Goal: Information Seeking & Learning: Learn about a topic

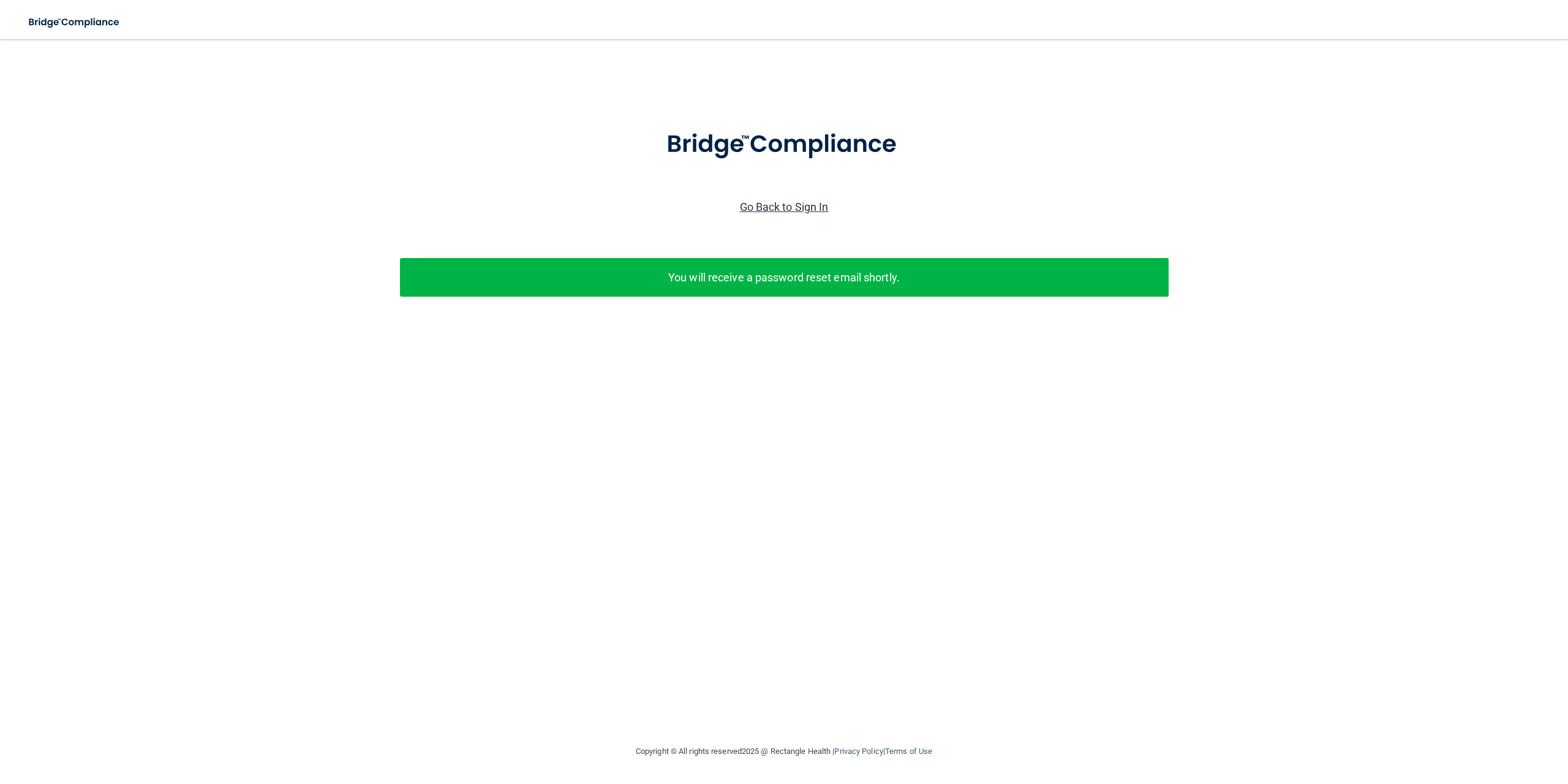
click at [807, 204] on link "Go Back to Sign In" at bounding box center [784, 206] width 89 height 12
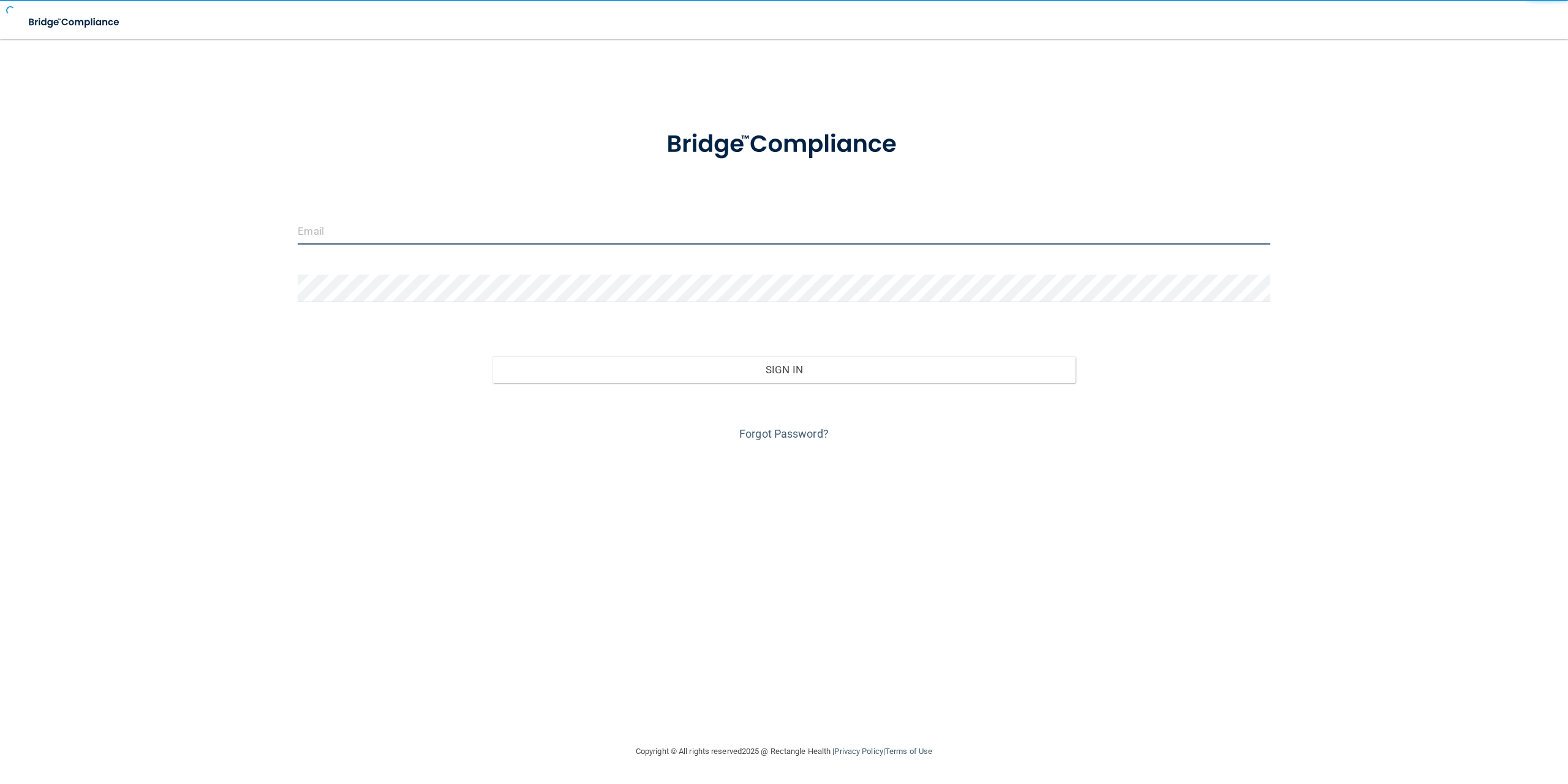
type input "[PERSON_NAME][EMAIL_ADDRESS][DOMAIN_NAME]"
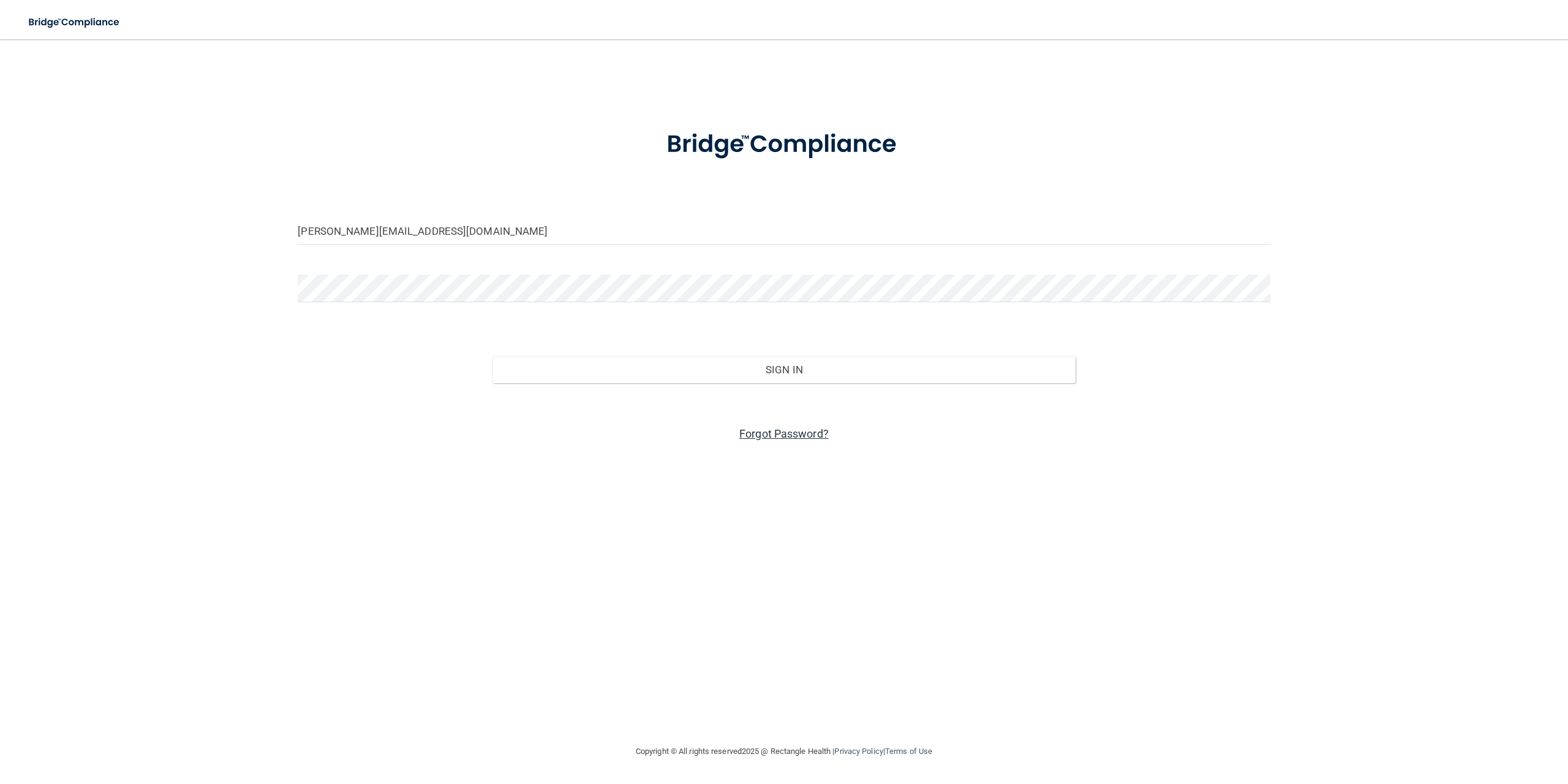
click at [754, 431] on link "Forgot Password?" at bounding box center [784, 433] width 89 height 12
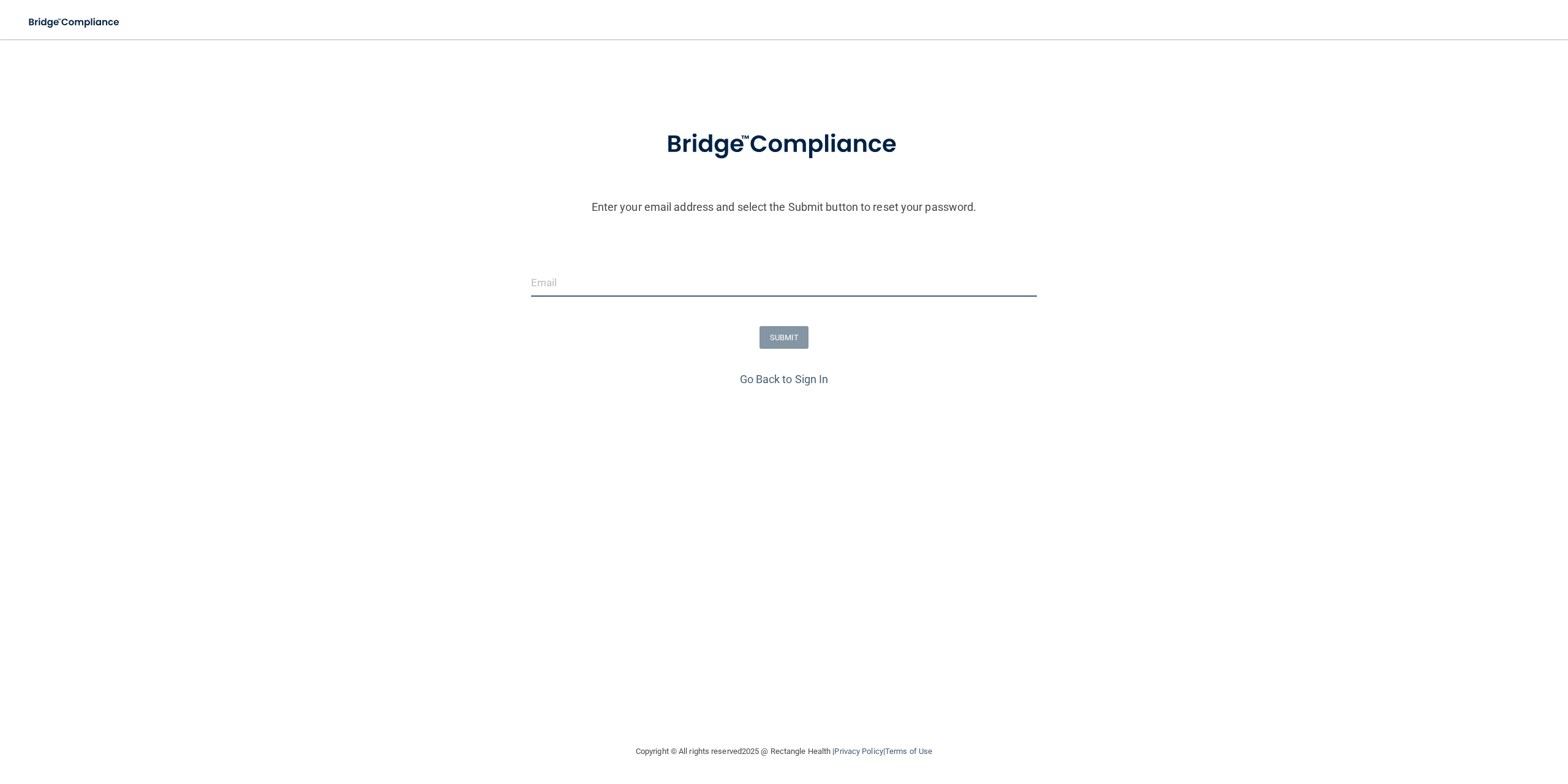
click at [593, 282] on input "email" at bounding box center [784, 282] width 507 height 27
type input "[EMAIL_ADDRESS][DOMAIN_NAME]"
click at [779, 339] on button "SUBMIT" at bounding box center [785, 337] width 50 height 22
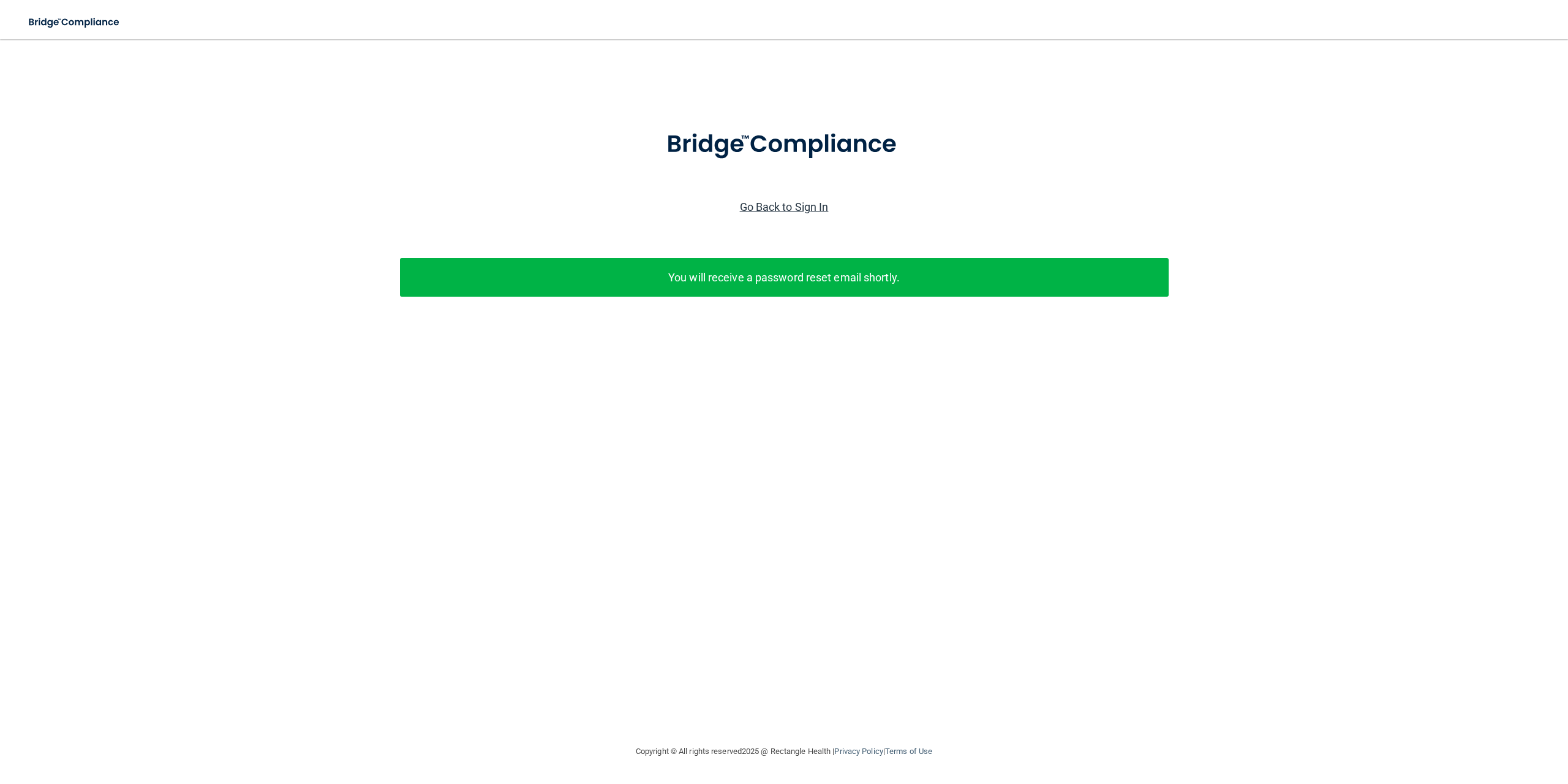
click at [778, 202] on link "Go Back to Sign In" at bounding box center [784, 206] width 89 height 12
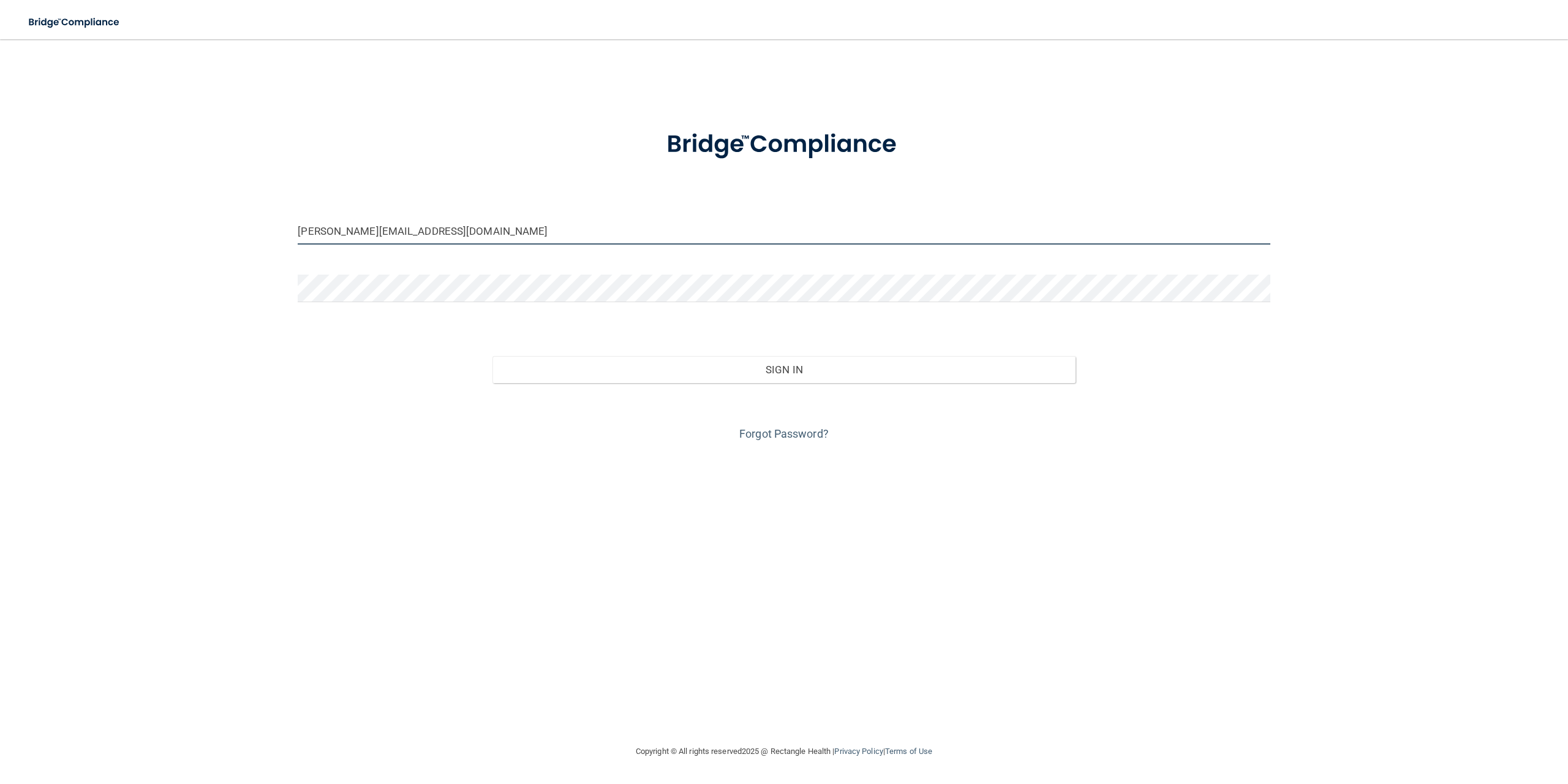
drag, startPoint x: 627, startPoint y: 229, endPoint x: 254, endPoint y: 355, distance: 393.7
click at [254, 355] on div "lisa.heuer@kottemannortho.com Invalid email/password. You don't have permission…" at bounding box center [784, 391] width 1520 height 680
type input "[EMAIL_ADDRESS][DOMAIN_NAME]"
click at [493, 356] on button "Sign In" at bounding box center [784, 370] width 583 height 27
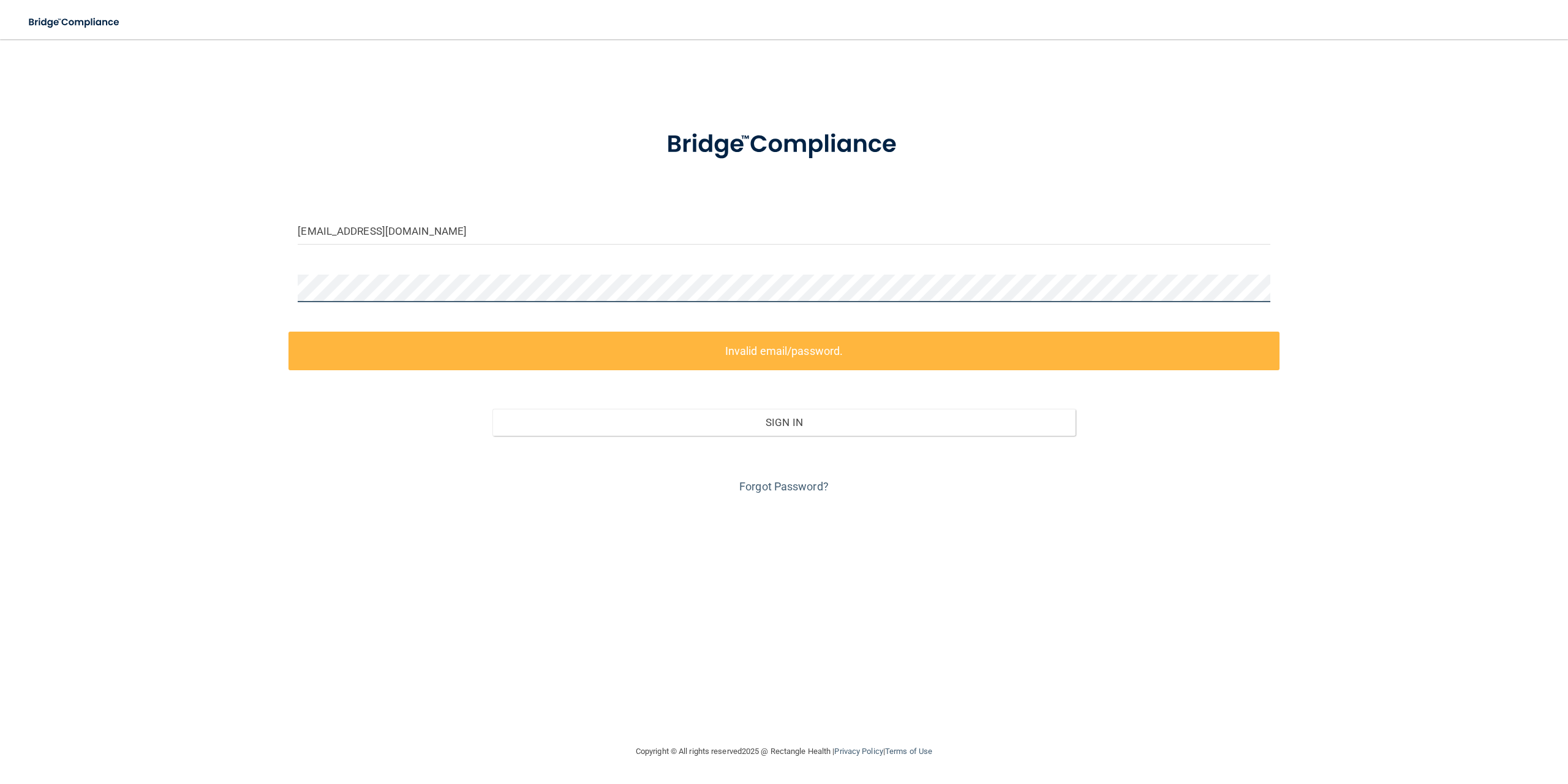
click at [275, 328] on div "stephanie_lind@outlook.com Invalid email/password. You don't have permission to…" at bounding box center [784, 391] width 1520 height 680
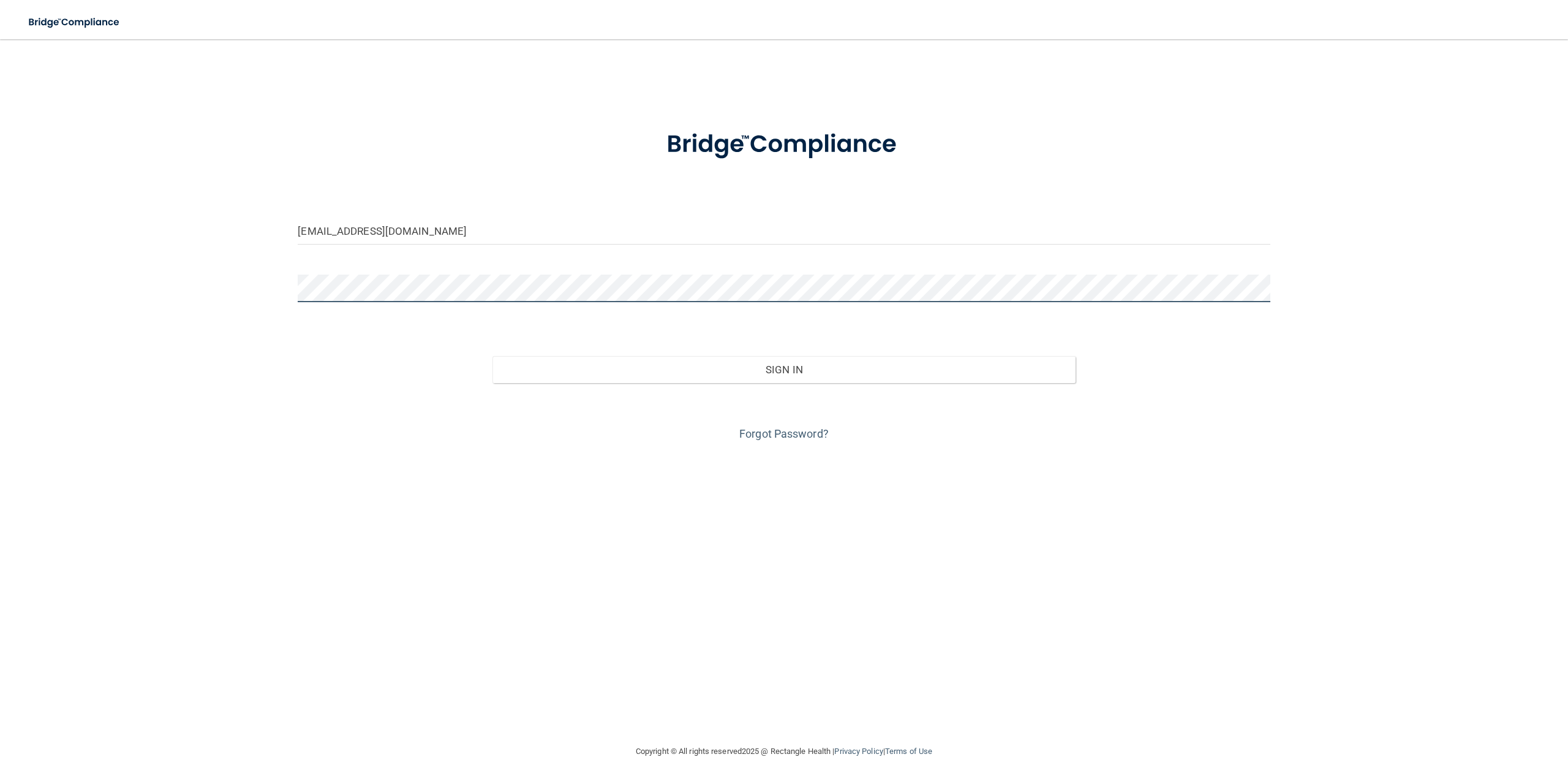
click at [493, 356] on button "Sign In" at bounding box center [784, 370] width 583 height 27
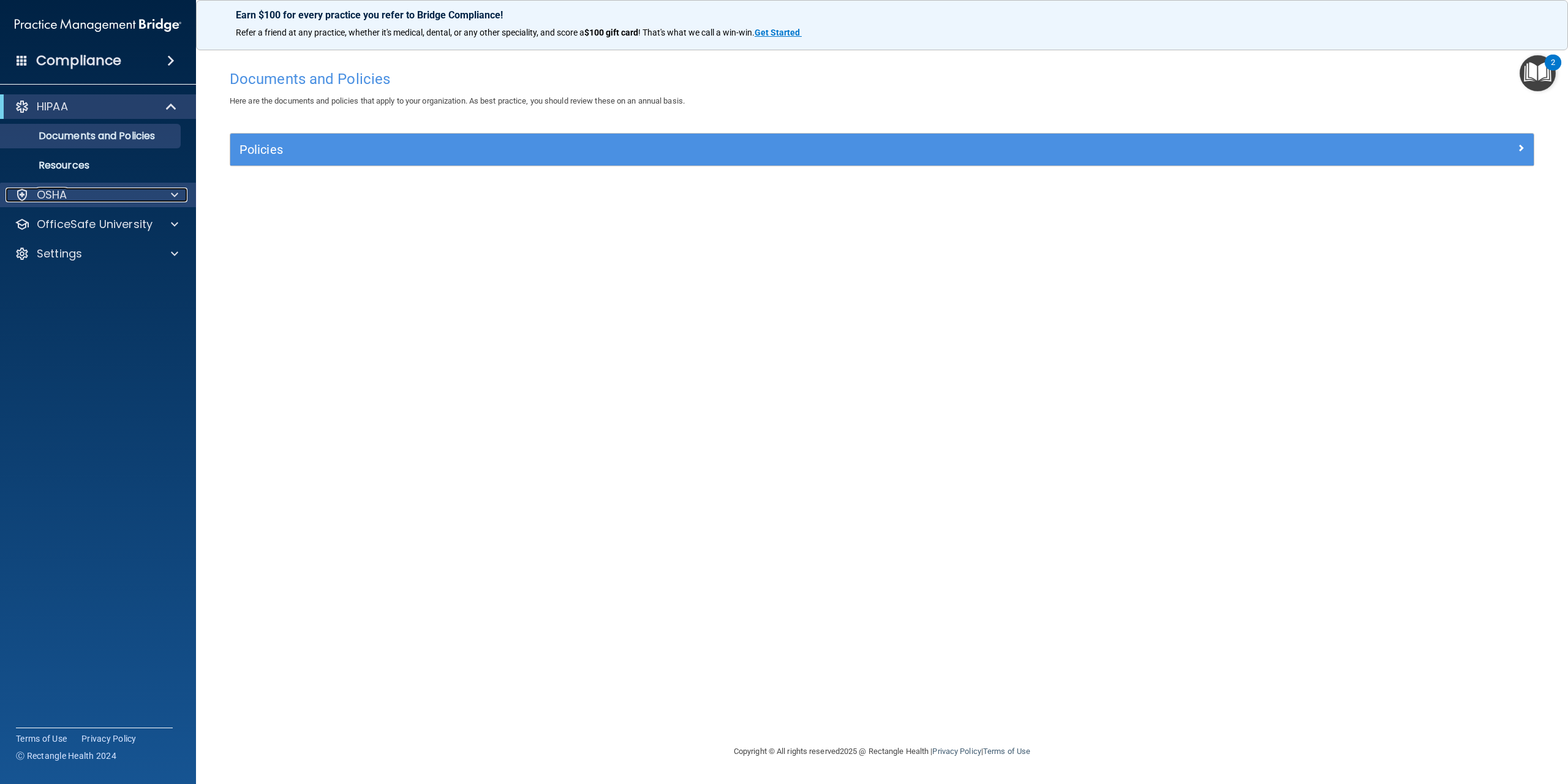
click at [87, 201] on div "OSHA" at bounding box center [82, 195] width 152 height 15
click at [176, 292] on div "OfficeSafe University" at bounding box center [98, 282] width 196 height 24
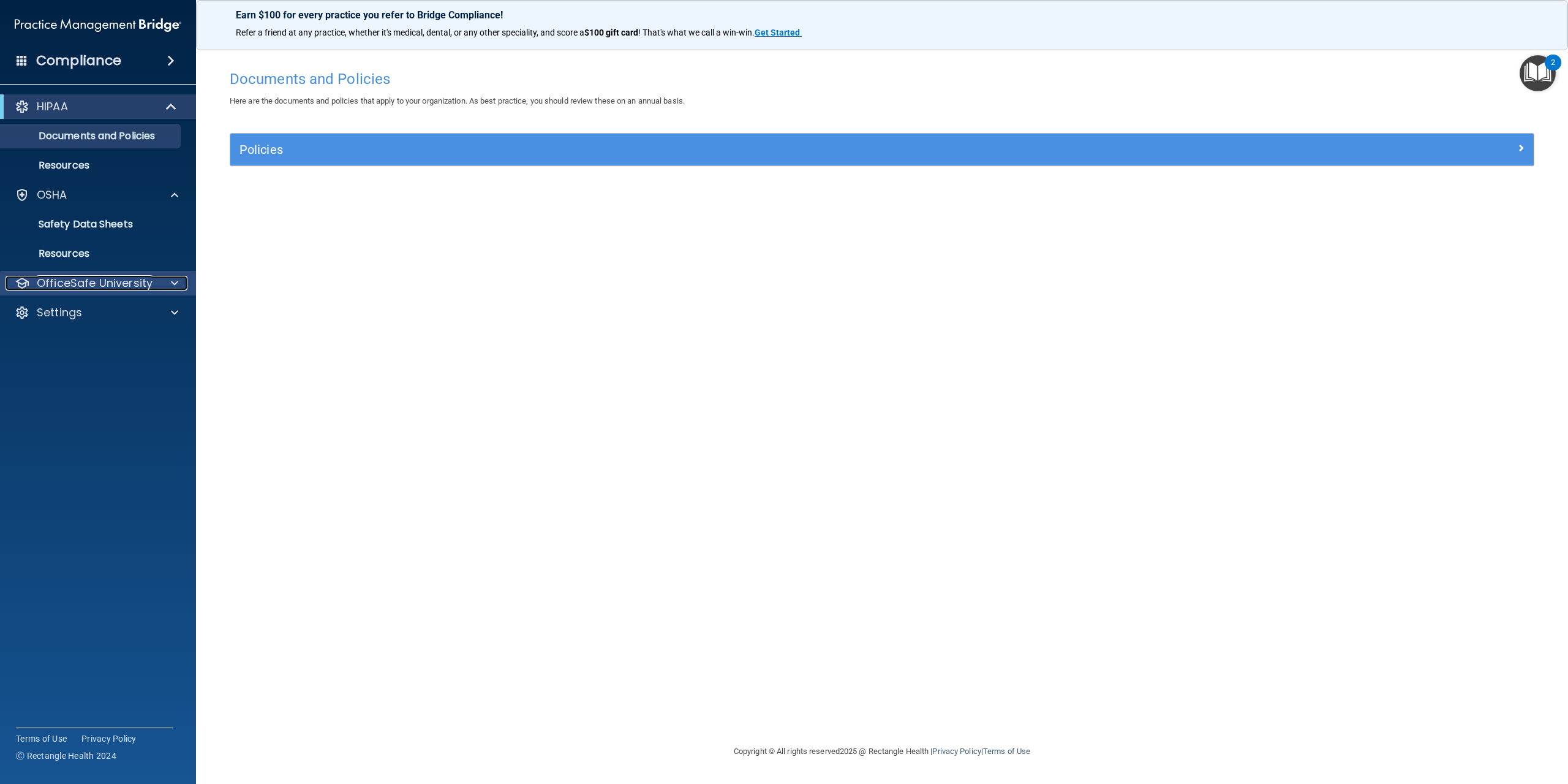
click at [176, 289] on span at bounding box center [174, 283] width 7 height 15
click at [108, 307] on p "HIPAA Training" at bounding box center [58, 312] width 101 height 12
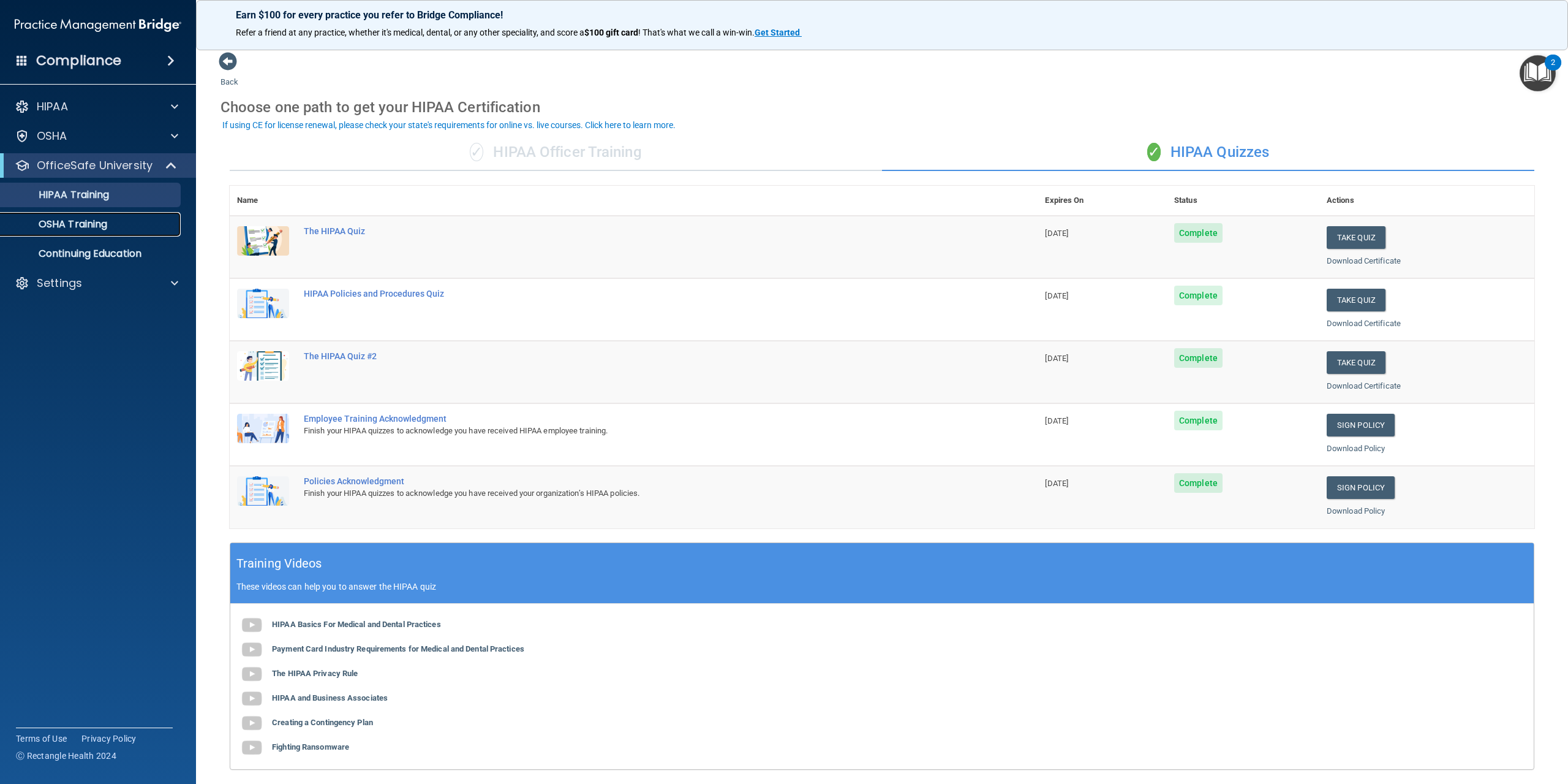
click at [102, 232] on link "OSHA Training" at bounding box center [84, 224] width 193 height 24
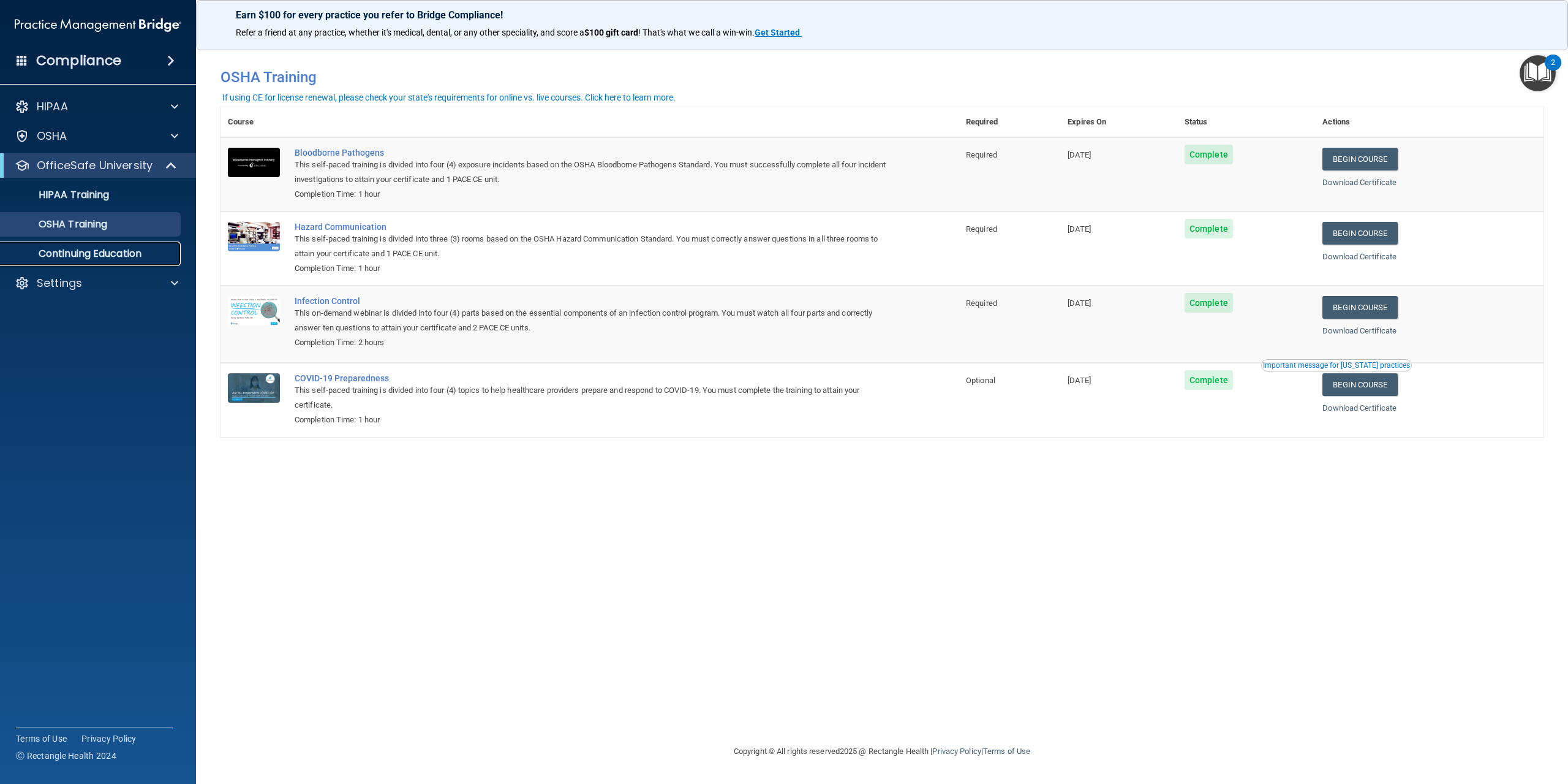
click at [101, 261] on link "Continuing Education" at bounding box center [84, 253] width 193 height 24
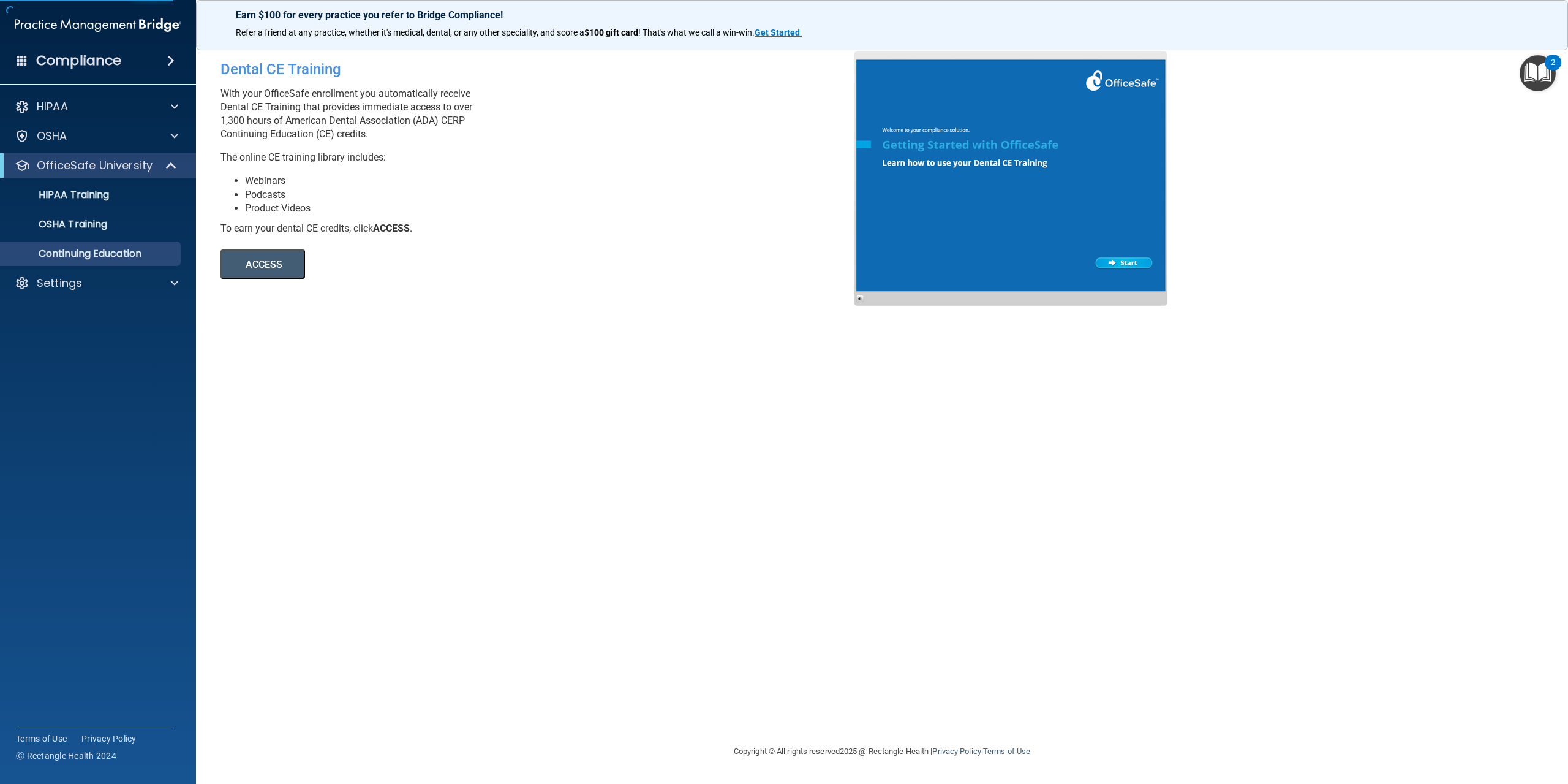
click at [81, 208] on ul "HIPAA Training OSHA Training Continuing Education" at bounding box center [98, 221] width 221 height 88
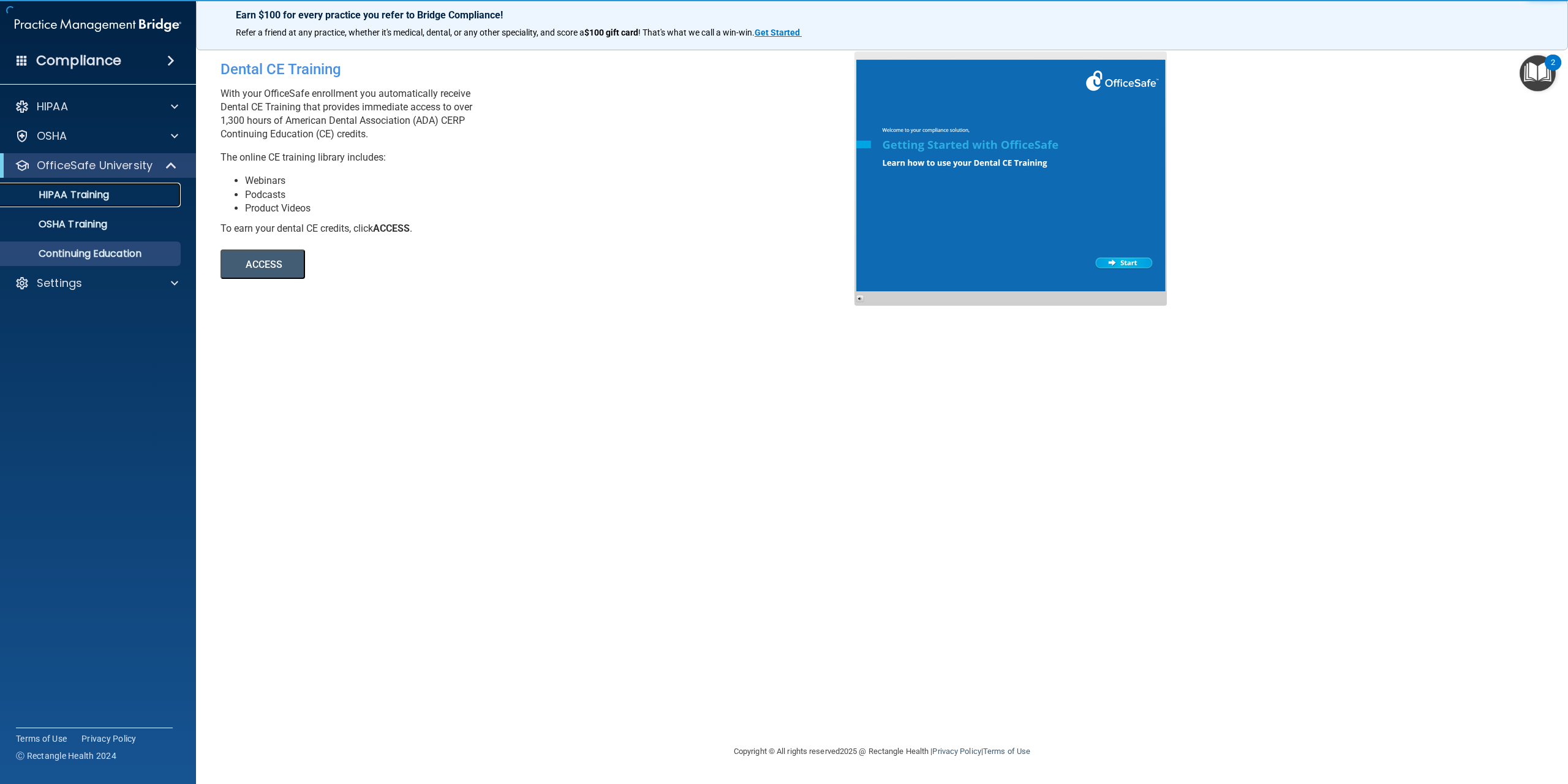
click at [75, 201] on link "HIPAA Training" at bounding box center [84, 194] width 193 height 24
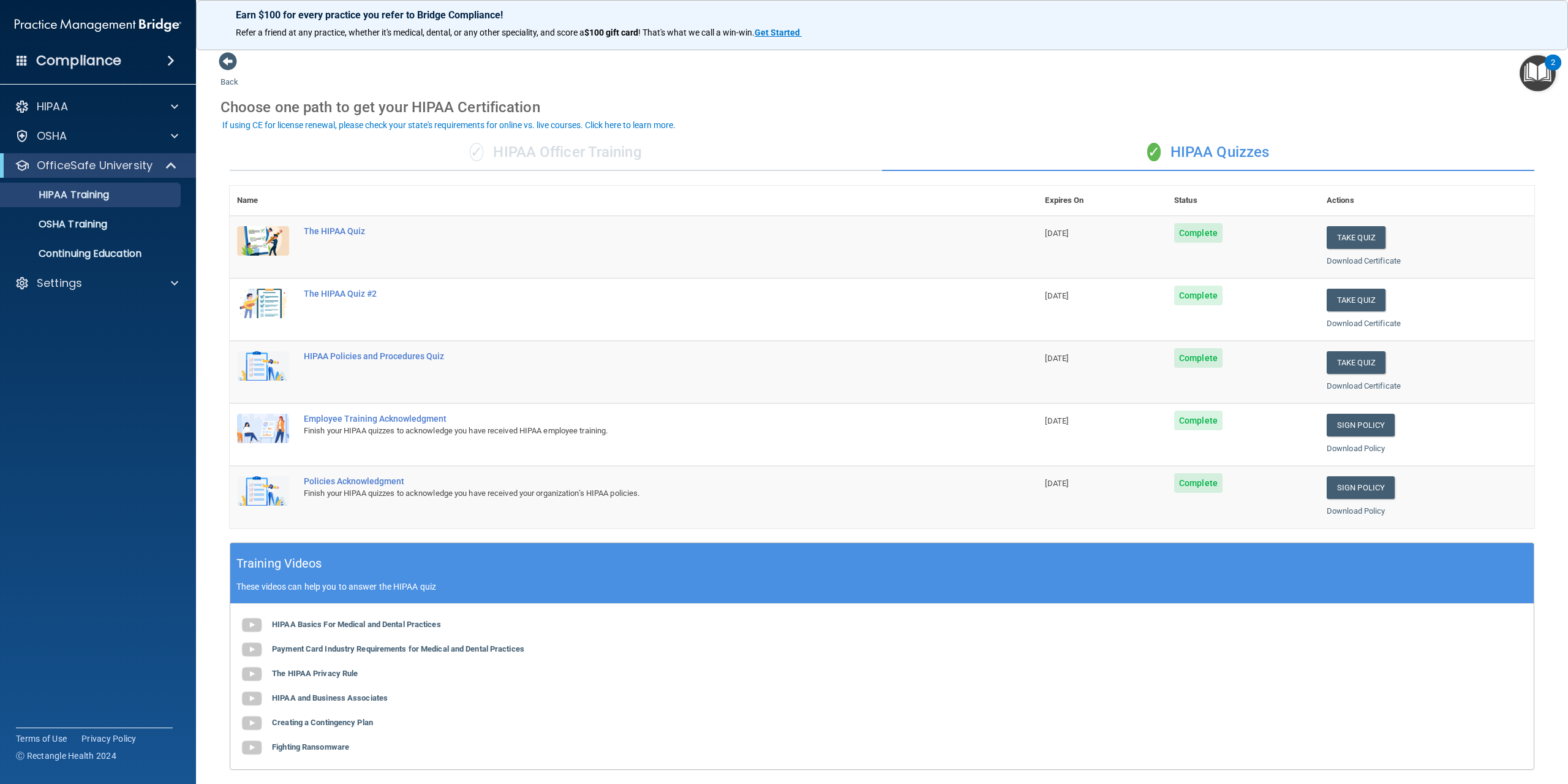
click at [1526, 150] on div "✓ HIPAA Officer Training ✓ HIPAA Quizzes Name Expires On Status Actions The HIP…" at bounding box center [882, 499] width 1323 height 749
click at [1357, 233] on button "Take Quiz" at bounding box center [1356, 237] width 59 height 22
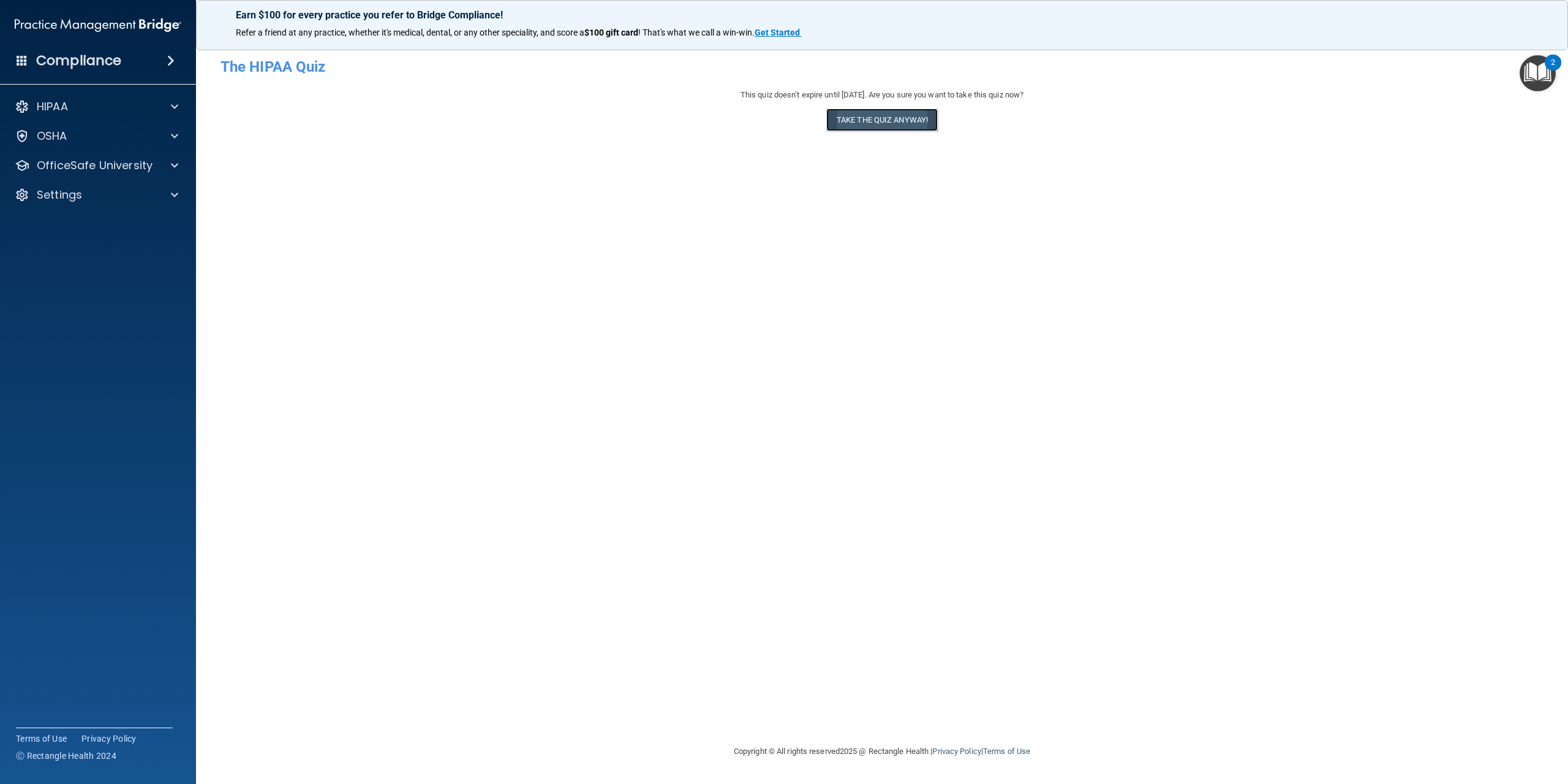
click at [862, 117] on button "Take the quiz anyway!" at bounding box center [882, 119] width 112 height 22
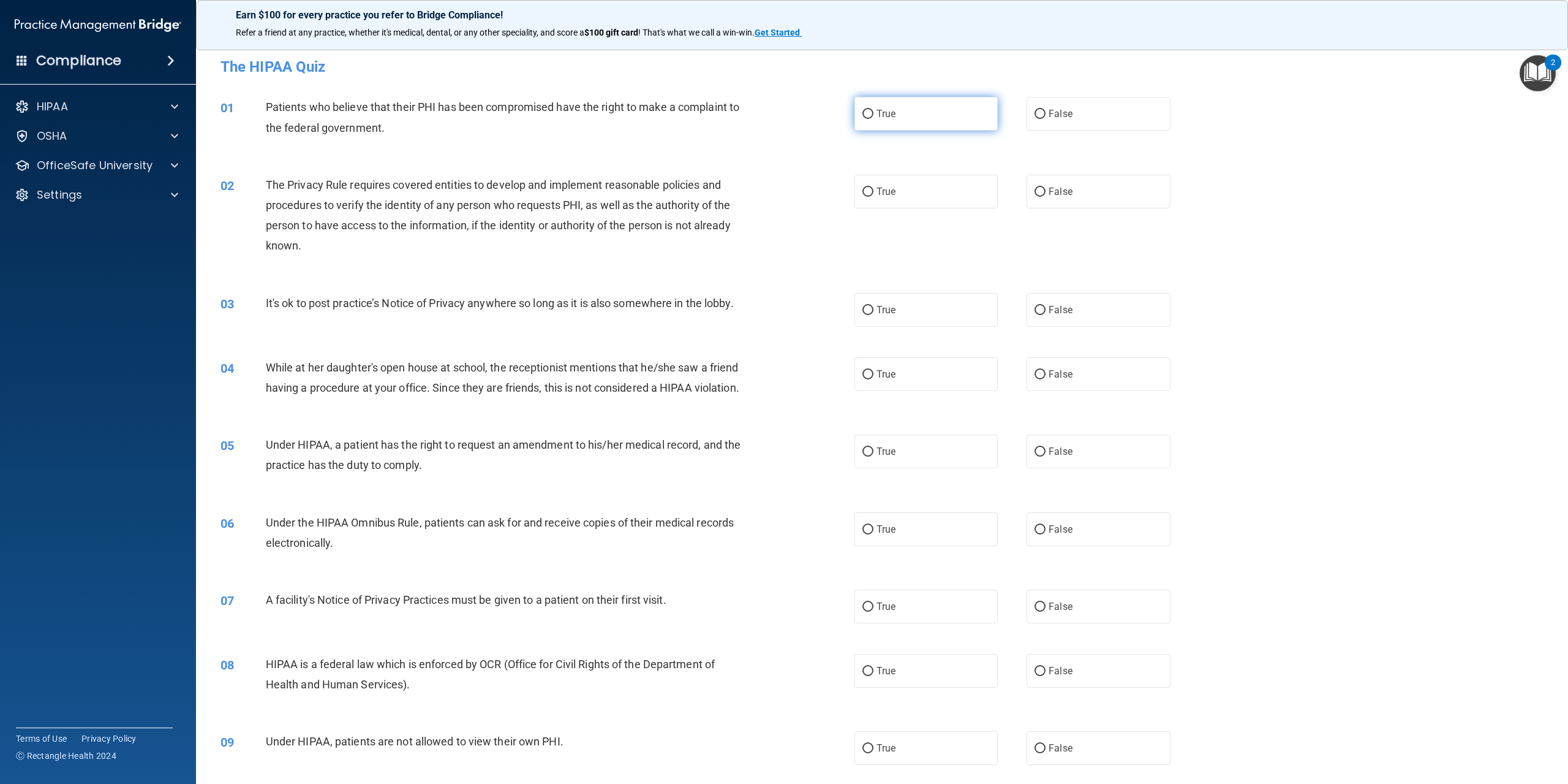
click at [876, 109] on span "True" at bounding box center [886, 114] width 19 height 12
click at [872, 110] on input "True" at bounding box center [867, 114] width 11 height 9
radio input "true"
click at [865, 193] on input "True" at bounding box center [867, 191] width 11 height 9
radio input "true"
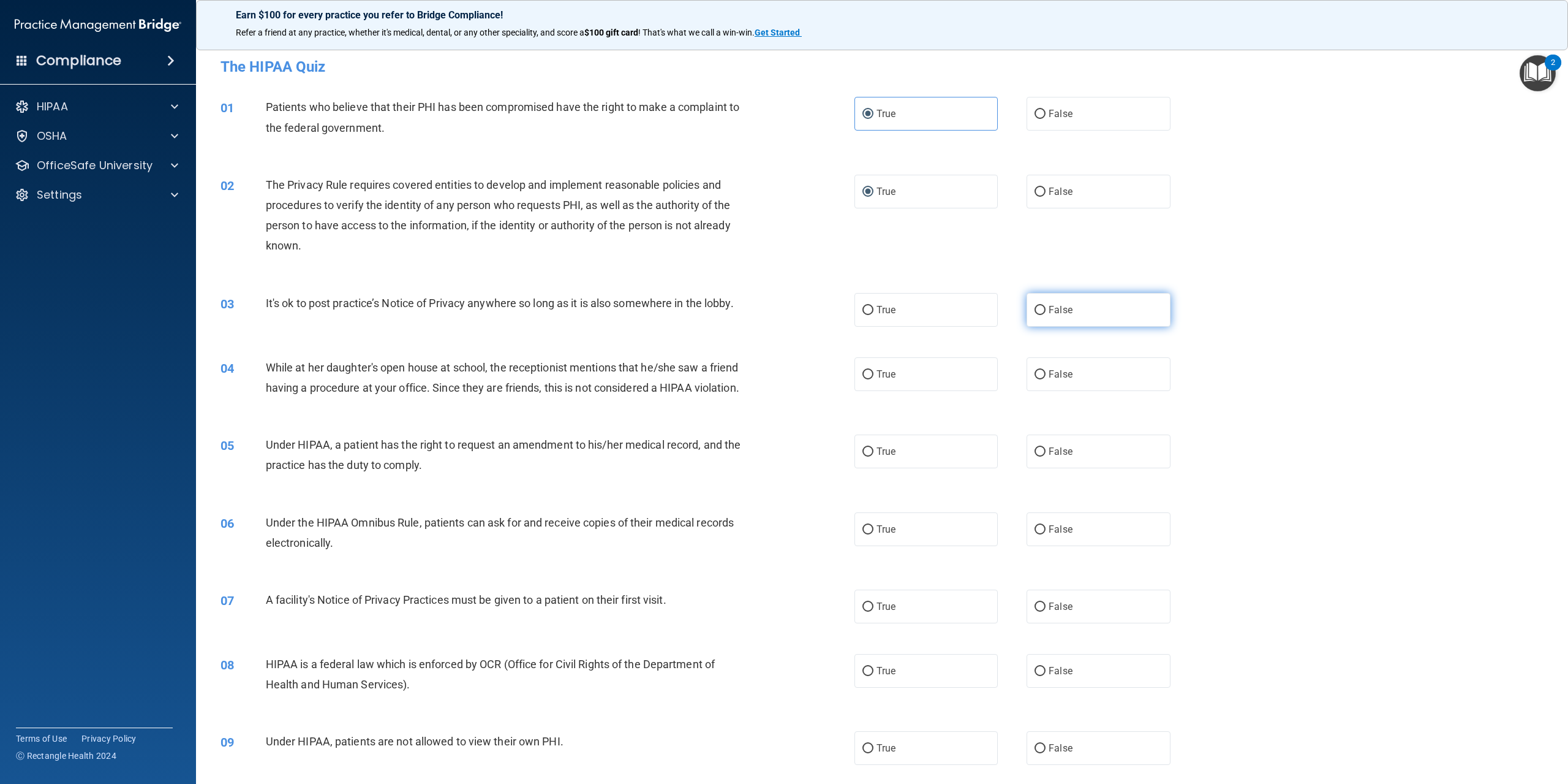
click at [1060, 326] on label "False" at bounding box center [1099, 310] width 143 height 33
click at [1046, 315] on input "False" at bounding box center [1040, 310] width 11 height 9
radio input "true"
click at [1049, 371] on span "False" at bounding box center [1060, 374] width 24 height 12
click at [1046, 371] on input "False" at bounding box center [1040, 375] width 11 height 9
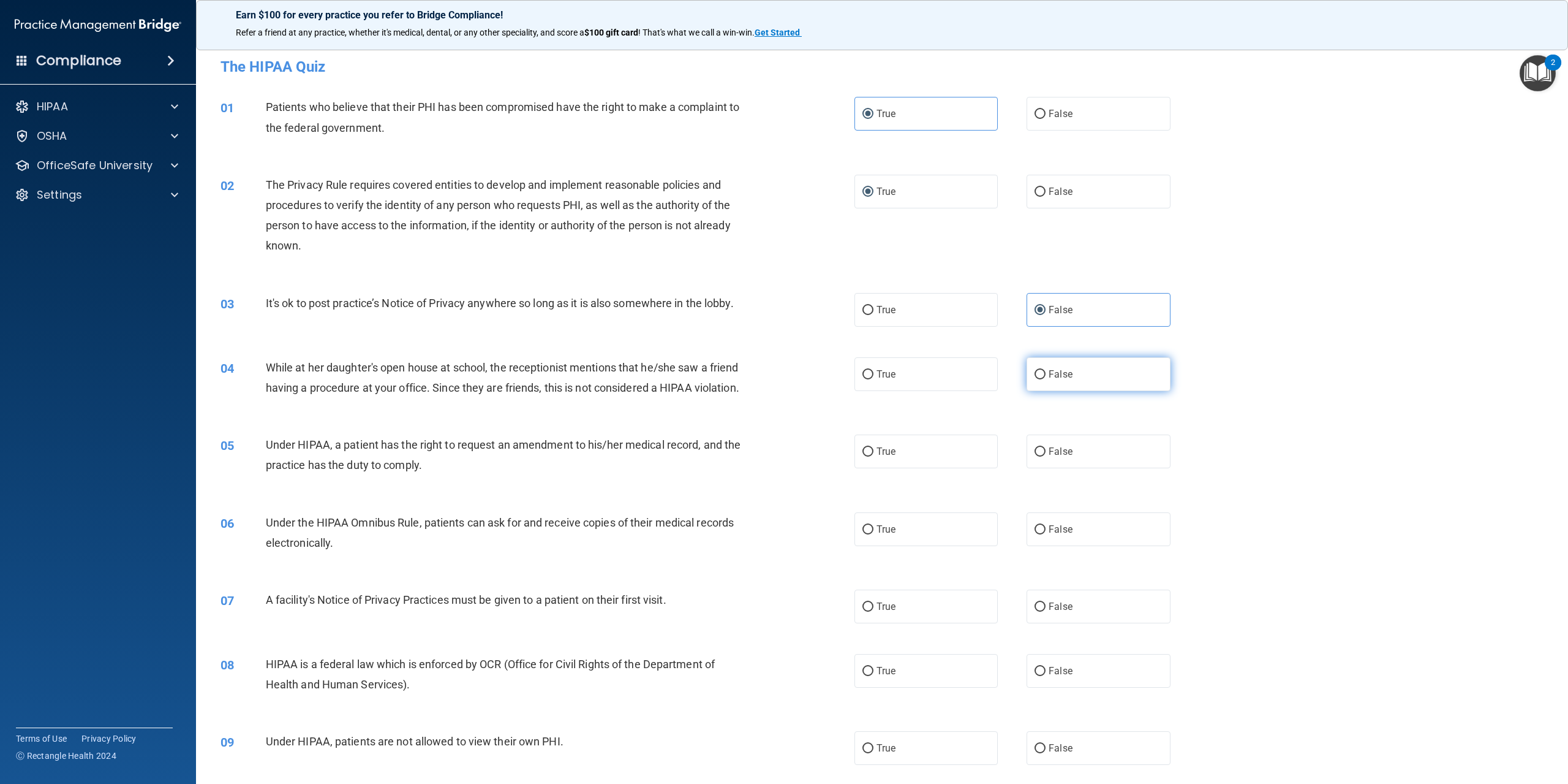
radio input "true"
click at [901, 465] on label "True" at bounding box center [926, 451] width 143 height 33
click at [874, 456] on input "True" at bounding box center [867, 451] width 11 height 9
radio input "true"
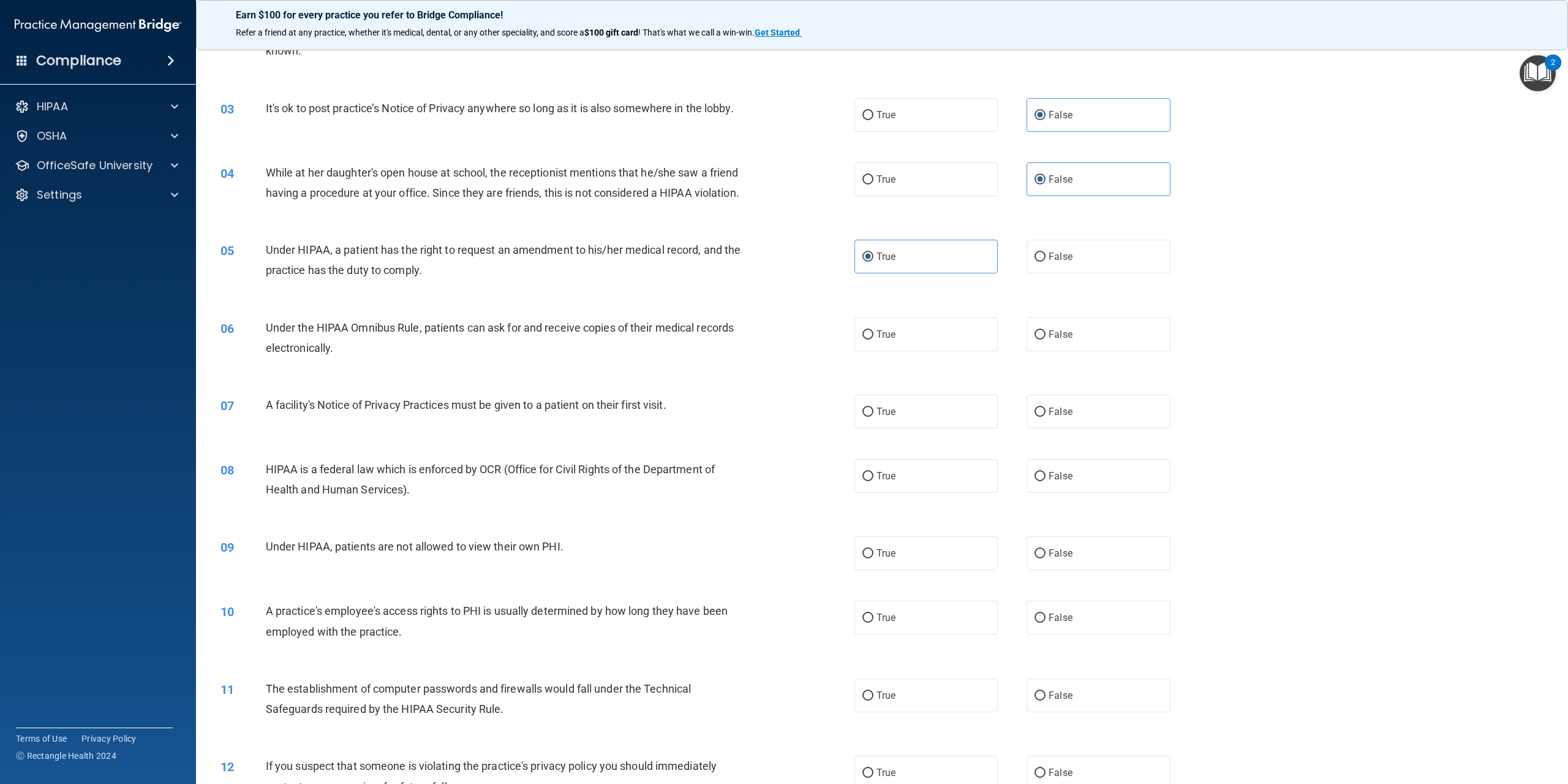
scroll to position [245, 0]
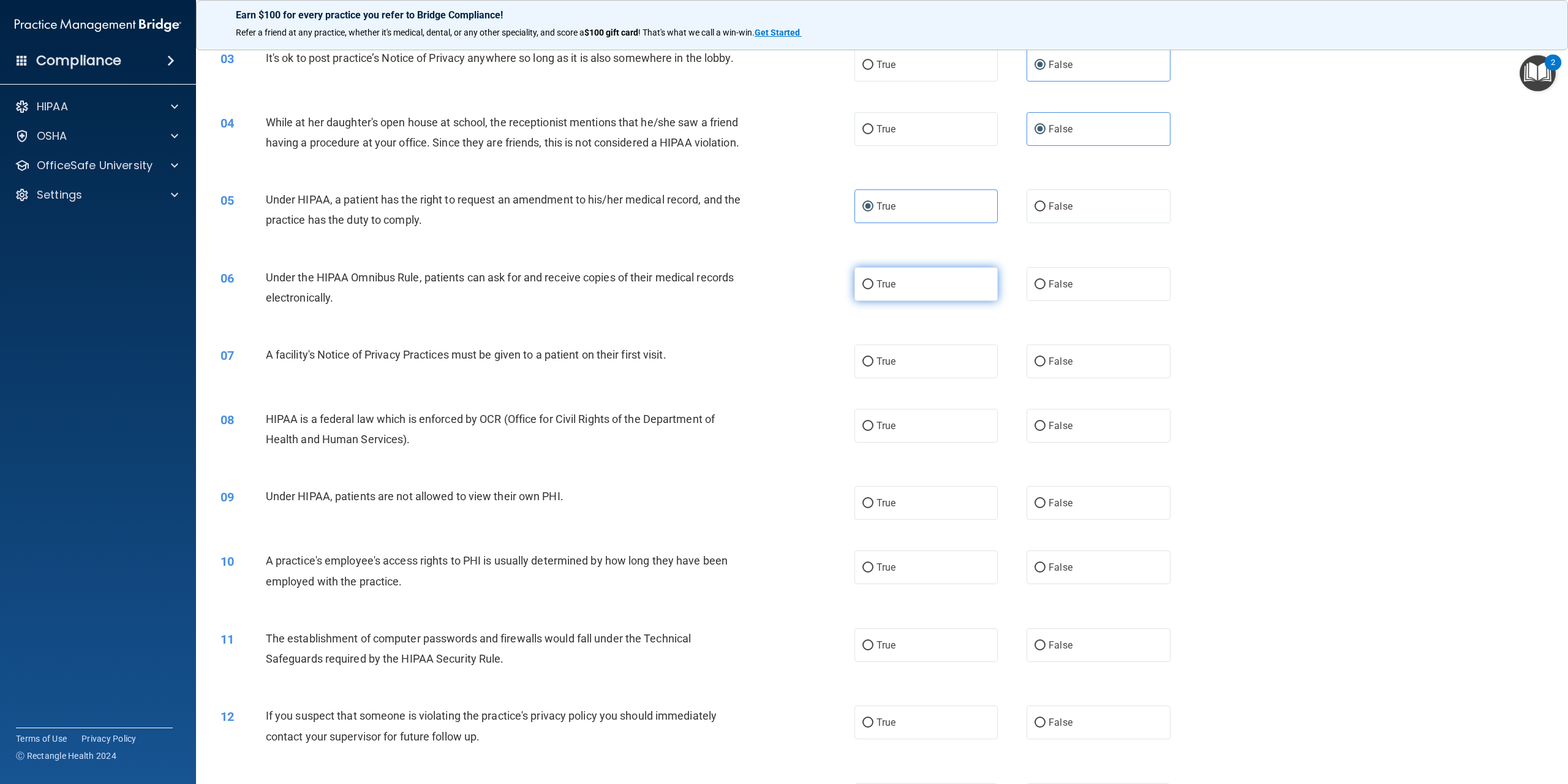
click at [874, 300] on label "True" at bounding box center [926, 284] width 143 height 33
click at [874, 289] on input "True" at bounding box center [867, 284] width 11 height 9
radio input "true"
click at [883, 378] on label "True" at bounding box center [926, 361] width 143 height 33
click at [874, 366] on input "True" at bounding box center [867, 361] width 11 height 9
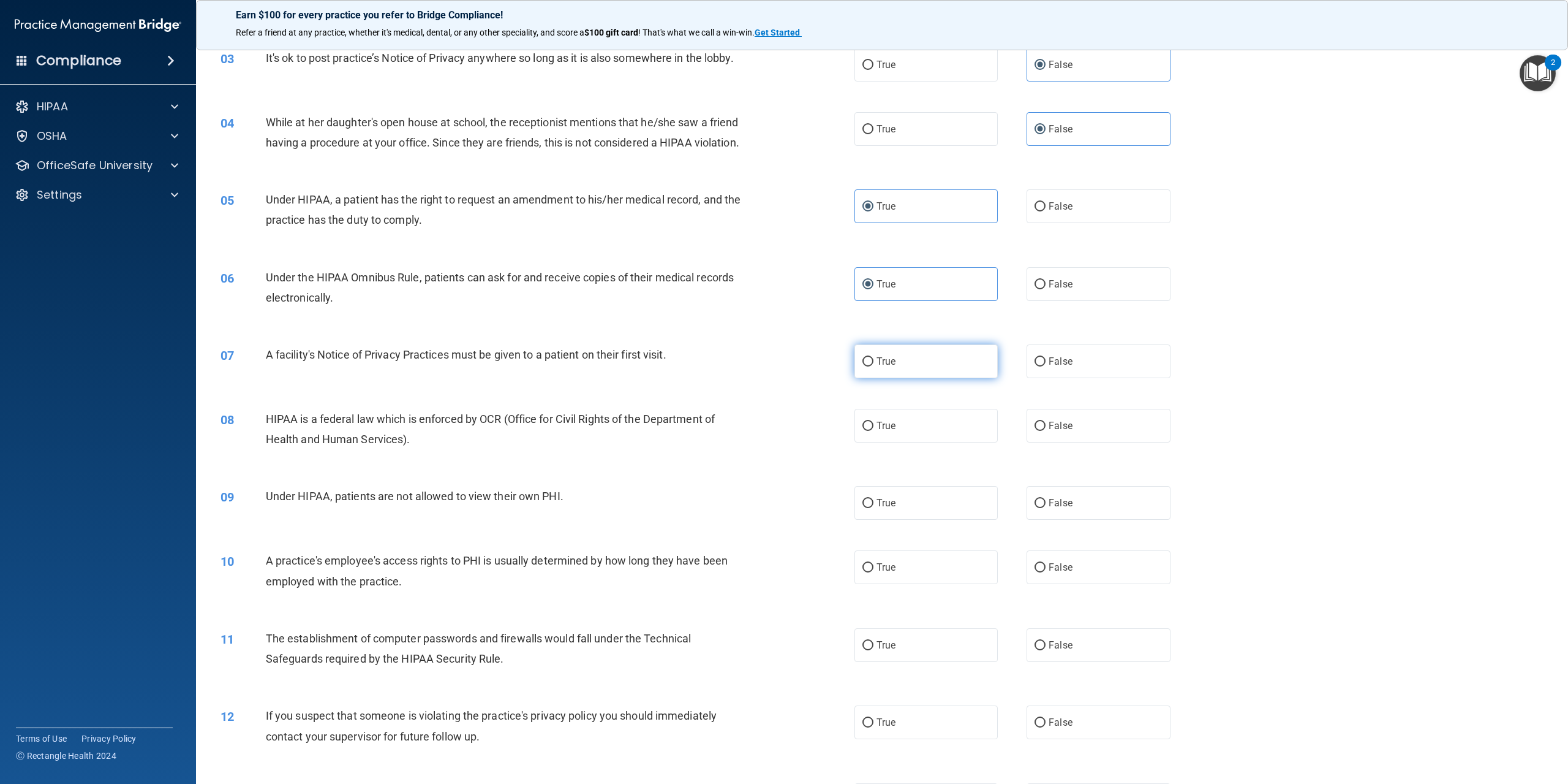
radio input "true"
click at [905, 442] on label "True" at bounding box center [926, 425] width 143 height 33
click at [874, 430] on input "True" at bounding box center [867, 425] width 11 height 9
radio input "true"
click at [1049, 509] on span "False" at bounding box center [1060, 503] width 24 height 12
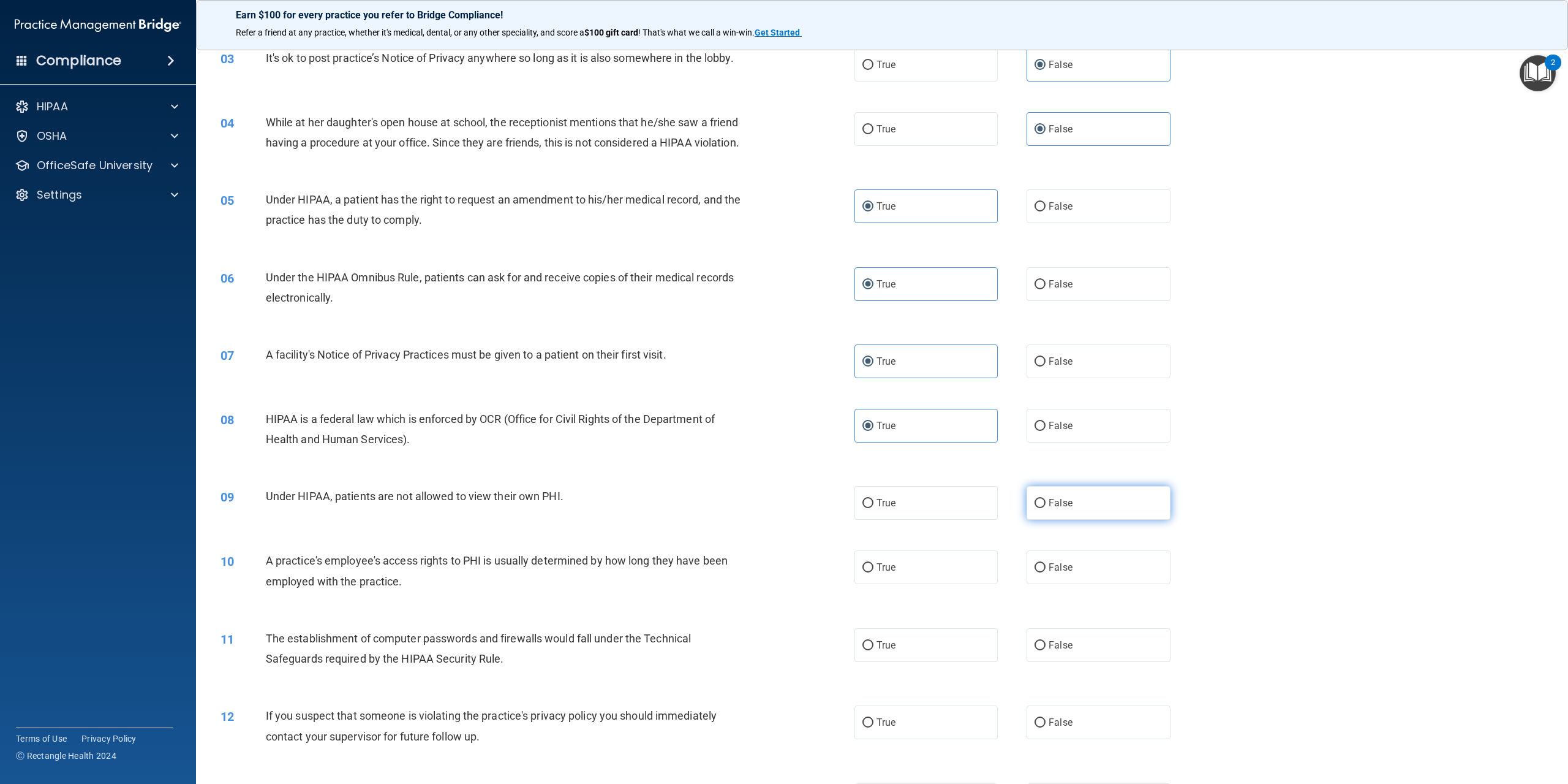
click at [1045, 508] on input "False" at bounding box center [1040, 503] width 11 height 9
radio input "true"
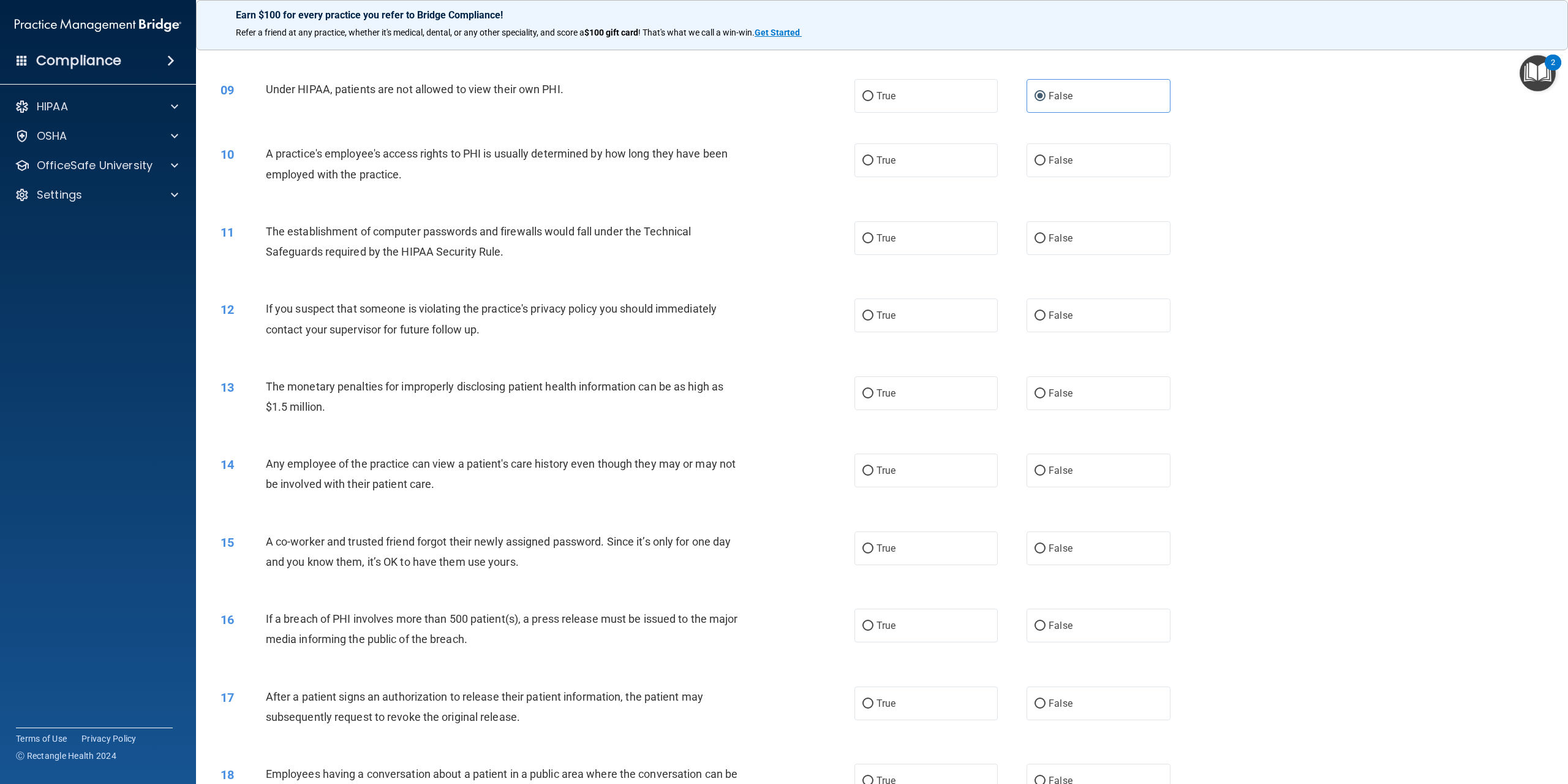
scroll to position [674, 0]
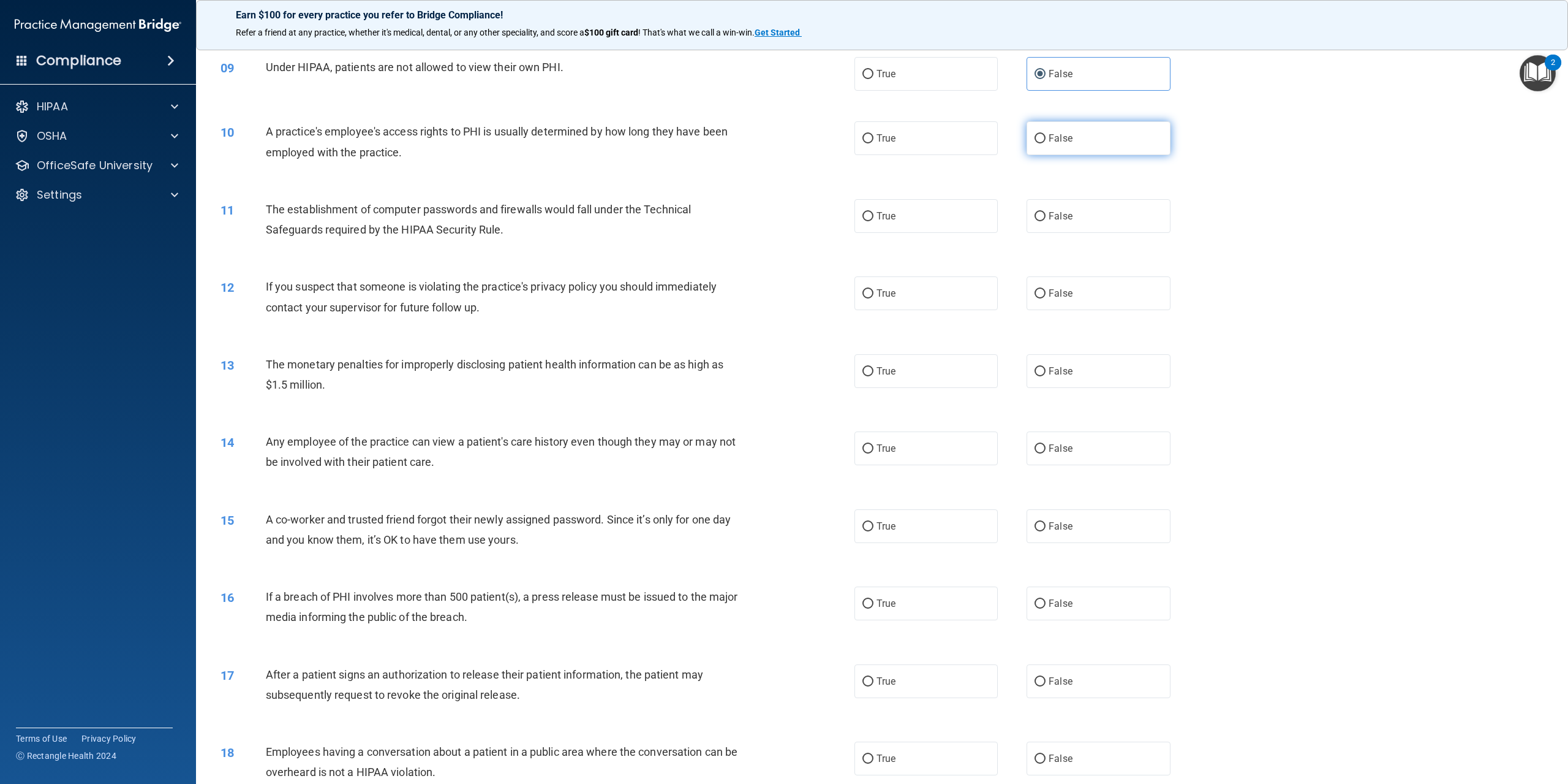
click at [1090, 155] on label "False" at bounding box center [1099, 138] width 143 height 33
click at [1046, 143] on input "False" at bounding box center [1040, 138] width 11 height 9
radio input "true"
click at [862, 221] on input "True" at bounding box center [867, 216] width 11 height 9
radio input "true"
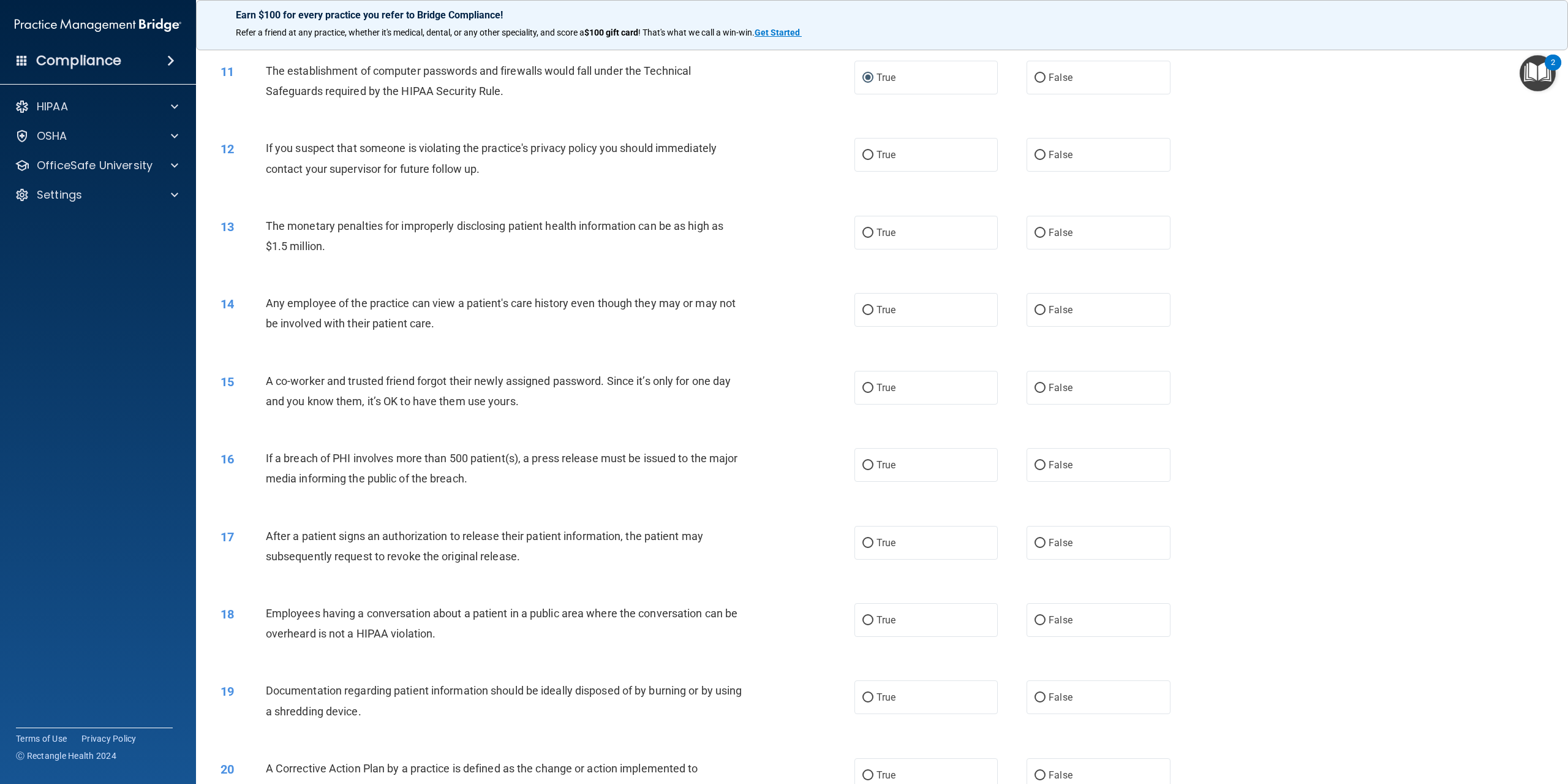
scroll to position [796, 0]
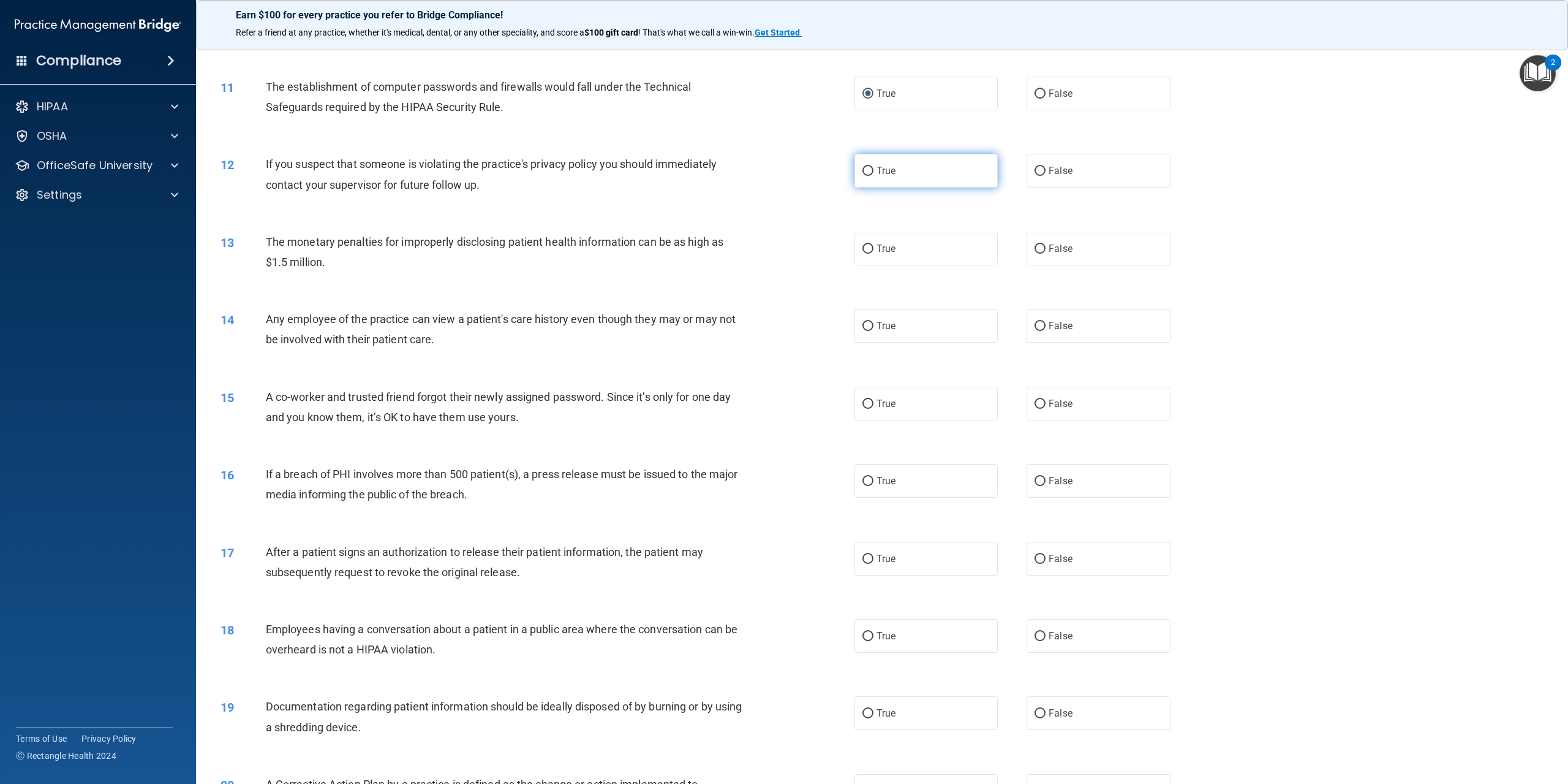
click at [900, 187] on label "True" at bounding box center [926, 171] width 143 height 33
click at [874, 176] on input "True" at bounding box center [867, 171] width 11 height 9
radio input "true"
click at [936, 265] on label "True" at bounding box center [926, 248] width 143 height 33
click at [874, 254] on input "True" at bounding box center [867, 249] width 11 height 9
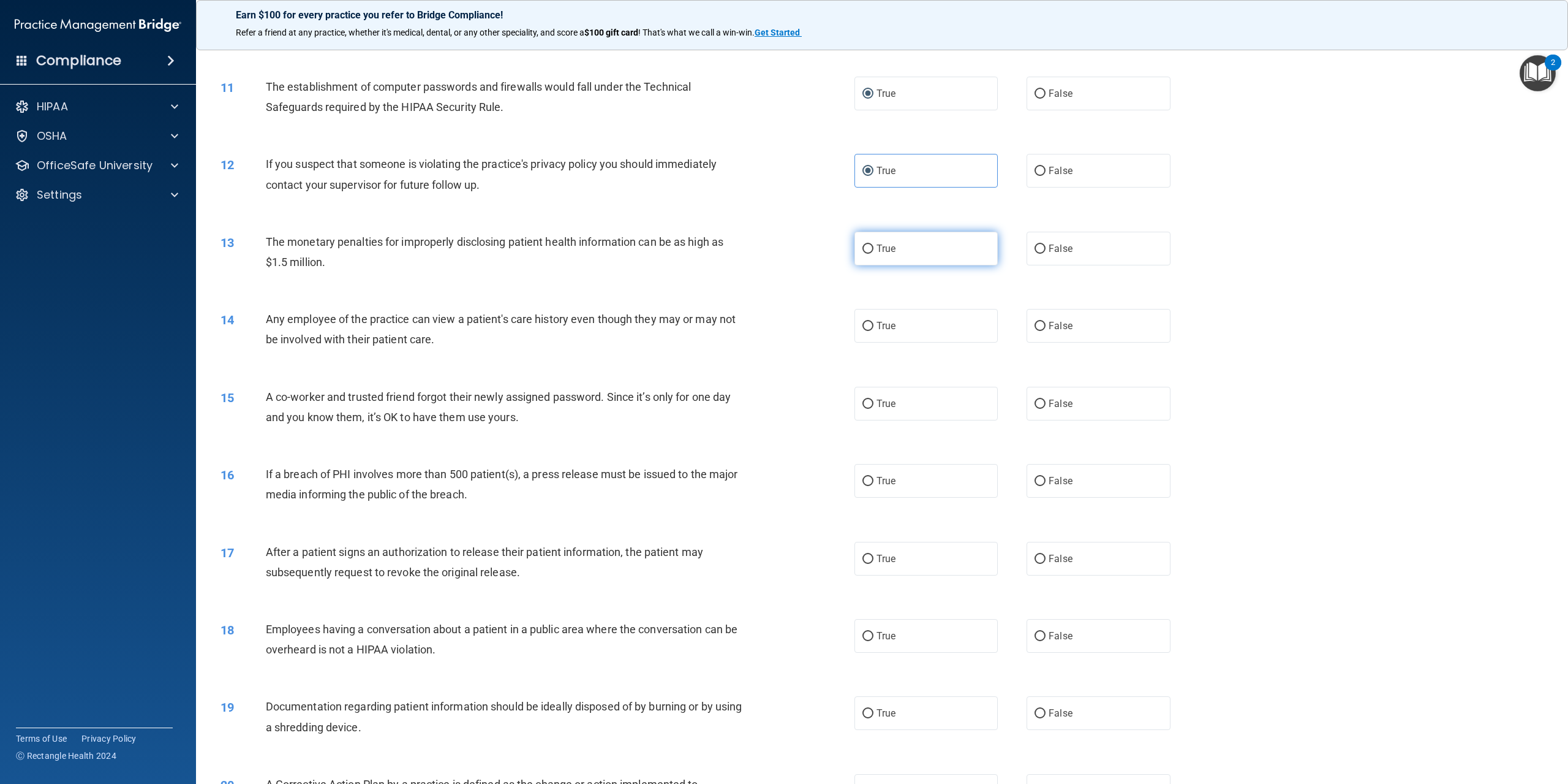
radio input "true"
click at [1038, 331] on input "False" at bounding box center [1040, 325] width 11 height 9
radio input "true"
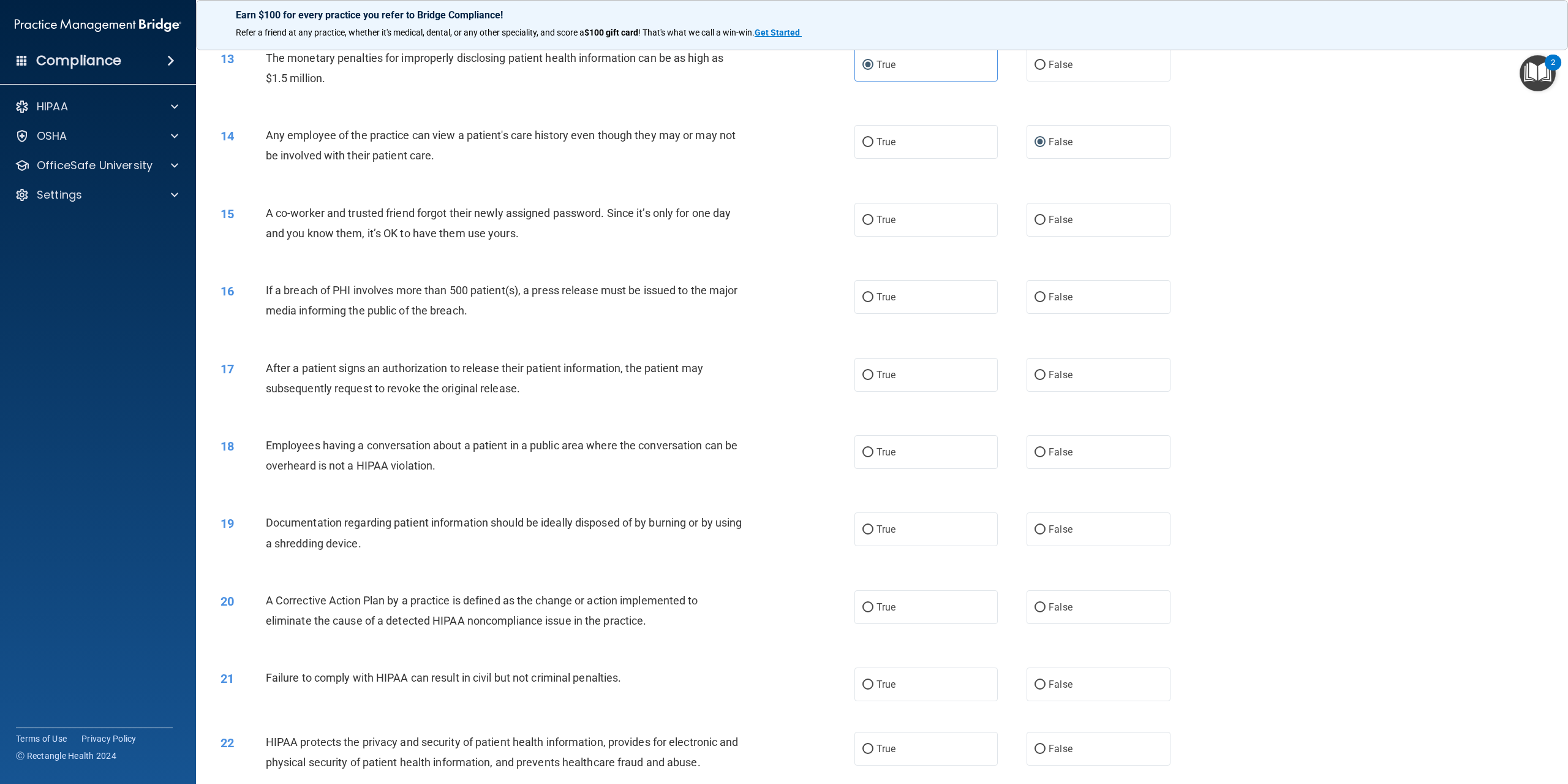
scroll to position [1041, 0]
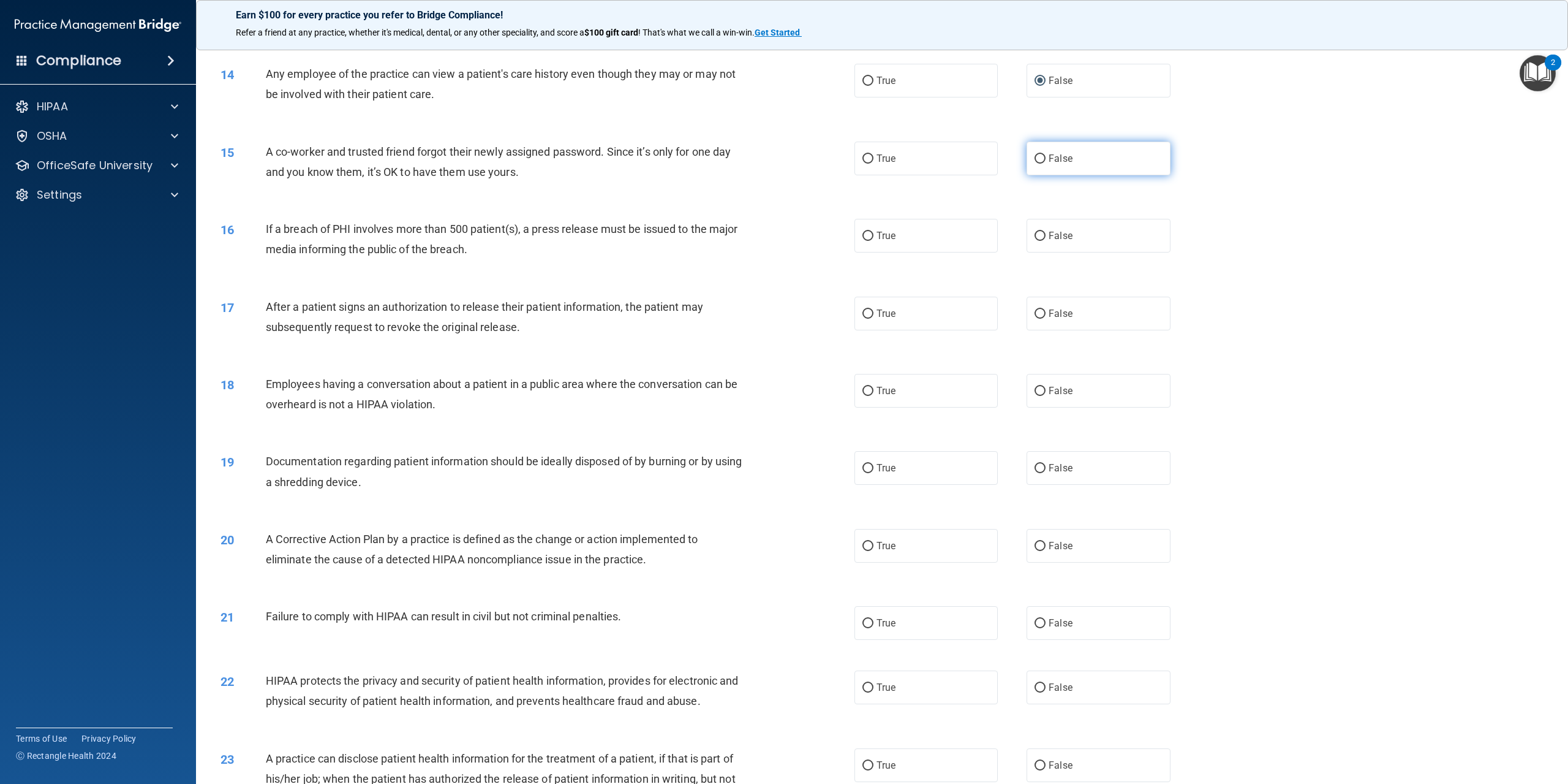
click at [1097, 176] on label "False" at bounding box center [1099, 158] width 143 height 33
click at [1046, 164] on input "False" at bounding box center [1040, 159] width 11 height 9
radio input "true"
click at [888, 241] on span "True" at bounding box center [886, 236] width 19 height 12
click at [874, 241] on input "True" at bounding box center [867, 236] width 11 height 9
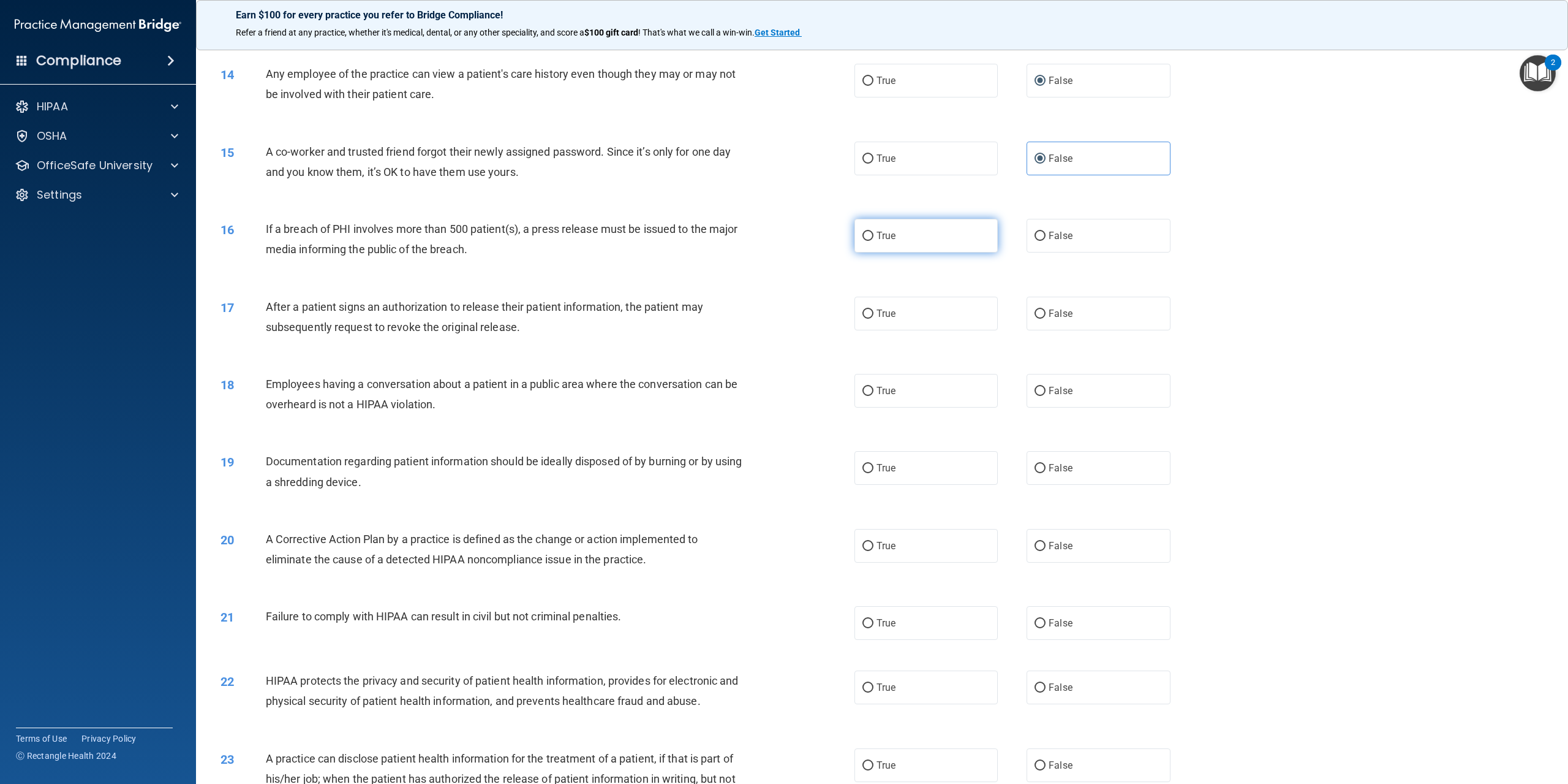
radio input "true"
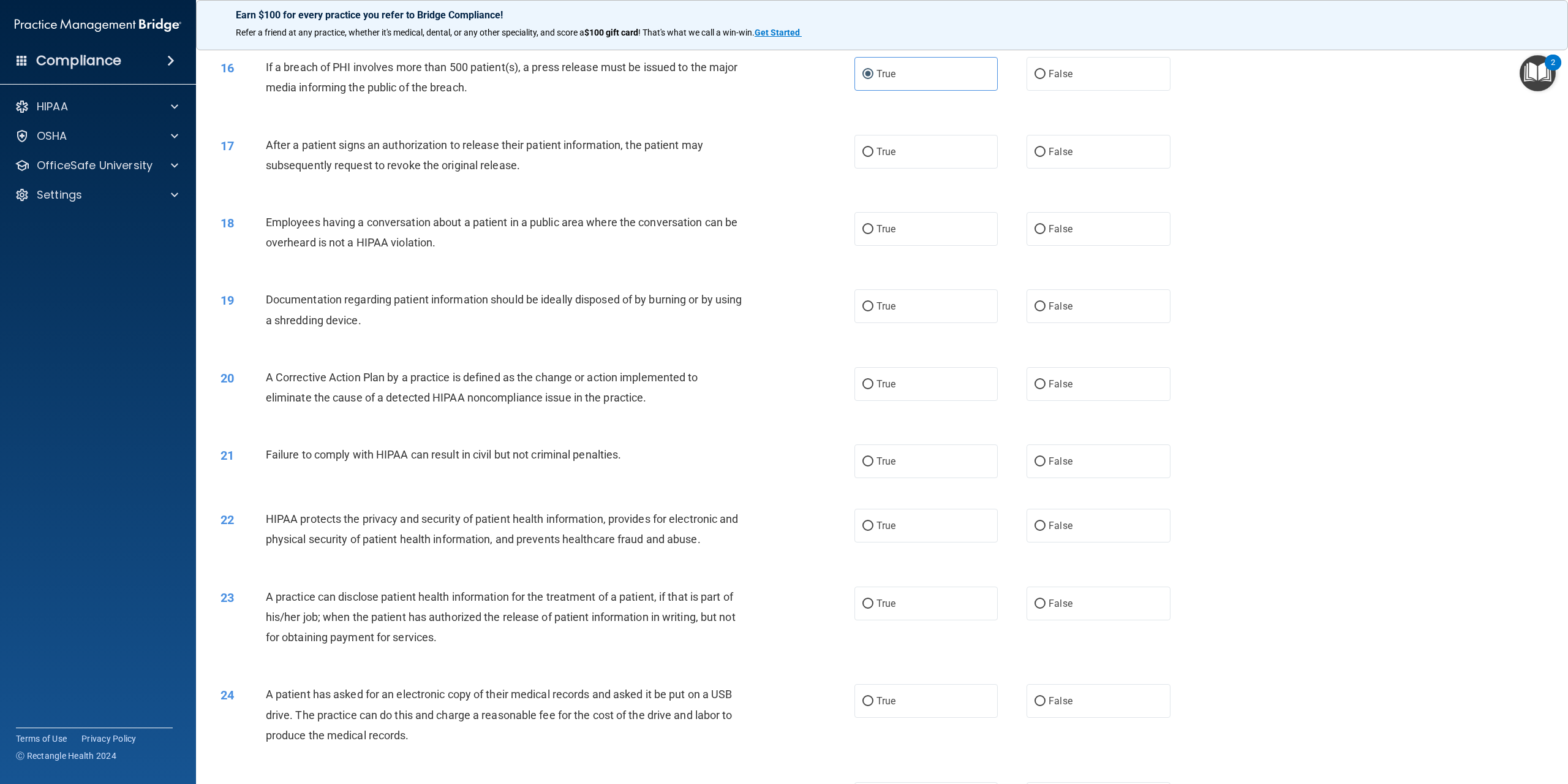
scroll to position [1225, 0]
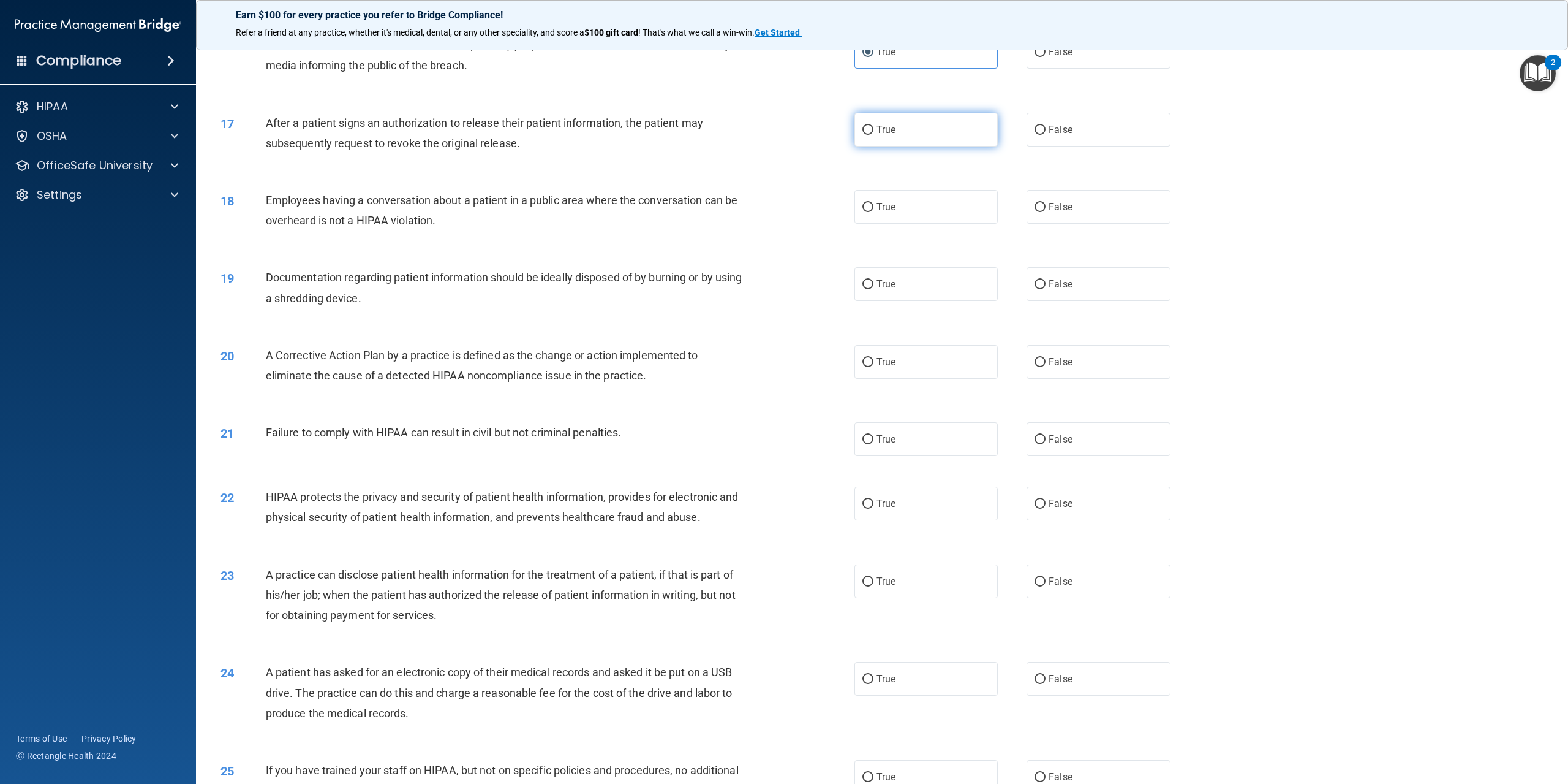
click at [881, 146] on label "True" at bounding box center [926, 129] width 143 height 33
click at [874, 135] on input "True" at bounding box center [867, 130] width 11 height 9
radio input "true"
click at [1046, 224] on label "False" at bounding box center [1099, 206] width 143 height 33
click at [1046, 212] on input "False" at bounding box center [1040, 207] width 11 height 9
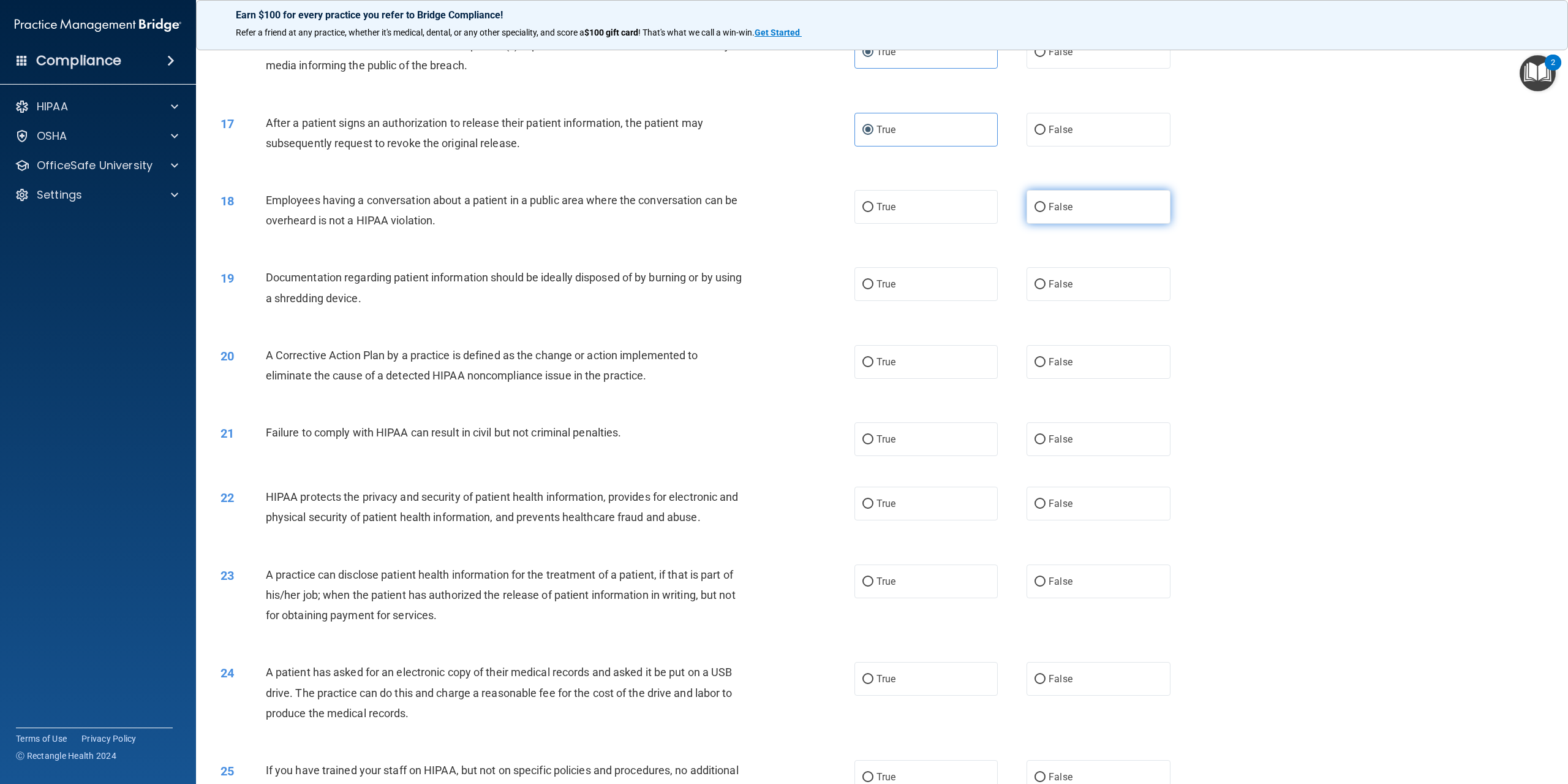
radio input "true"
click at [1064, 290] on span "False" at bounding box center [1060, 284] width 24 height 12
click at [1046, 289] on input "False" at bounding box center [1040, 284] width 11 height 9
radio input "true"
click at [904, 375] on label "True" at bounding box center [926, 361] width 143 height 33
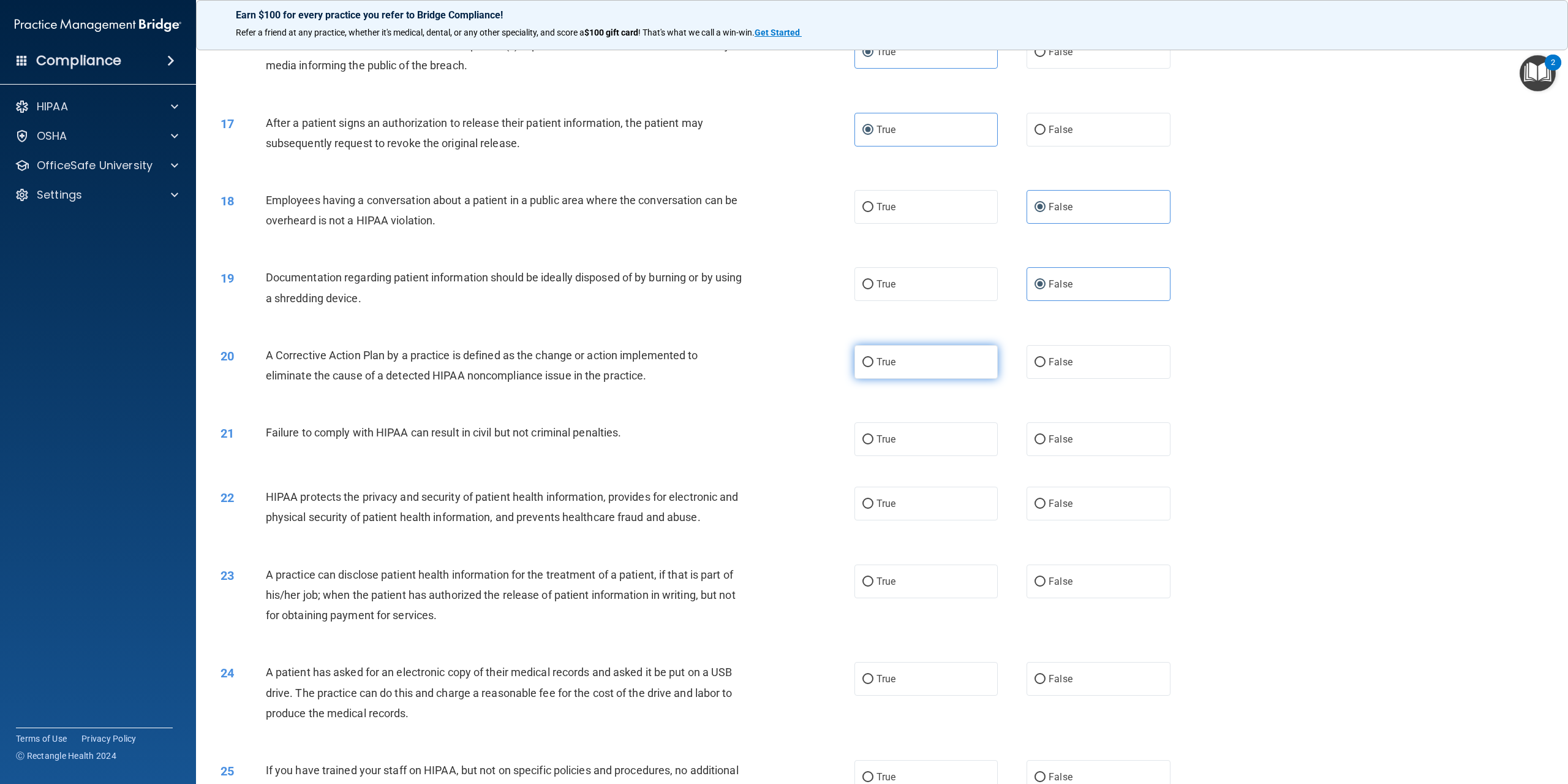
click at [874, 367] on input "True" at bounding box center [867, 362] width 11 height 9
radio input "true"
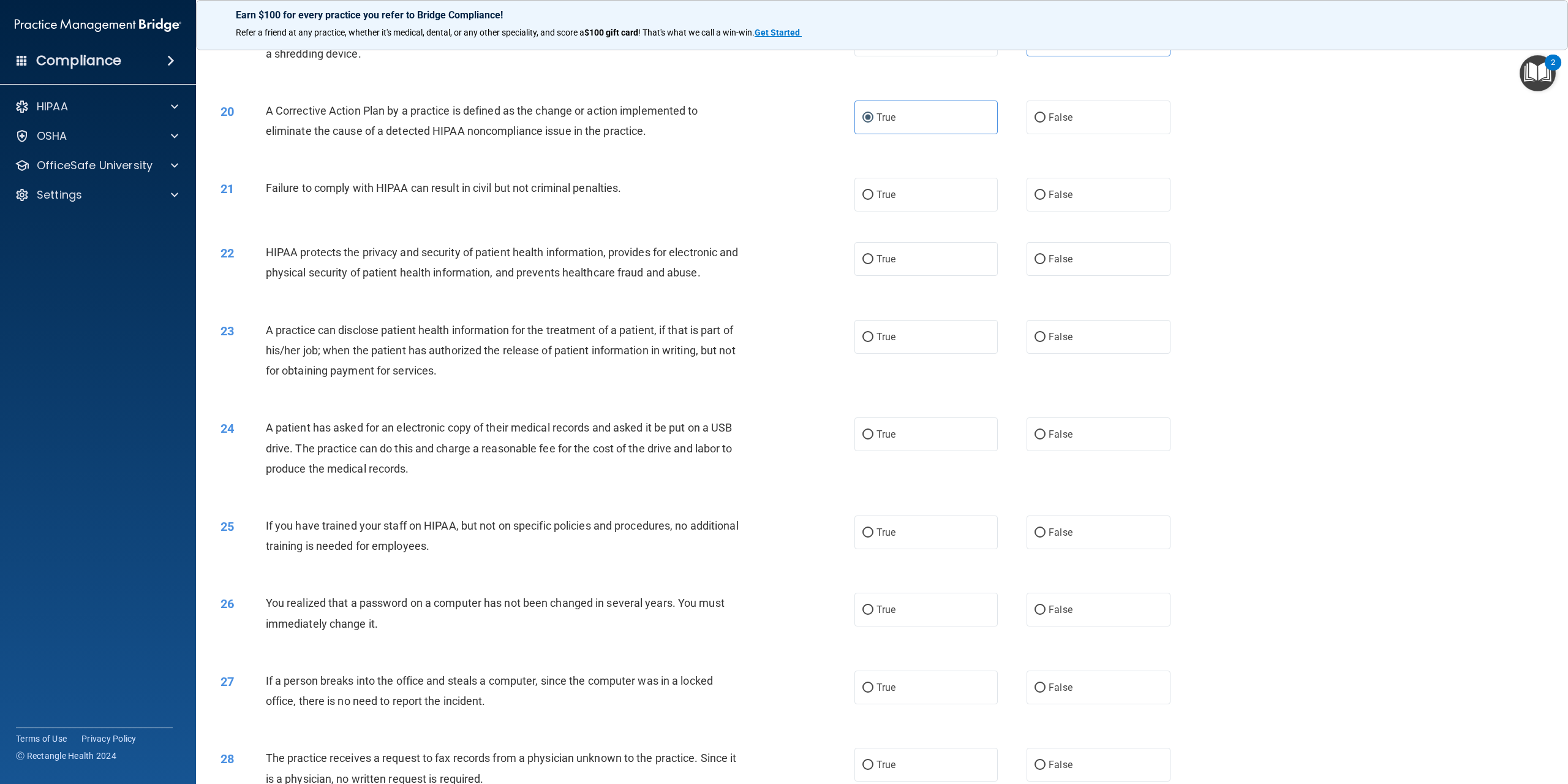
scroll to position [1471, 0]
click at [1044, 211] on label "False" at bounding box center [1099, 194] width 143 height 33
click at [1044, 199] on input "False" at bounding box center [1040, 194] width 11 height 9
radio input "true"
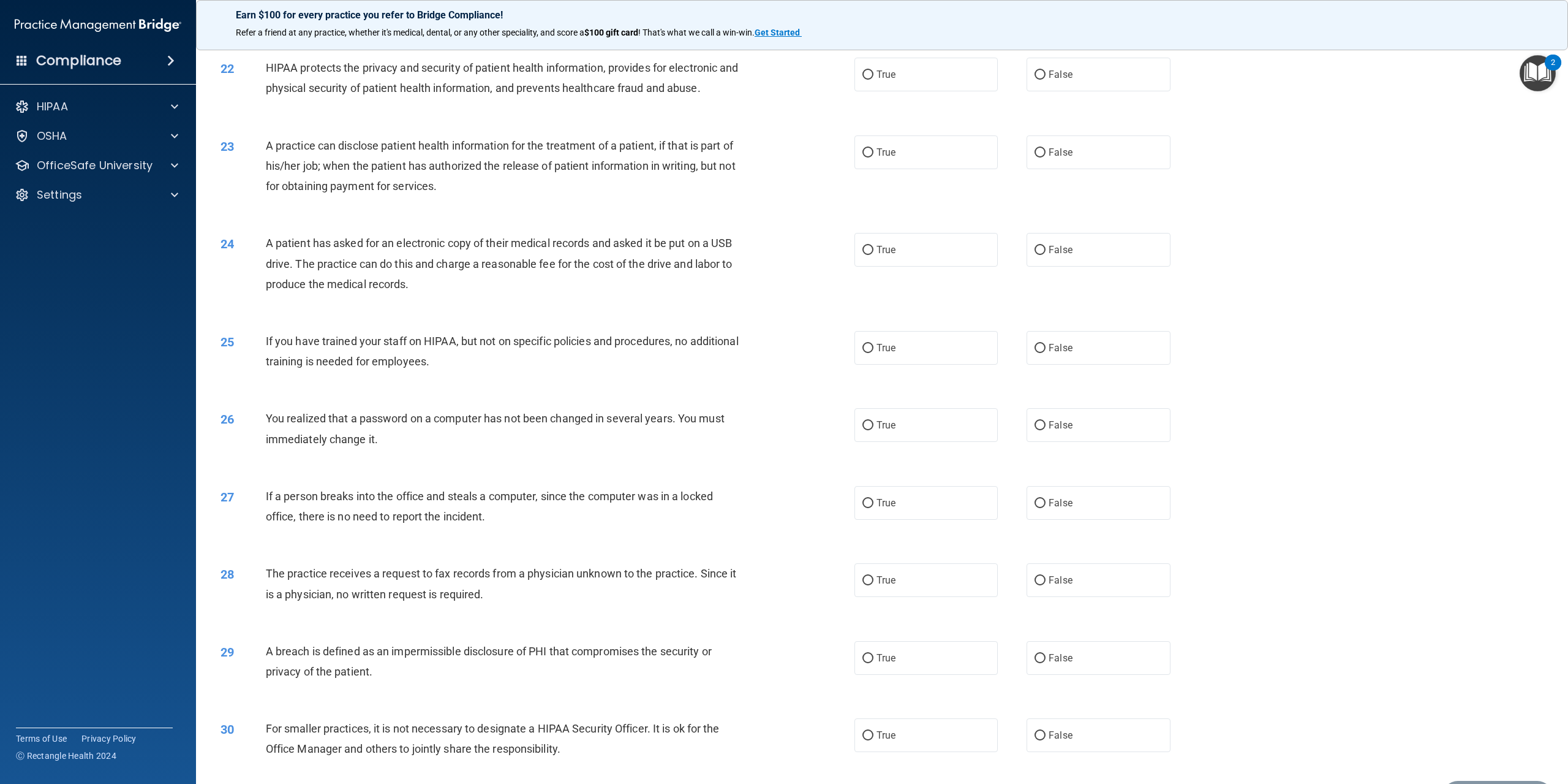
scroll to position [1593, 0]
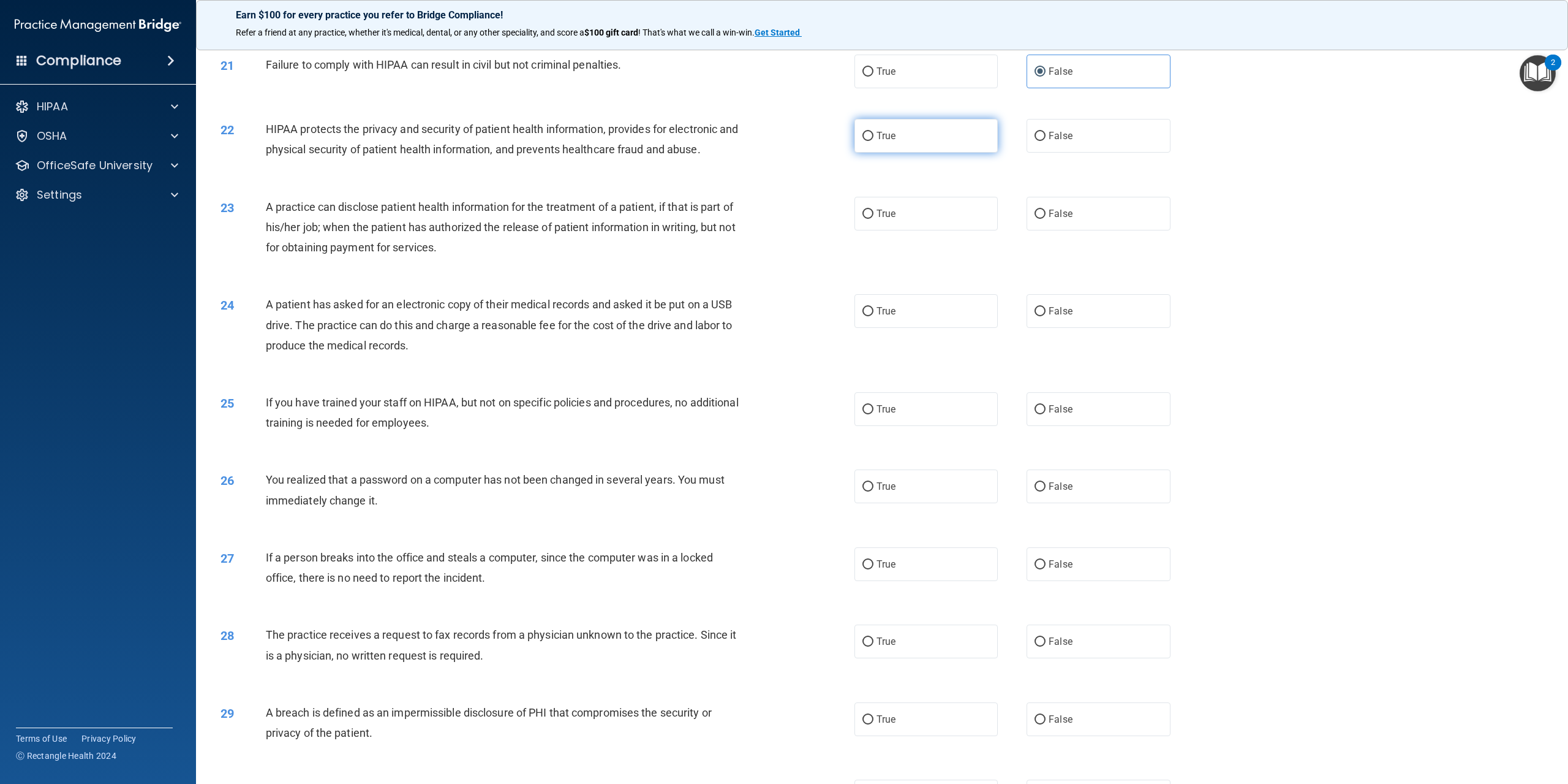
click at [914, 152] on label "True" at bounding box center [926, 136] width 143 height 33
click at [874, 141] on input "True" at bounding box center [867, 136] width 11 height 9
radio input "true"
click at [1054, 220] on span "False" at bounding box center [1060, 214] width 24 height 12
click at [1046, 219] on input "False" at bounding box center [1040, 214] width 11 height 9
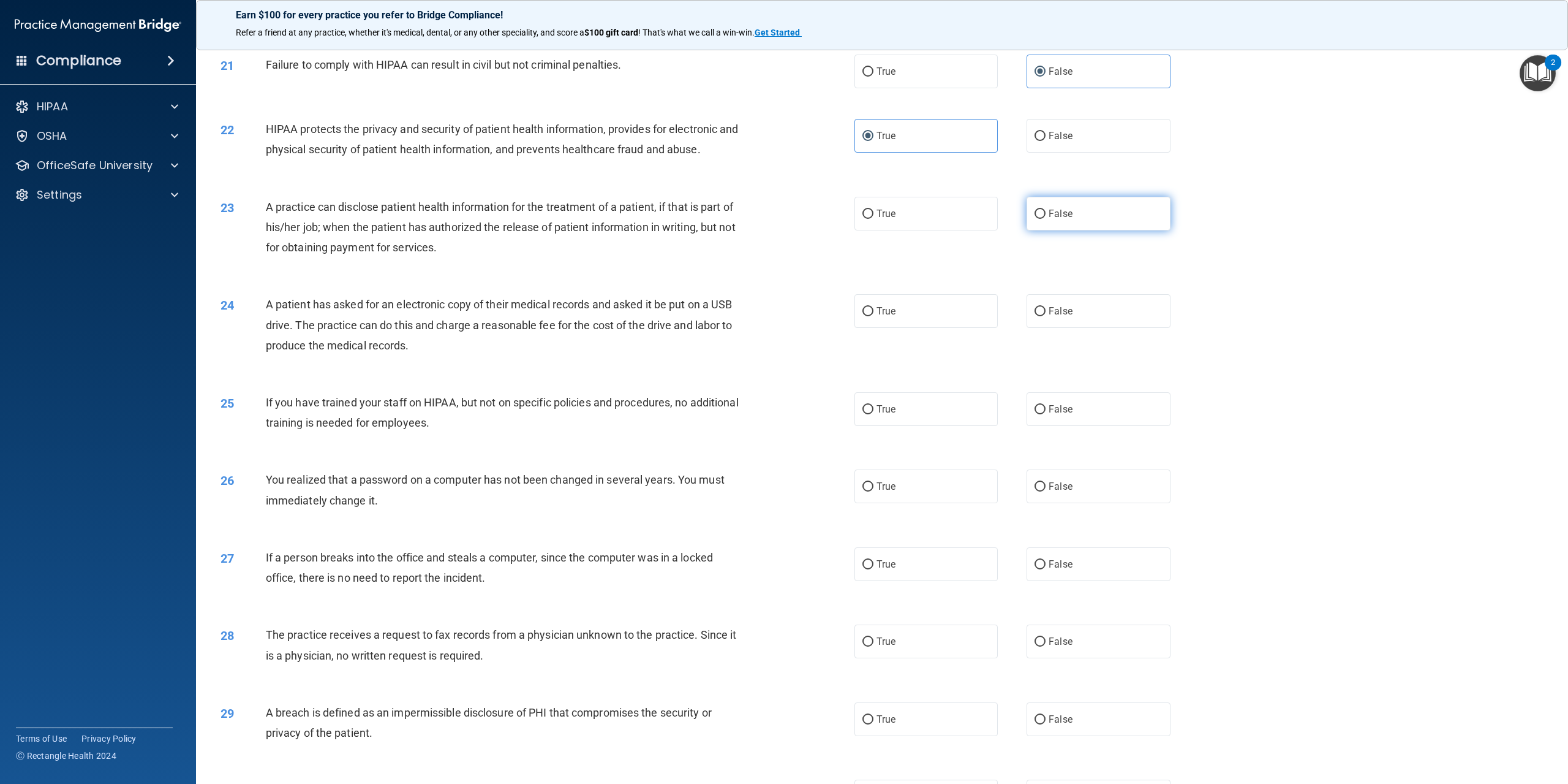
radio input "true"
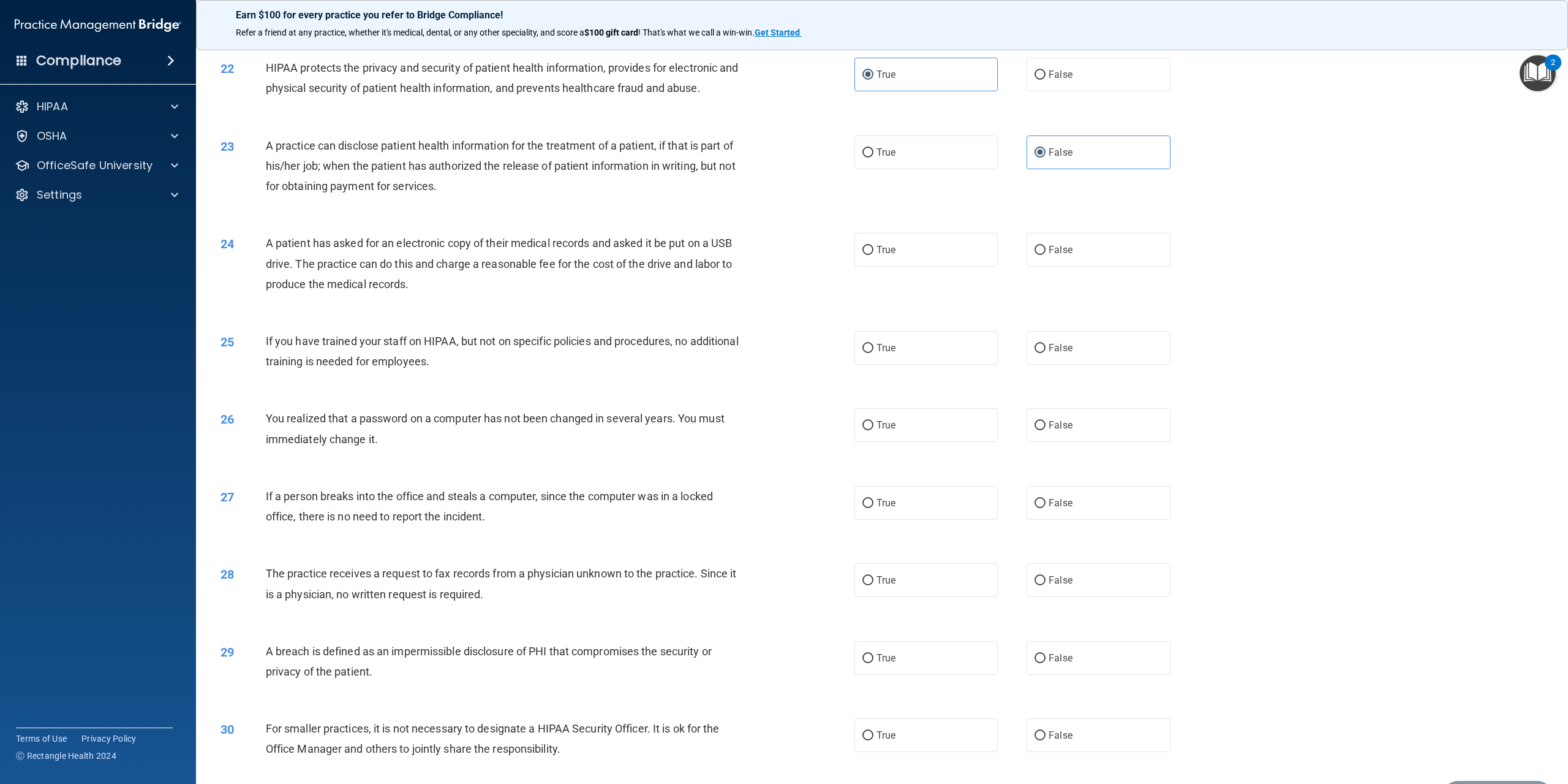
scroll to position [1715, 0]
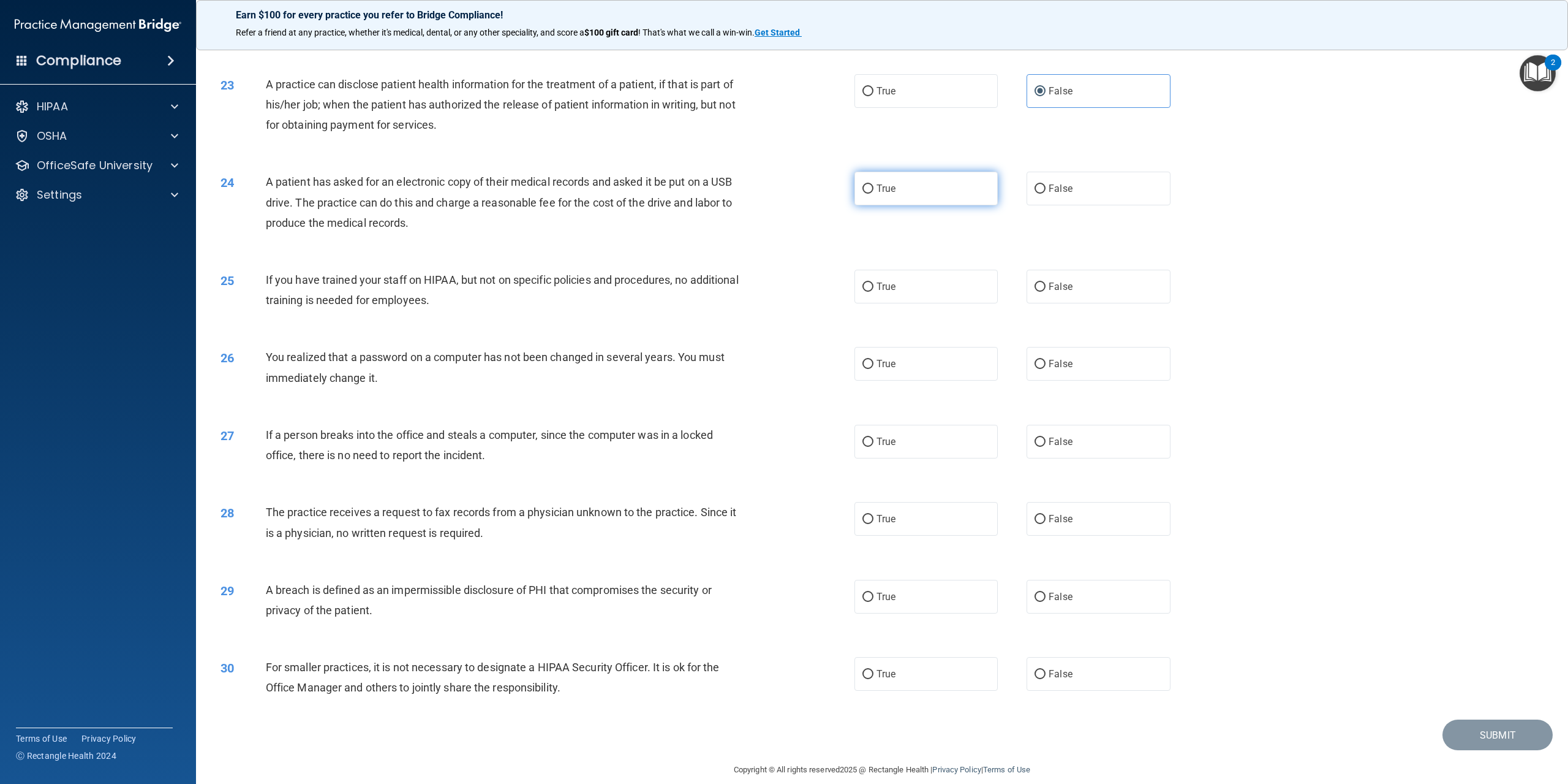
click at [876, 194] on span "True" at bounding box center [886, 188] width 19 height 12
click at [874, 194] on input "True" at bounding box center [867, 189] width 11 height 9
radio input "true"
click at [1049, 292] on span "False" at bounding box center [1060, 286] width 24 height 12
click at [1044, 291] on input "False" at bounding box center [1040, 286] width 11 height 9
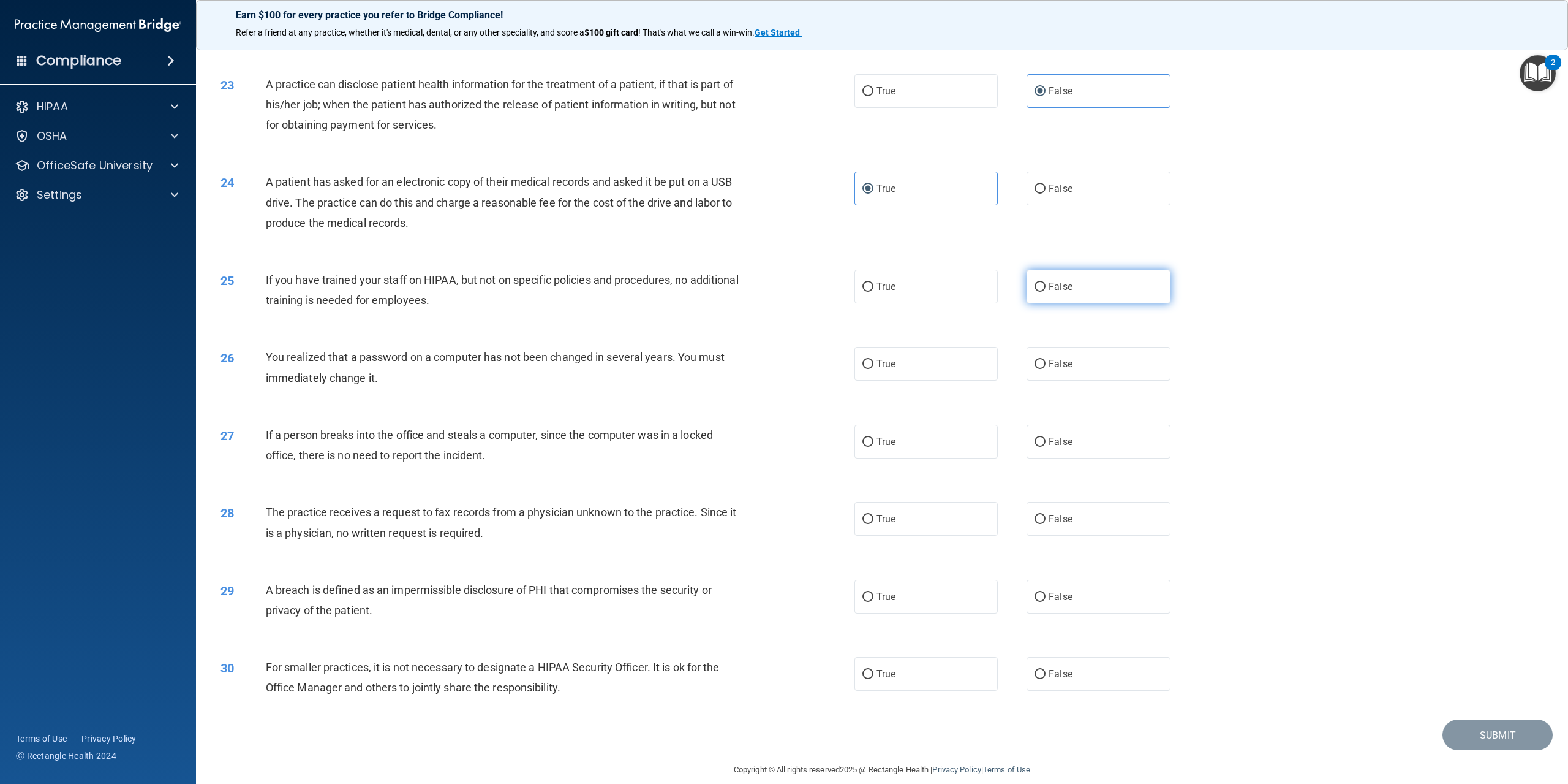
radio input "true"
click at [1119, 380] on label "False" at bounding box center [1099, 364] width 143 height 33
click at [1046, 369] on input "False" at bounding box center [1040, 364] width 11 height 9
radio input "true"
click at [906, 380] on label "True" at bounding box center [926, 364] width 143 height 33
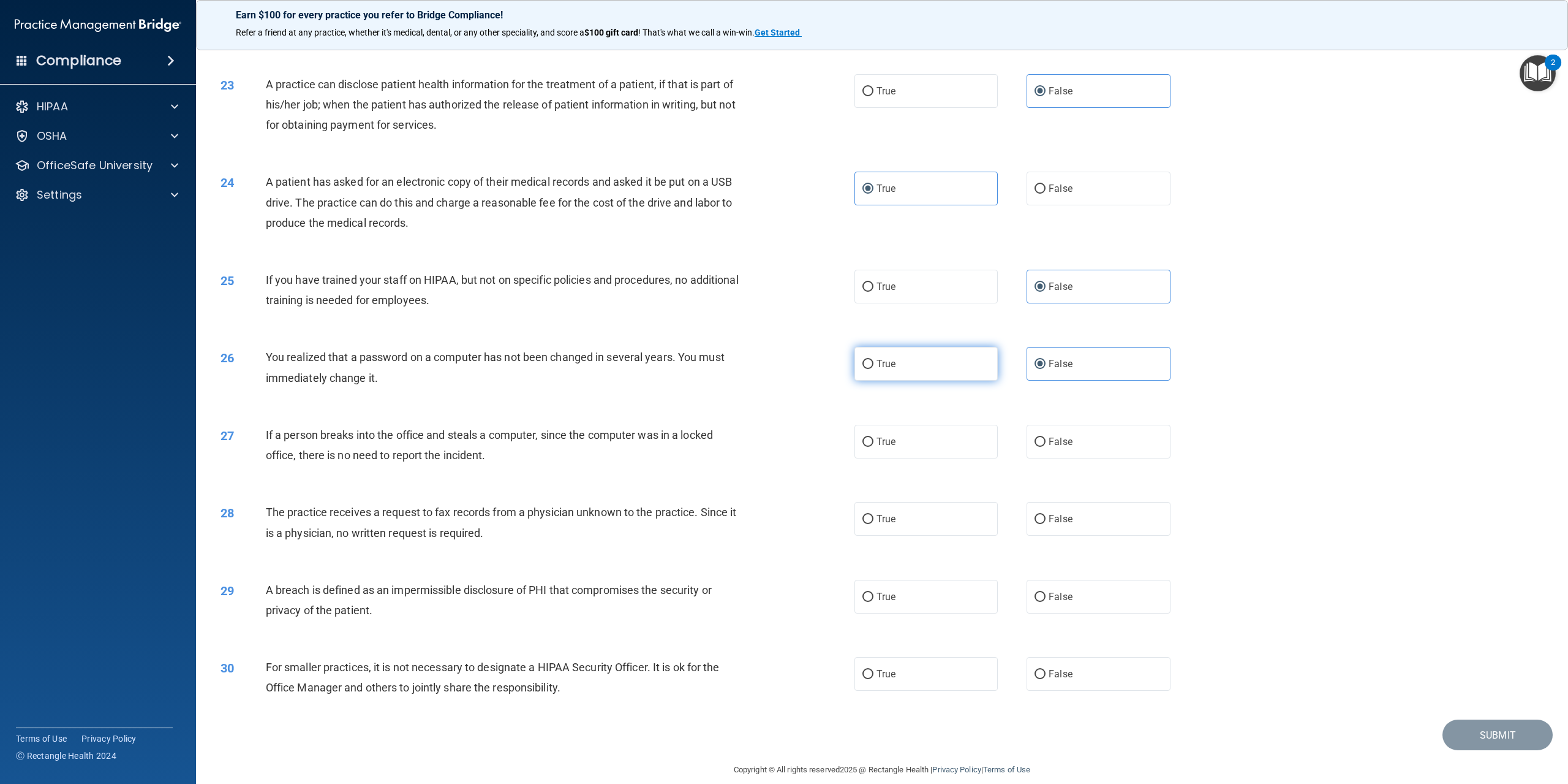
click at [874, 369] on input "True" at bounding box center [867, 364] width 11 height 9
radio input "true"
radio input "false"
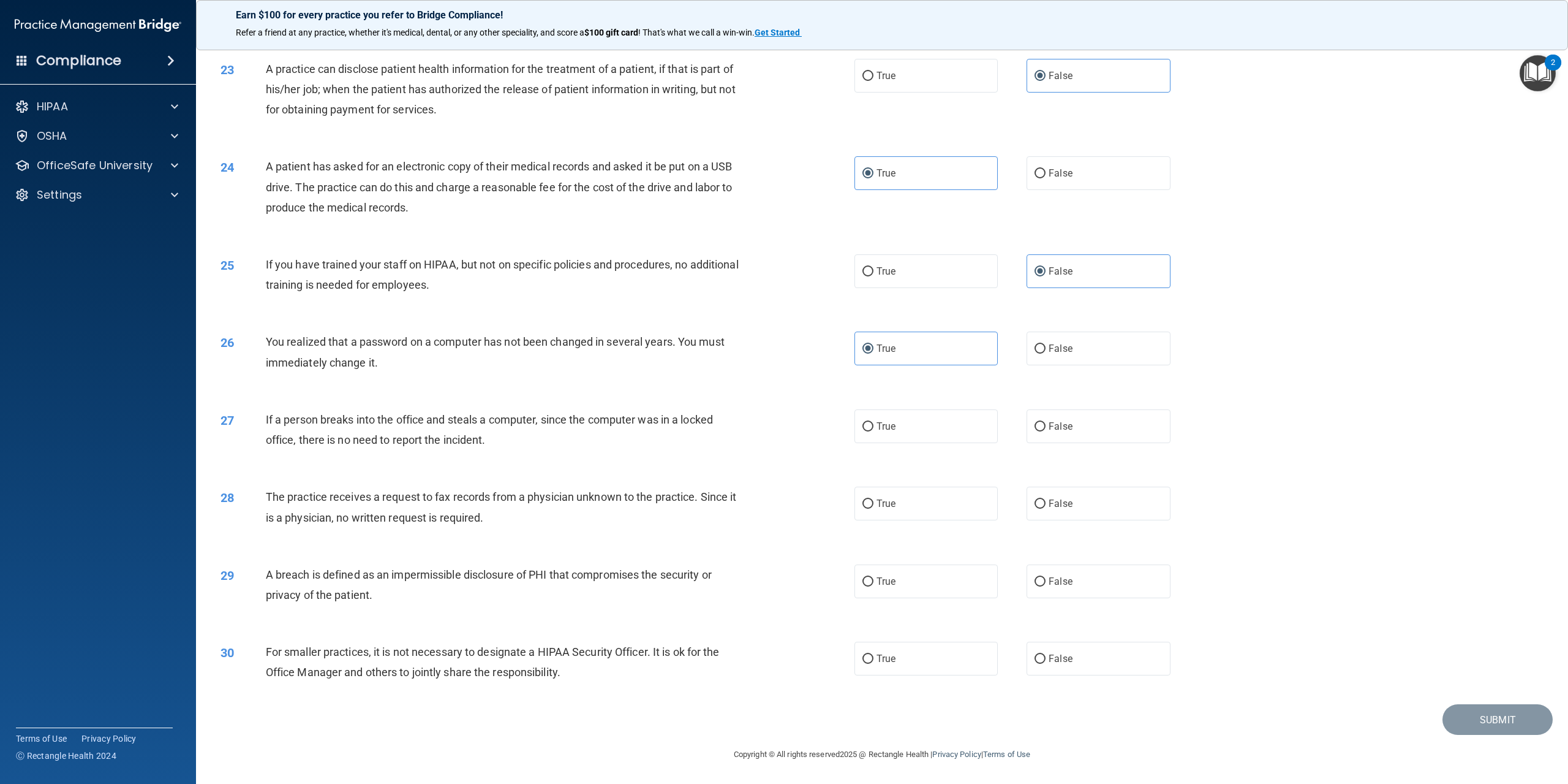
scroll to position [1751, 0]
click at [1027, 421] on label "False" at bounding box center [1099, 426] width 143 height 33
click at [1035, 422] on input "False" at bounding box center [1040, 426] width 11 height 9
radio input "true"
click at [1071, 504] on label "False" at bounding box center [1099, 503] width 143 height 33
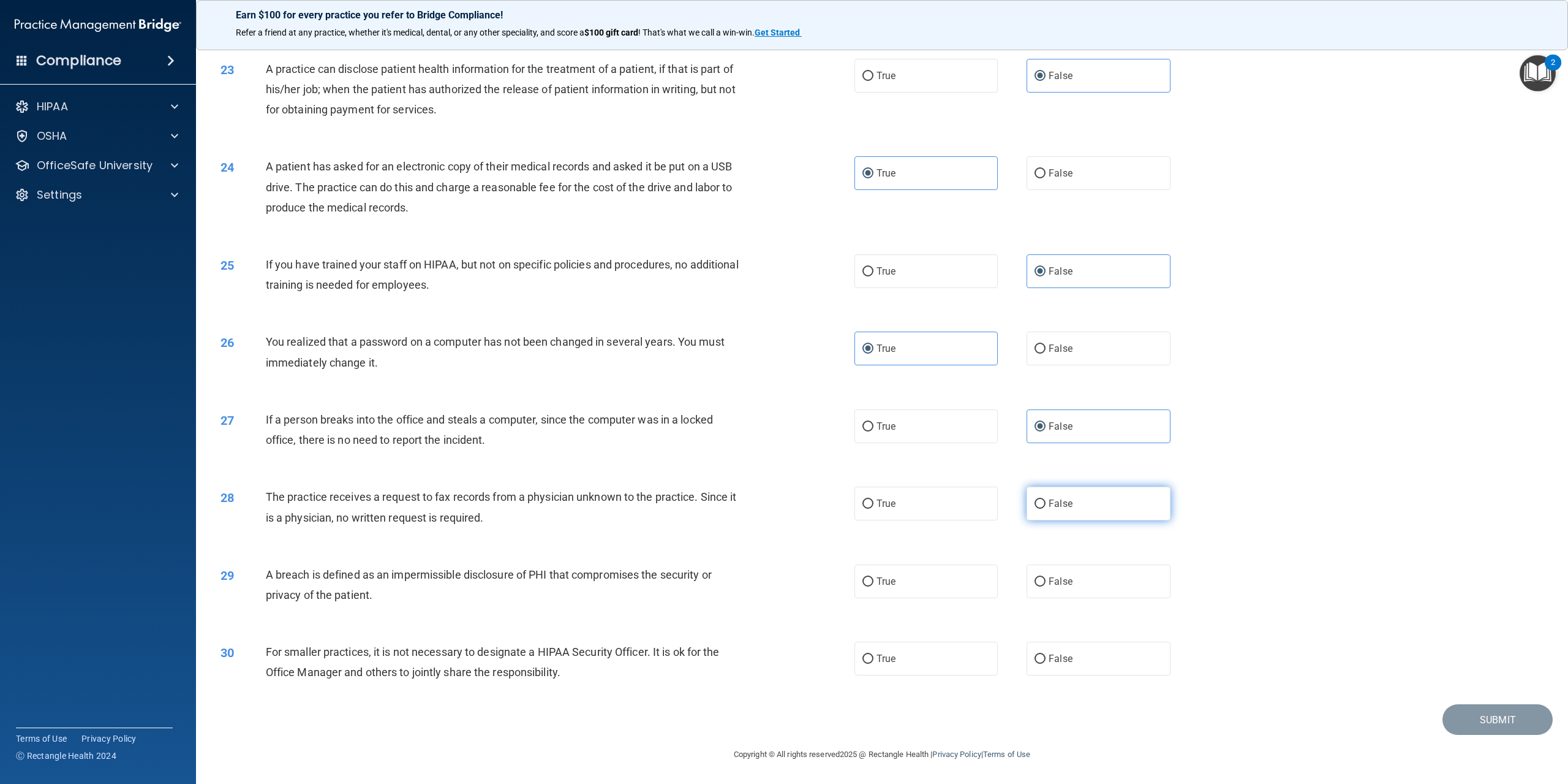
click at [1046, 504] on input "False" at bounding box center [1040, 504] width 11 height 9
radio input "true"
click at [952, 602] on div "29 A breach is defined as an impermissible disclosure of PHI that compromises t…" at bounding box center [882, 588] width 1342 height 77
click at [944, 591] on label "True" at bounding box center [926, 581] width 143 height 33
click at [874, 586] on input "True" at bounding box center [867, 581] width 11 height 9
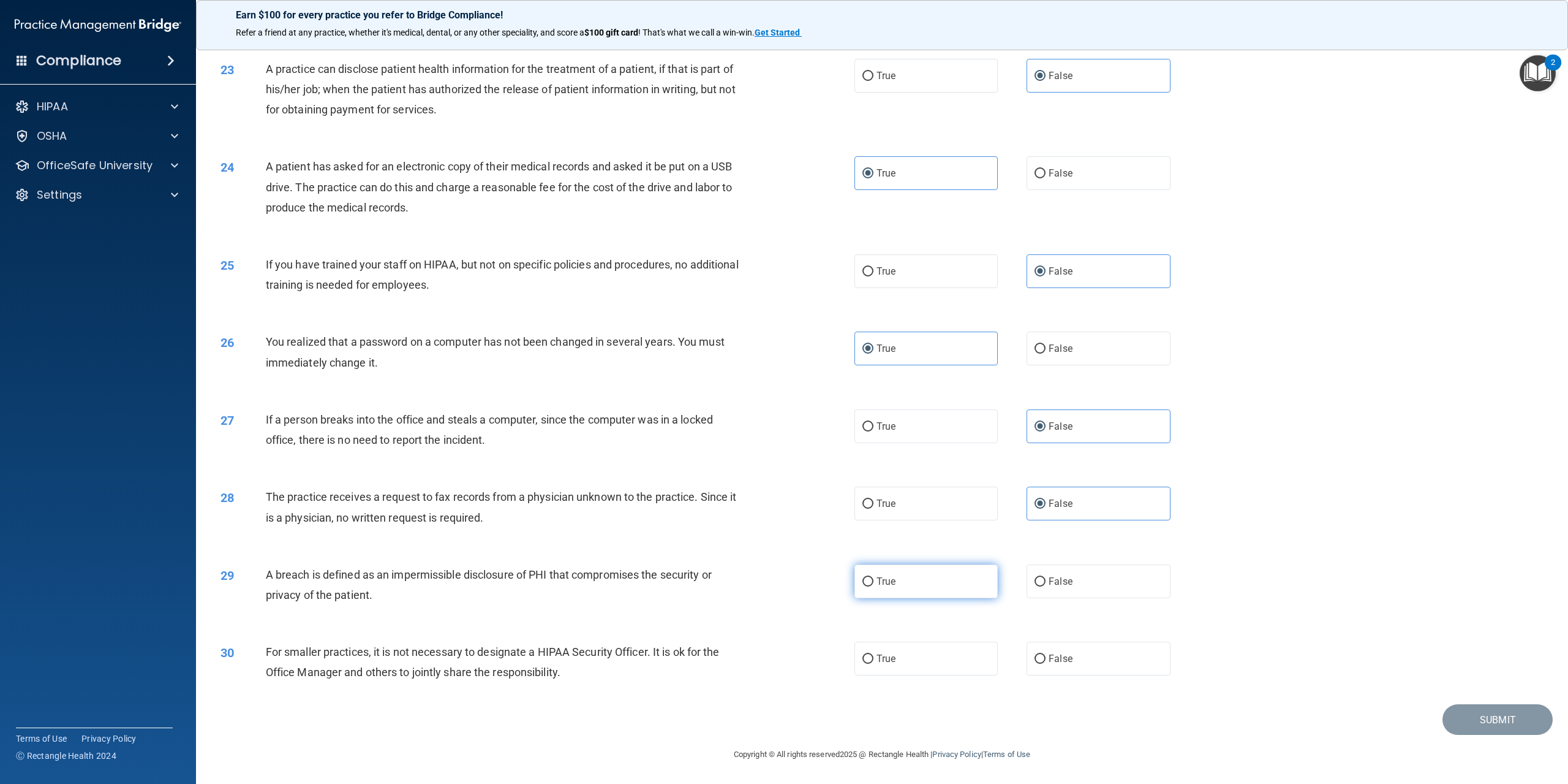
radio input "true"
click at [1105, 647] on label "False" at bounding box center [1099, 658] width 143 height 33
click at [1046, 654] on input "False" at bounding box center [1040, 658] width 11 height 9
radio input "true"
click at [1468, 717] on button "Submit" at bounding box center [1498, 720] width 111 height 32
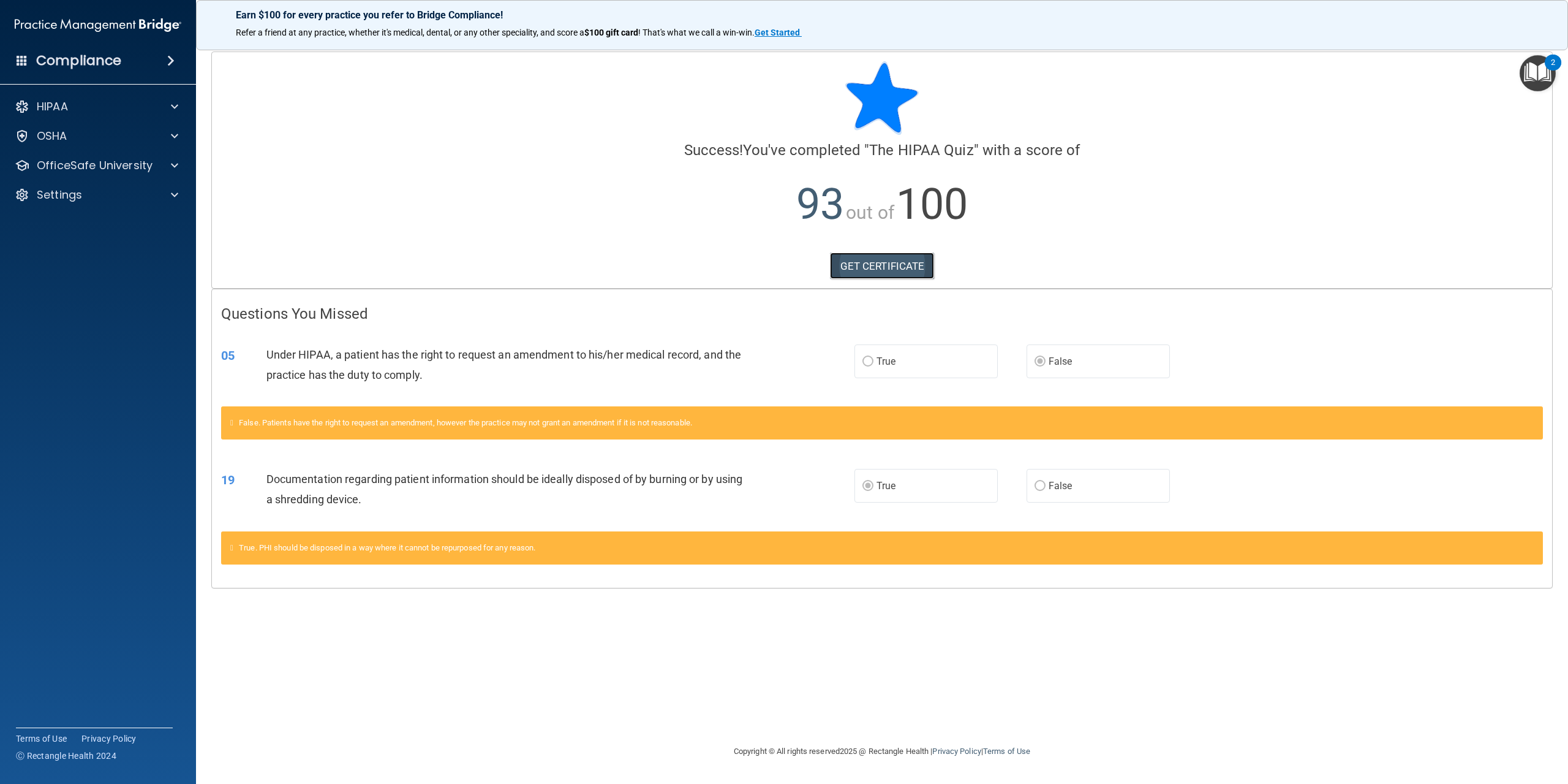
click at [906, 274] on link "GET CERTIFICATE" at bounding box center [882, 265] width 105 height 27
click at [120, 167] on p "OfficeSafe University" at bounding box center [94, 166] width 116 height 15
click at [86, 191] on p "HIPAA Training" at bounding box center [58, 195] width 101 height 12
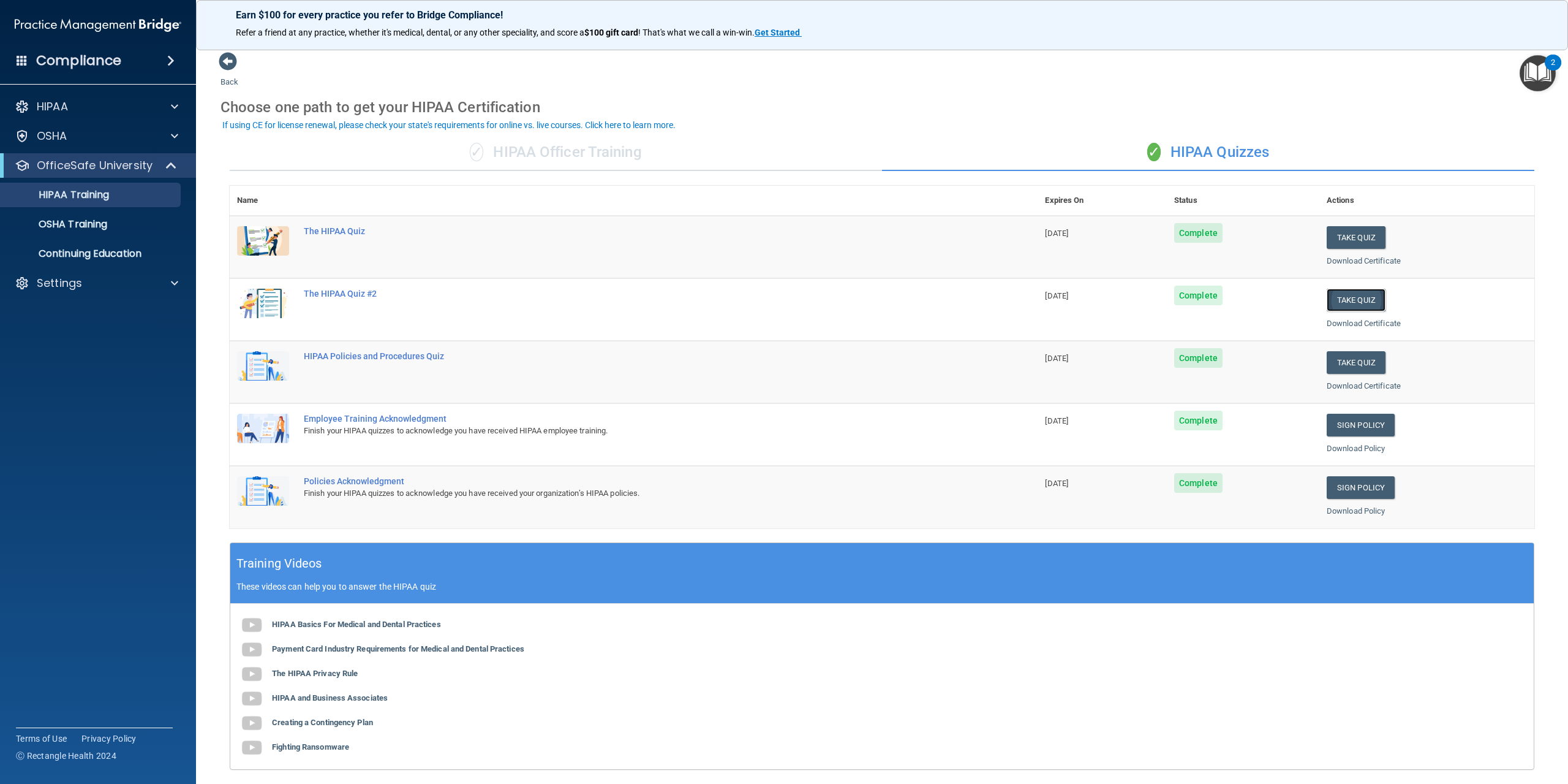
click at [1341, 300] on button "Take Quiz" at bounding box center [1356, 300] width 59 height 22
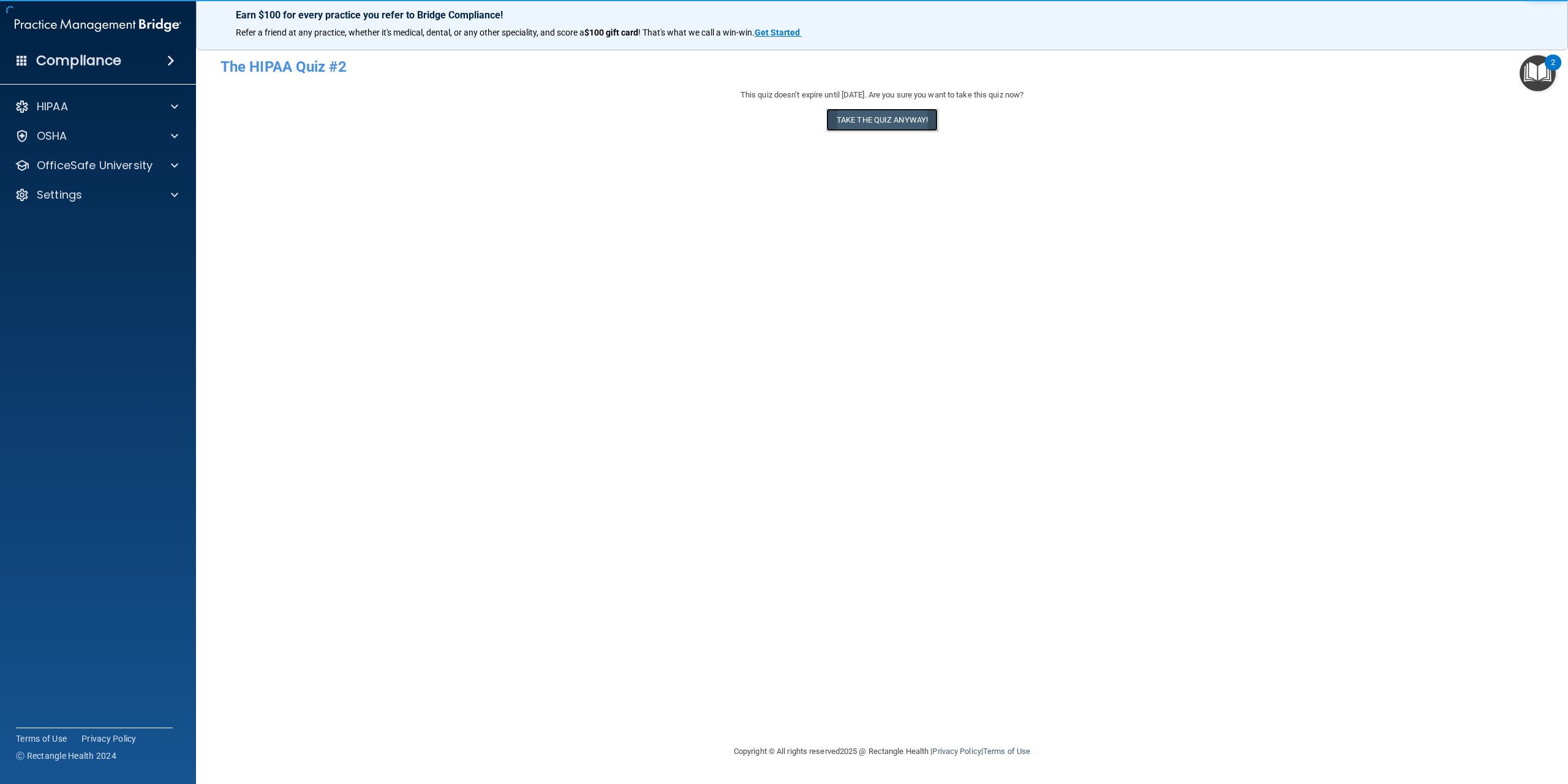
click at [835, 118] on button "Take the quiz anyway!" at bounding box center [882, 119] width 112 height 22
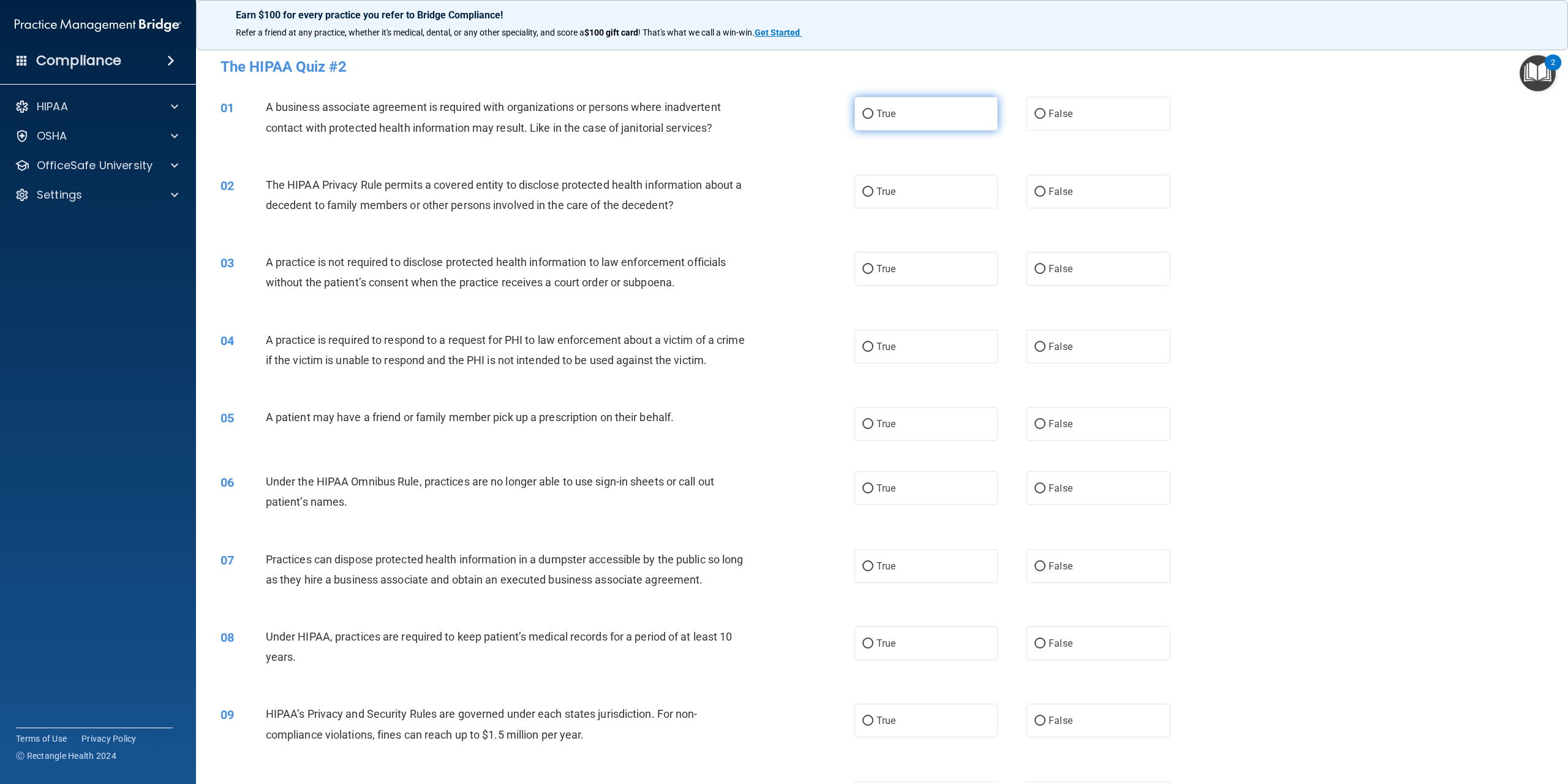
click at [950, 115] on label "True" at bounding box center [926, 113] width 143 height 33
click at [874, 115] on input "True" at bounding box center [867, 114] width 11 height 9
radio input "true"
click at [934, 187] on label "True" at bounding box center [926, 191] width 143 height 33
click at [874, 187] on input "True" at bounding box center [867, 191] width 11 height 9
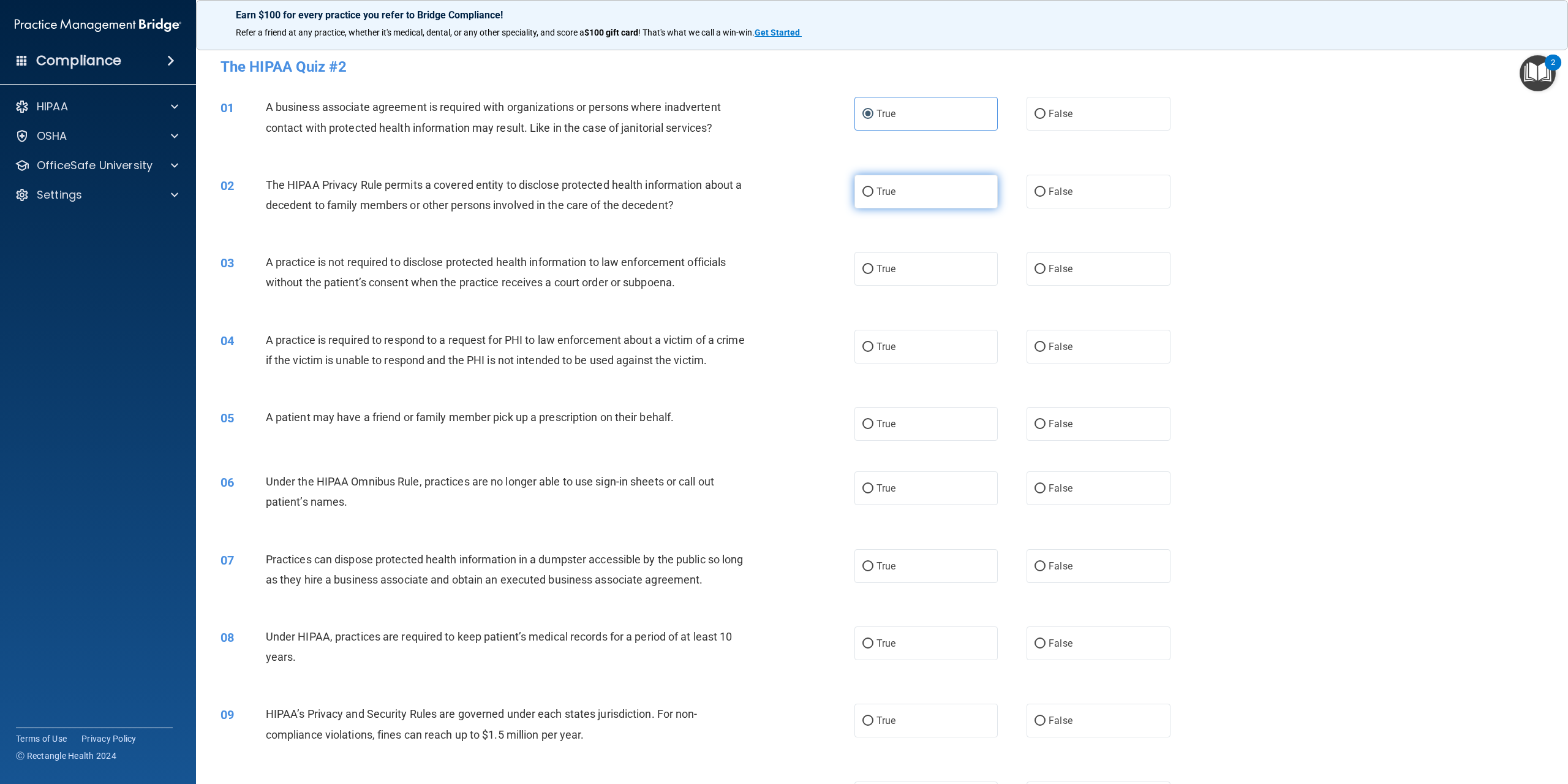
radio input "true"
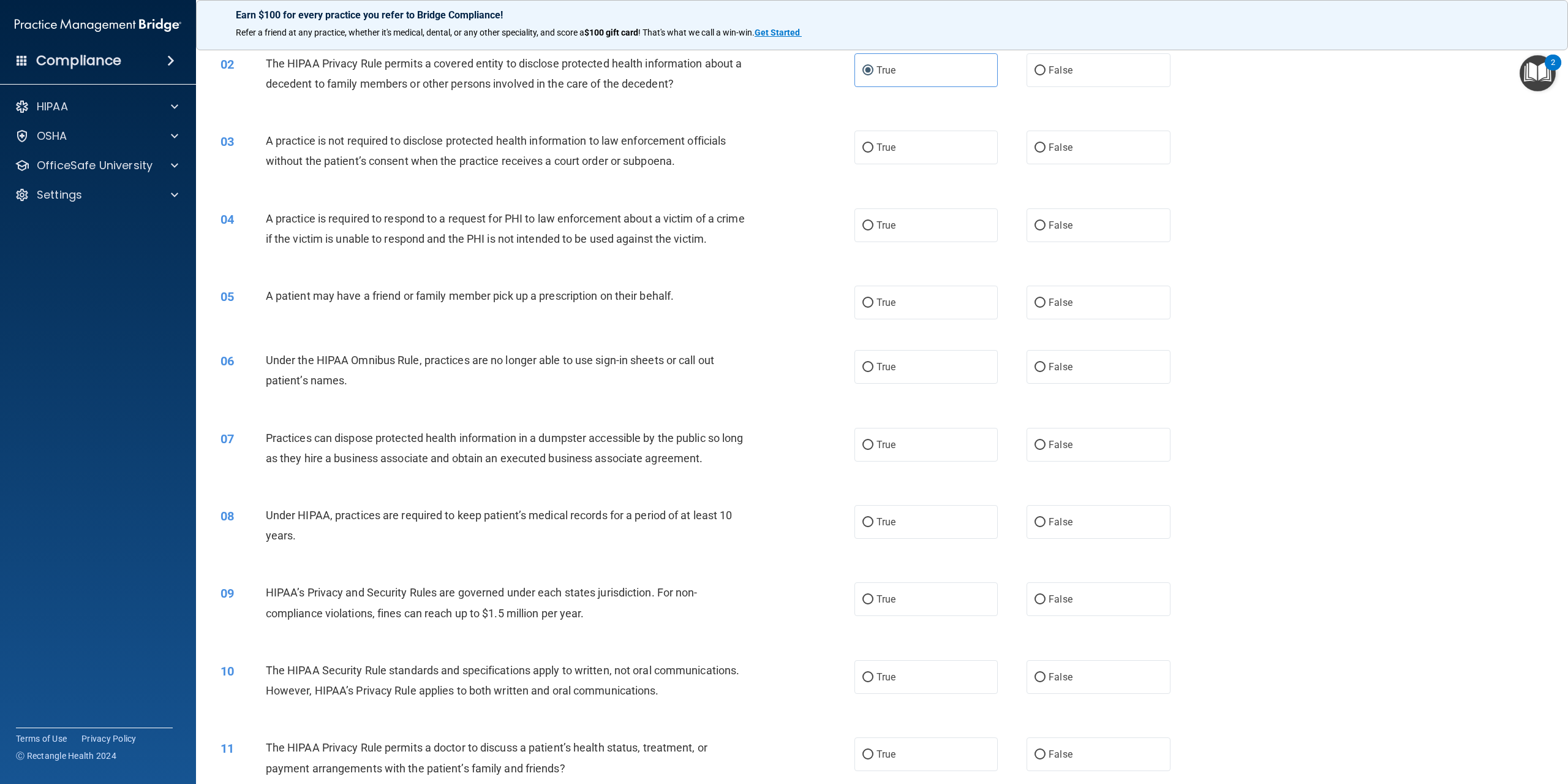
scroll to position [122, 0]
click at [1038, 155] on label "False" at bounding box center [1099, 146] width 143 height 33
click at [1038, 151] on input "False" at bounding box center [1040, 146] width 11 height 9
radio input "true"
click at [881, 224] on span "True" at bounding box center [886, 224] width 19 height 12
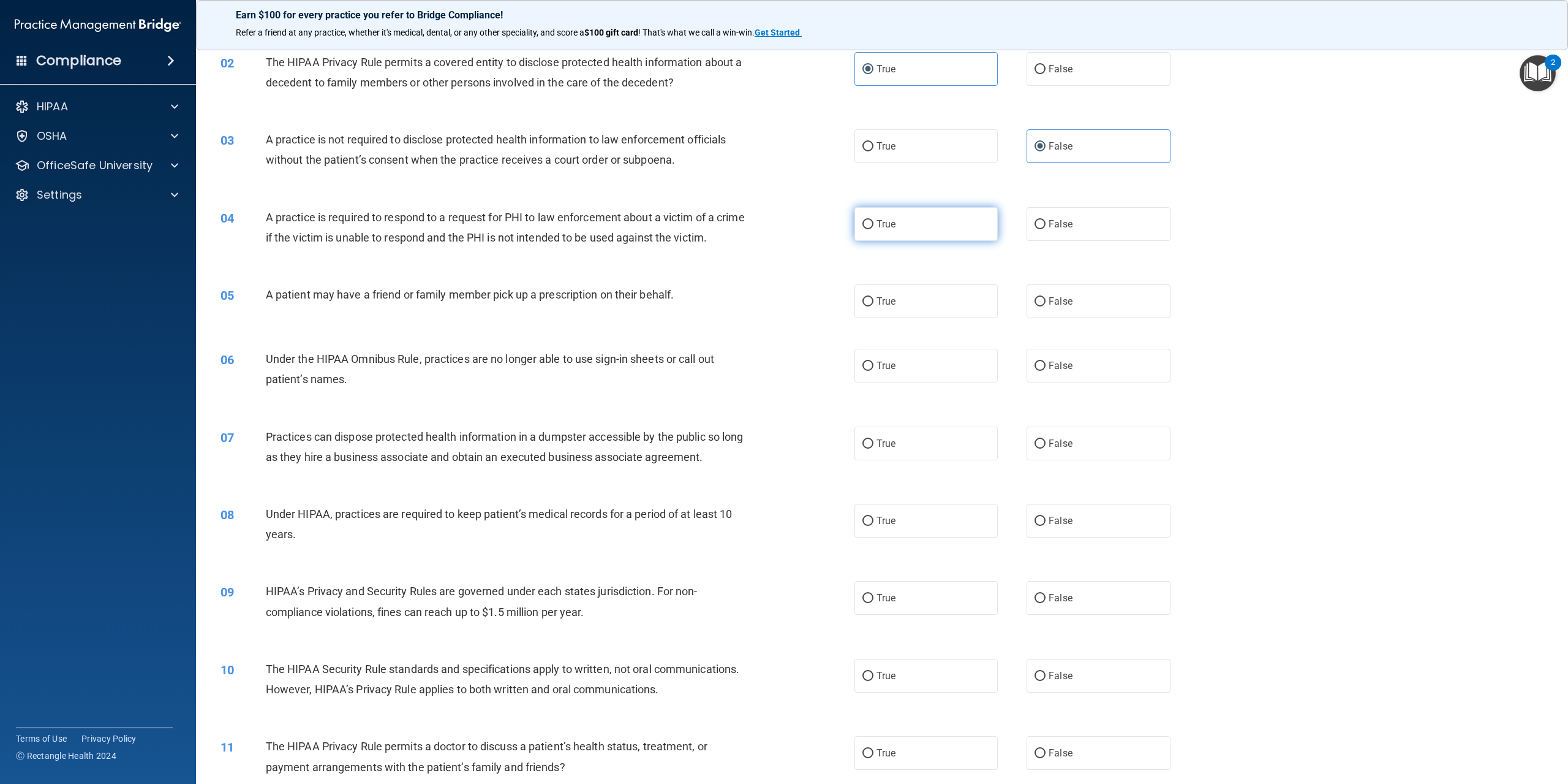
click at [874, 224] on input "True" at bounding box center [867, 224] width 11 height 9
radio input "true"
click at [876, 307] on span "True" at bounding box center [886, 301] width 19 height 12
click at [874, 306] on input "True" at bounding box center [867, 301] width 11 height 9
radio input "true"
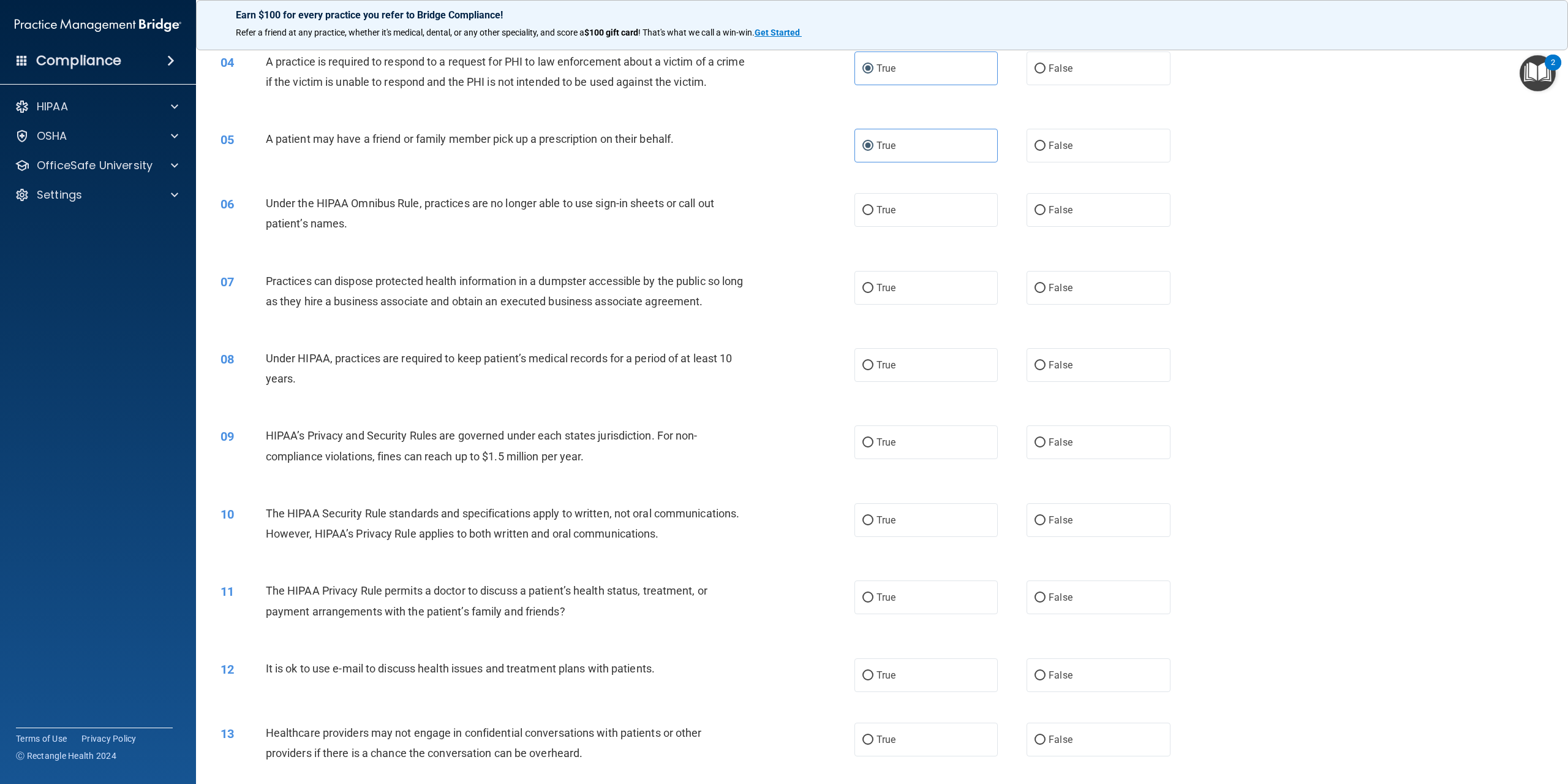
scroll to position [306, 0]
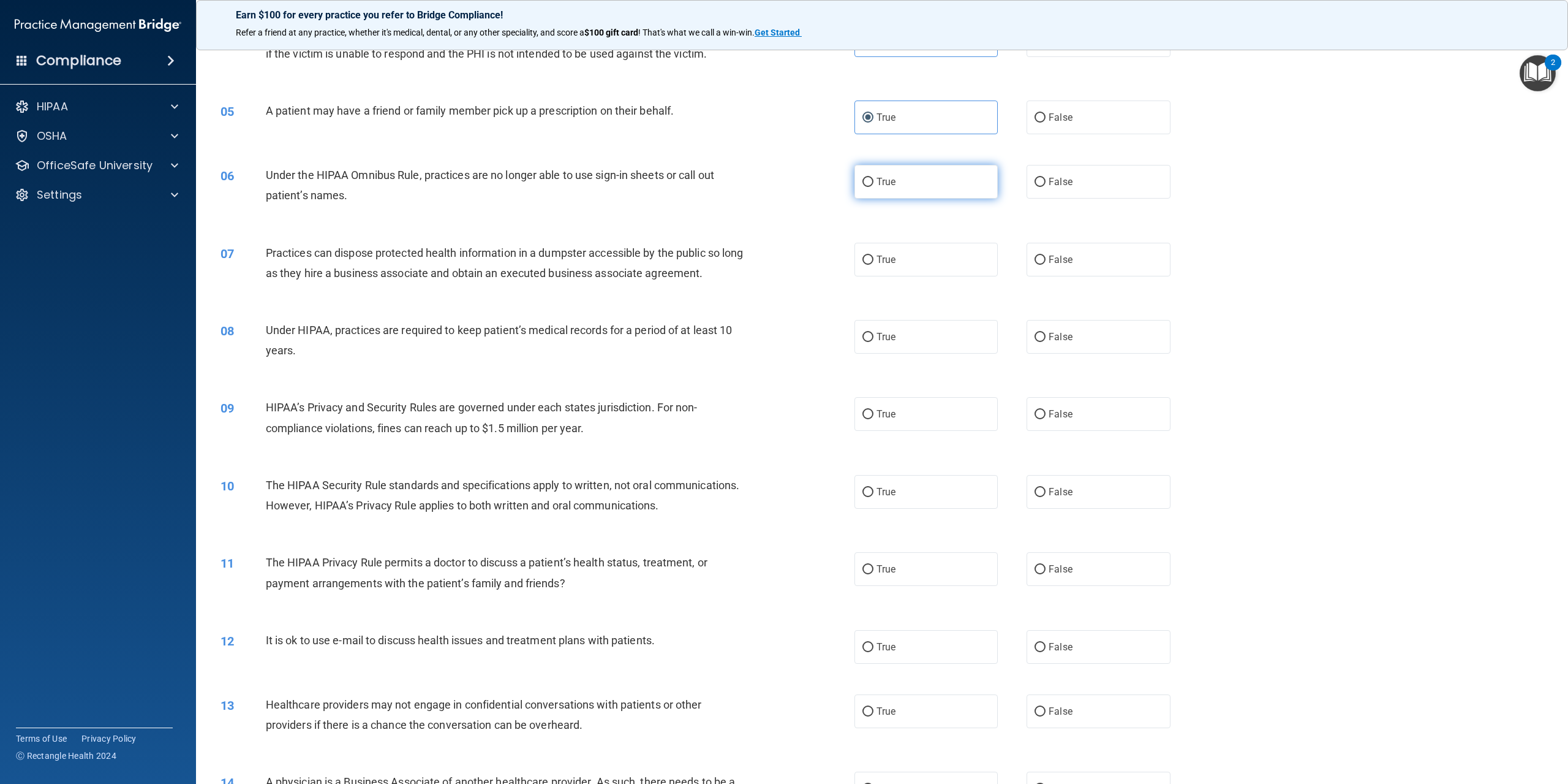
click at [877, 199] on label "True" at bounding box center [926, 181] width 143 height 33
click at [874, 187] on input "True" at bounding box center [867, 181] width 11 height 9
radio input "true"
click at [1038, 187] on input "False" at bounding box center [1040, 181] width 11 height 9
radio input "true"
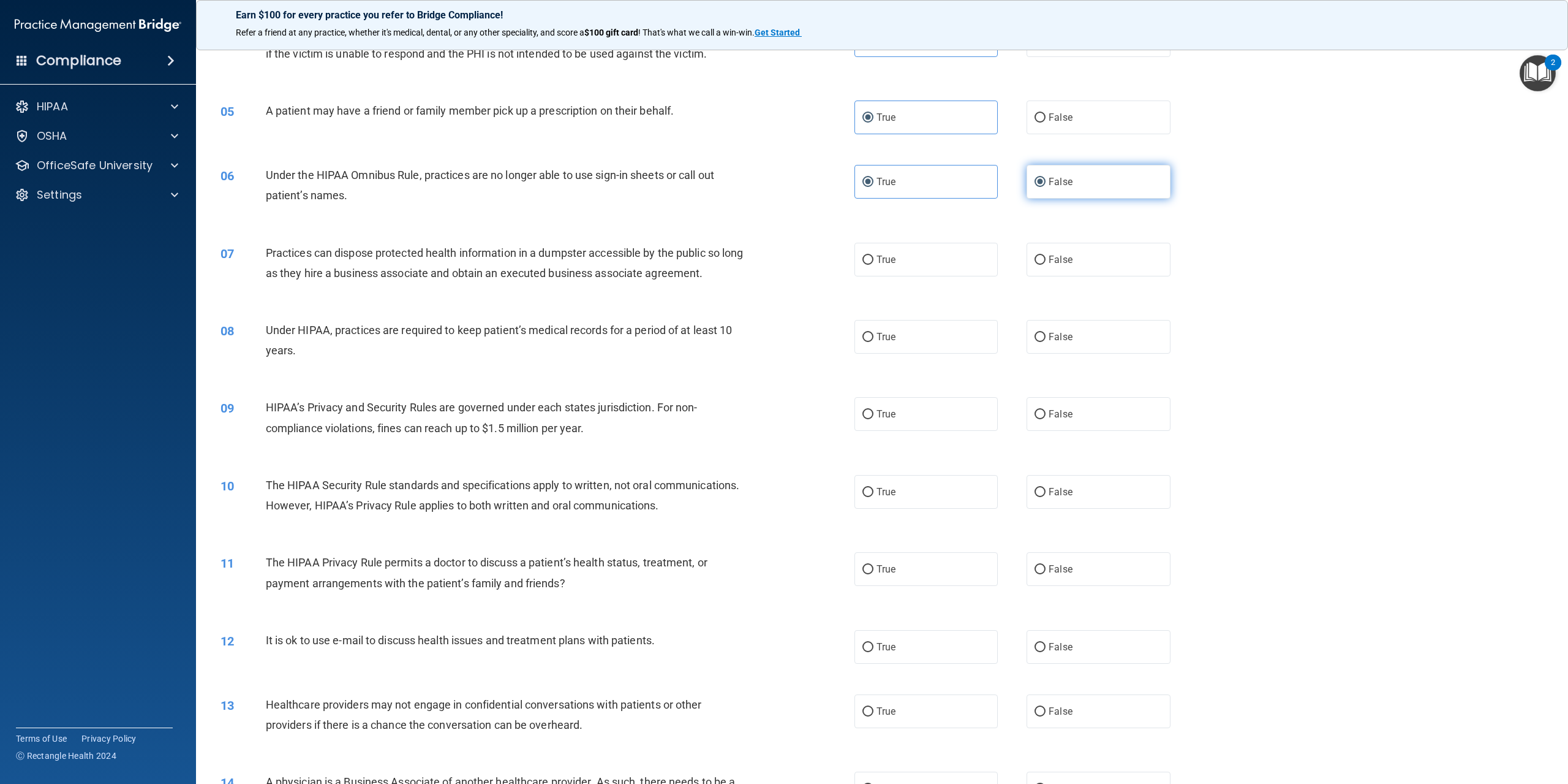
radio input "false"
click at [1097, 270] on label "False" at bounding box center [1099, 260] width 143 height 33
click at [1046, 265] on input "False" at bounding box center [1040, 260] width 11 height 9
radio input "true"
click at [1039, 348] on label "False" at bounding box center [1099, 336] width 143 height 33
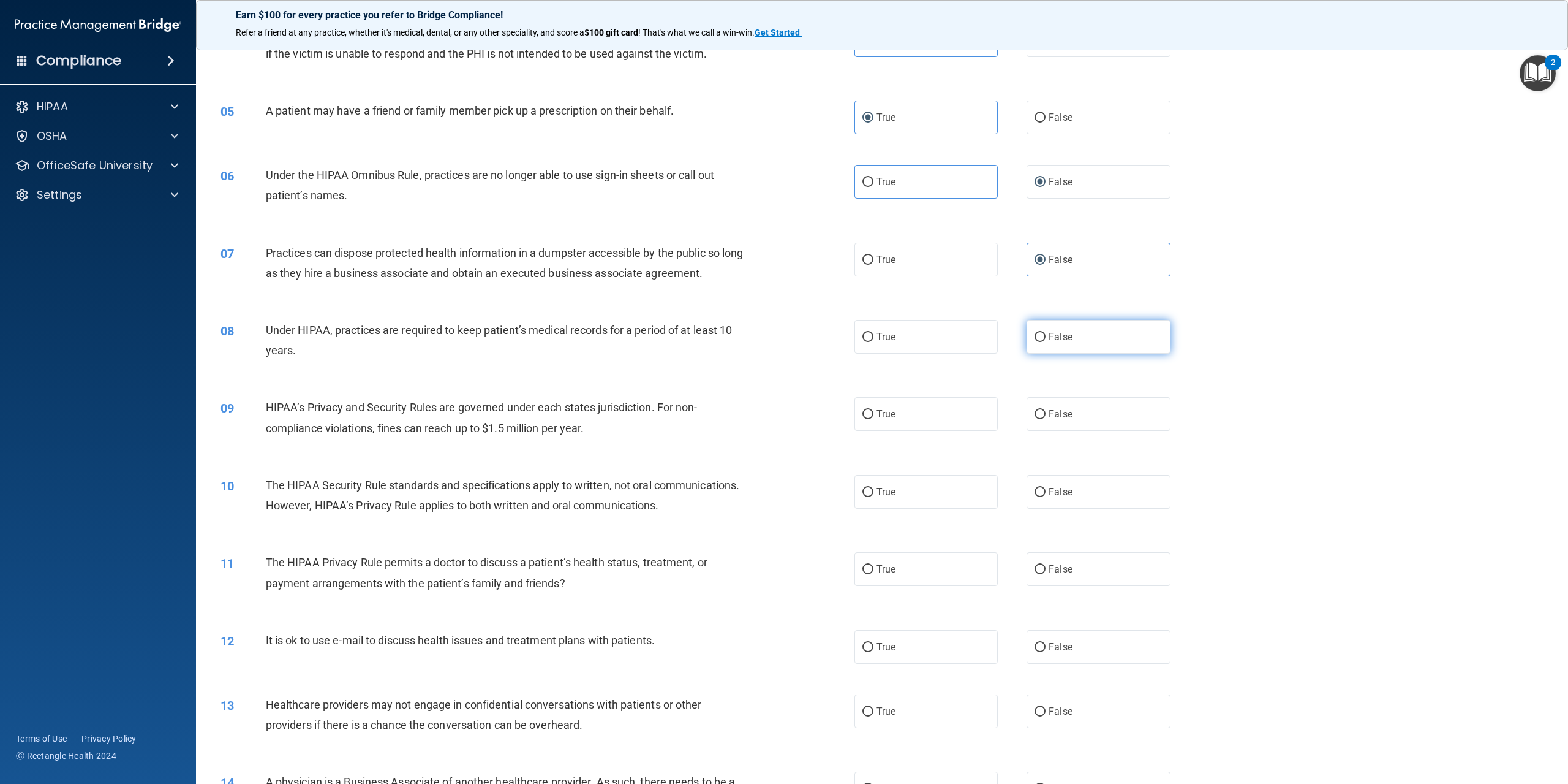
click at [1039, 342] on input "False" at bounding box center [1040, 337] width 11 height 9
radio input "true"
click at [1049, 187] on span "False" at bounding box center [1060, 181] width 24 height 12
click at [1044, 187] on input "False" at bounding box center [1040, 181] width 11 height 9
click at [1143, 430] on label "False" at bounding box center [1099, 414] width 143 height 33
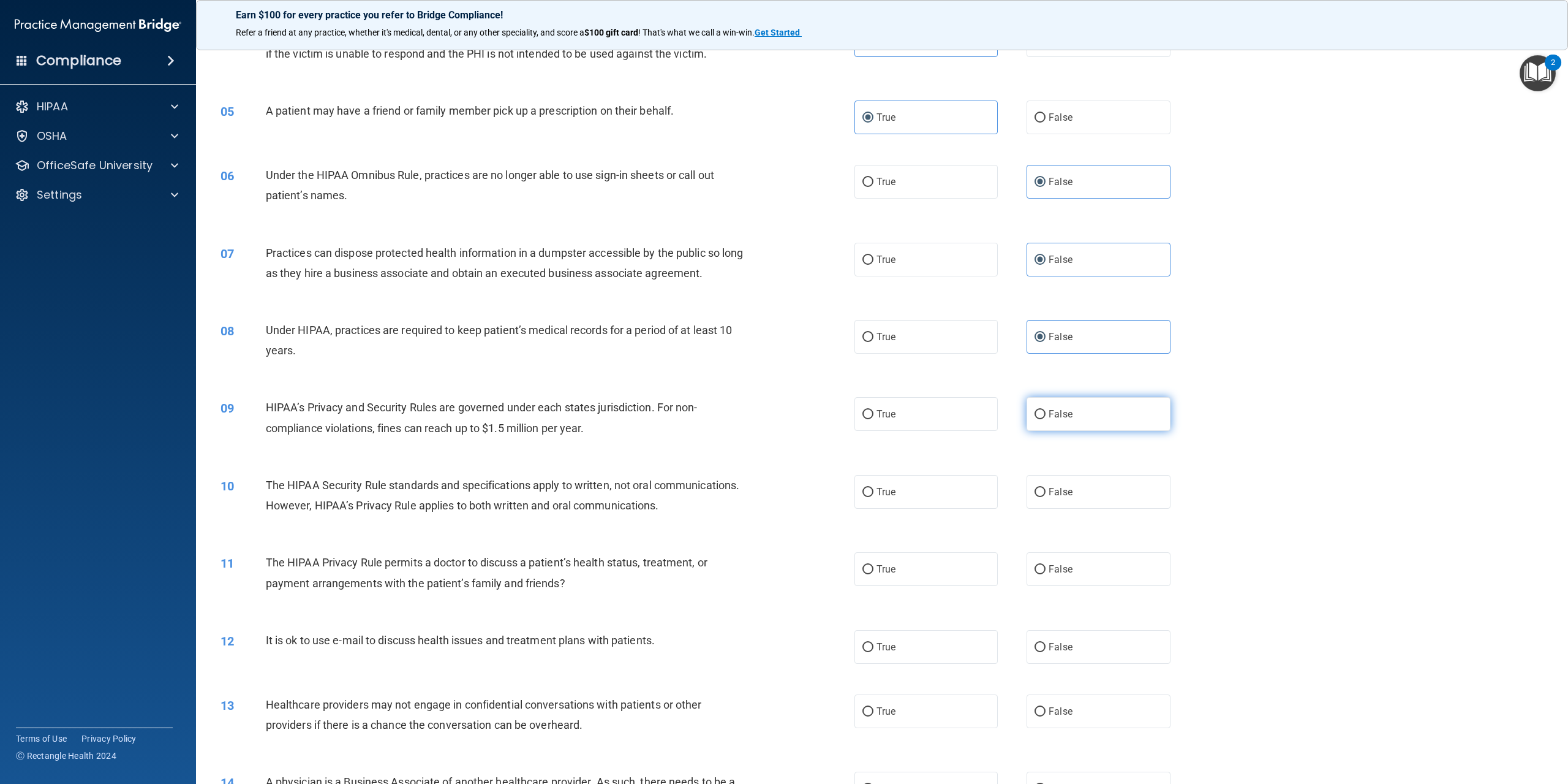
click at [1046, 419] on input "False" at bounding box center [1040, 414] width 11 height 9
radio input "true"
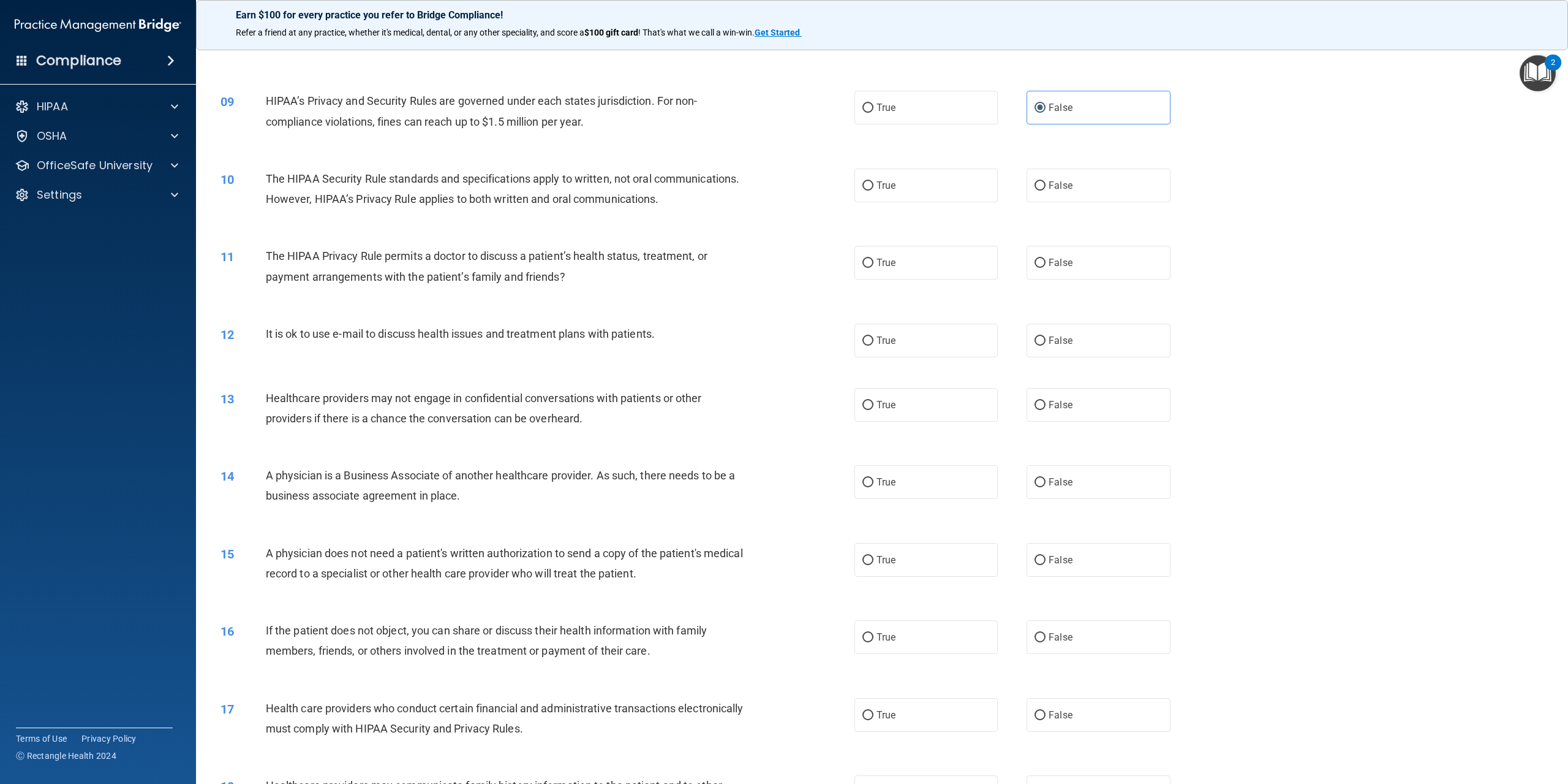
scroll to position [674, 0]
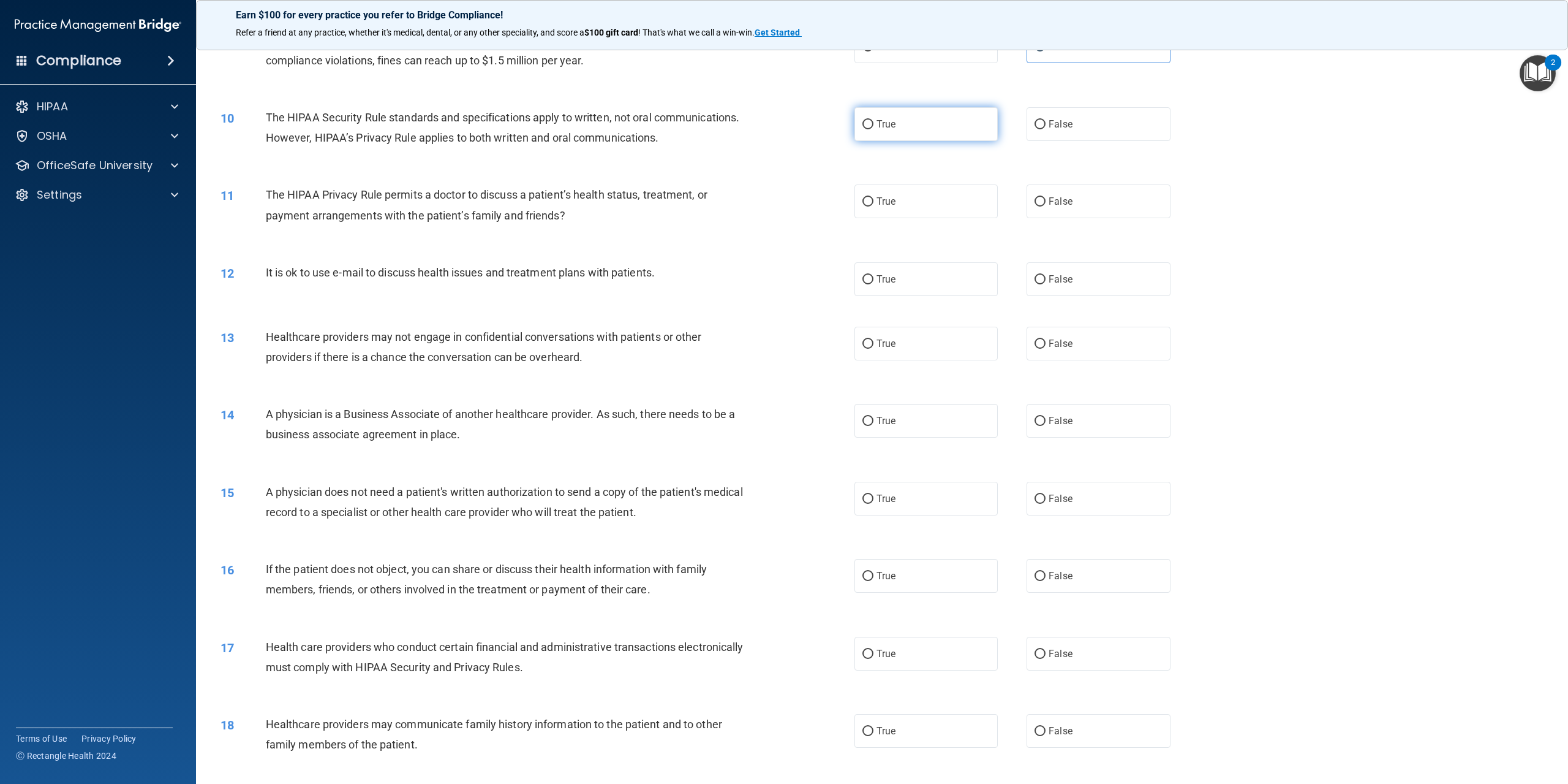
click at [953, 131] on label "True" at bounding box center [926, 124] width 143 height 33
click at [874, 129] on input "True" at bounding box center [867, 124] width 11 height 9
radio input "true"
click at [1079, 246] on div "11 The HIPAA Privacy Rule permits a doctor to discuss a patient’s health status…" at bounding box center [882, 207] width 1342 height 77
click at [1077, 218] on label "False" at bounding box center [1099, 201] width 143 height 33
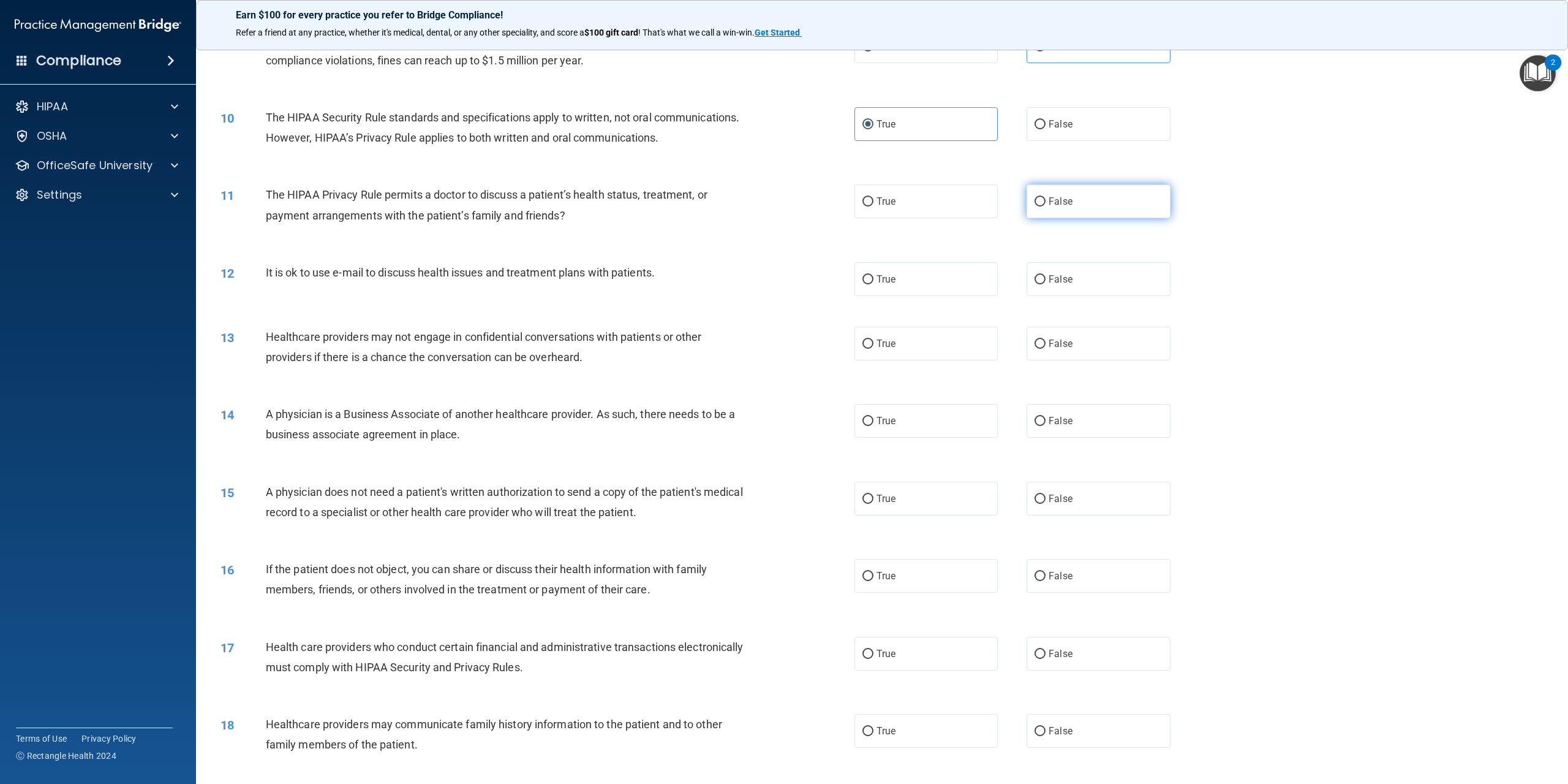
click at [1046, 206] on input "False" at bounding box center [1040, 201] width 11 height 9
radio input "true"
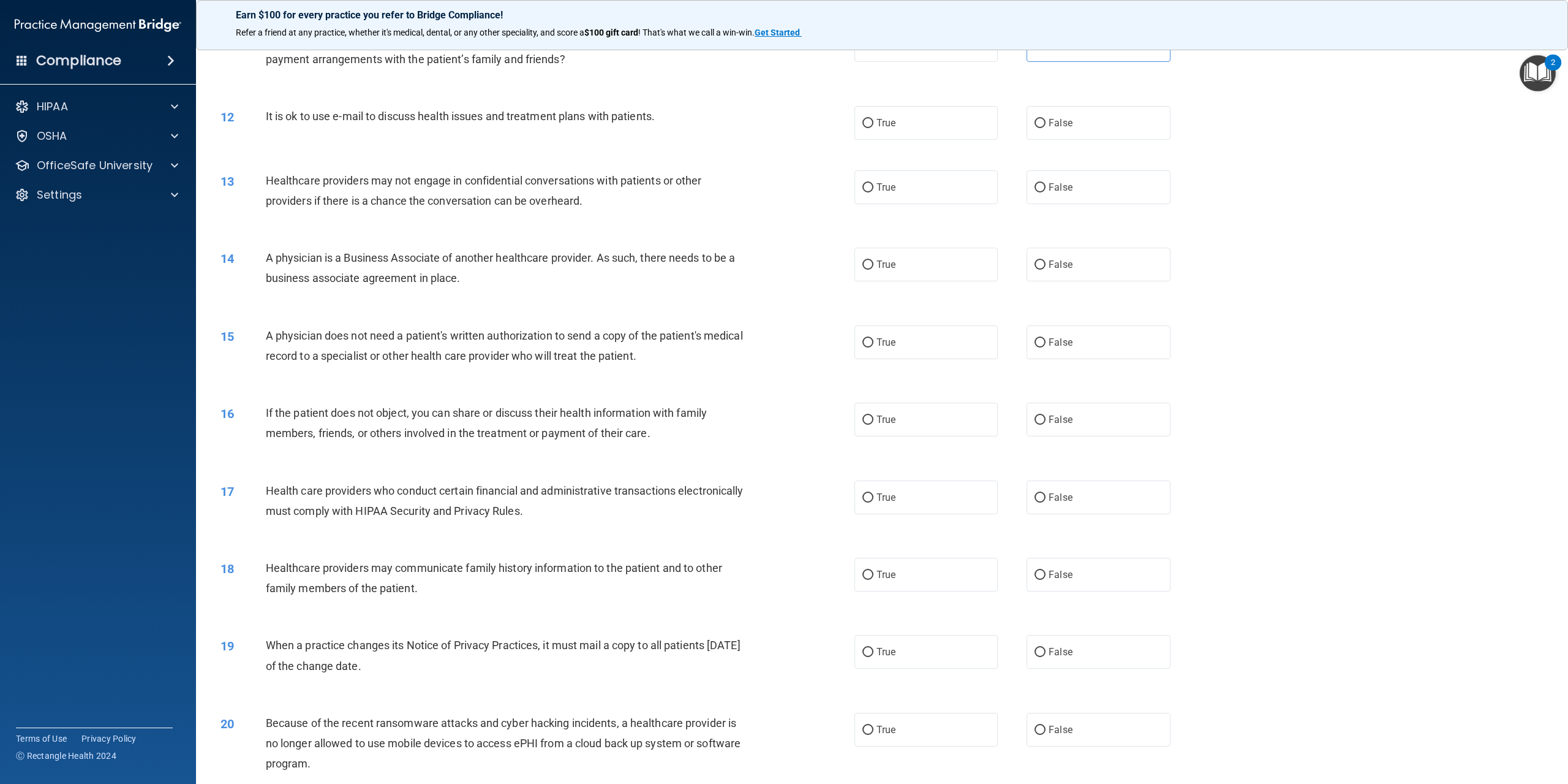
scroll to position [858, 0]
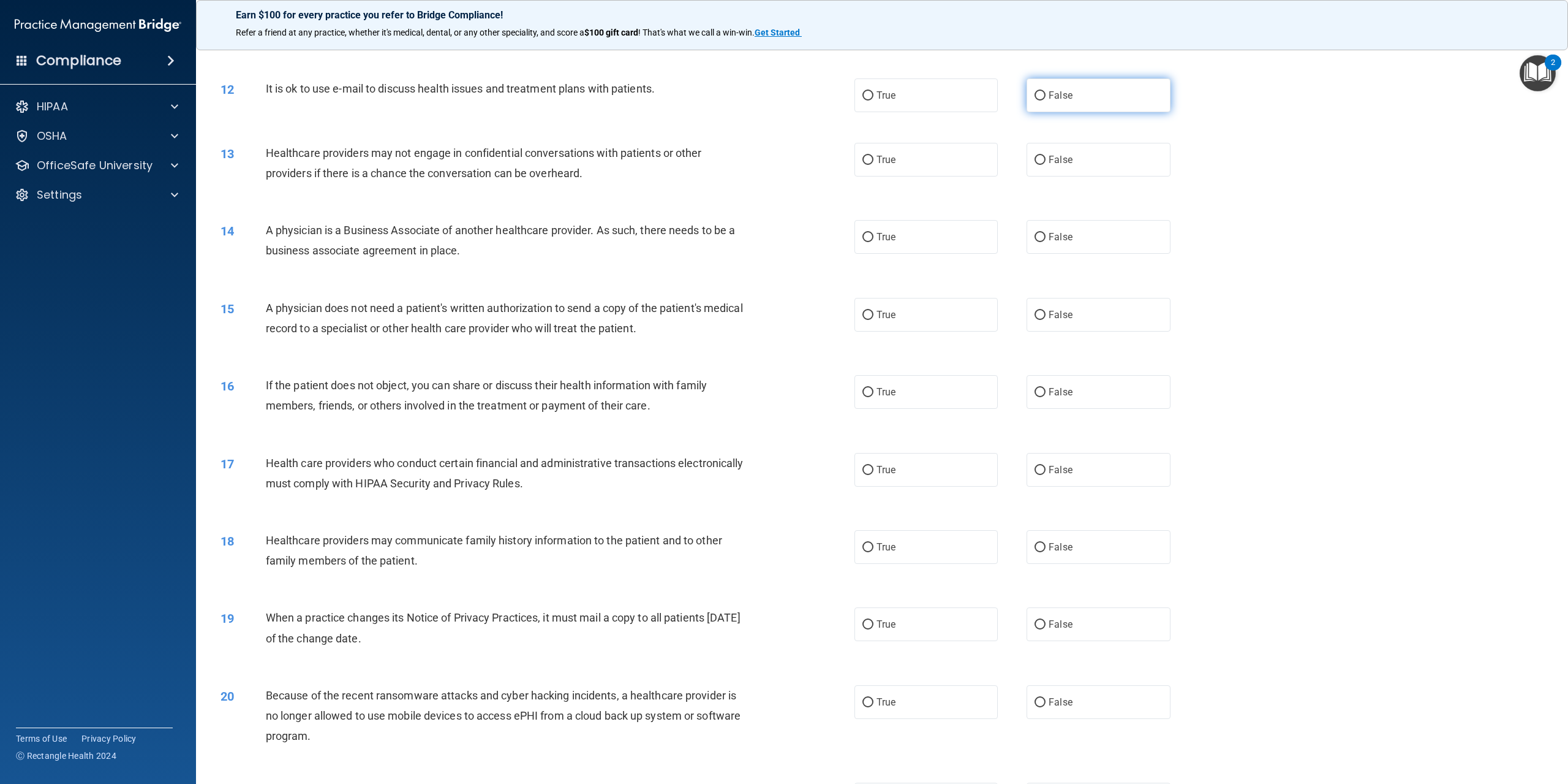
click at [1051, 112] on label "False" at bounding box center [1099, 95] width 143 height 33
click at [1046, 101] on input "False" at bounding box center [1040, 96] width 11 height 9
radio input "true"
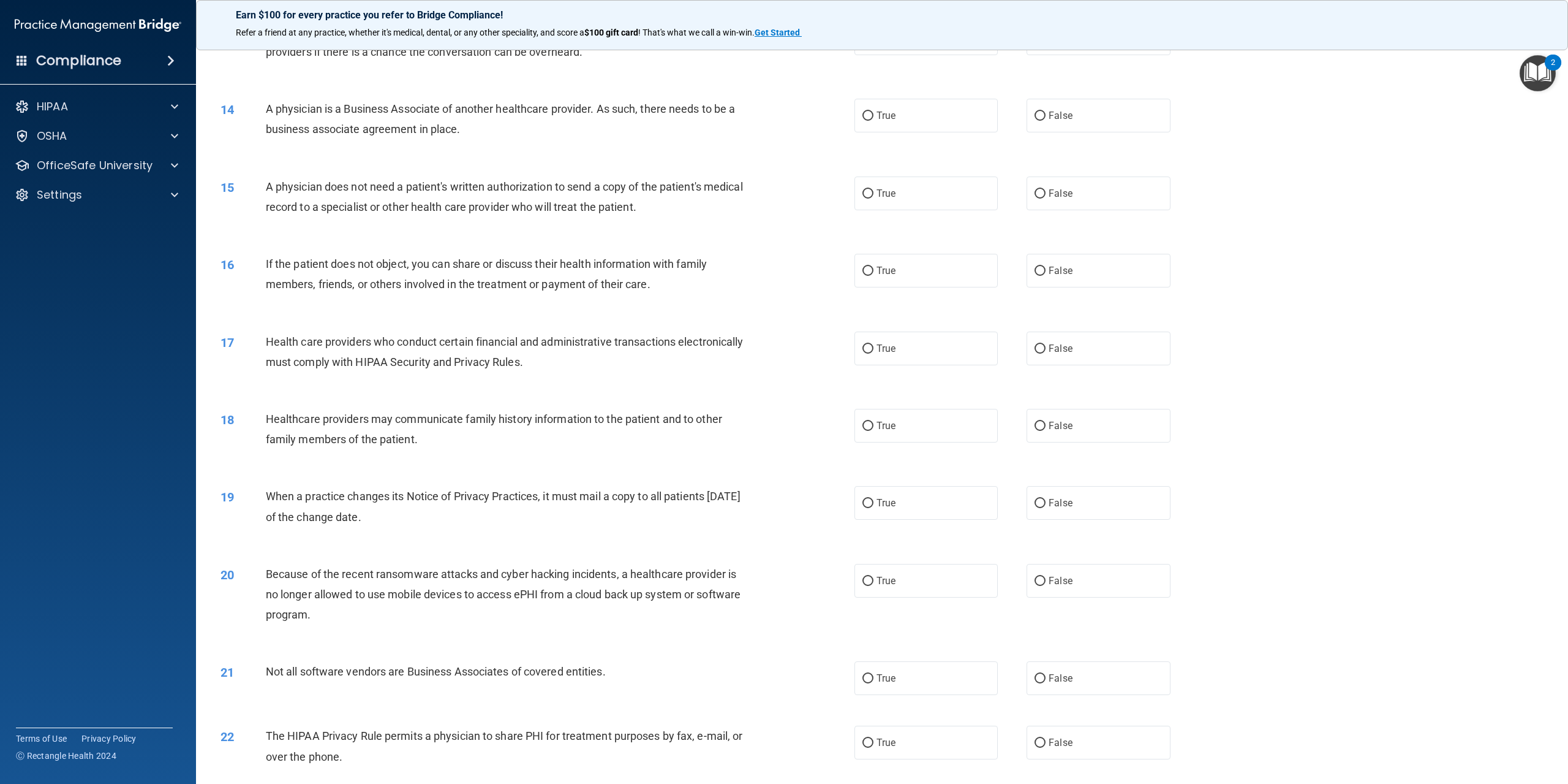
scroll to position [980, 0]
click at [892, 54] on label "True" at bounding box center [926, 37] width 143 height 33
click at [874, 42] on input "True" at bounding box center [867, 37] width 11 height 9
radio input "true"
click at [1070, 131] on label "False" at bounding box center [1099, 114] width 143 height 33
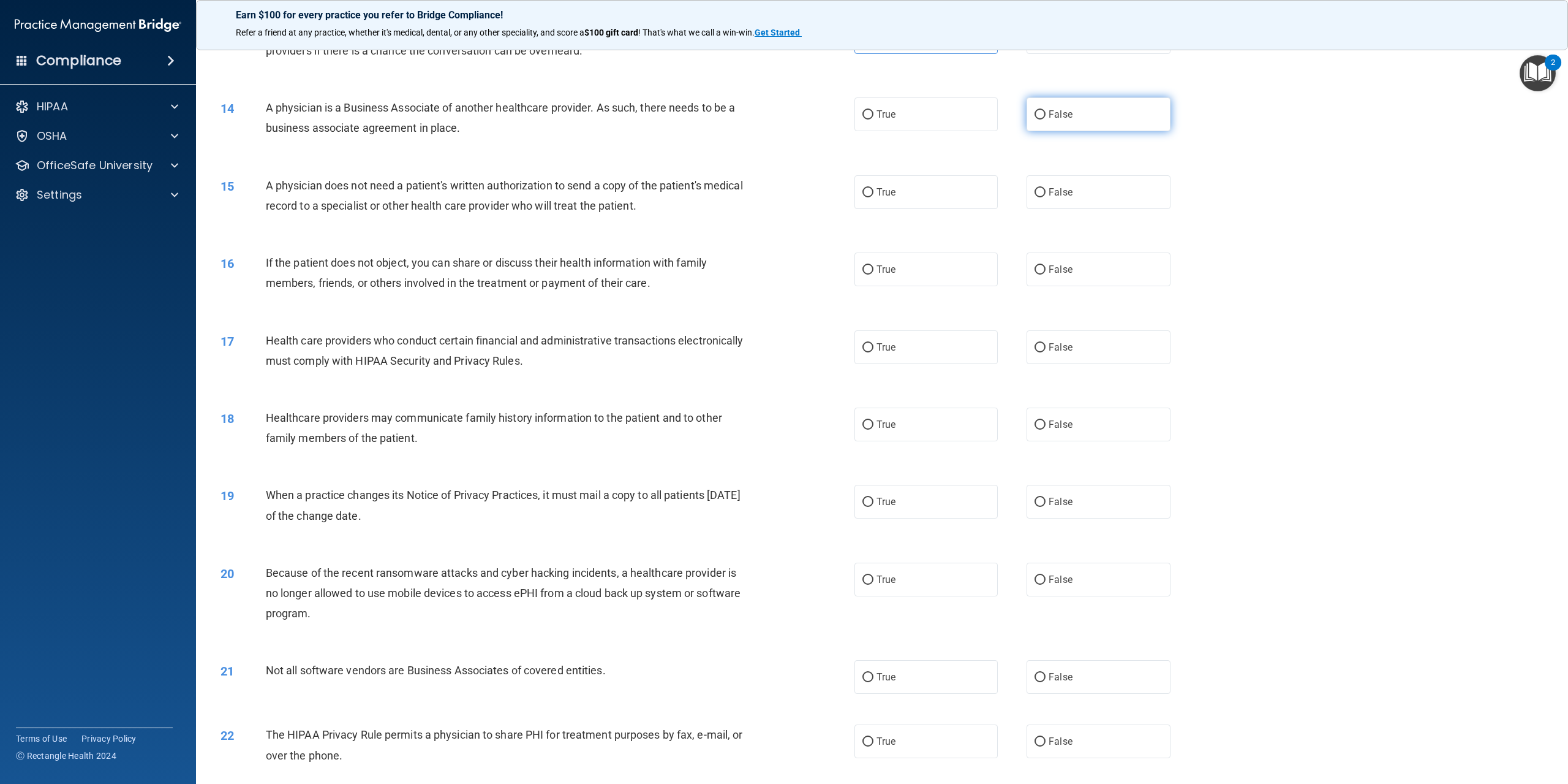
click at [1046, 120] on input "False" at bounding box center [1040, 115] width 11 height 9
radio input "true"
click at [1077, 209] on label "False" at bounding box center [1099, 192] width 143 height 33
click at [1046, 197] on input "False" at bounding box center [1040, 192] width 11 height 9
radio input "true"
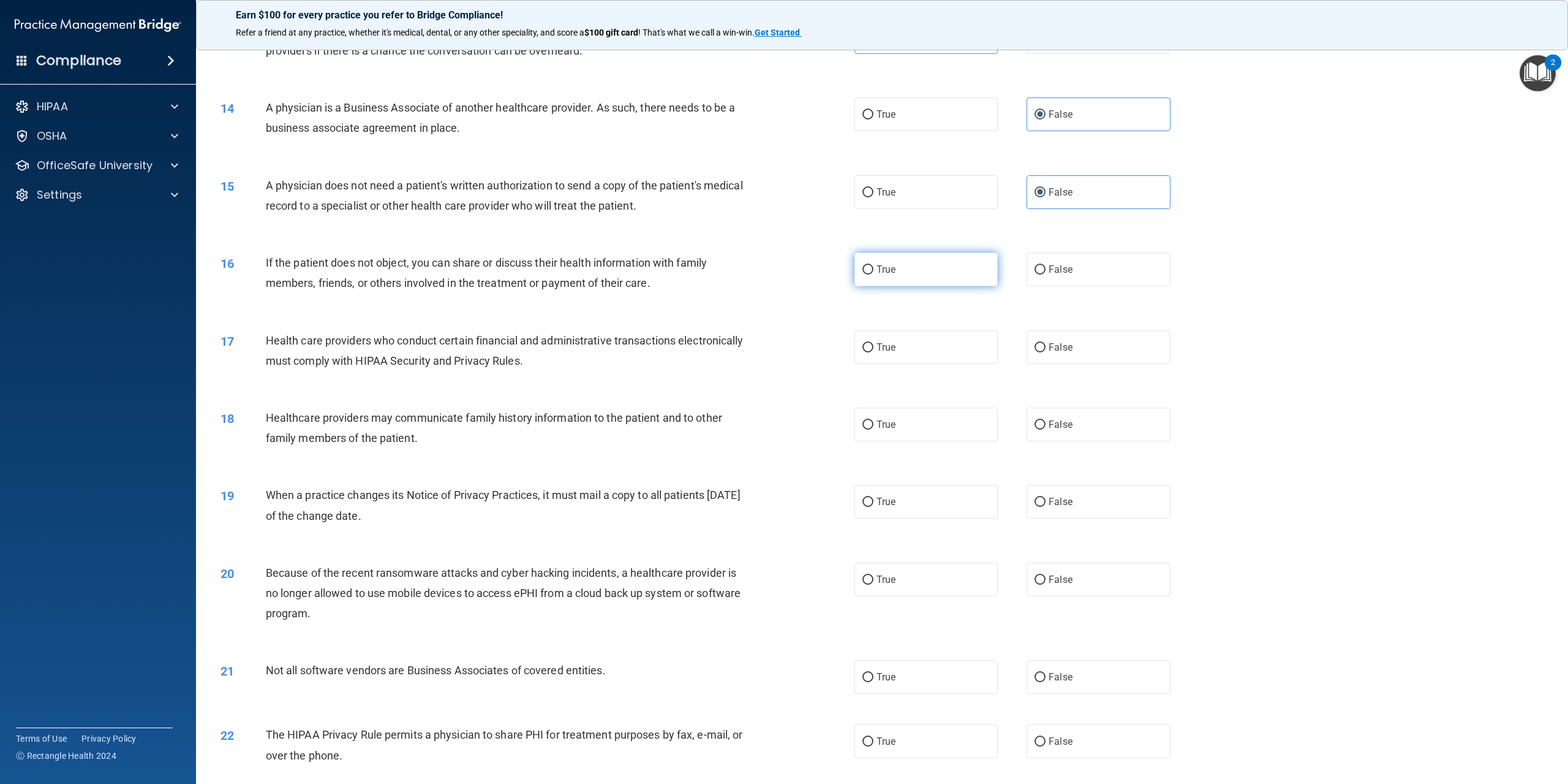
click at [960, 286] on label "True" at bounding box center [926, 269] width 143 height 33
click at [874, 275] on input "True" at bounding box center [867, 270] width 11 height 9
radio input "true"
click at [940, 364] on label "True" at bounding box center [926, 347] width 143 height 33
click at [874, 352] on input "True" at bounding box center [867, 347] width 11 height 9
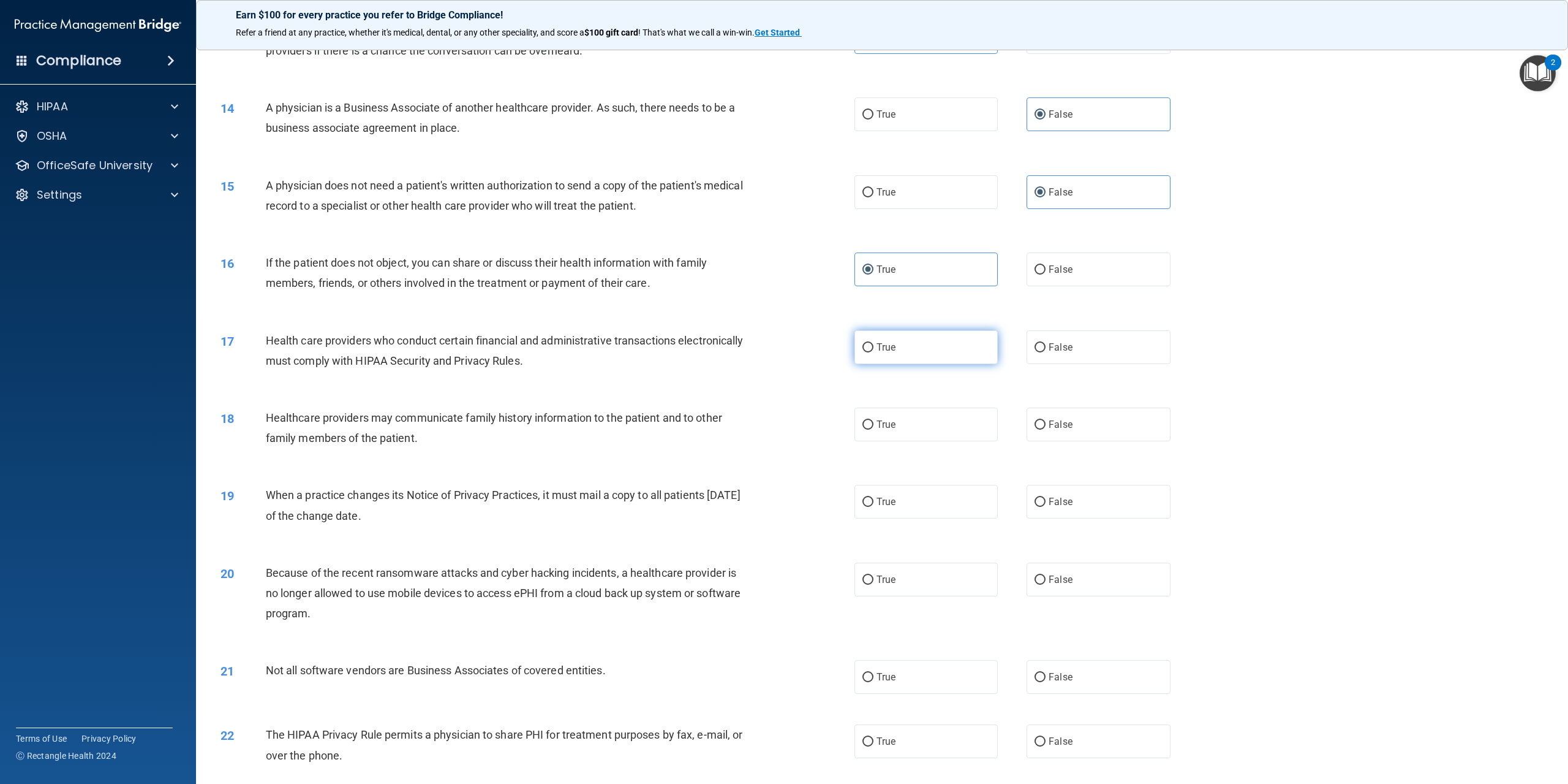
radio input "true"
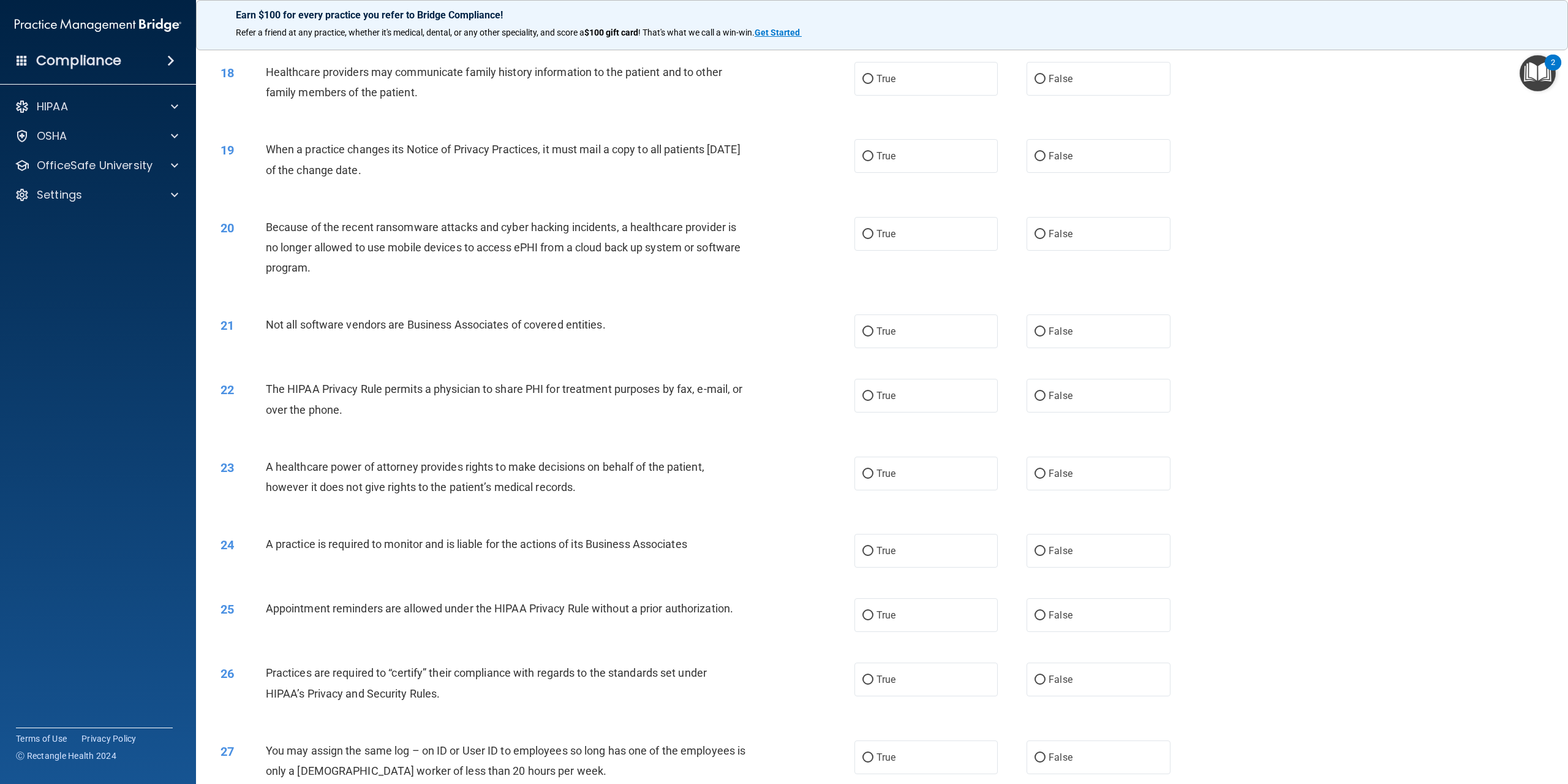
scroll to position [1347, 0]
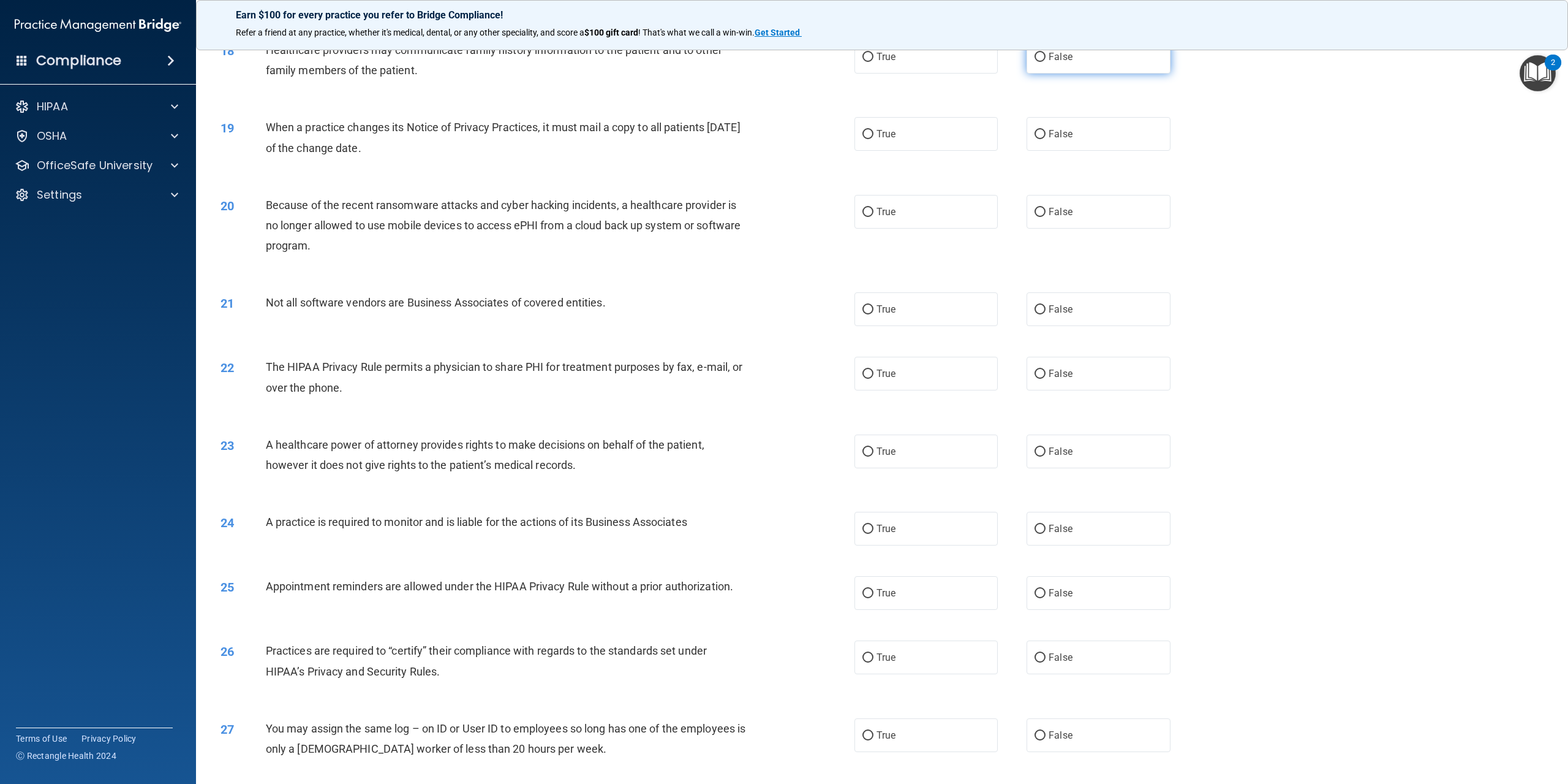
click at [1040, 73] on label "False" at bounding box center [1099, 57] width 143 height 33
click at [1040, 62] on input "False" at bounding box center [1040, 57] width 11 height 9
radio input "true"
click at [1073, 151] on label "False" at bounding box center [1099, 134] width 143 height 33
click at [1046, 139] on input "False" at bounding box center [1040, 134] width 11 height 9
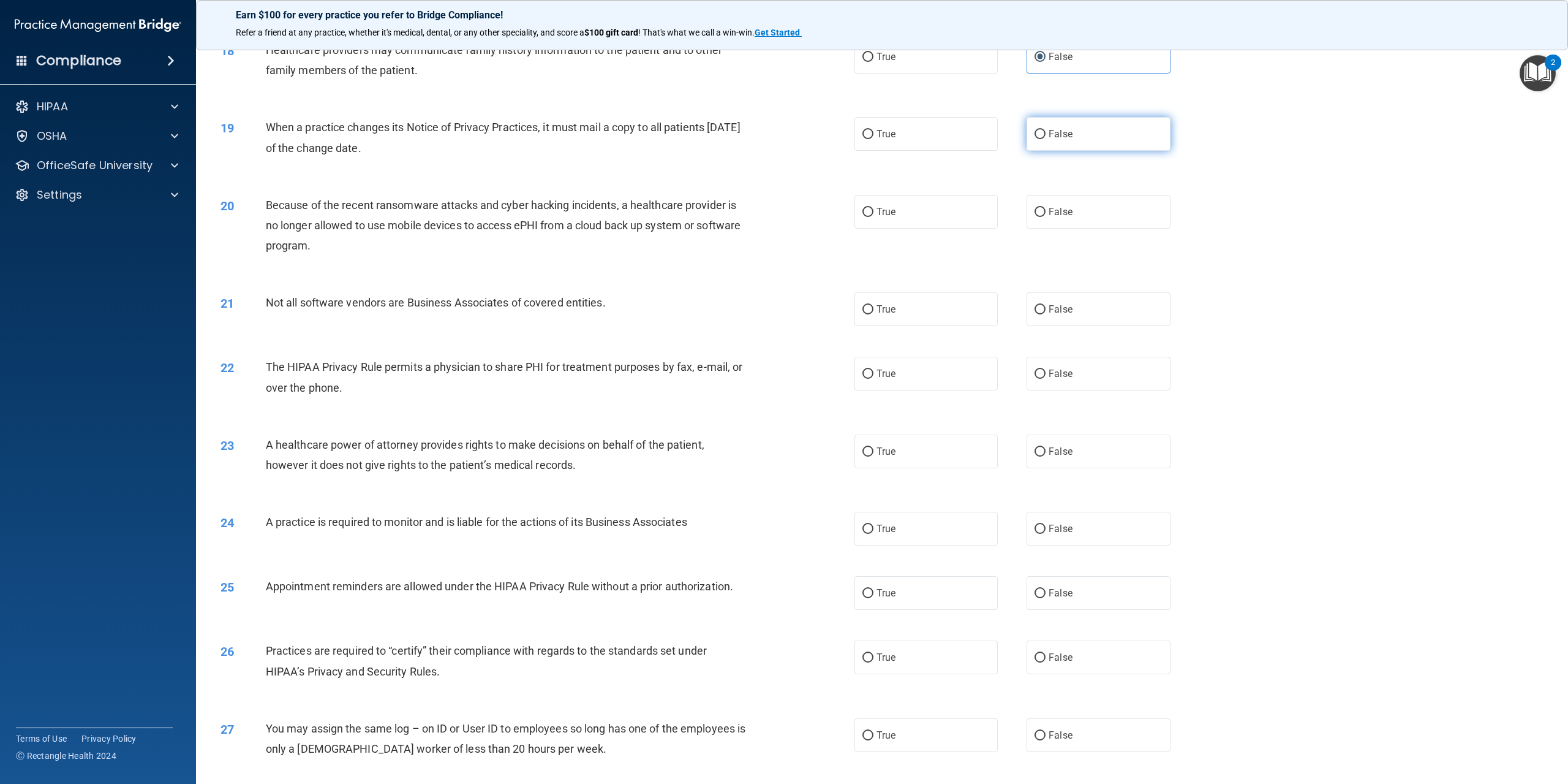
radio input "true"
click at [1079, 229] on label "False" at bounding box center [1099, 211] width 143 height 33
click at [1046, 217] on input "False" at bounding box center [1040, 212] width 11 height 9
radio input "true"
click at [936, 326] on label "True" at bounding box center [926, 309] width 143 height 33
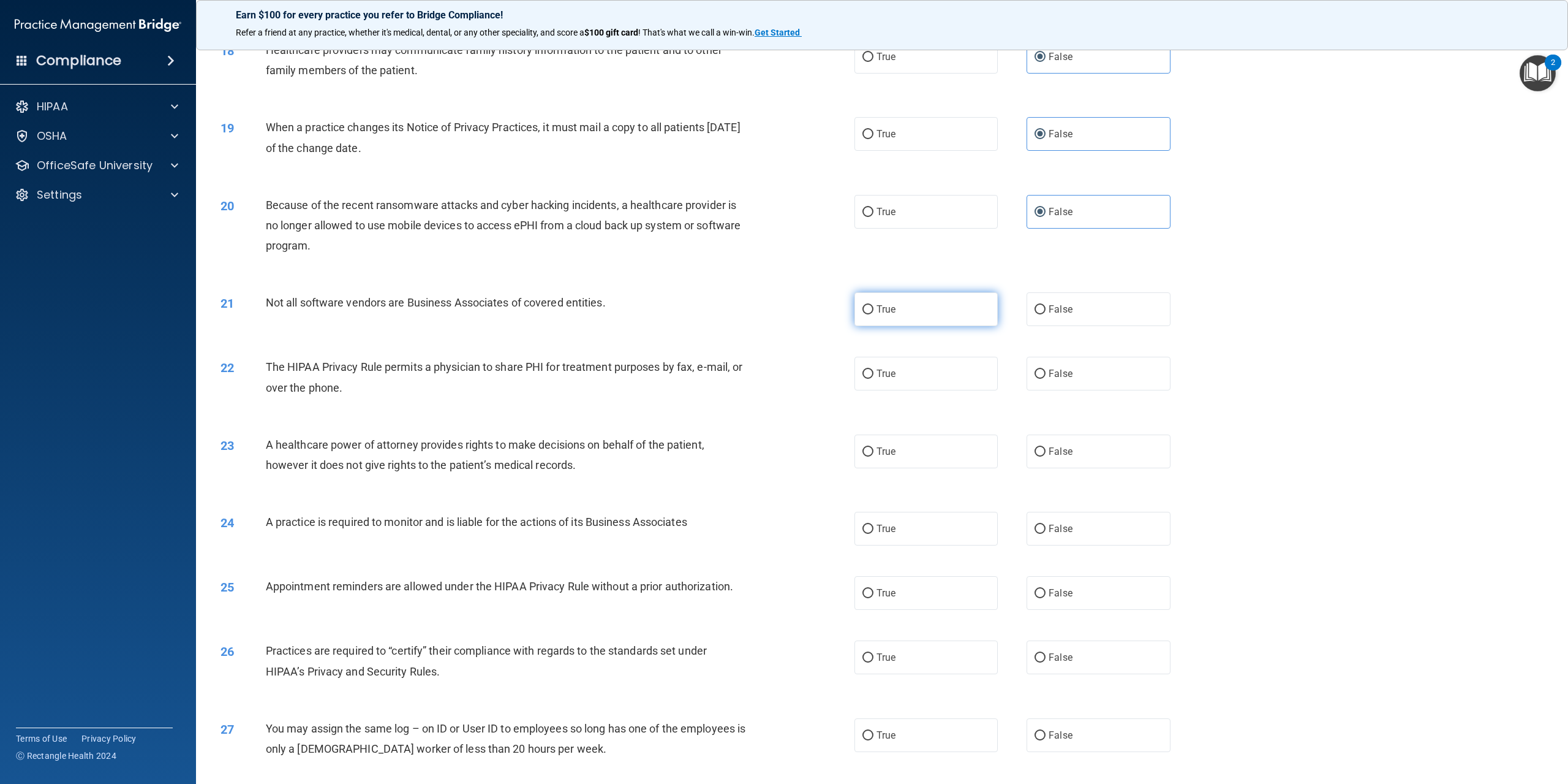
click at [874, 315] on input "True" at bounding box center [867, 310] width 11 height 9
radio input "true"
click at [930, 390] on label "True" at bounding box center [926, 373] width 143 height 33
click at [874, 379] on input "True" at bounding box center [867, 374] width 11 height 9
radio input "true"
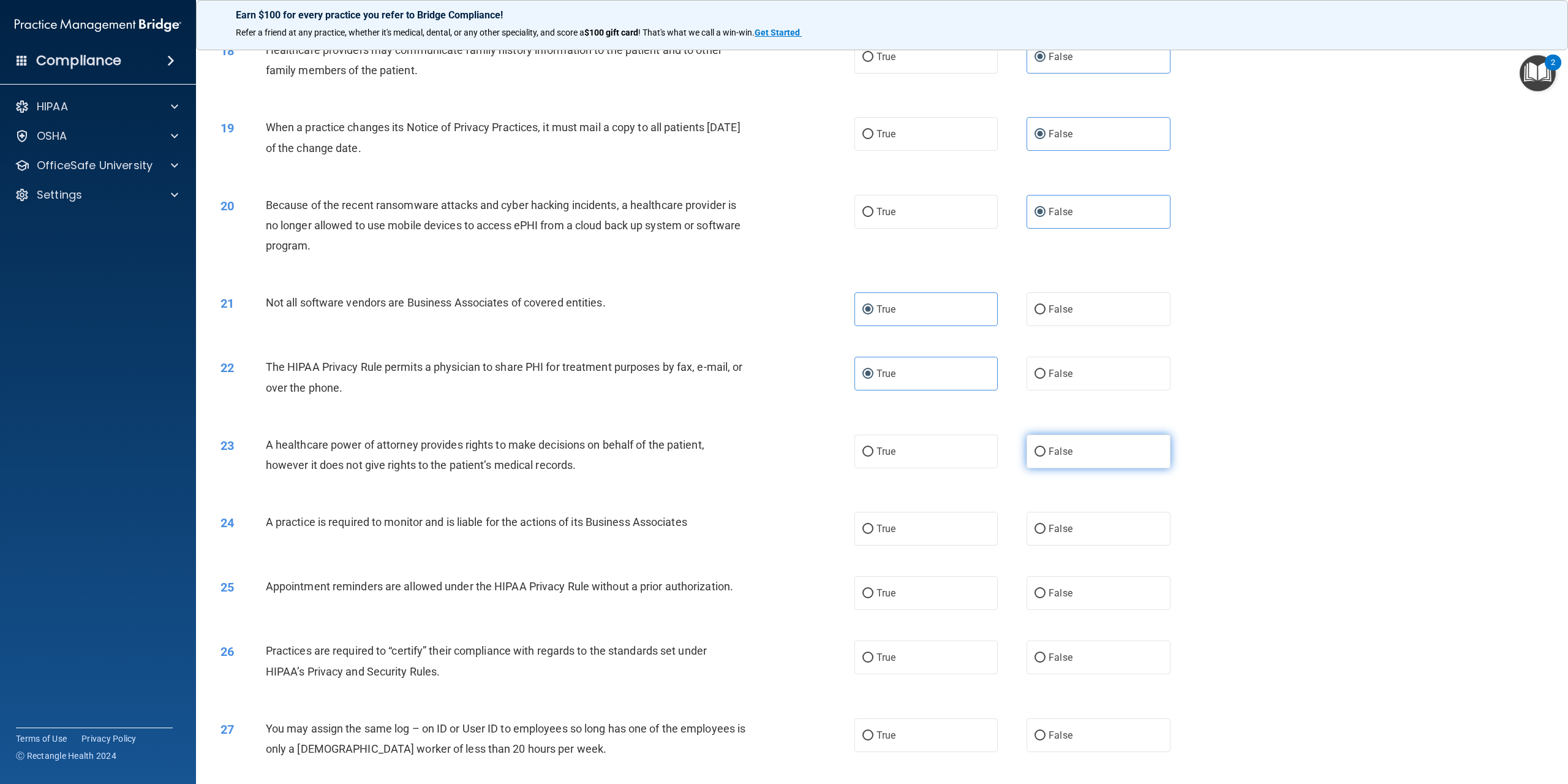
click at [1071, 468] on label "False" at bounding box center [1099, 451] width 143 height 33
click at [1046, 456] on input "False" at bounding box center [1040, 451] width 11 height 9
radio input "true"
click at [914, 545] on label "True" at bounding box center [926, 528] width 143 height 33
click at [874, 533] on input "True" at bounding box center [867, 528] width 11 height 9
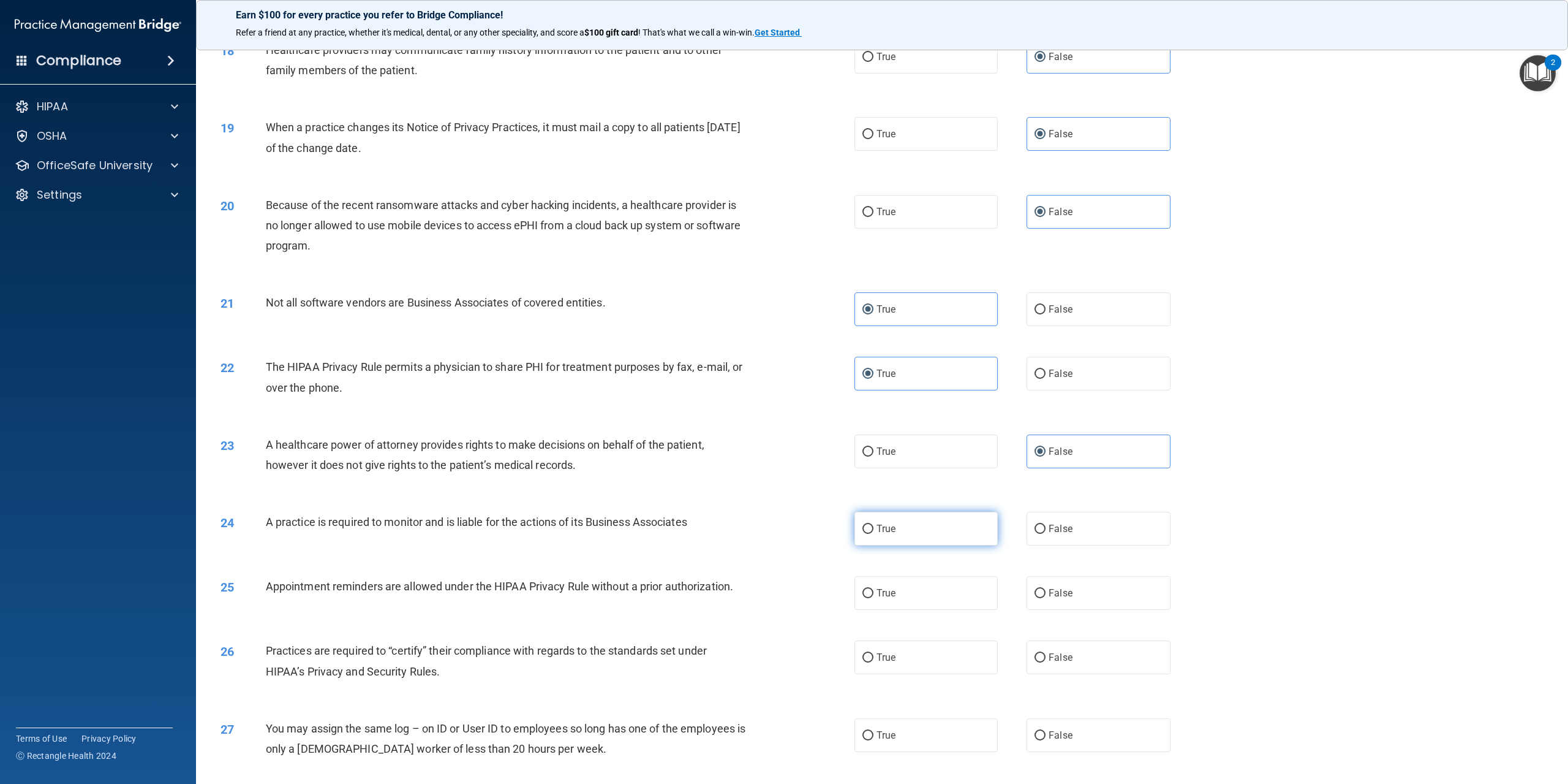
radio input "true"
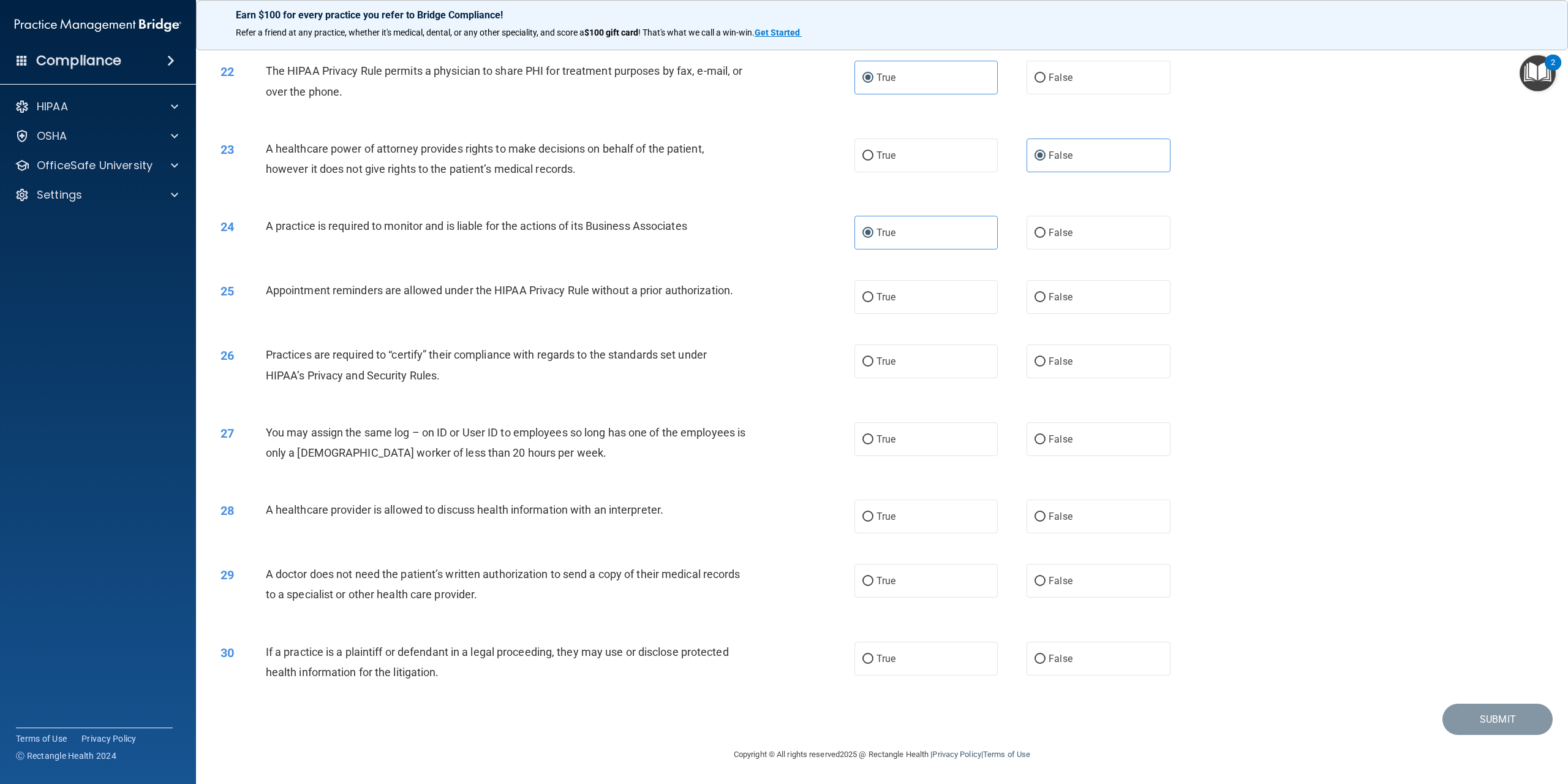
scroll to position [1685, 0]
click at [886, 295] on span "True" at bounding box center [886, 297] width 19 height 12
click at [874, 295] on input "True" at bounding box center [867, 297] width 11 height 9
radio input "true"
click at [895, 348] on label "True" at bounding box center [926, 361] width 143 height 33
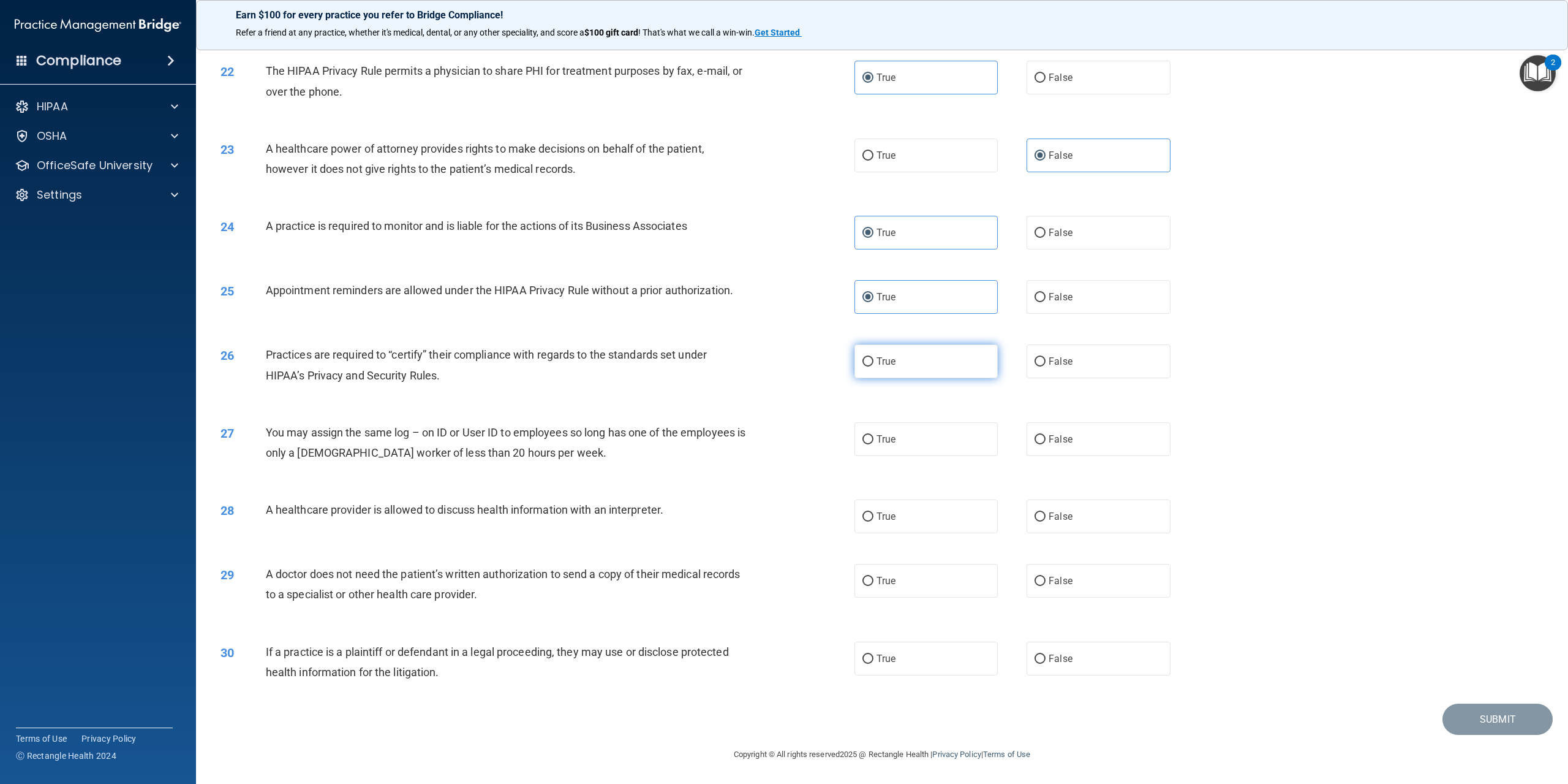
click at [874, 357] on input "True" at bounding box center [867, 361] width 11 height 9
radio input "true"
click at [1090, 440] on label "False" at bounding box center [1099, 439] width 143 height 33
click at [1046, 440] on input "False" at bounding box center [1040, 439] width 11 height 9
radio input "true"
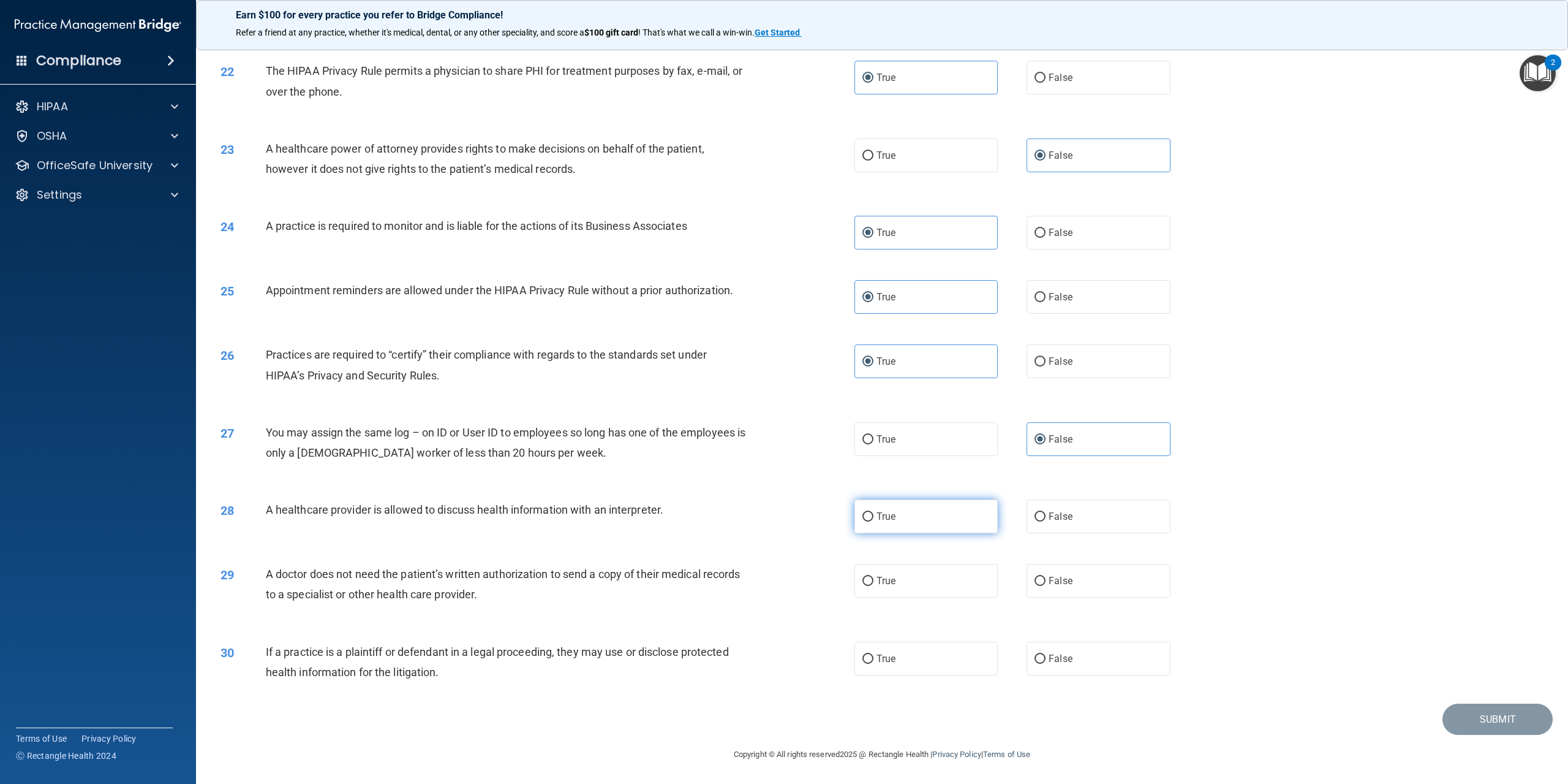
click at [896, 514] on label "True" at bounding box center [926, 516] width 143 height 33
click at [874, 514] on input "True" at bounding box center [867, 516] width 11 height 9
radio input "true"
click at [1089, 580] on label "False" at bounding box center [1099, 580] width 143 height 33
click at [1046, 580] on input "False" at bounding box center [1040, 581] width 11 height 9
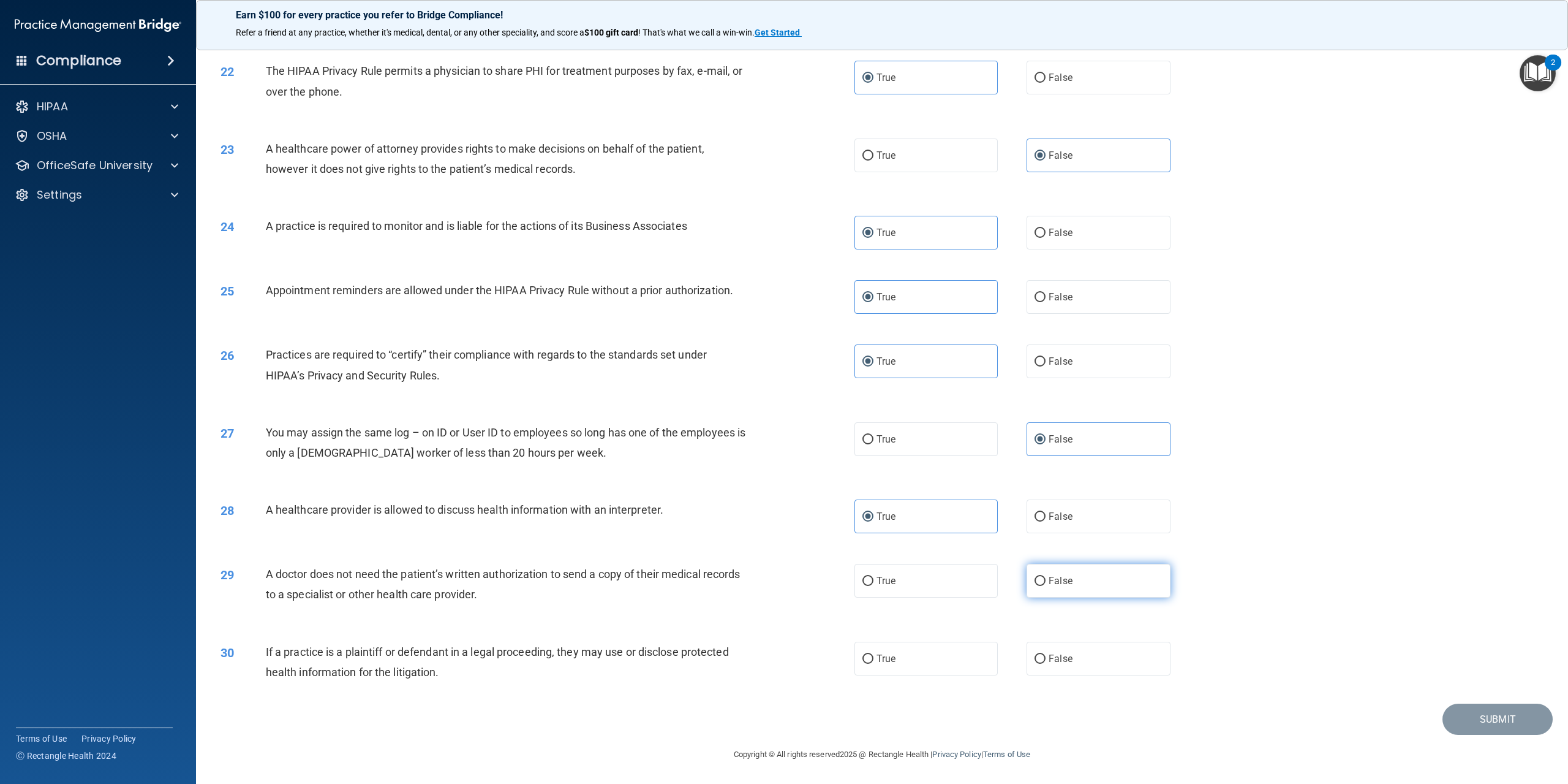
radio input "true"
click at [949, 657] on label "True" at bounding box center [926, 658] width 143 height 33
click at [874, 657] on input "True" at bounding box center [867, 658] width 11 height 9
radio input "true"
click at [1521, 730] on button "Submit" at bounding box center [1498, 719] width 111 height 32
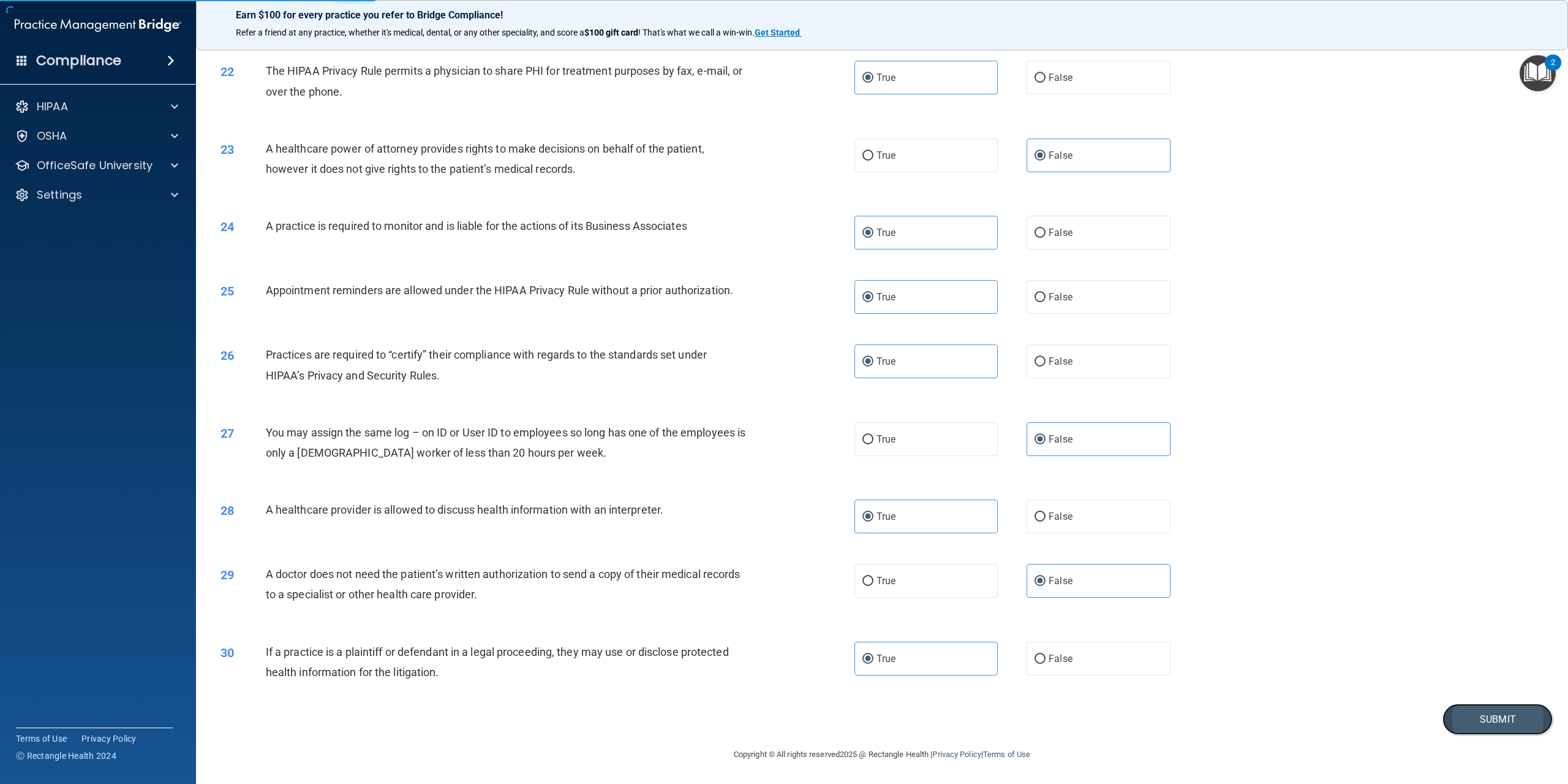
click at [1482, 707] on button "Submit" at bounding box center [1498, 719] width 111 height 32
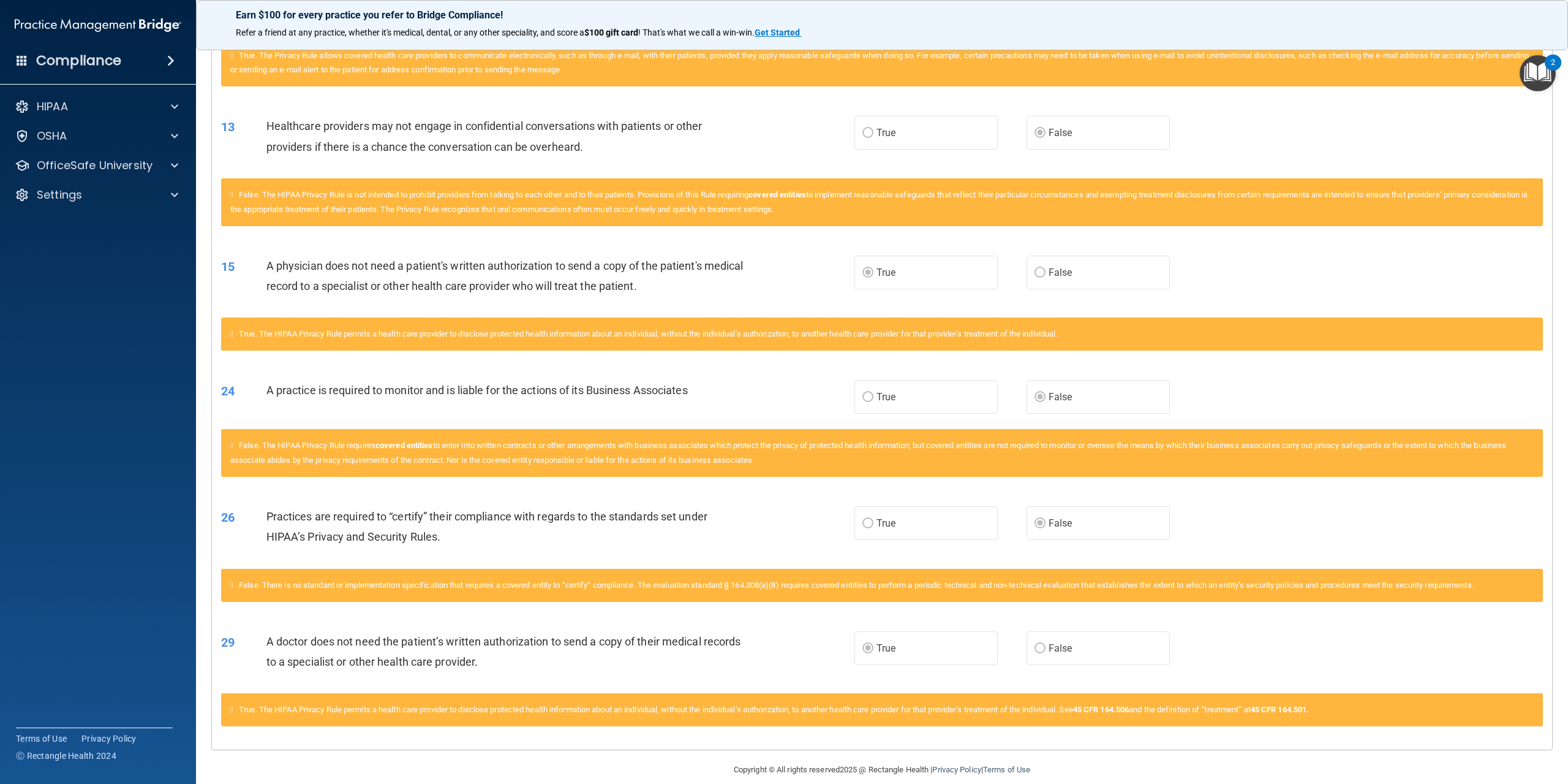
scroll to position [618, 0]
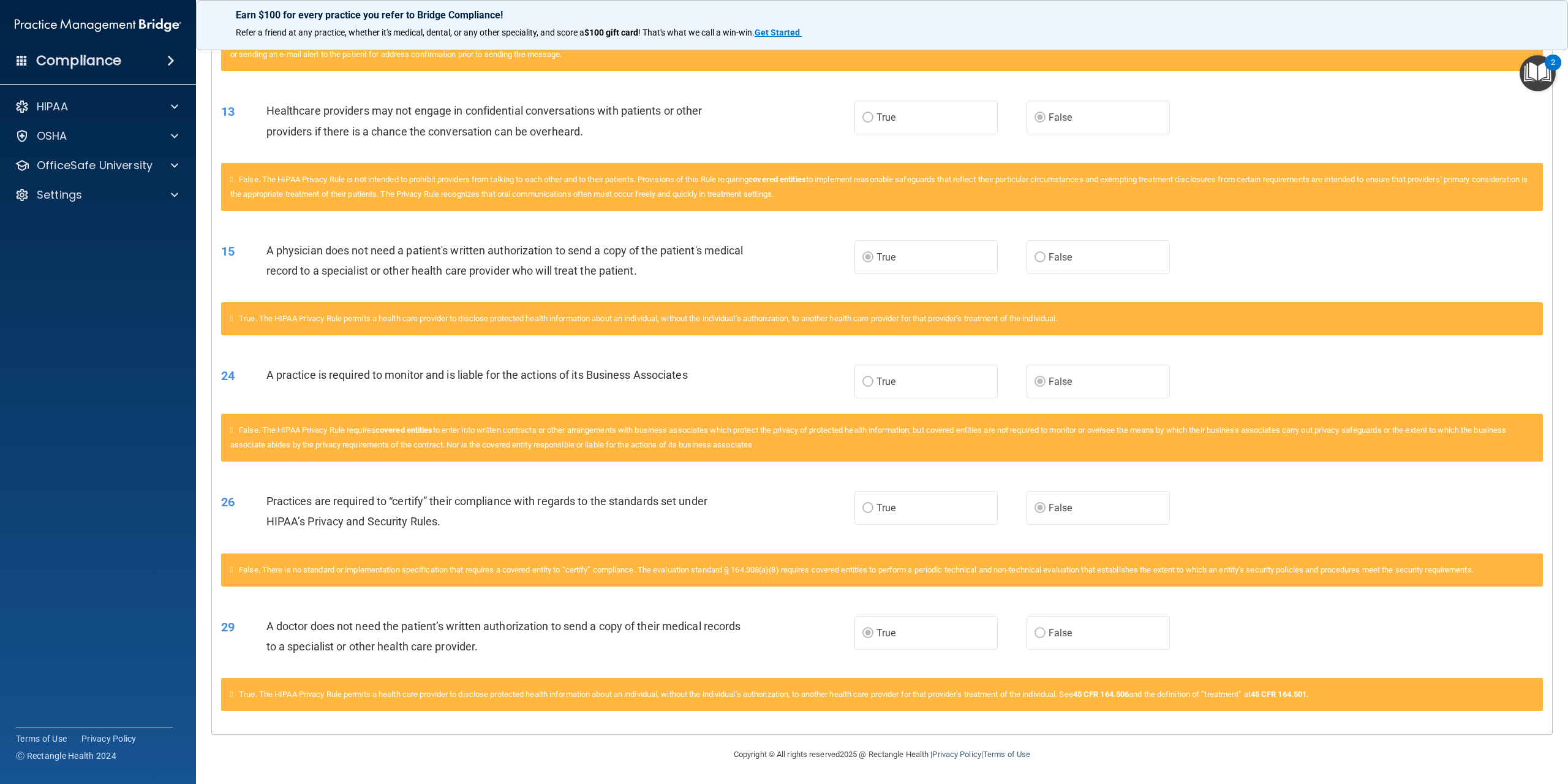
click at [127, 152] on div "HIPAA Documents and Policies Report an Incident Business Associates Emergency P…" at bounding box center [98, 152] width 196 height 127
click at [130, 158] on p "OfficeSafe University" at bounding box center [94, 166] width 116 height 15
click at [94, 196] on p "HIPAA Training" at bounding box center [58, 195] width 101 height 12
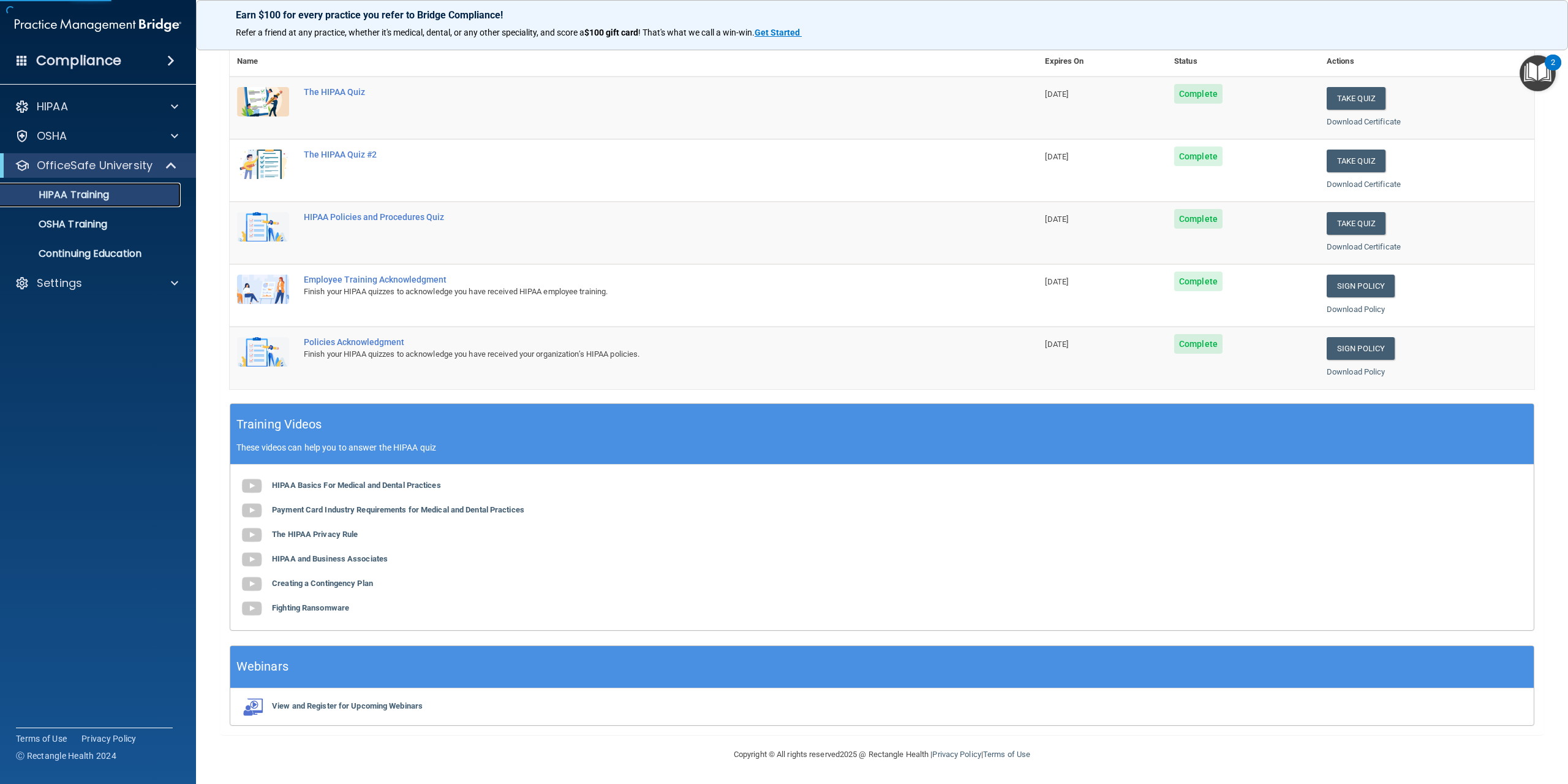
scroll to position [77, 0]
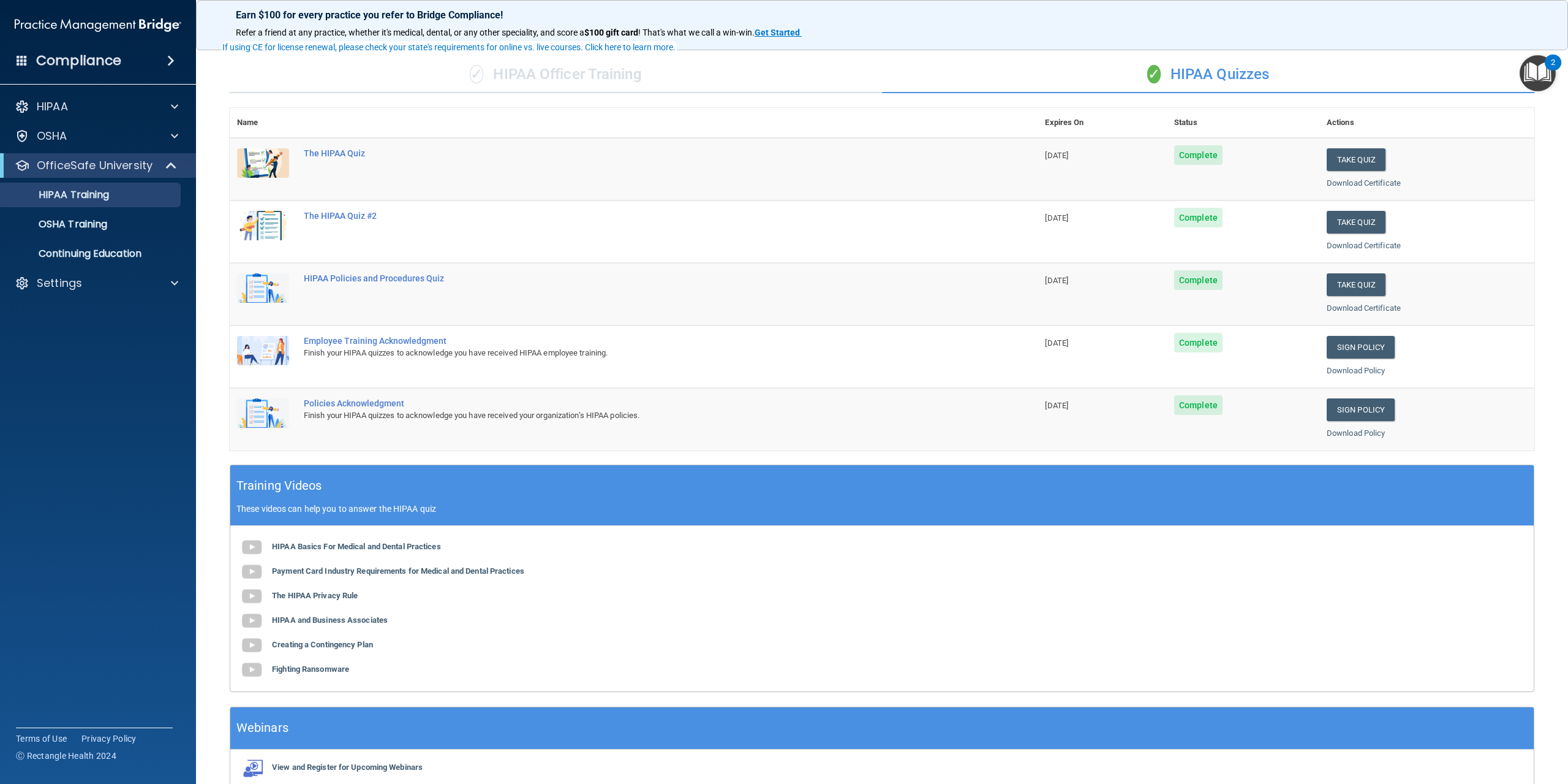
click at [337, 221] on td "The HIPAA Quiz #2" at bounding box center [667, 231] width 742 height 62
click at [337, 221] on div "The HIPAA Quiz #2" at bounding box center [640, 216] width 672 height 10
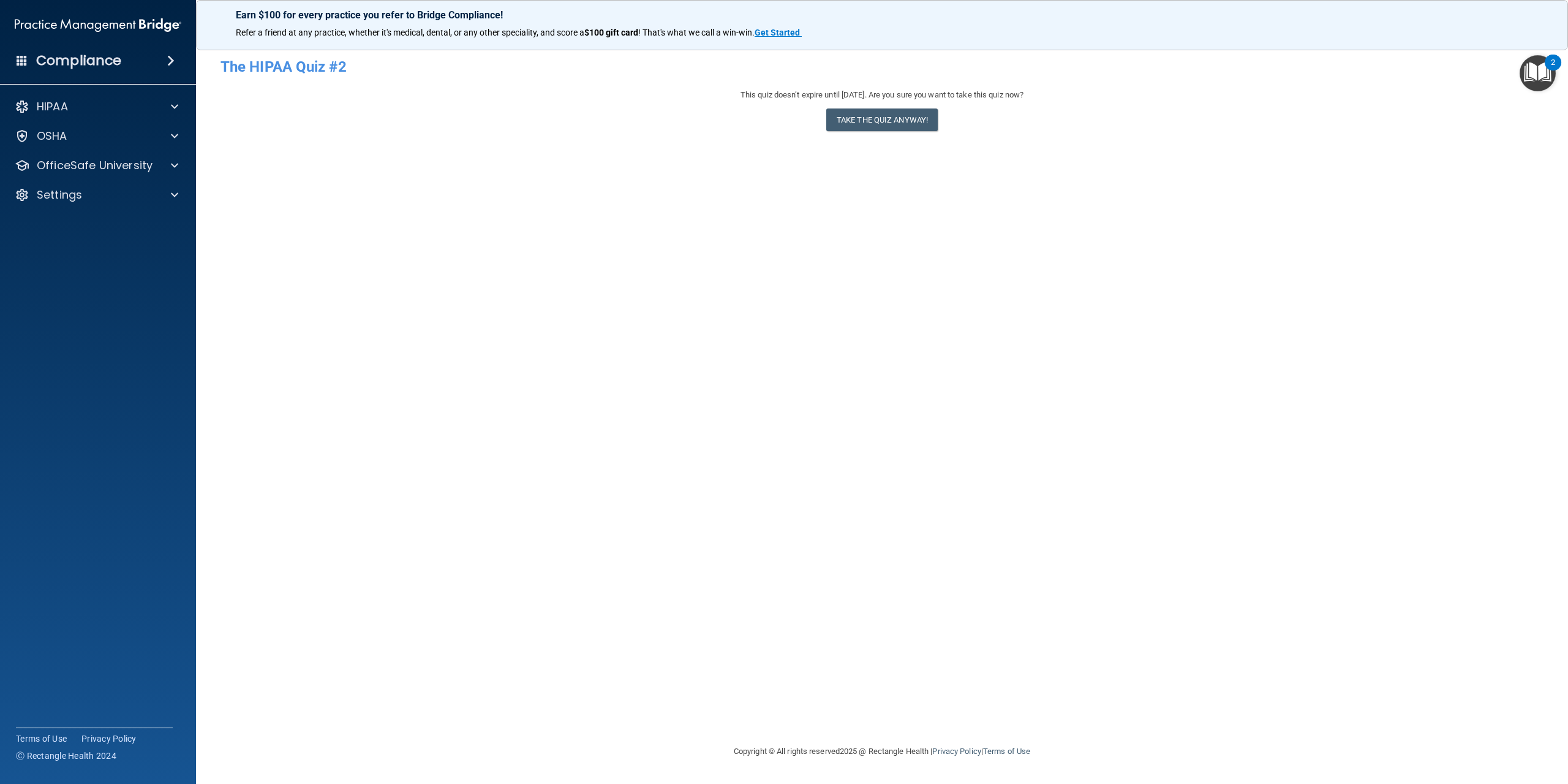
click at [299, 65] on h4 "The HIPAA Quiz #2" at bounding box center [882, 67] width 1323 height 16
click at [885, 119] on button "Take the quiz anyway!" at bounding box center [882, 119] width 112 height 22
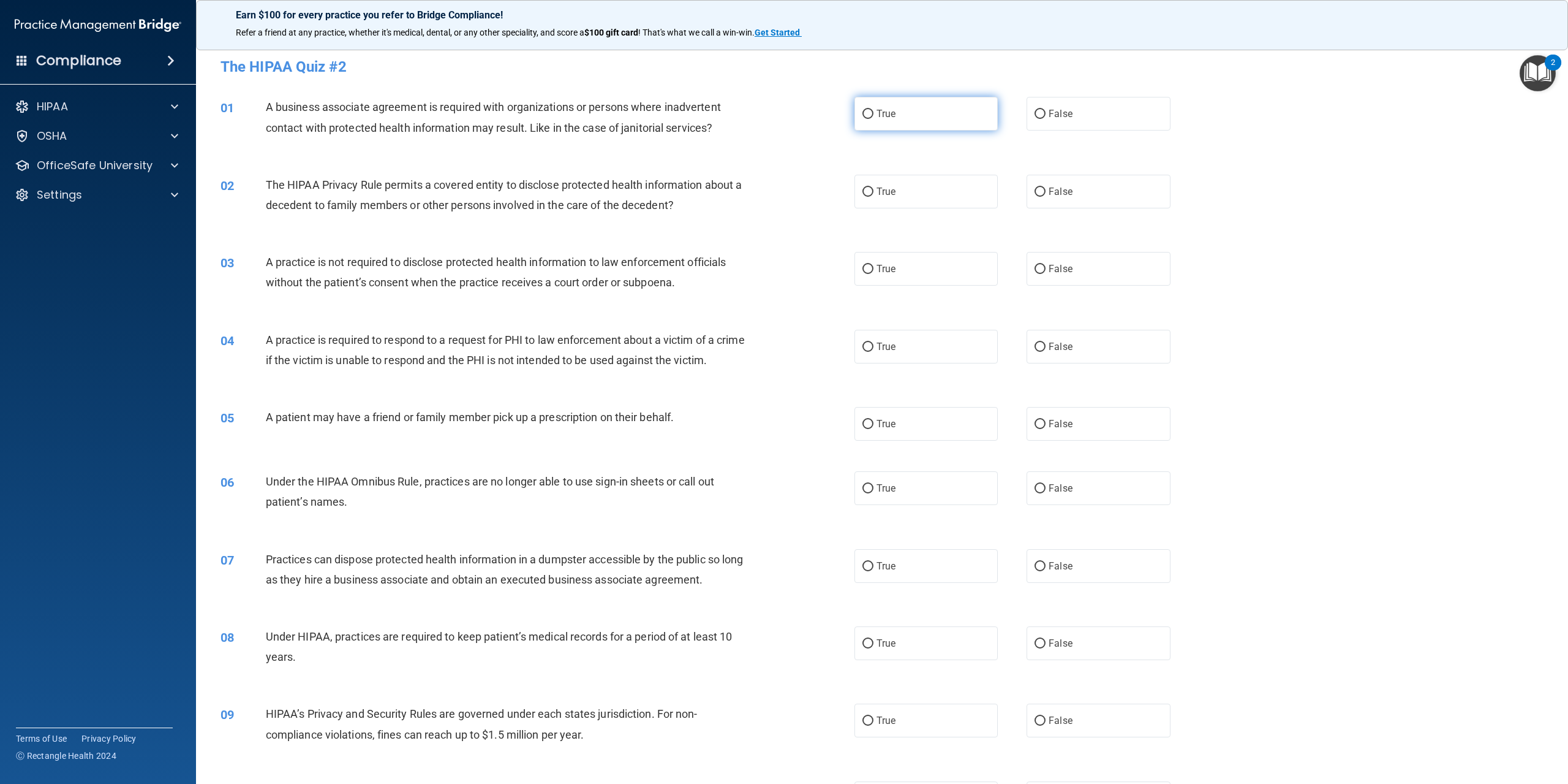
click at [886, 110] on span "True" at bounding box center [886, 114] width 19 height 12
click at [874, 110] on input "True" at bounding box center [867, 114] width 11 height 9
radio input "true"
click at [957, 189] on label "True" at bounding box center [926, 191] width 143 height 33
click at [874, 189] on input "True" at bounding box center [867, 191] width 11 height 9
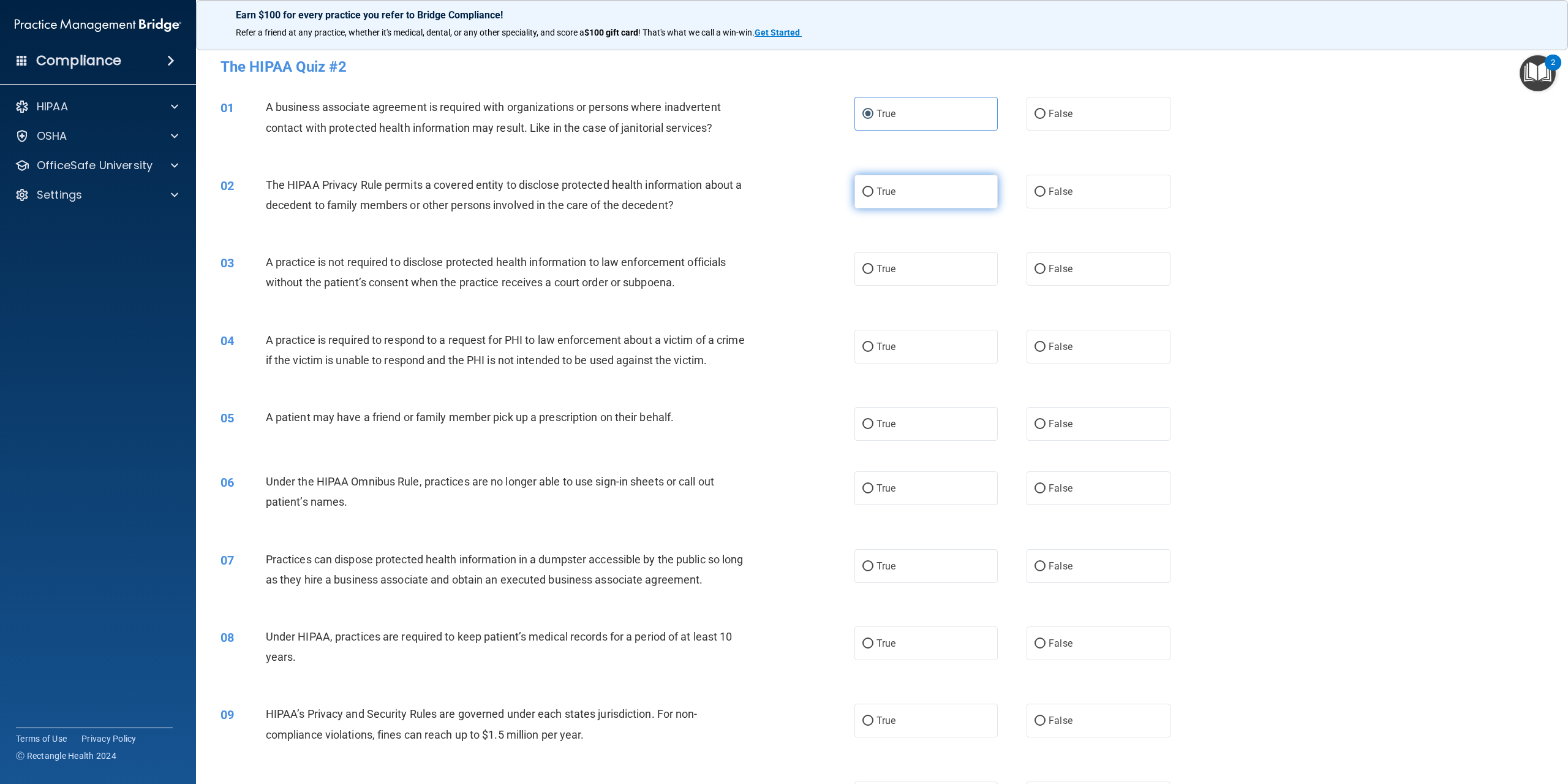
radio input "true"
click at [1041, 115] on label "False" at bounding box center [1099, 113] width 143 height 33
click at [1041, 115] on input "False" at bounding box center [1040, 114] width 11 height 9
radio input "true"
radio input "false"
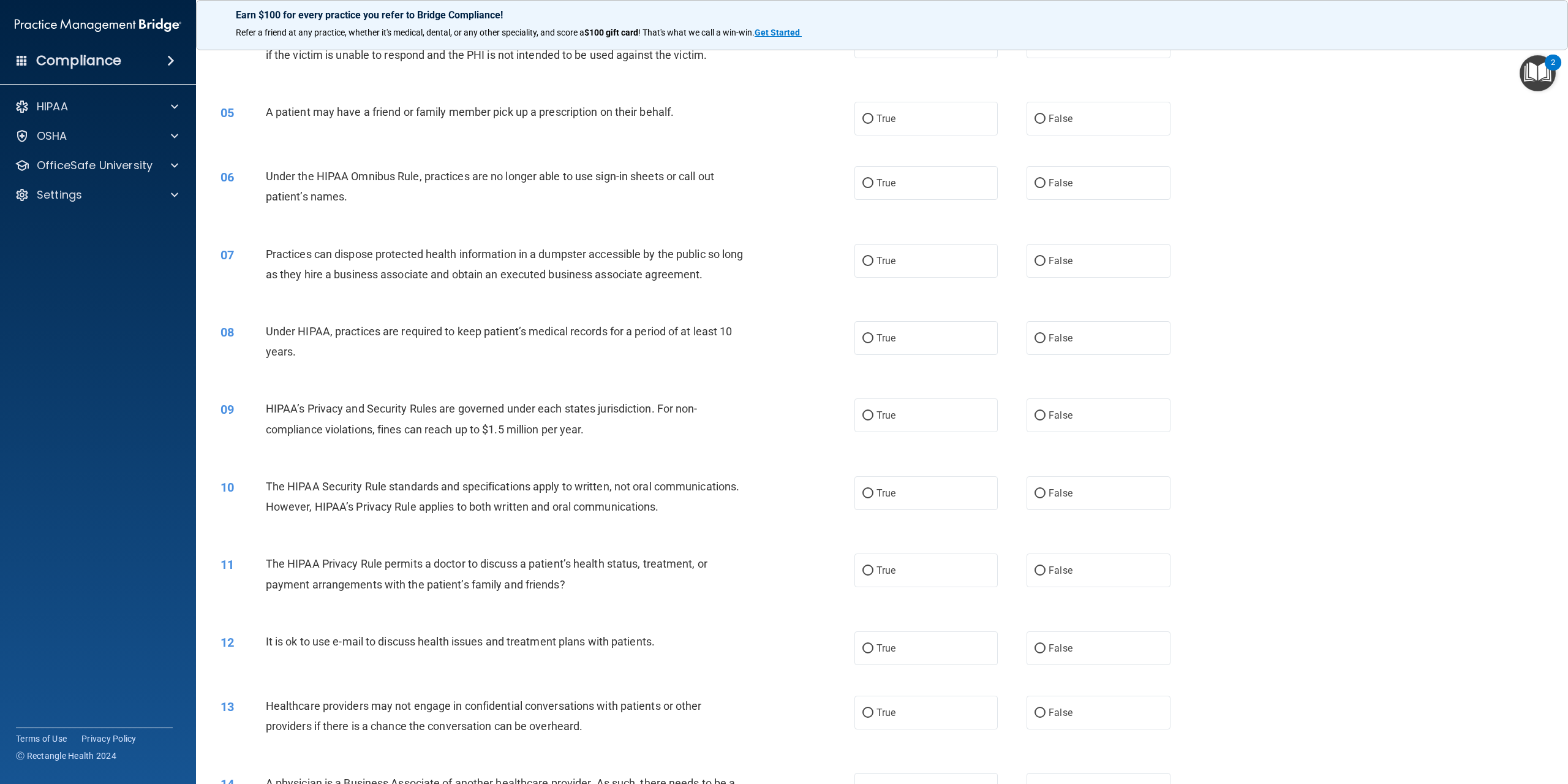
scroll to position [306, 0]
click at [916, 586] on label "True" at bounding box center [926, 568] width 143 height 33
click at [874, 574] on input "True" at bounding box center [867, 569] width 11 height 9
radio input "true"
click at [909, 663] on label "True" at bounding box center [926, 647] width 143 height 33
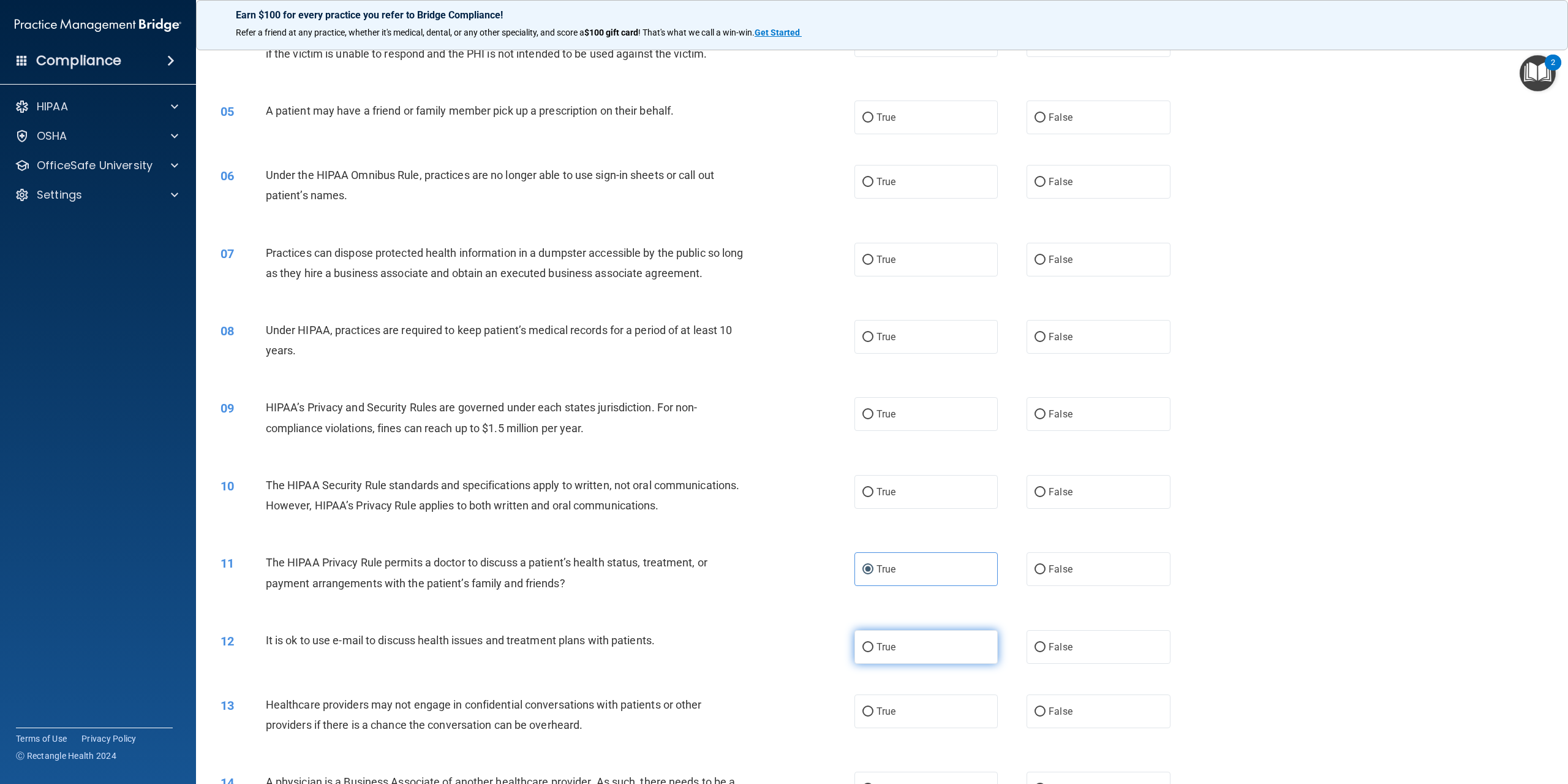
click at [874, 652] on input "True" at bounding box center [867, 647] width 11 height 9
radio input "true"
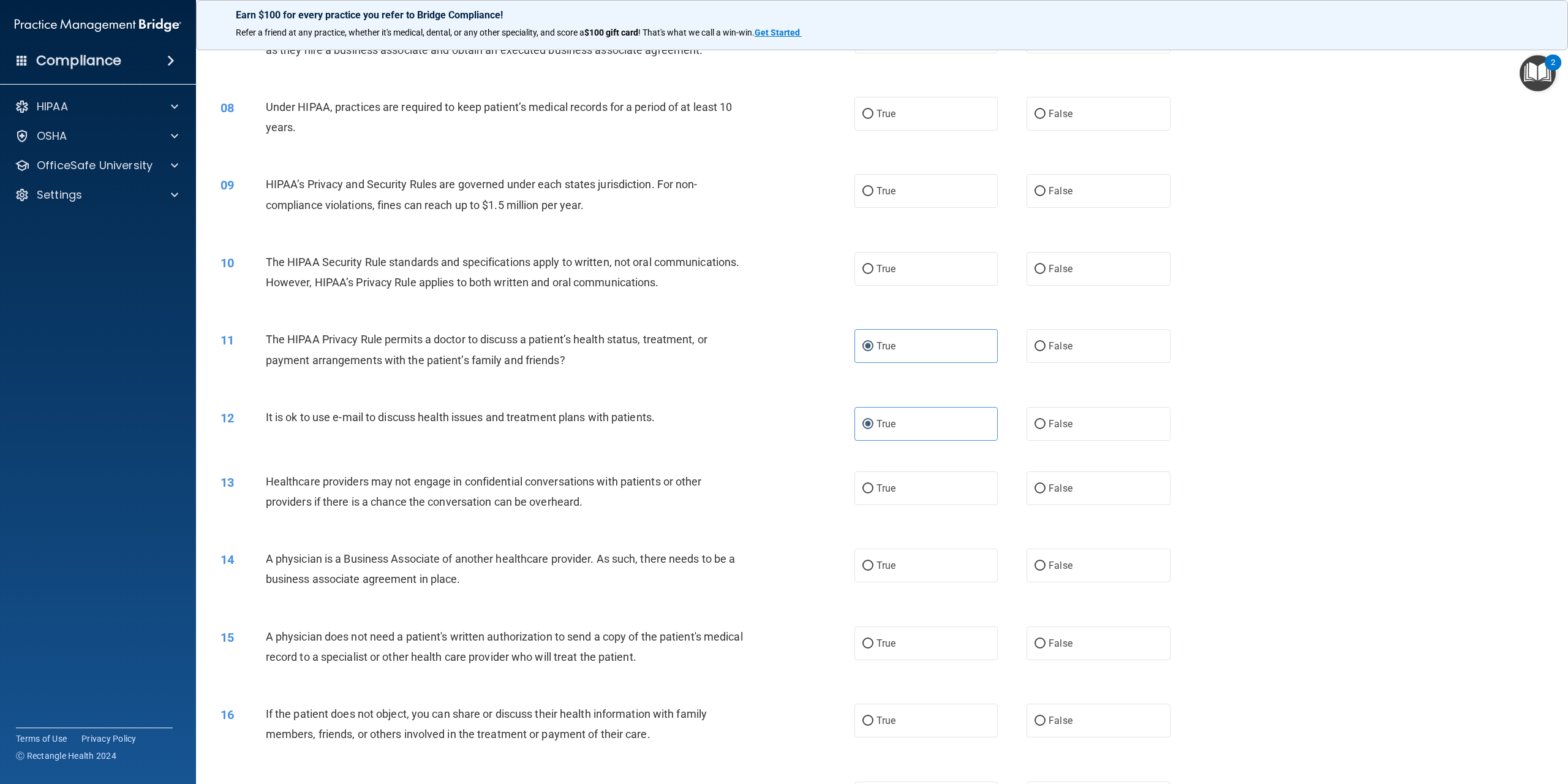
scroll to position [552, 0]
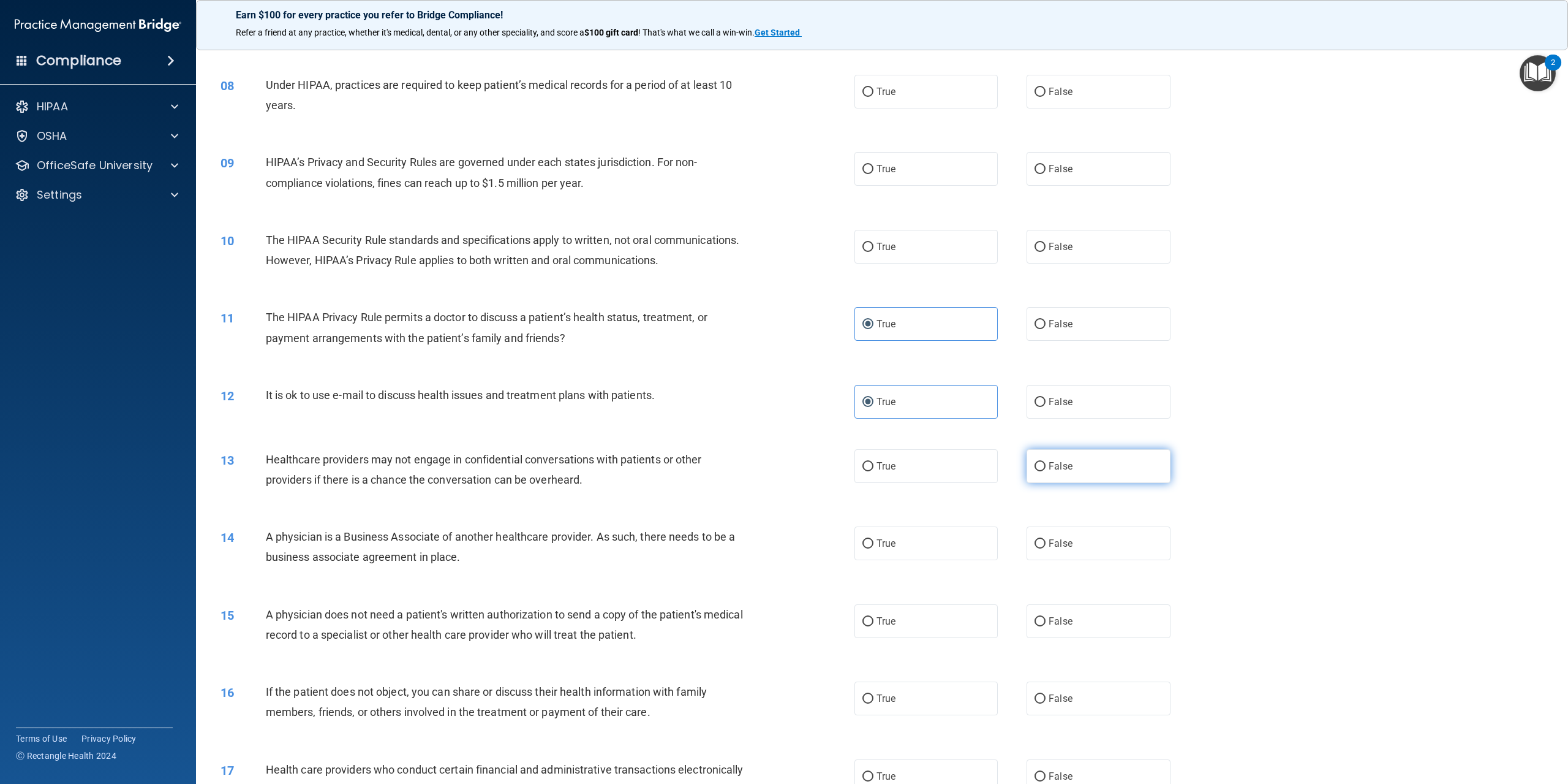
click at [1081, 483] on label "False" at bounding box center [1099, 466] width 143 height 33
click at [1046, 471] on input "False" at bounding box center [1040, 466] width 11 height 9
radio input "true"
click at [906, 638] on label "True" at bounding box center [926, 621] width 143 height 33
click at [874, 626] on input "True" at bounding box center [867, 621] width 11 height 9
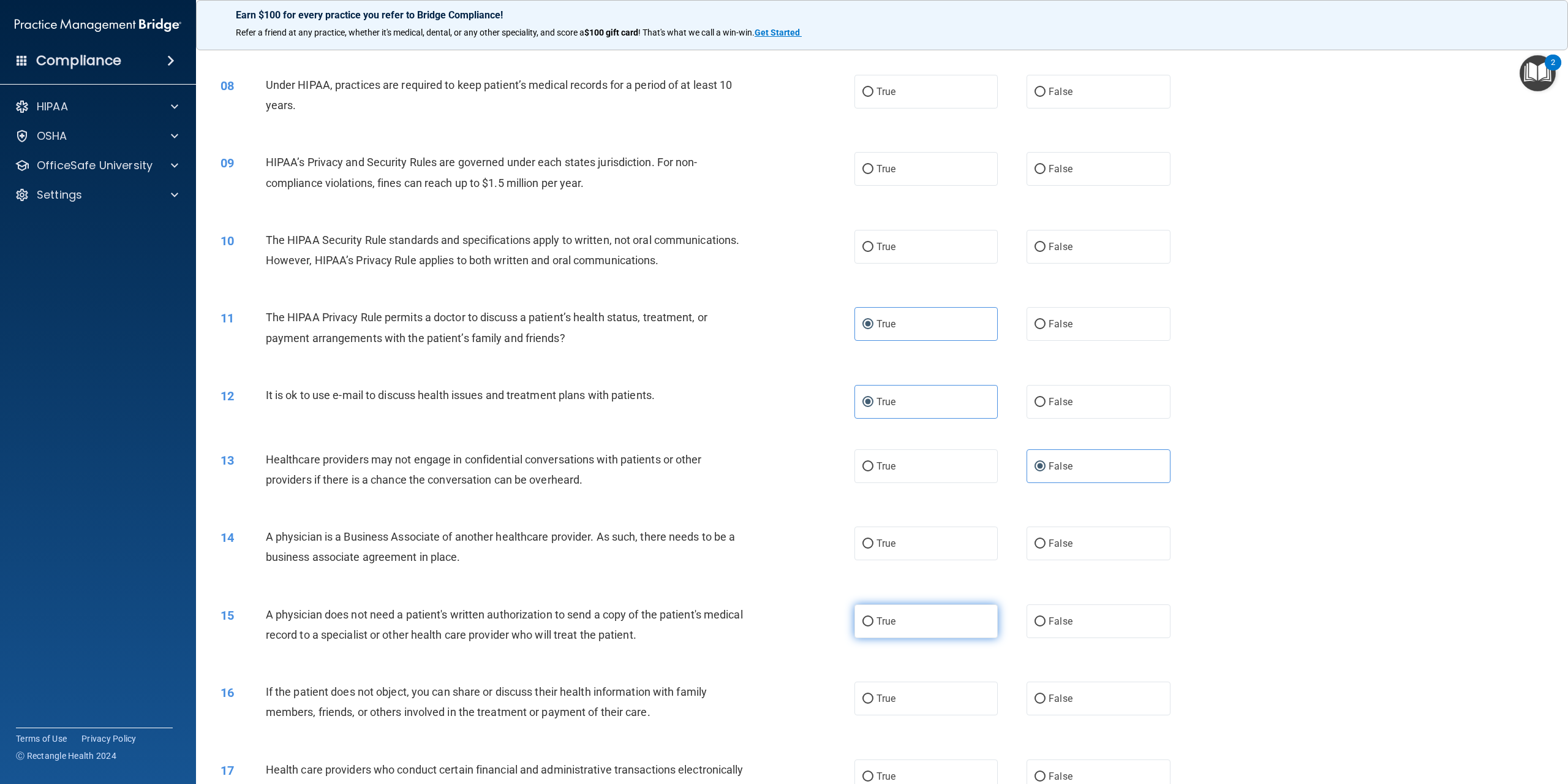
radio input "true"
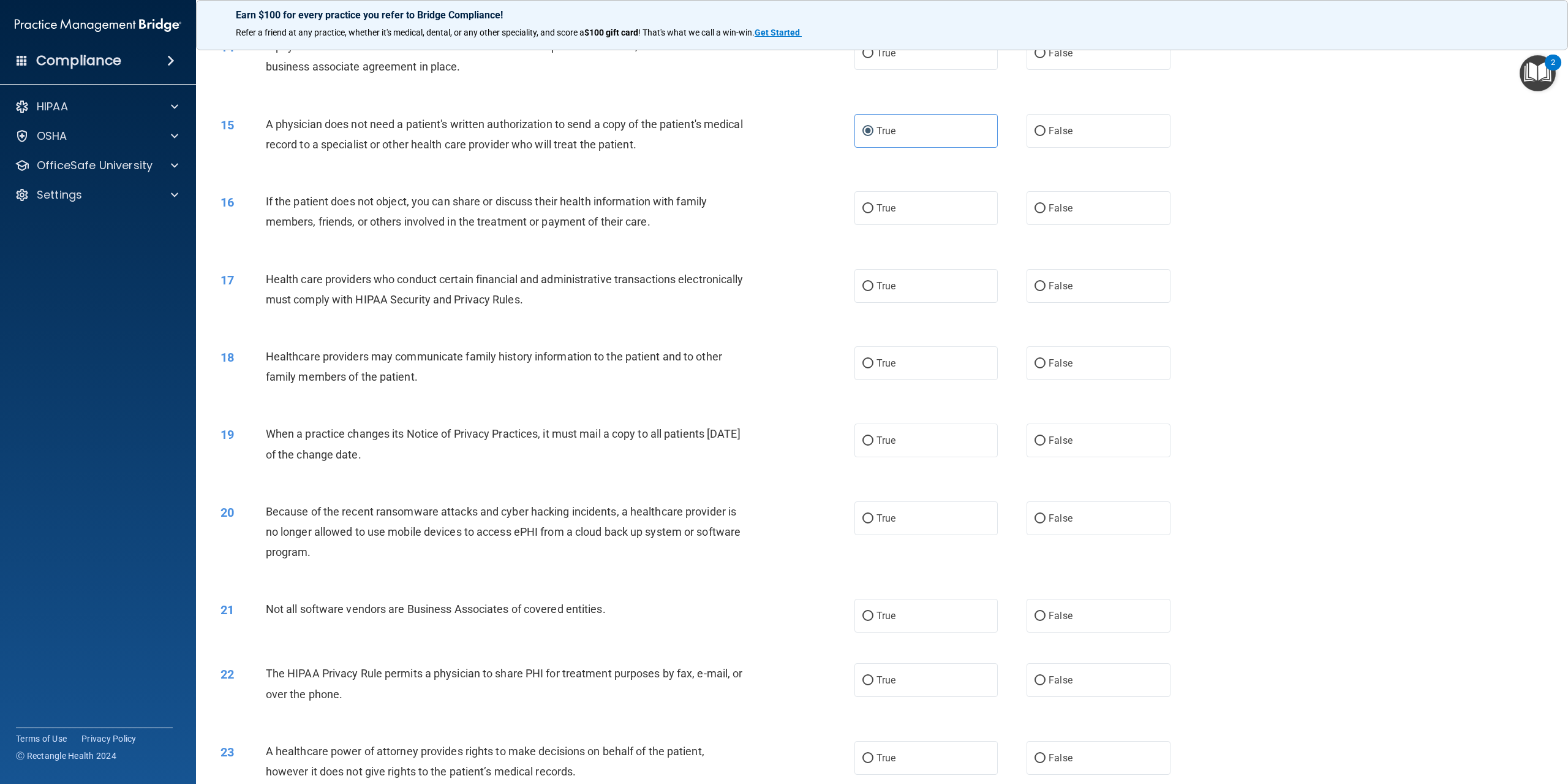
scroll to position [1409, 0]
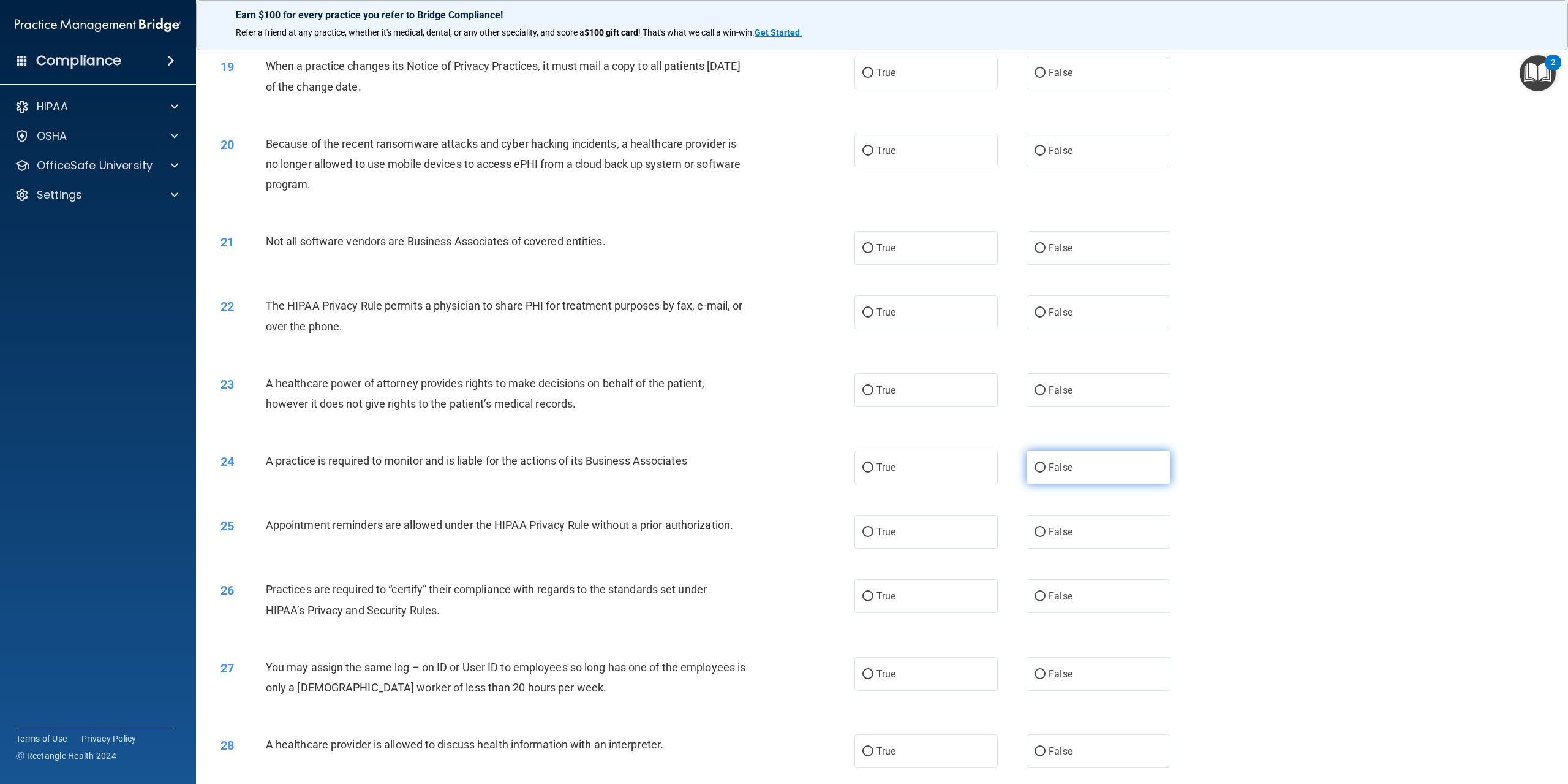
click at [1124, 484] on label "False" at bounding box center [1099, 467] width 143 height 33
click at [1046, 473] on input "False" at bounding box center [1040, 468] width 11 height 9
radio input "true"
click at [1107, 613] on label "False" at bounding box center [1099, 596] width 143 height 33
click at [1046, 601] on input "False" at bounding box center [1040, 596] width 11 height 9
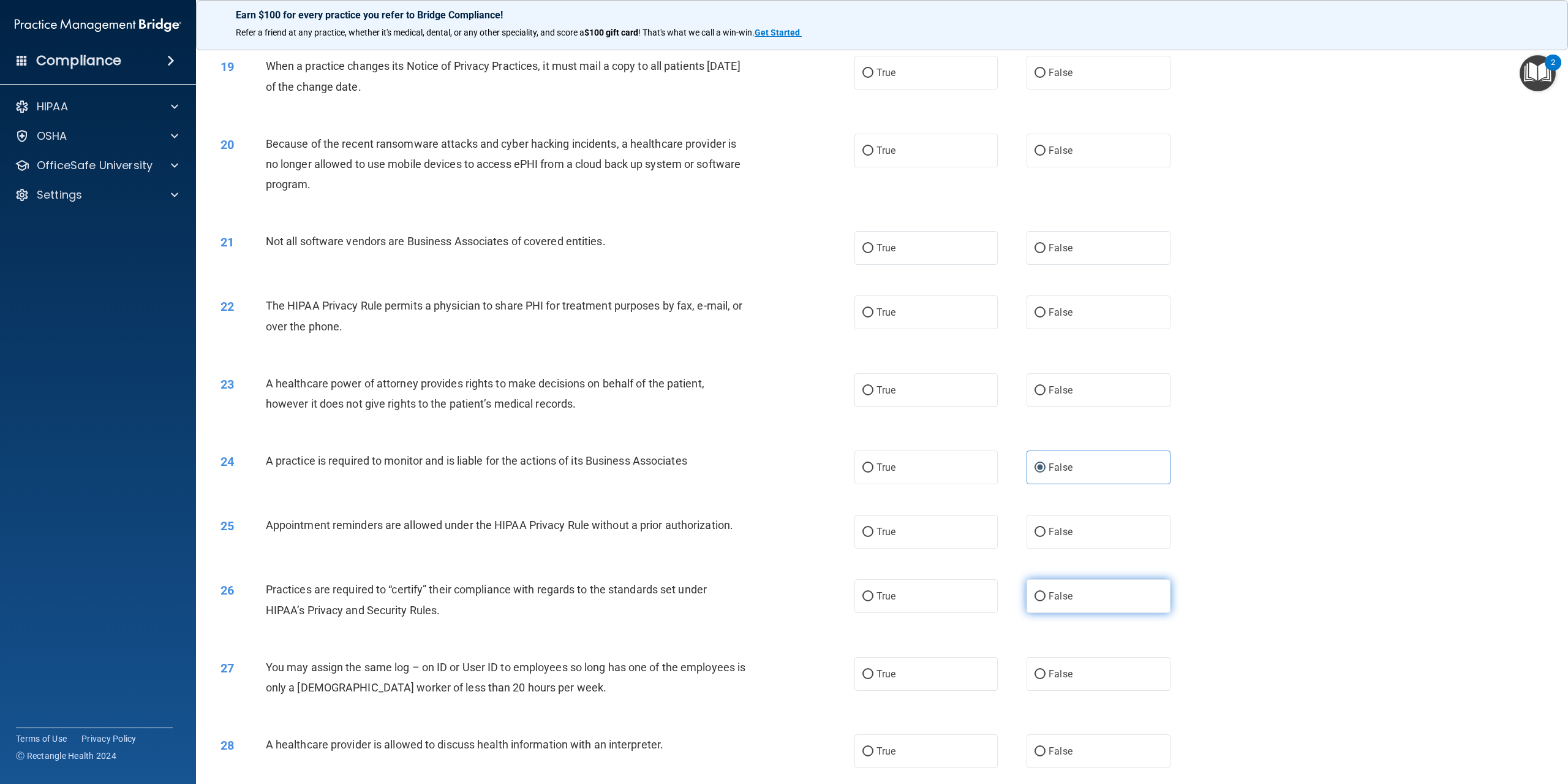
radio input "true"
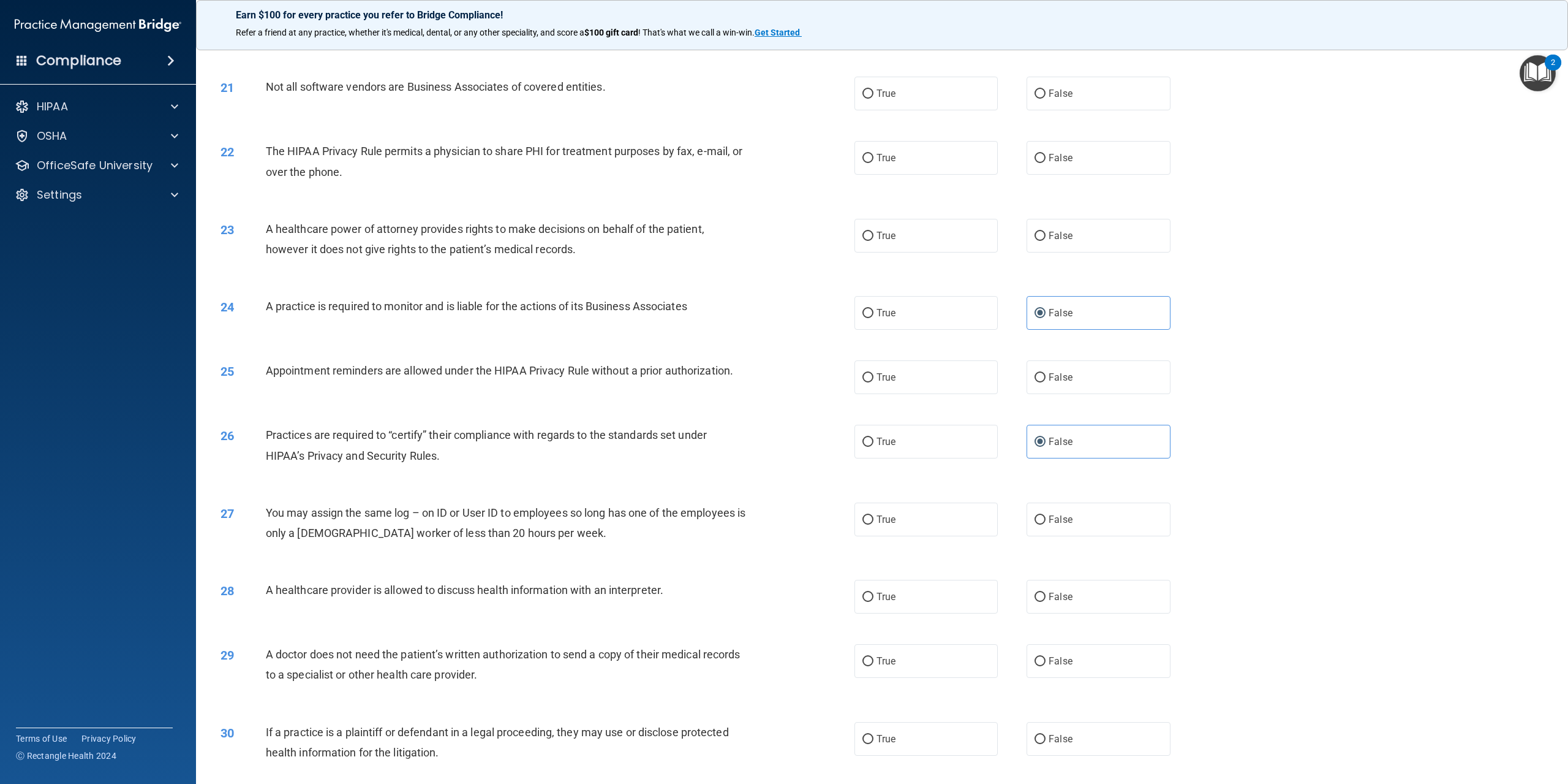
scroll to position [1593, 0]
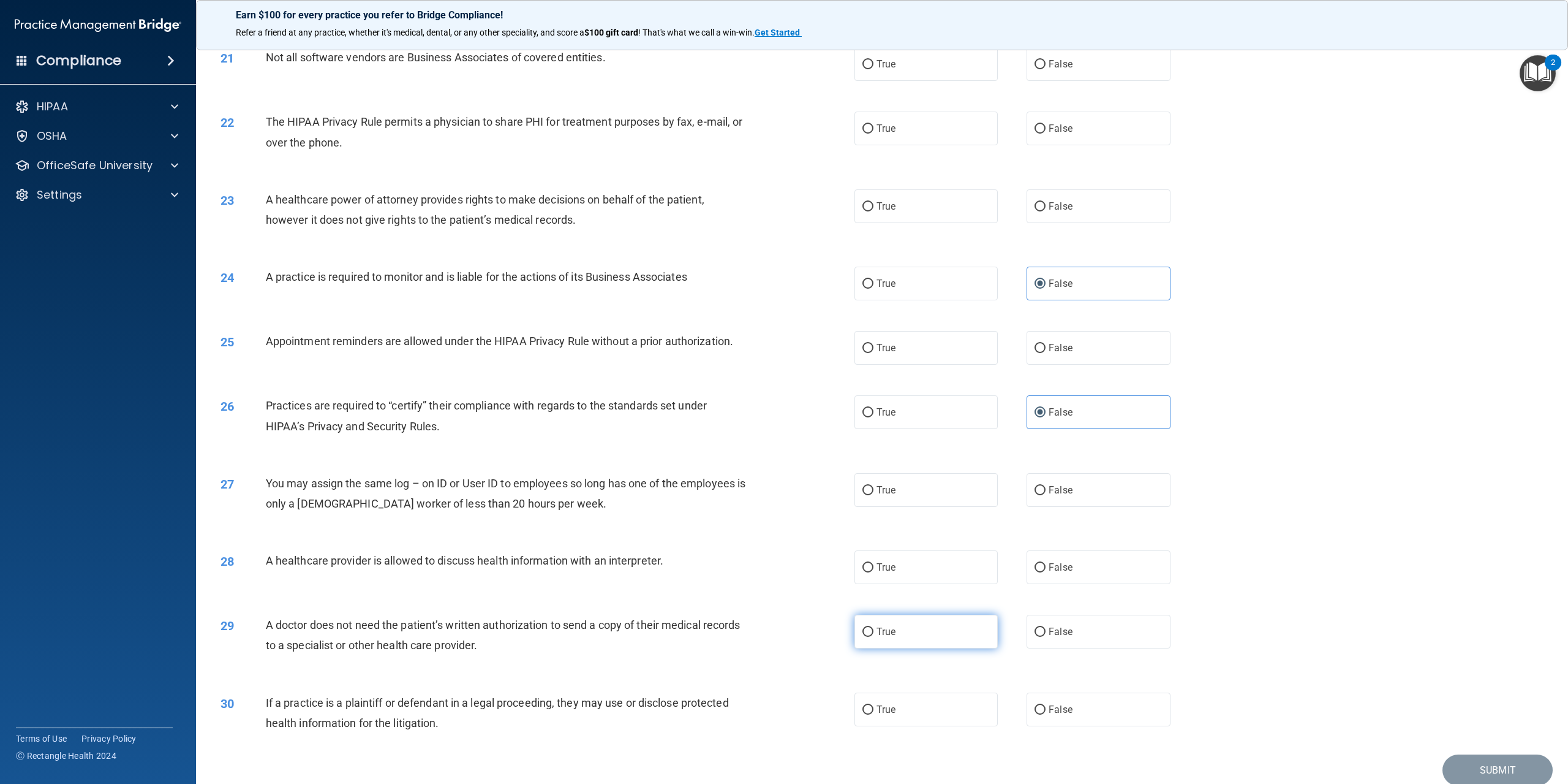
click at [887, 648] on label "True" at bounding box center [926, 631] width 143 height 33
click at [874, 637] on input "True" at bounding box center [867, 632] width 11 height 9
radio input "true"
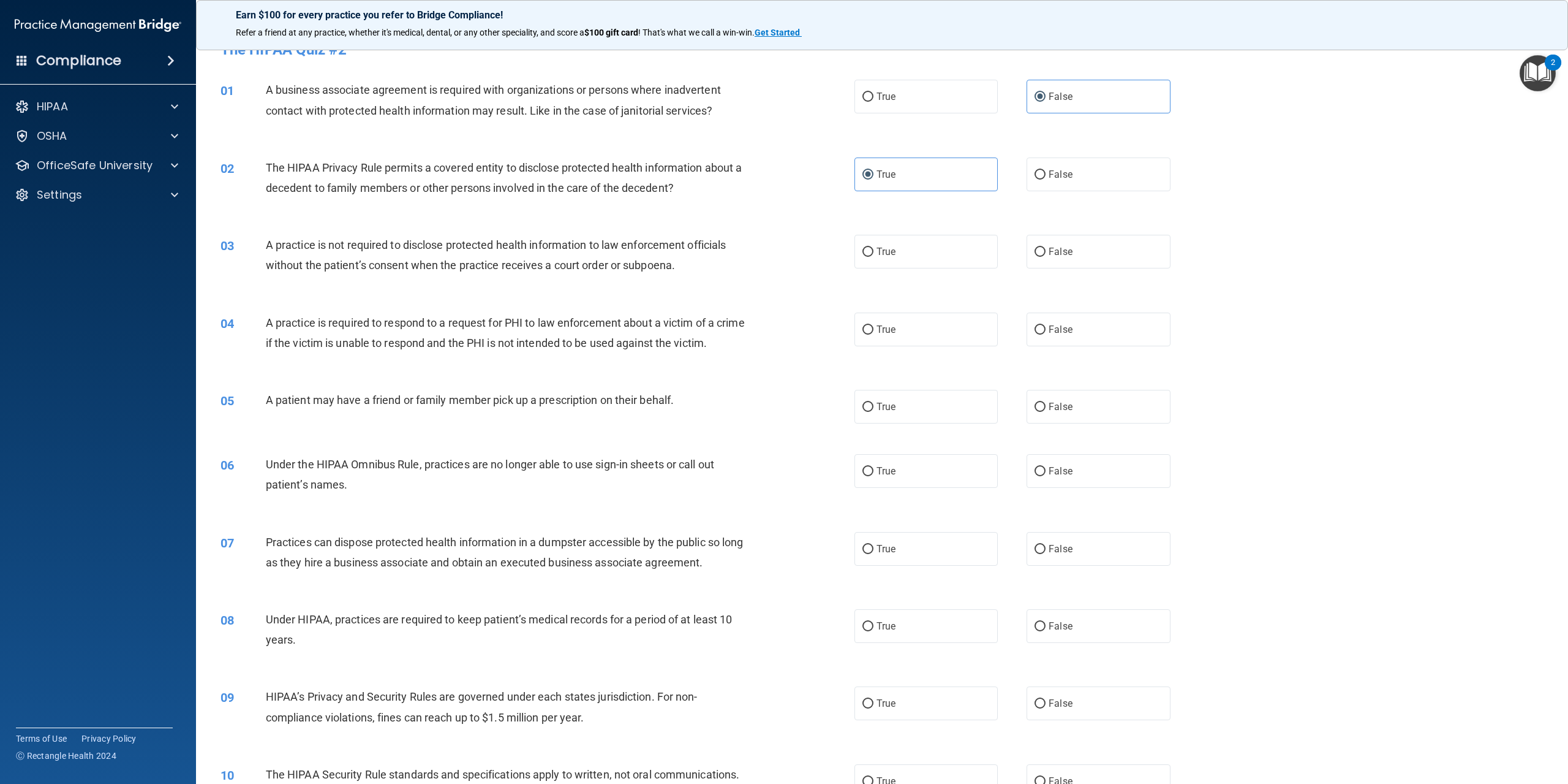
scroll to position [0, 0]
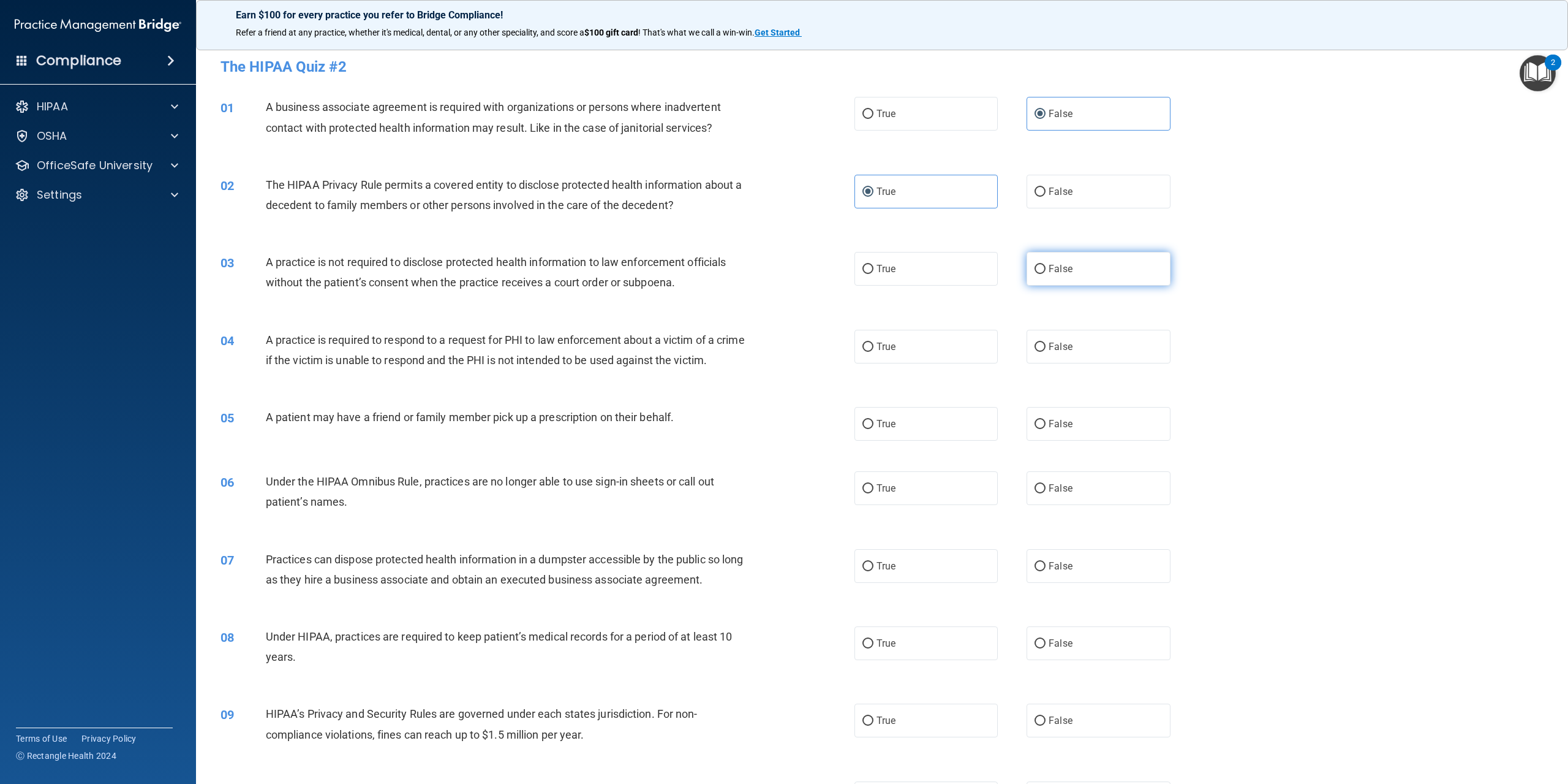
click at [1068, 271] on label "False" at bounding box center [1099, 269] width 143 height 33
click at [1046, 271] on input "False" at bounding box center [1040, 269] width 11 height 9
radio input "true"
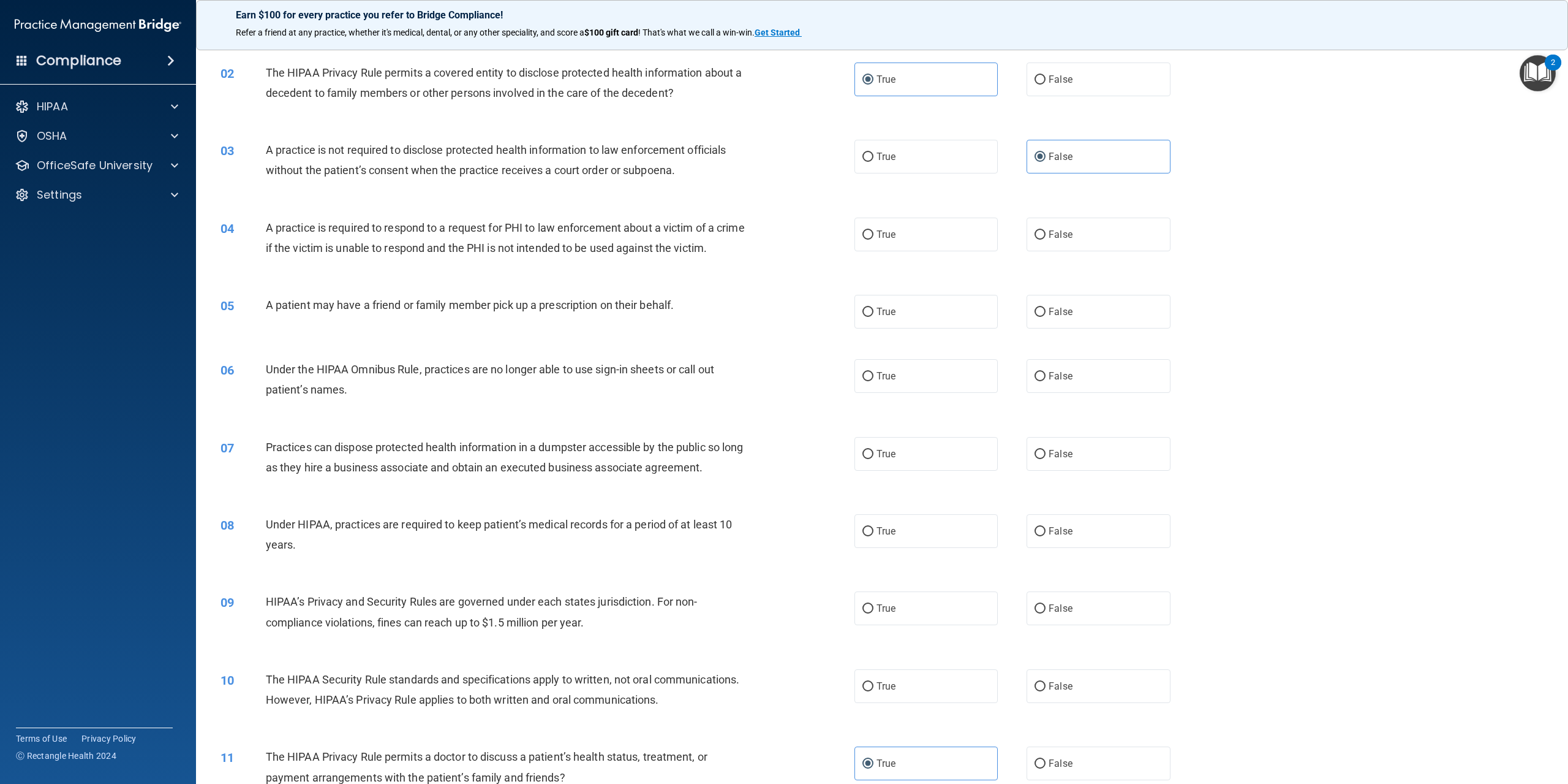
scroll to position [122, 0]
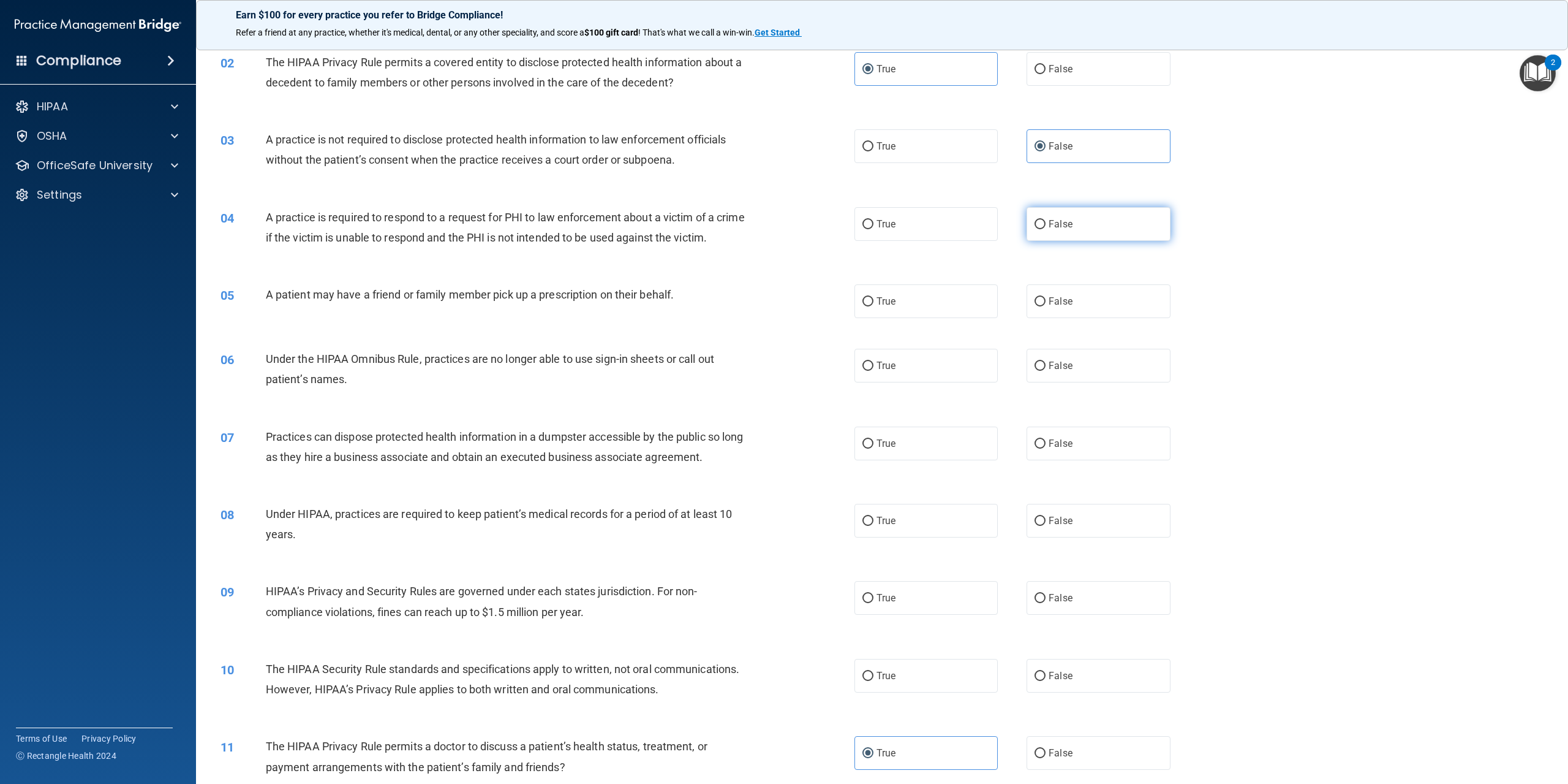
click at [1078, 237] on label "False" at bounding box center [1099, 224] width 143 height 33
click at [1046, 229] on input "False" at bounding box center [1040, 224] width 11 height 9
radio input "true"
click at [869, 314] on label "True" at bounding box center [926, 301] width 143 height 33
click at [869, 306] on input "True" at bounding box center [867, 301] width 11 height 9
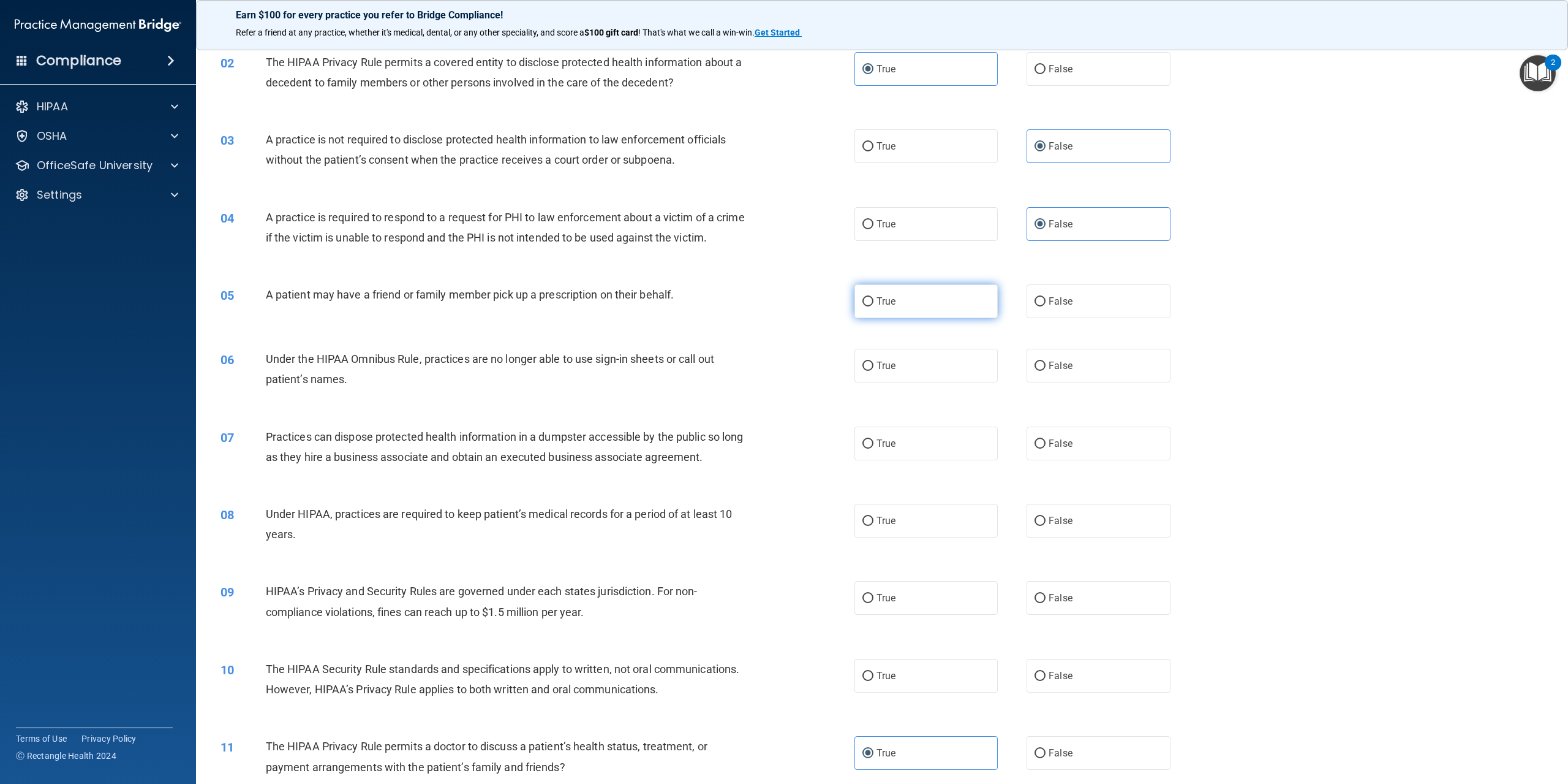
radio input "true"
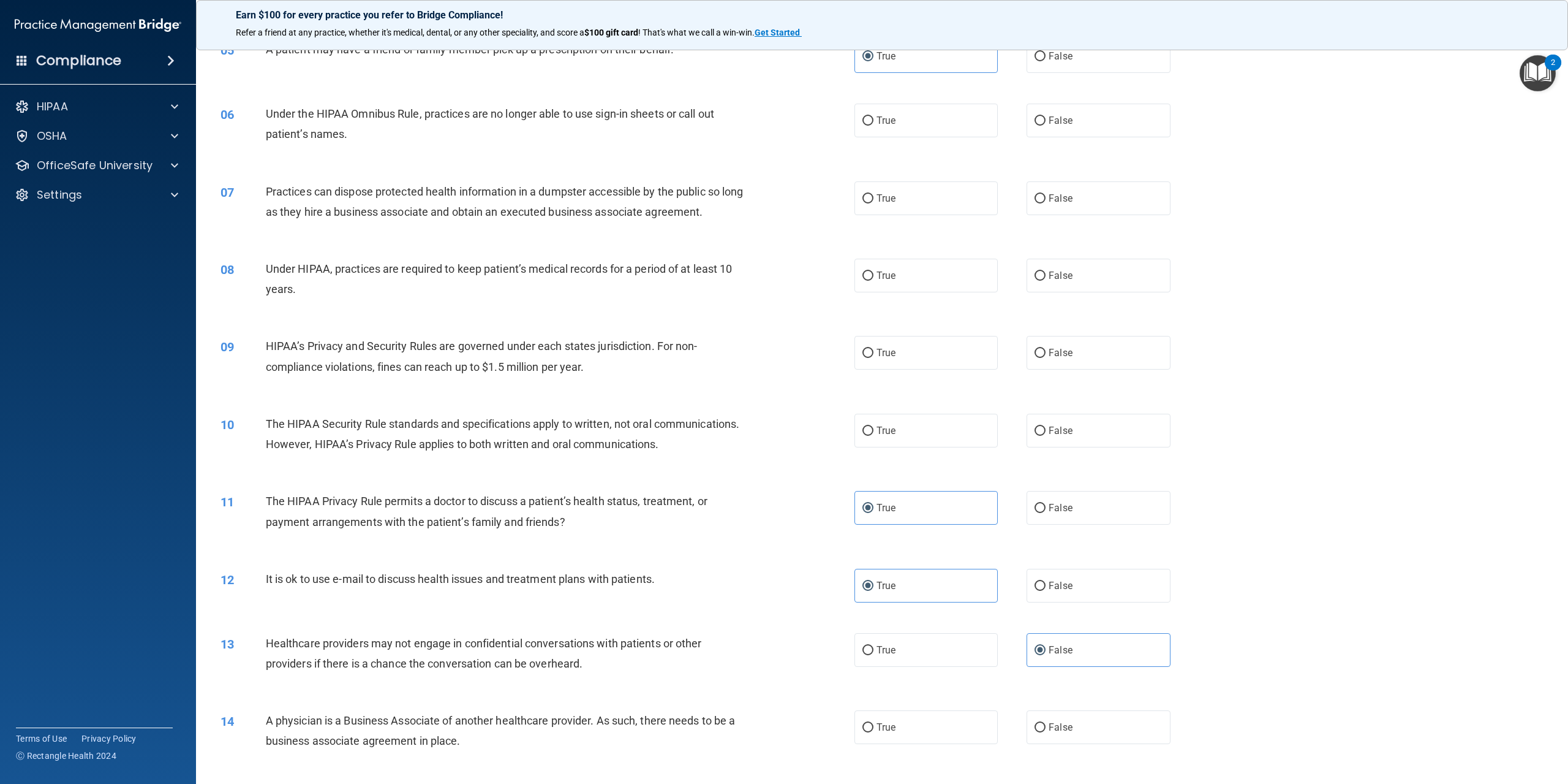
scroll to position [429, 0]
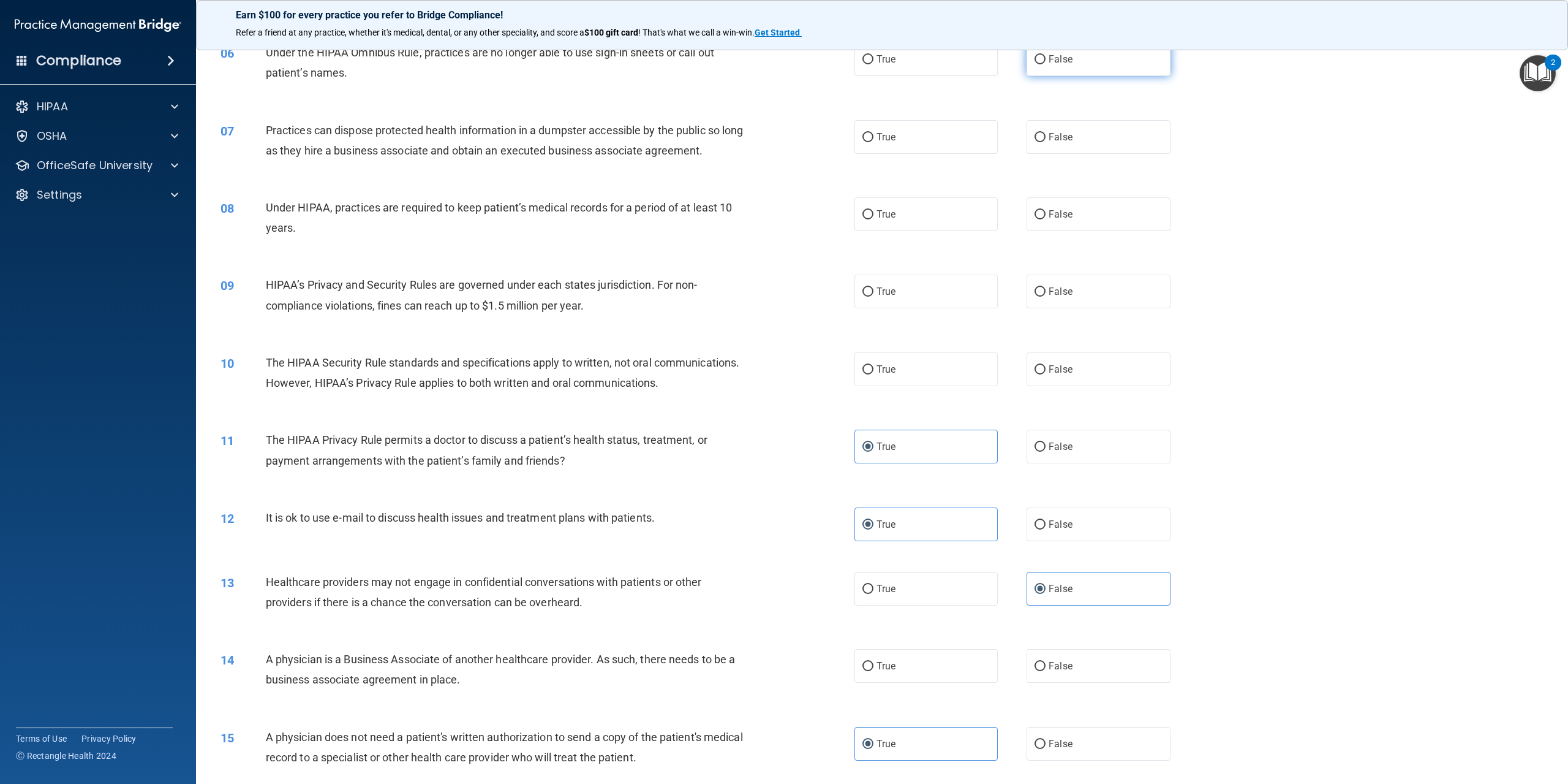
click at [1094, 76] on label "False" at bounding box center [1099, 59] width 143 height 33
click at [1046, 64] on input "False" at bounding box center [1040, 59] width 11 height 9
radio input "true"
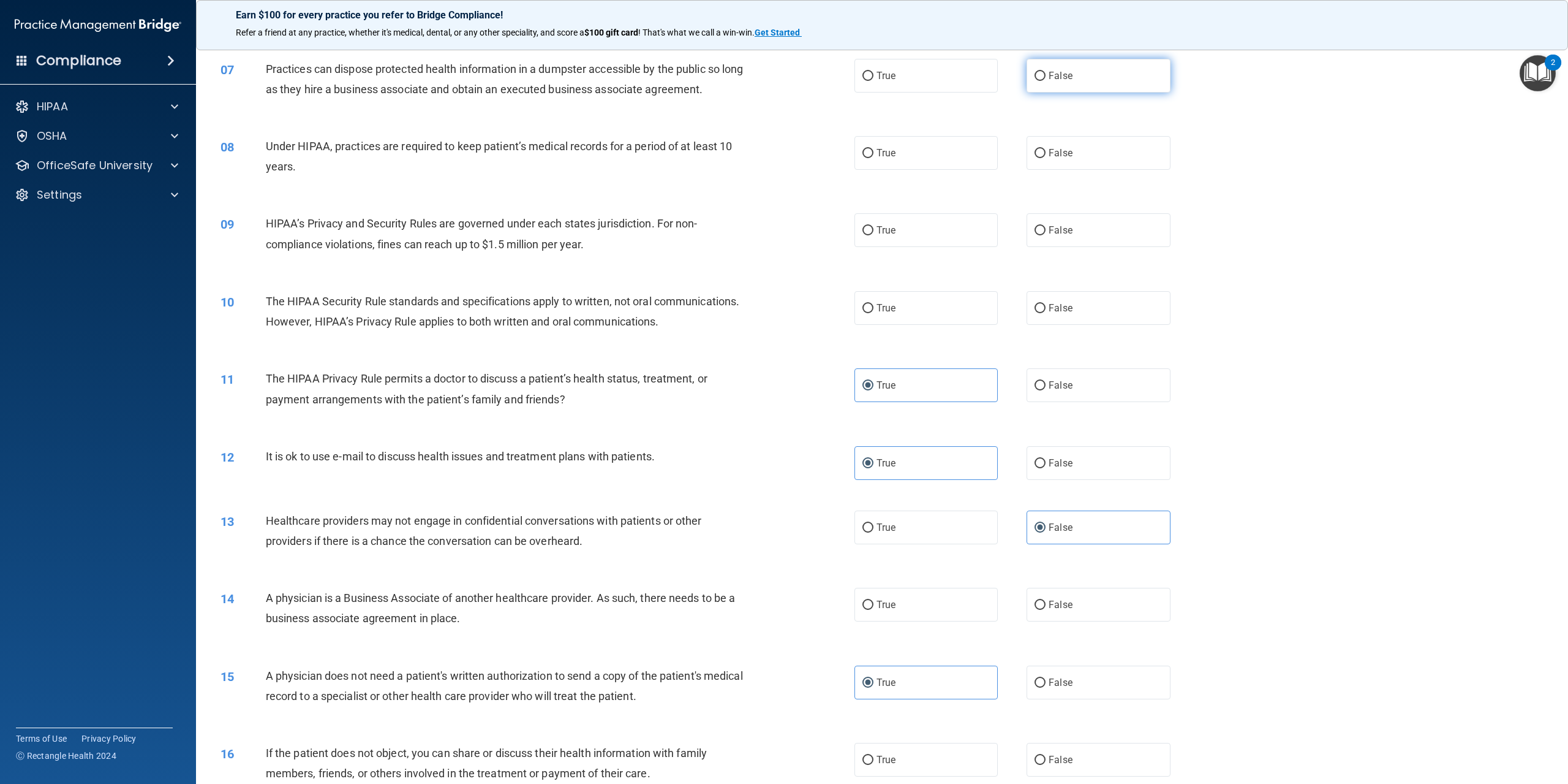
click at [1052, 92] on label "False" at bounding box center [1099, 76] width 143 height 33
click at [1046, 81] on input "False" at bounding box center [1040, 76] width 11 height 9
radio input "true"
click at [893, 170] on label "True" at bounding box center [926, 152] width 143 height 33
click at [874, 158] on input "True" at bounding box center [867, 153] width 11 height 9
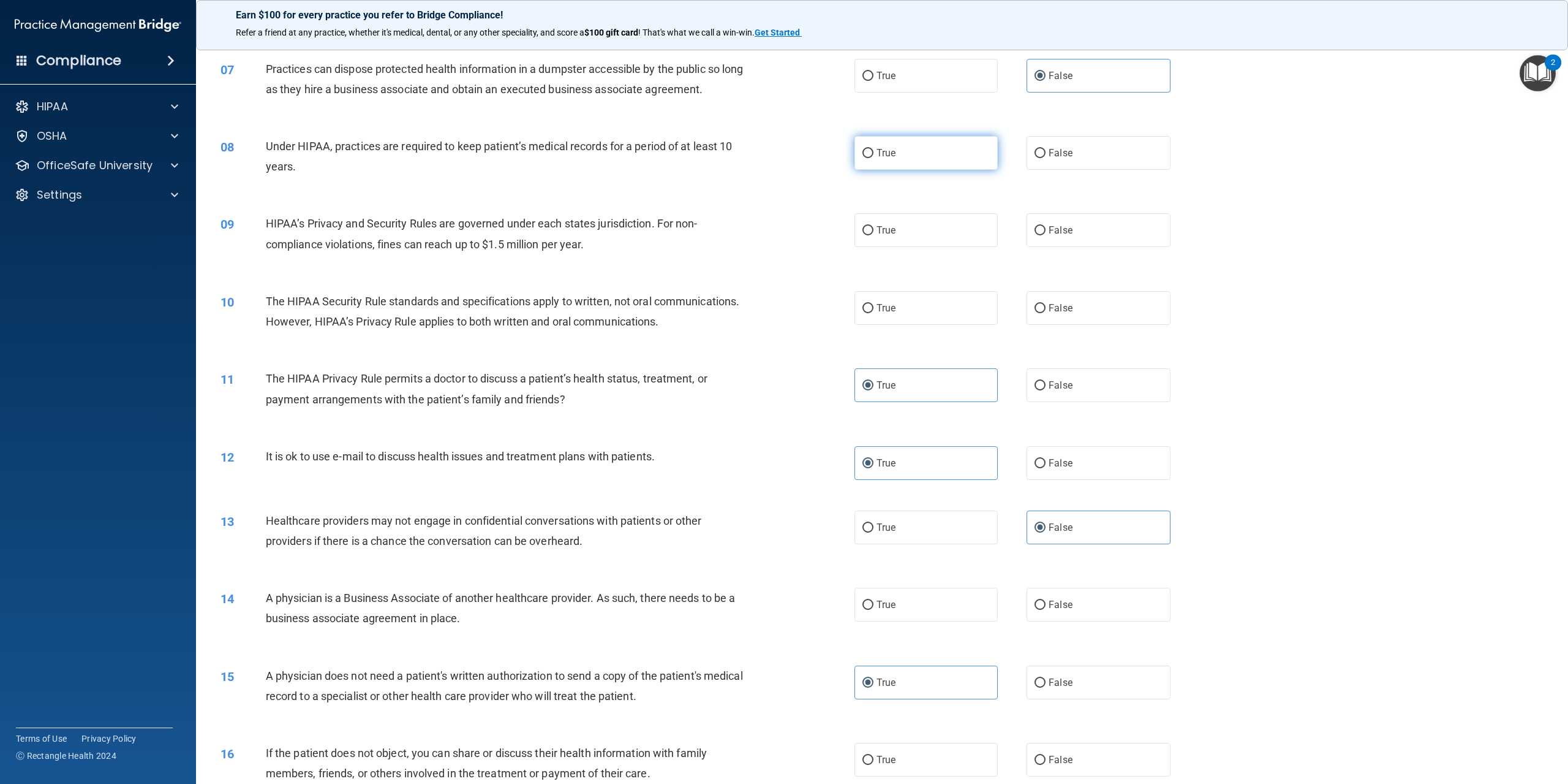
radio input "true"
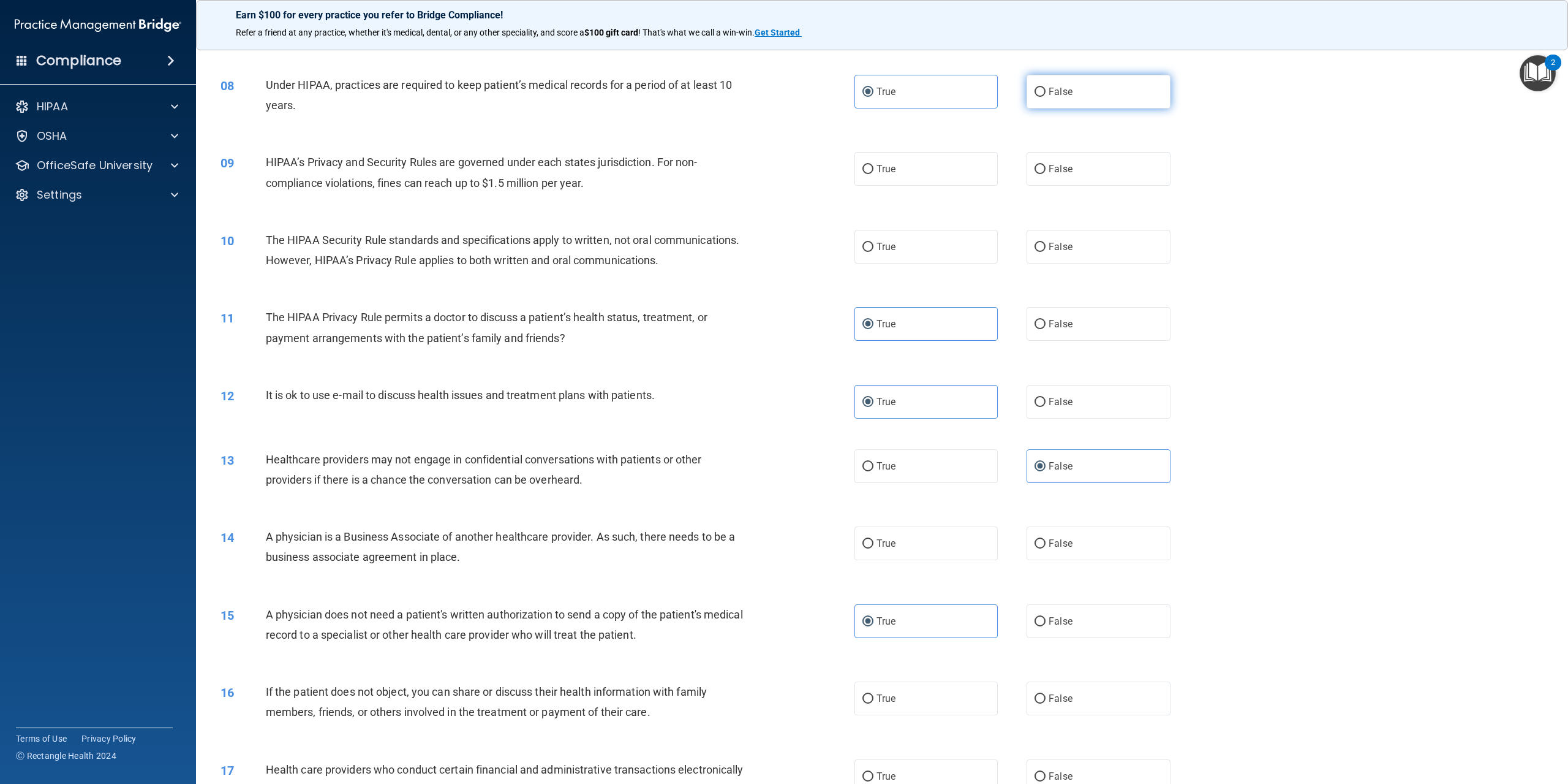
click at [1115, 108] on label "False" at bounding box center [1099, 92] width 143 height 33
click at [1046, 97] on input "False" at bounding box center [1040, 92] width 11 height 9
radio input "true"
radio input "false"
click at [891, 186] on label "True" at bounding box center [926, 169] width 143 height 33
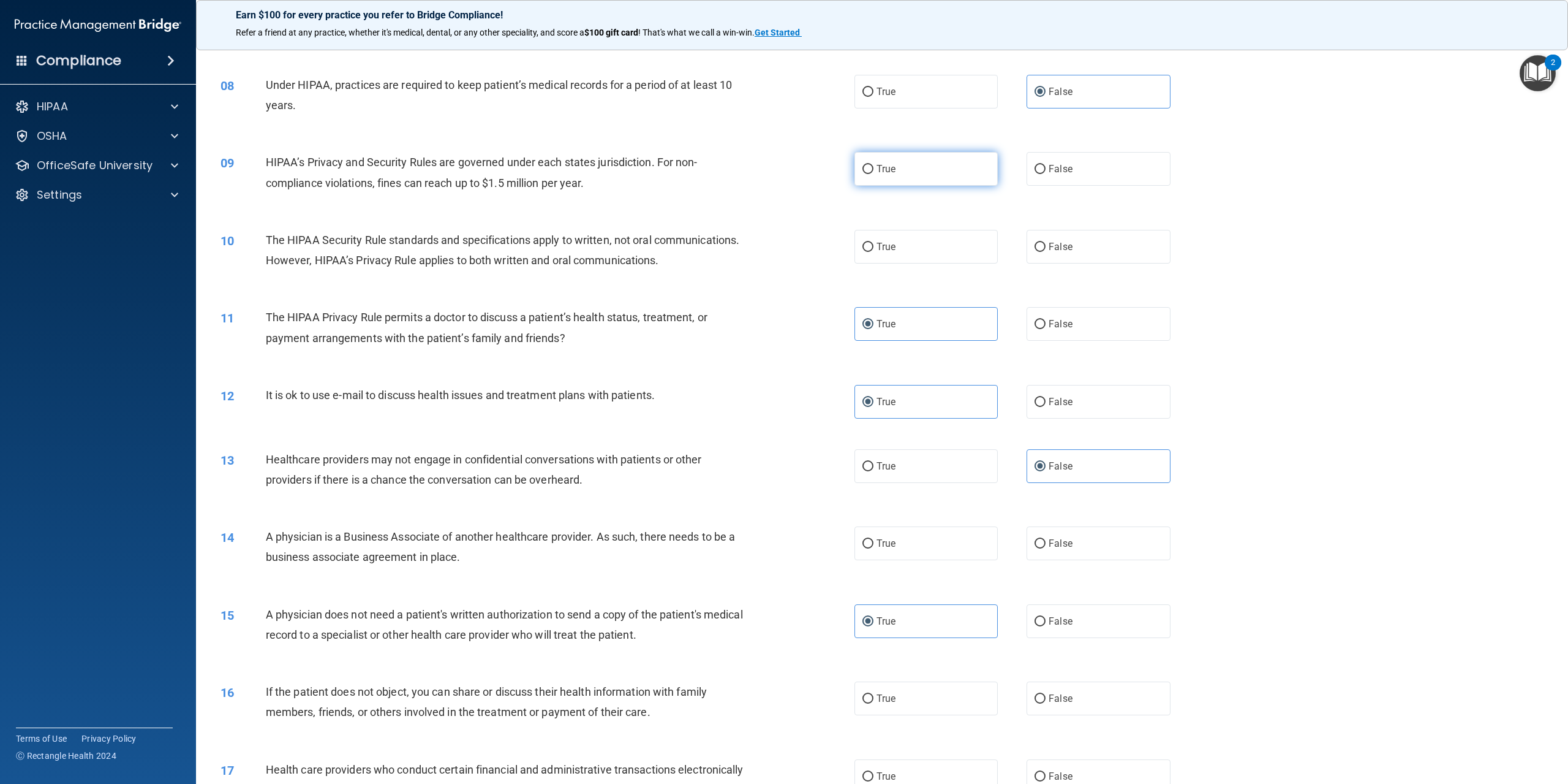
click at [874, 174] on input "True" at bounding box center [867, 169] width 11 height 9
radio input "true"
click at [1050, 264] on label "False" at bounding box center [1099, 246] width 143 height 33
click at [1046, 252] on input "False" at bounding box center [1040, 247] width 11 height 9
radio input "true"
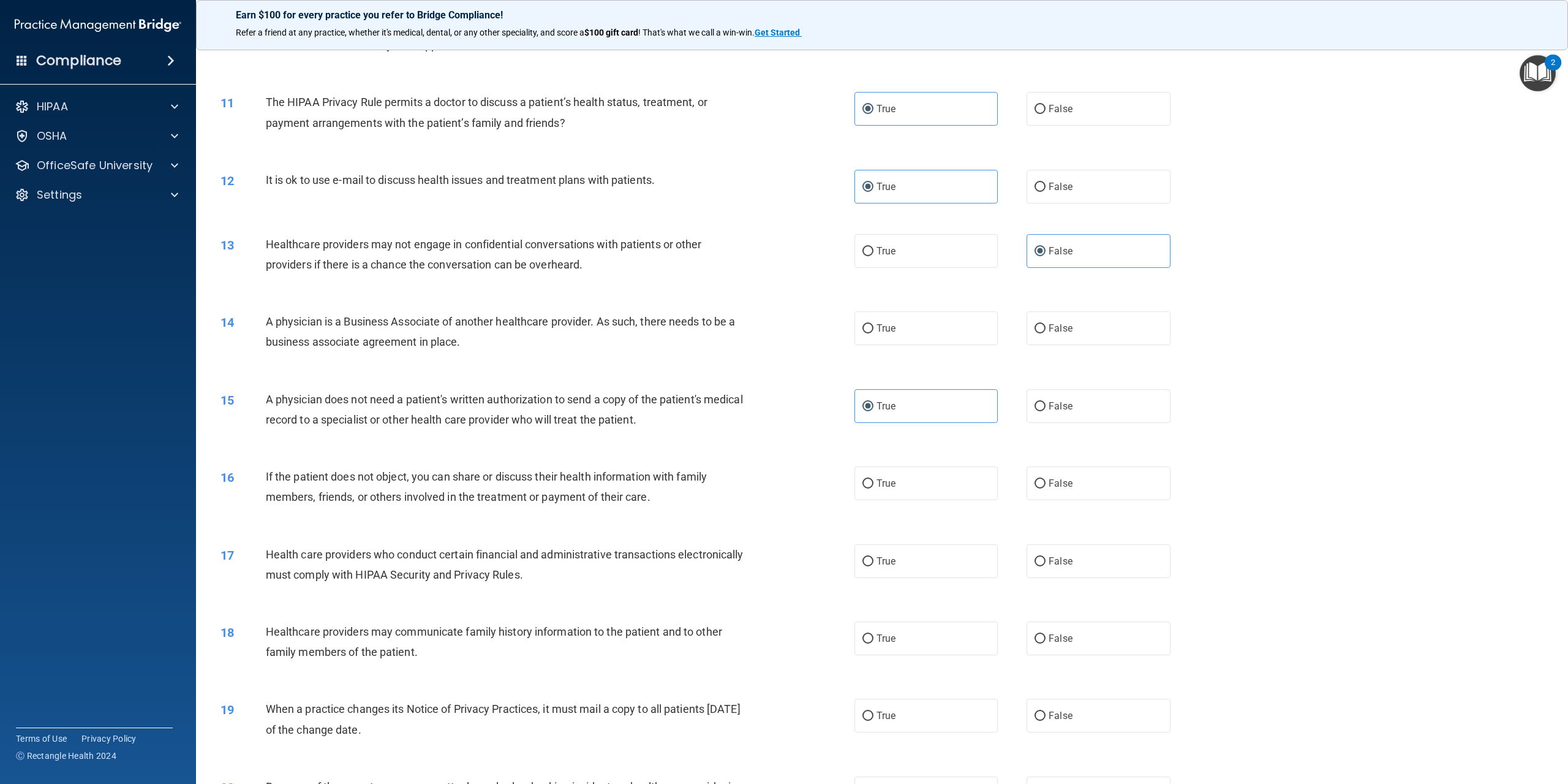
scroll to position [796, 0]
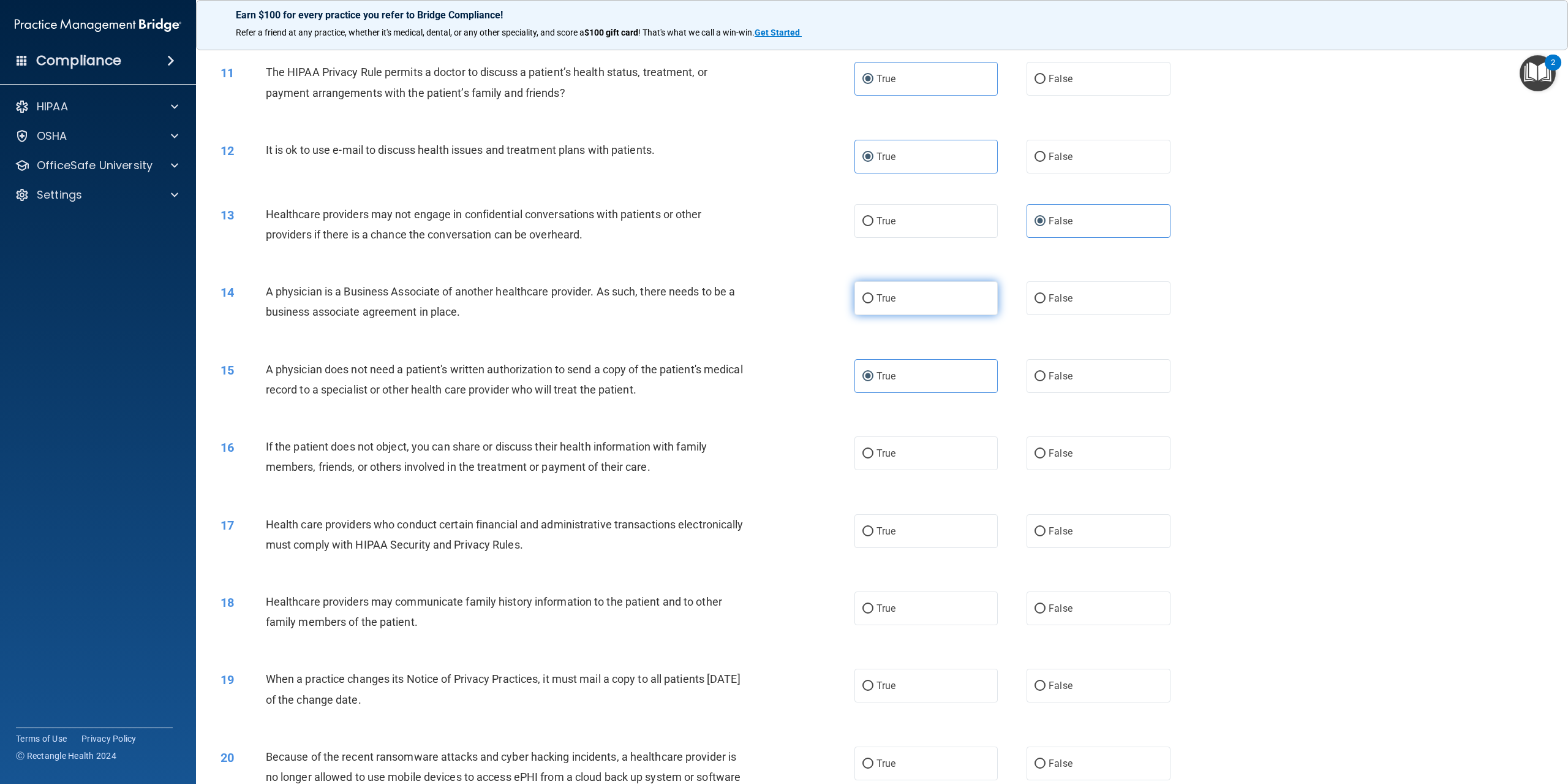
click at [906, 315] on label "True" at bounding box center [926, 298] width 143 height 33
click at [874, 303] on input "True" at bounding box center [867, 298] width 11 height 9
radio input "true"
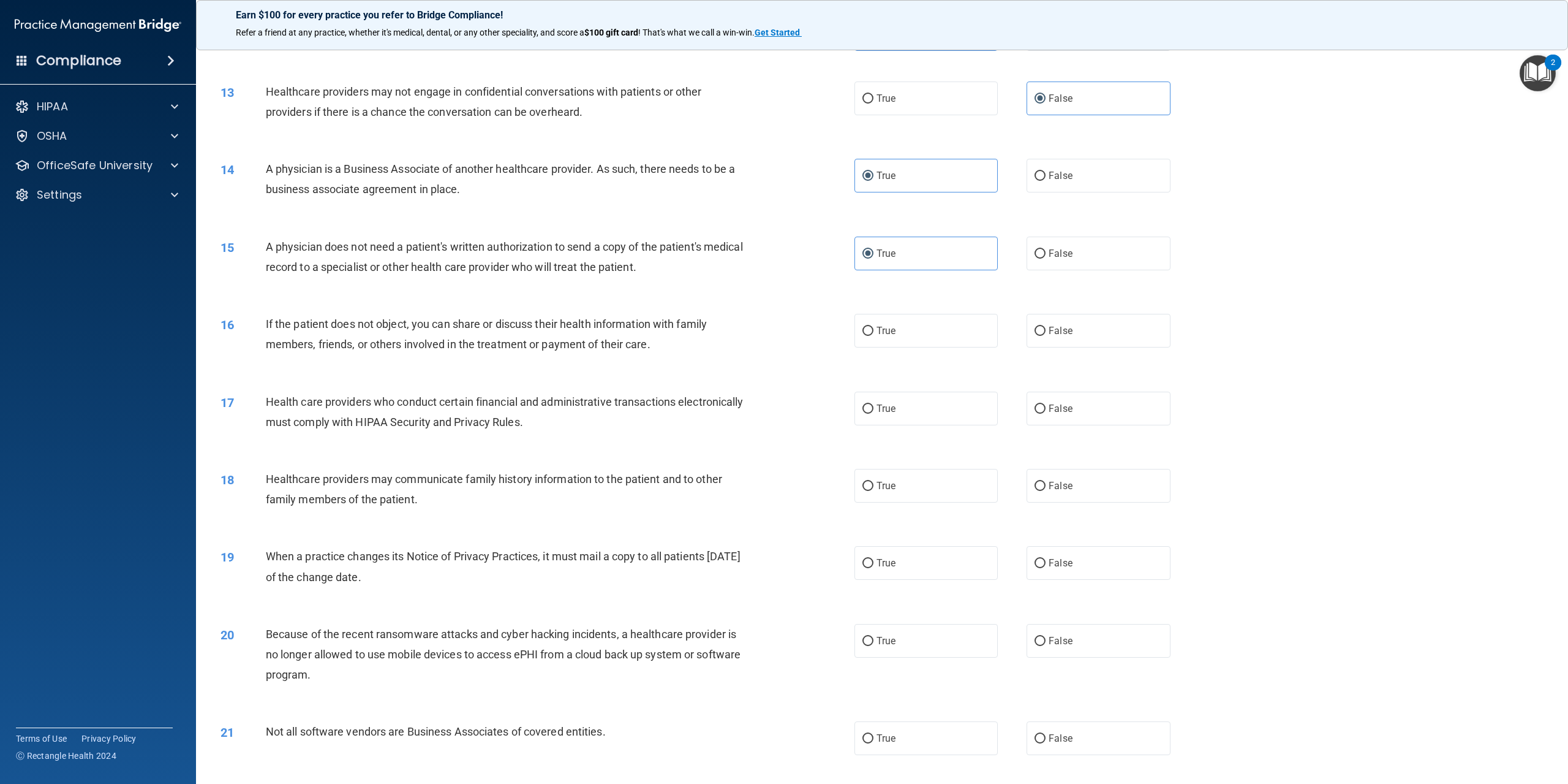
scroll to position [980, 0]
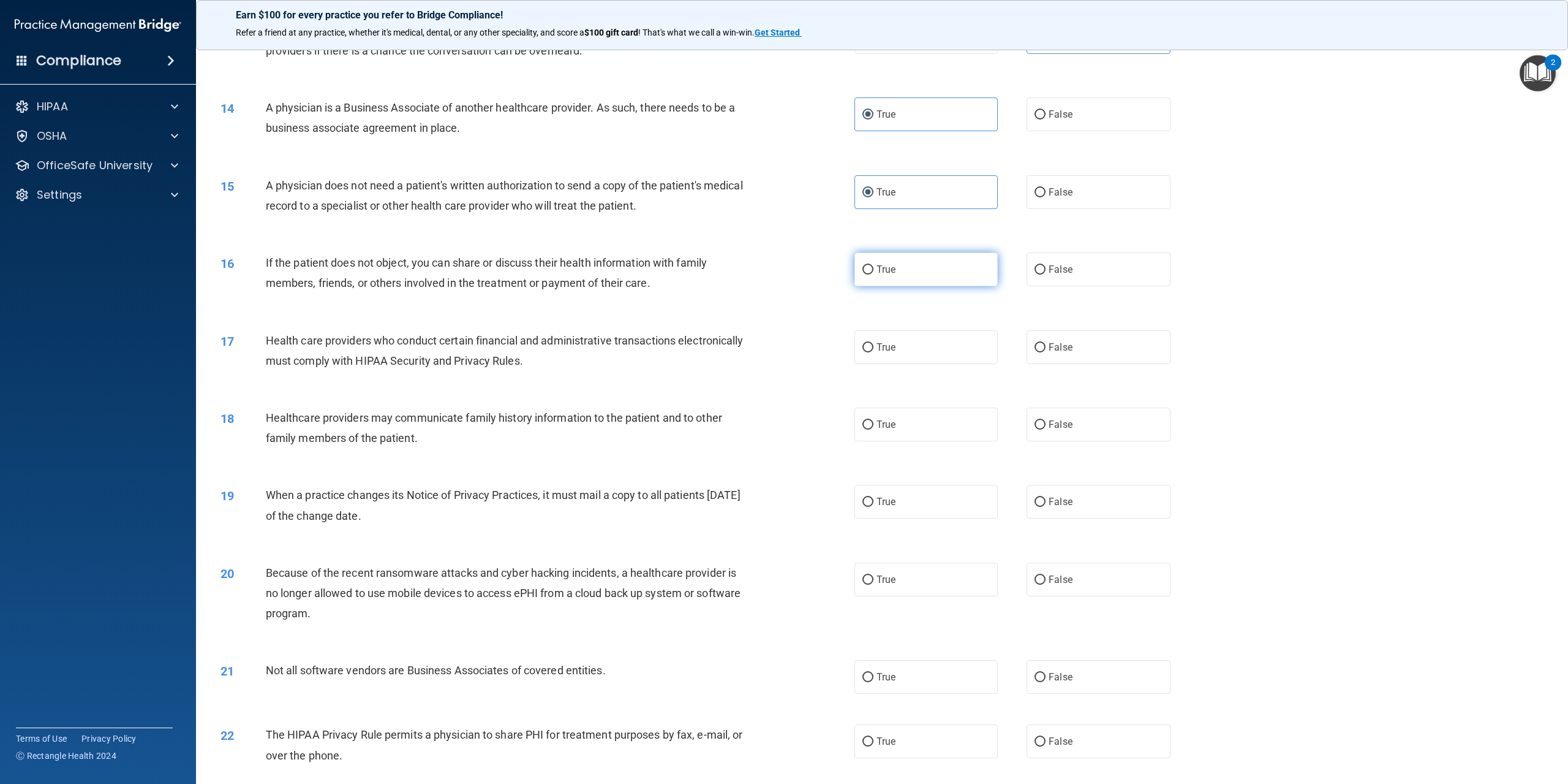
click at [920, 286] on label "True" at bounding box center [926, 269] width 143 height 33
click at [874, 275] on input "True" at bounding box center [867, 270] width 11 height 9
radio input "true"
click at [915, 364] on label "True" at bounding box center [926, 347] width 143 height 33
click at [874, 352] on input "True" at bounding box center [867, 347] width 11 height 9
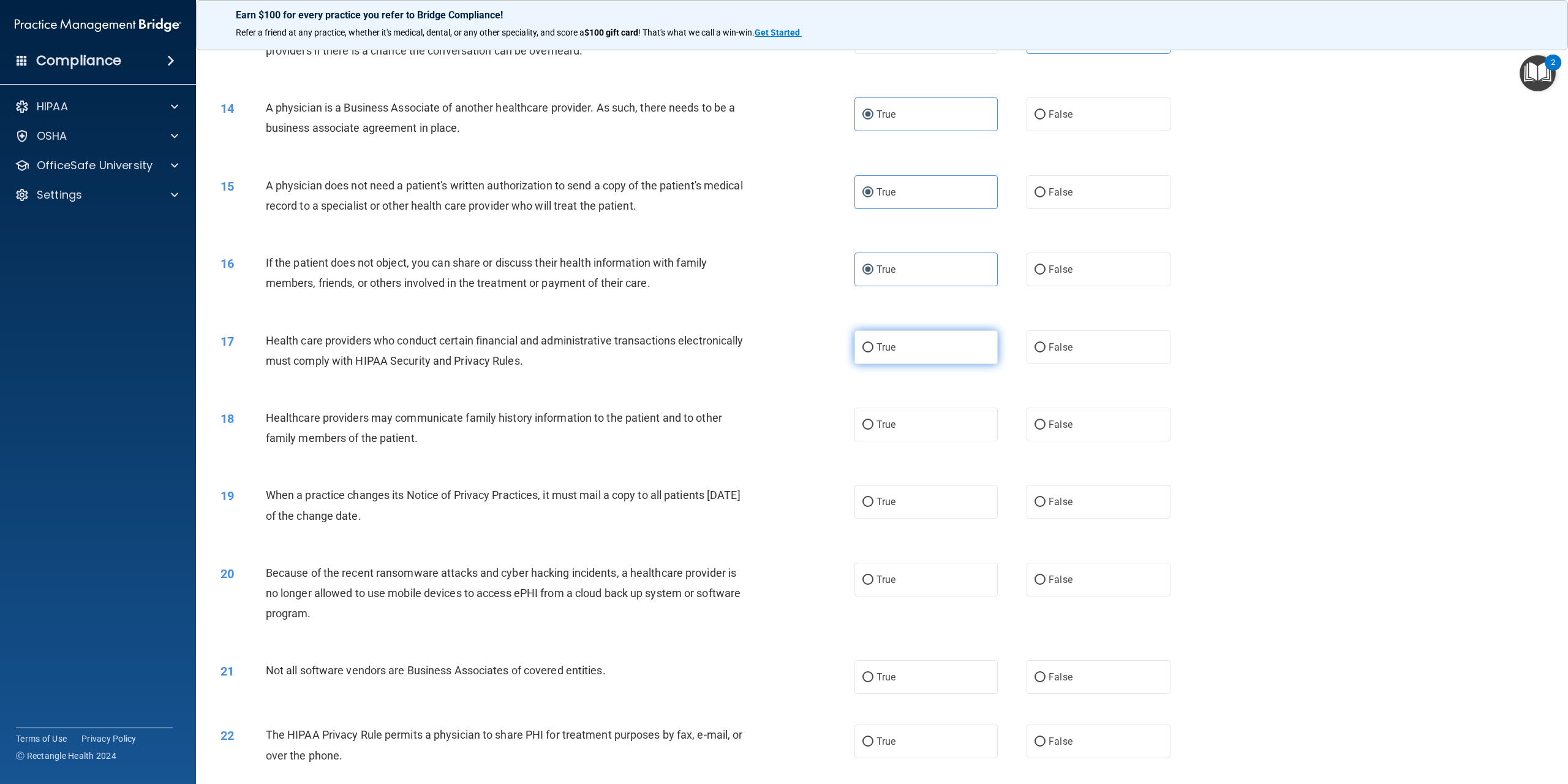
radio input "true"
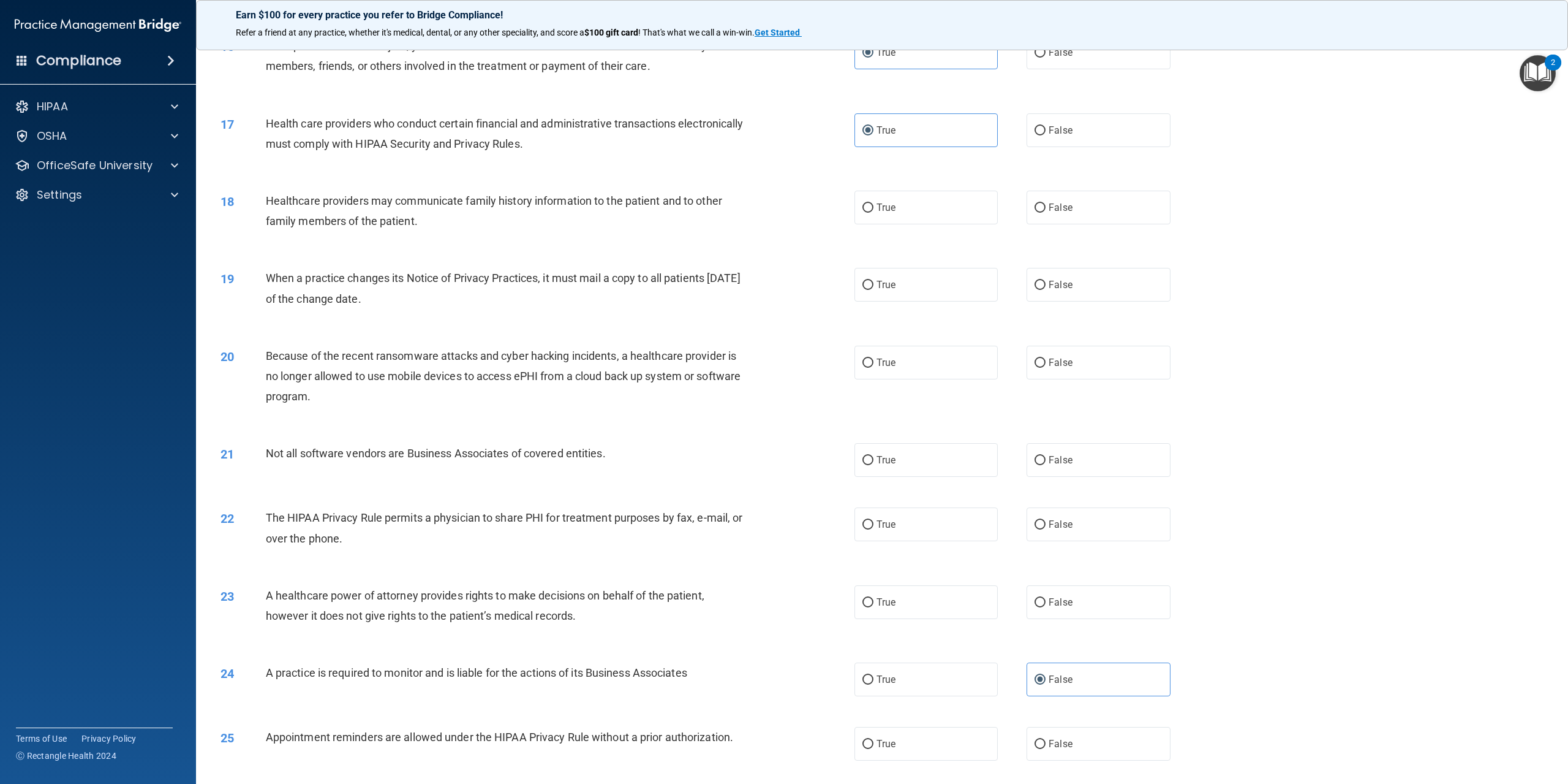
scroll to position [1225, 0]
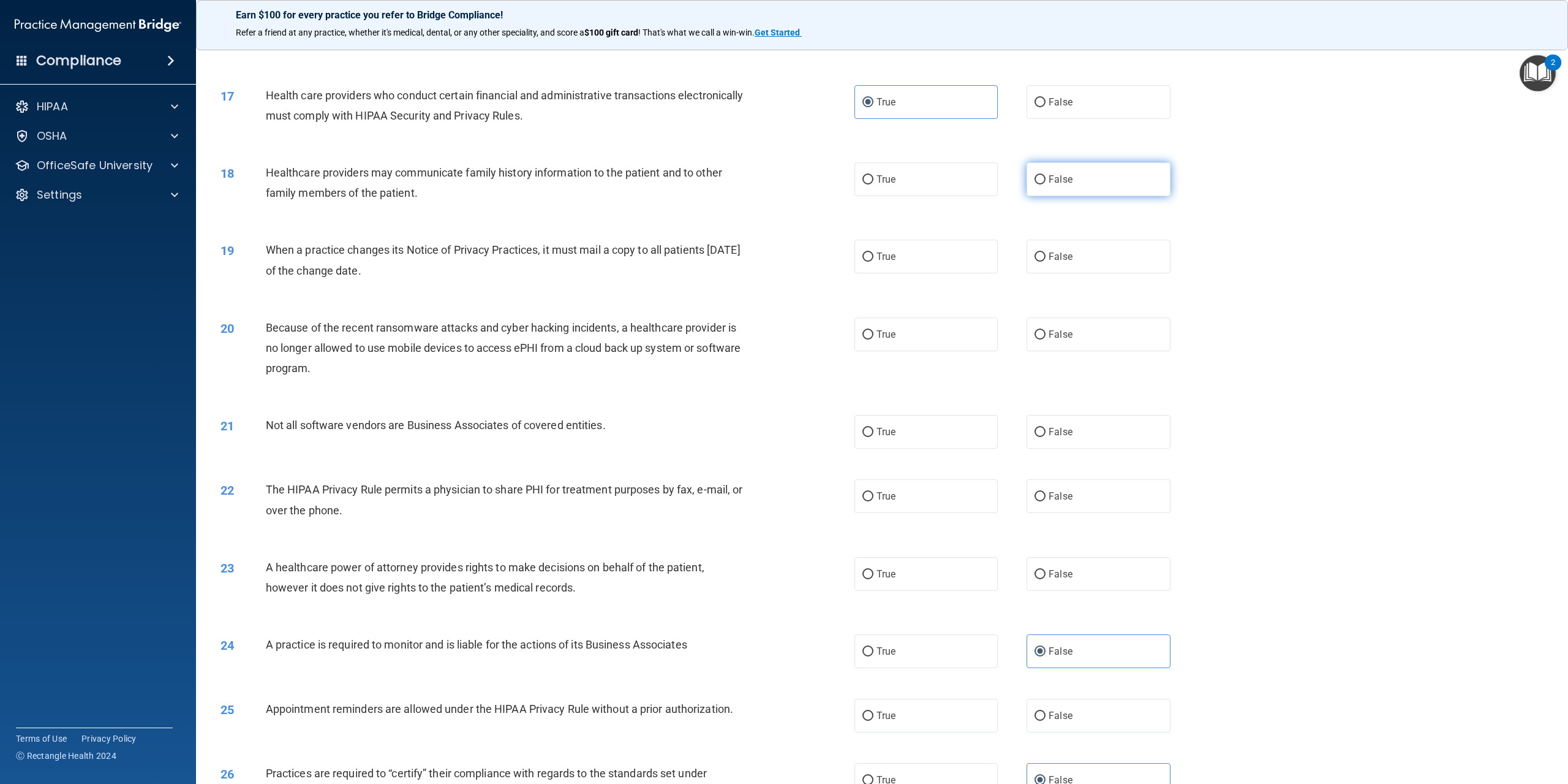
click at [1083, 196] on label "False" at bounding box center [1099, 179] width 143 height 33
click at [1046, 185] on input "False" at bounding box center [1040, 180] width 11 height 9
radio input "true"
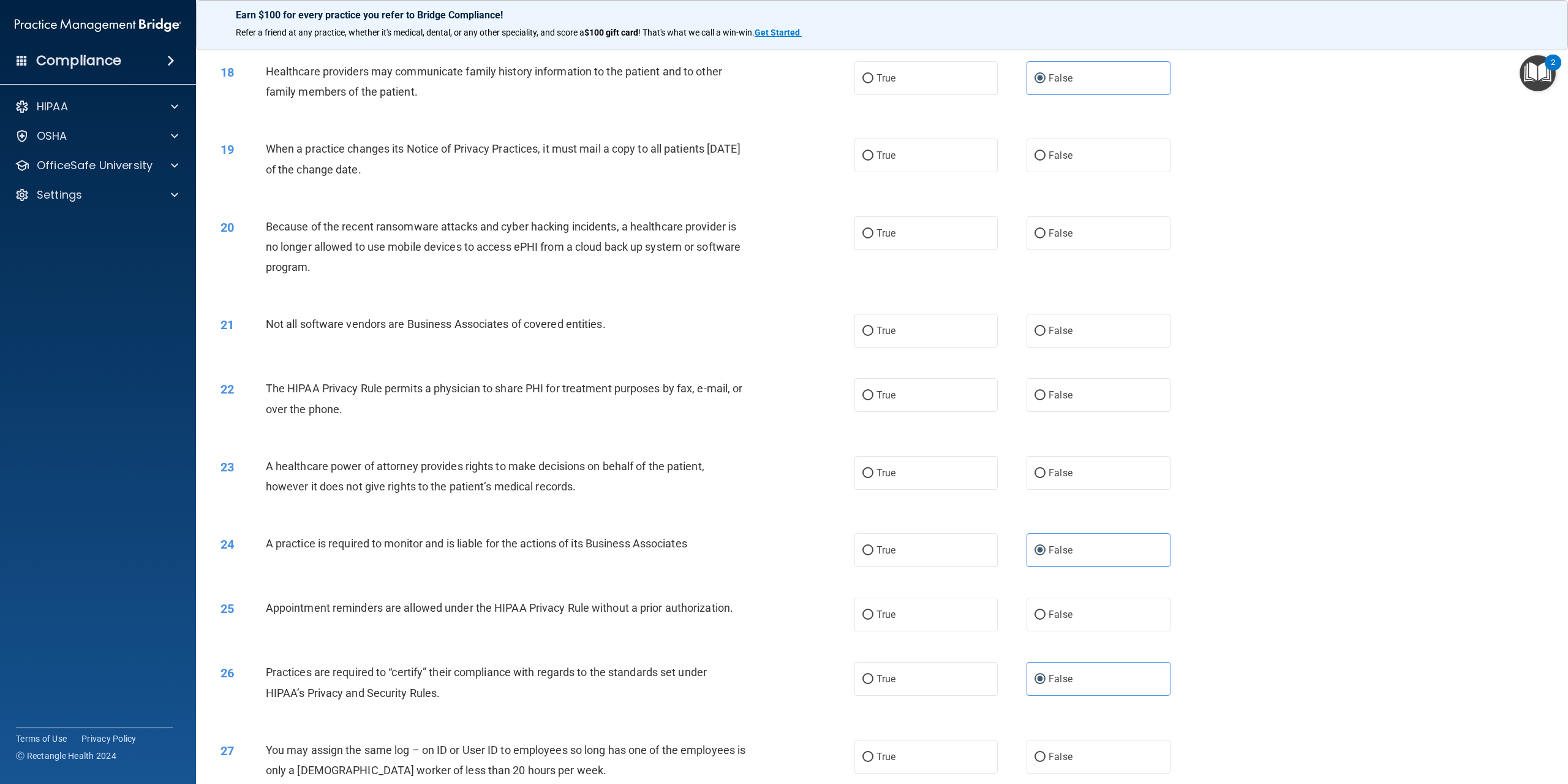
scroll to position [1347, 0]
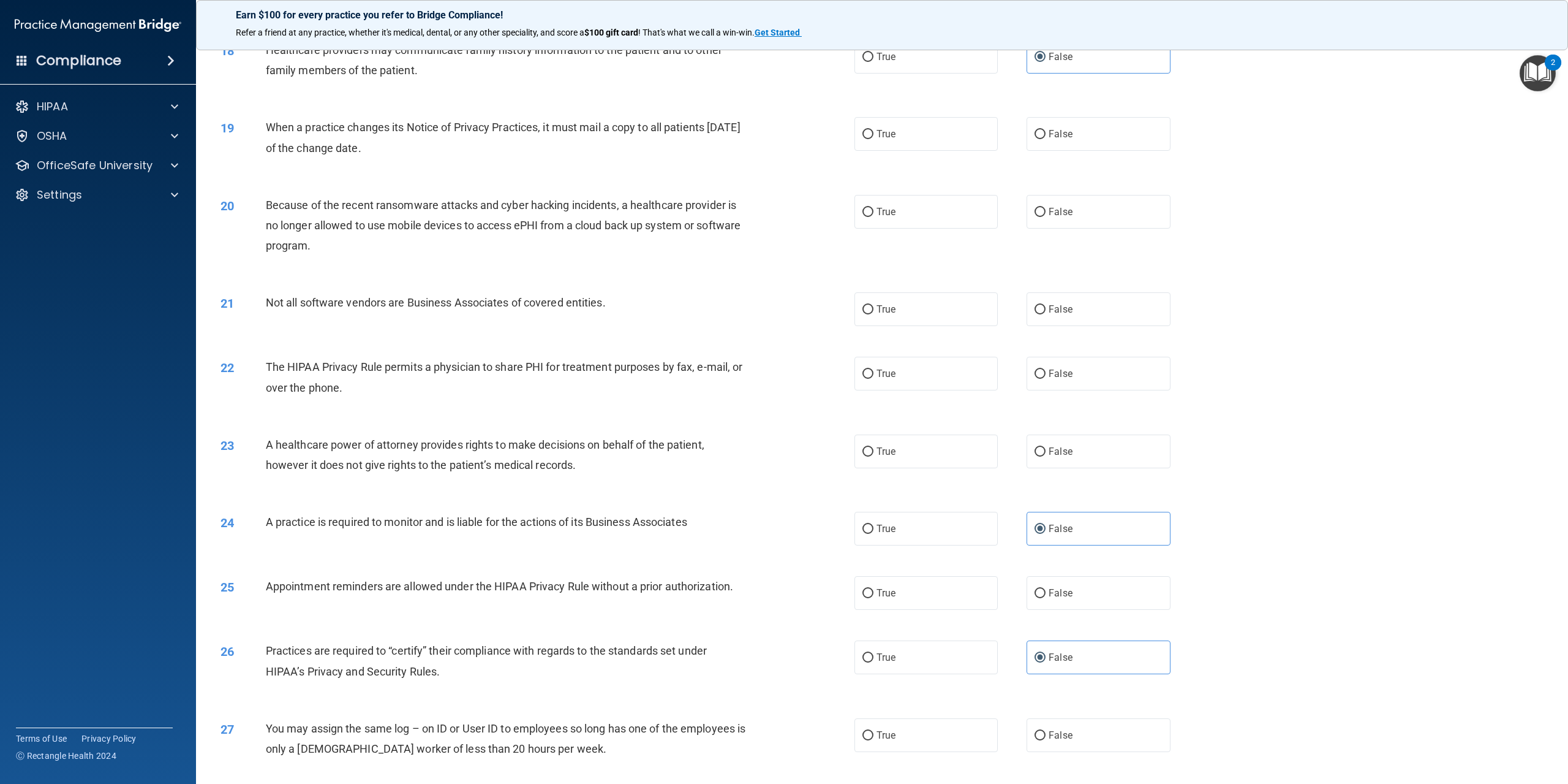
click at [939, 179] on div "19 When a practice changes its Notice of Privacy Practices, it must mail a copy…" at bounding box center [882, 140] width 1342 height 77
click at [938, 151] on label "True" at bounding box center [926, 134] width 143 height 33
click at [874, 139] on input "True" at bounding box center [867, 134] width 11 height 9
radio input "true"
click at [1054, 217] on span "False" at bounding box center [1060, 211] width 24 height 12
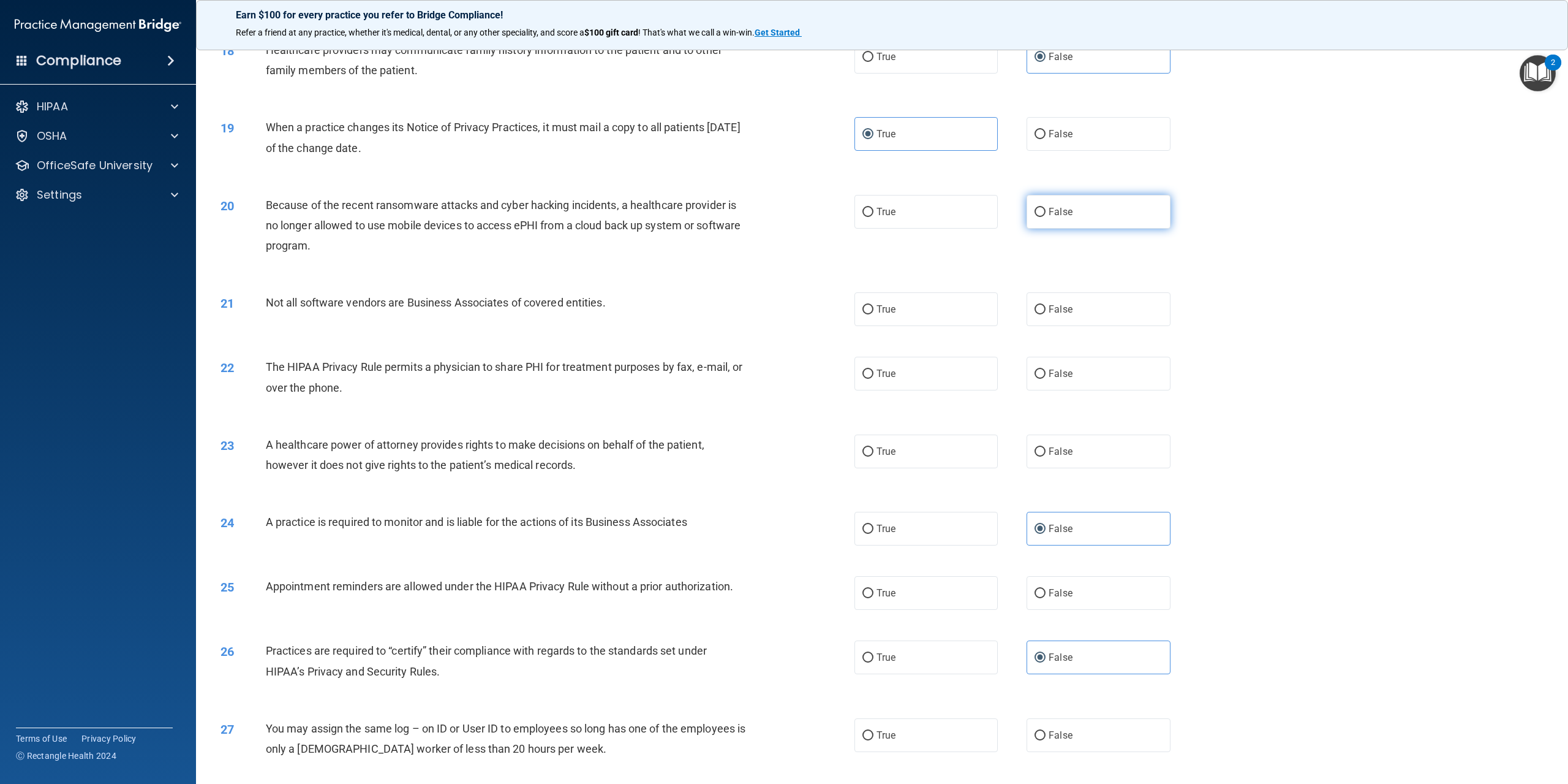
click at [1046, 217] on input "False" at bounding box center [1040, 212] width 11 height 9
radio input "true"
click at [1042, 326] on label "False" at bounding box center [1099, 309] width 143 height 33
click at [1042, 315] on input "False" at bounding box center [1040, 310] width 11 height 9
radio input "true"
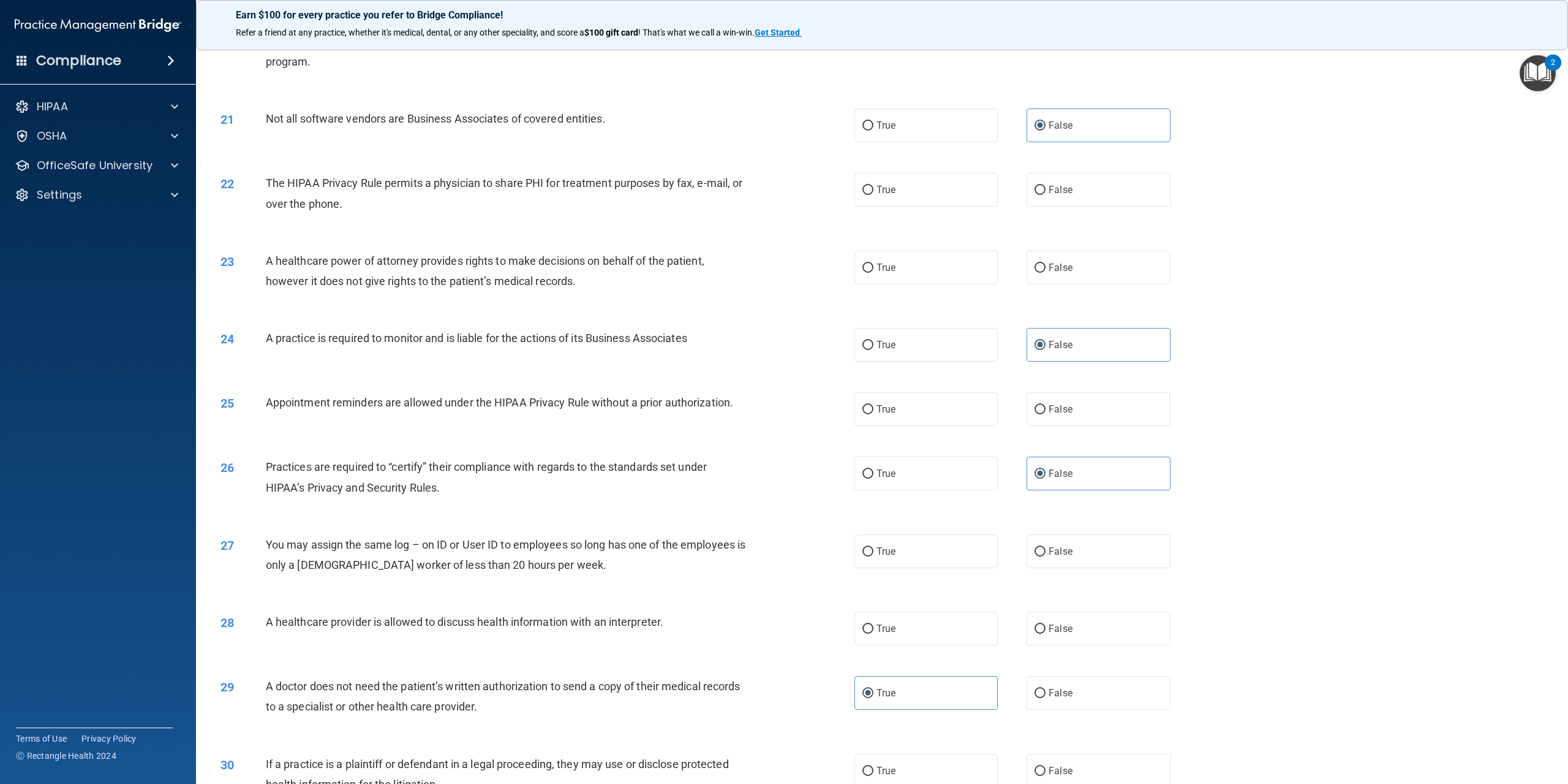
scroll to position [1593, 0]
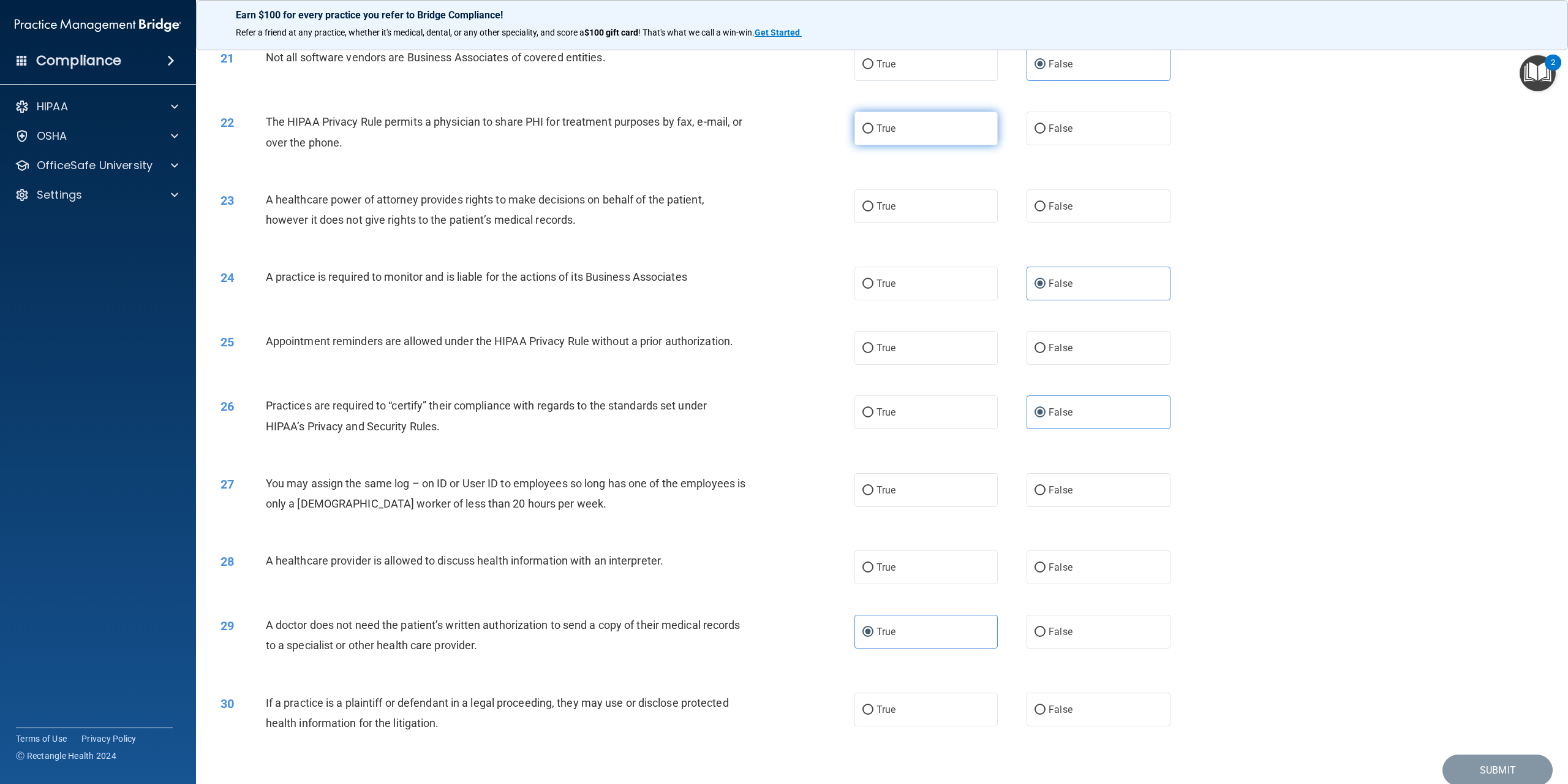
click at [901, 145] on label "True" at bounding box center [926, 128] width 143 height 33
click at [874, 133] on input "True" at bounding box center [867, 128] width 11 height 9
radio input "true"
click at [1049, 212] on span "False" at bounding box center [1060, 206] width 24 height 12
click at [1046, 211] on input "False" at bounding box center [1040, 206] width 11 height 9
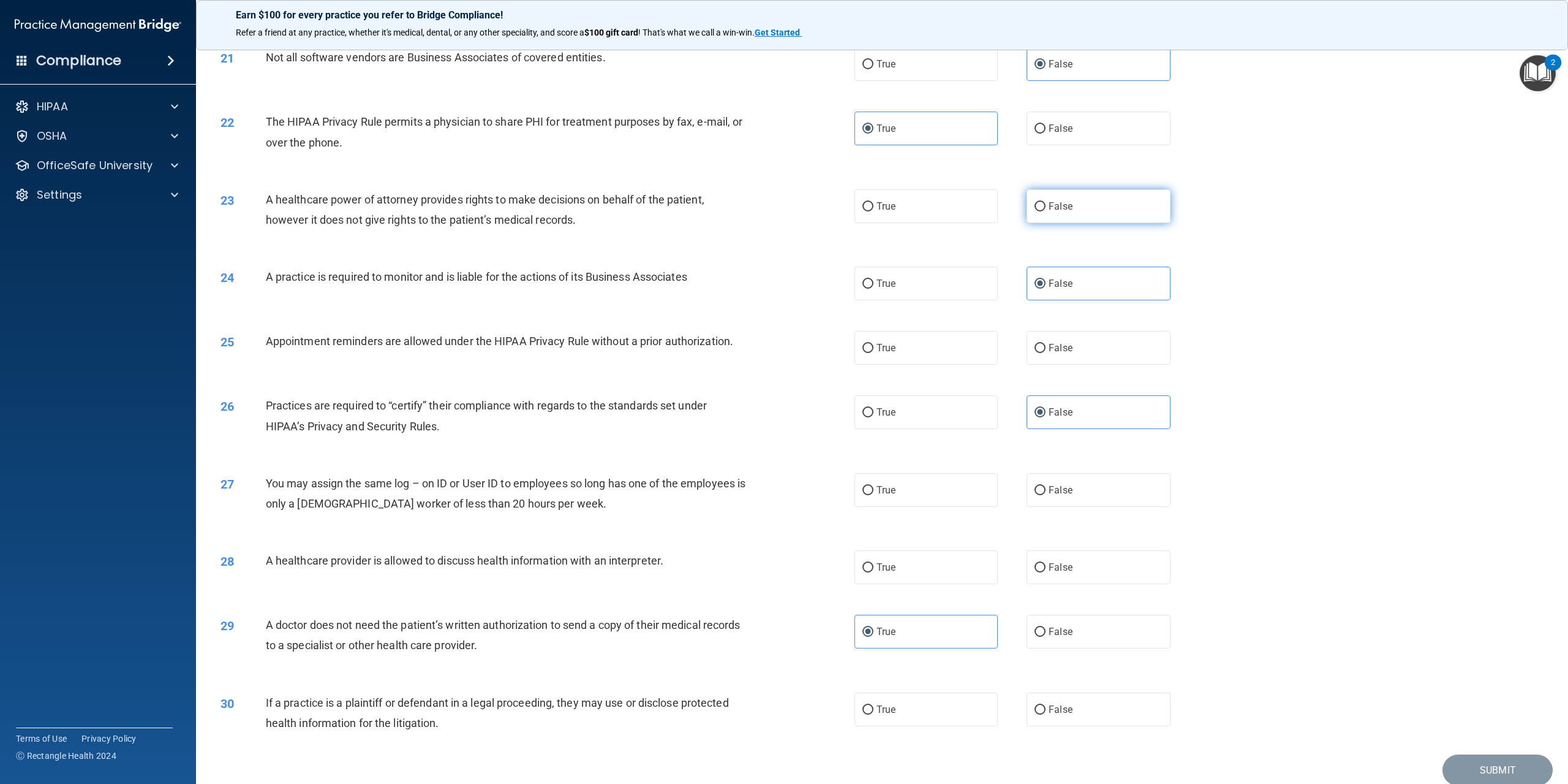
radio input "true"
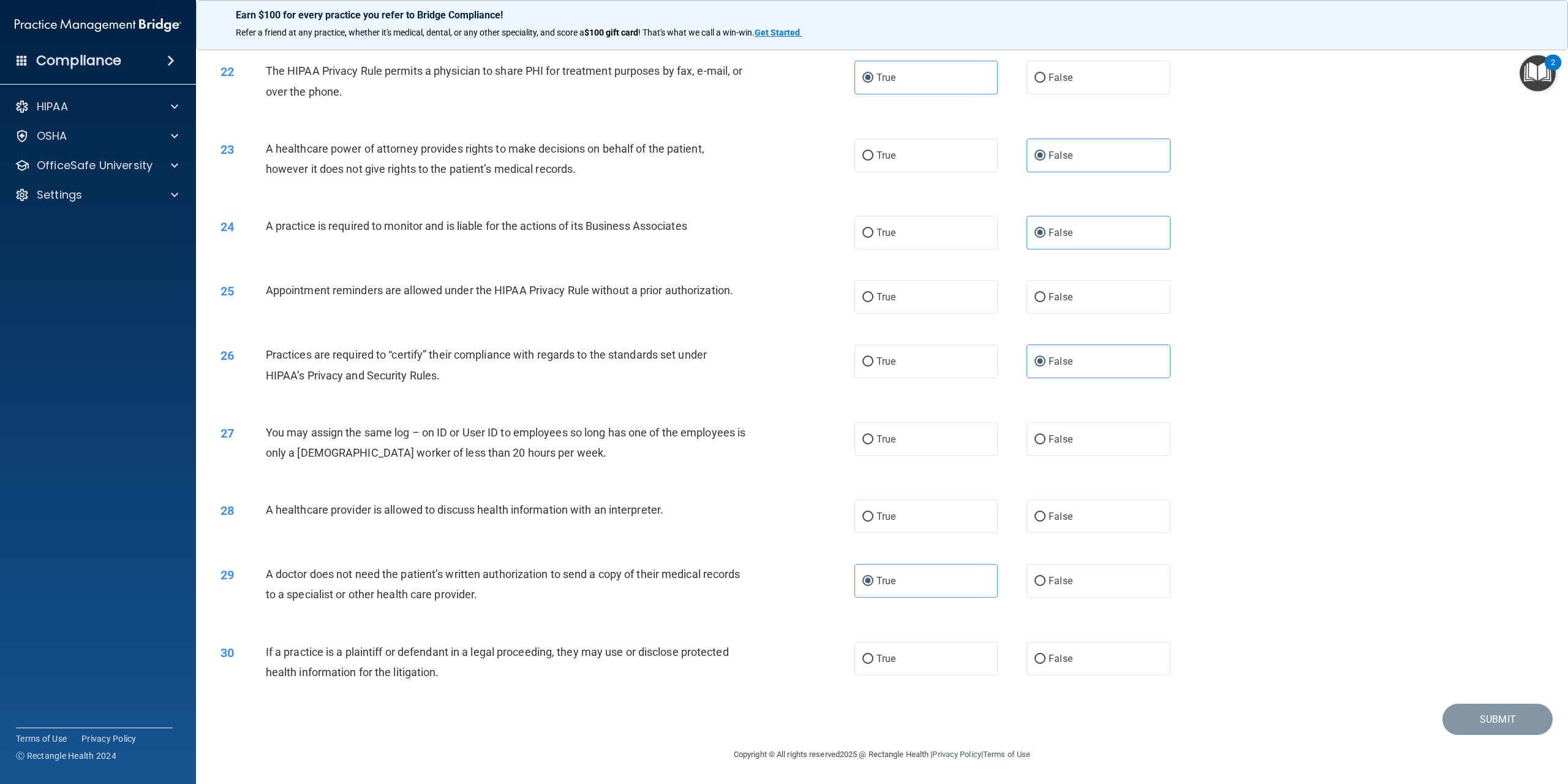
scroll to position [1685, 0]
click at [906, 298] on label "True" at bounding box center [926, 296] width 143 height 33
click at [874, 298] on input "True" at bounding box center [867, 297] width 11 height 9
radio input "true"
click at [1067, 437] on label "False" at bounding box center [1099, 439] width 143 height 33
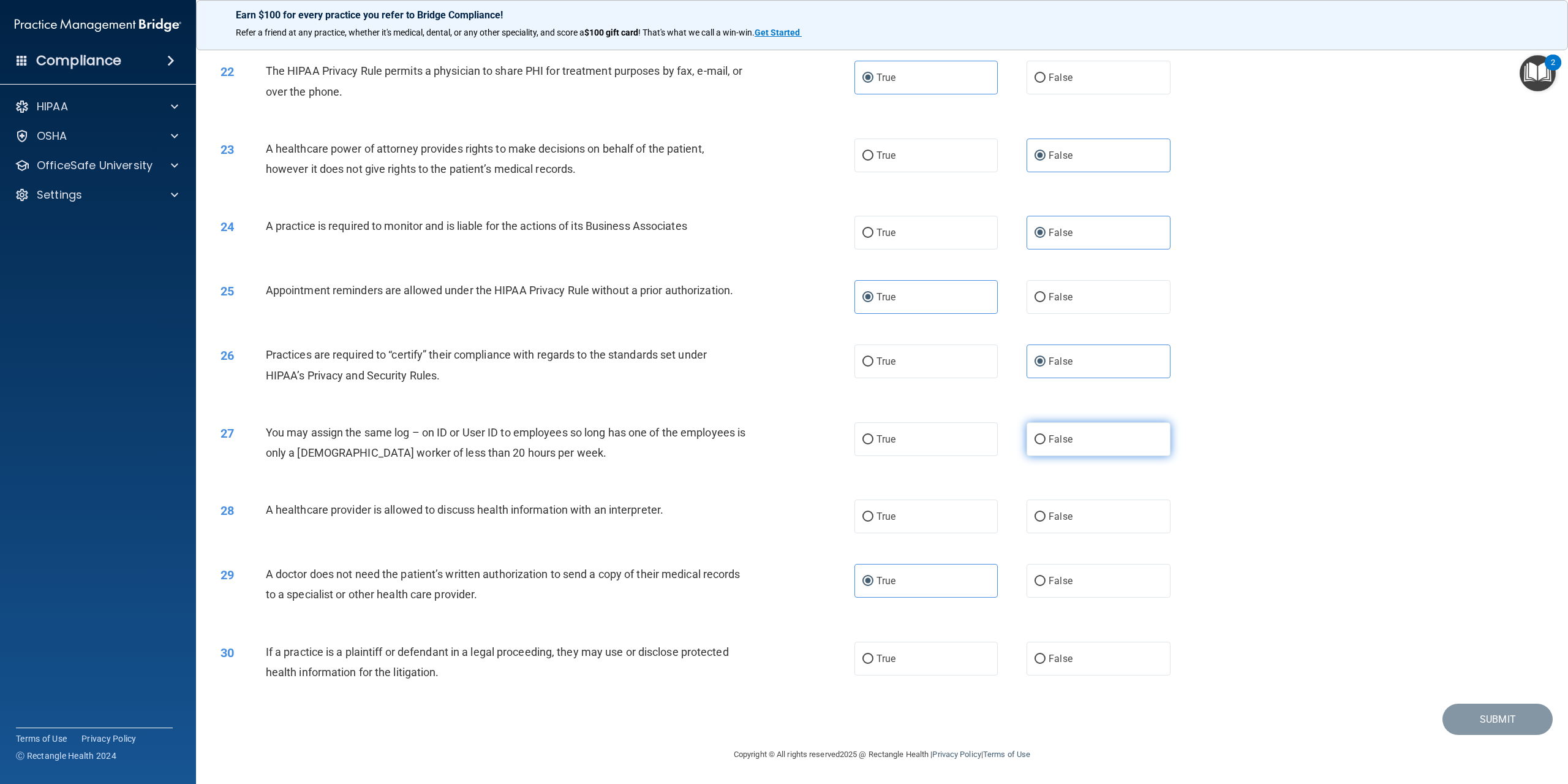
click at [1046, 437] on input "False" at bounding box center [1040, 439] width 11 height 9
radio input "true"
click at [883, 508] on label "True" at bounding box center [926, 516] width 143 height 33
click at [874, 512] on input "True" at bounding box center [867, 516] width 11 height 9
radio input "true"
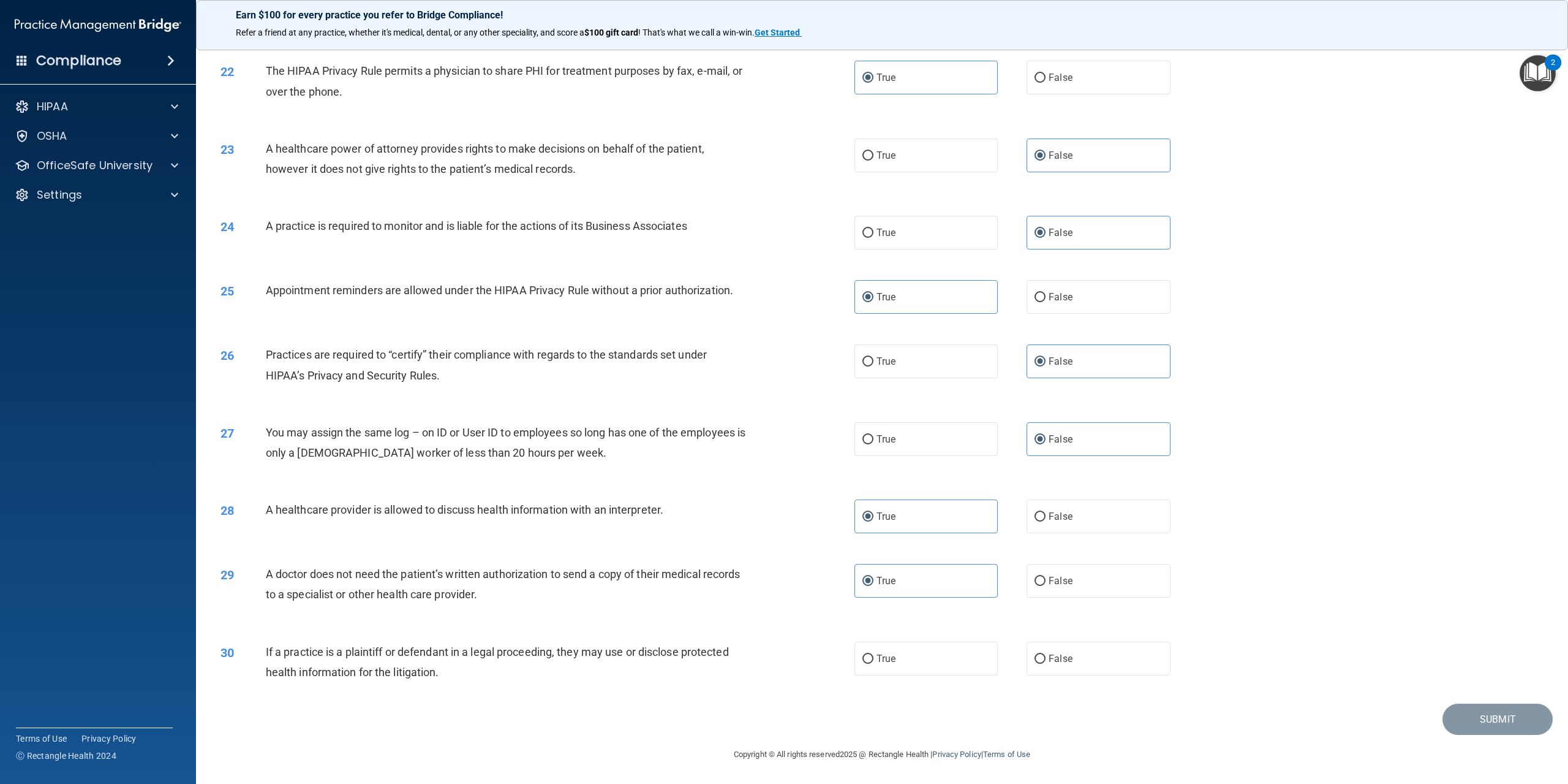
click at [1028, 641] on div "30 If a practice is a plaintiff or defendant in a legal proceeding, they may us…" at bounding box center [882, 664] width 1342 height 77
click at [1049, 656] on span "False" at bounding box center [1060, 658] width 24 height 12
click at [1046, 656] on input "False" at bounding box center [1040, 658] width 11 height 9
radio input "true"
click at [1471, 718] on button "Submit" at bounding box center [1498, 719] width 111 height 32
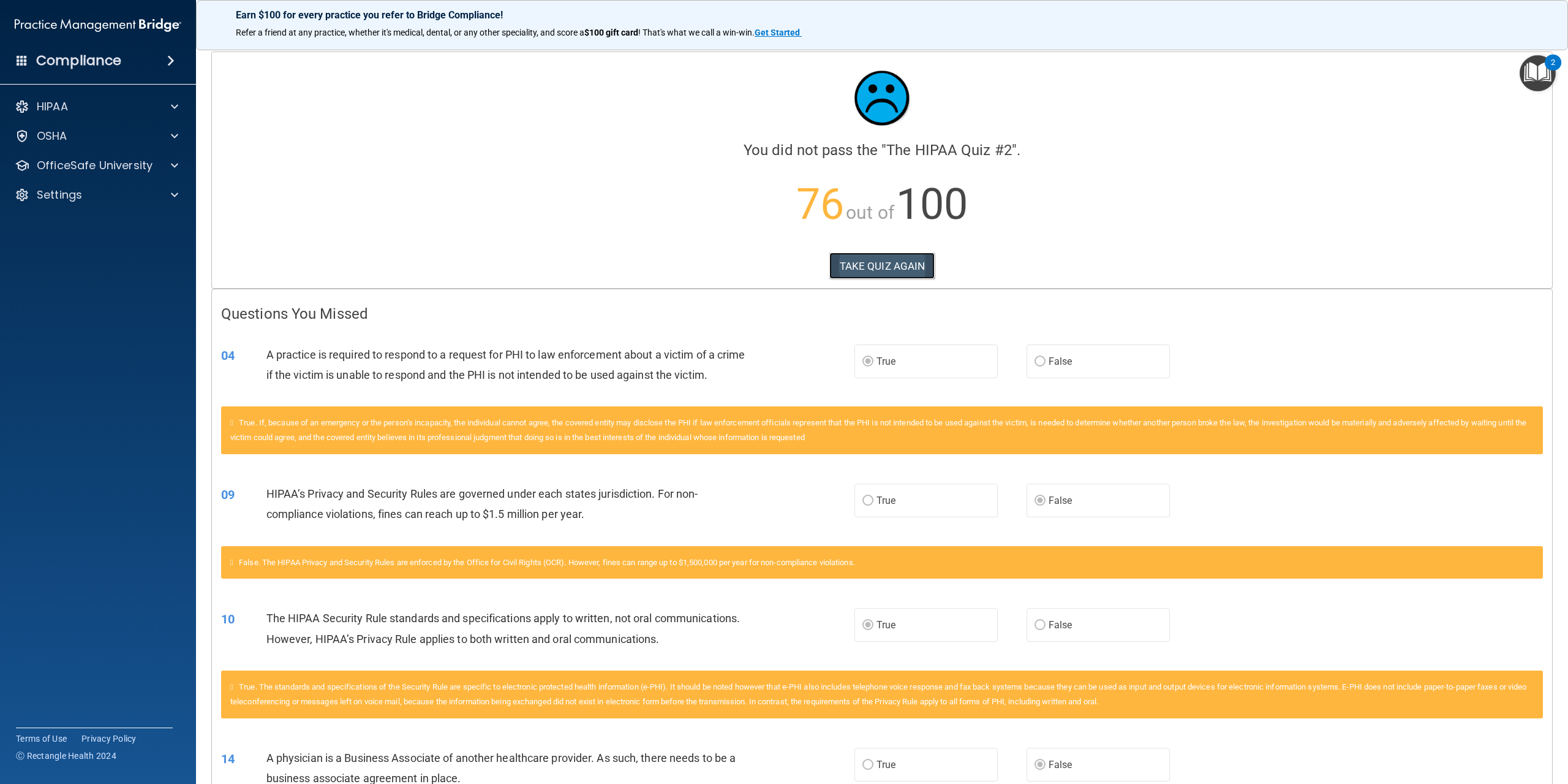
click at [893, 272] on button "TAKE QUIZ AGAIN" at bounding box center [882, 265] width 106 height 27
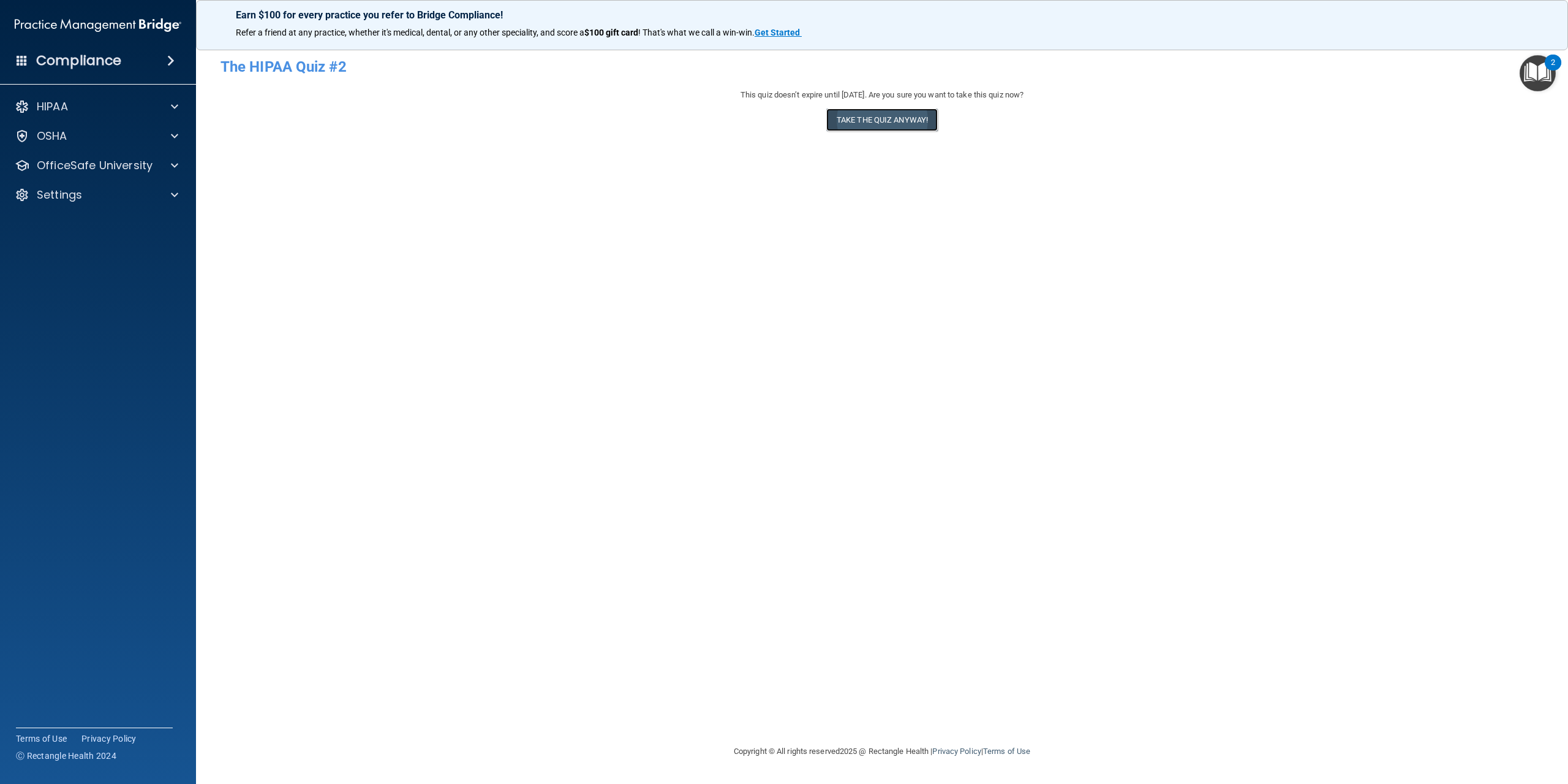
click at [893, 121] on button "Take the quiz anyway!" at bounding box center [882, 119] width 112 height 22
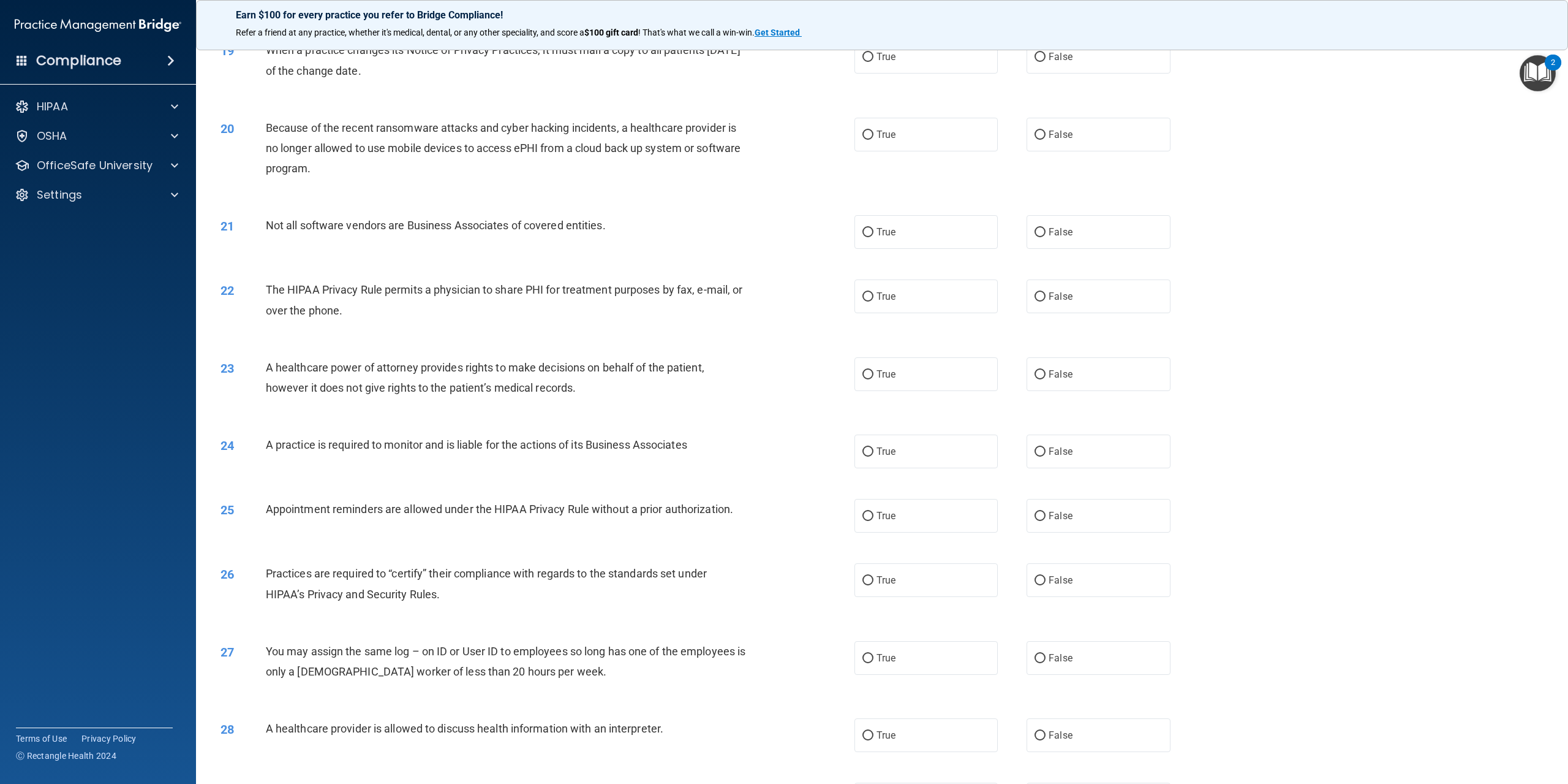
scroll to position [1685, 0]
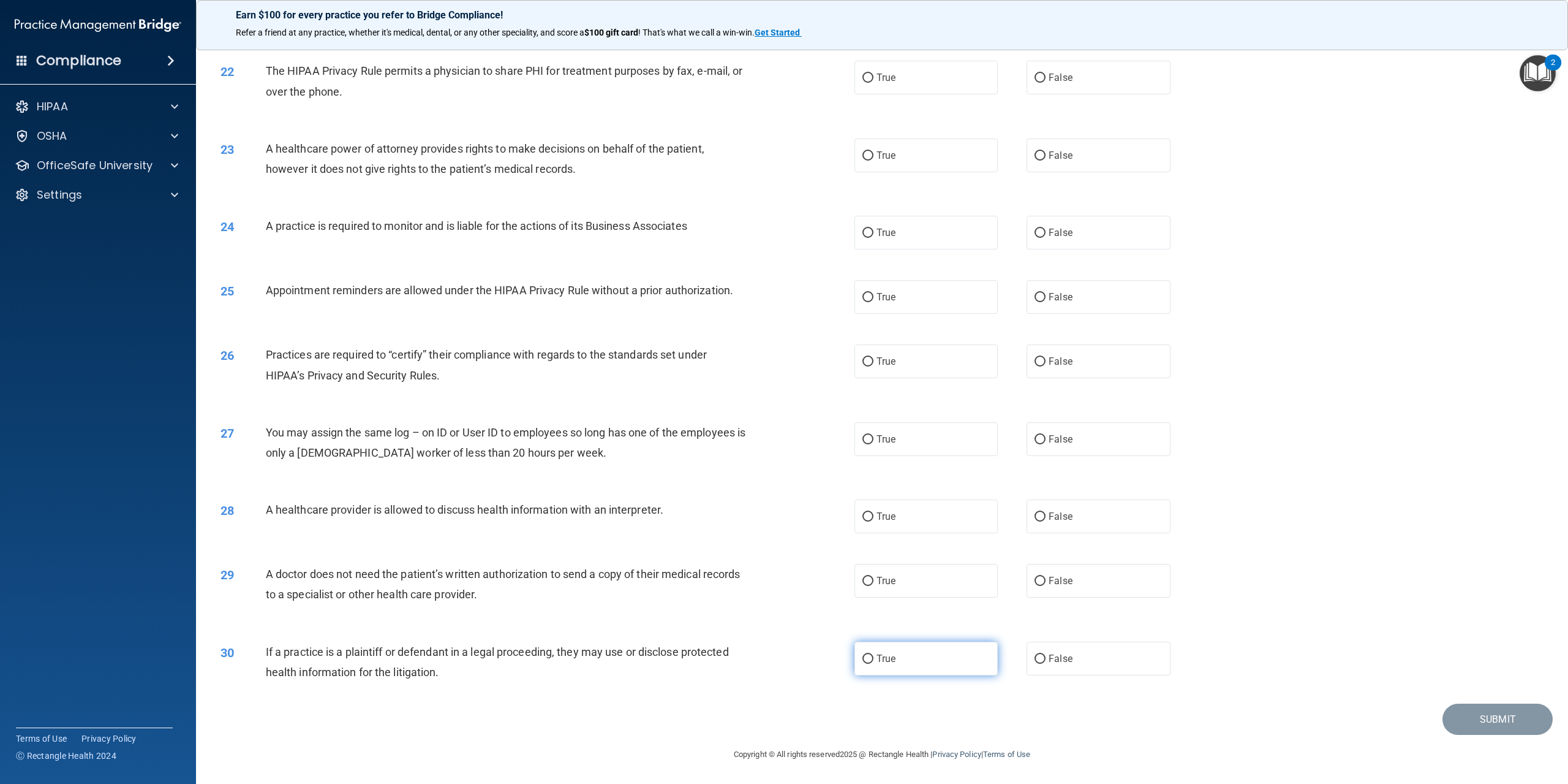
click at [869, 662] on input "True" at bounding box center [867, 658] width 11 height 9
radio input "true"
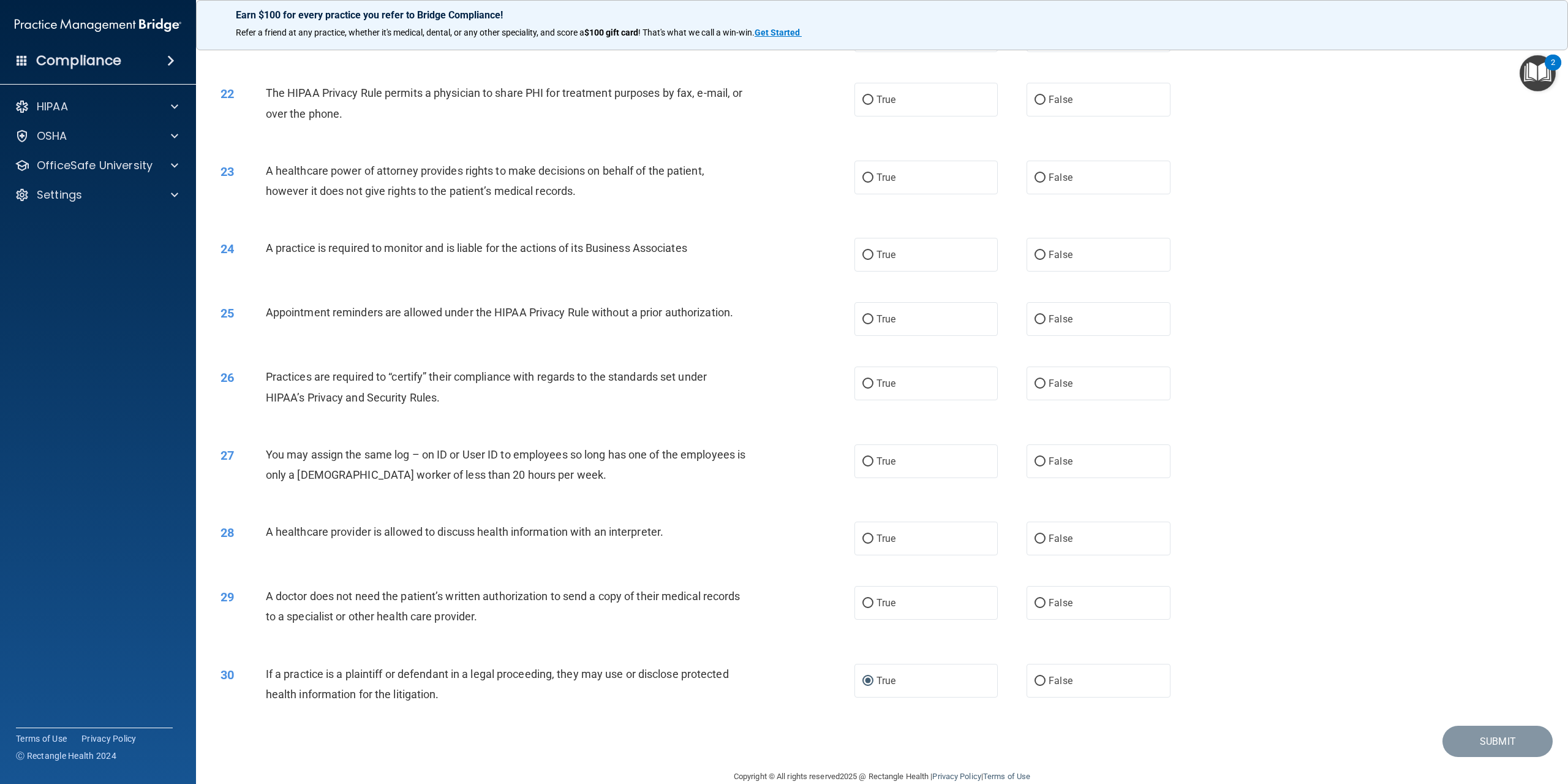
scroll to position [1561, 0]
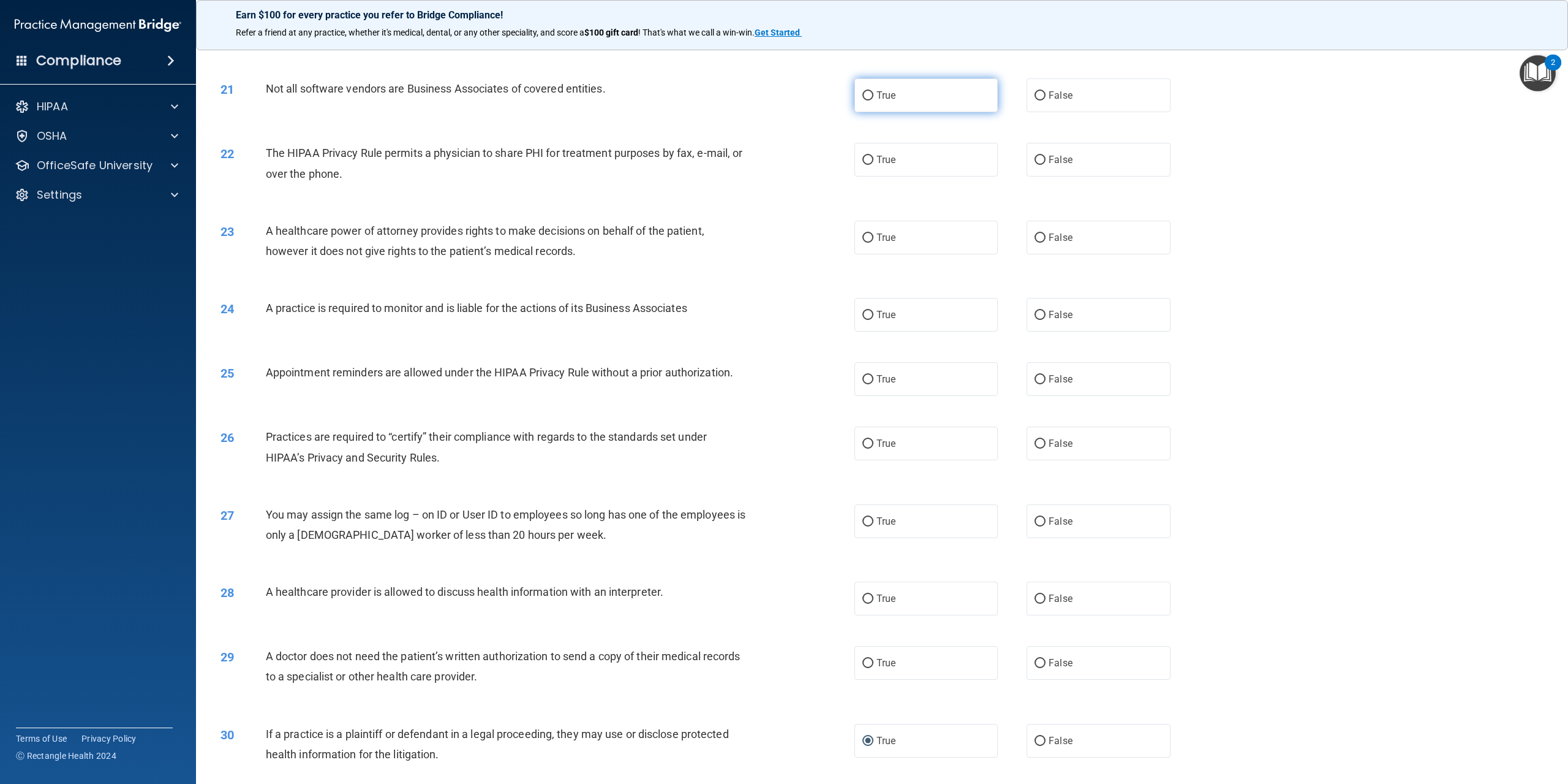
click at [893, 112] on label "True" at bounding box center [926, 95] width 143 height 33
click at [874, 101] on input "True" at bounding box center [867, 96] width 11 height 9
radio input "true"
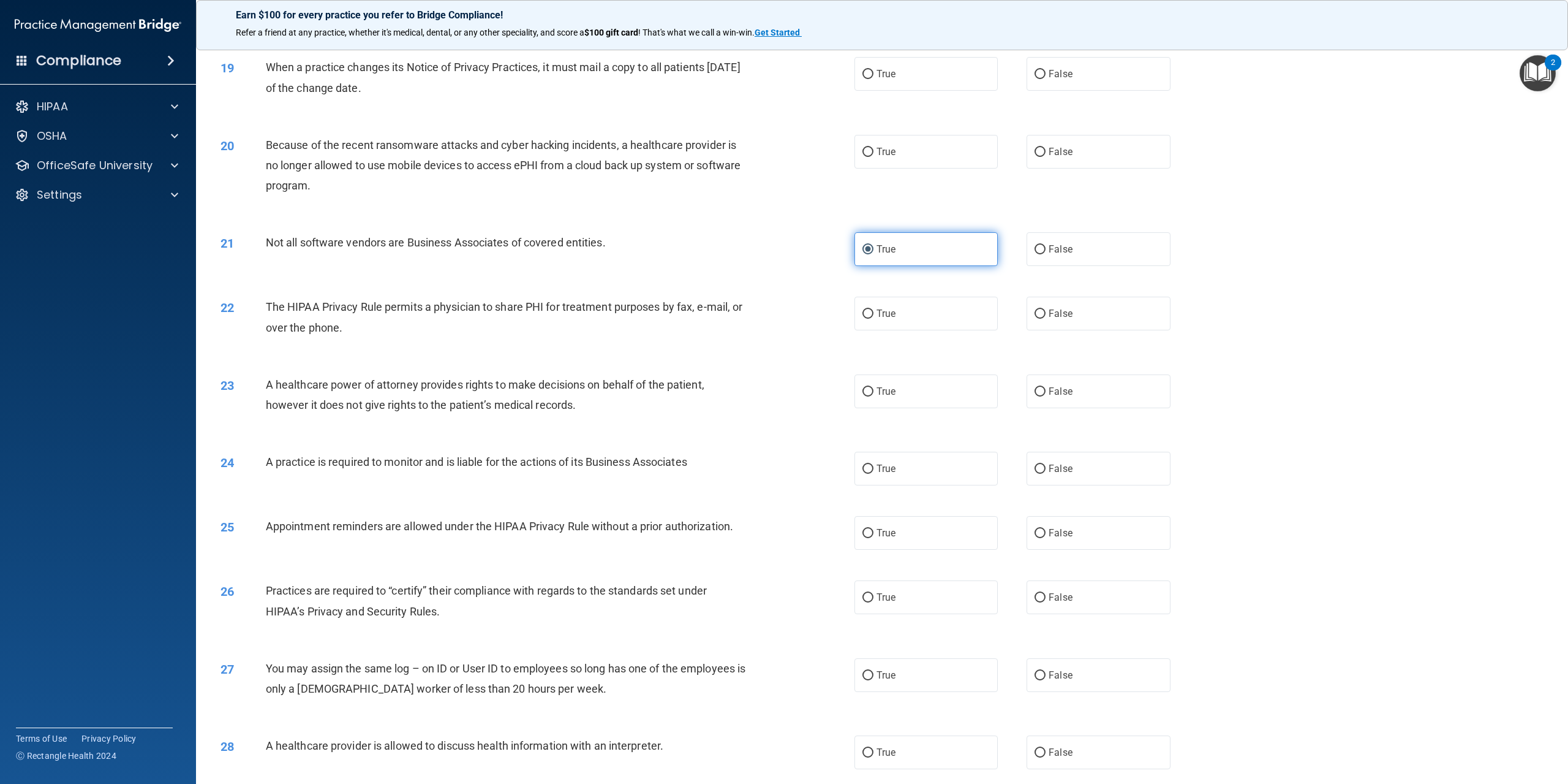
scroll to position [1378, 0]
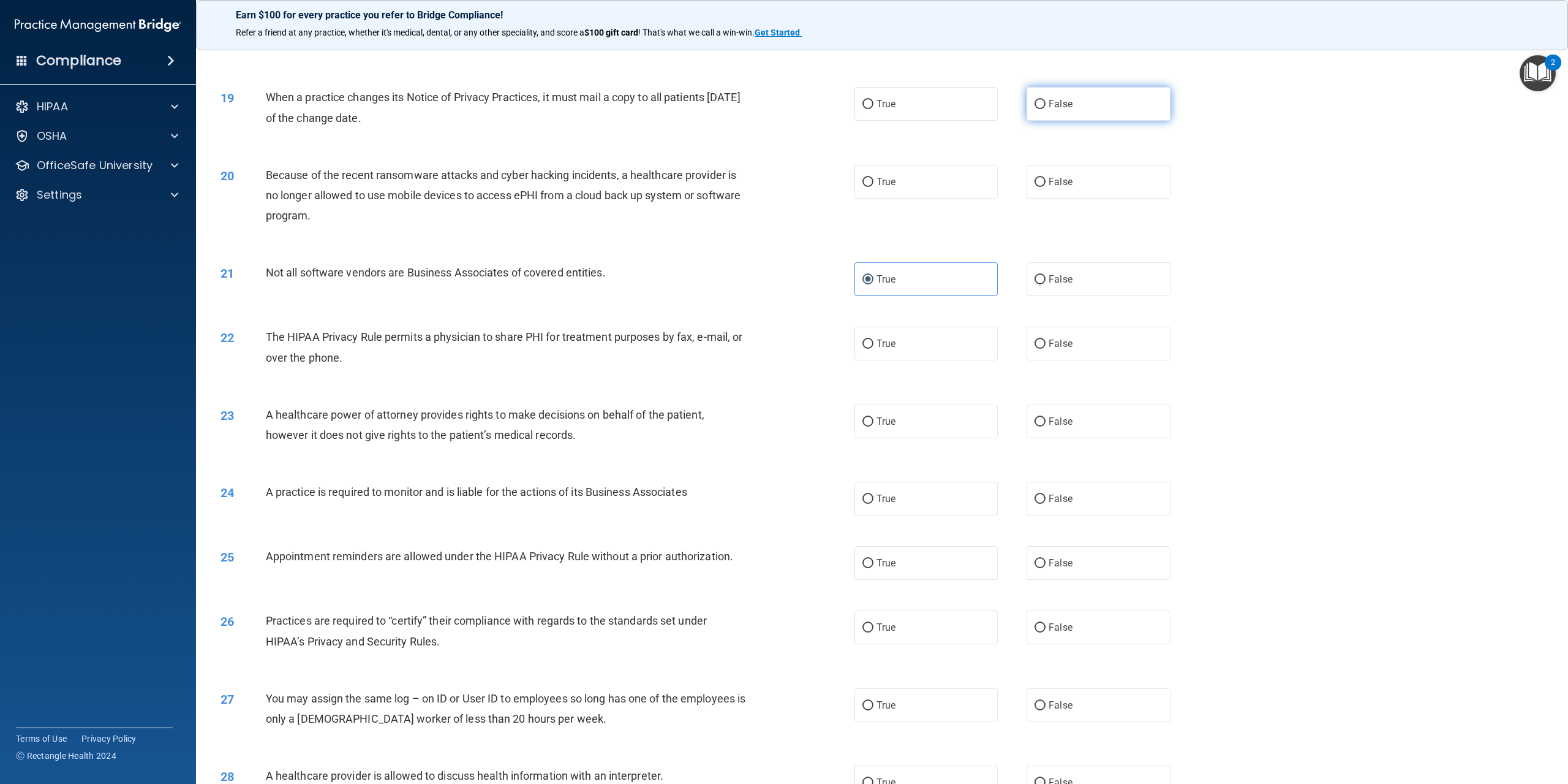
click at [1027, 121] on label "False" at bounding box center [1099, 104] width 143 height 33
click at [1035, 109] on input "False" at bounding box center [1040, 104] width 11 height 9
radio input "true"
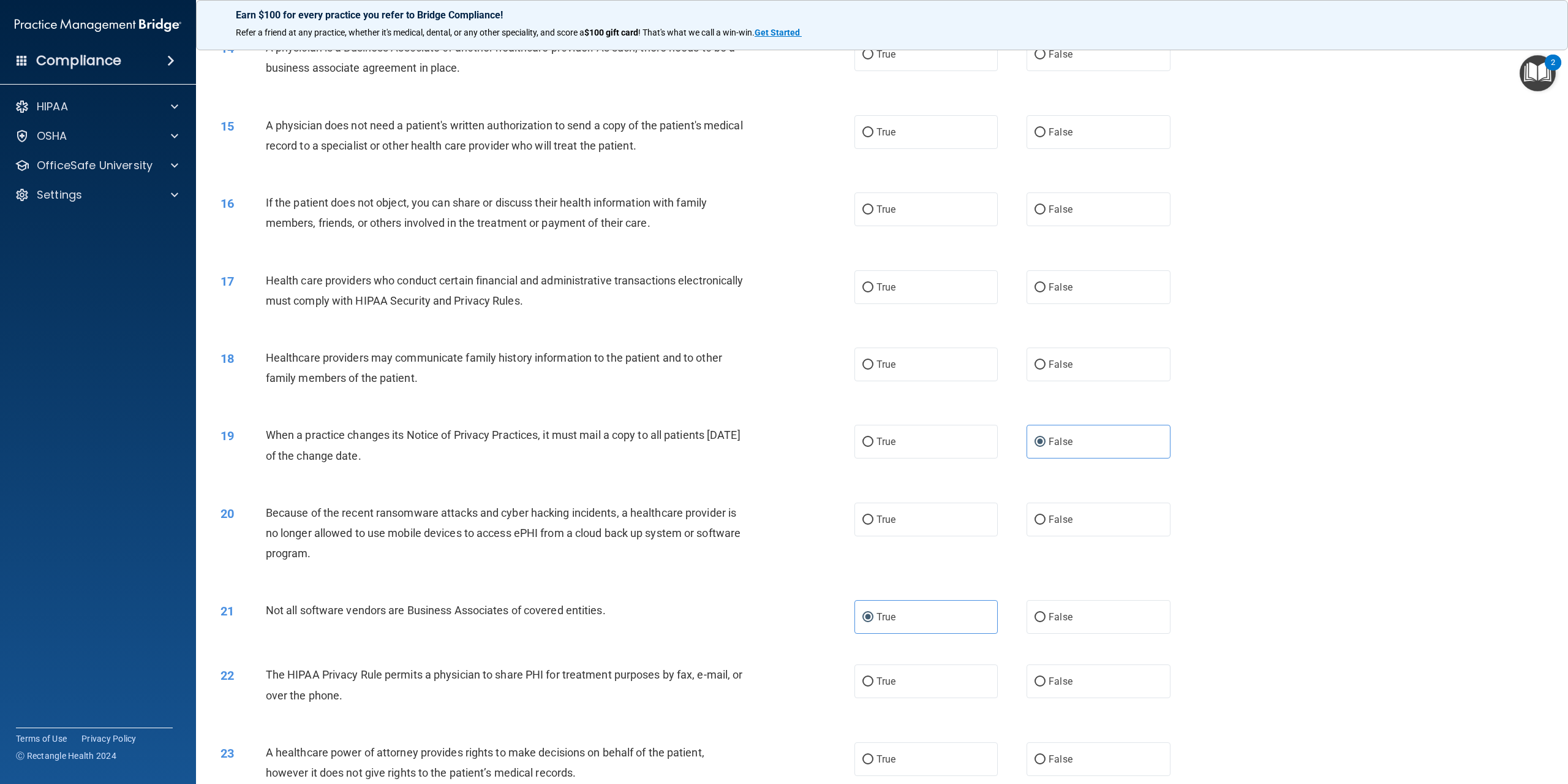
scroll to position [1010, 0]
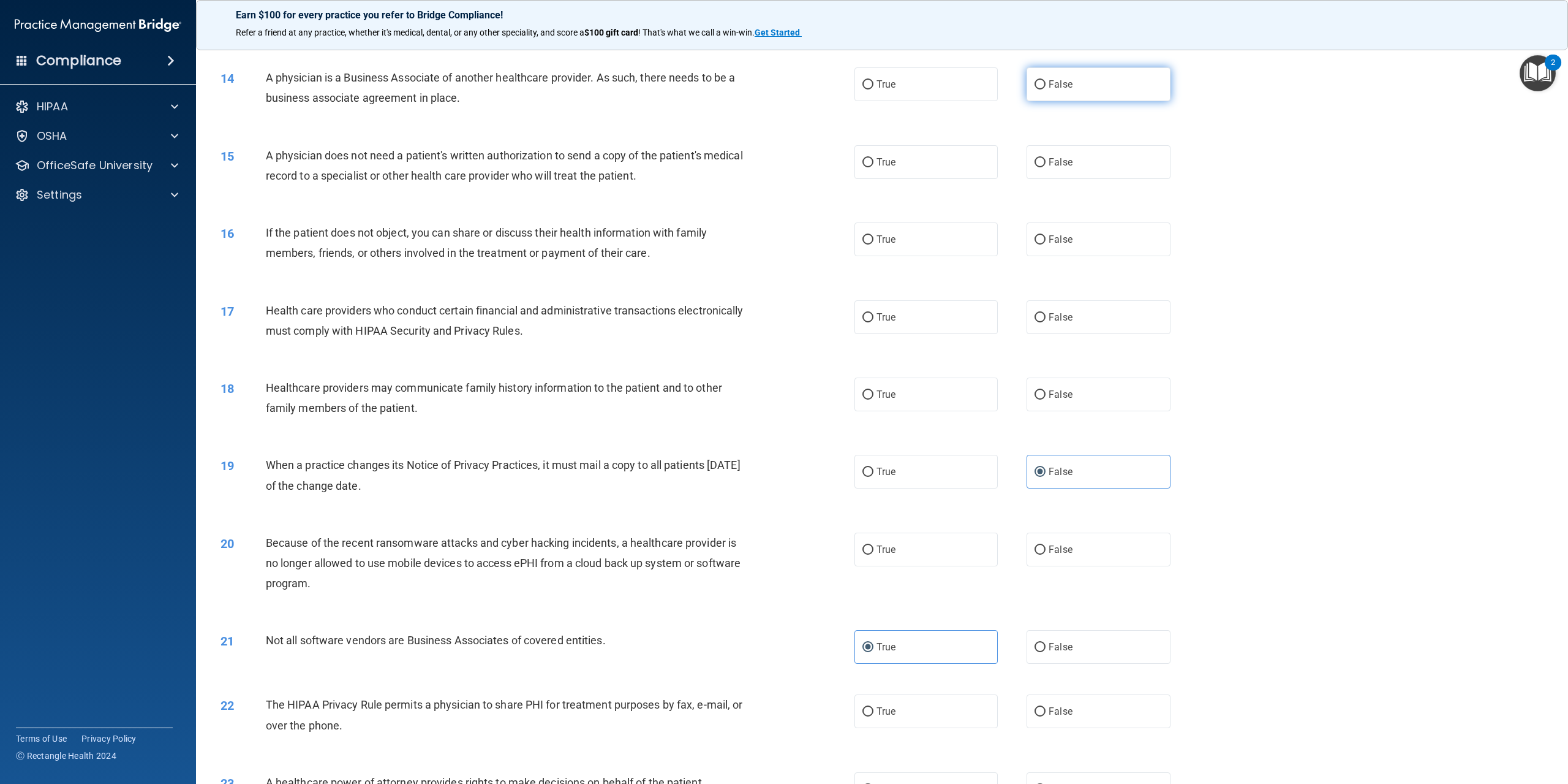
click at [1064, 101] on label "False" at bounding box center [1099, 84] width 143 height 33
click at [1046, 89] on input "False" at bounding box center [1040, 84] width 11 height 9
radio input "true"
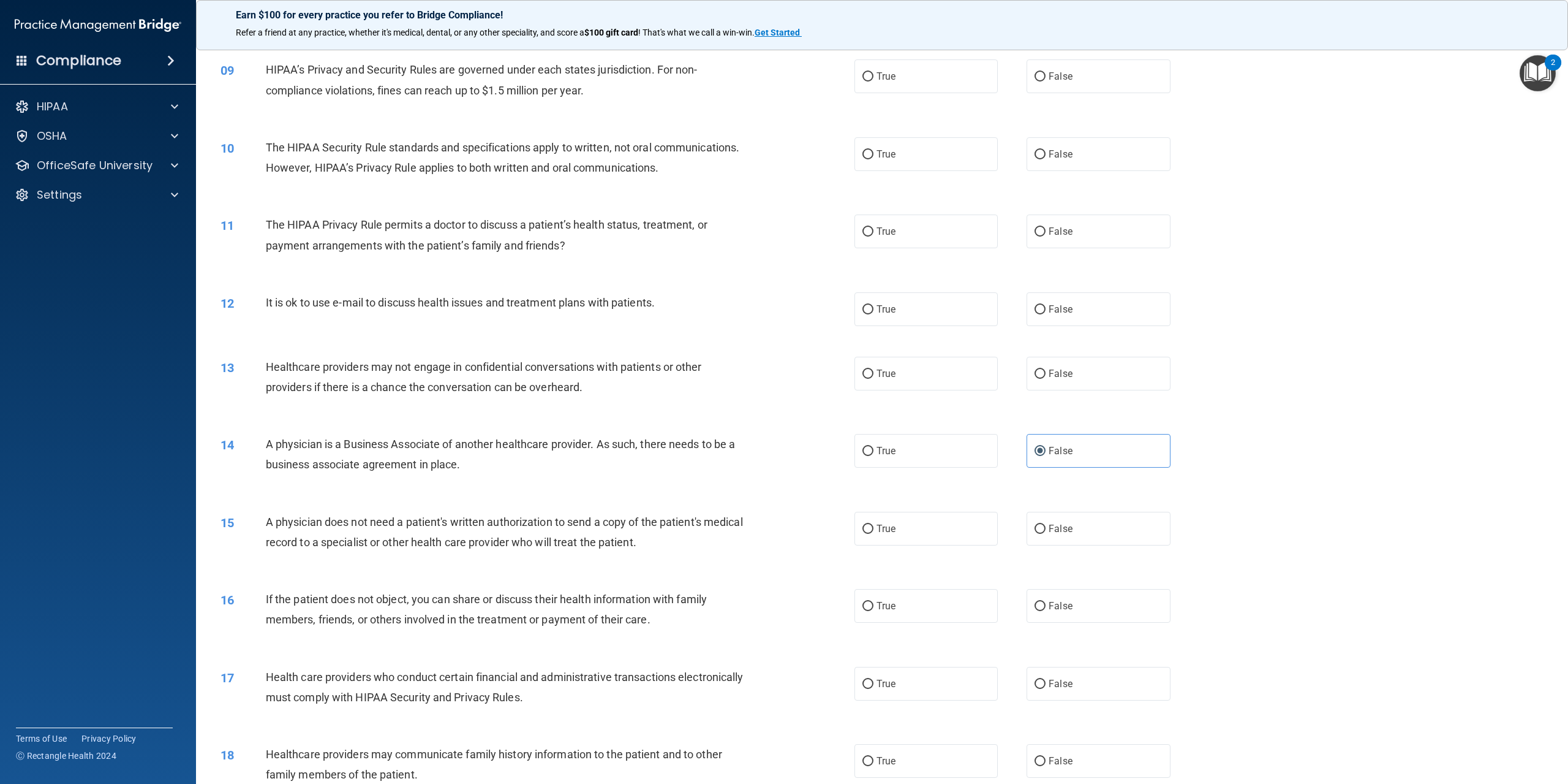
scroll to position [643, 0]
click at [869, 172] on label "True" at bounding box center [926, 155] width 143 height 33
click at [869, 161] on input "True" at bounding box center [867, 156] width 11 height 9
radio input "true"
click at [1041, 94] on label "False" at bounding box center [1099, 77] width 143 height 33
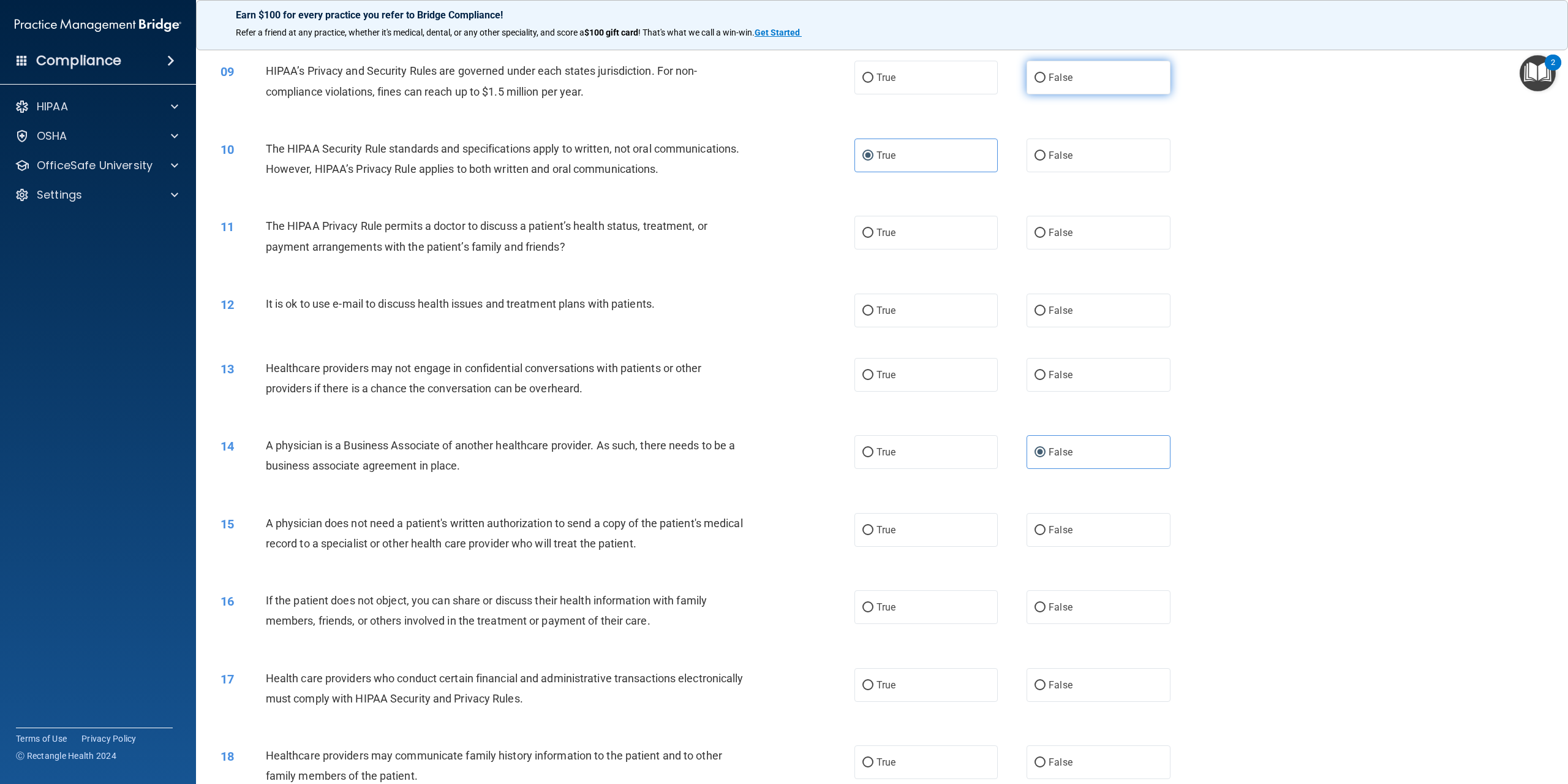
click at [1041, 82] on input "False" at bounding box center [1040, 77] width 11 height 9
radio input "true"
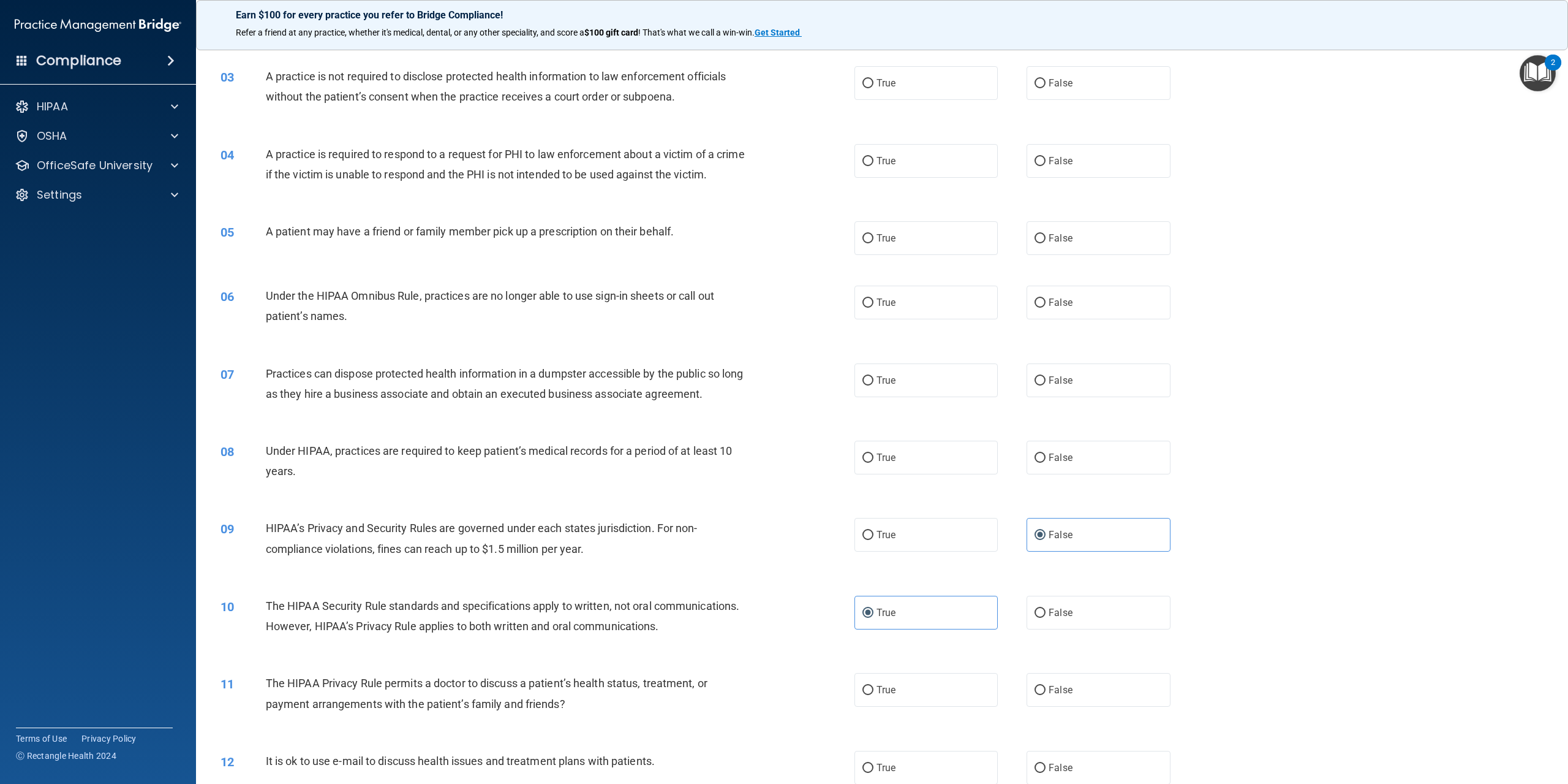
scroll to position [152, 0]
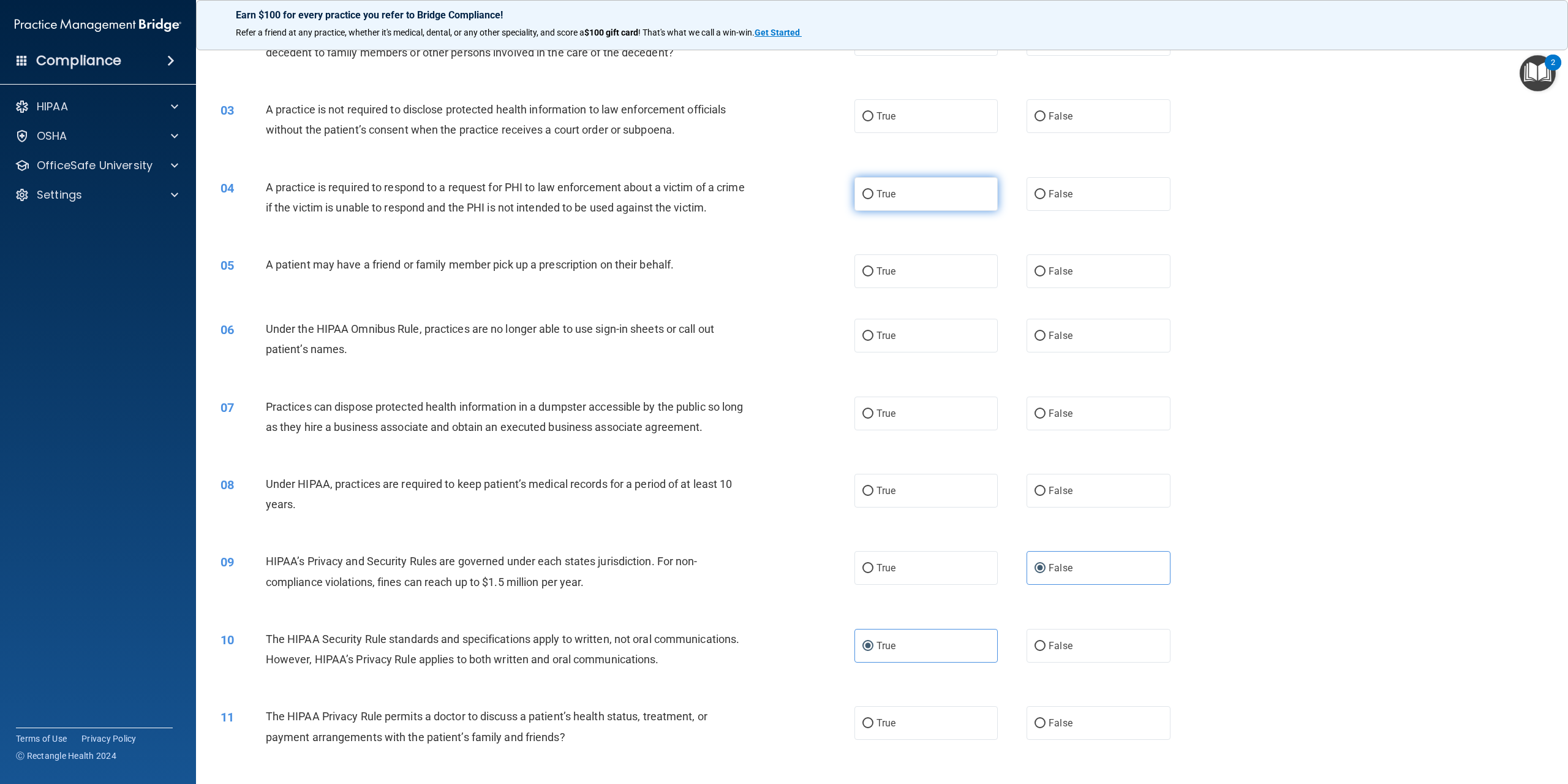
click at [876, 193] on span "True" at bounding box center [886, 194] width 19 height 12
click at [872, 193] on input "True" at bounding box center [867, 194] width 11 height 9
radio input "true"
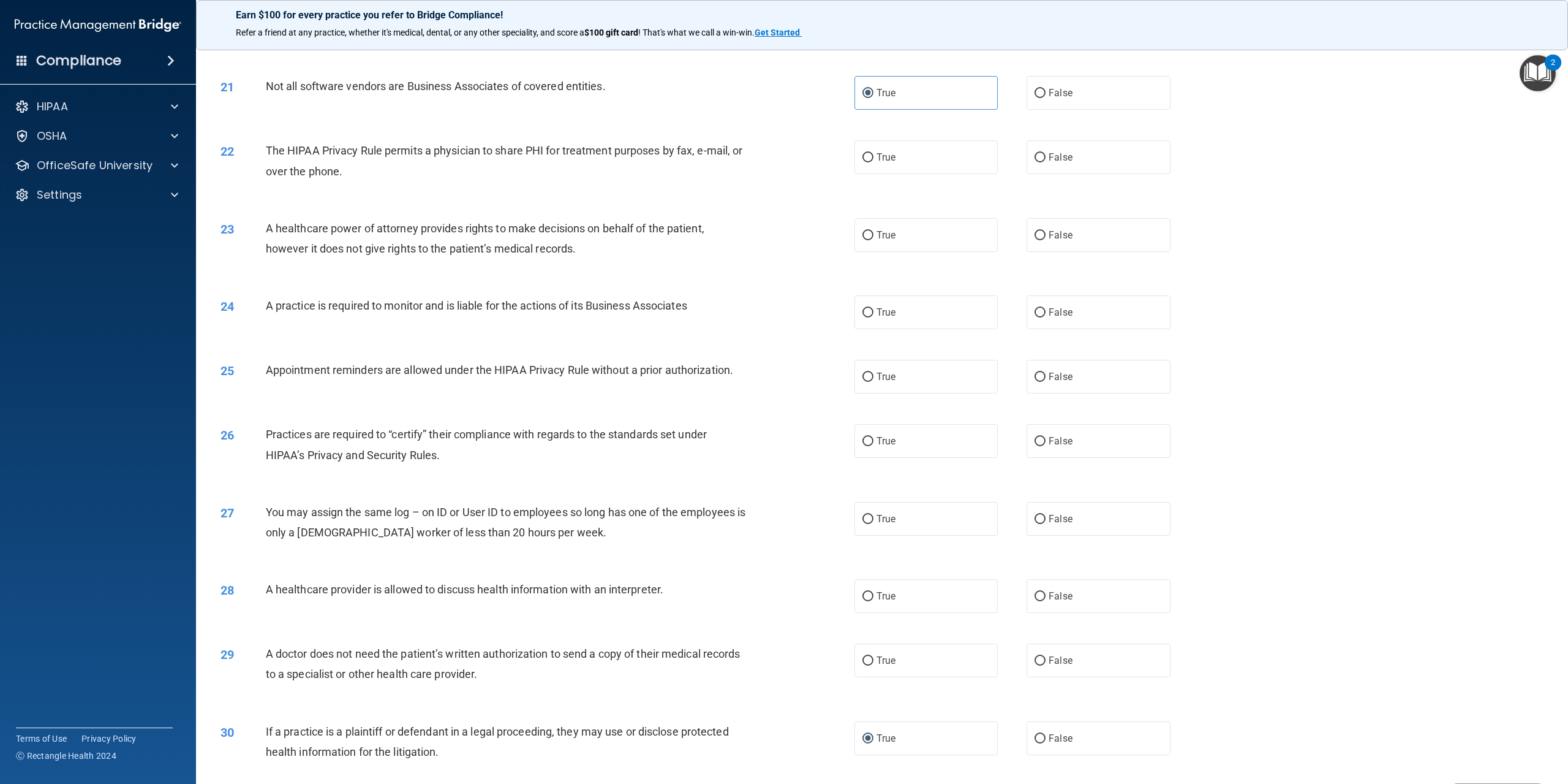
scroll to position [1685, 0]
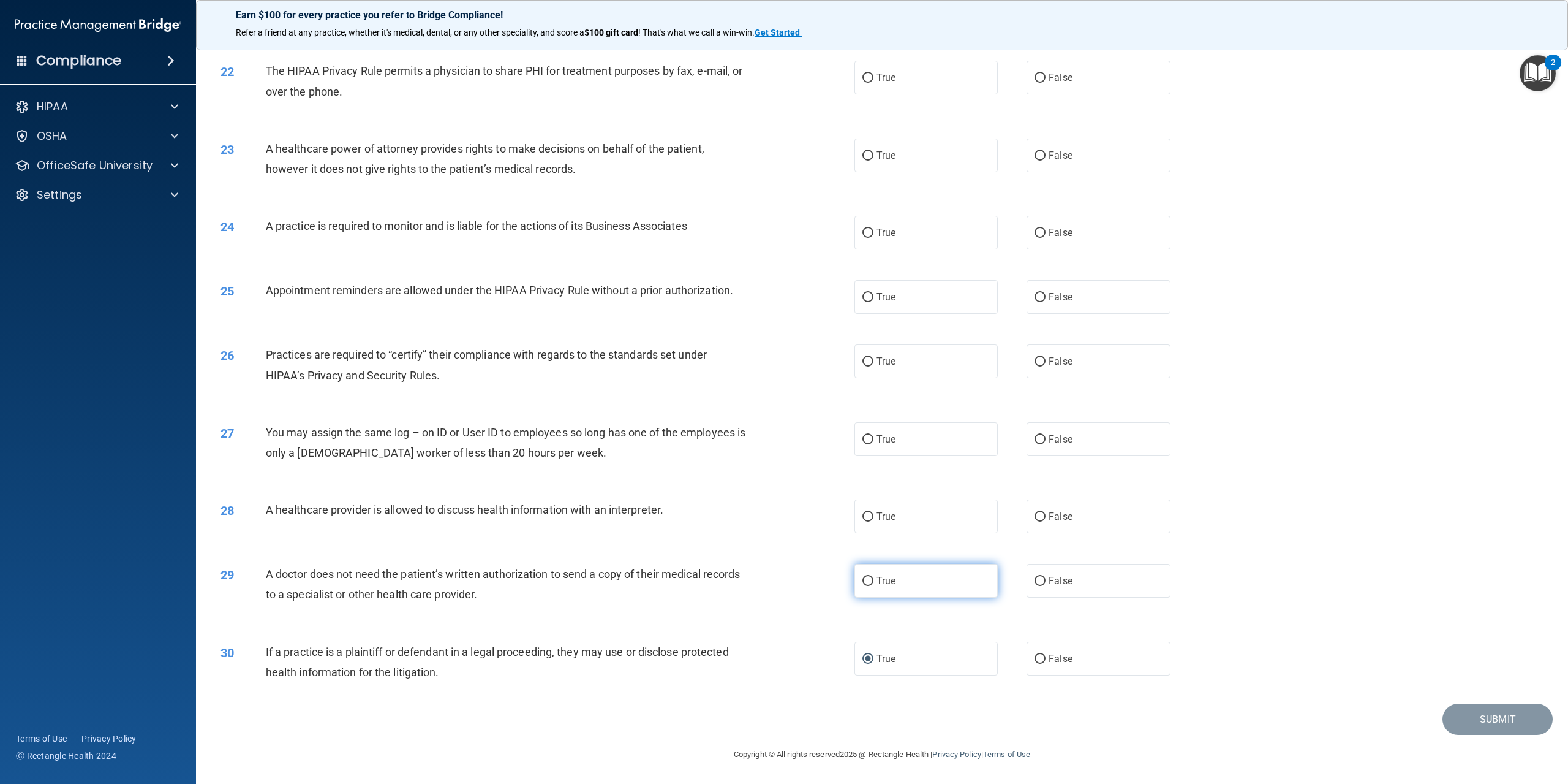
click at [916, 593] on label "True" at bounding box center [926, 580] width 143 height 33
click at [874, 586] on input "True" at bounding box center [867, 581] width 11 height 9
radio input "true"
click at [1097, 365] on label "False" at bounding box center [1099, 361] width 143 height 33
click at [1046, 365] on input "False" at bounding box center [1040, 361] width 11 height 9
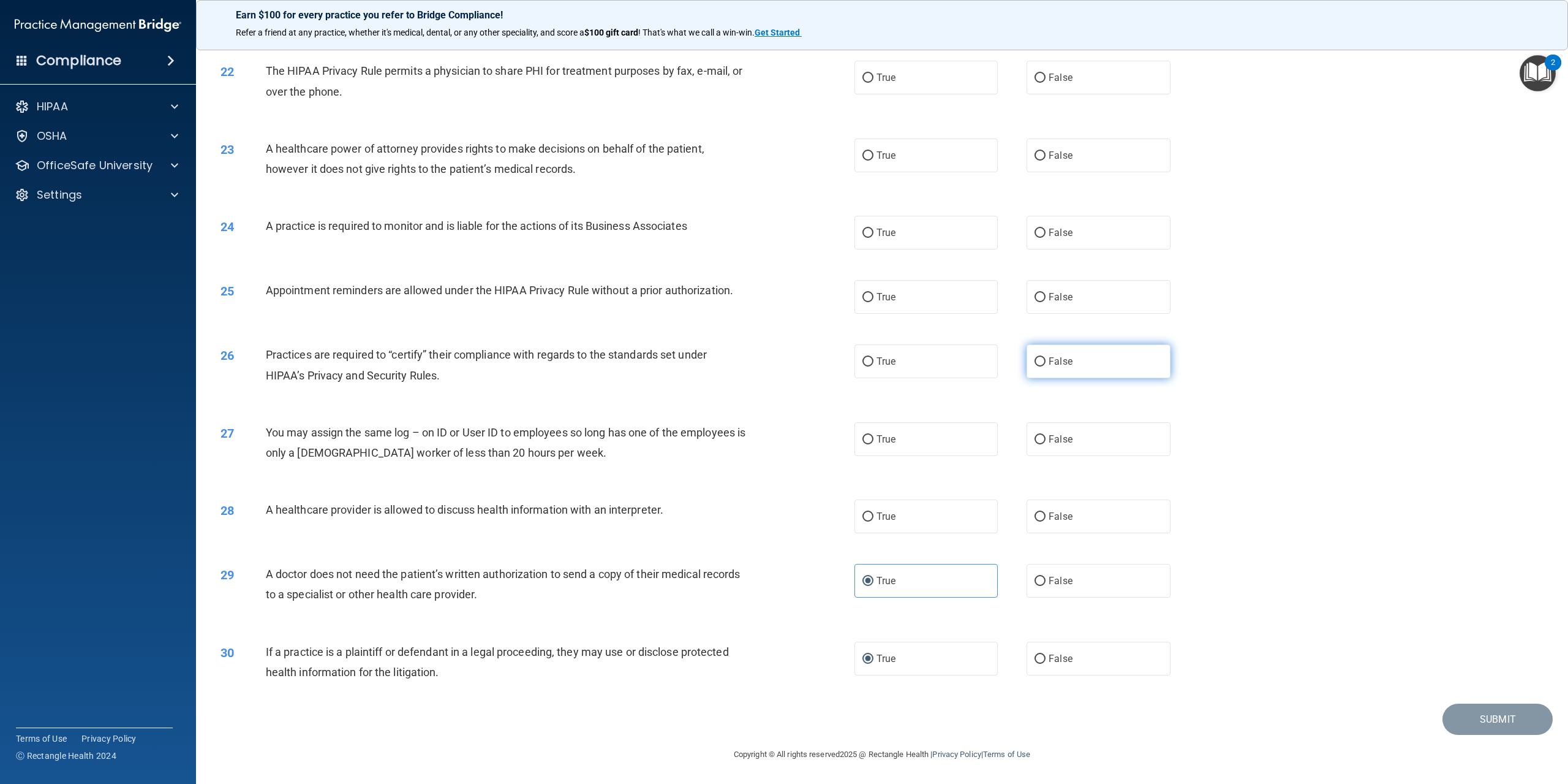
radio input "true"
click at [1102, 244] on label "False" at bounding box center [1099, 232] width 143 height 33
click at [1046, 238] on input "False" at bounding box center [1040, 233] width 11 height 9
radio input "true"
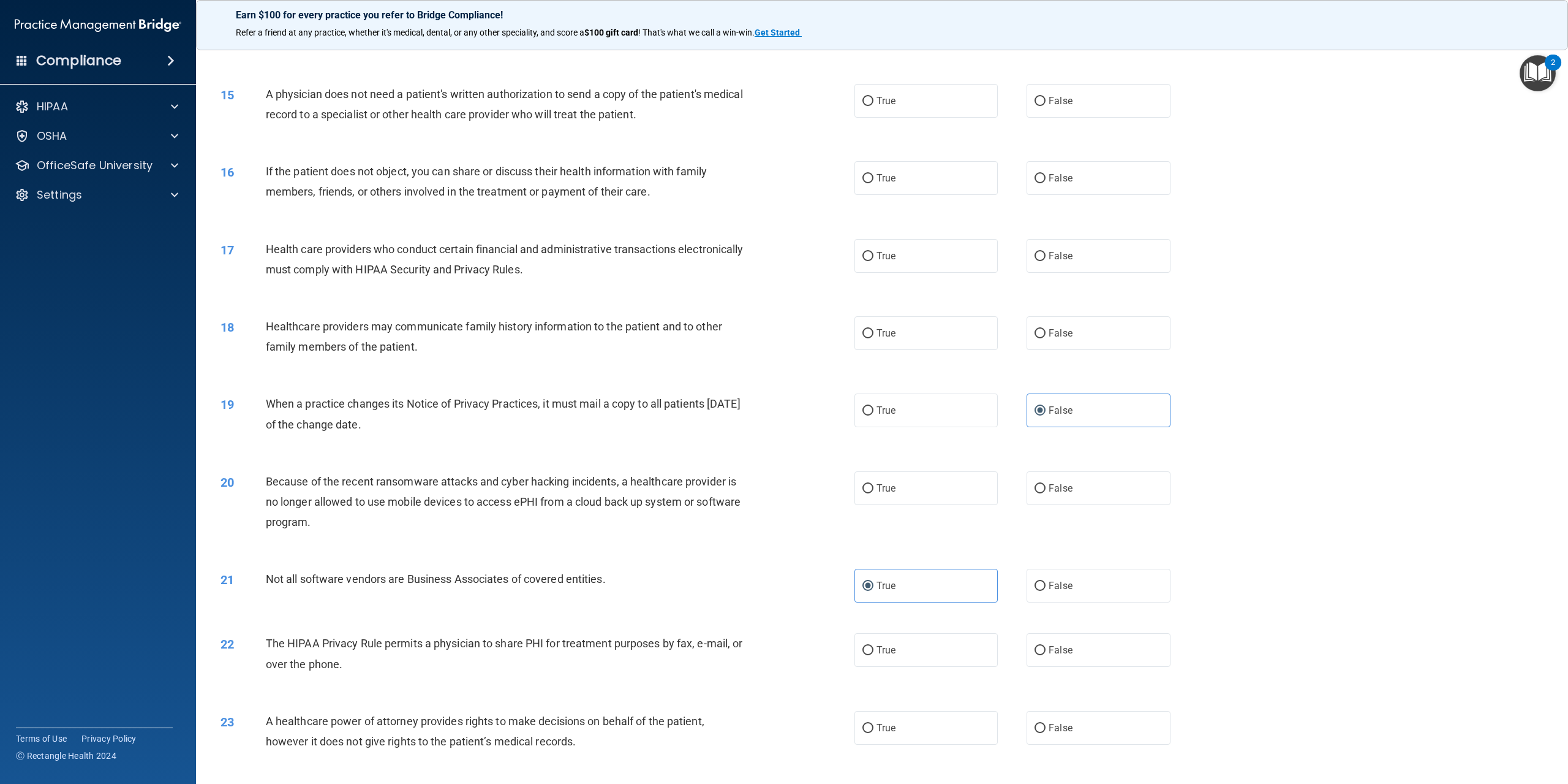
scroll to position [1010, 0]
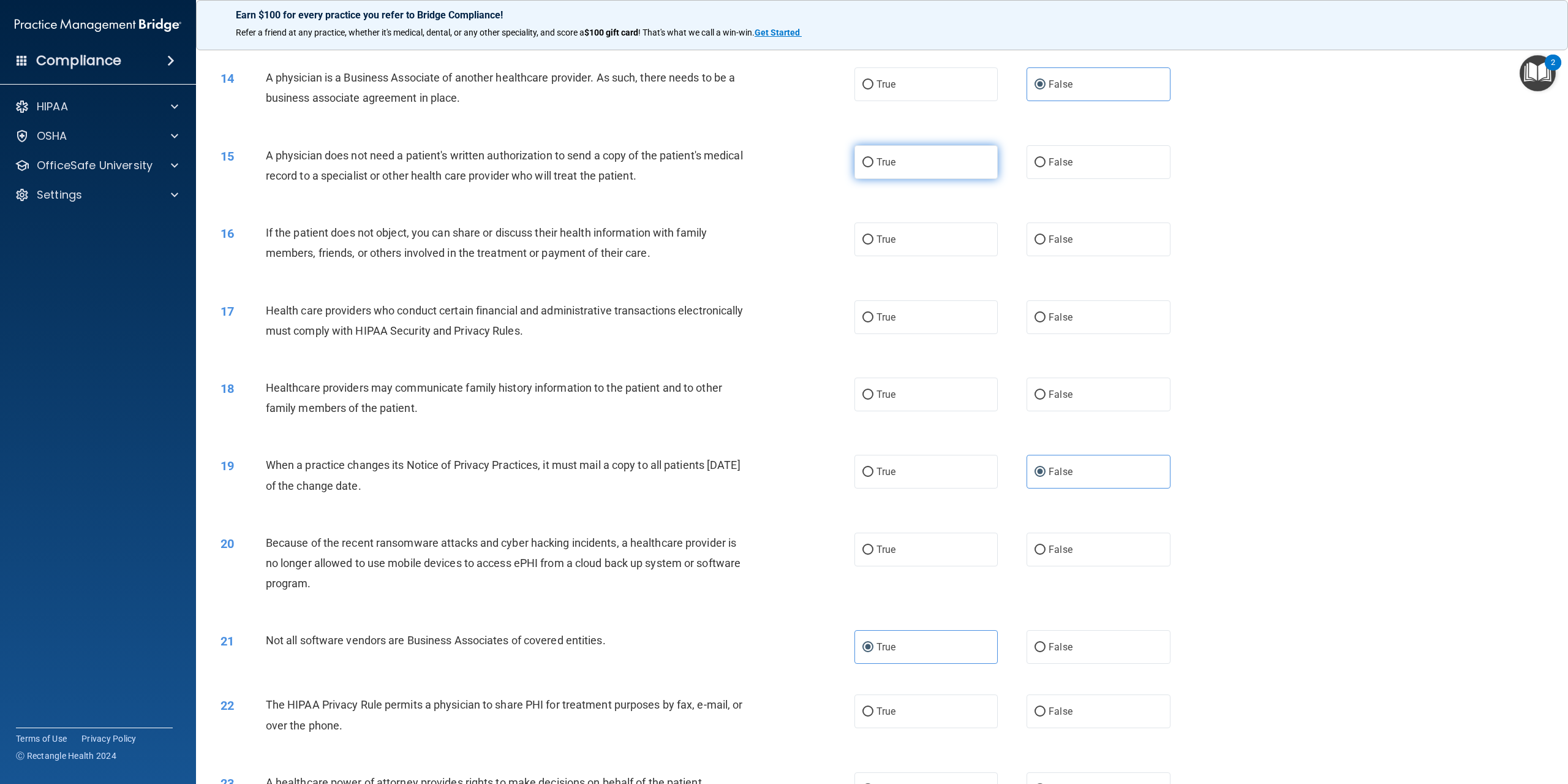
click at [938, 179] on label "True" at bounding box center [926, 161] width 143 height 33
click at [874, 167] on input "True" at bounding box center [867, 162] width 11 height 9
radio input "true"
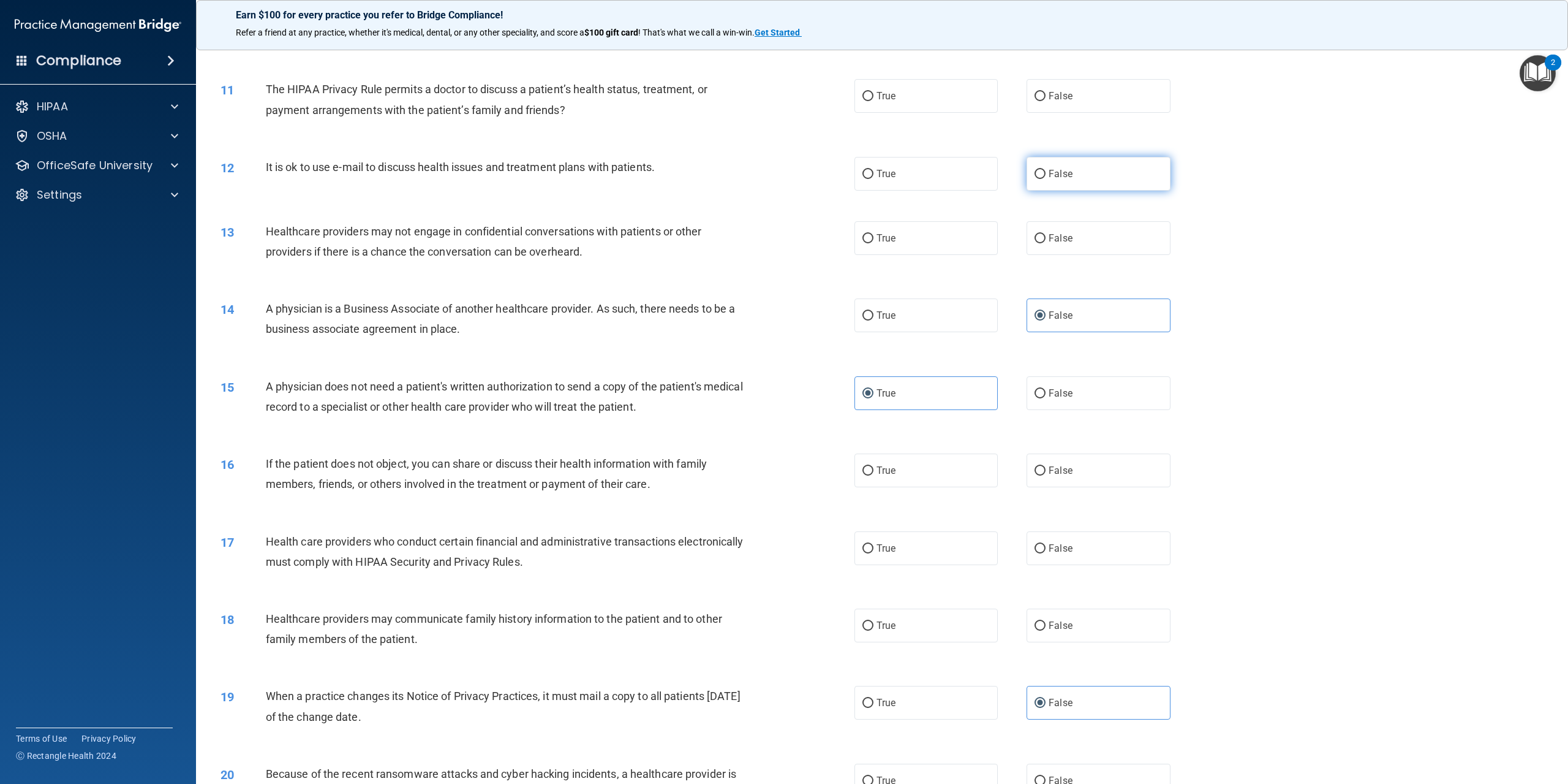
scroll to position [765, 0]
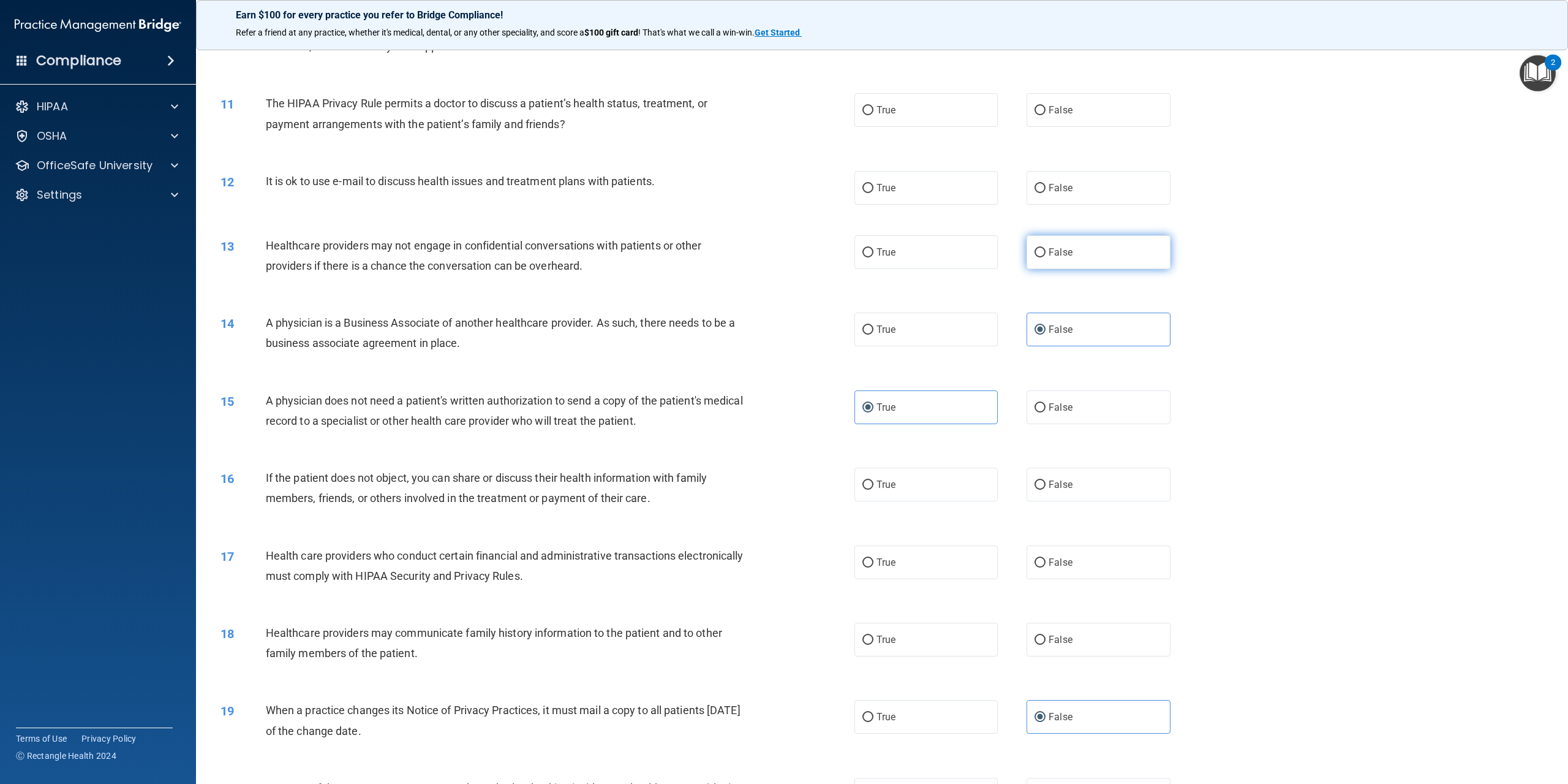
click at [1045, 269] on label "False" at bounding box center [1099, 252] width 143 height 33
click at [1045, 257] on input "False" at bounding box center [1040, 252] width 11 height 9
radio input "true"
click at [883, 194] on span "True" at bounding box center [886, 188] width 19 height 12
click at [874, 193] on input "True" at bounding box center [867, 188] width 11 height 9
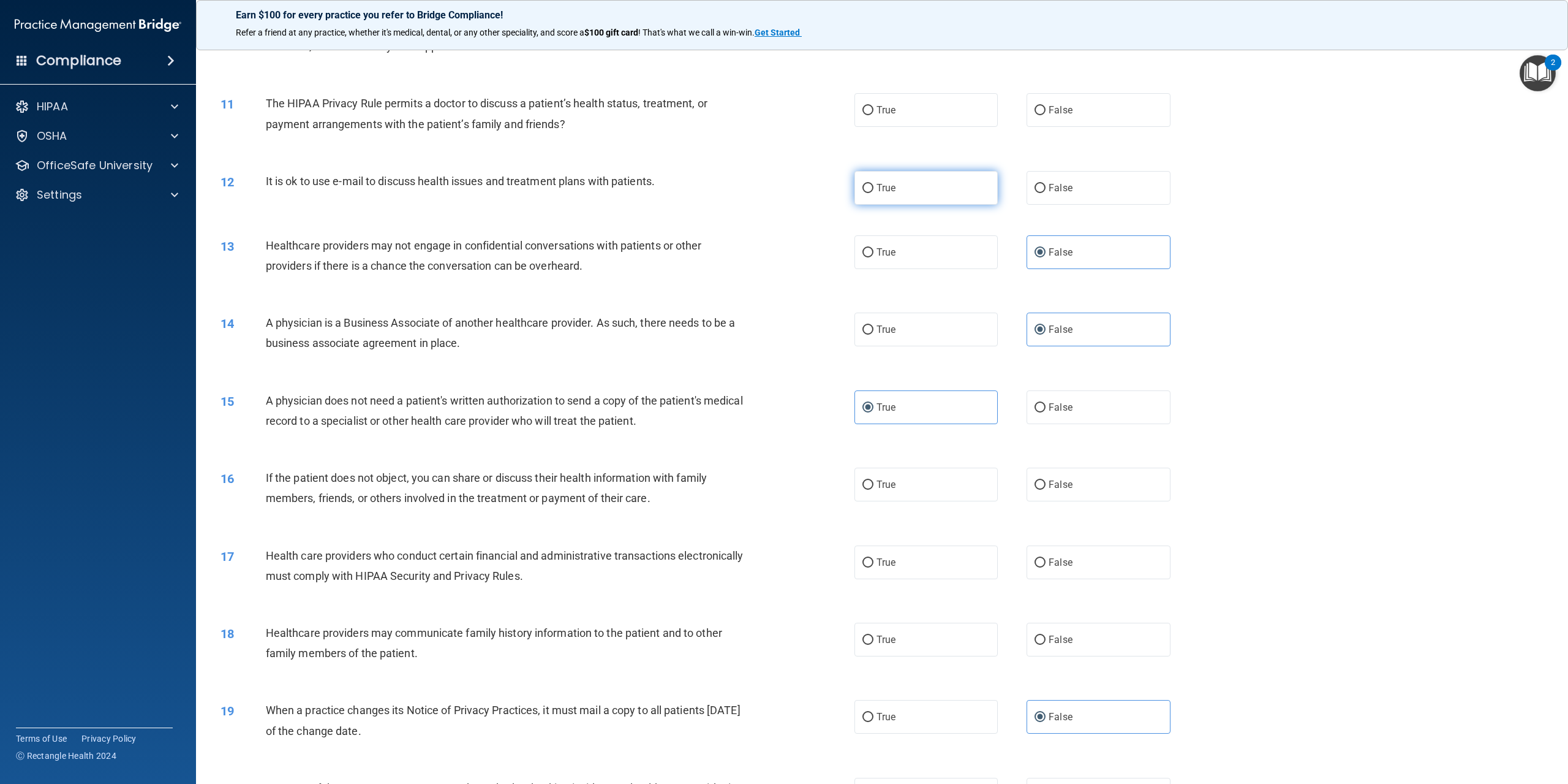
radio input "true"
click at [887, 127] on label "True" at bounding box center [926, 110] width 143 height 33
click at [874, 115] on input "True" at bounding box center [867, 110] width 11 height 9
radio input "true"
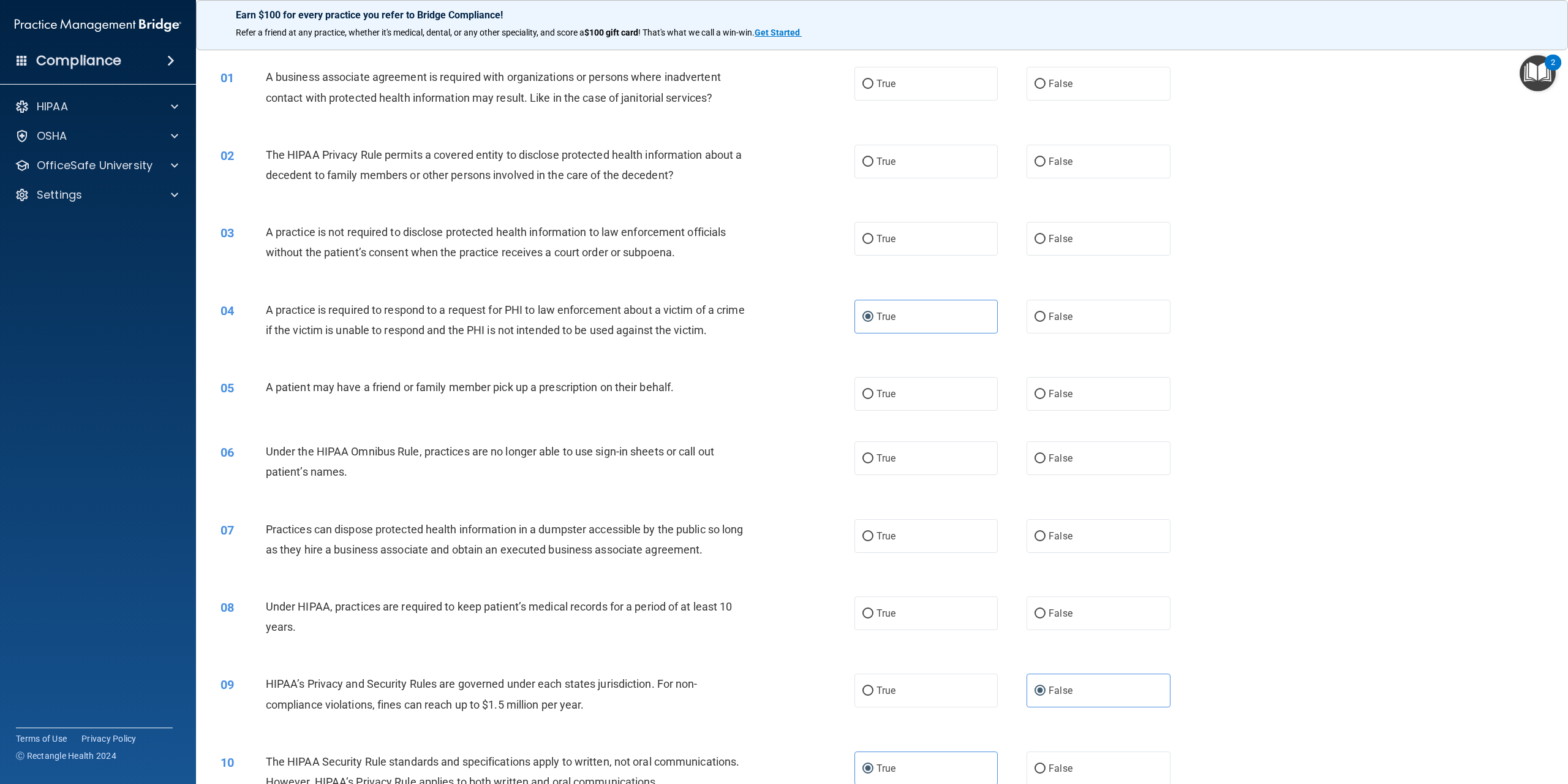
scroll to position [0, 0]
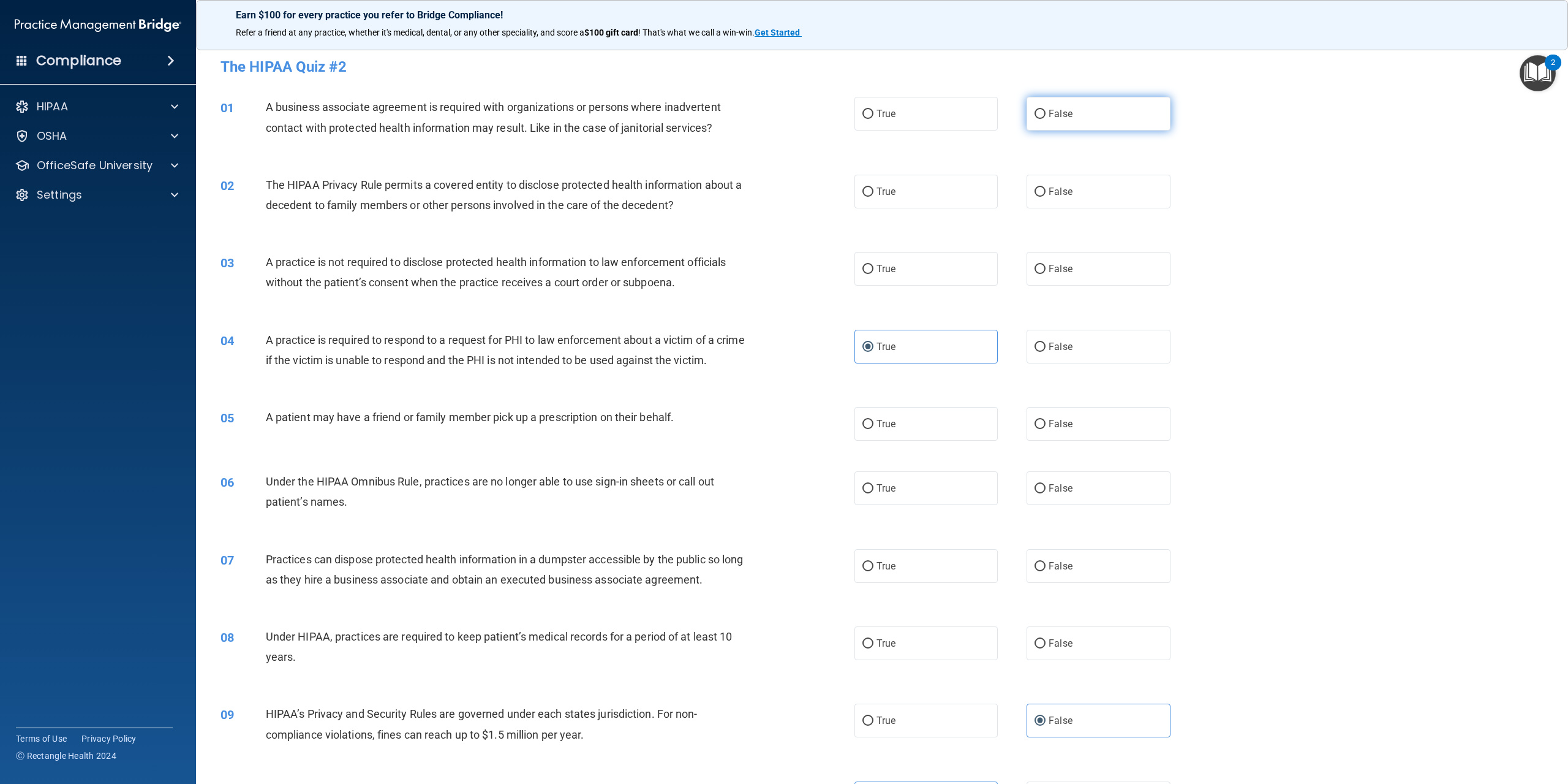
click at [1080, 101] on label "False" at bounding box center [1099, 113] width 143 height 33
click at [1046, 110] on input "False" at bounding box center [1040, 114] width 11 height 9
radio input "true"
click at [906, 434] on label "True" at bounding box center [926, 424] width 143 height 33
click at [874, 429] on input "True" at bounding box center [867, 424] width 11 height 9
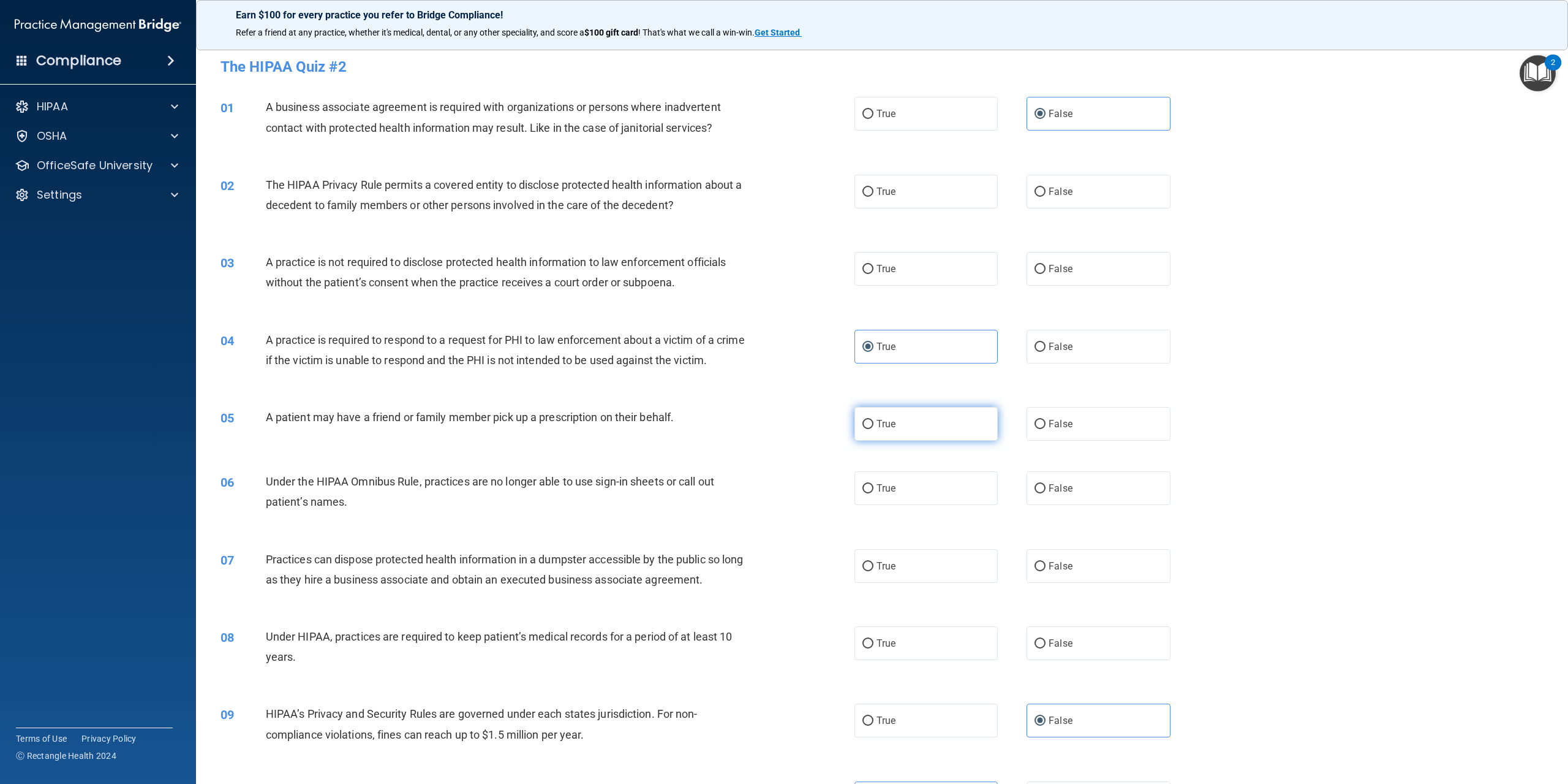
radio input "true"
click at [1111, 501] on label "False" at bounding box center [1099, 488] width 143 height 33
click at [1046, 494] on input "False" at bounding box center [1040, 489] width 11 height 9
radio input "true"
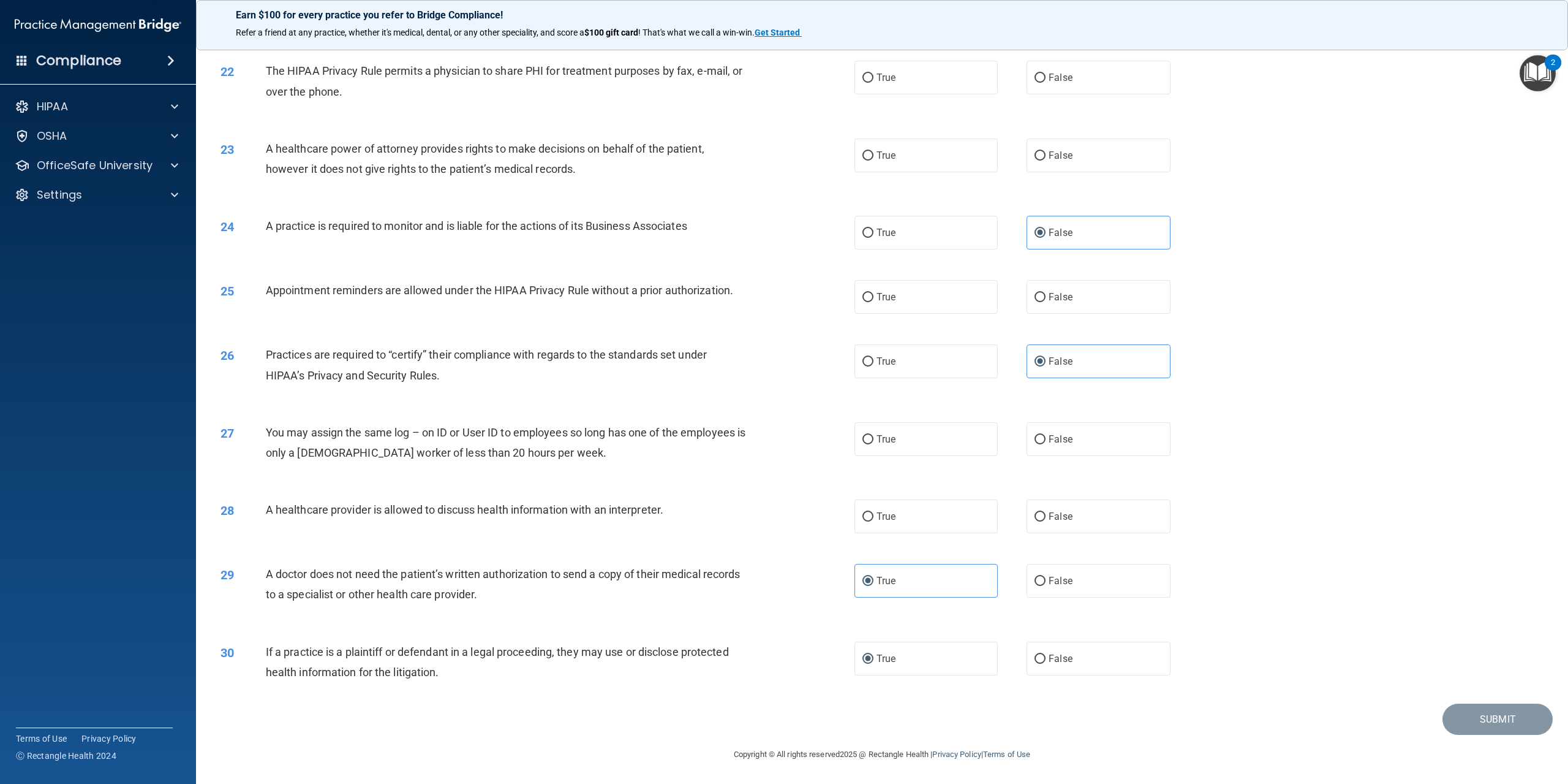
scroll to position [1685, 0]
click at [877, 529] on label "True" at bounding box center [926, 516] width 143 height 33
click at [874, 521] on input "True" at bounding box center [867, 516] width 11 height 9
radio input "true"
click at [1062, 436] on span "False" at bounding box center [1060, 439] width 24 height 12
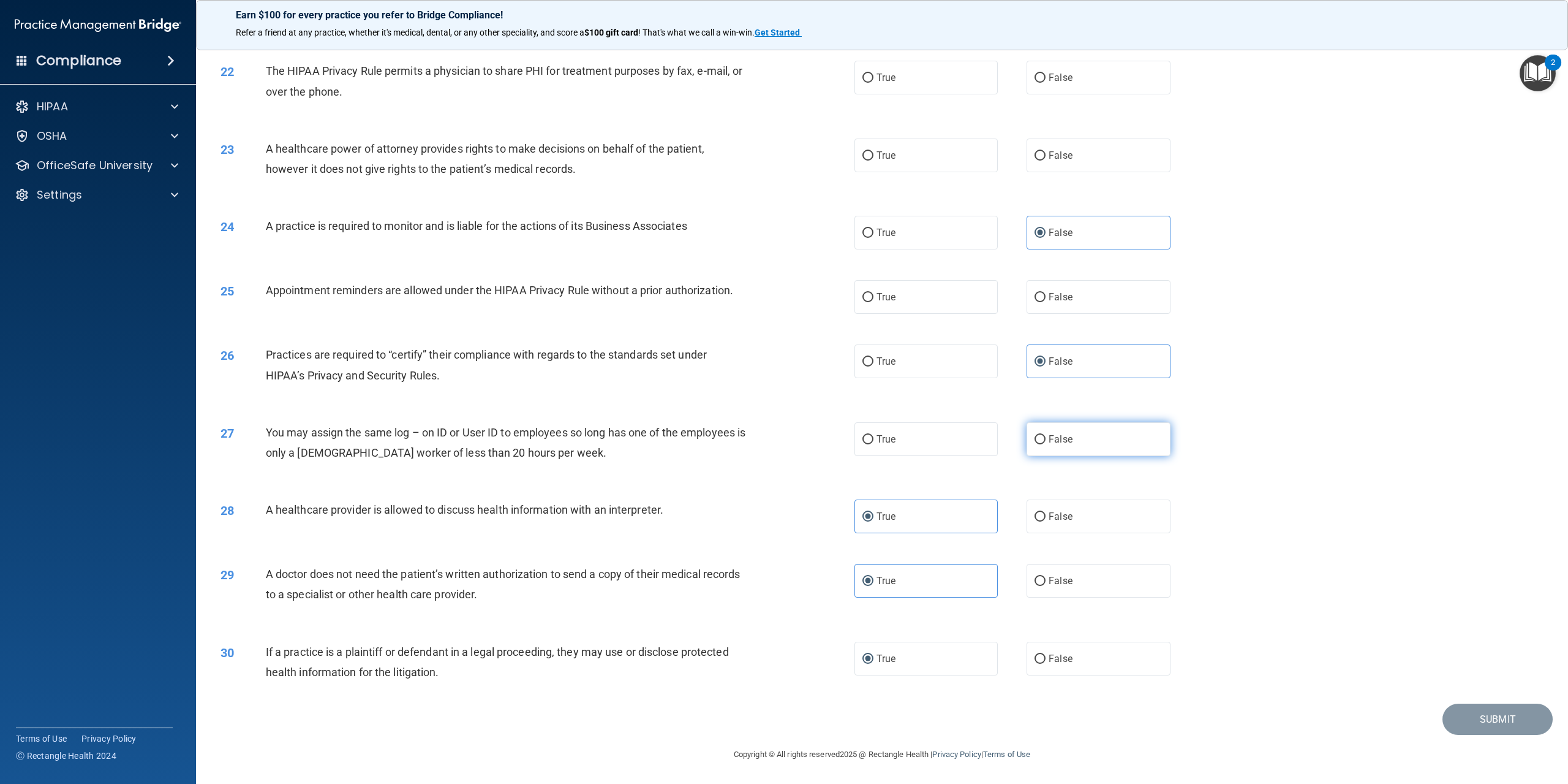
click at [1046, 436] on input "False" at bounding box center [1040, 439] width 11 height 9
radio input "true"
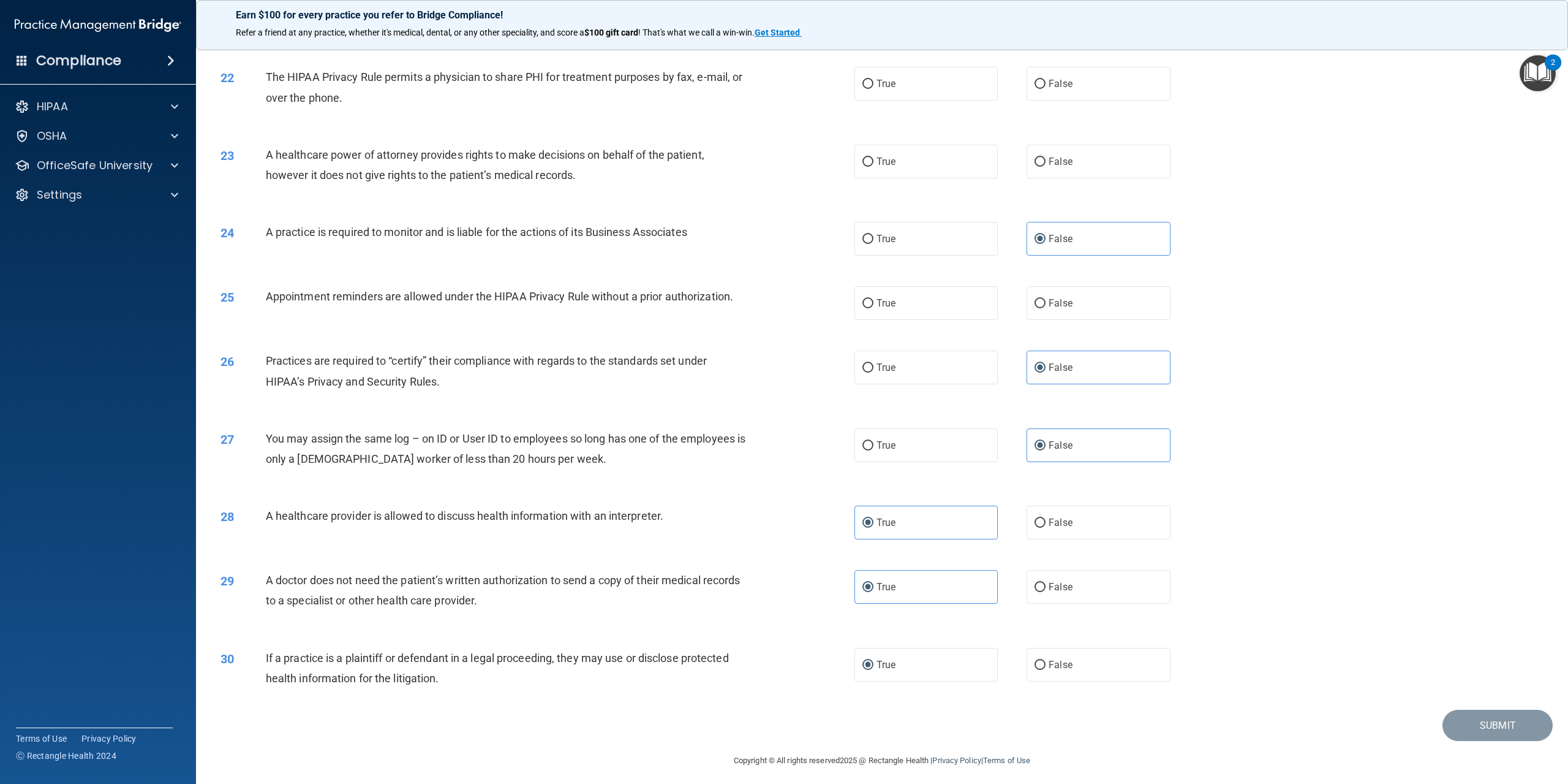
scroll to position [1561, 0]
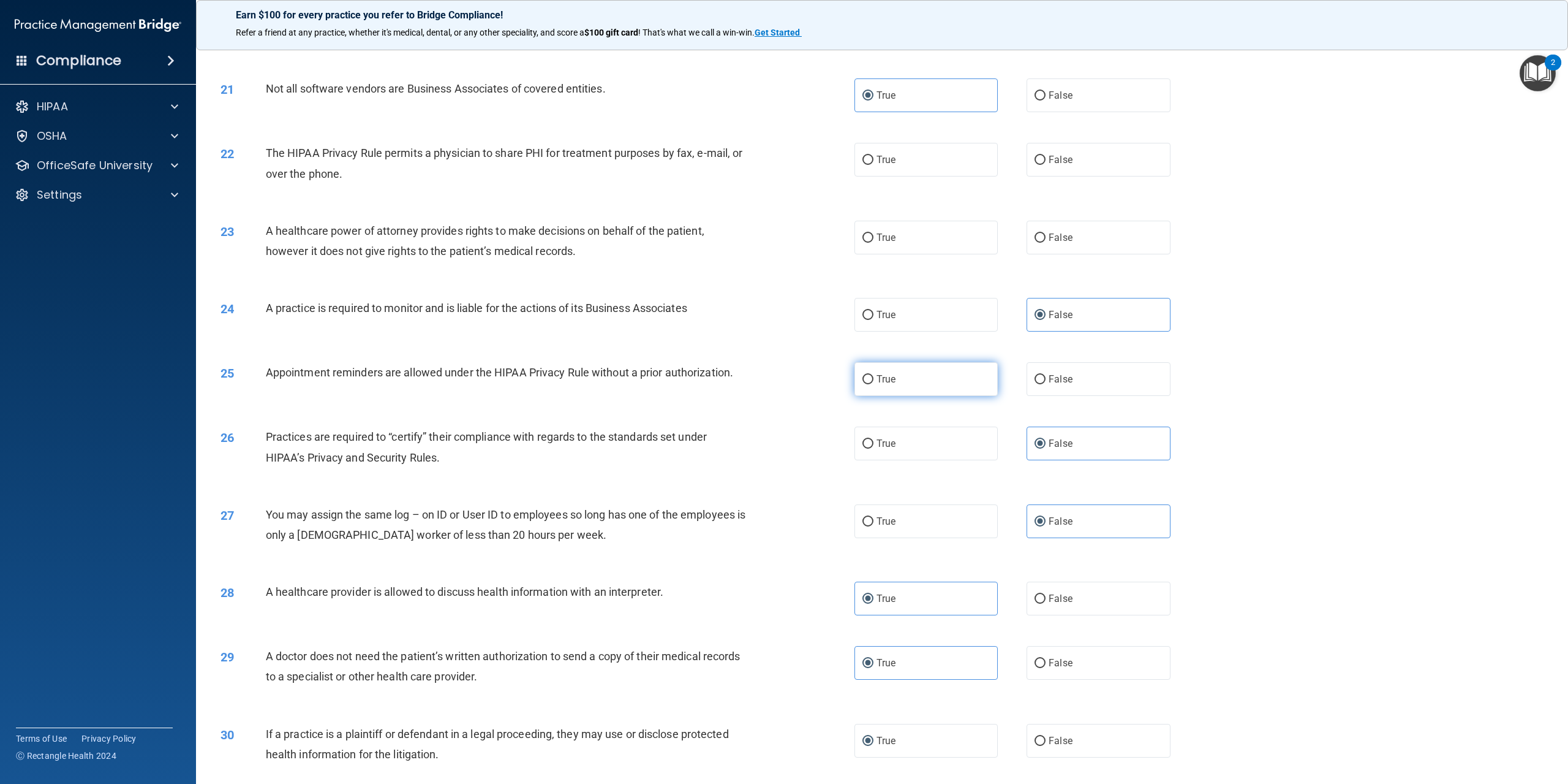
click at [901, 396] on label "True" at bounding box center [926, 379] width 143 height 33
click at [874, 385] on input "True" at bounding box center [867, 380] width 11 height 9
radio input "true"
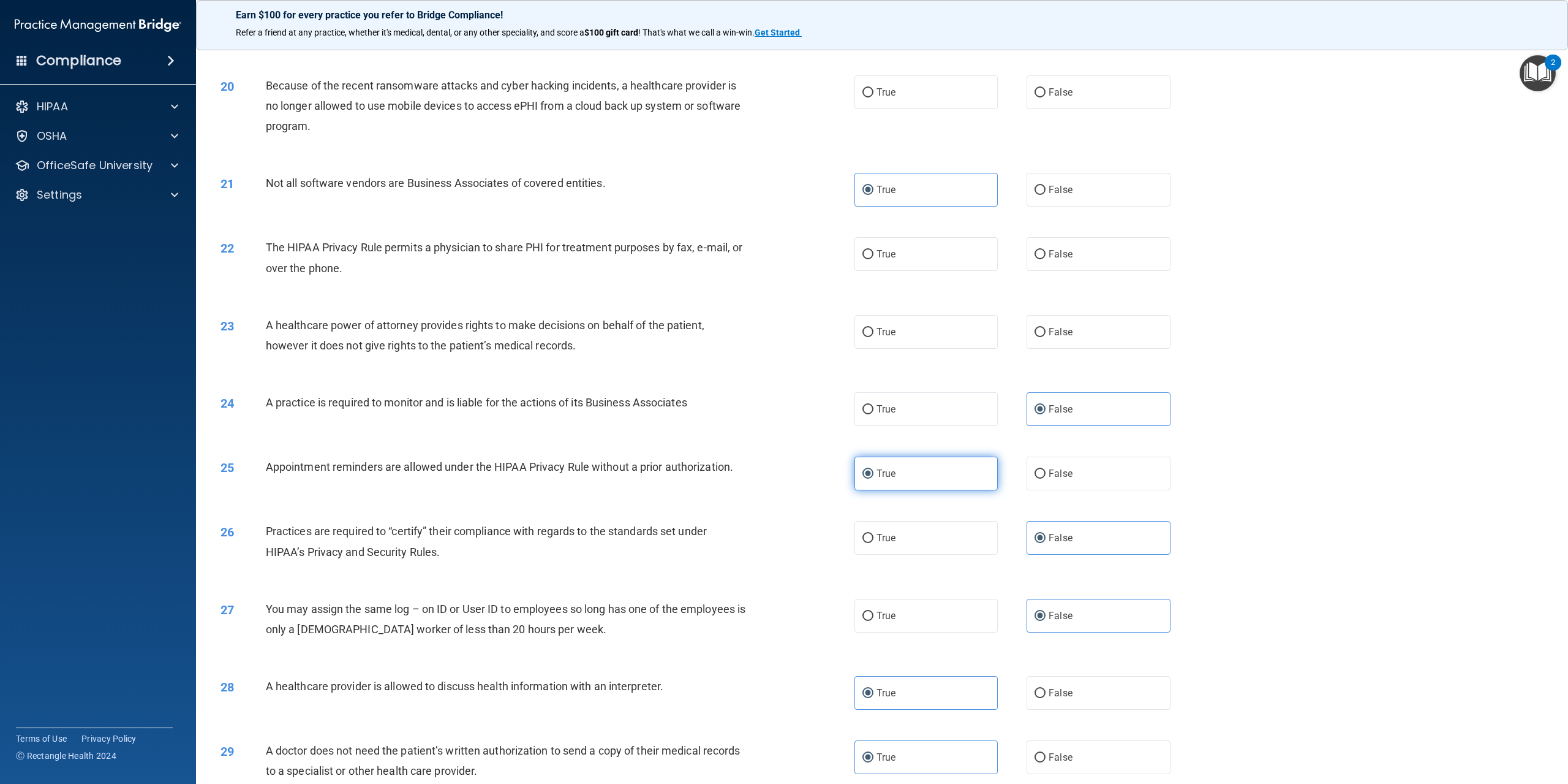
scroll to position [1439, 0]
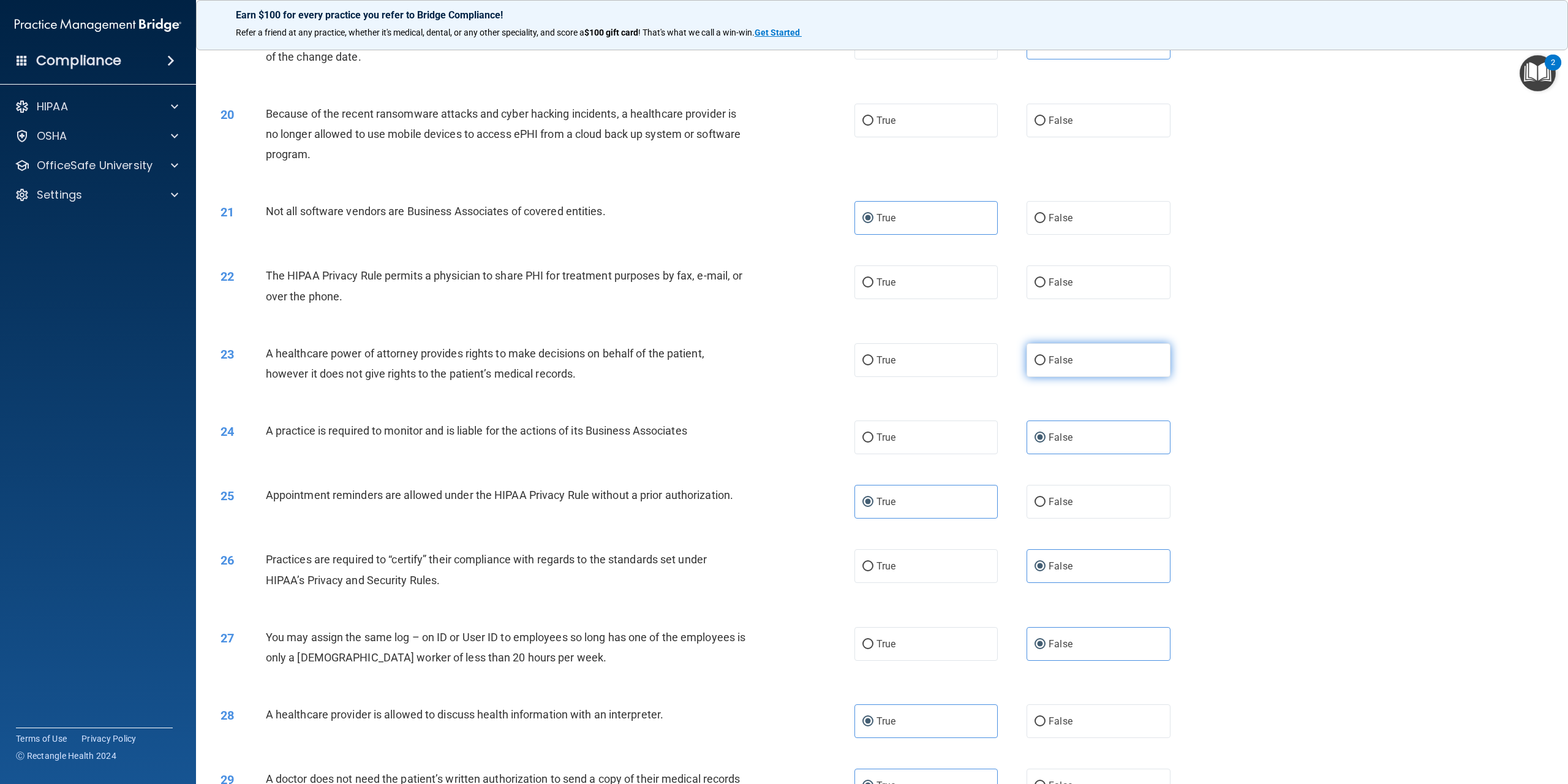
click at [1055, 377] on label "False" at bounding box center [1099, 360] width 143 height 33
click at [1046, 365] on input "False" at bounding box center [1040, 360] width 11 height 9
radio input "true"
click at [888, 299] on label "True" at bounding box center [926, 282] width 143 height 33
click at [874, 287] on input "True" at bounding box center [867, 282] width 11 height 9
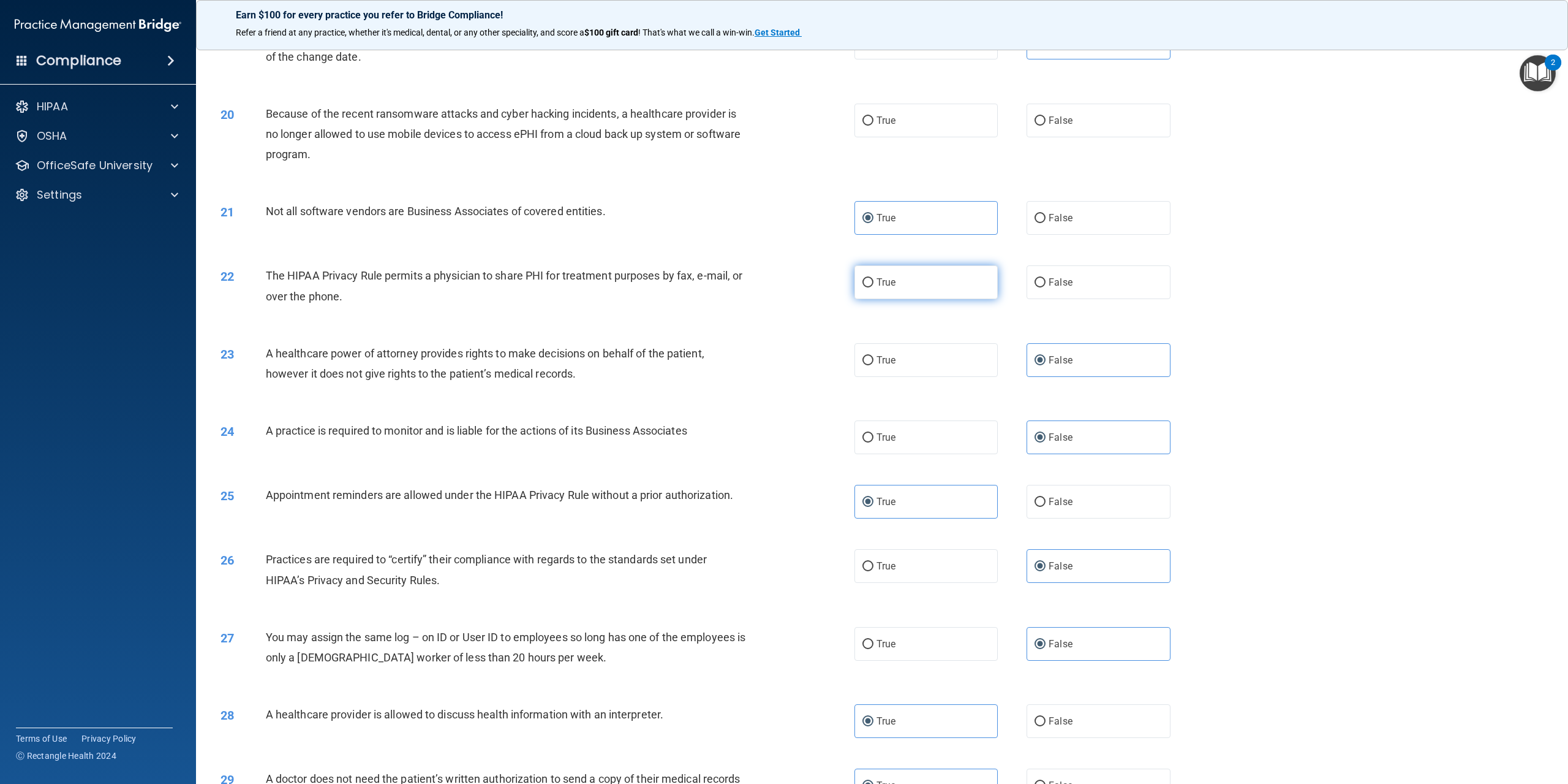
radio input "true"
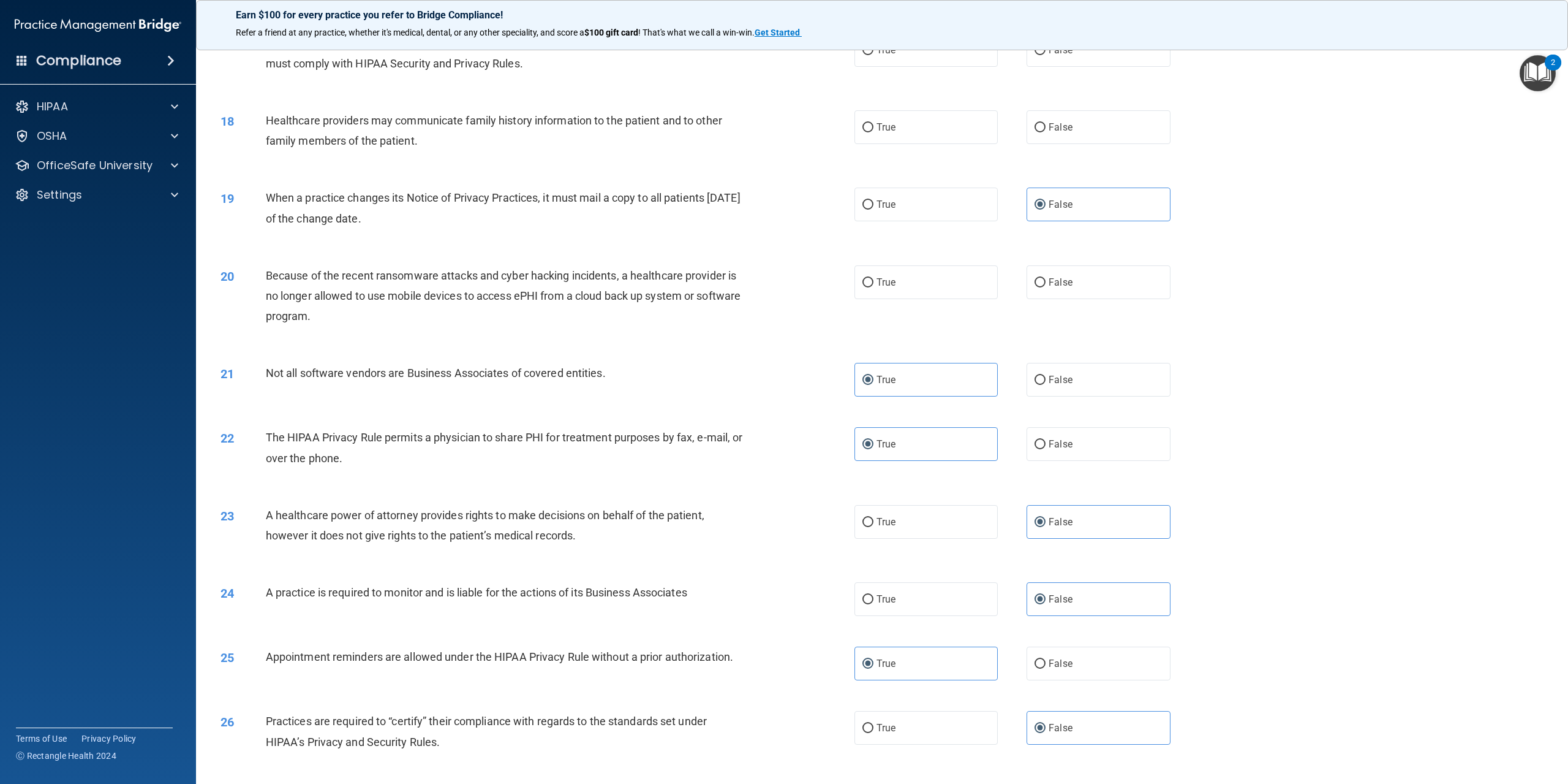
scroll to position [1255, 0]
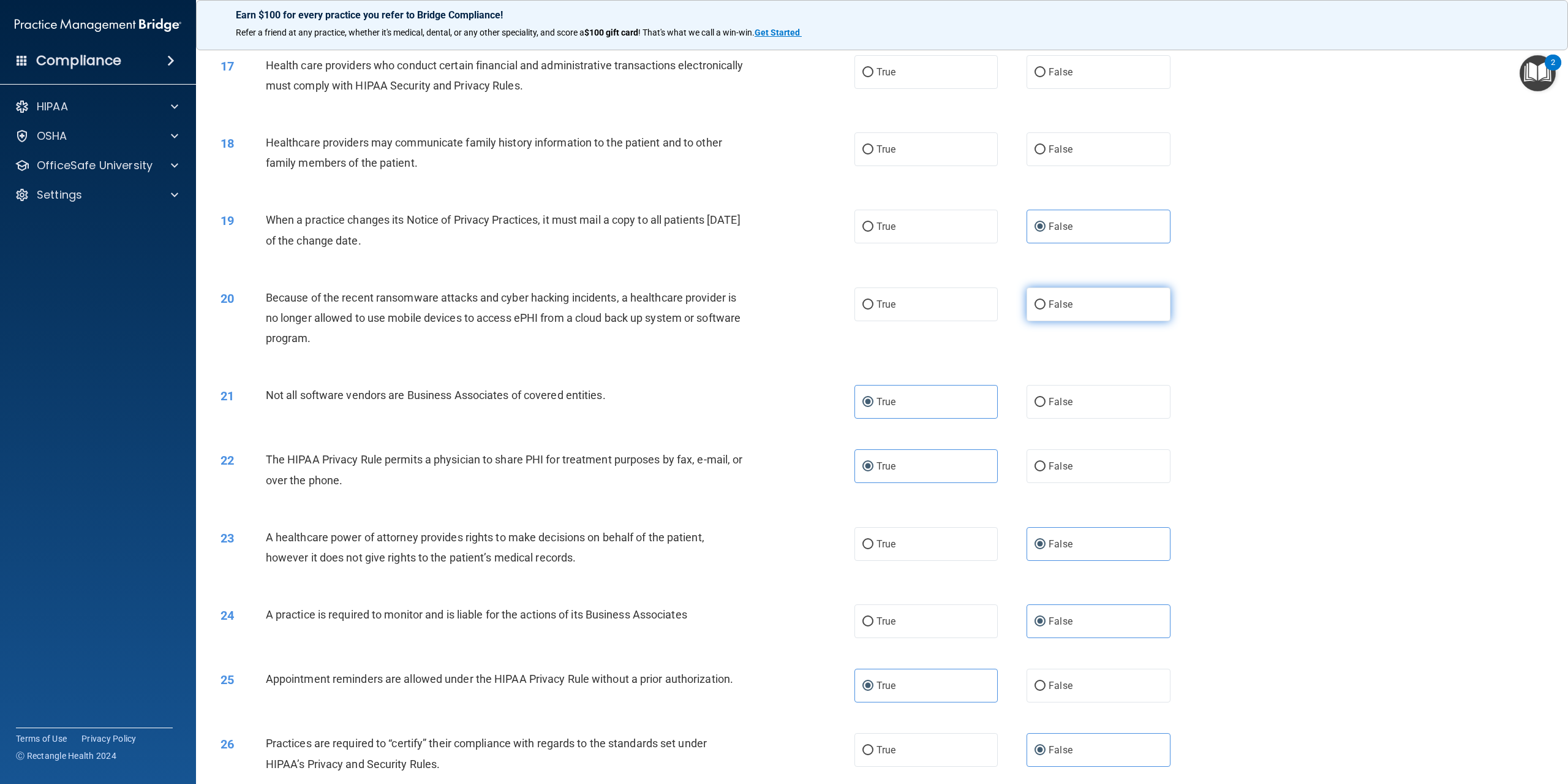
click at [1046, 321] on label "False" at bounding box center [1099, 304] width 143 height 33
click at [1046, 310] on input "False" at bounding box center [1040, 305] width 11 height 9
radio input "true"
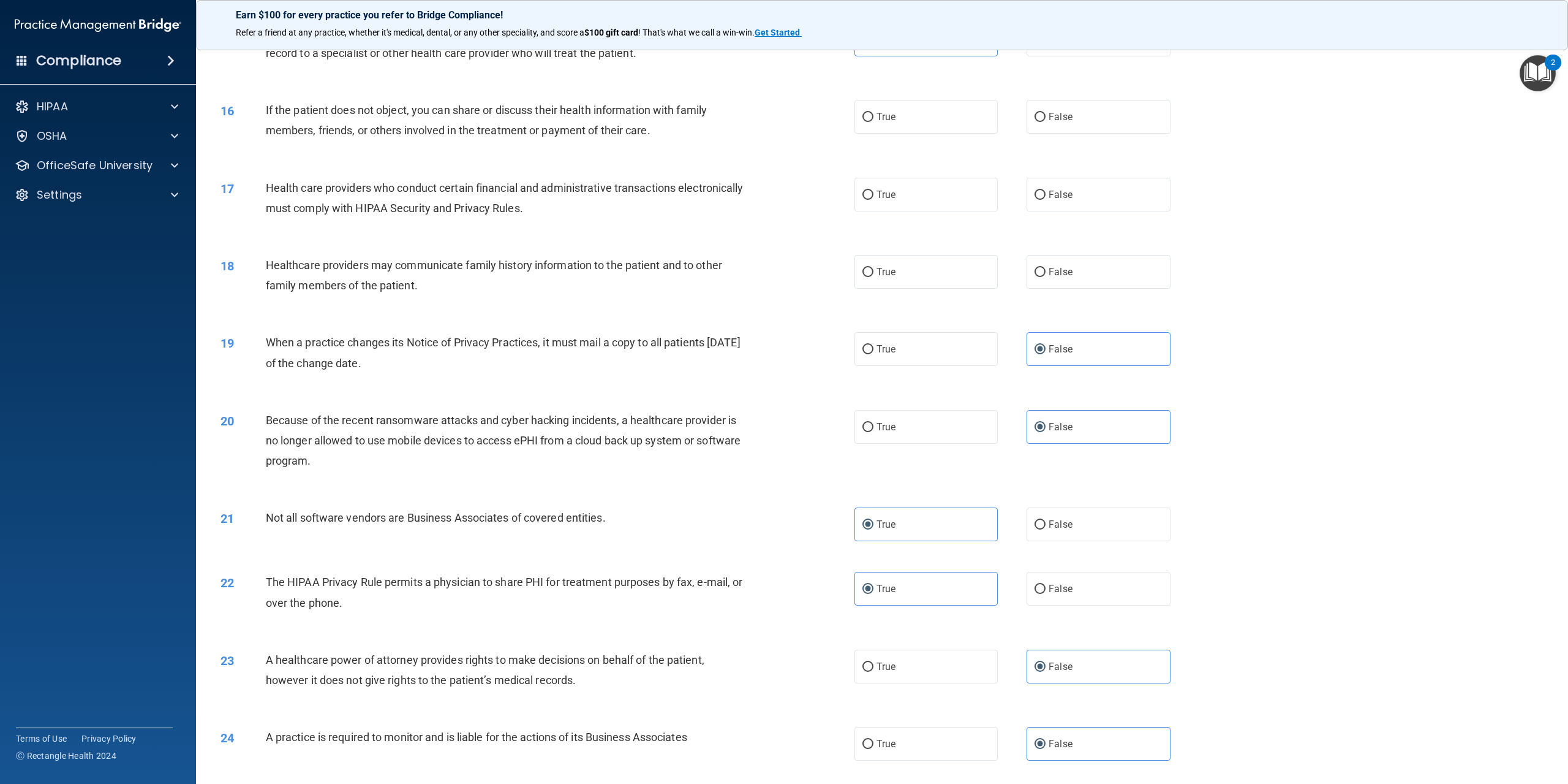
scroll to position [1071, 0]
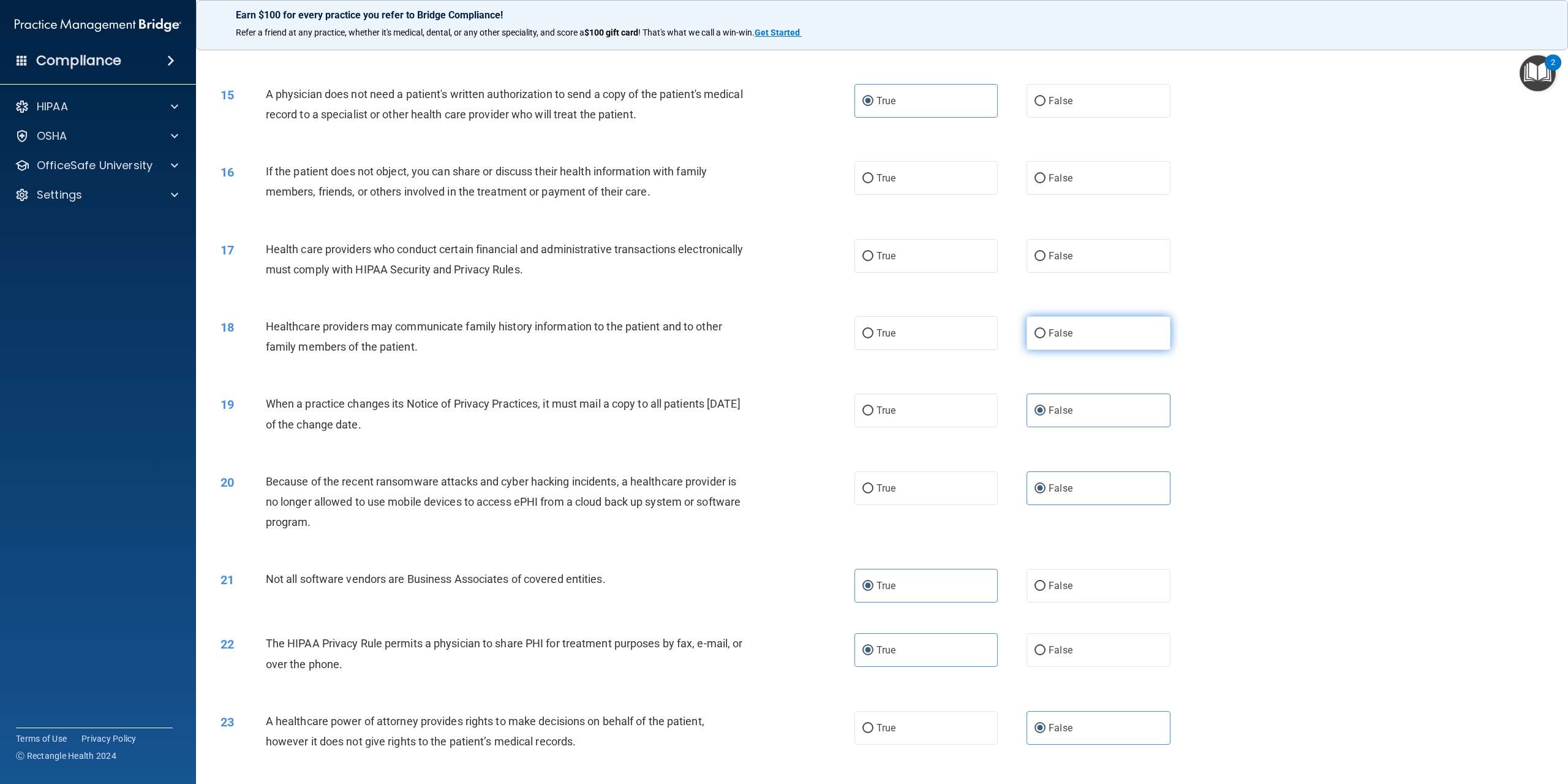
click at [1062, 339] on span "False" at bounding box center [1060, 333] width 24 height 12
click at [1046, 338] on input "False" at bounding box center [1040, 333] width 11 height 9
radio input "true"
click at [901, 273] on label "True" at bounding box center [926, 256] width 143 height 33
click at [874, 261] on input "True" at bounding box center [867, 256] width 11 height 9
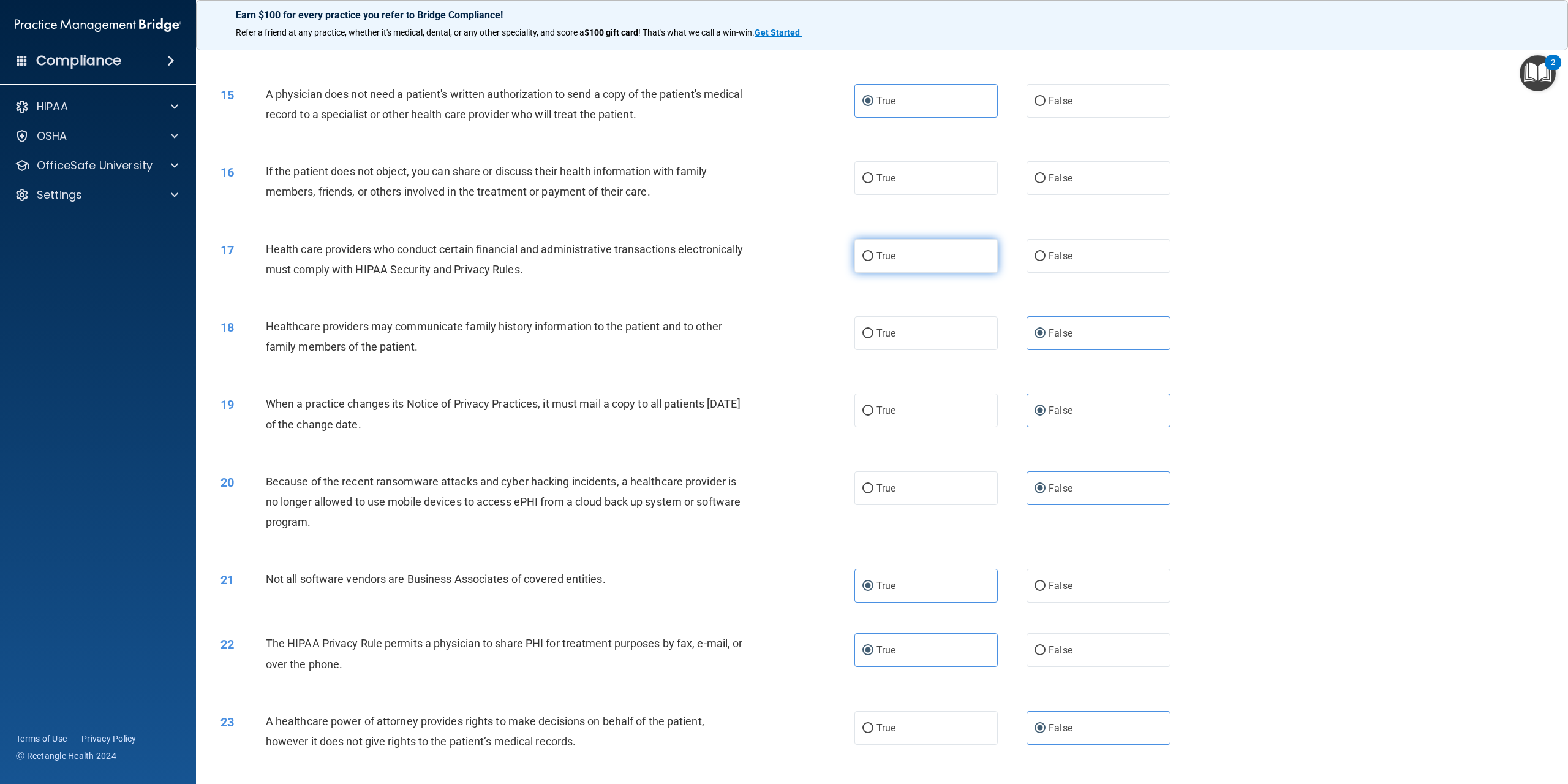
radio input "true"
click at [973, 195] on label "True" at bounding box center [926, 178] width 143 height 33
click at [874, 183] on input "True" at bounding box center [867, 178] width 11 height 9
radio input "true"
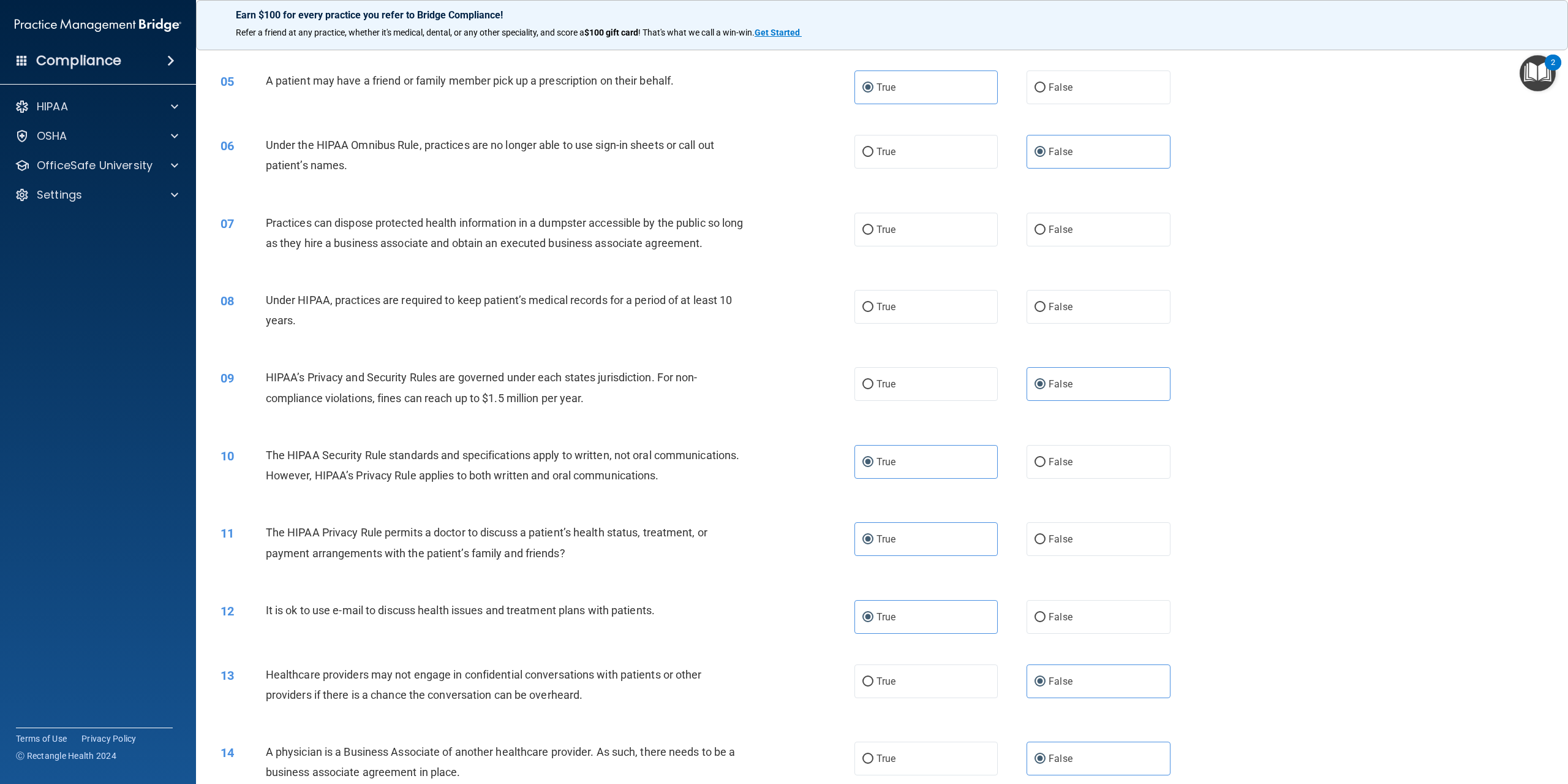
scroll to position [275, 0]
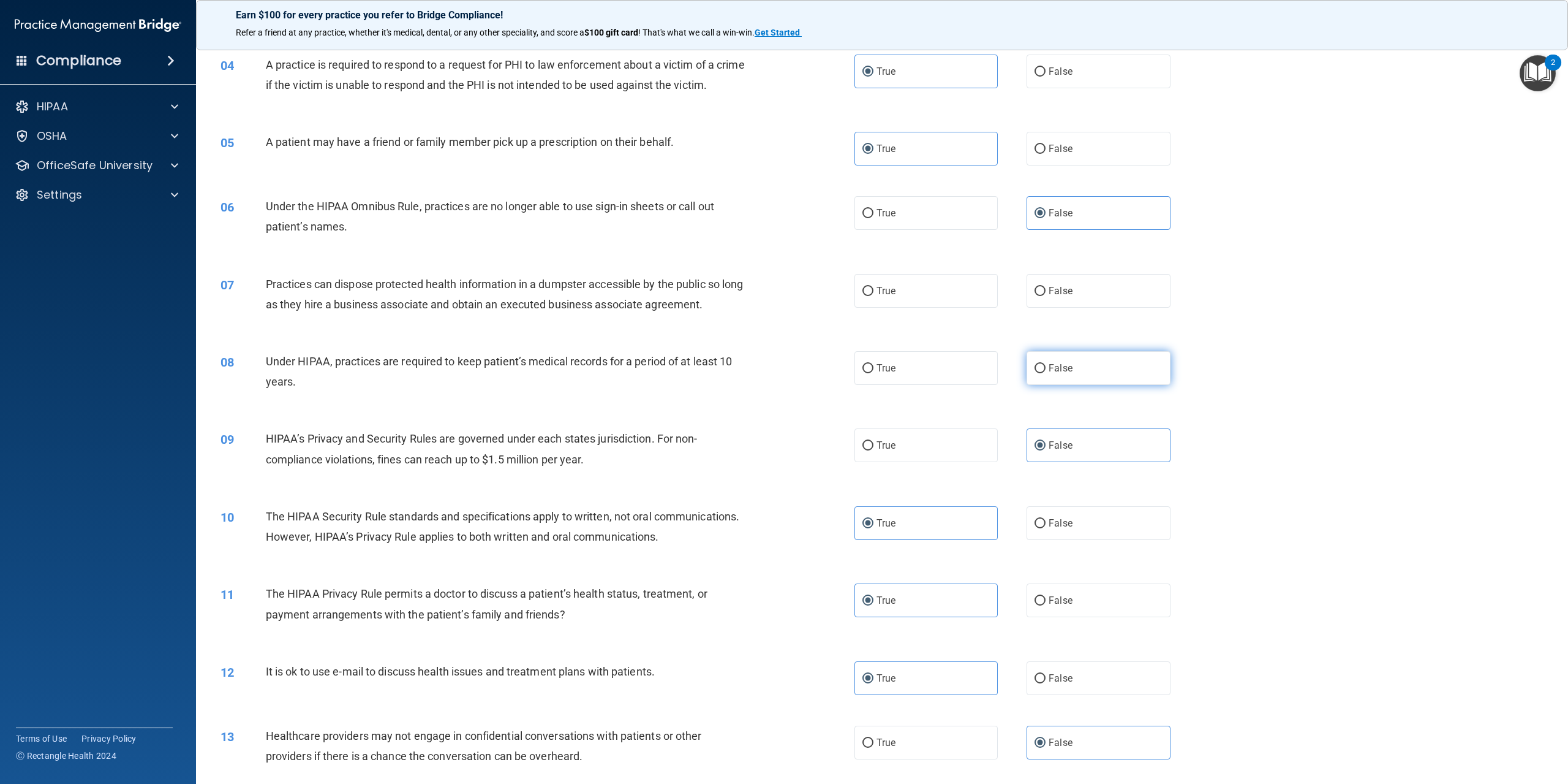
click at [1081, 380] on label "False" at bounding box center [1099, 368] width 143 height 33
click at [1046, 373] on input "False" at bounding box center [1040, 368] width 11 height 9
radio input "true"
click at [1070, 330] on div "07 Practices can dispose protected health information in a dumpster accessible …" at bounding box center [882, 297] width 1342 height 77
click at [1068, 308] on label "False" at bounding box center [1099, 290] width 143 height 33
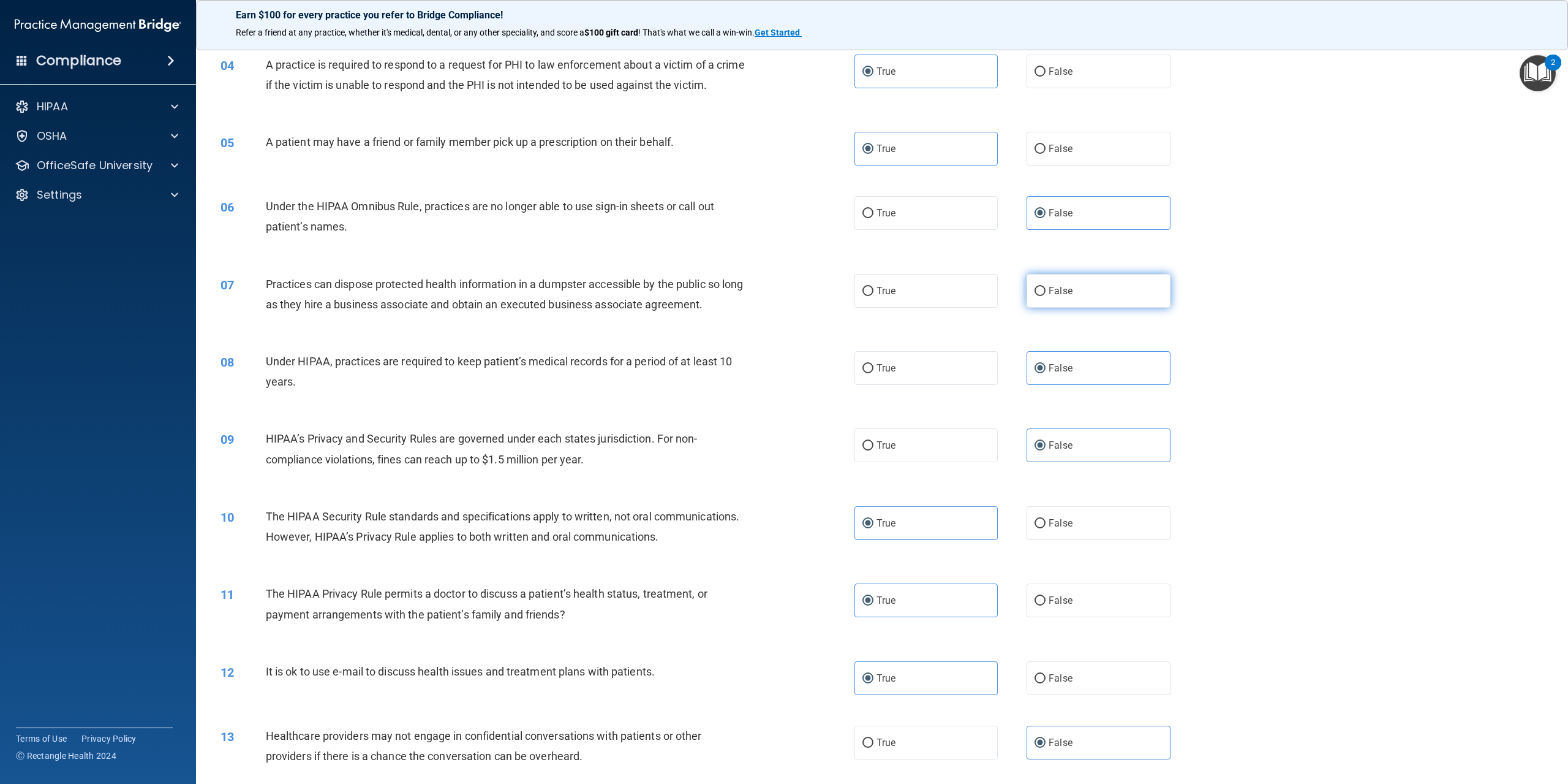
click at [1046, 296] on input "False" at bounding box center [1040, 291] width 11 height 9
radio input "true"
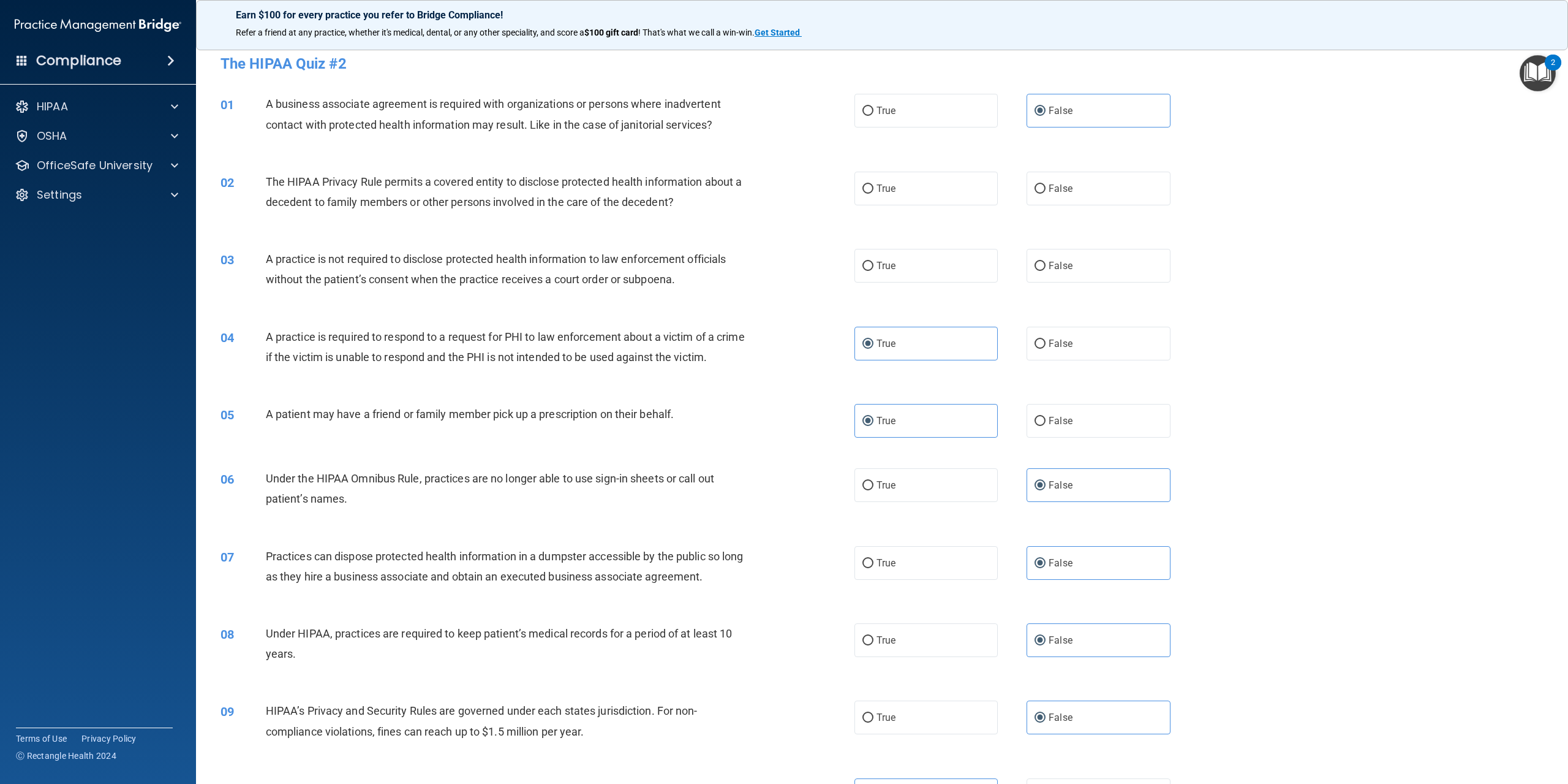
scroll to position [0, 0]
click at [1072, 277] on label "False" at bounding box center [1099, 269] width 143 height 33
click at [1046, 274] on input "False" at bounding box center [1040, 269] width 11 height 9
radio input "true"
click at [916, 182] on label "True" at bounding box center [926, 191] width 143 height 33
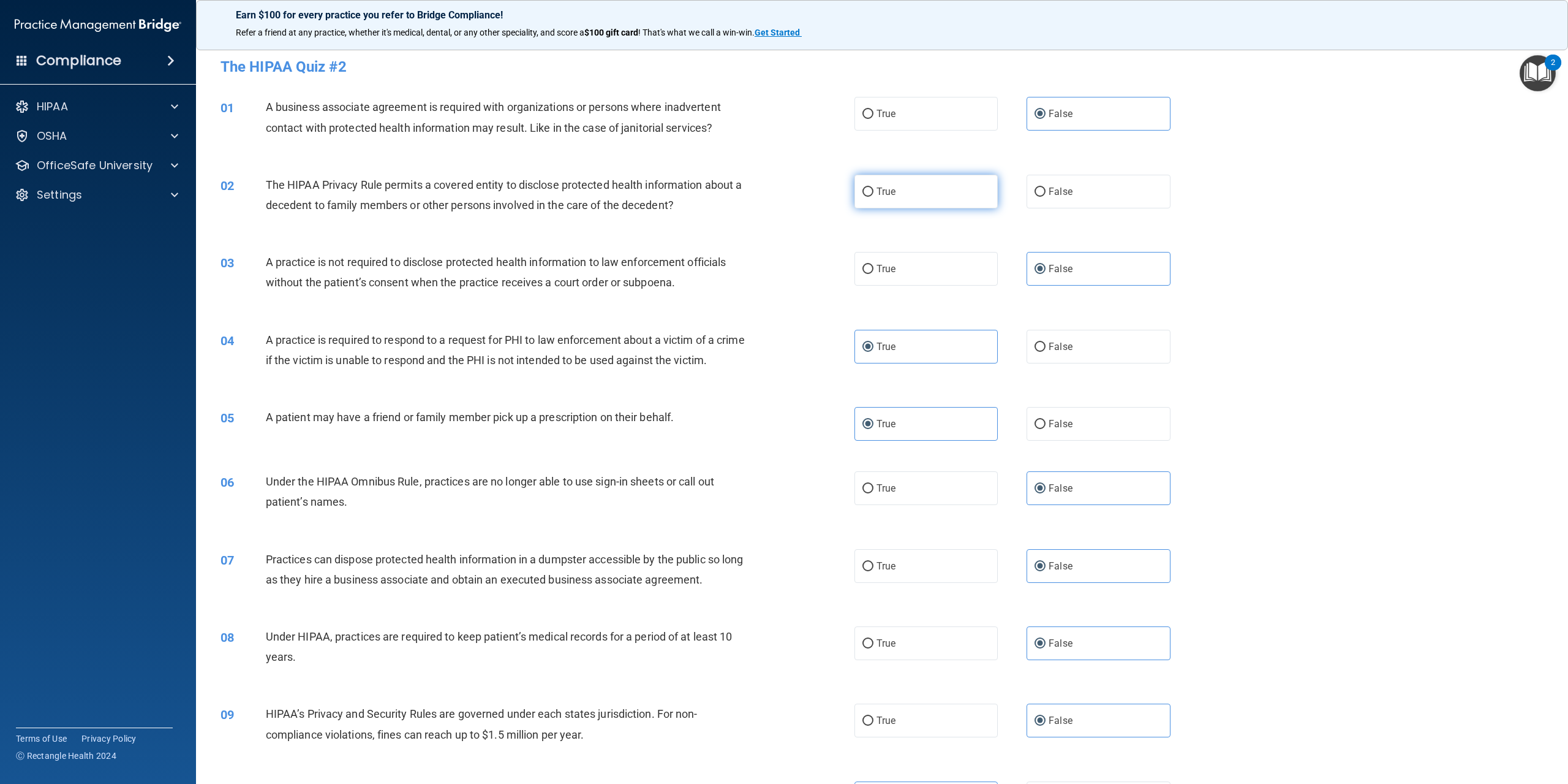
click at [874, 187] on input "True" at bounding box center [867, 191] width 11 height 9
radio input "true"
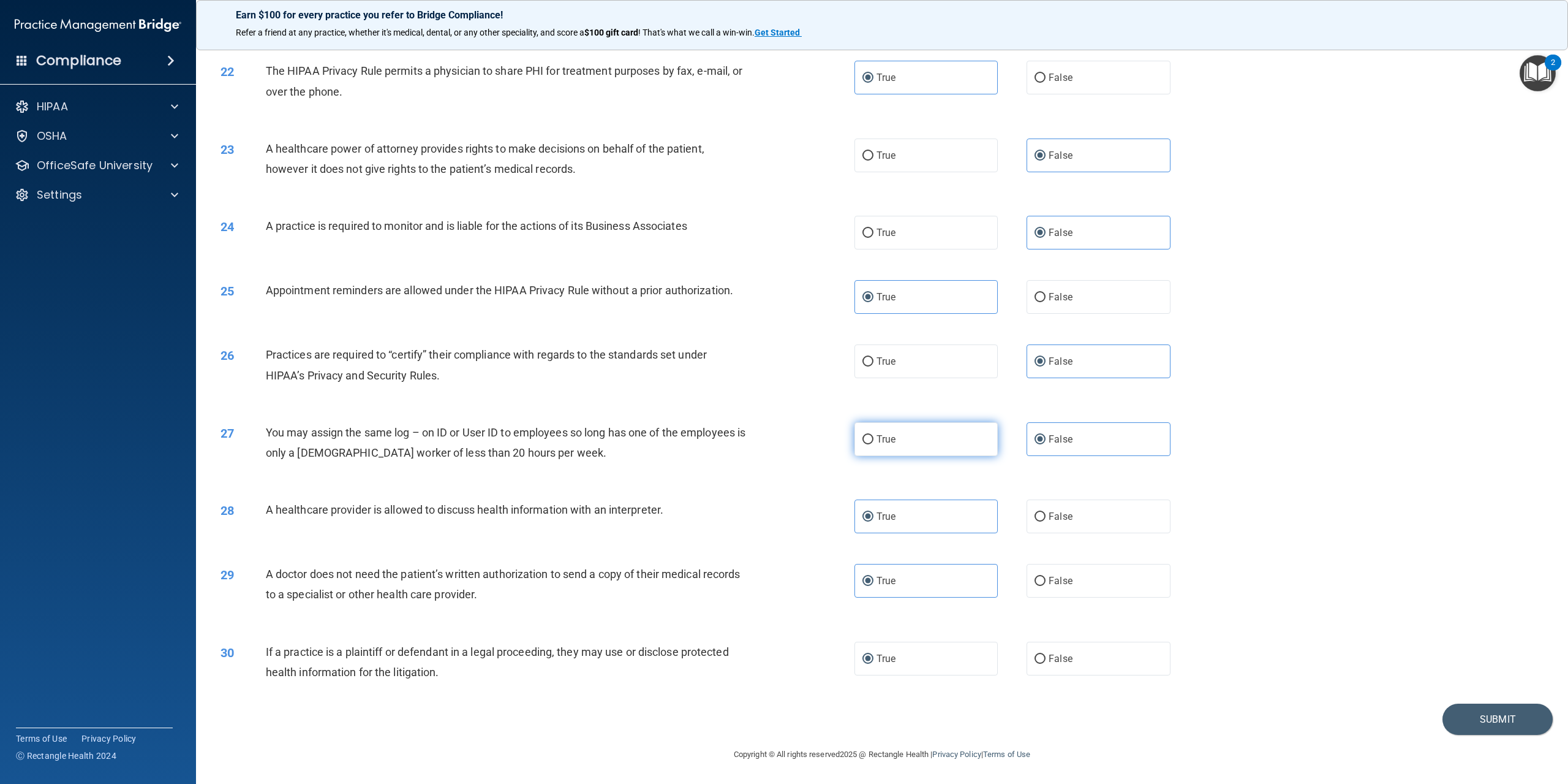
scroll to position [1685, 0]
click at [1504, 717] on button "Submit" at bounding box center [1498, 719] width 111 height 32
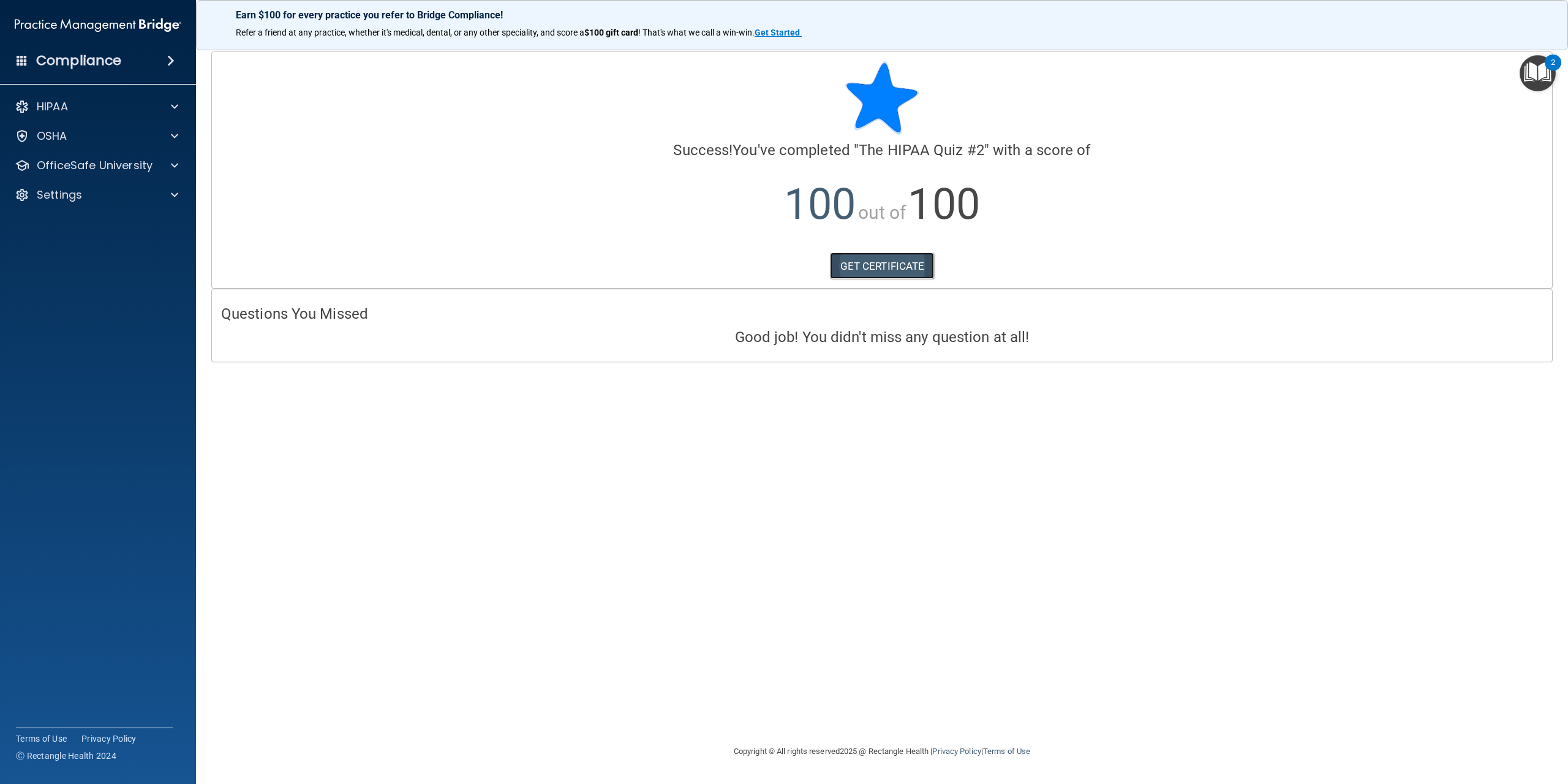
click at [928, 268] on link "GET CERTIFICATE" at bounding box center [882, 265] width 105 height 27
click at [89, 173] on div "OfficeSafe University" at bounding box center [98, 165] width 196 height 24
click at [173, 171] on span at bounding box center [174, 166] width 7 height 15
click at [92, 199] on p "HIPAA Training" at bounding box center [58, 195] width 101 height 12
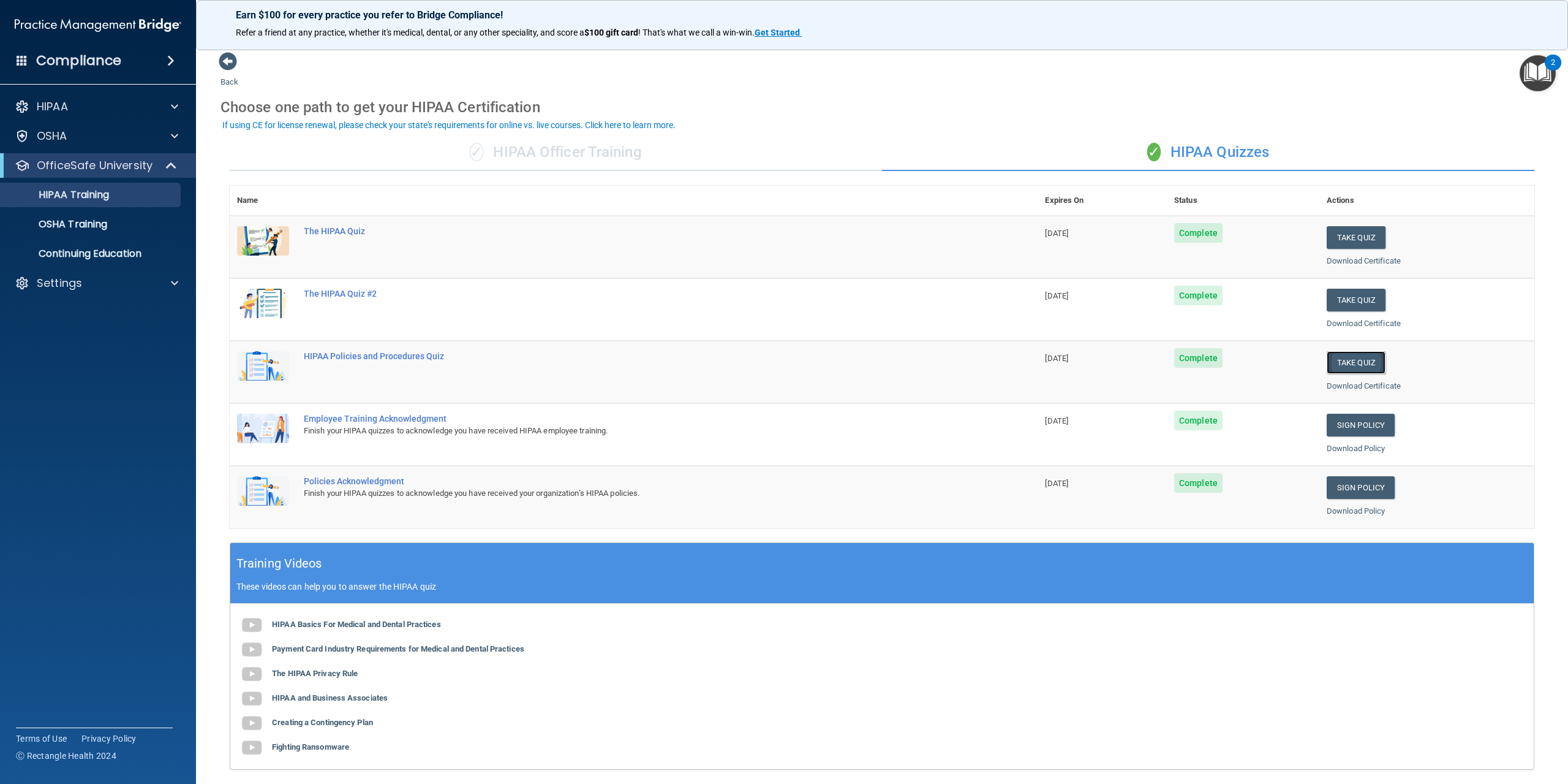
click at [1339, 357] on button "Take Quiz" at bounding box center [1356, 362] width 59 height 22
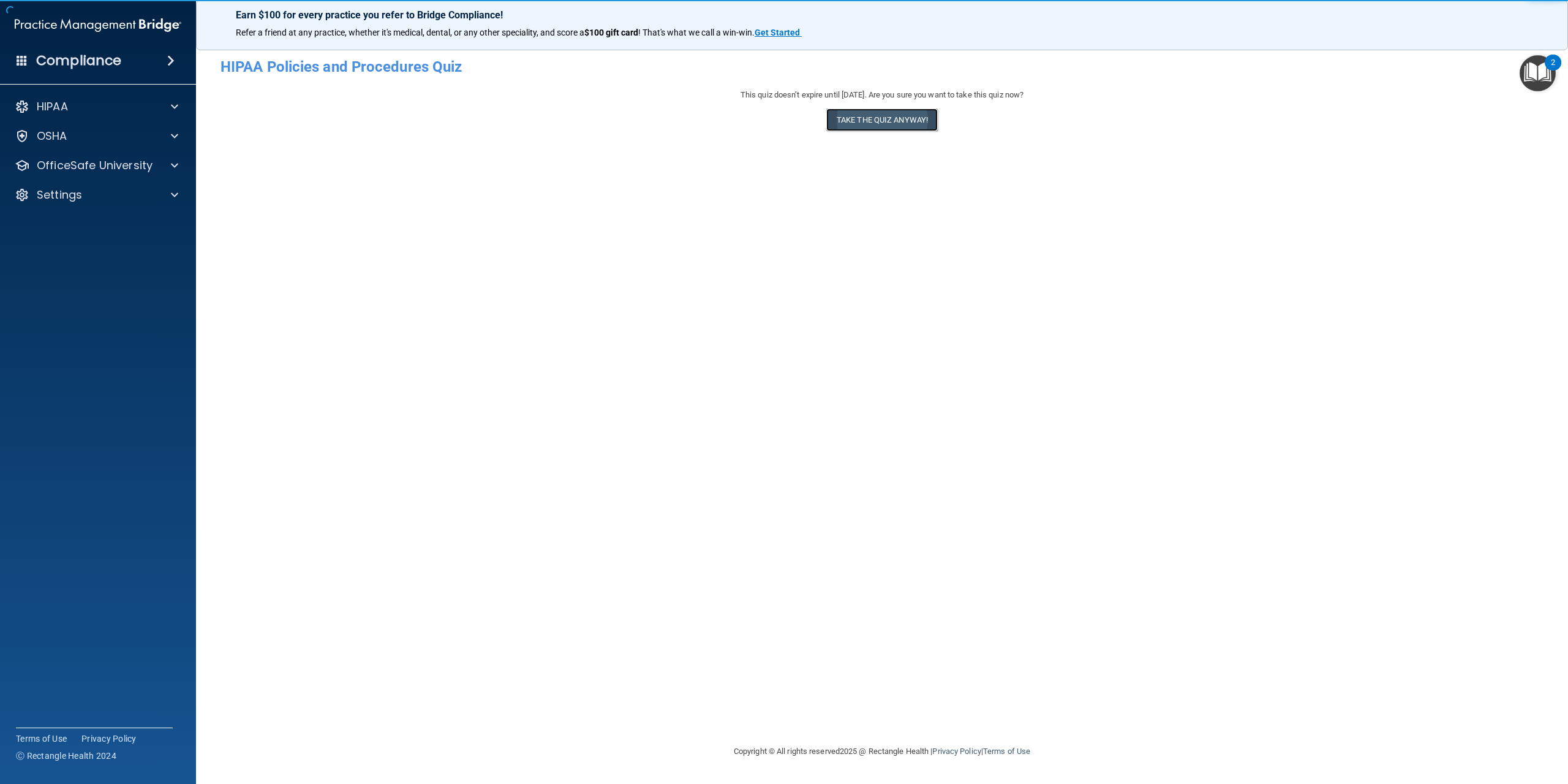
click at [851, 122] on button "Take the quiz anyway!" at bounding box center [882, 119] width 112 height 22
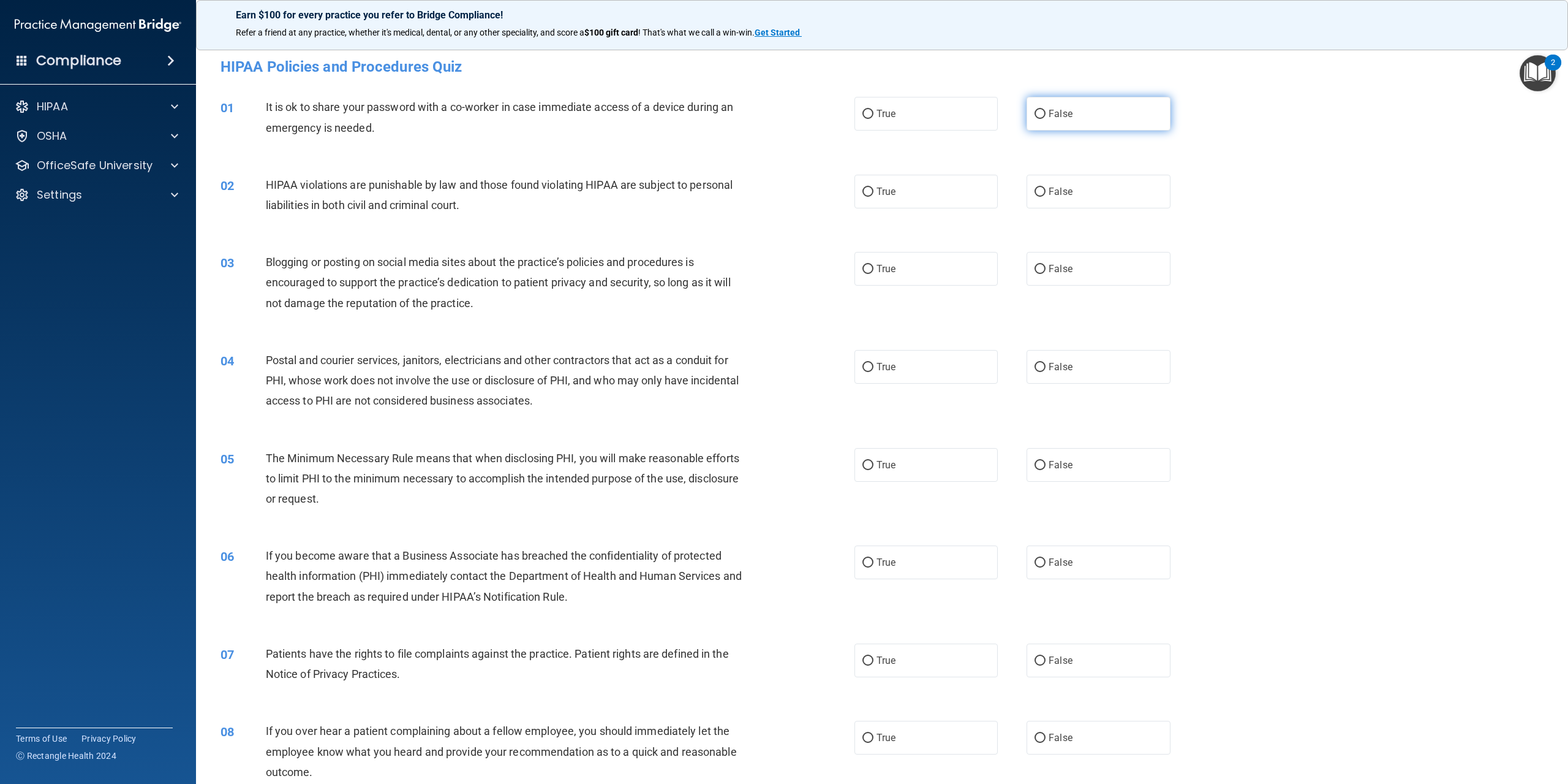
click at [1034, 129] on label "False" at bounding box center [1099, 113] width 143 height 33
click at [1035, 119] on input "False" at bounding box center [1040, 114] width 11 height 9
radio input "true"
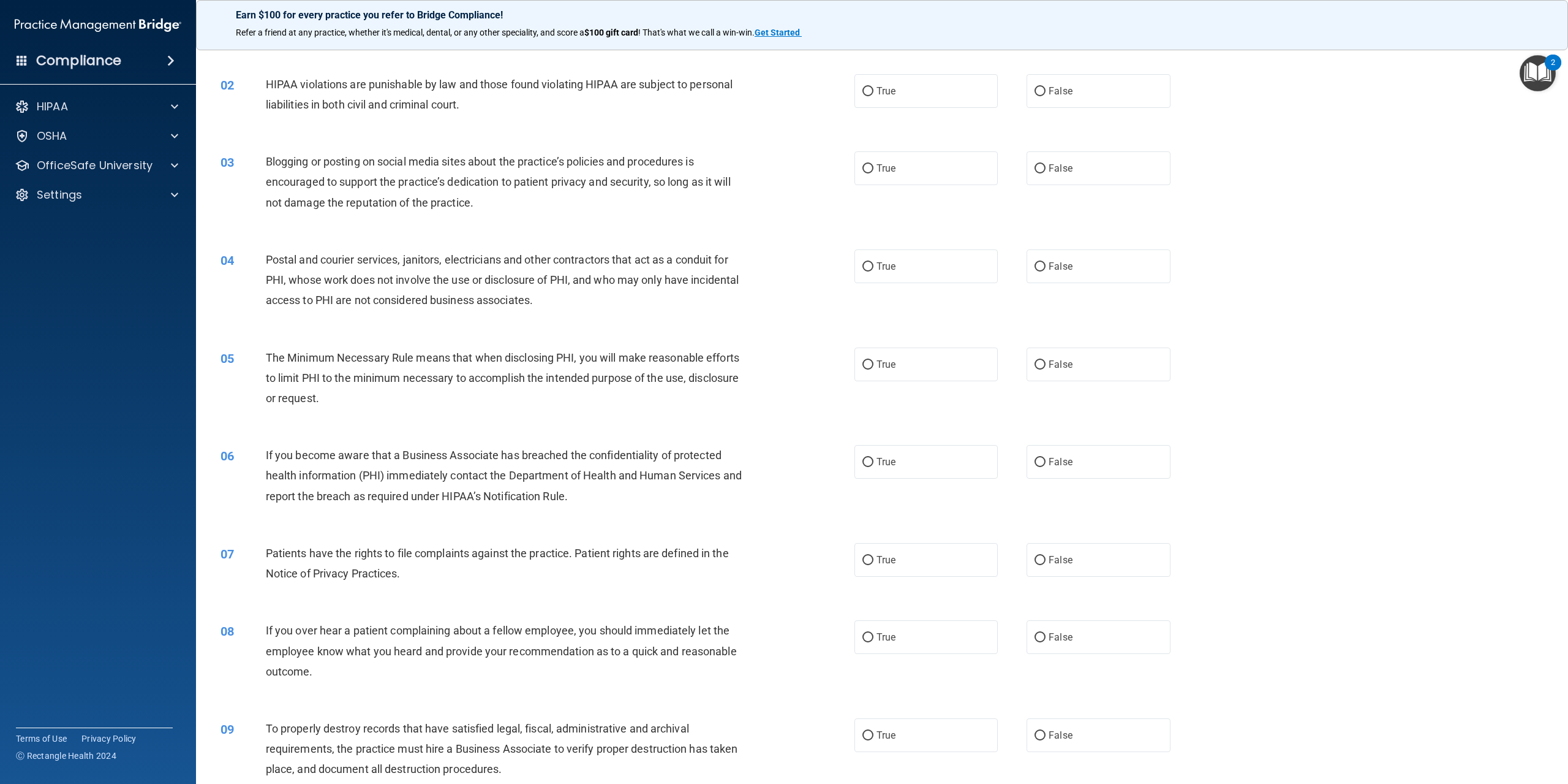
scroll to position [122, 0]
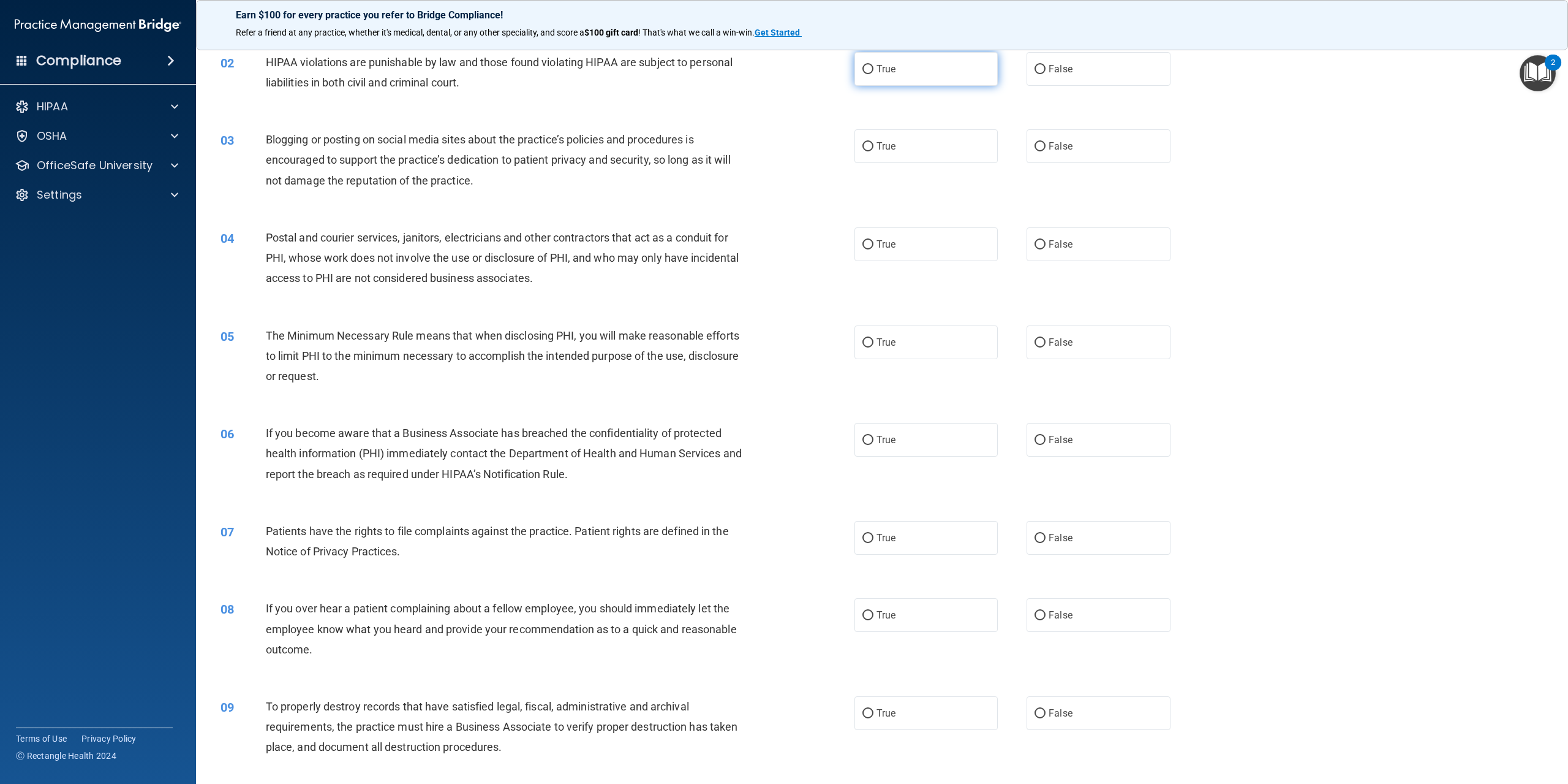
click at [930, 80] on label "True" at bounding box center [926, 69] width 143 height 33
click at [874, 74] on input "True" at bounding box center [867, 69] width 11 height 9
radio input "true"
click at [1064, 152] on label "False" at bounding box center [1099, 146] width 143 height 33
click at [1046, 151] on input "False" at bounding box center [1040, 146] width 11 height 9
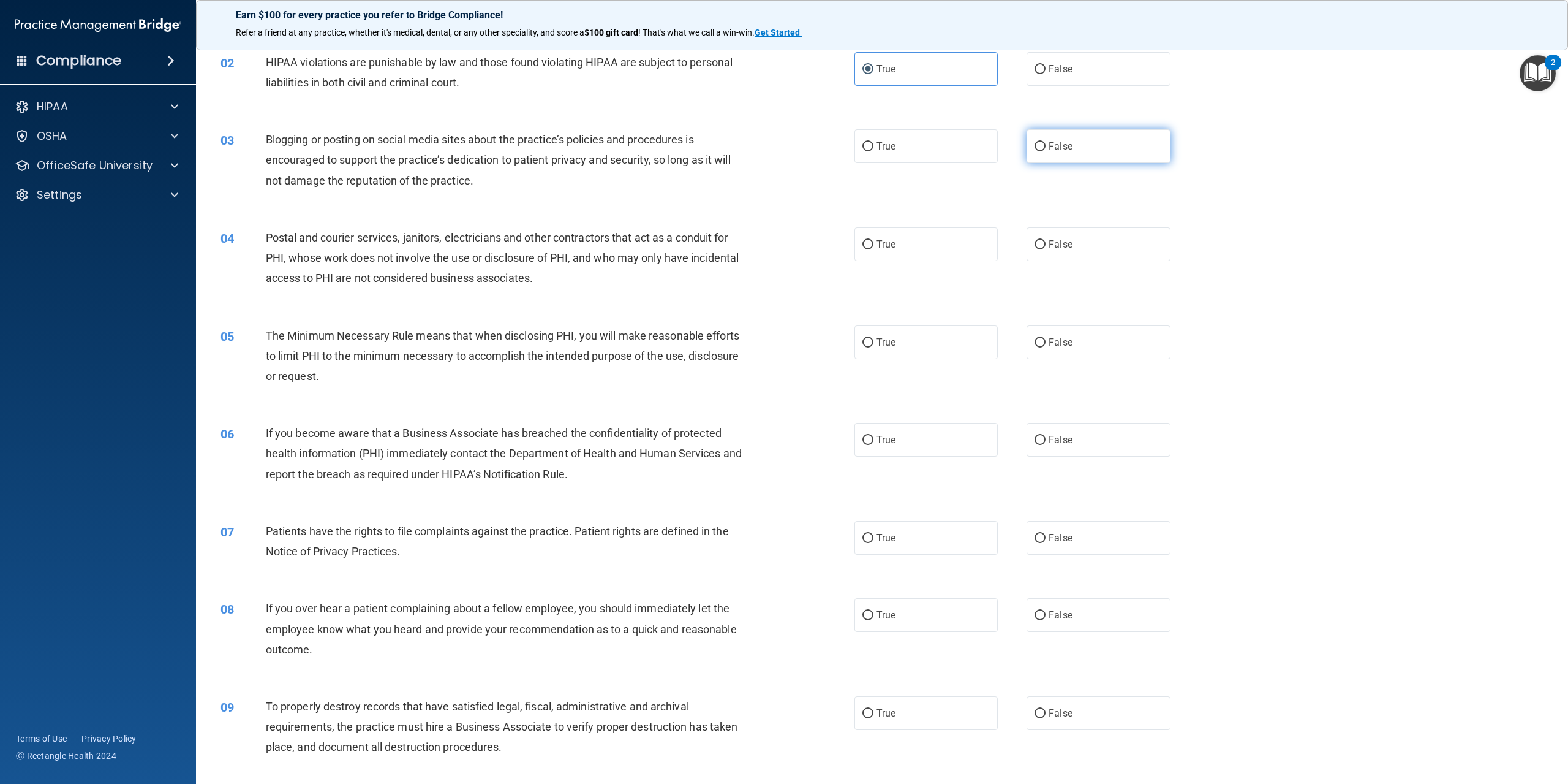
radio input "true"
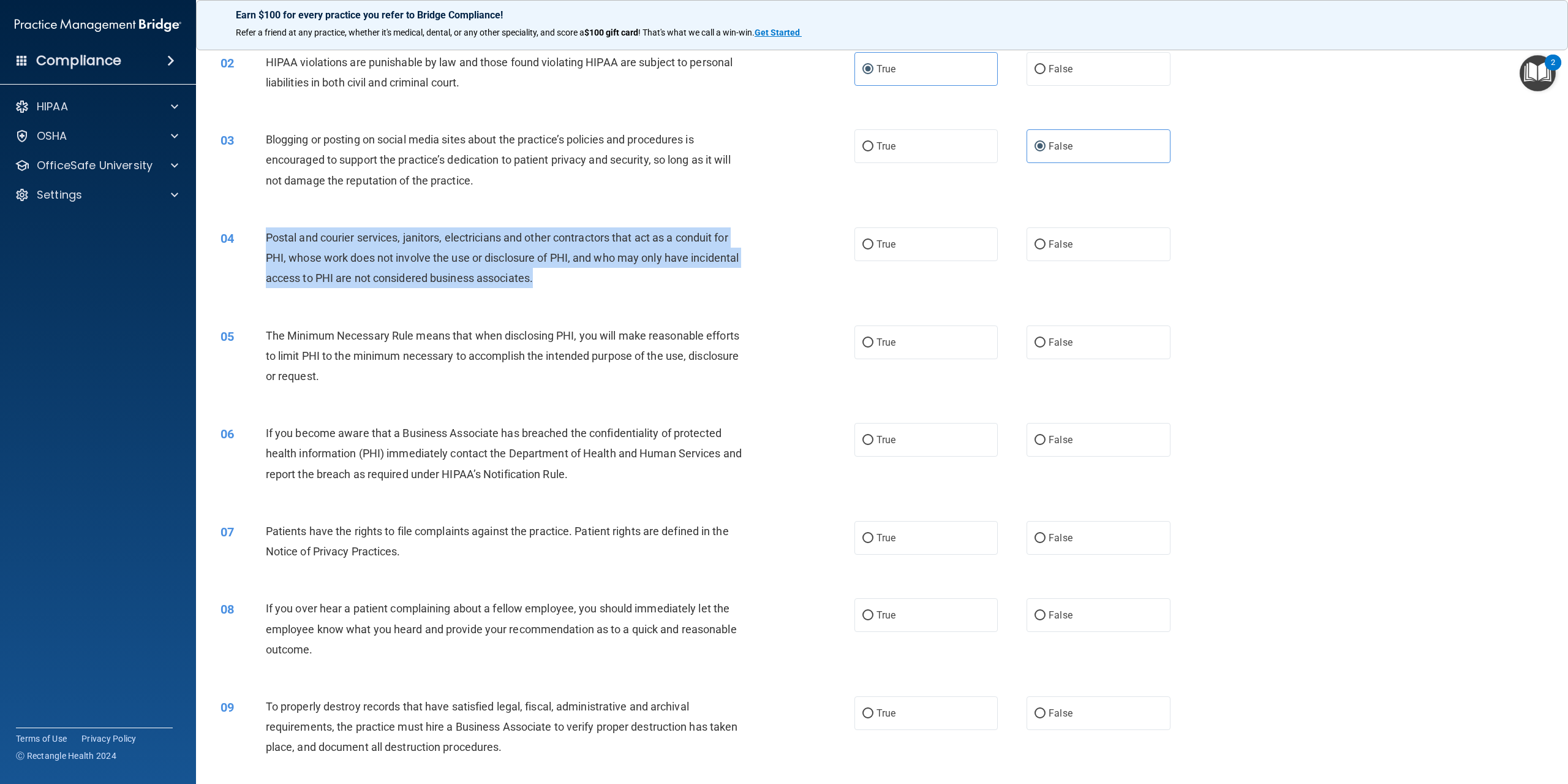
drag, startPoint x: 264, startPoint y: 234, endPoint x: 607, endPoint y: 279, distance: 345.9
click at [607, 279] on div "04 Postal and courier services, janitors, electricians and other contractors th…" at bounding box center [538, 261] width 671 height 67
copy div "Postal and courier services, janitors, electricians and other contractors that …"
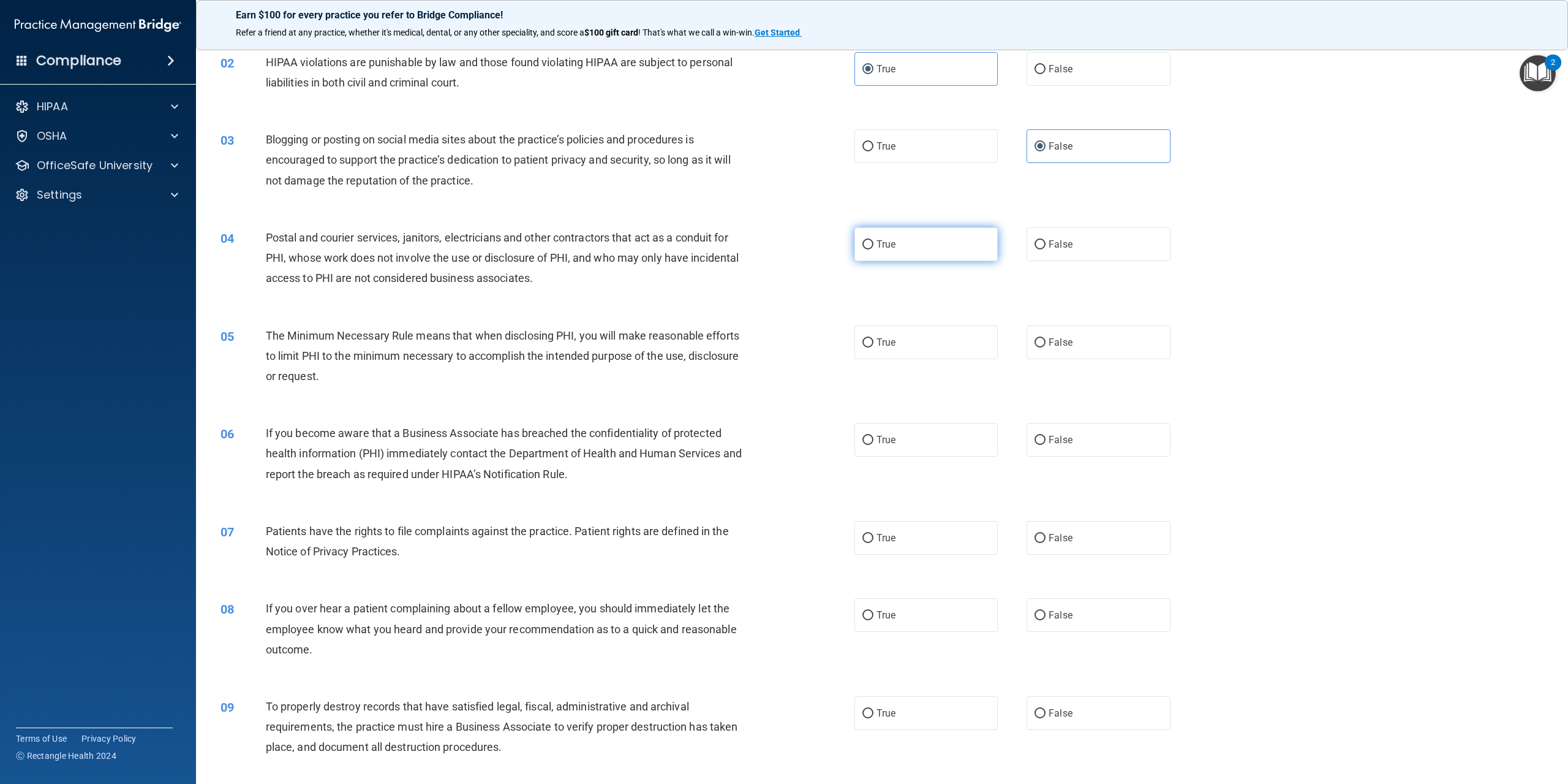
click at [929, 256] on label "True" at bounding box center [926, 244] width 143 height 33
click at [874, 250] on input "True" at bounding box center [867, 245] width 11 height 9
radio input "true"
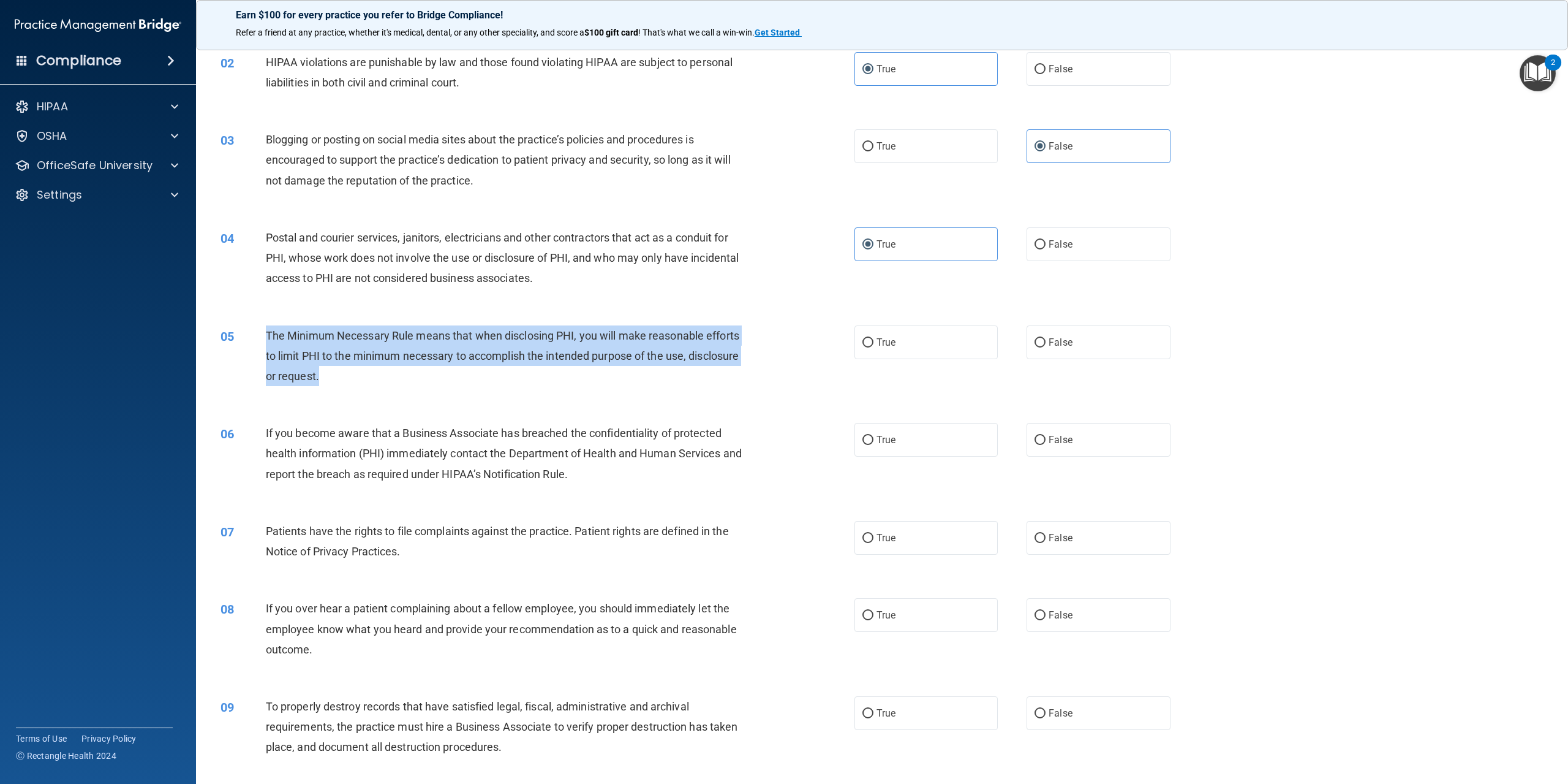
drag, startPoint x: 266, startPoint y: 333, endPoint x: 380, endPoint y: 379, distance: 122.9
click at [380, 379] on div "The Minimum Necessary Rule means that when disclosing PHI, you will make reason…" at bounding box center [510, 356] width 489 height 62
copy span "The Minimum Necessary Rule means that when disclosing PHI, you will make reason…"
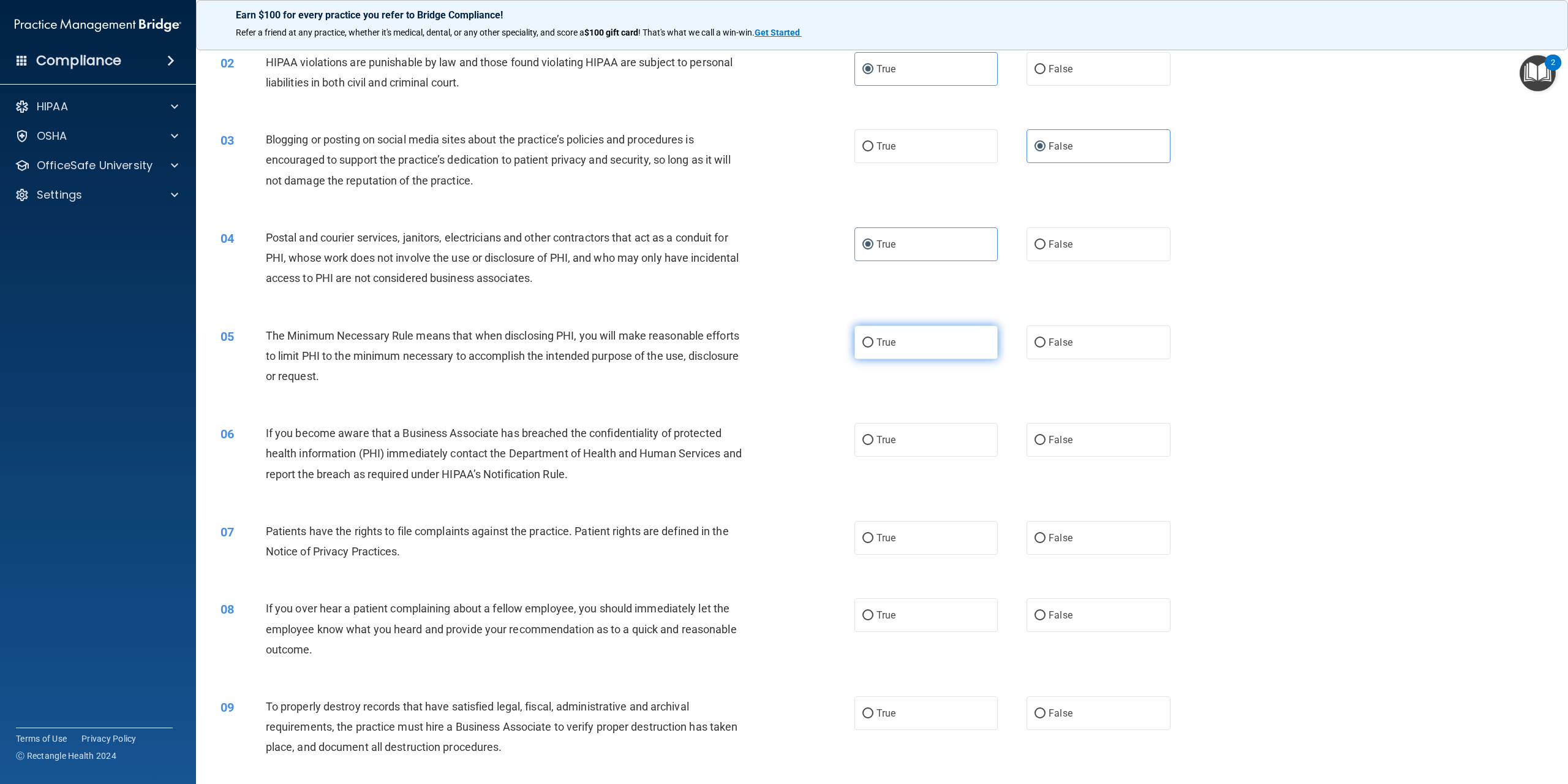
click at [917, 344] on label "True" at bounding box center [926, 342] width 143 height 33
click at [874, 344] on input "True" at bounding box center [867, 342] width 11 height 9
radio input "true"
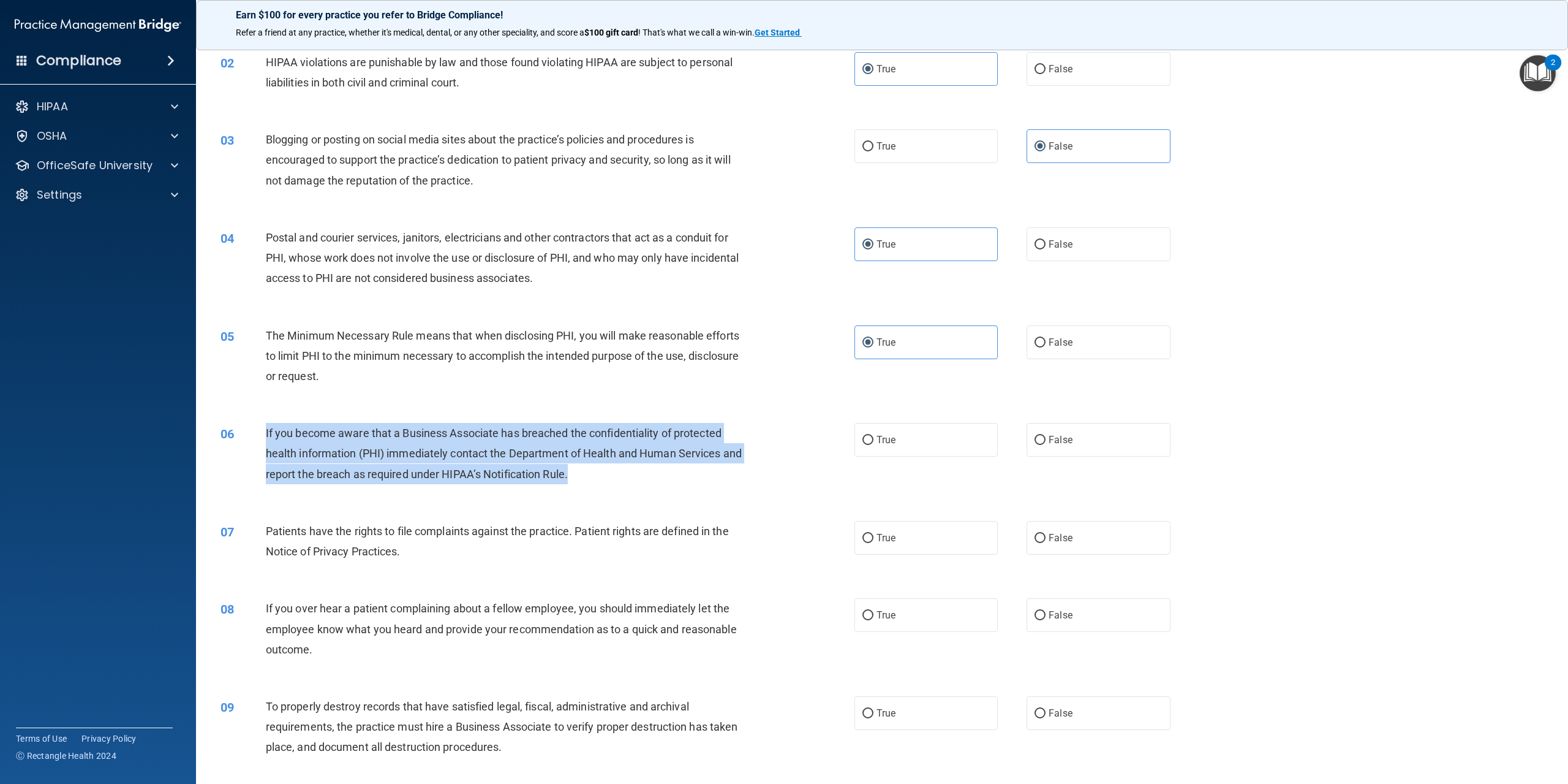
drag, startPoint x: 265, startPoint y: 430, endPoint x: 603, endPoint y: 480, distance: 341.7
click at [603, 480] on div "06 If you become aware that a Business Associate has breached the confidentiali…" at bounding box center [538, 456] width 671 height 67
copy div "If you become aware that a Business Associate has breached the confidentiality …"
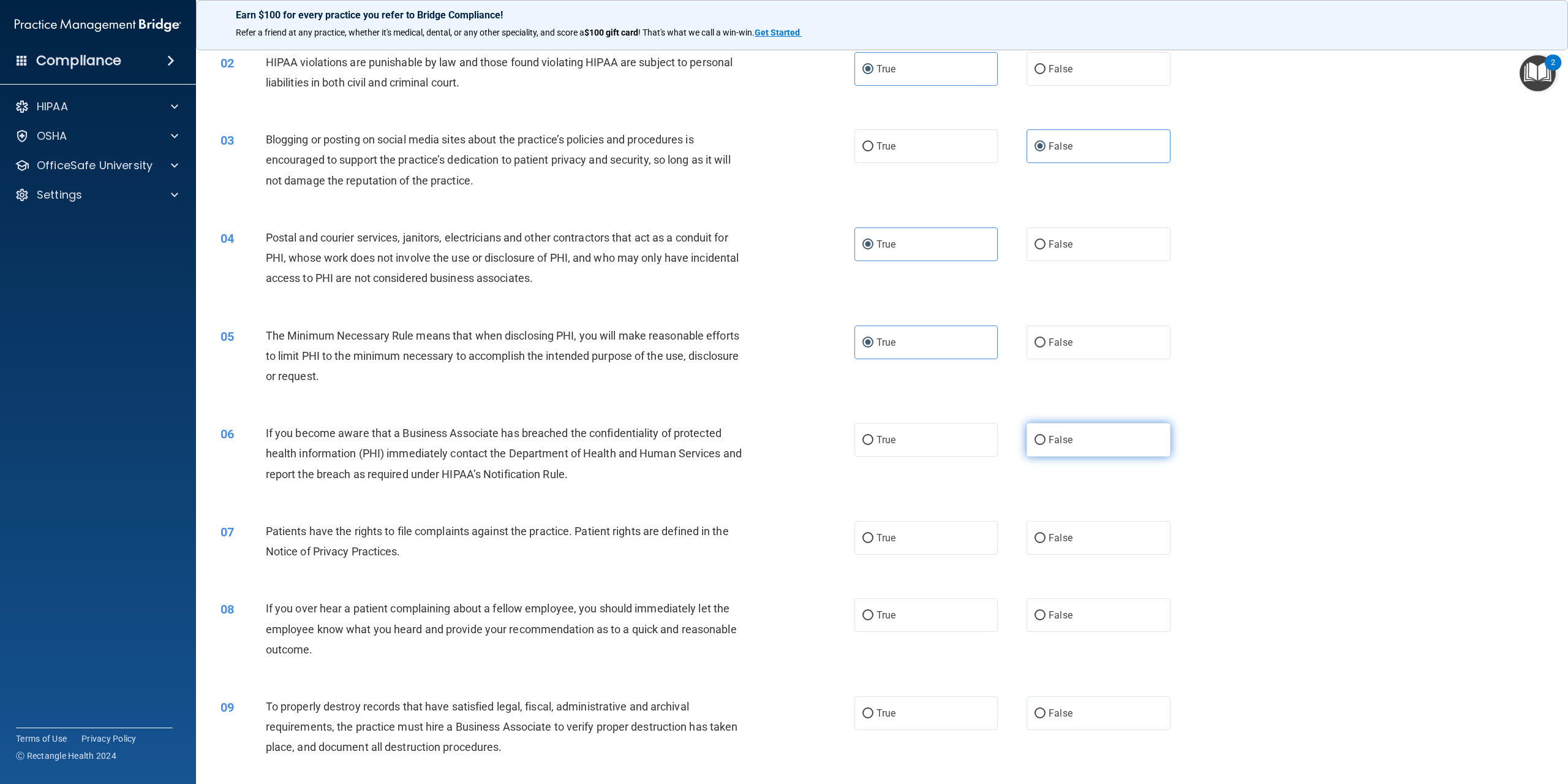
click at [1067, 429] on label "False" at bounding box center [1099, 439] width 143 height 33
click at [1046, 435] on input "False" at bounding box center [1040, 439] width 11 height 9
radio input "true"
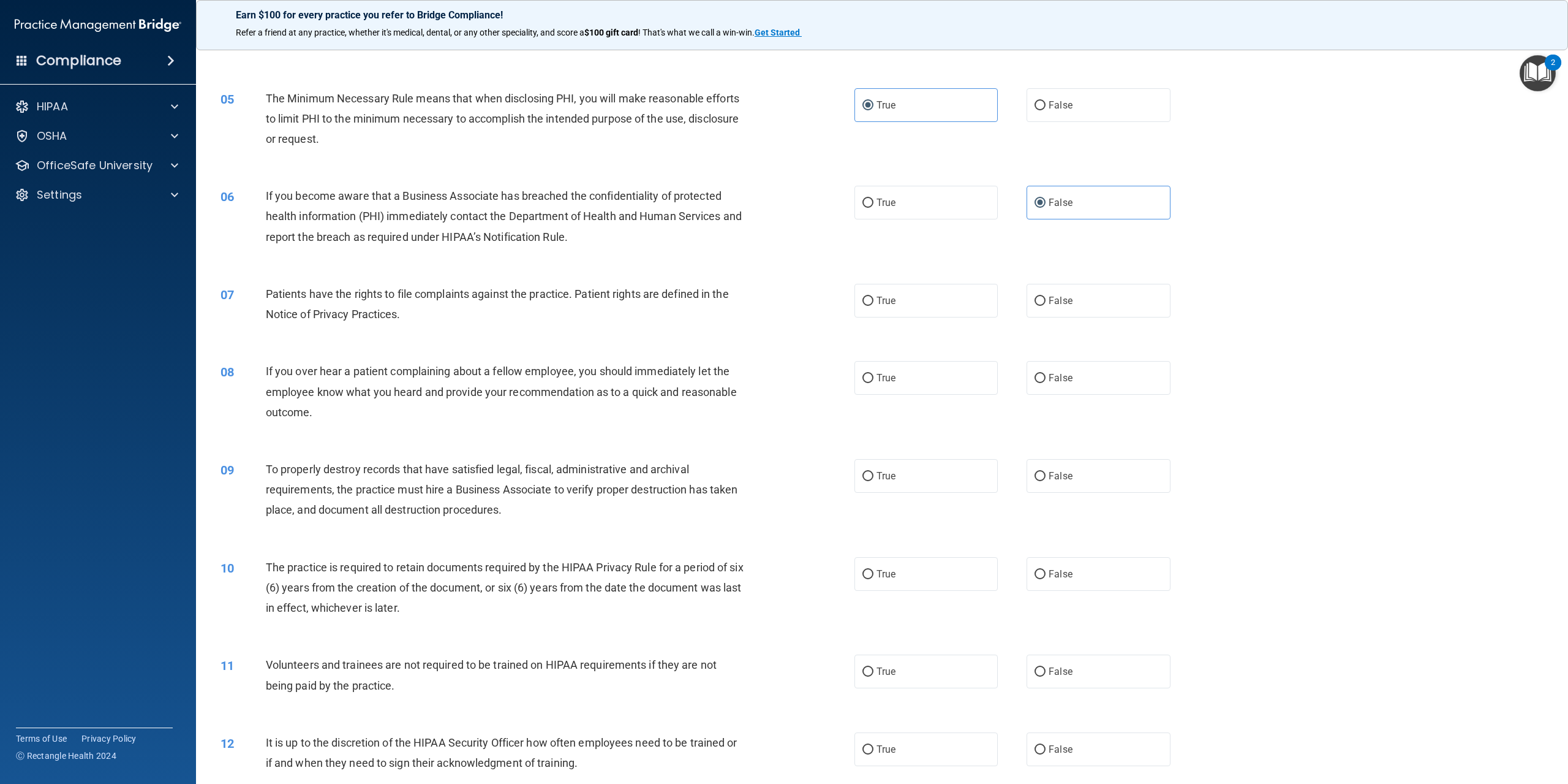
scroll to position [368, 0]
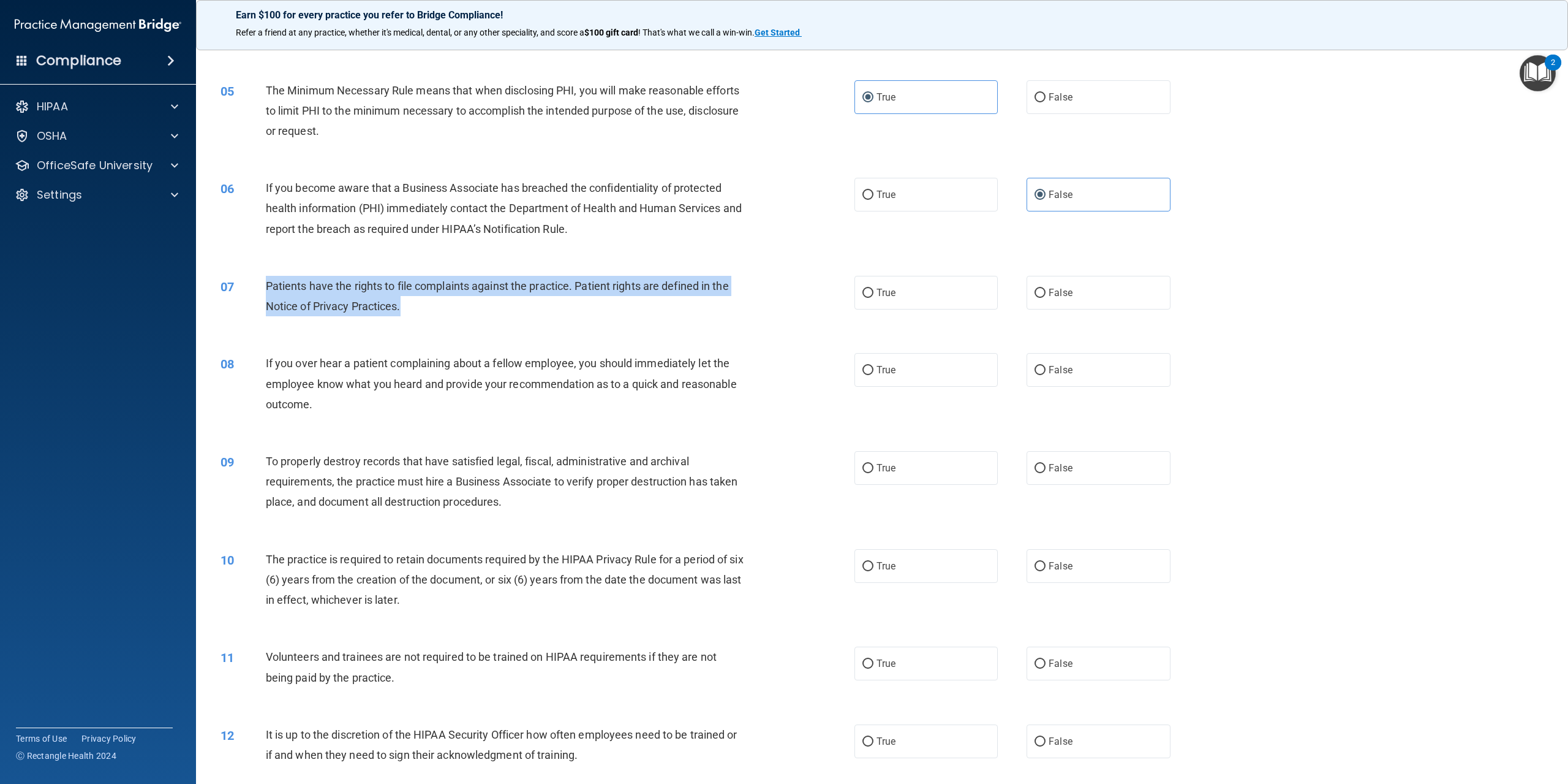
drag, startPoint x: 421, startPoint y: 310, endPoint x: 265, endPoint y: 285, distance: 158.0
click at [265, 285] on div "Patients have the rights to file complaints against the practice. Patient right…" at bounding box center [510, 295] width 489 height 41
copy span "Patients have the rights to file complaints against the practice. Patient right…"
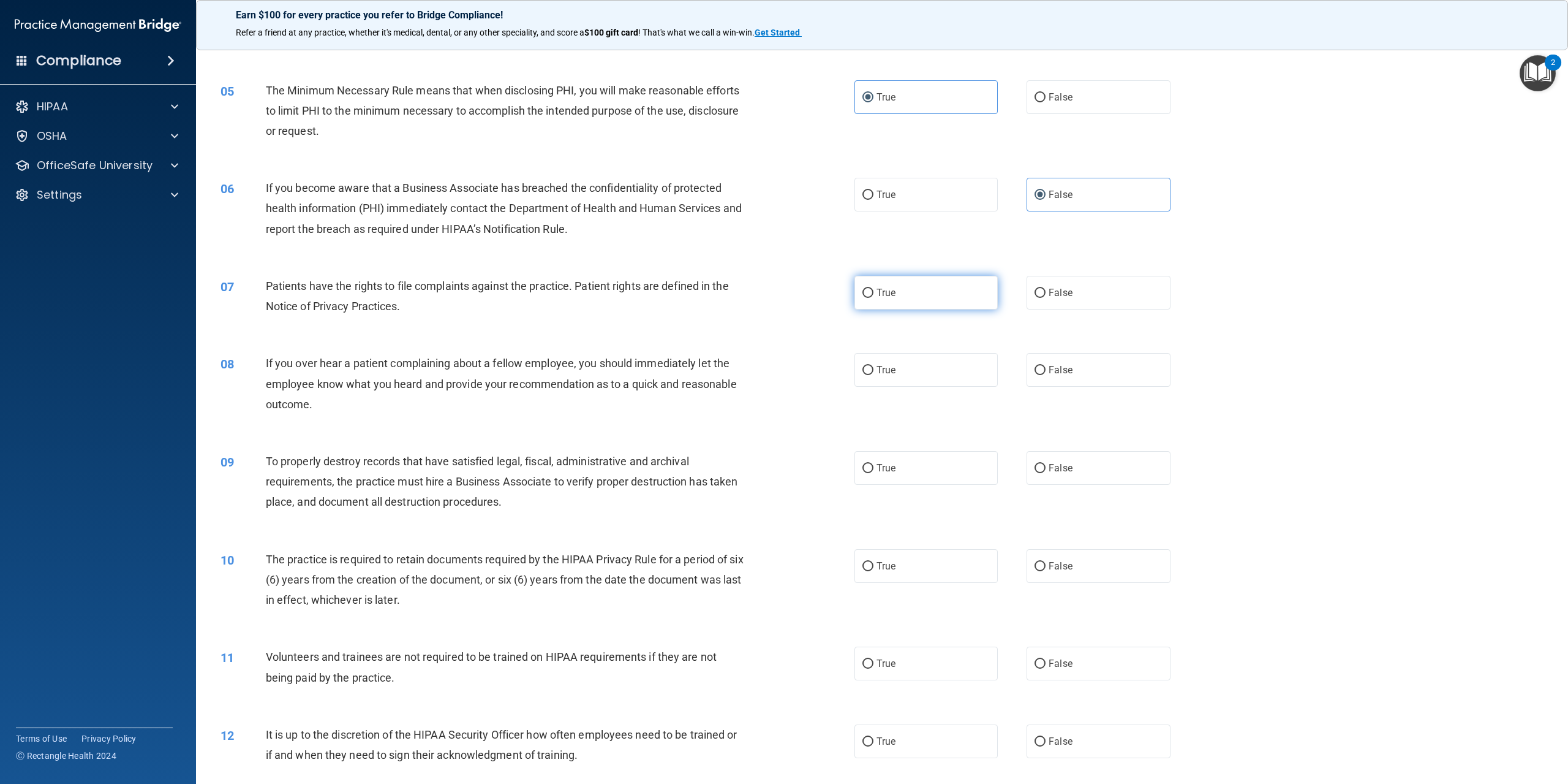
click at [922, 286] on label "True" at bounding box center [926, 292] width 143 height 33
click at [874, 289] on input "True" at bounding box center [867, 293] width 11 height 9
radio input "true"
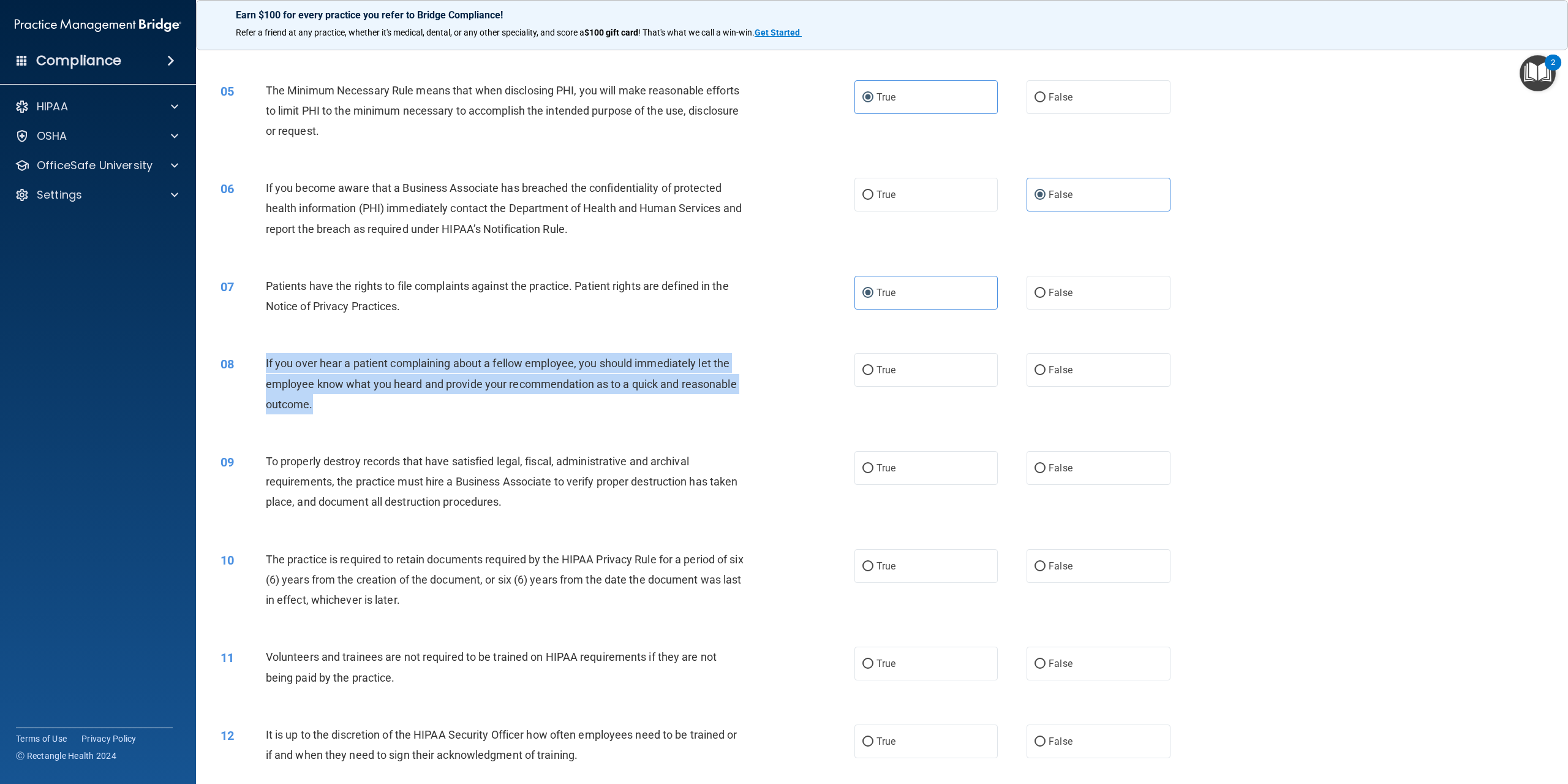
drag, startPoint x: 315, startPoint y: 409, endPoint x: 264, endPoint y: 363, distance: 68.7
click at [264, 363] on div "08 If you over hear a patient complaining about a fellow employee, you should i…" at bounding box center [538, 386] width 671 height 67
copy div "If you over hear a patient complaining about a fellow employee, you should imme…"
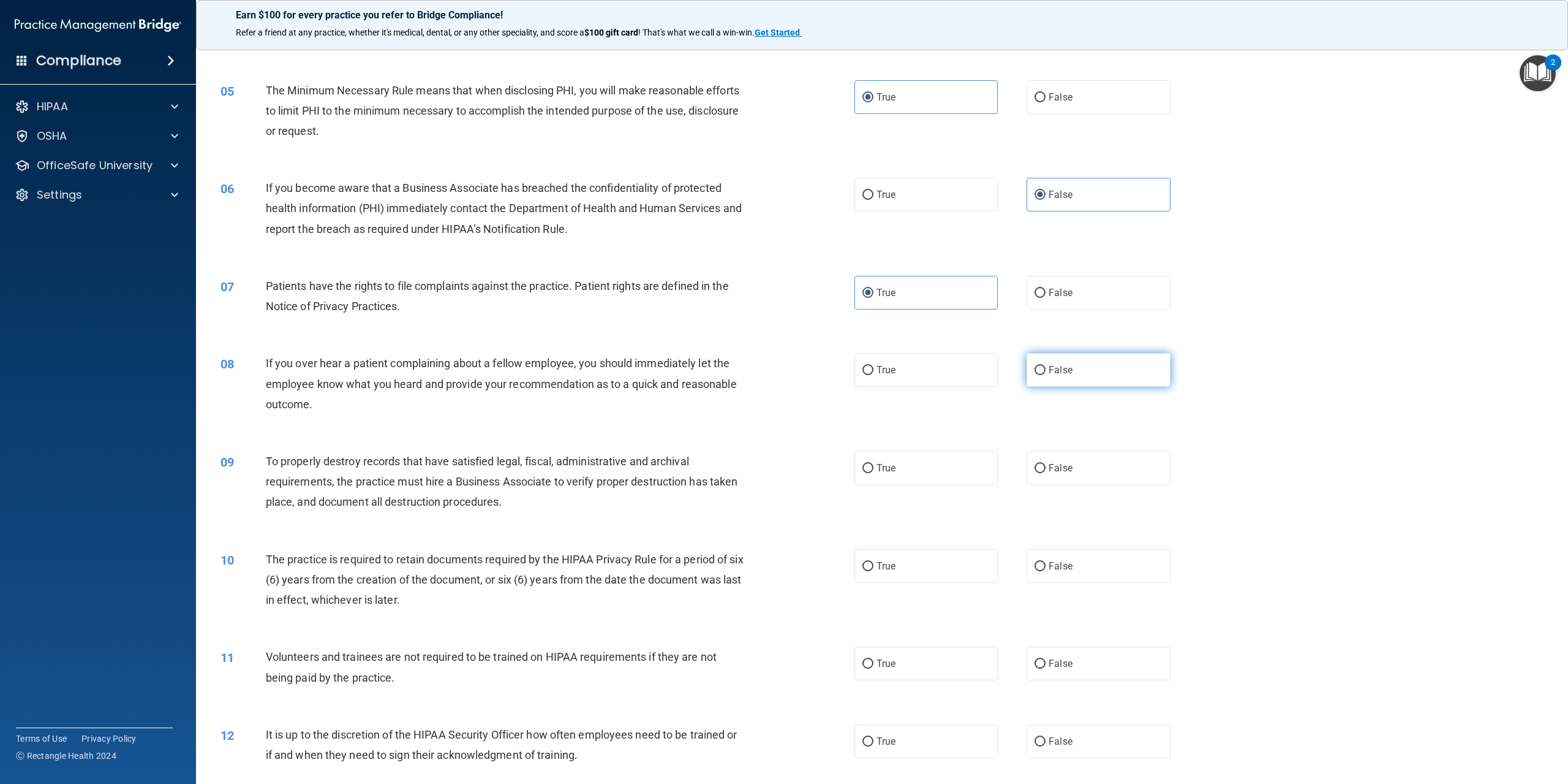
click at [1059, 359] on label "False" at bounding box center [1099, 370] width 143 height 33
click at [1046, 365] on input "False" at bounding box center [1040, 370] width 11 height 9
radio input "true"
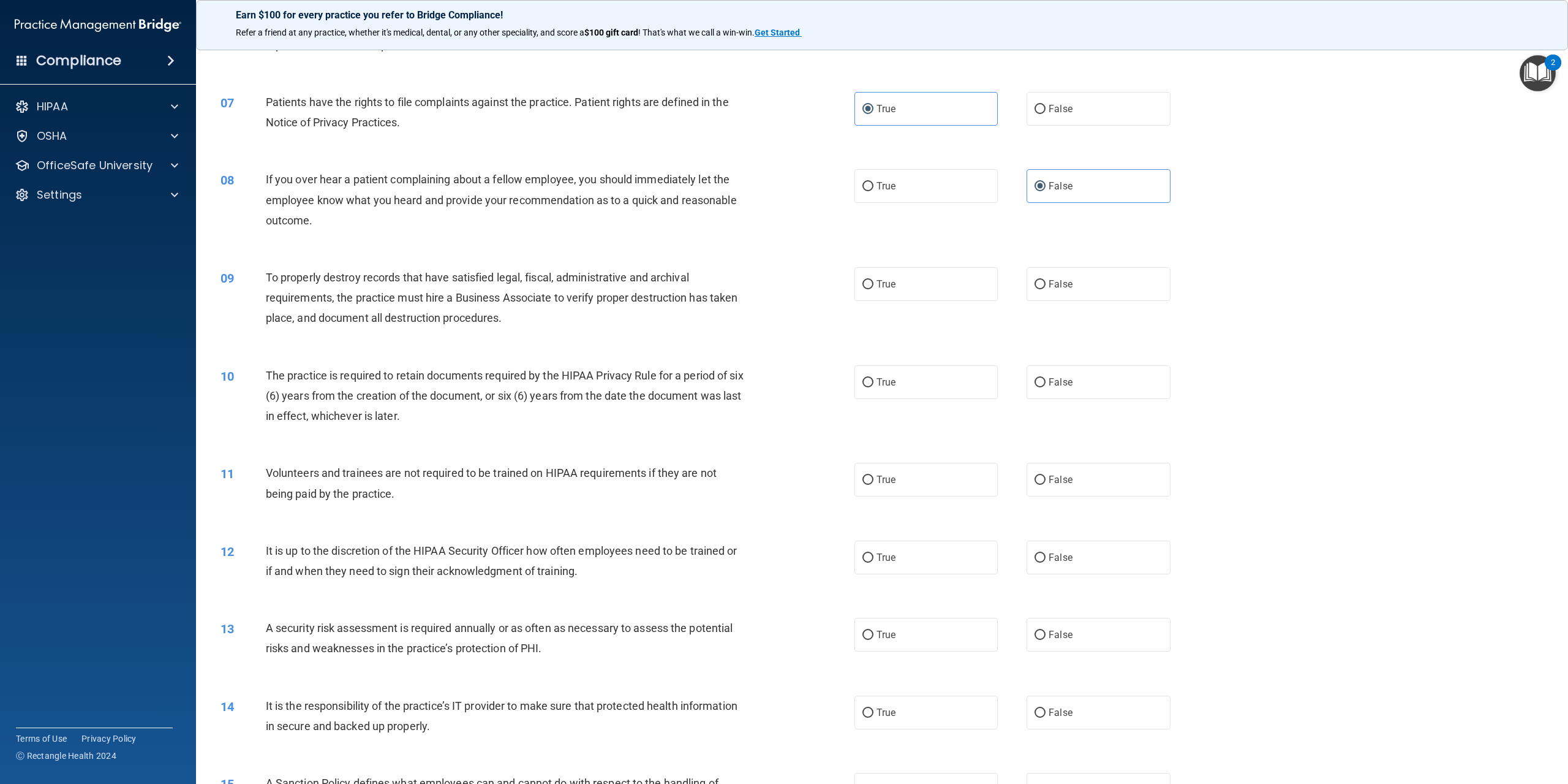
scroll to position [613, 0]
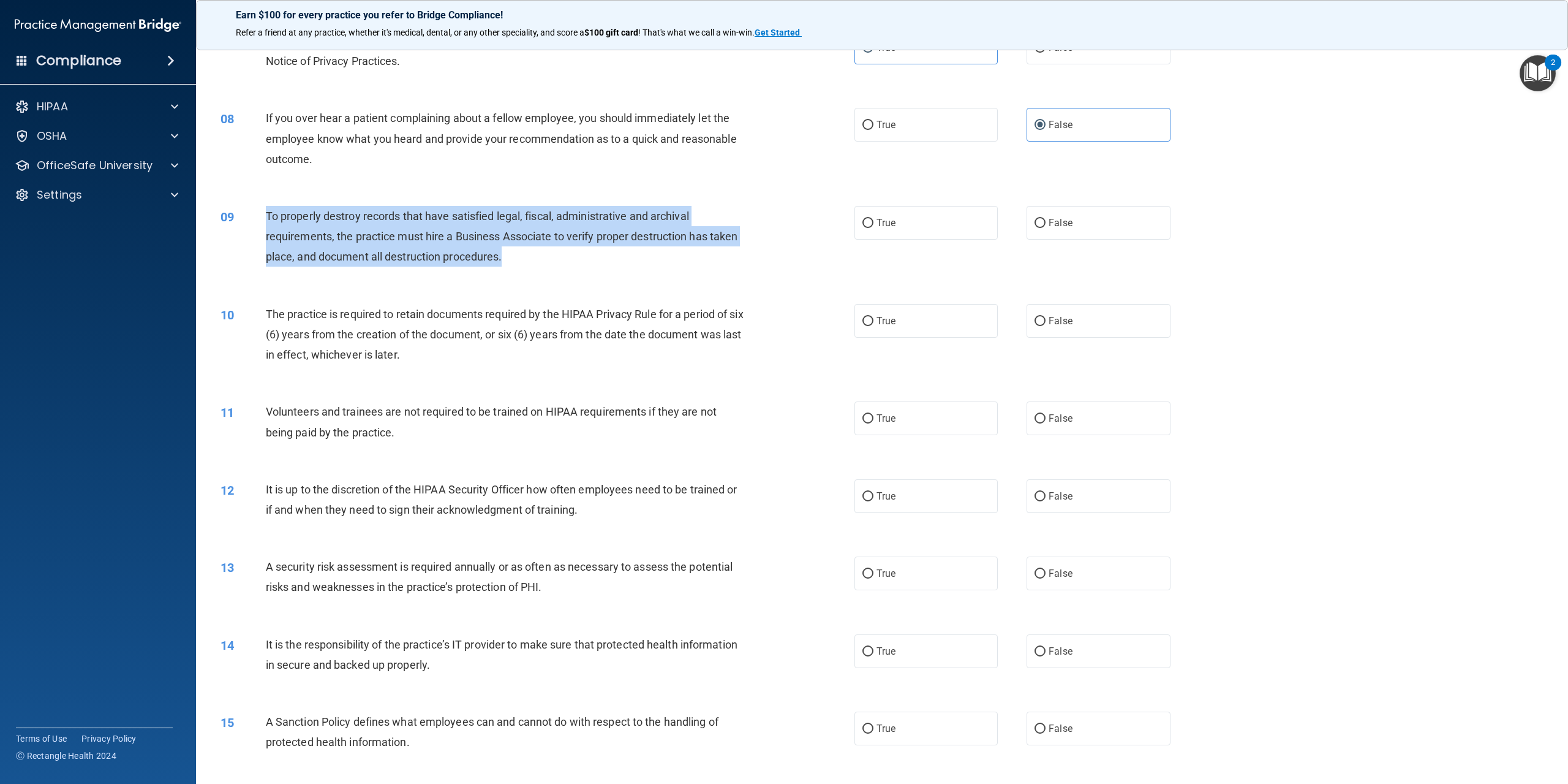
drag, startPoint x: 509, startPoint y: 258, endPoint x: 264, endPoint y: 208, distance: 250.0
click at [264, 208] on div "09 To properly destroy records that have satisfied legal, fiscal, administrativ…" at bounding box center [538, 239] width 671 height 67
copy div "To properly destroy records that have satisfied legal, fiscal, administrative a…"
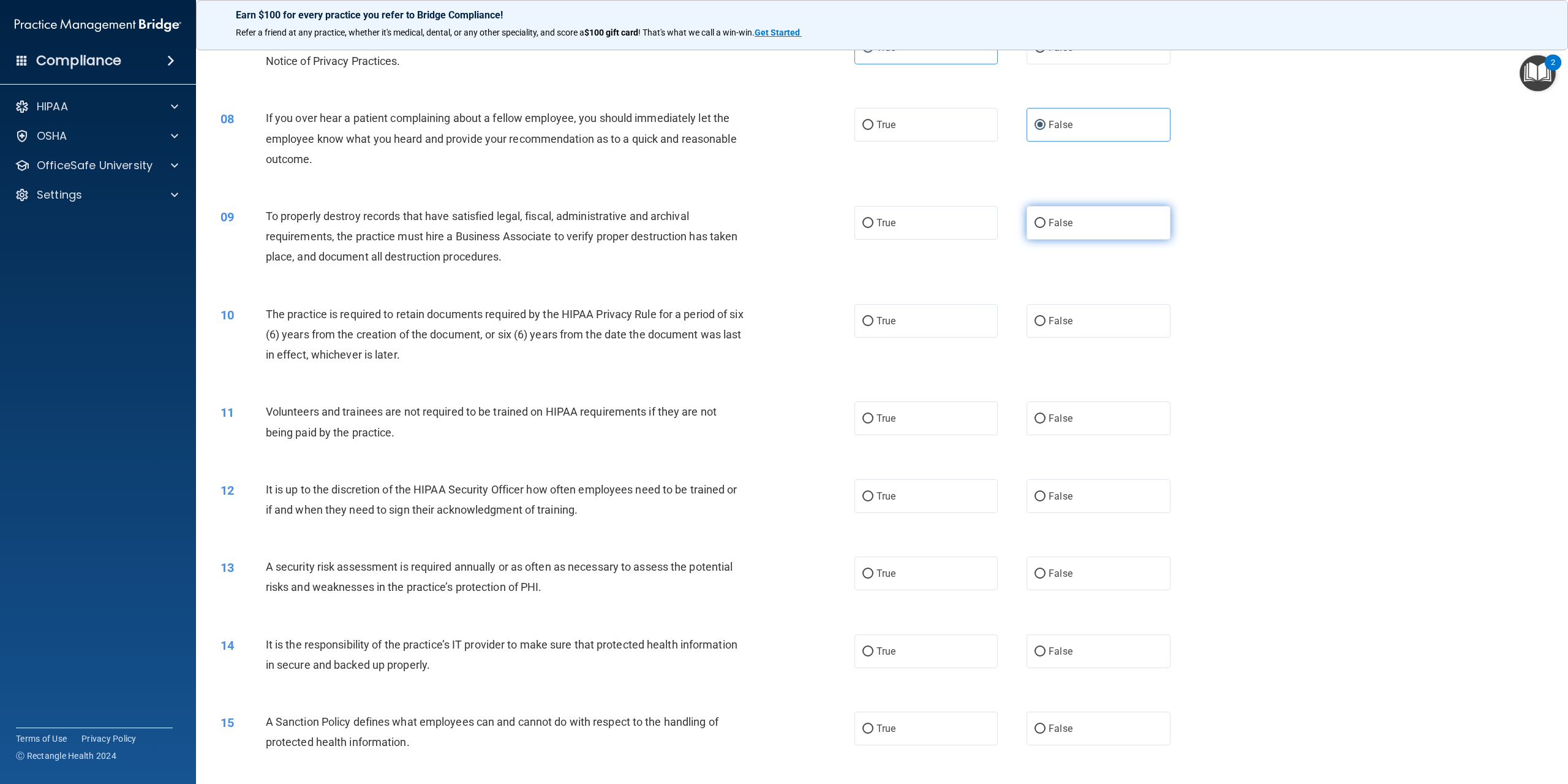
click at [1049, 222] on span "False" at bounding box center [1060, 223] width 24 height 12
click at [1046, 222] on input "False" at bounding box center [1040, 223] width 11 height 9
radio input "true"
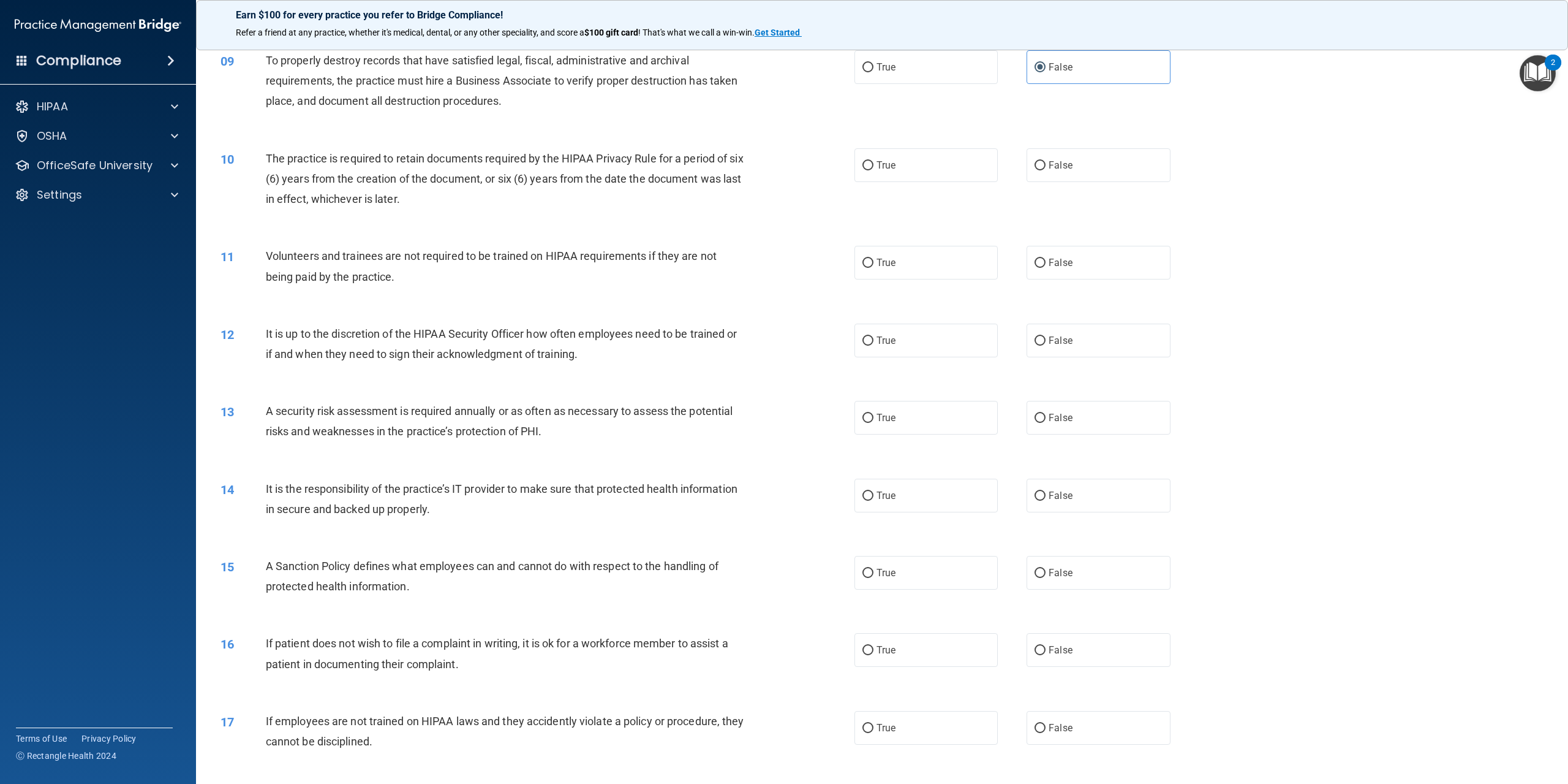
scroll to position [796, 0]
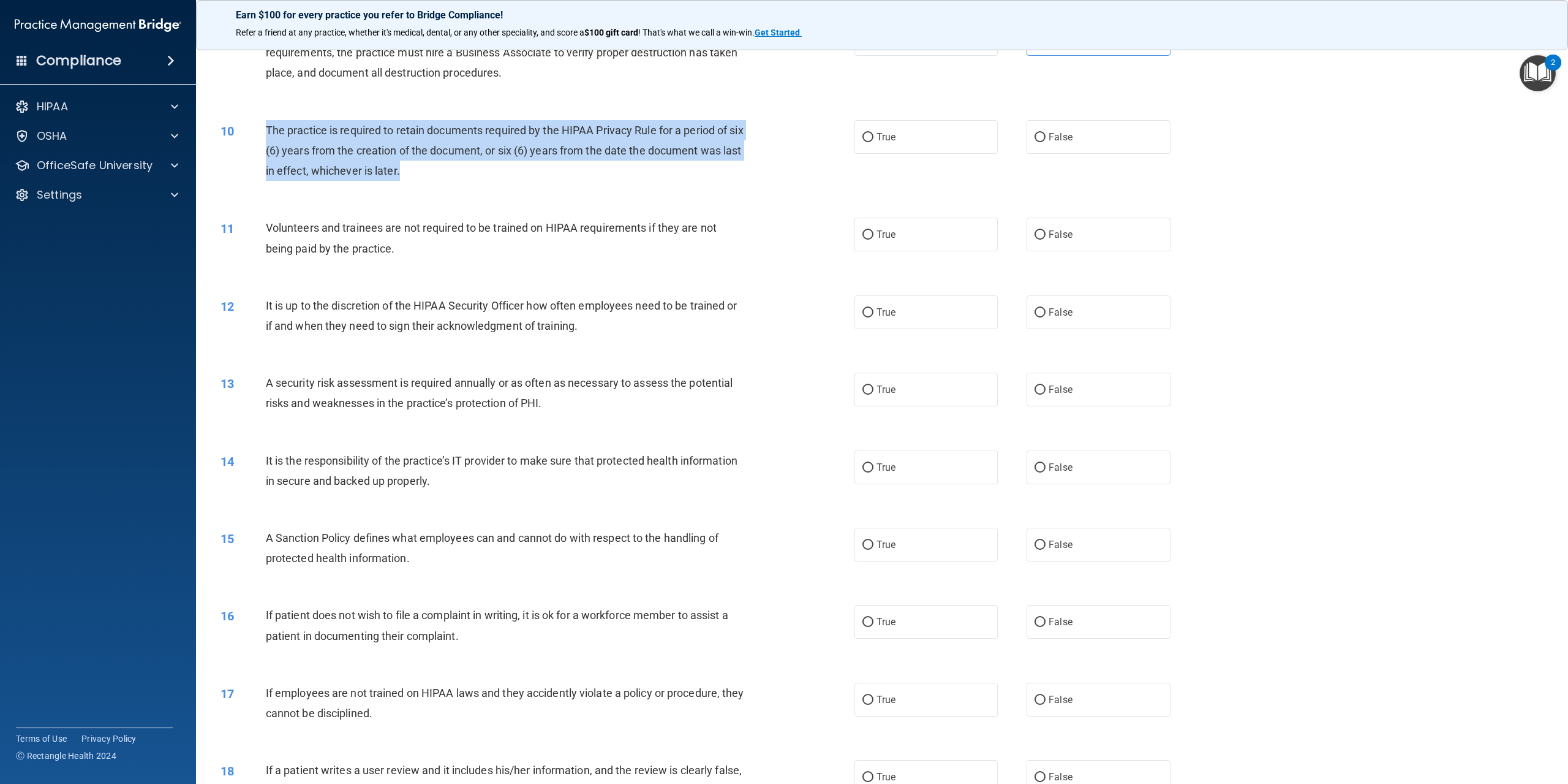
drag, startPoint x: 430, startPoint y: 173, endPoint x: 264, endPoint y: 129, distance: 171.7
click at [264, 129] on div "10 The practice is required to retain documents required by the HIPAA Privacy R…" at bounding box center [538, 153] width 671 height 67
copy div "The practice is required to retain documents required by the HIPAA Privacy Rule…"
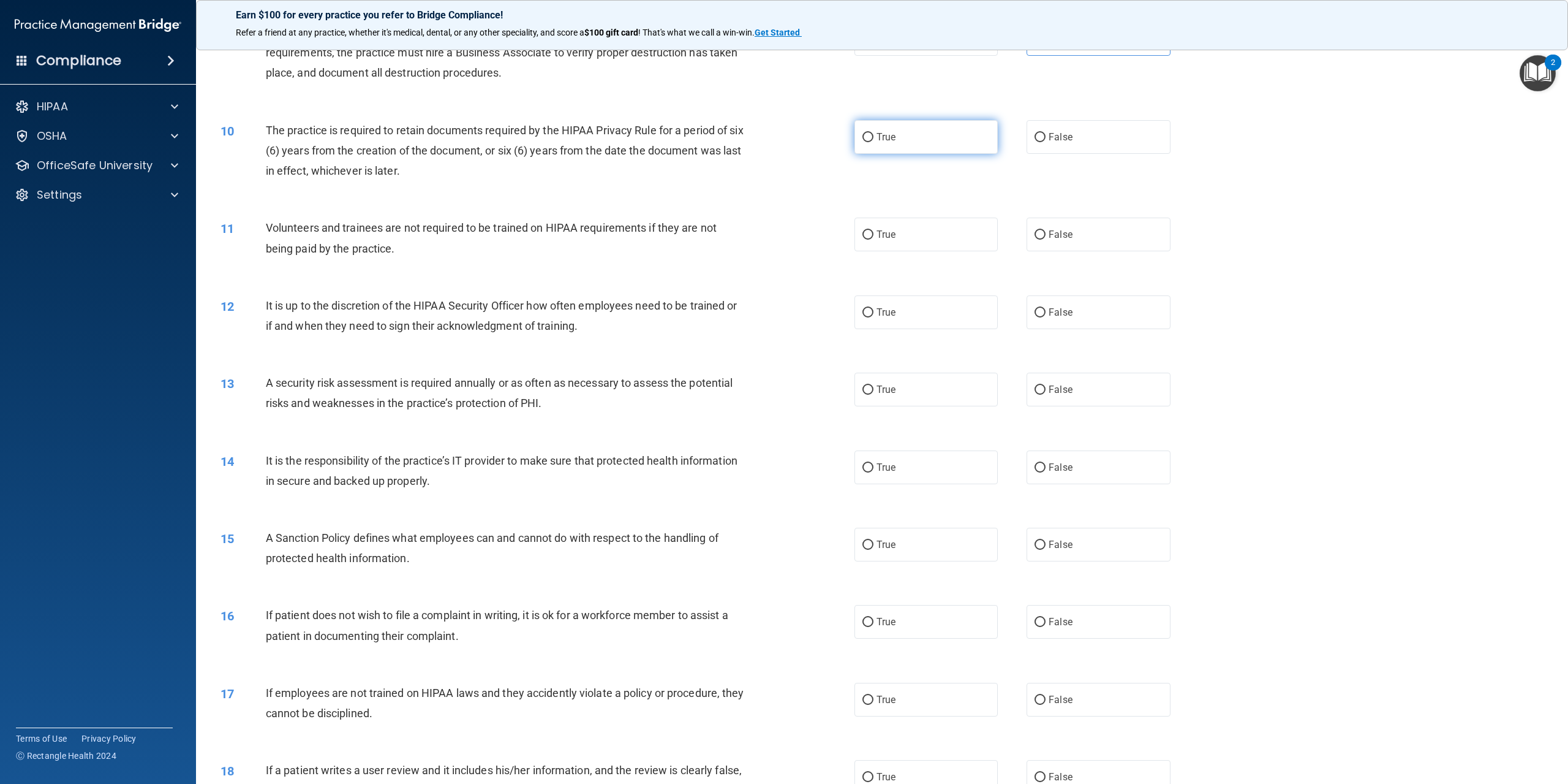
click at [916, 126] on label "True" at bounding box center [926, 136] width 143 height 33
click at [874, 133] on input "True" at bounding box center [867, 137] width 11 height 9
radio input "true"
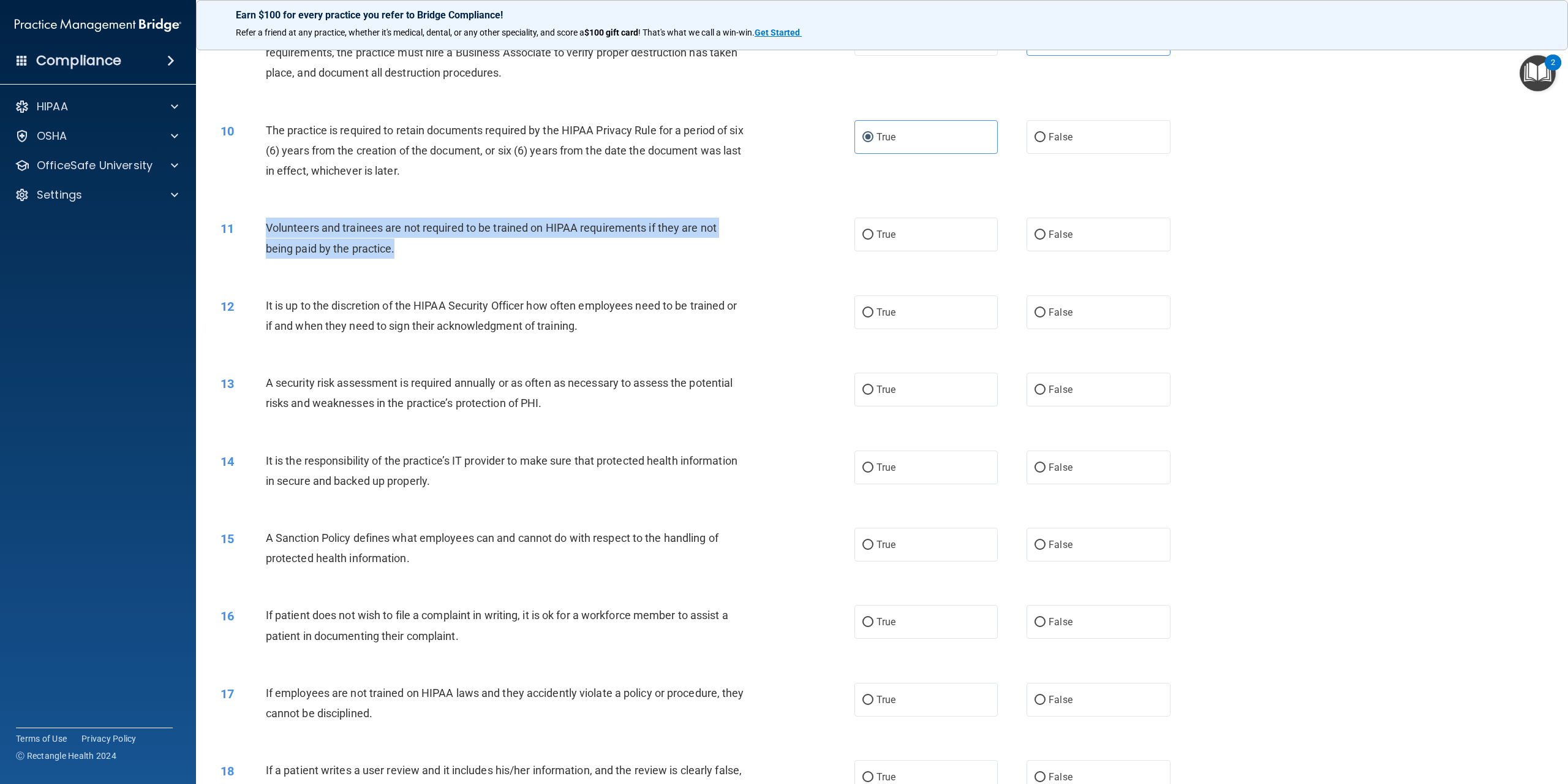
drag, startPoint x: 417, startPoint y: 245, endPoint x: 267, endPoint y: 231, distance: 150.7
click at [267, 231] on div "Volunteers and trainees are not required to be trained on HIPAA requirements if…" at bounding box center [510, 237] width 489 height 41
copy span "Volunteers and trainees are not required to be trained on HIPAA requirements if…"
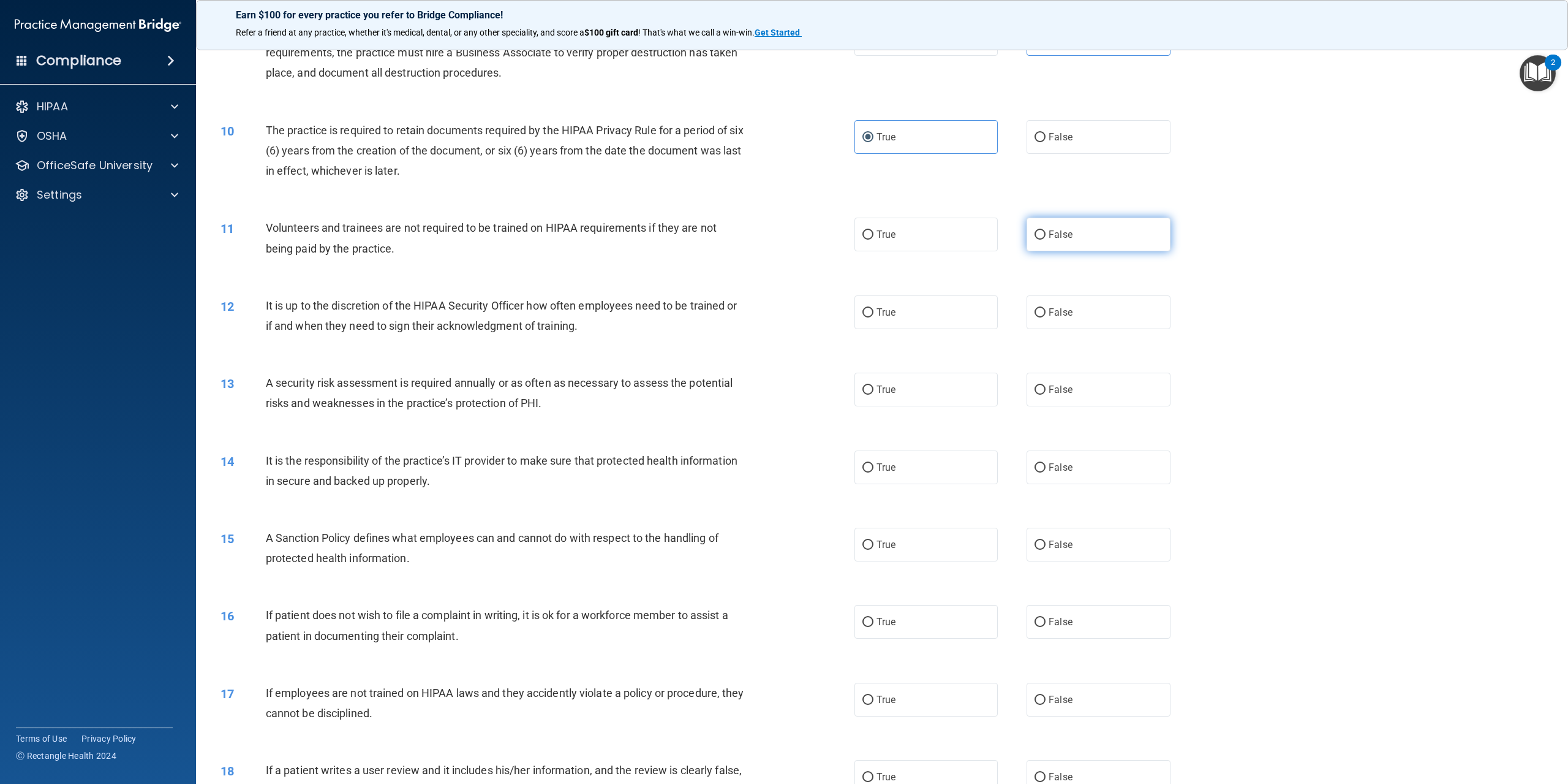
click at [1115, 236] on label "False" at bounding box center [1099, 234] width 143 height 33
click at [1046, 236] on input "False" at bounding box center [1040, 235] width 11 height 9
radio input "true"
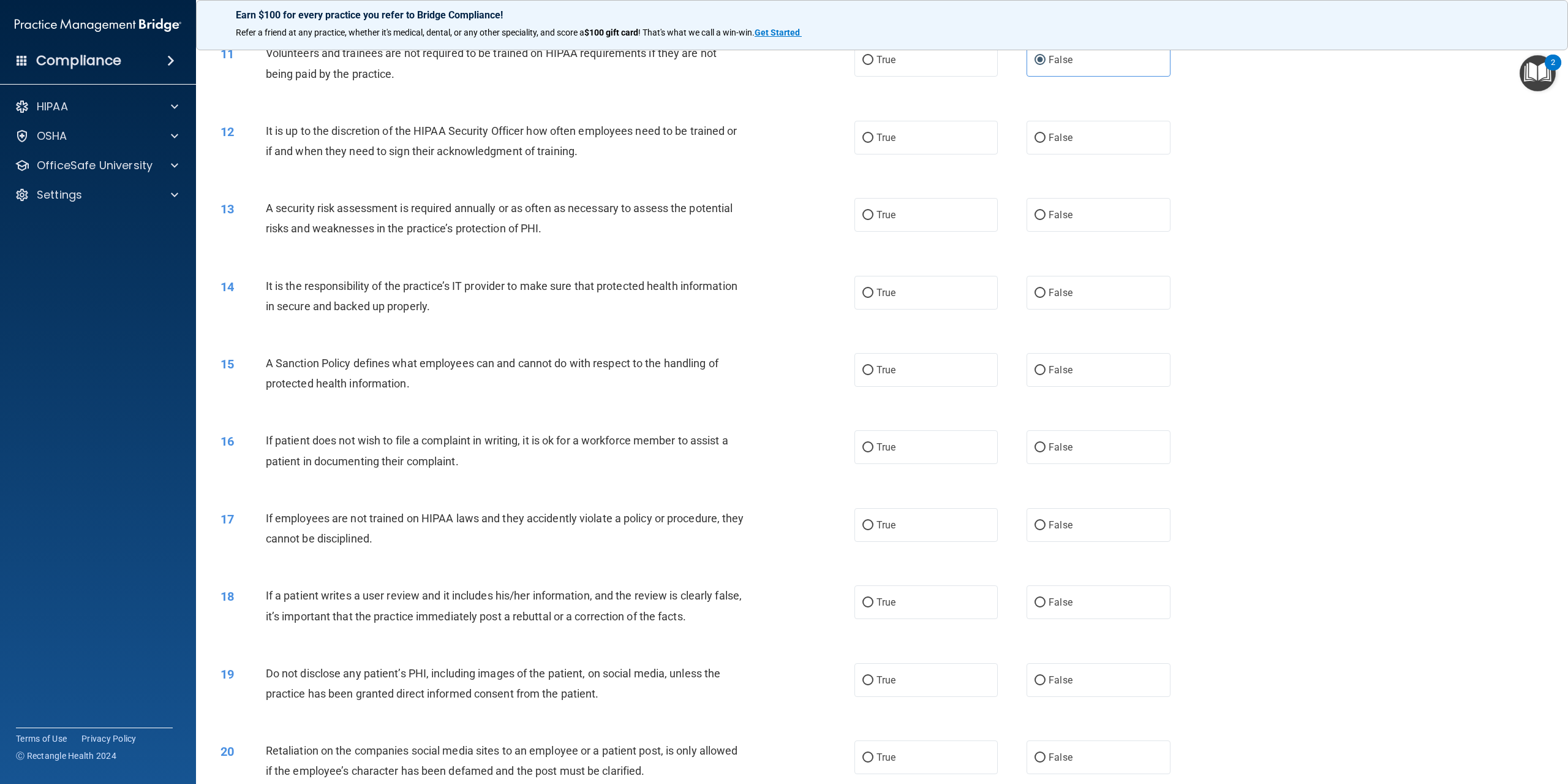
scroll to position [980, 0]
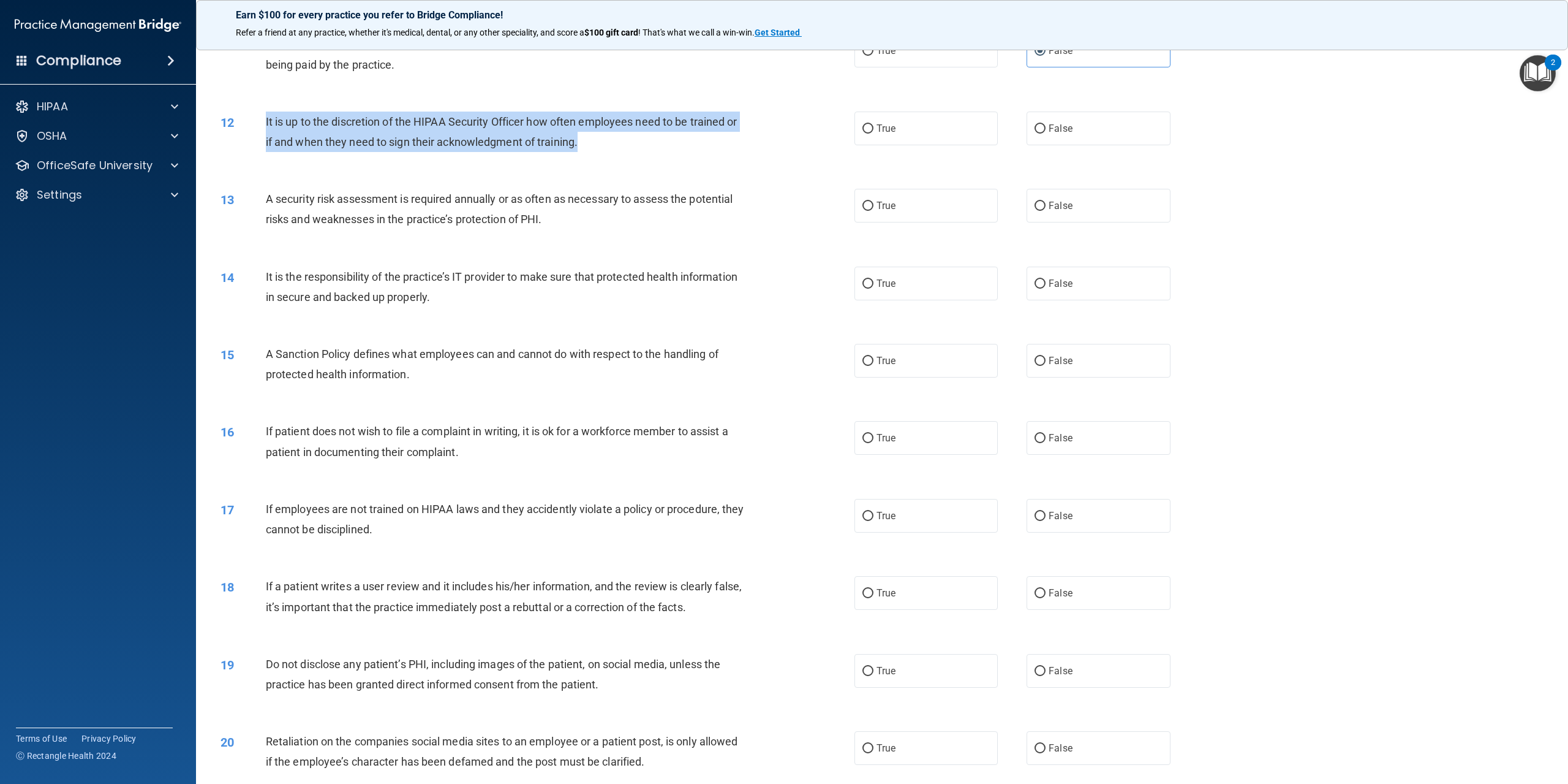
drag, startPoint x: 593, startPoint y: 141, endPoint x: 261, endPoint y: 121, distance: 332.6
click at [261, 121] on div "12 It is up to the discretion of the HIPAA Security Officer how often employees…" at bounding box center [538, 135] width 671 height 47
copy div "It is up to the discretion of the HIPAA Security Officer how often employees ne…"
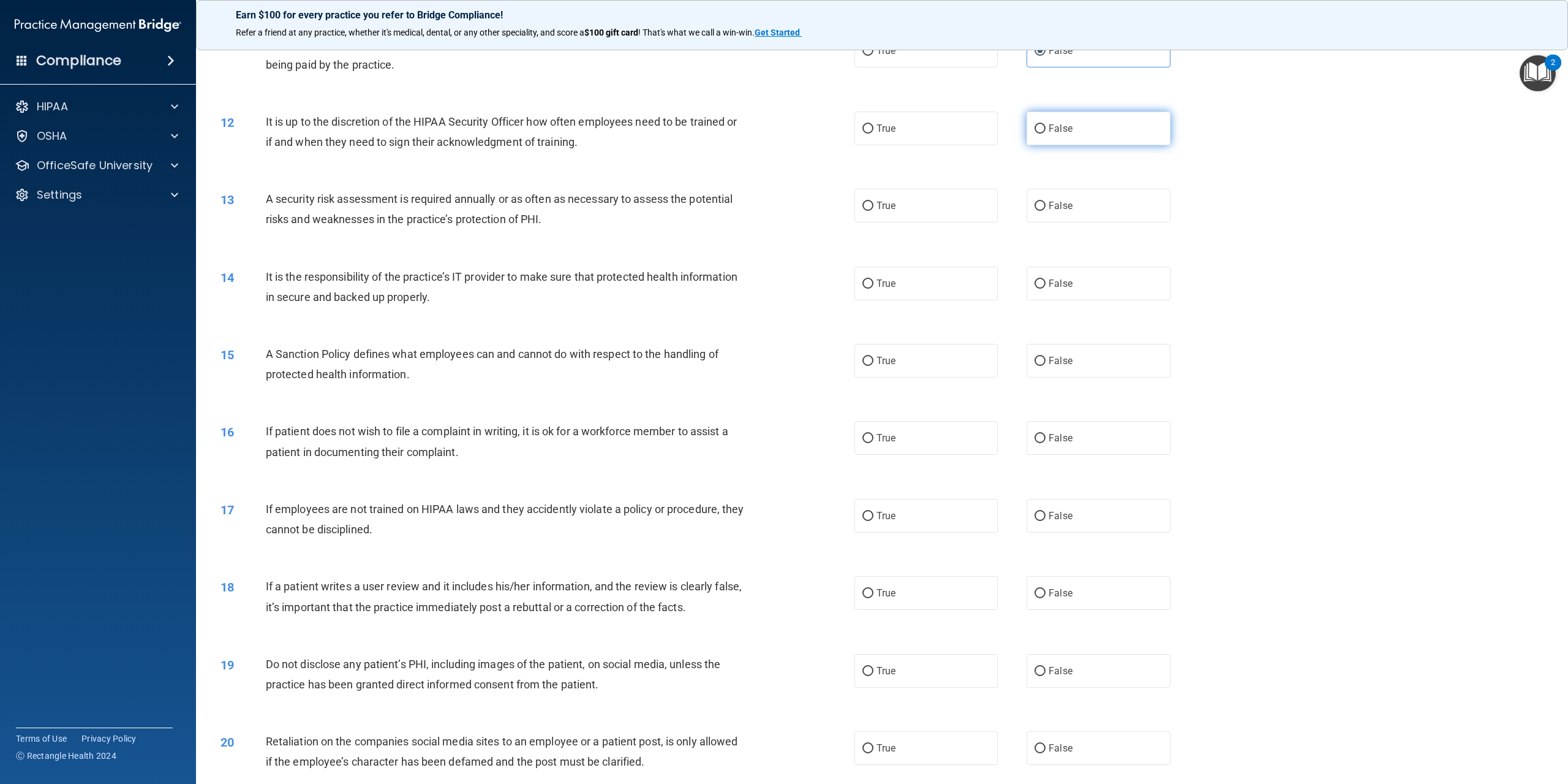
click at [1027, 130] on label "False" at bounding box center [1099, 128] width 143 height 33
click at [1035, 130] on input "False" at bounding box center [1040, 128] width 11 height 9
radio input "true"
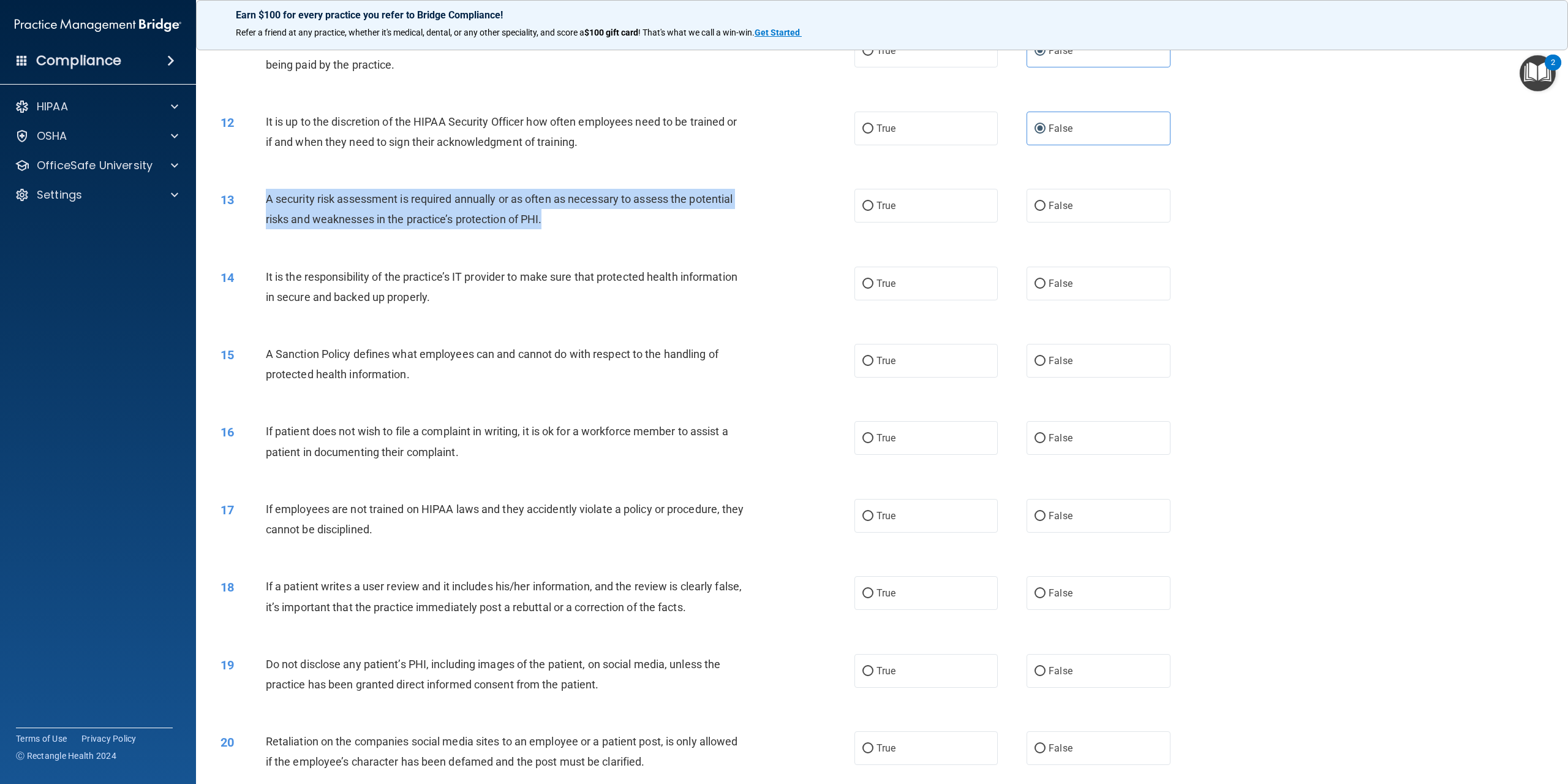
drag, startPoint x: 548, startPoint y: 216, endPoint x: 261, endPoint y: 194, distance: 287.8
click at [261, 194] on div "13 A security risk assessment is required annually or as often as necessary to …" at bounding box center [538, 212] width 671 height 47
copy div "A security risk assessment is required annually or as often as necessary to ass…"
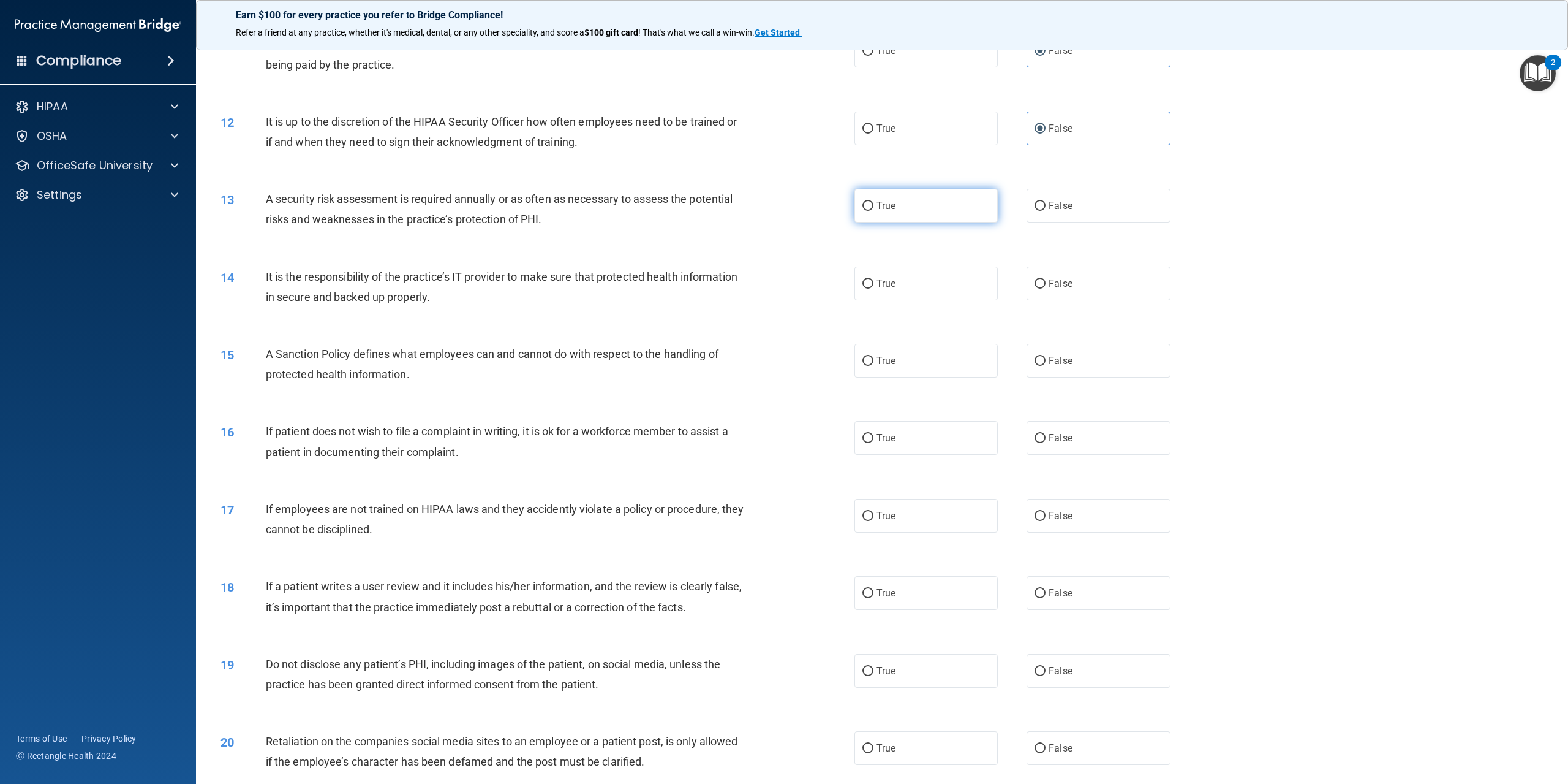
click at [953, 221] on label "True" at bounding box center [926, 206] width 143 height 33
click at [874, 211] on input "True" at bounding box center [867, 206] width 11 height 9
radio input "true"
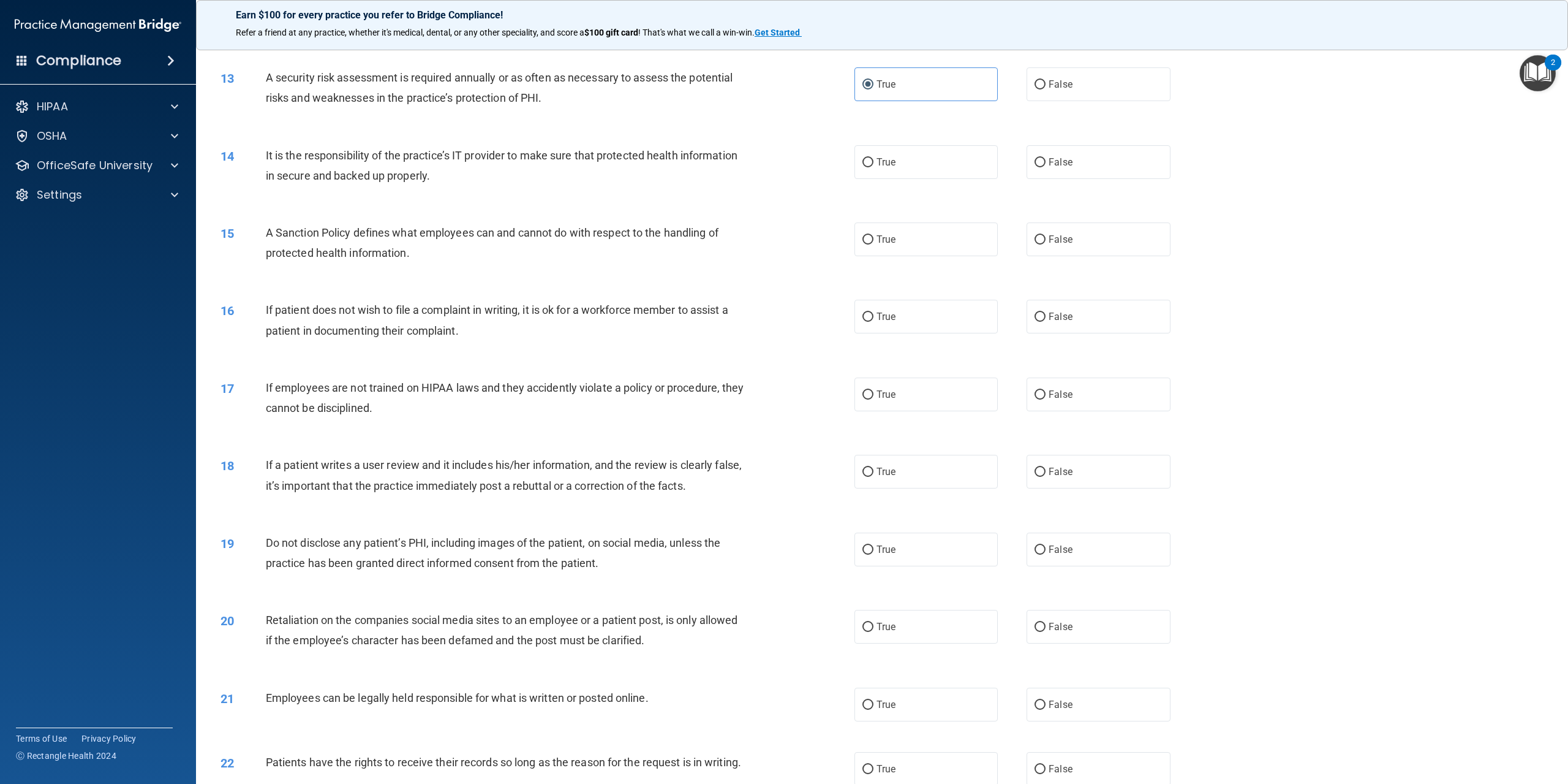
scroll to position [1103, 0]
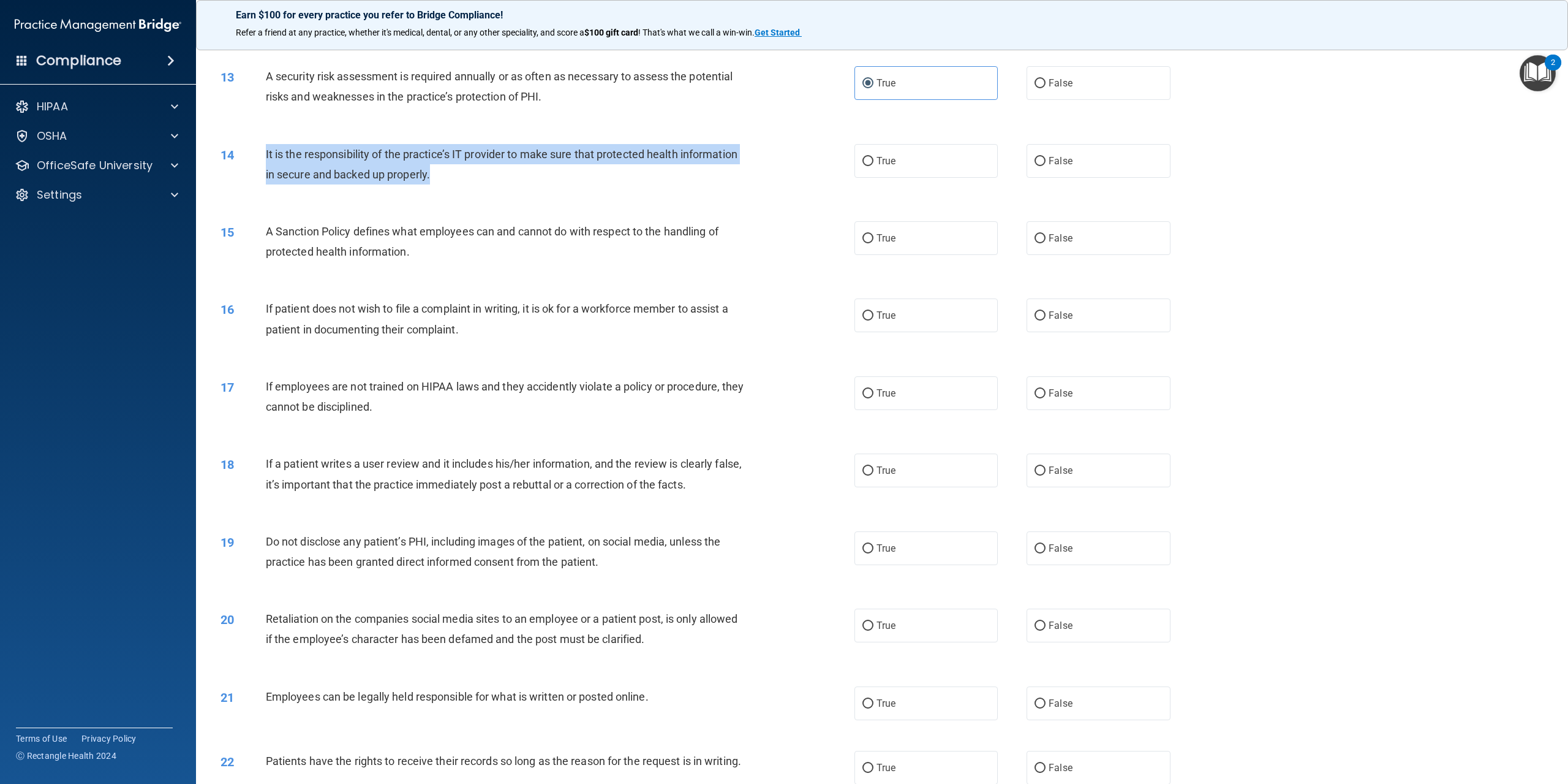
drag, startPoint x: 449, startPoint y: 175, endPoint x: 265, endPoint y: 151, distance: 185.6
click at [265, 151] on div "14 It is the responsibility of the practice’s IT provider to make sure that pro…" at bounding box center [538, 167] width 671 height 47
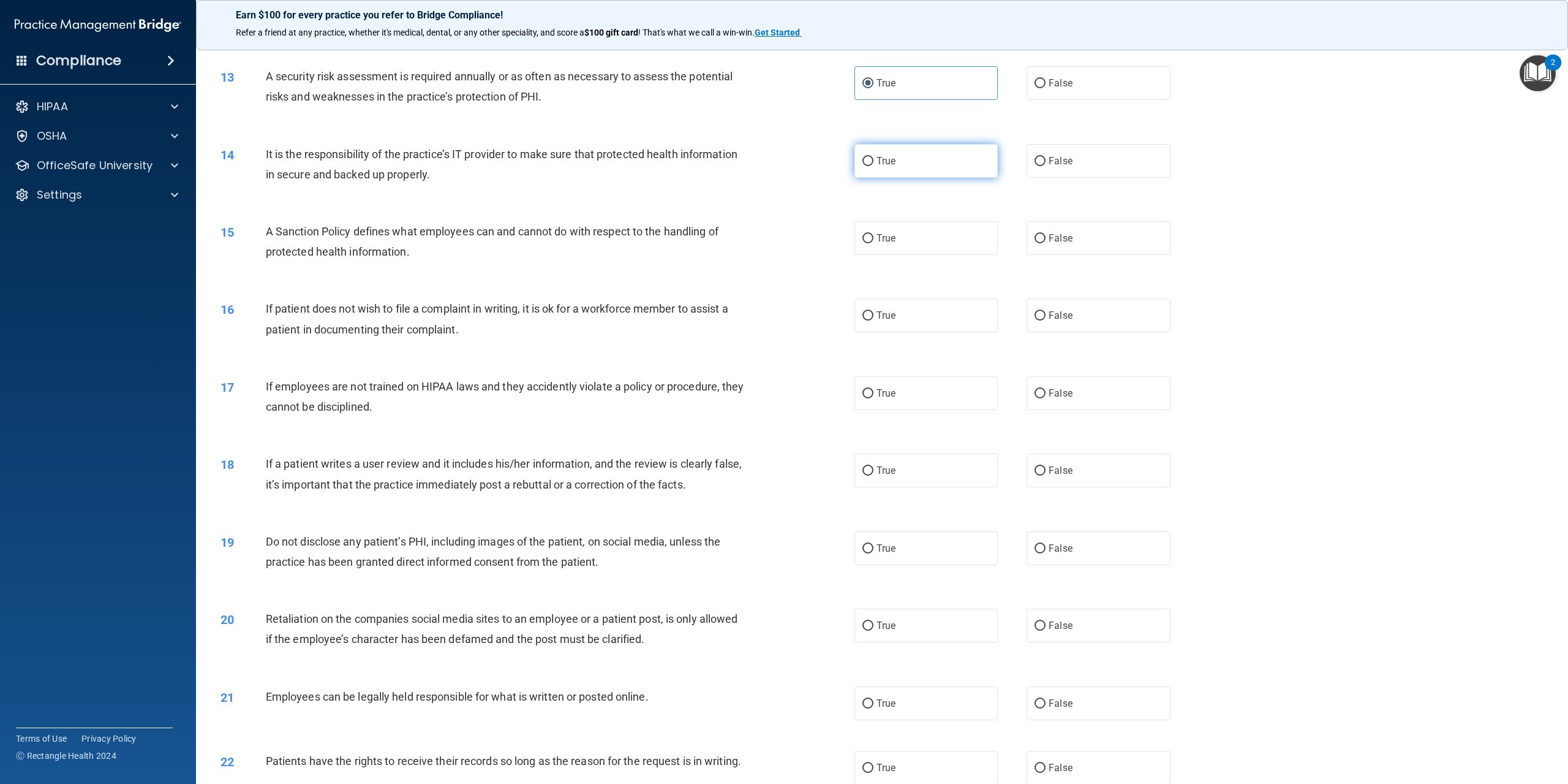
click at [973, 170] on label "True" at bounding box center [926, 161] width 143 height 33
click at [874, 166] on input "True" at bounding box center [867, 161] width 11 height 9
radio input "true"
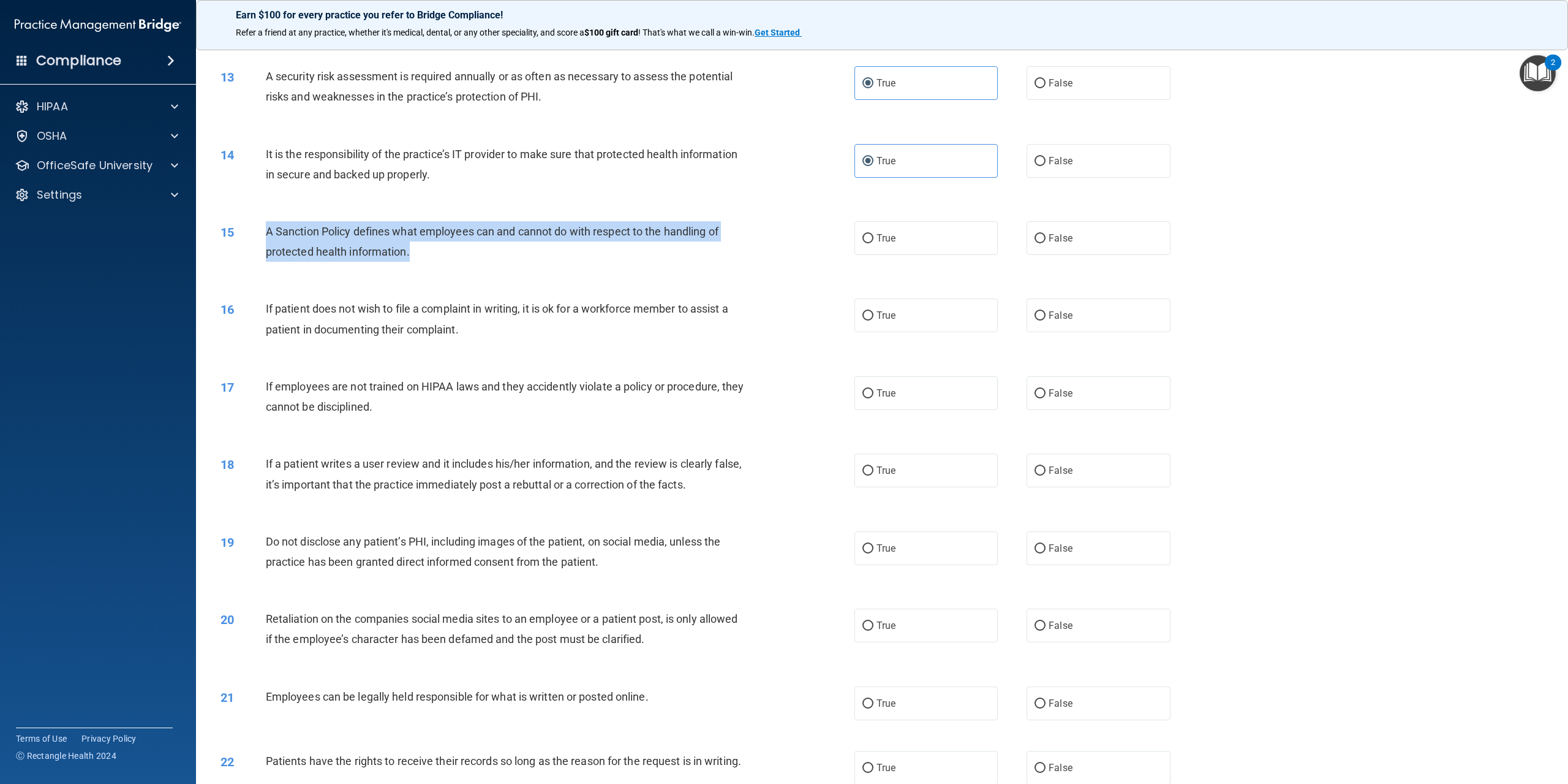
drag, startPoint x: 499, startPoint y: 249, endPoint x: 265, endPoint y: 233, distance: 234.5
click at [265, 233] on div "15 A Sanction Policy defines what employees can and cannot do with respect to t…" at bounding box center [538, 245] width 671 height 47
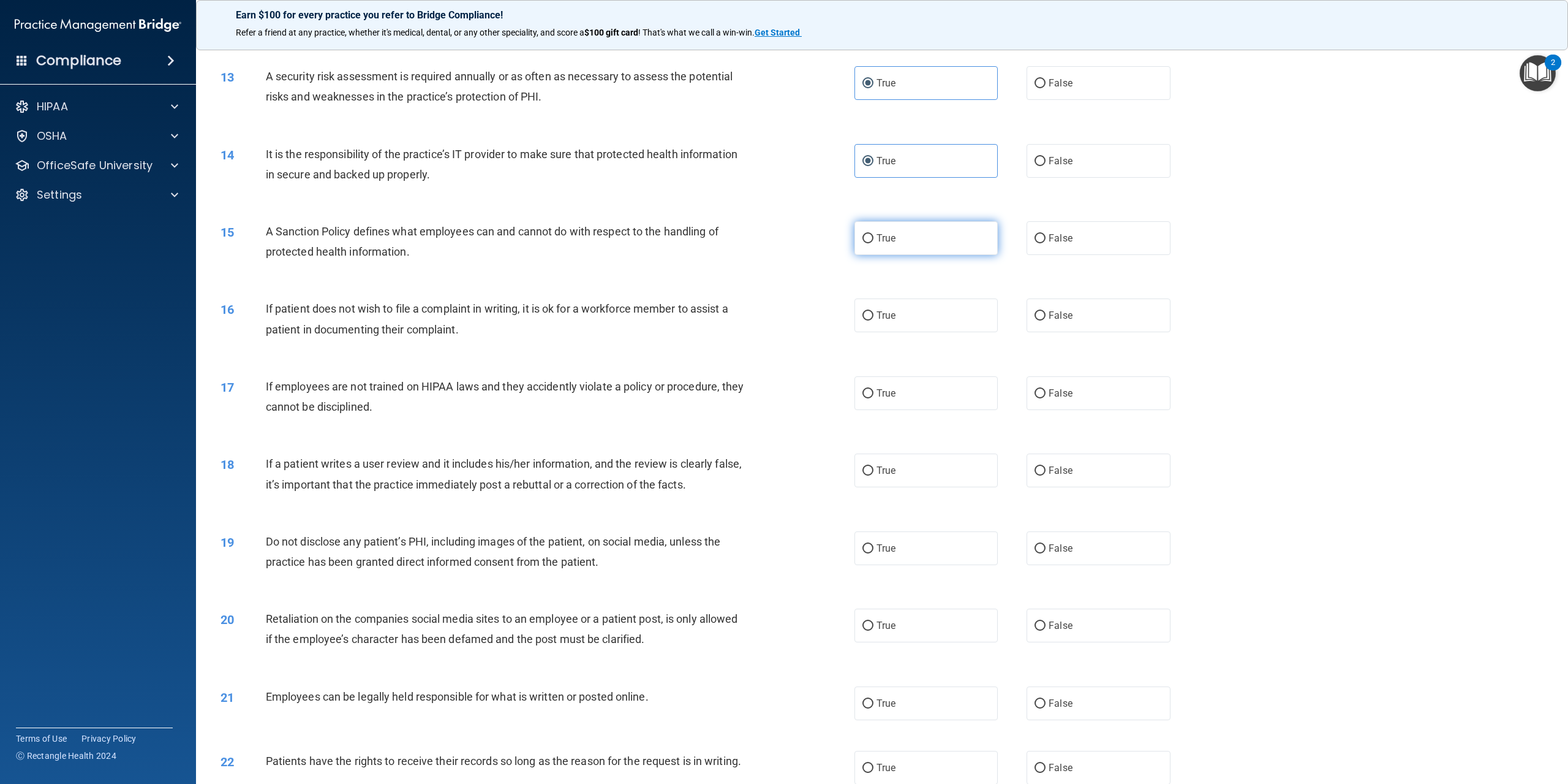
click at [930, 247] on label "True" at bounding box center [926, 238] width 143 height 33
click at [874, 243] on input "True" at bounding box center [867, 238] width 11 height 9
radio input "true"
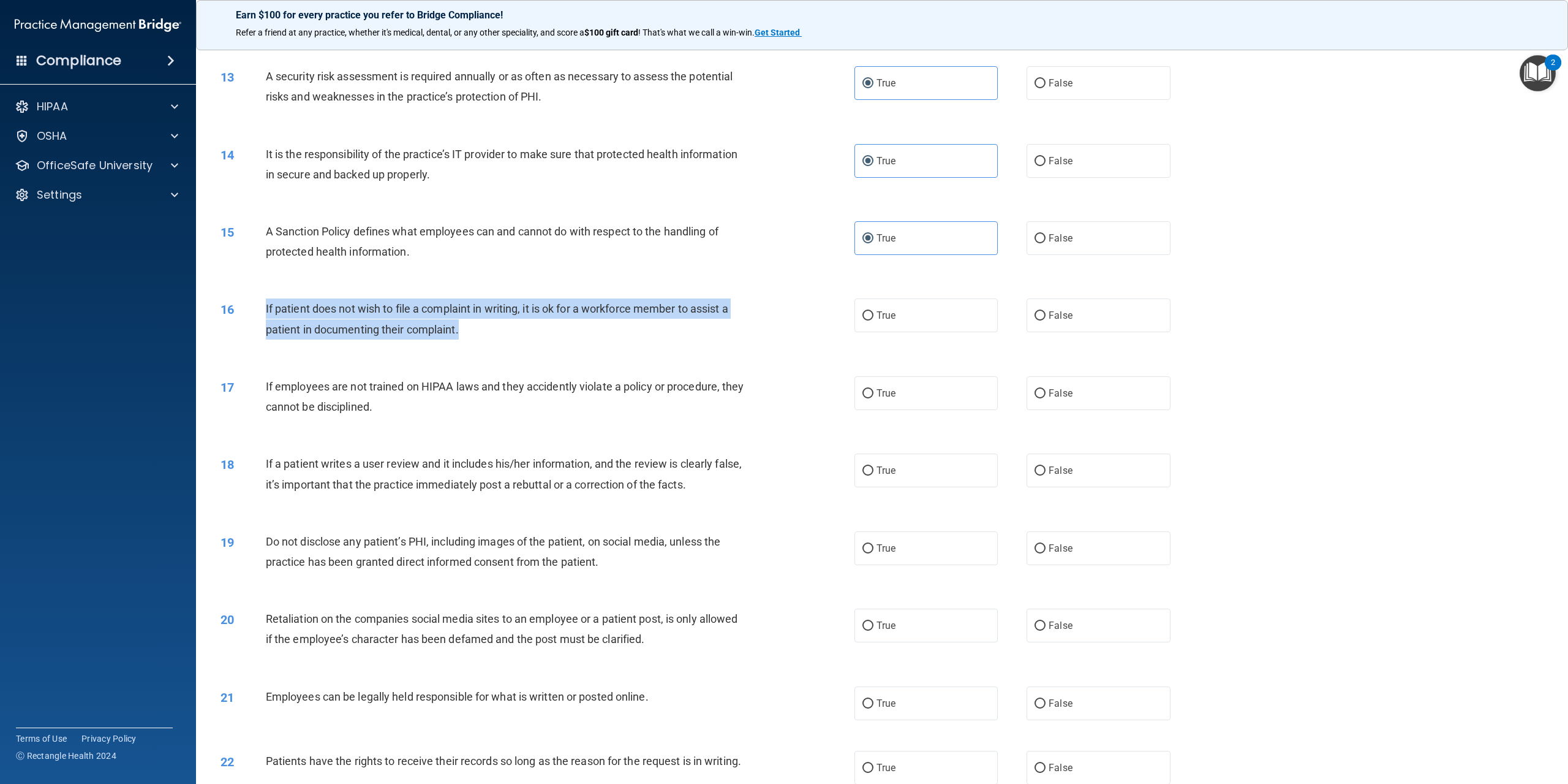
drag, startPoint x: 510, startPoint y: 320, endPoint x: 264, endPoint y: 308, distance: 246.3
click at [264, 308] on div "16 If patient does not wish to file a complaint in writing, it is ok for a work…" at bounding box center [538, 321] width 671 height 47
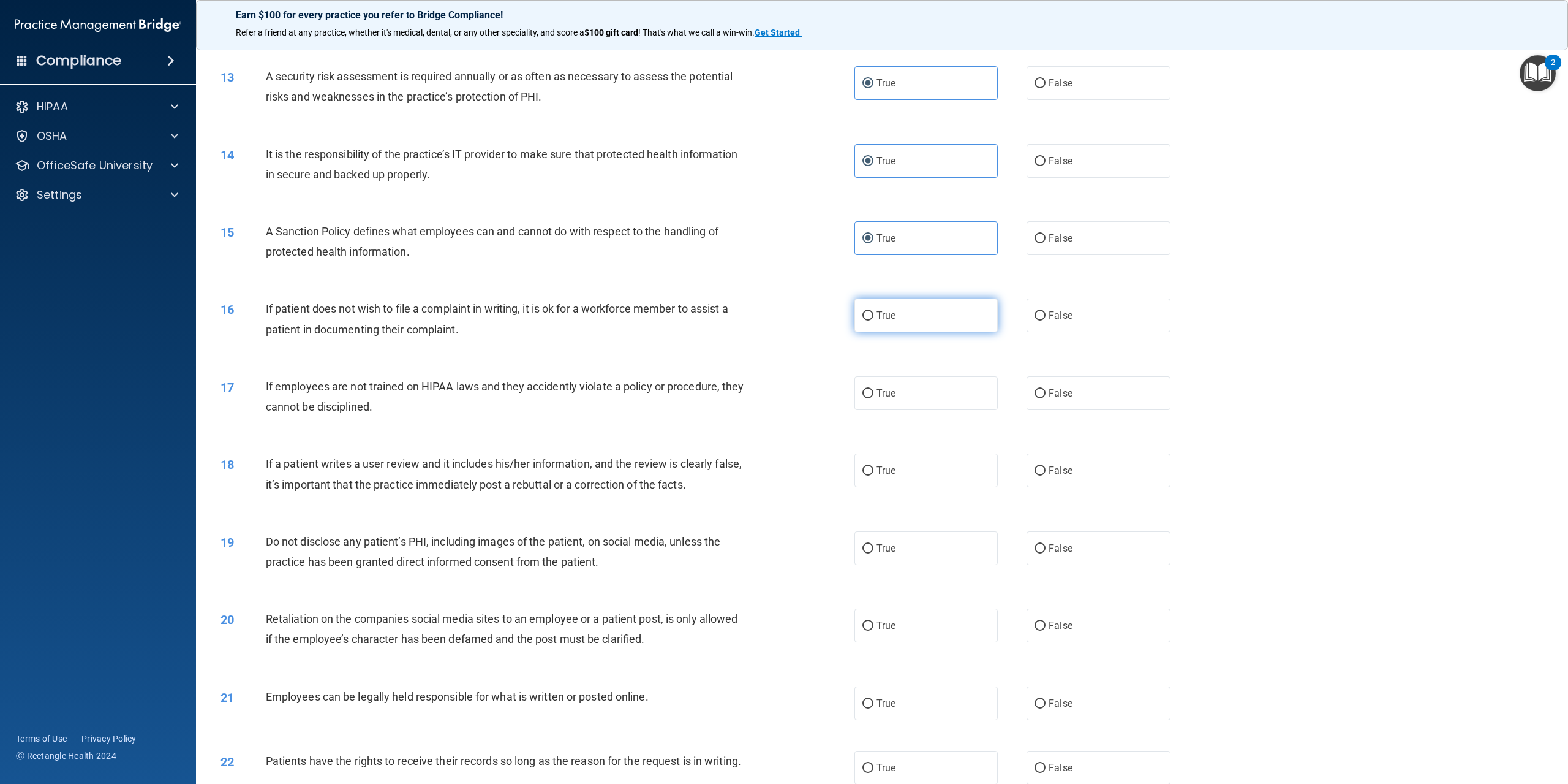
click at [970, 308] on label "True" at bounding box center [926, 315] width 143 height 33
click at [874, 311] on input "True" at bounding box center [867, 315] width 11 height 9
radio input "true"
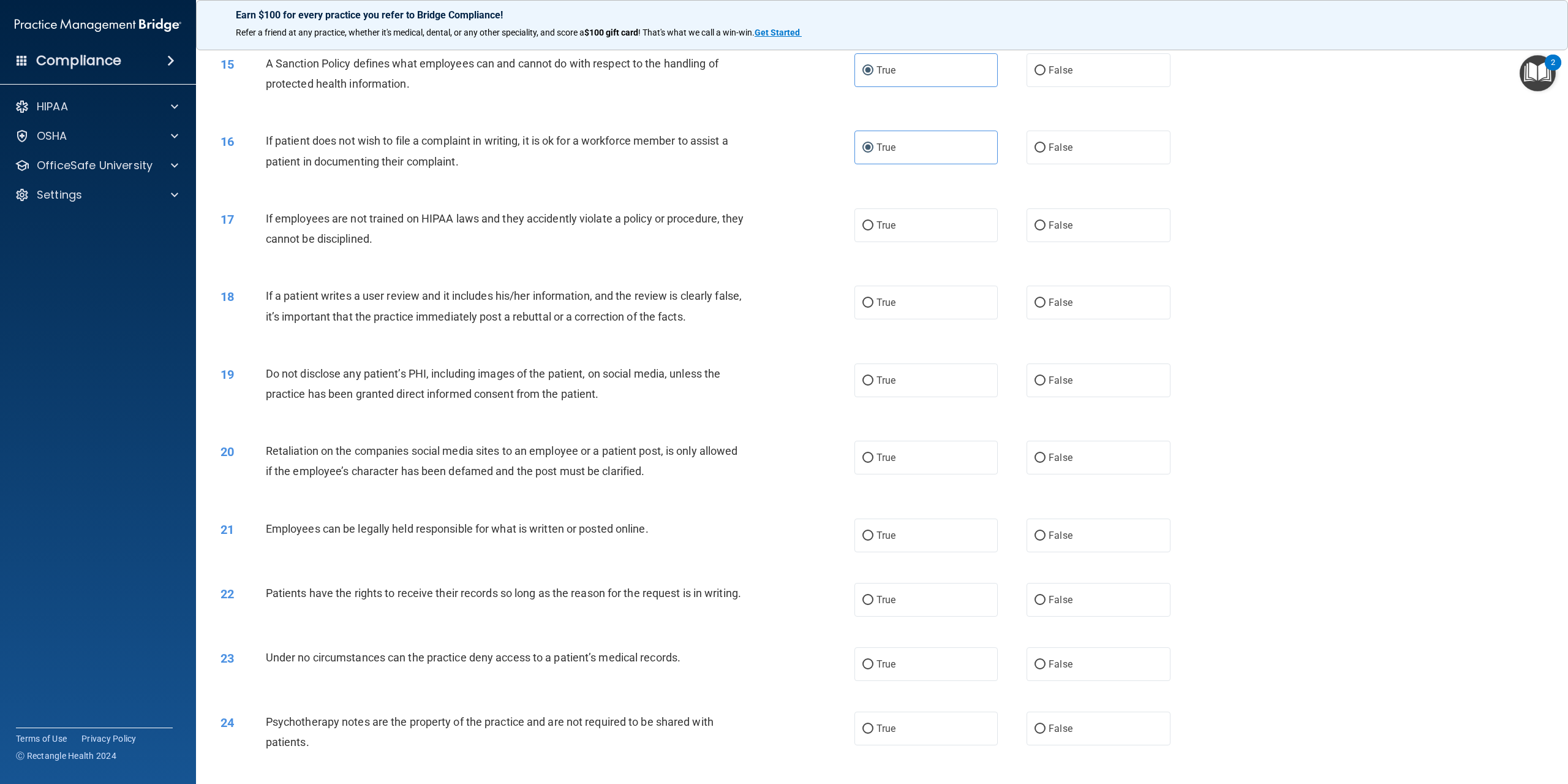
scroll to position [1287, 0]
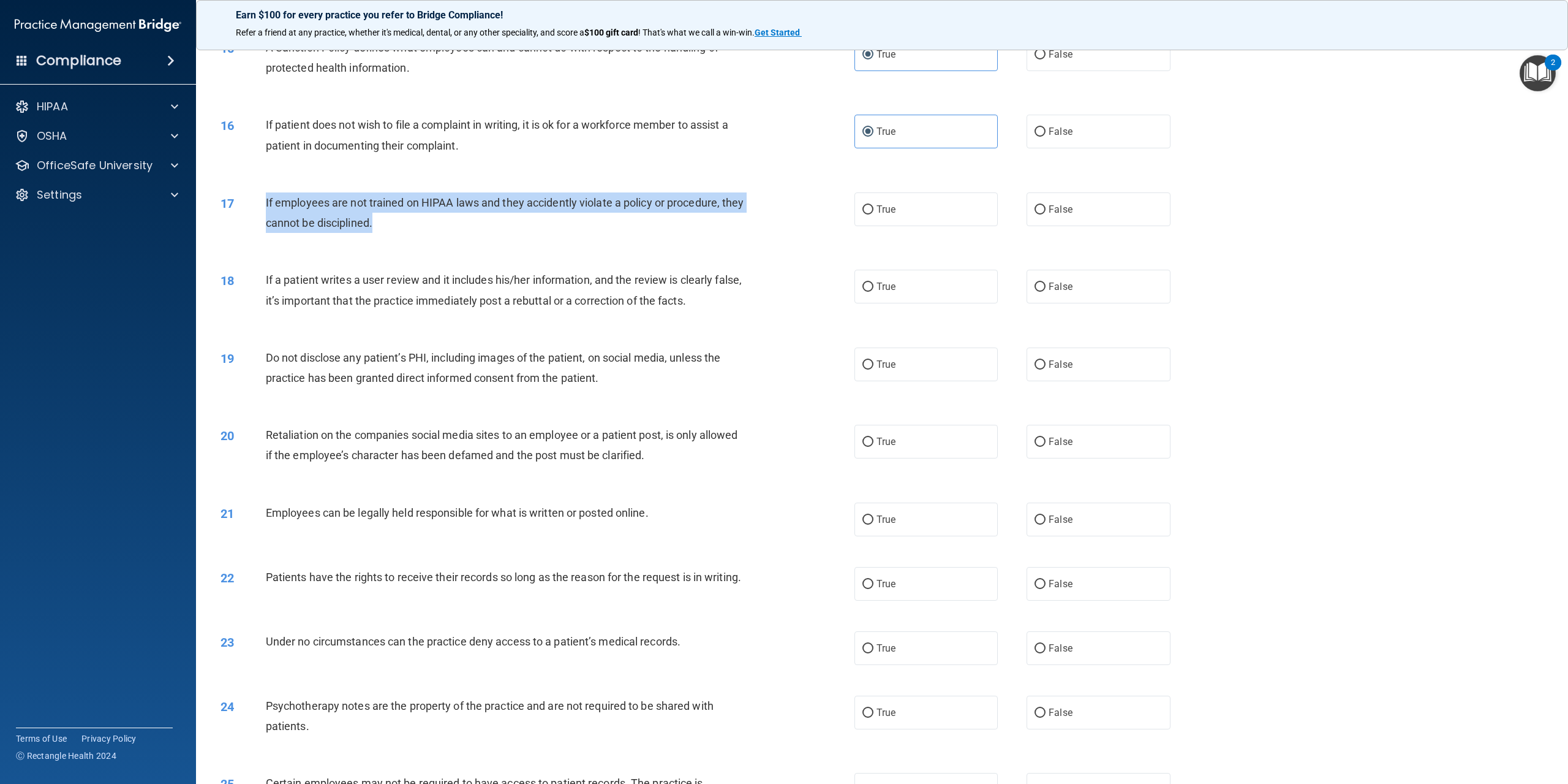
drag, startPoint x: 400, startPoint y: 220, endPoint x: 261, endPoint y: 201, distance: 140.3
click at [261, 201] on div "17 If employees are not trained on HIPAA laws and they accidently violate a pol…" at bounding box center [538, 216] width 671 height 47
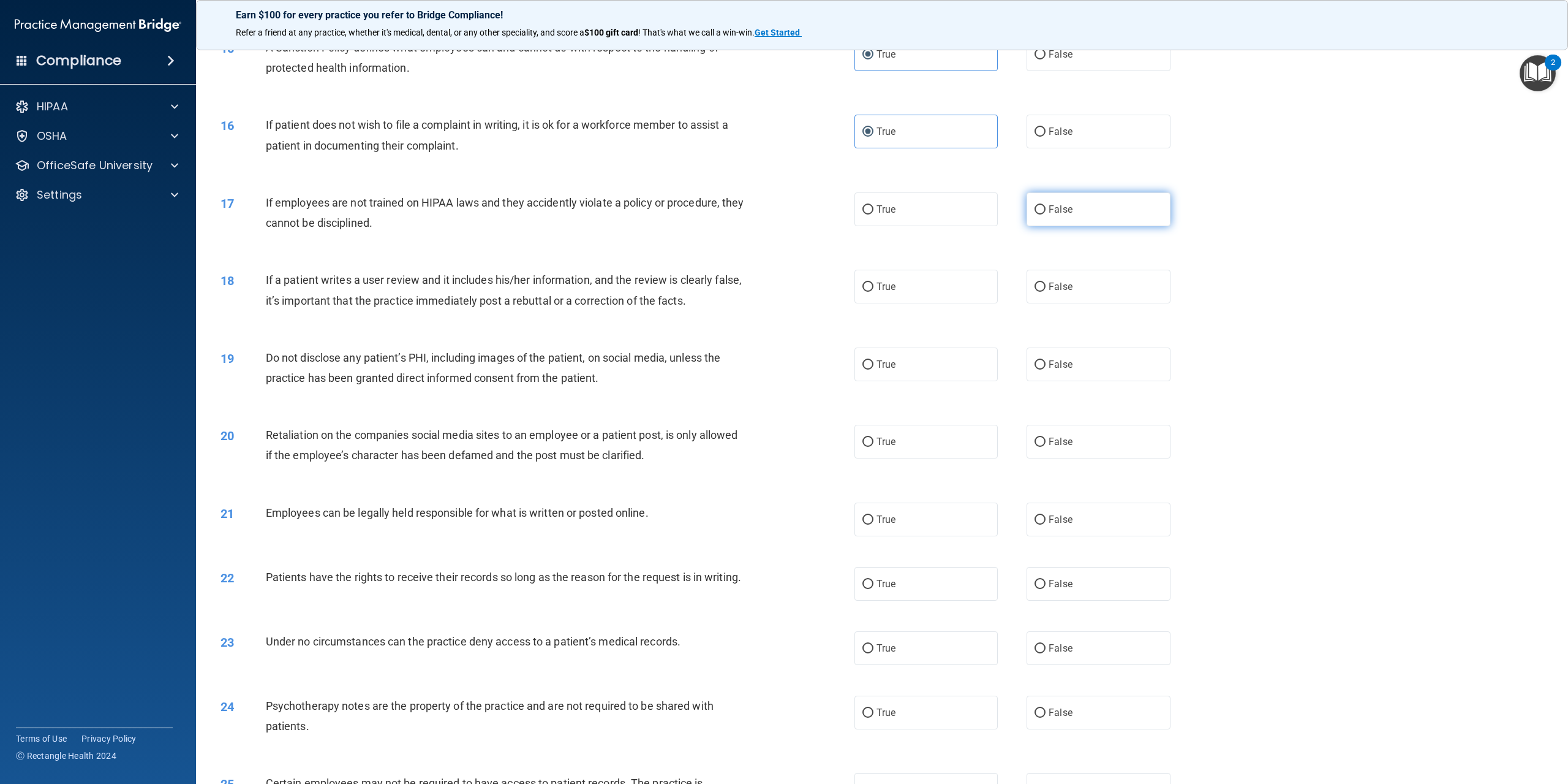
click at [1053, 214] on span "False" at bounding box center [1060, 209] width 24 height 12
click at [1046, 214] on input "False" at bounding box center [1040, 210] width 11 height 9
radio input "true"
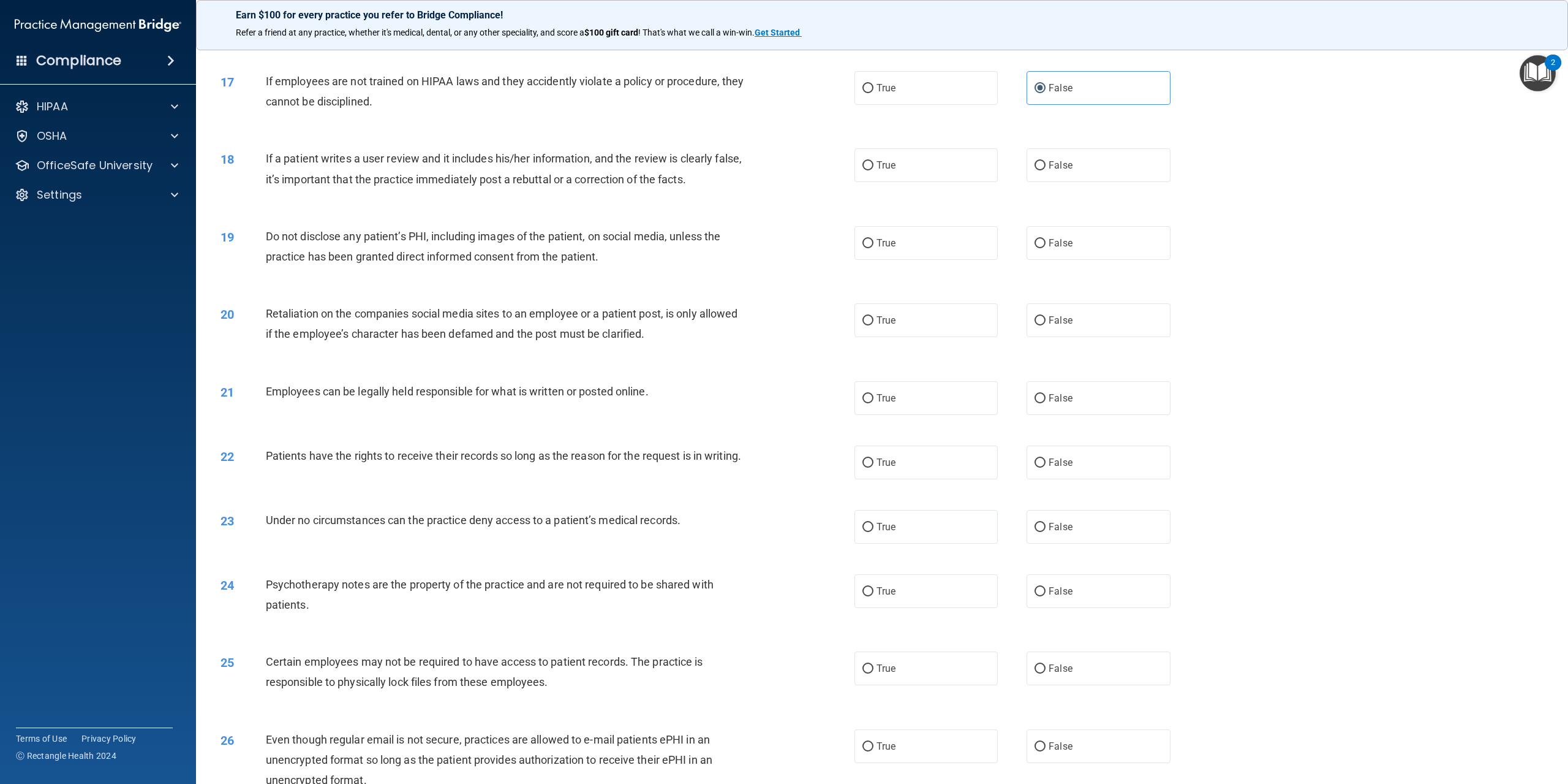
scroll to position [1409, 0]
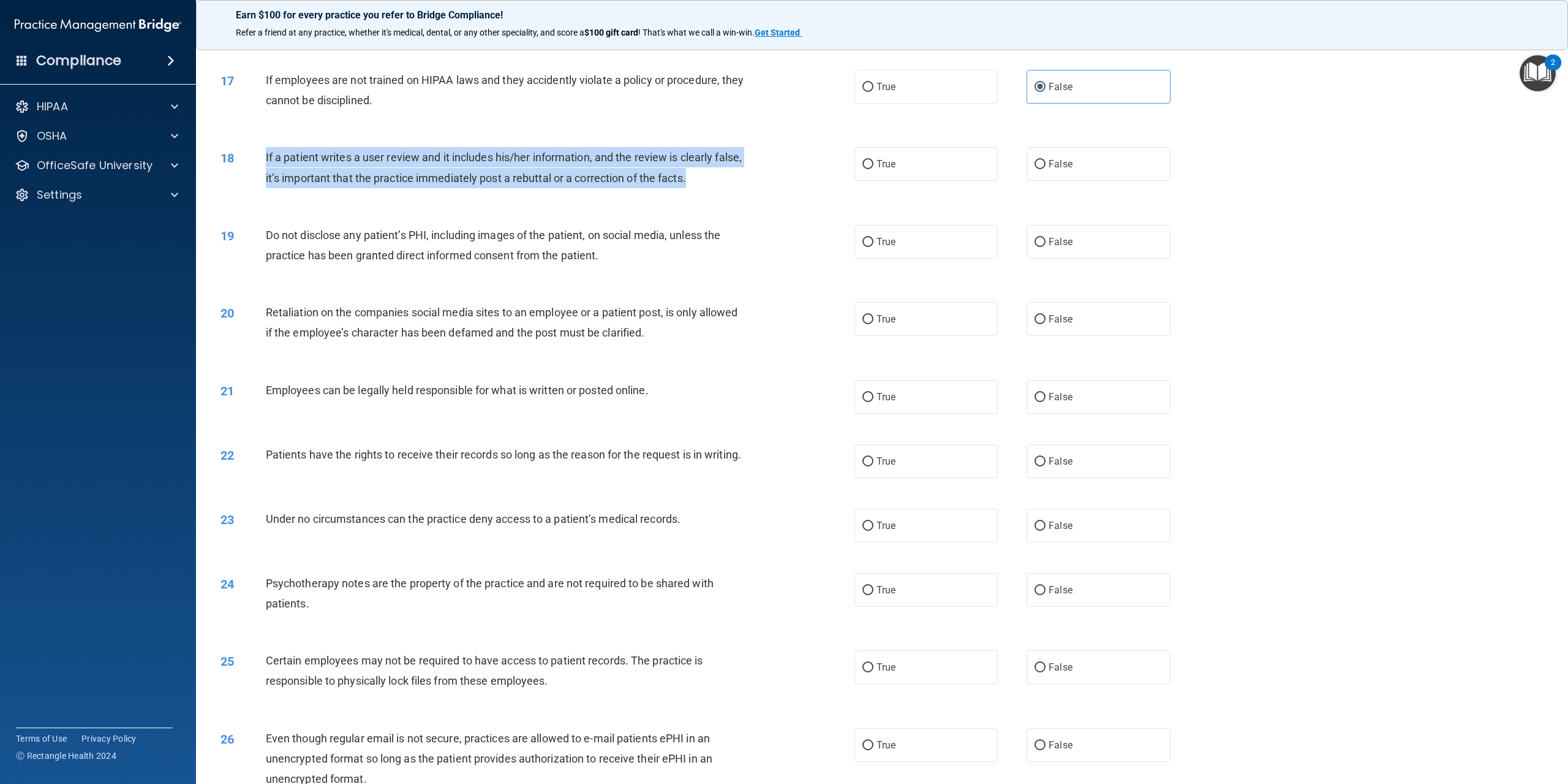
drag, startPoint x: 718, startPoint y: 179, endPoint x: 264, endPoint y: 155, distance: 454.6
click at [264, 155] on div "18 If a patient writes a user review and it includes his/her information, and t…" at bounding box center [538, 171] width 671 height 47
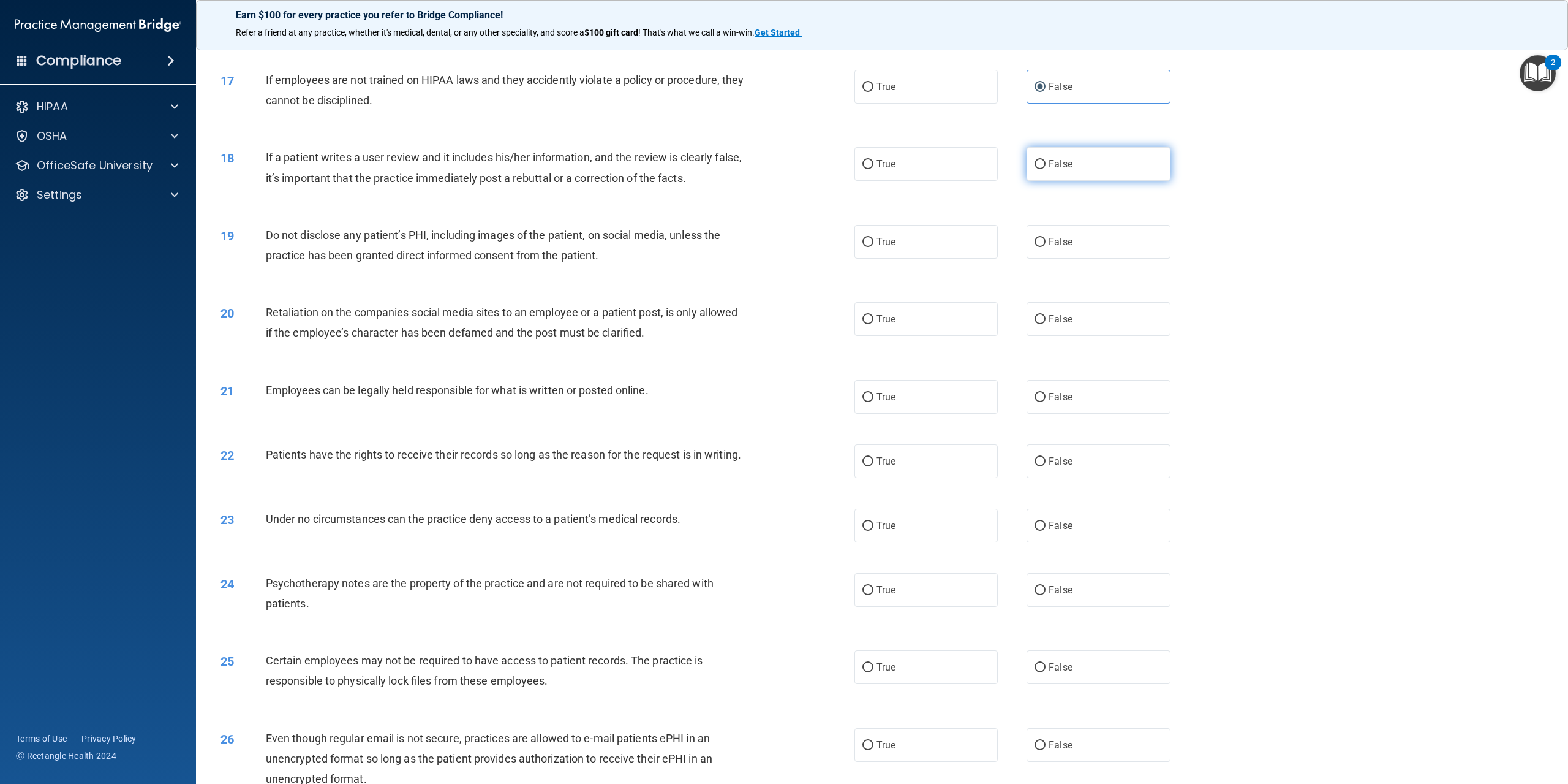
click at [1041, 161] on label "False" at bounding box center [1099, 164] width 143 height 33
click at [1041, 161] on input "False" at bounding box center [1040, 164] width 11 height 9
radio input "true"
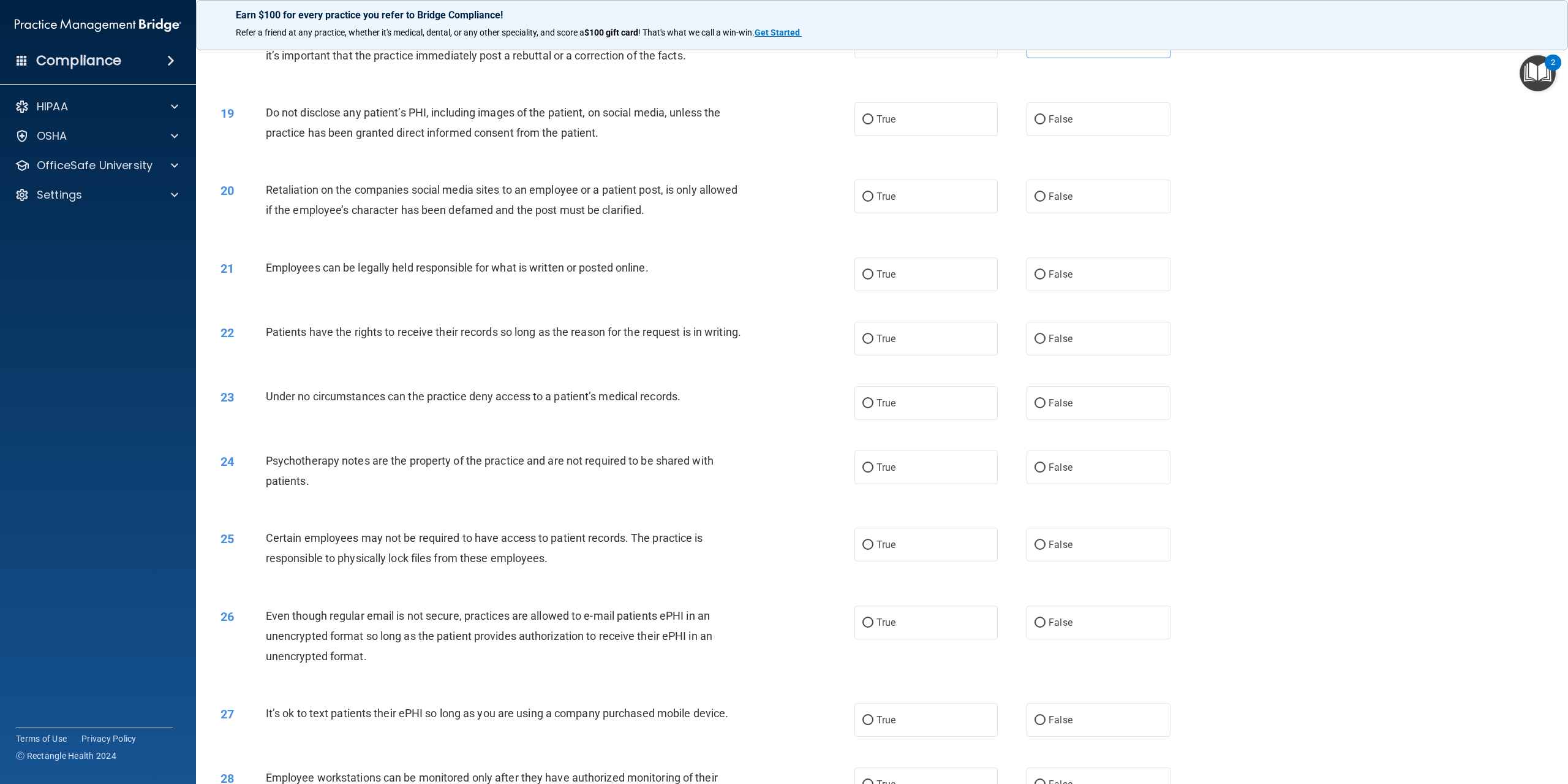
scroll to position [1471, 0]
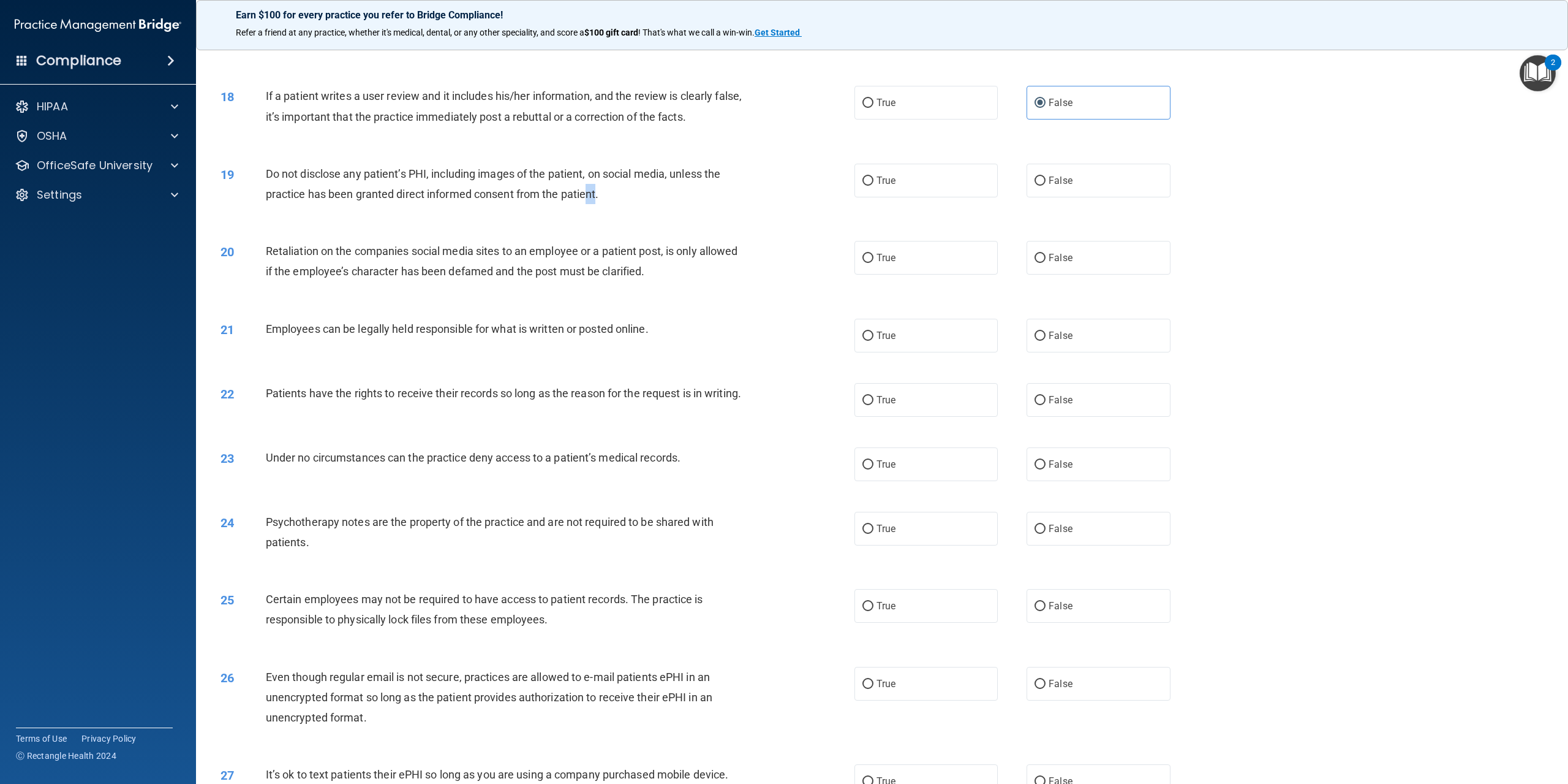
drag, startPoint x: 597, startPoint y: 189, endPoint x: 589, endPoint y: 193, distance: 8.9
click at [589, 193] on span "Do not disclose any patient’s PHI, including images of the patient, on social m…" at bounding box center [493, 184] width 455 height 33
click at [606, 193] on div "Do not disclose any patient’s PHI, including images of the patient, on social m…" at bounding box center [510, 184] width 489 height 41
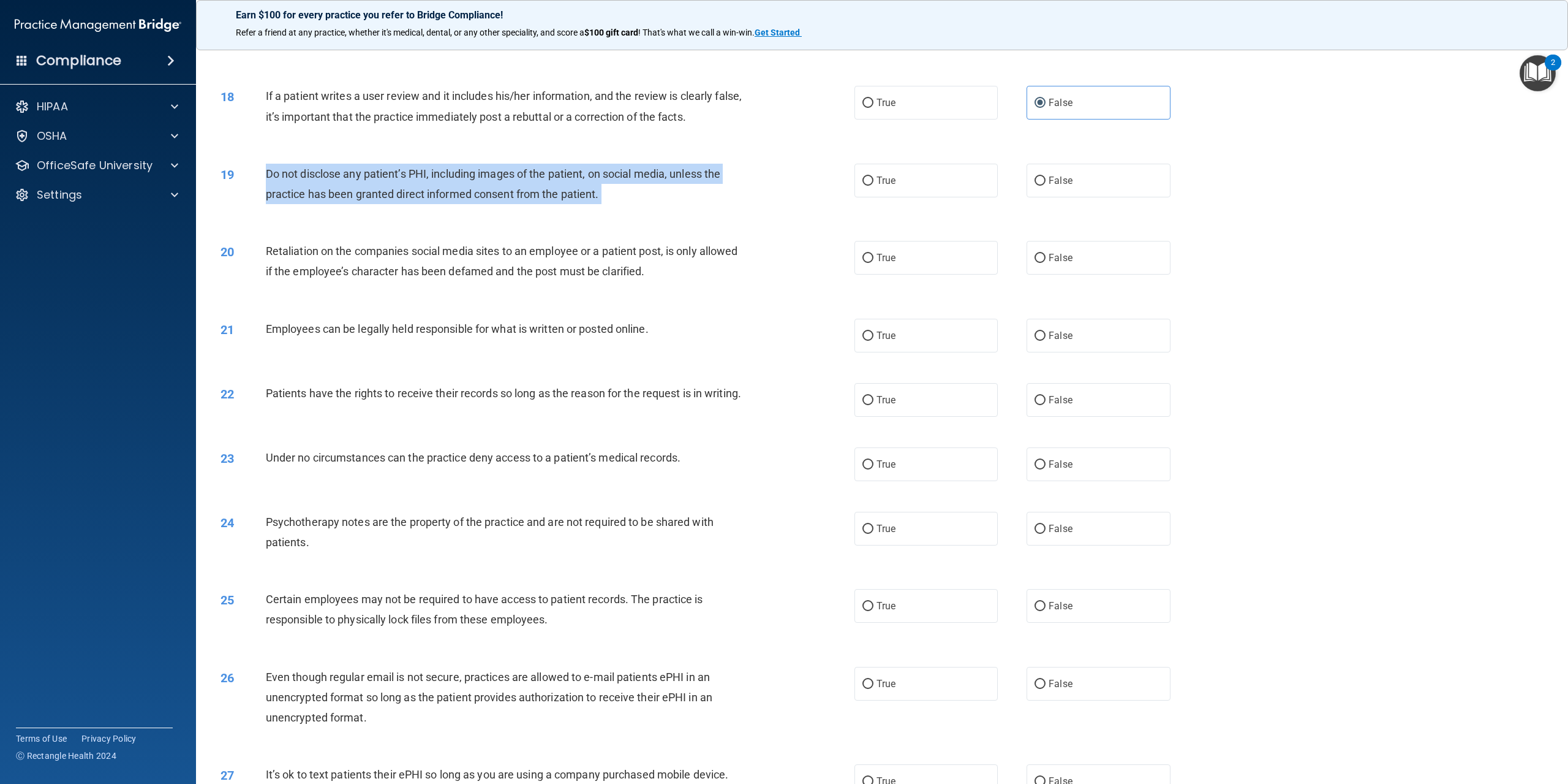
drag, startPoint x: 606, startPoint y: 193, endPoint x: 267, endPoint y: 178, distance: 339.3
click at [267, 178] on div "Do not disclose any patient’s PHI, including images of the patient, on social m…" at bounding box center [510, 184] width 489 height 41
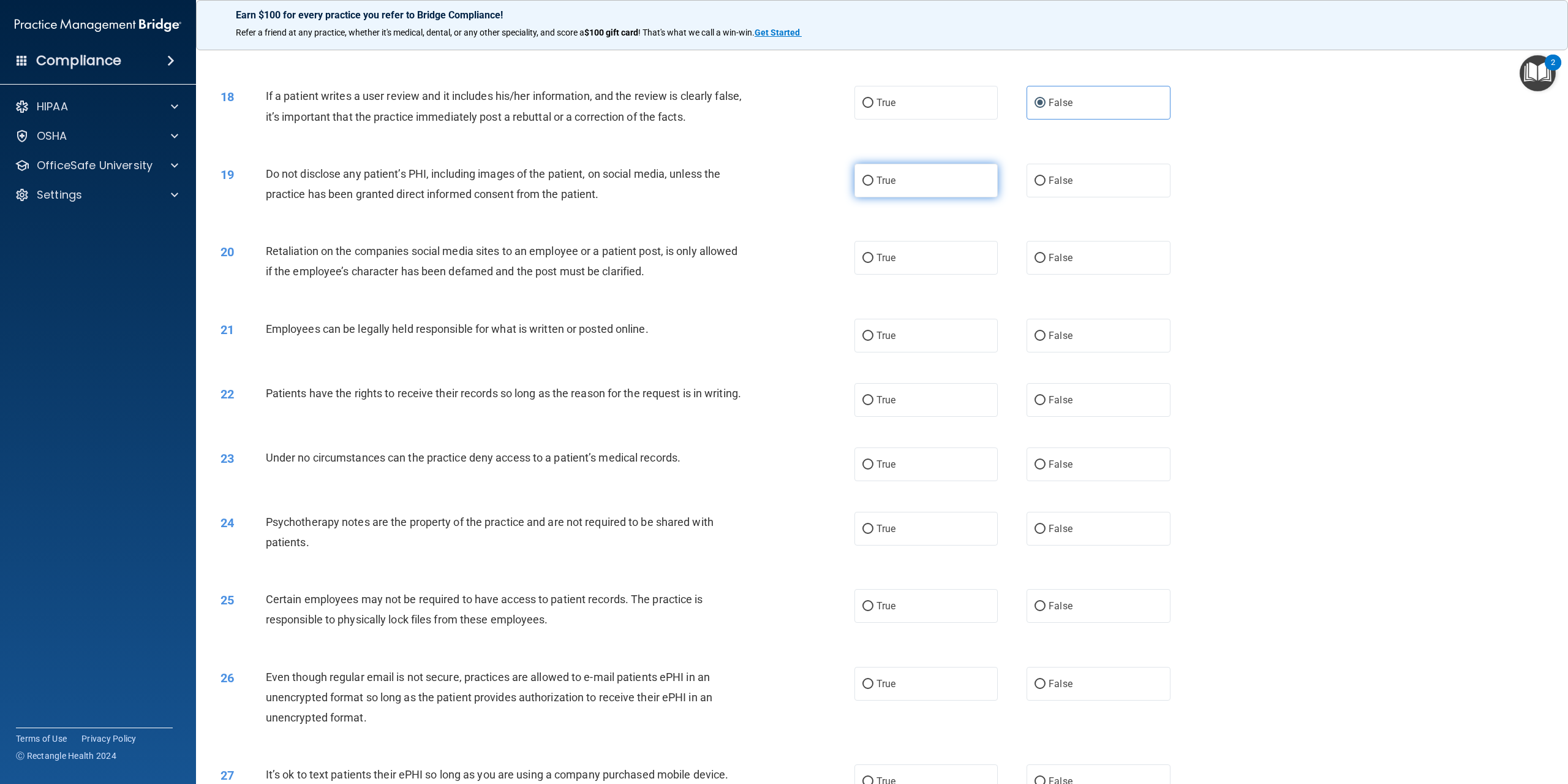
click at [930, 176] on label "True" at bounding box center [926, 181] width 143 height 33
click at [874, 176] on input "True" at bounding box center [867, 181] width 11 height 9
radio input "true"
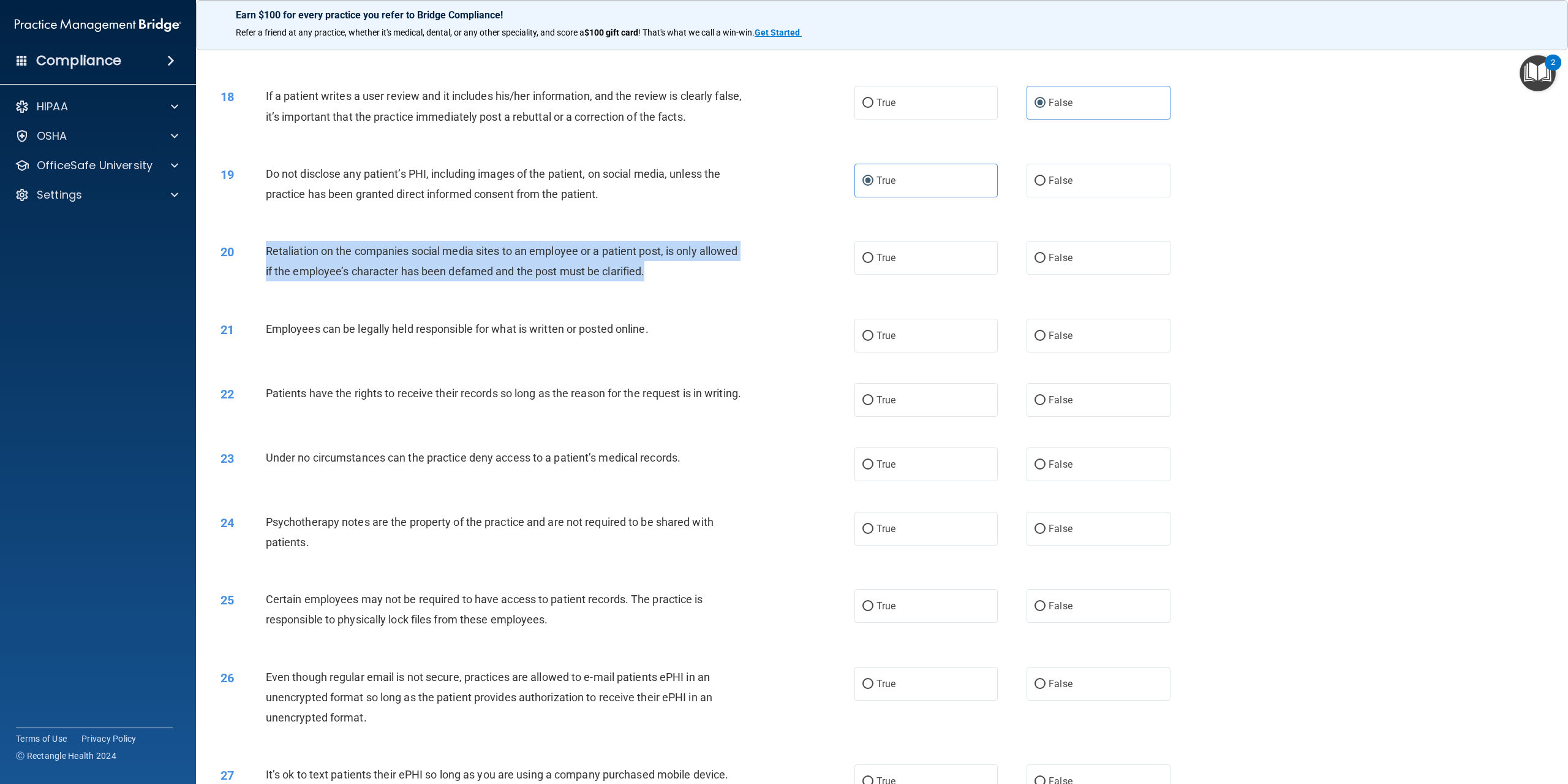
drag, startPoint x: 697, startPoint y: 267, endPoint x: 261, endPoint y: 248, distance: 436.4
click at [261, 248] on div "20 Retaliation on the companies social media sites to an employee or a patient …" at bounding box center [538, 264] width 671 height 47
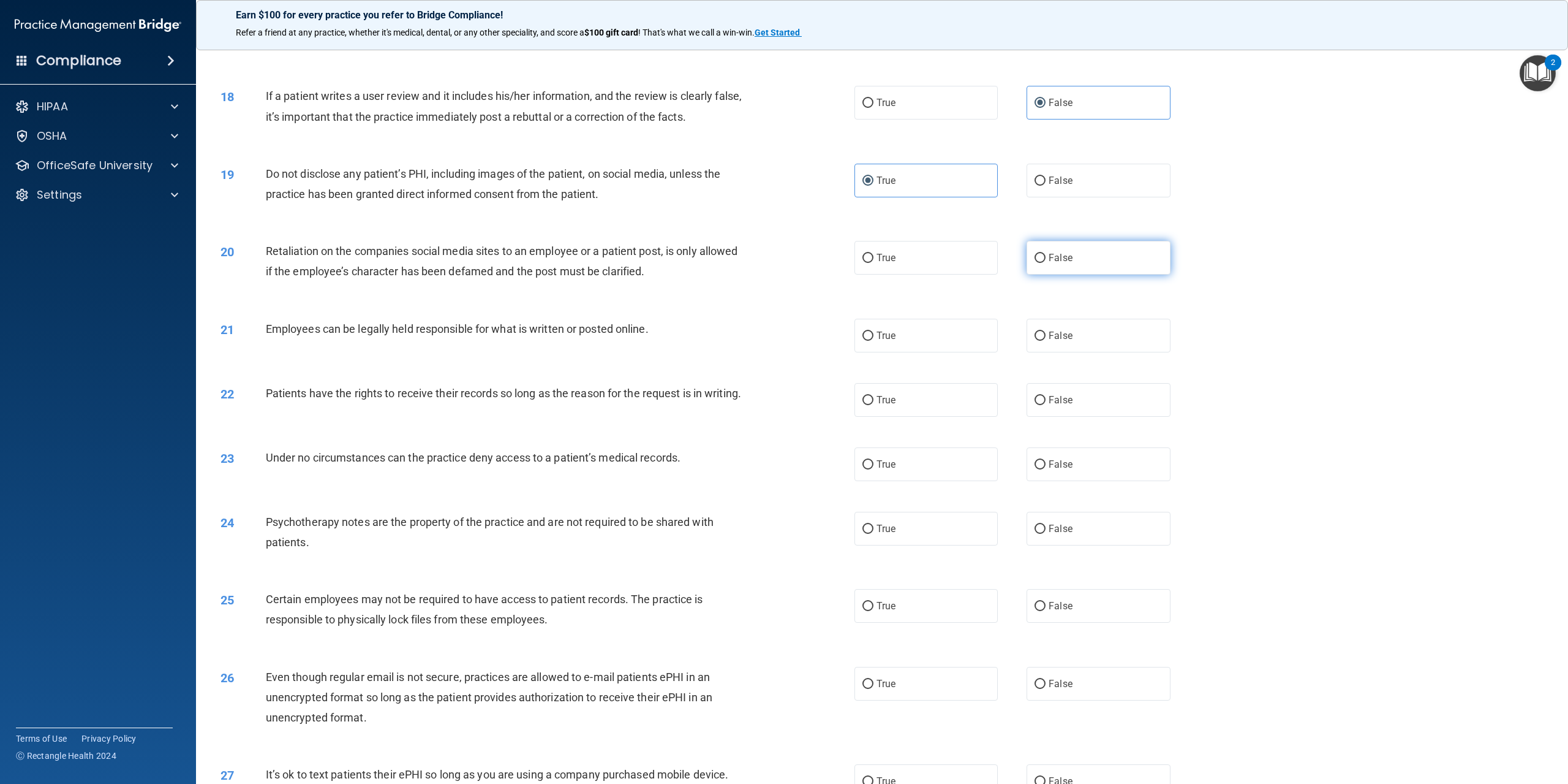
click at [1052, 252] on span "False" at bounding box center [1060, 258] width 24 height 12
click at [1046, 254] on input "False" at bounding box center [1040, 258] width 11 height 9
radio input "true"
drag, startPoint x: 660, startPoint y: 325, endPoint x: 266, endPoint y: 335, distance: 394.1
click at [266, 335] on div "Employees can be legally held responsible for what is written or posted online." at bounding box center [510, 329] width 489 height 20
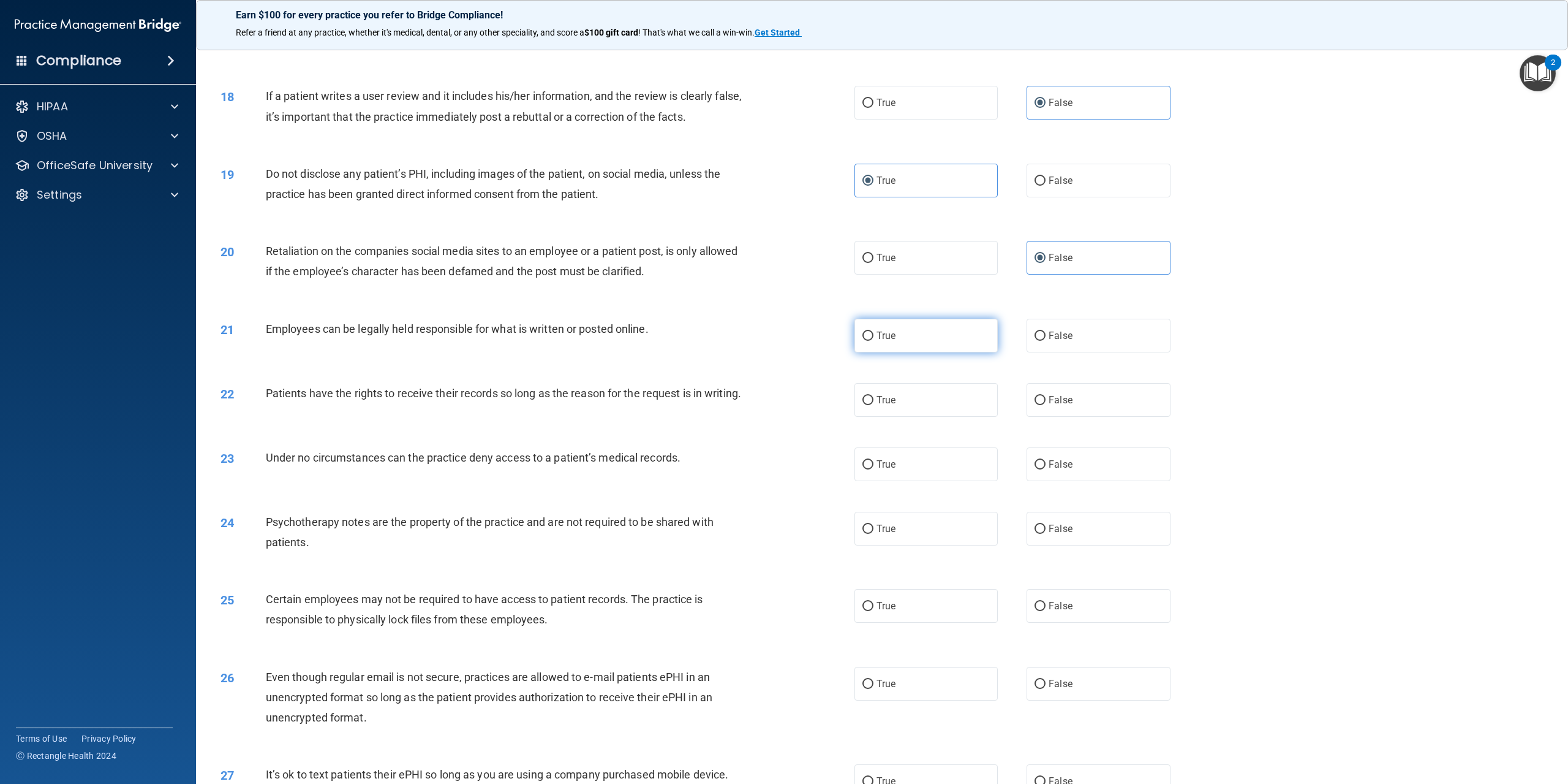
click at [960, 320] on label "True" at bounding box center [926, 335] width 143 height 33
click at [874, 331] on input "True" at bounding box center [867, 335] width 11 height 9
radio input "true"
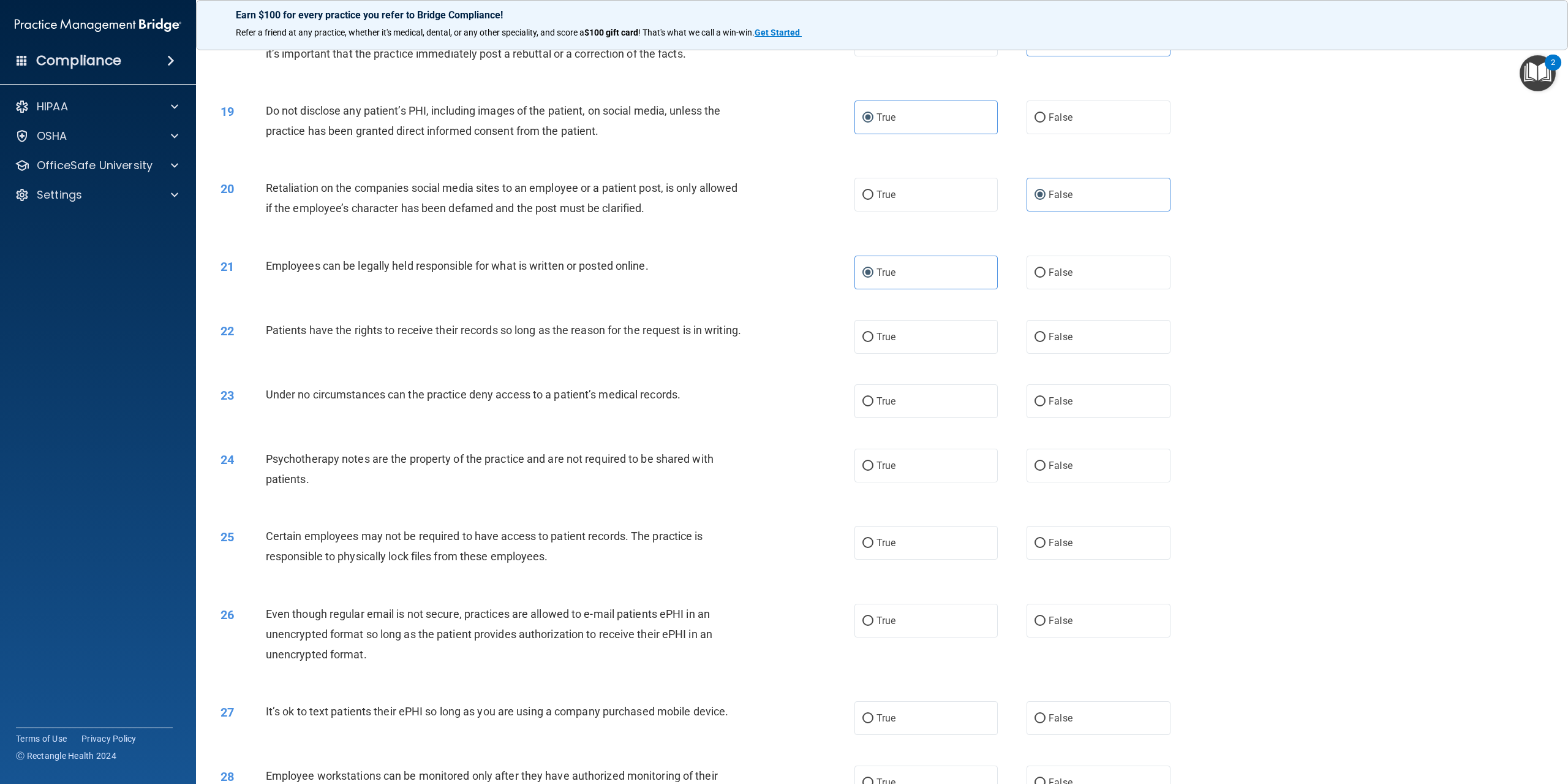
scroll to position [1593, 0]
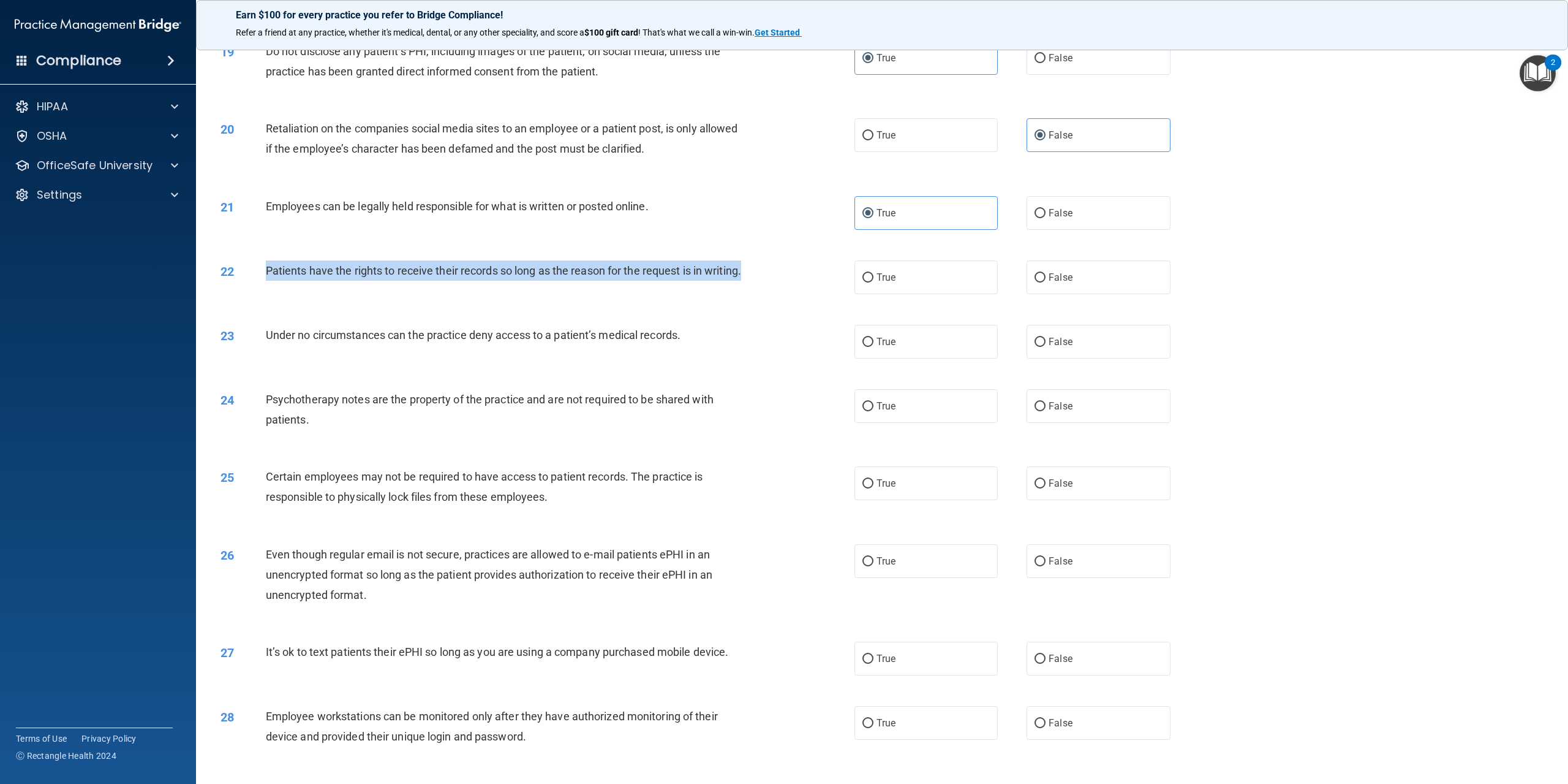
drag, startPoint x: 315, startPoint y: 290, endPoint x: 256, endPoint y: 270, distance: 62.3
click at [256, 270] on div "22 Patients have the rights to receive their records so long as the reason for …" at bounding box center [538, 274] width 671 height 27
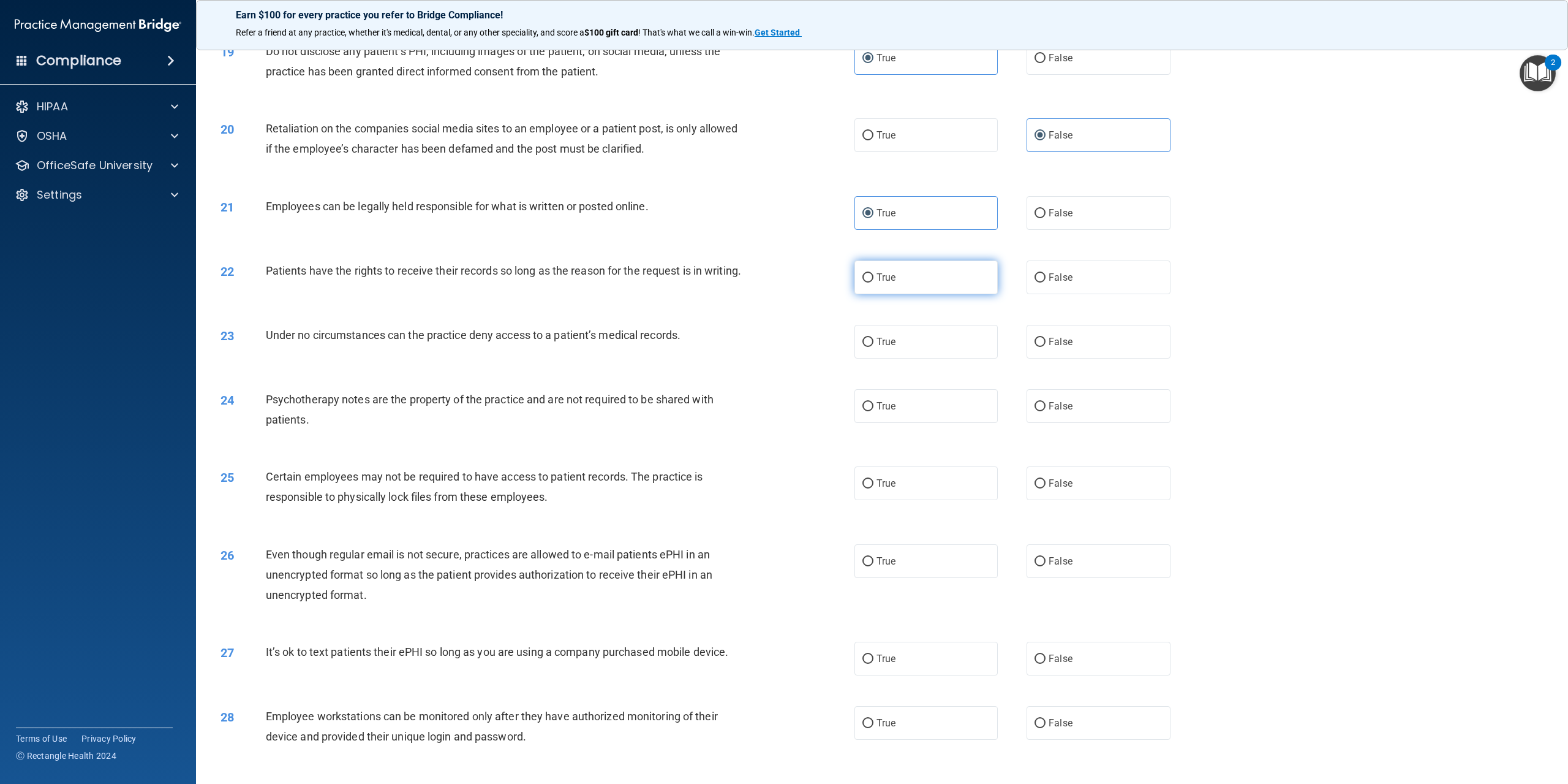
click at [944, 275] on label "True" at bounding box center [926, 277] width 143 height 33
click at [874, 275] on input "True" at bounding box center [867, 277] width 11 height 9
radio input "true"
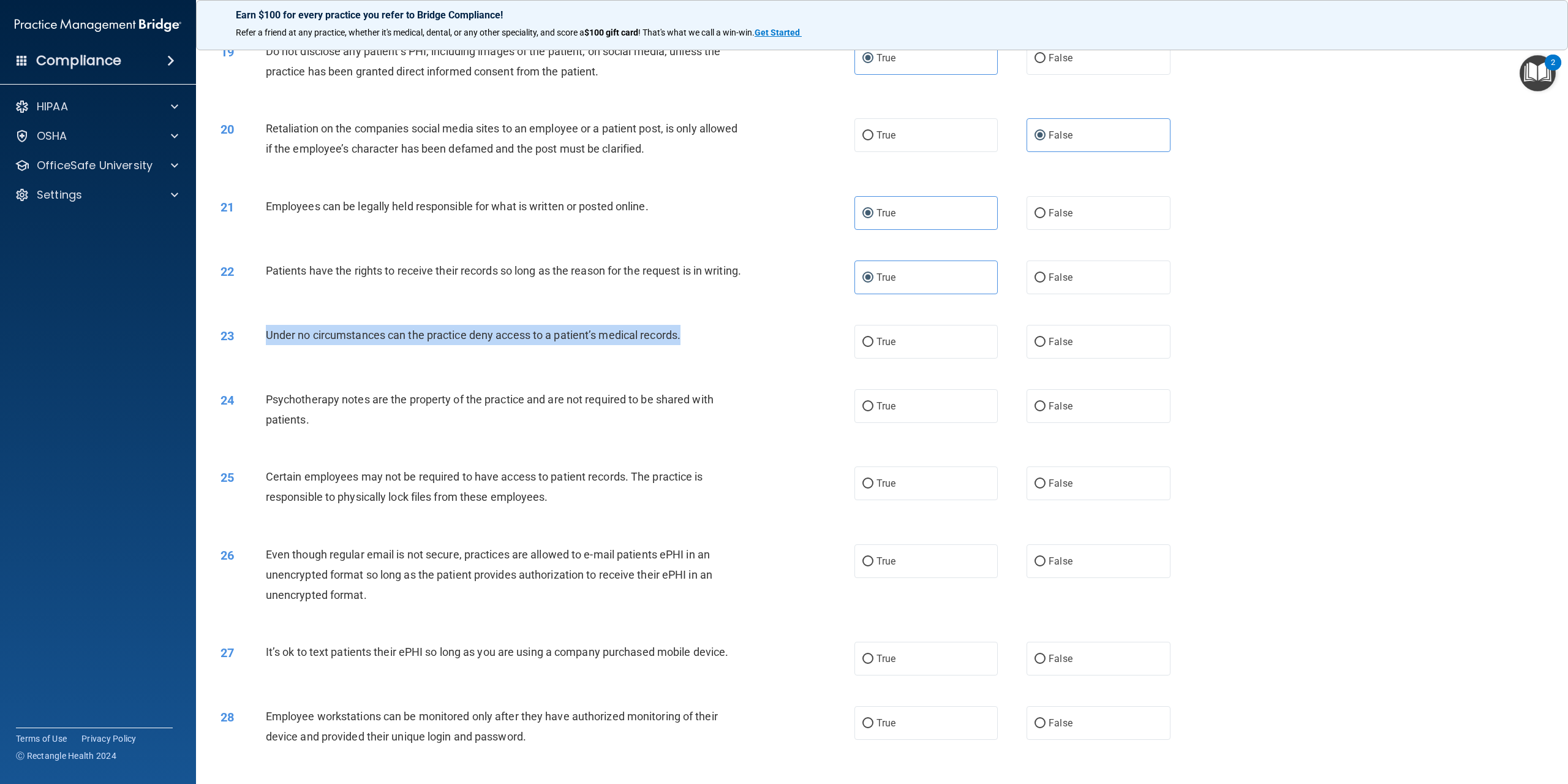
drag, startPoint x: 697, startPoint y: 345, endPoint x: 262, endPoint y: 338, distance: 435.1
click at [262, 338] on div "23 Under no circumstances can the practice deny access to a patient’s medical r…" at bounding box center [538, 338] width 671 height 27
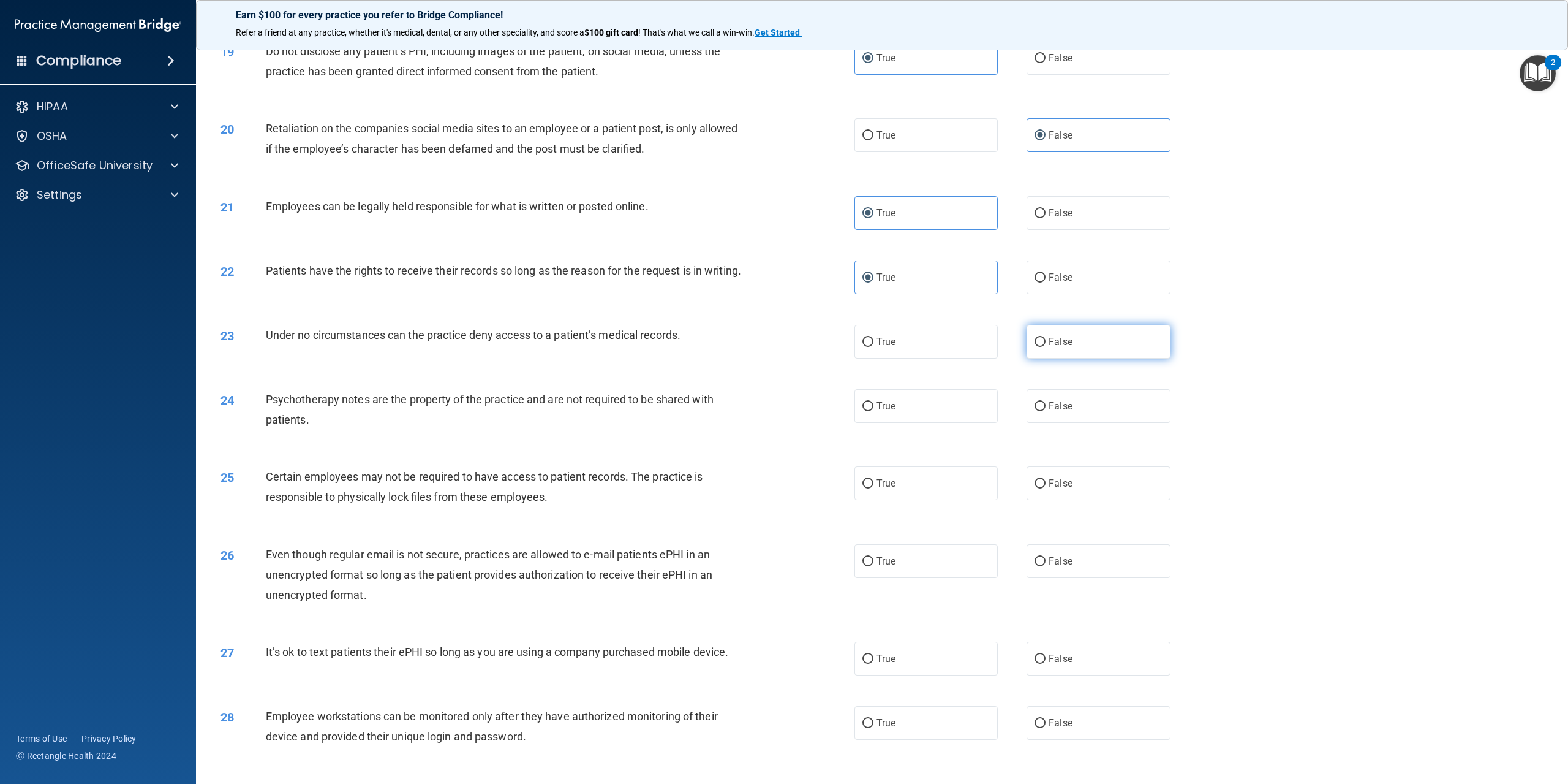
click at [1069, 344] on label "False" at bounding box center [1099, 341] width 143 height 33
click at [1046, 344] on input "False" at bounding box center [1040, 342] width 11 height 9
radio input "true"
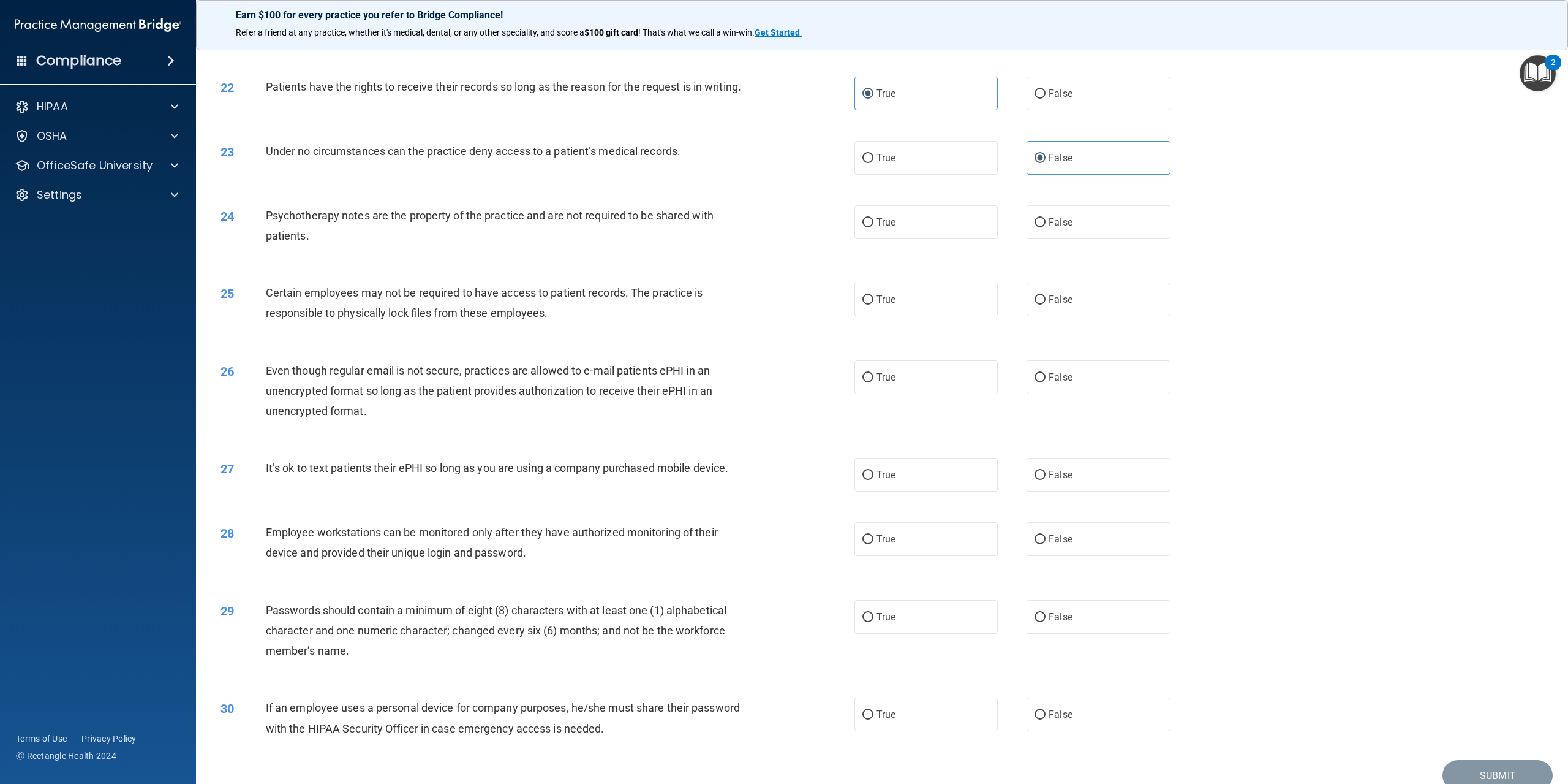
scroll to position [1838, 0]
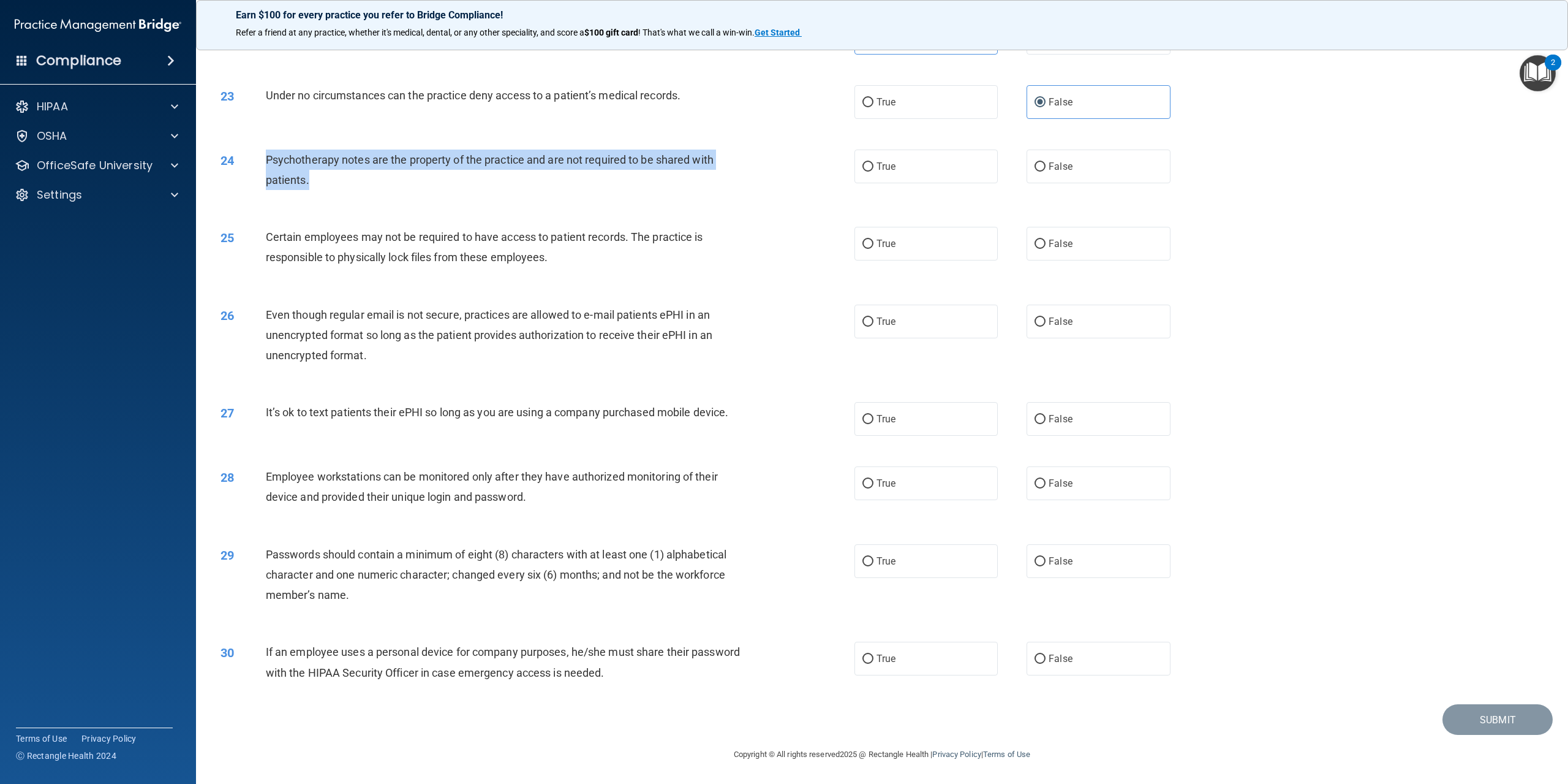
drag, startPoint x: 330, startPoint y: 189, endPoint x: 265, endPoint y: 162, distance: 70.4
click at [265, 162] on div "Psychotherapy notes are the property of the practice and are not required to be…" at bounding box center [510, 170] width 489 height 41
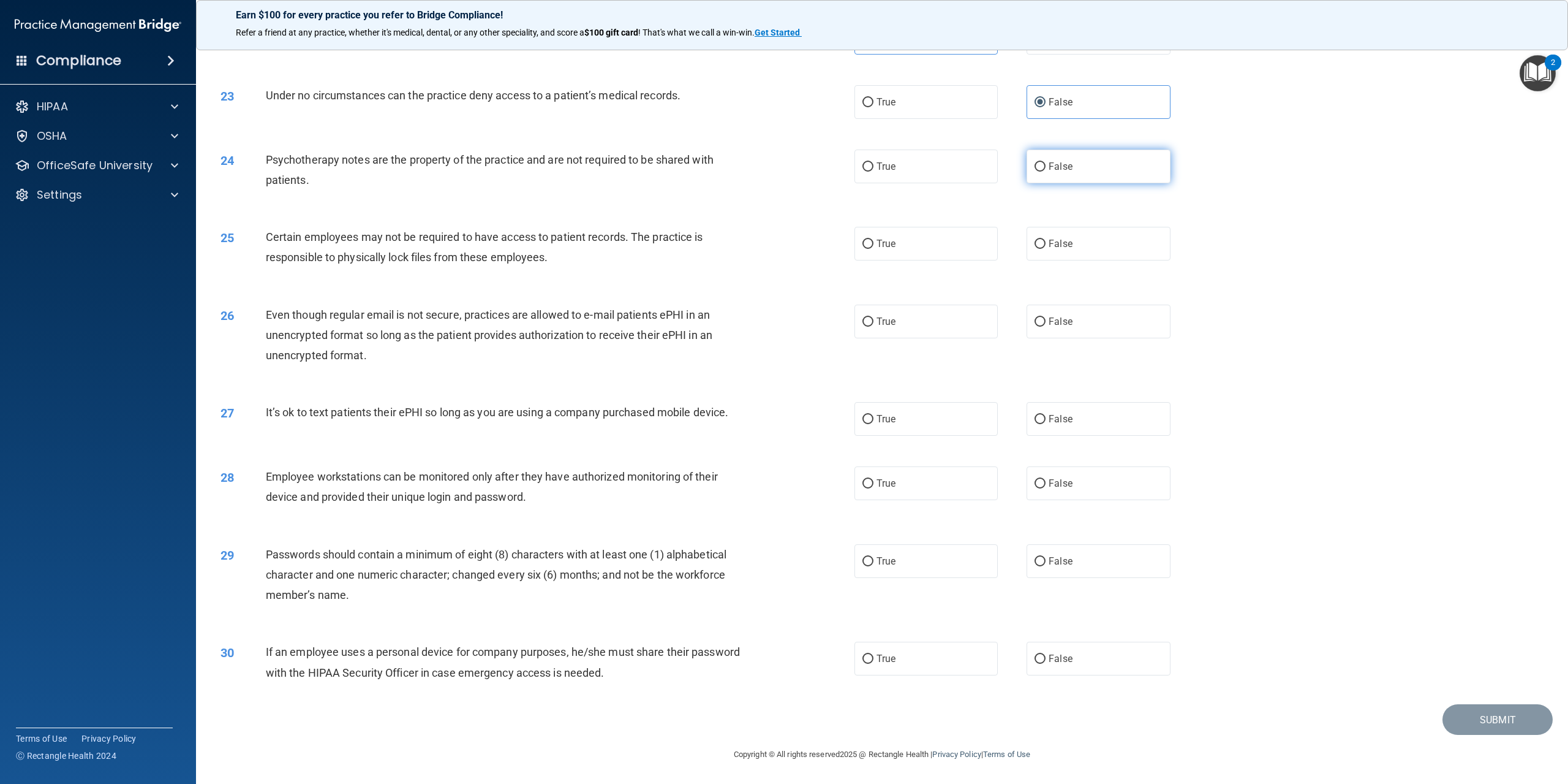
click at [1054, 171] on span "False" at bounding box center [1060, 166] width 24 height 12
click at [1046, 171] on input "False" at bounding box center [1040, 166] width 11 height 9
radio input "true"
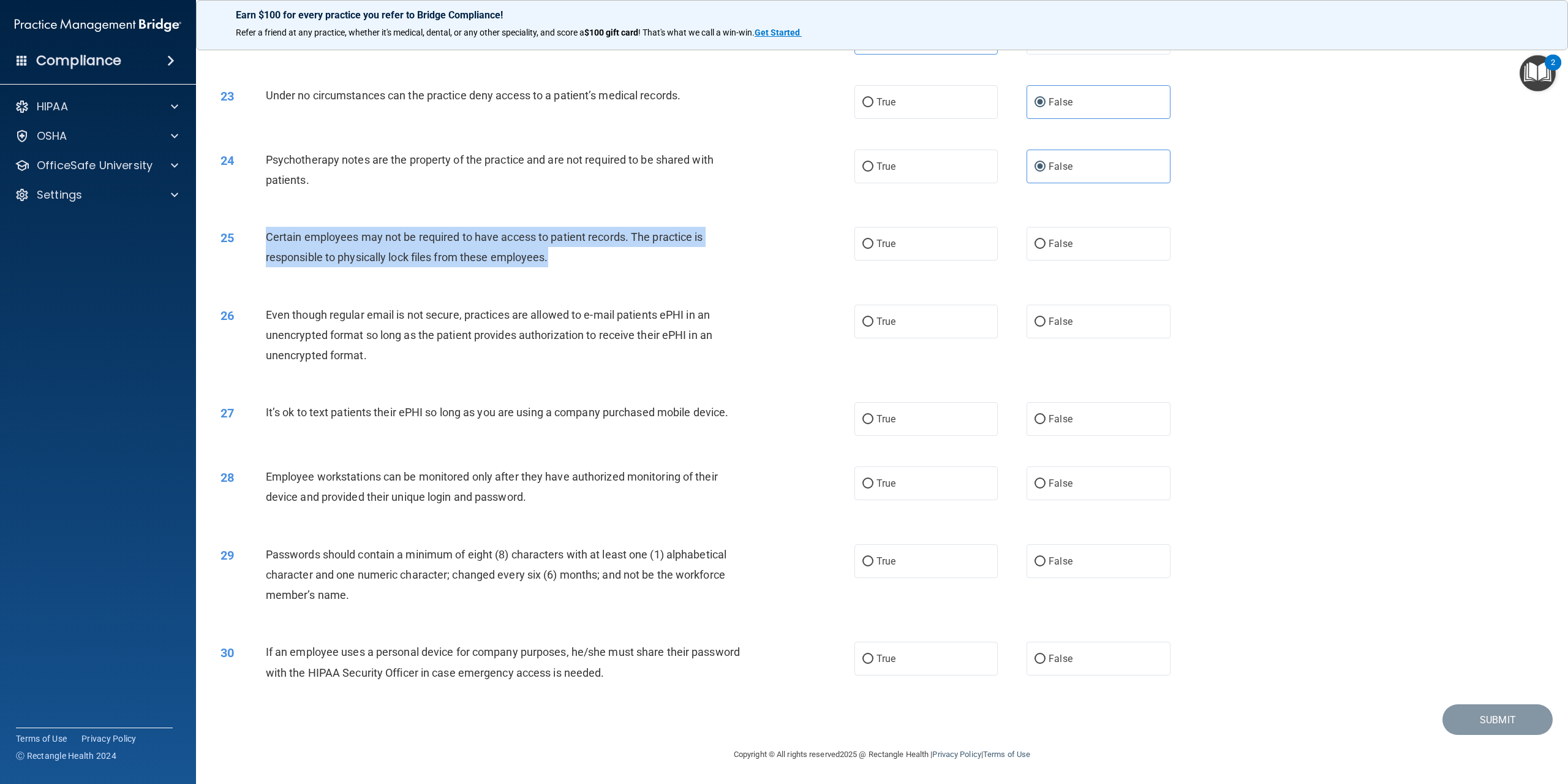
drag, startPoint x: 560, startPoint y: 263, endPoint x: 254, endPoint y: 241, distance: 306.8
click at [254, 241] on div "25 Certain employees may not be required to have access to patient records. The…" at bounding box center [538, 250] width 671 height 47
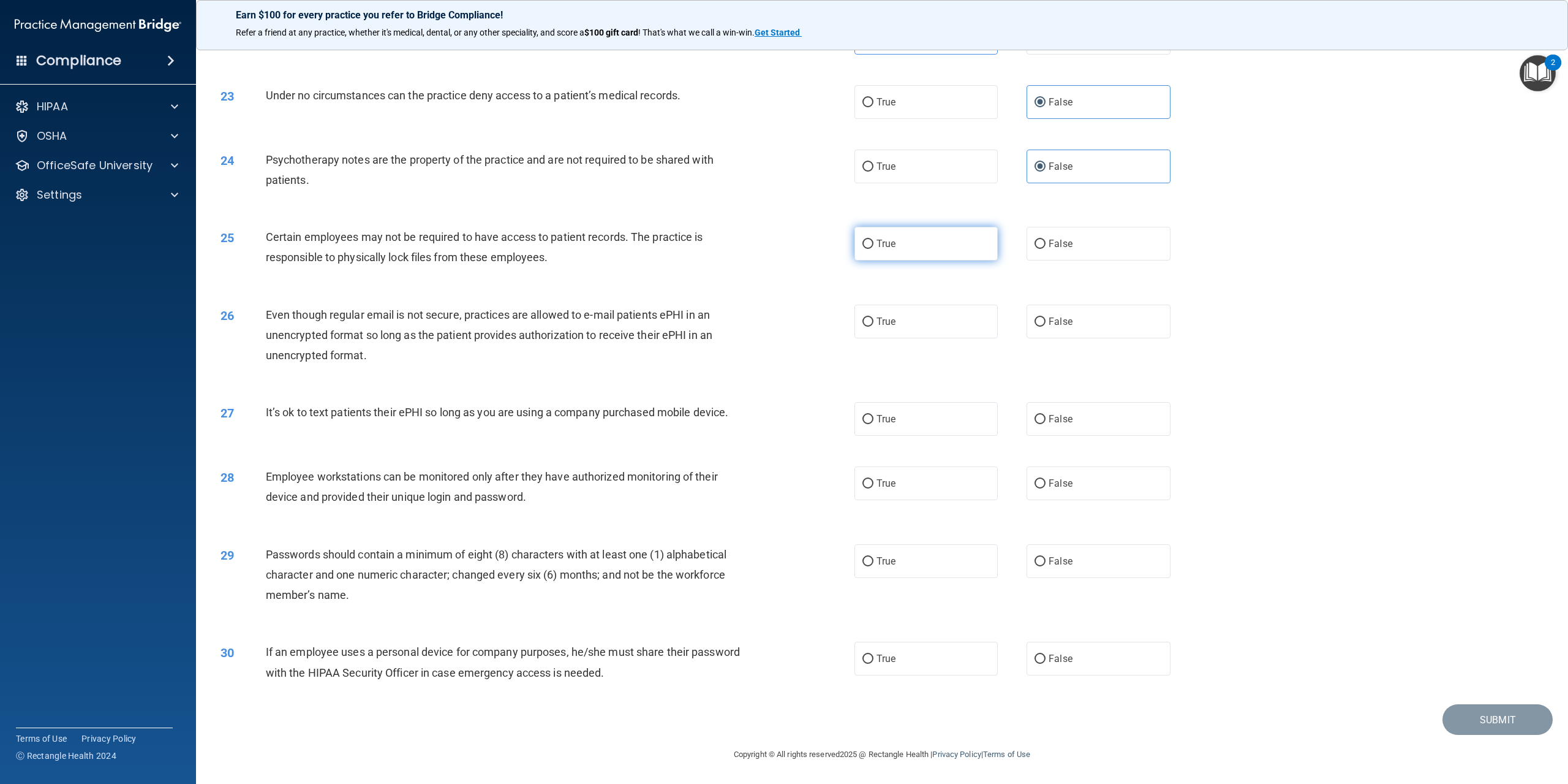
click at [910, 250] on label "True" at bounding box center [926, 243] width 143 height 33
click at [874, 249] on input "True" at bounding box center [867, 244] width 11 height 9
radio input "true"
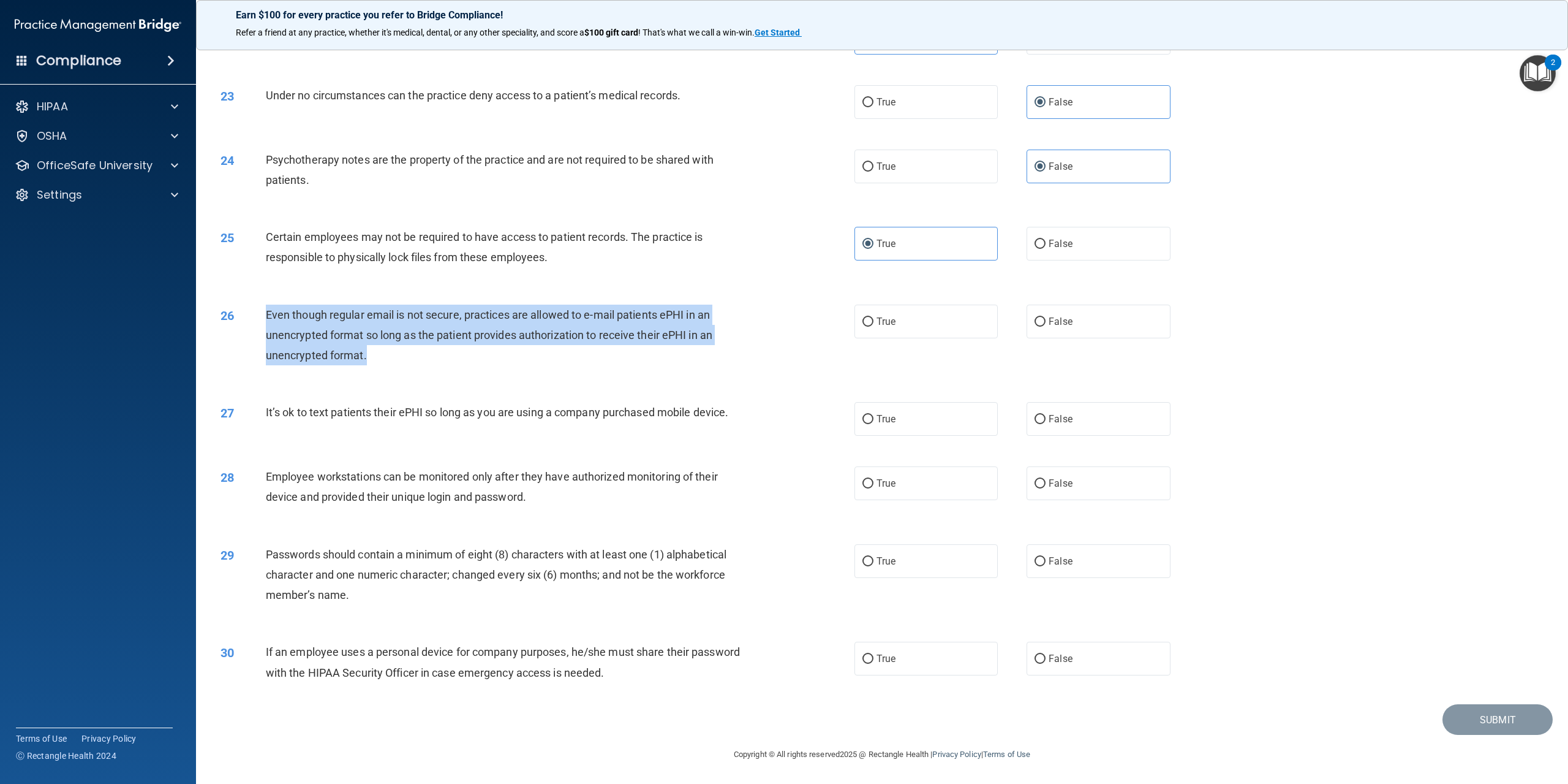
drag, startPoint x: 385, startPoint y: 364, endPoint x: 264, endPoint y: 326, distance: 126.8
click at [264, 326] on div "26 Even though regular email is not secure, practices are allowed to e-mail pat…" at bounding box center [538, 338] width 671 height 67
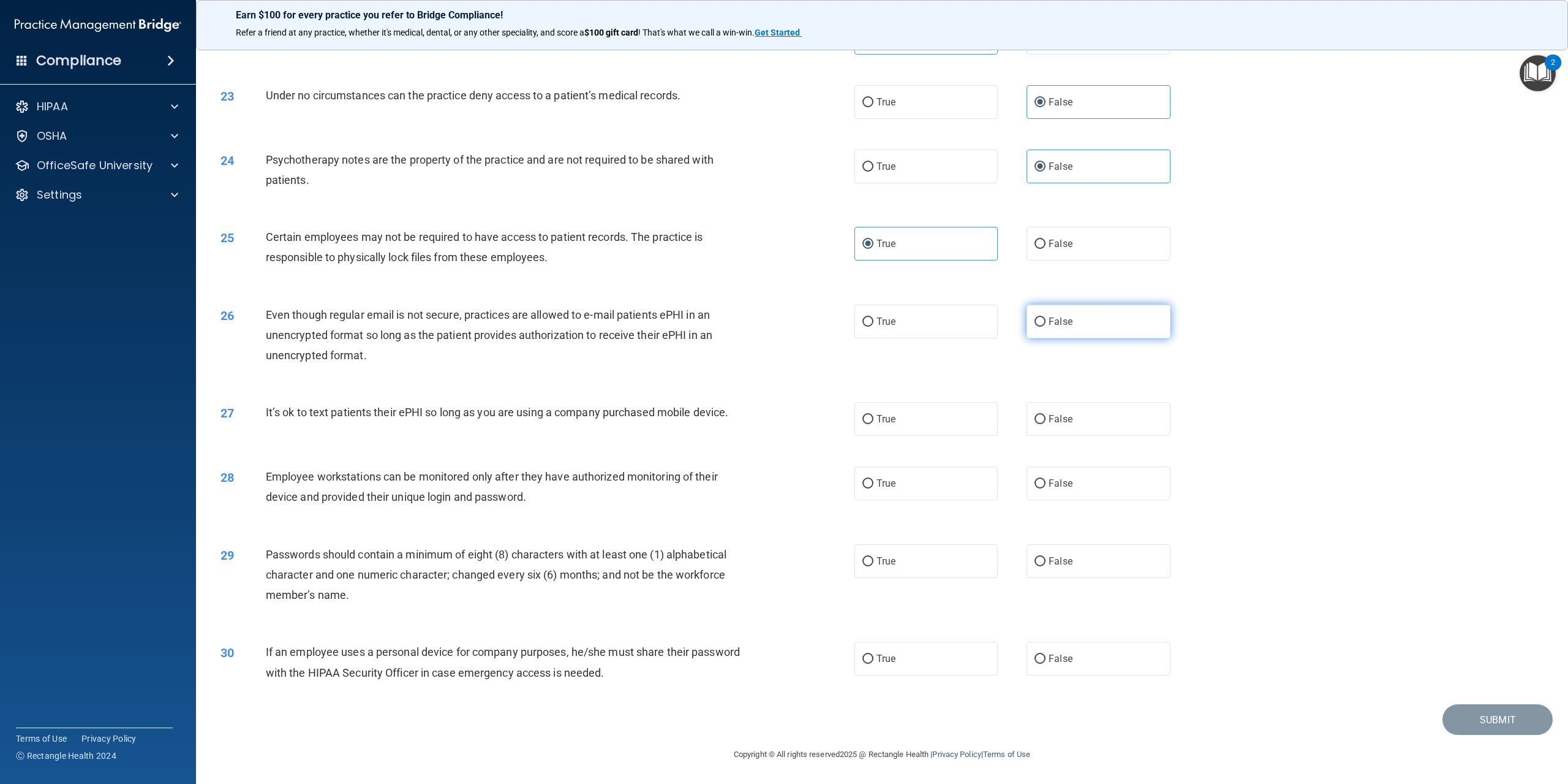
click at [1076, 338] on label "False" at bounding box center [1099, 321] width 143 height 33
click at [1046, 326] on input "False" at bounding box center [1040, 321] width 11 height 9
radio input "true"
drag, startPoint x: 735, startPoint y: 414, endPoint x: 265, endPoint y: 414, distance: 470.0
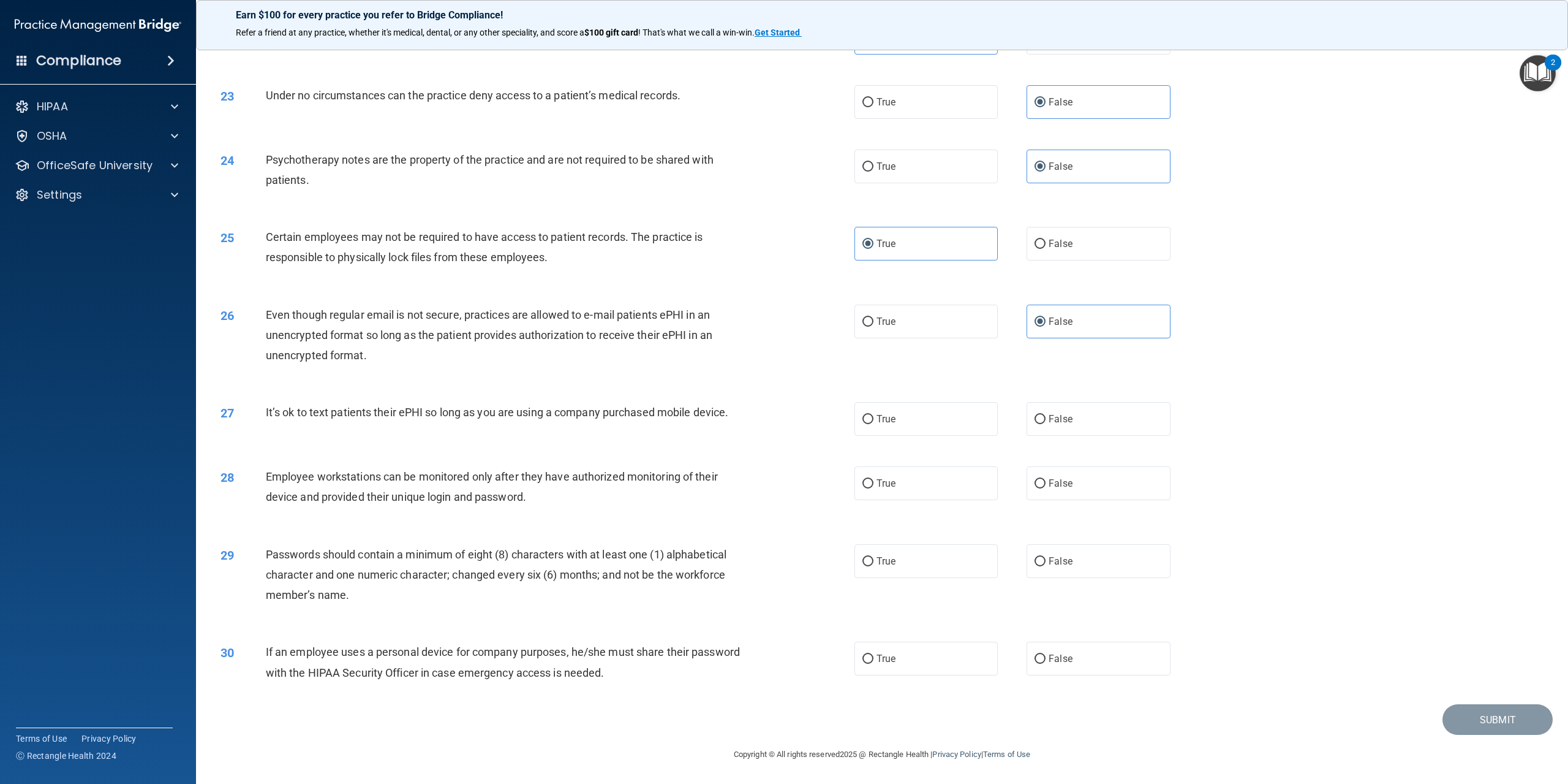
click at [265, 414] on div "It’s ok to text patients their ePHI so long as you are using a company purchase…" at bounding box center [510, 412] width 489 height 20
click at [1070, 419] on label "False" at bounding box center [1099, 419] width 143 height 33
click at [1046, 419] on input "False" at bounding box center [1040, 419] width 11 height 9
radio input "true"
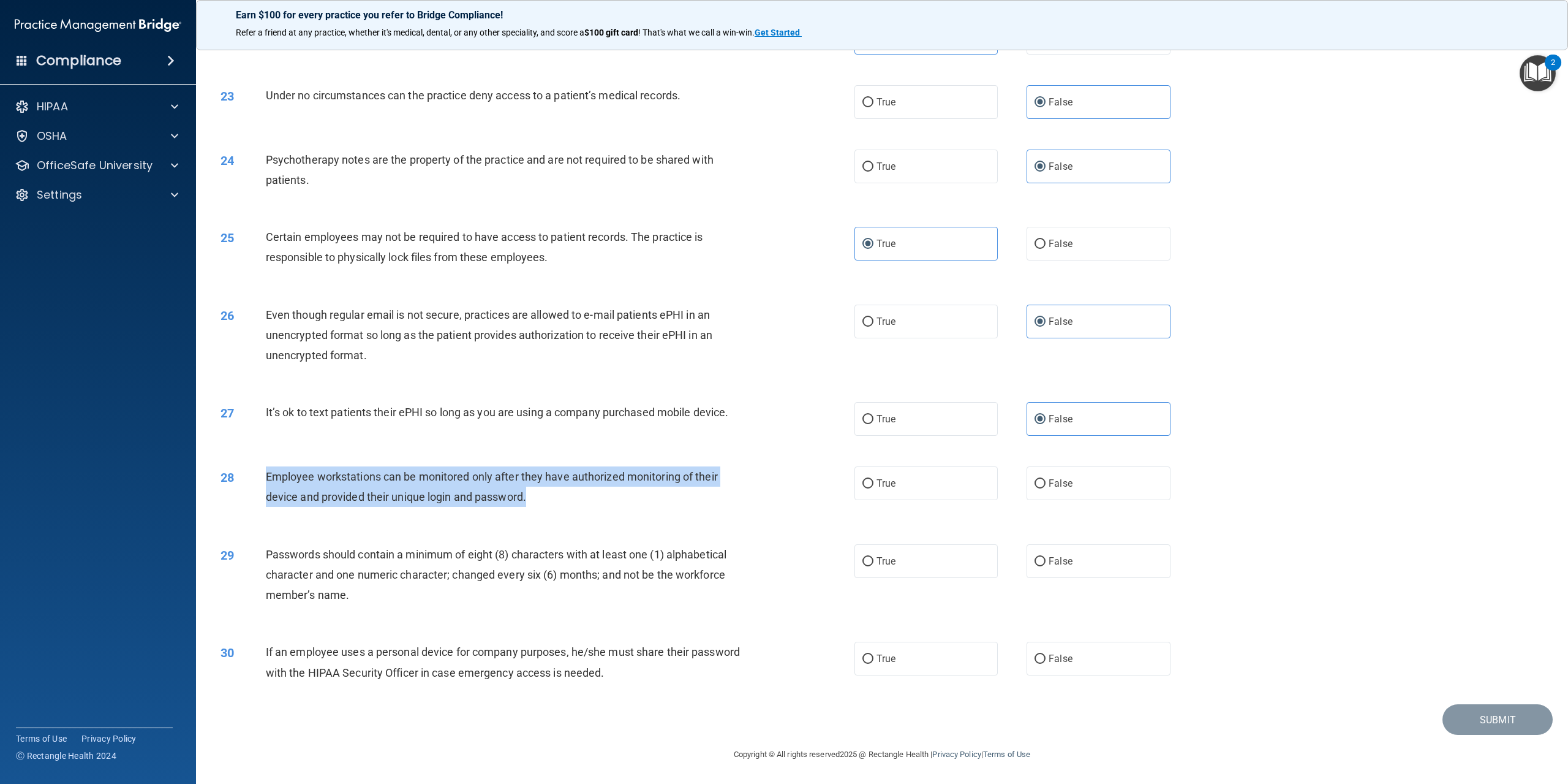
drag, startPoint x: 561, startPoint y: 510, endPoint x: 266, endPoint y: 481, distance: 296.4
click at [266, 481] on div "28 Employee workstations can be monitored only after they have authorized monit…" at bounding box center [538, 489] width 671 height 47
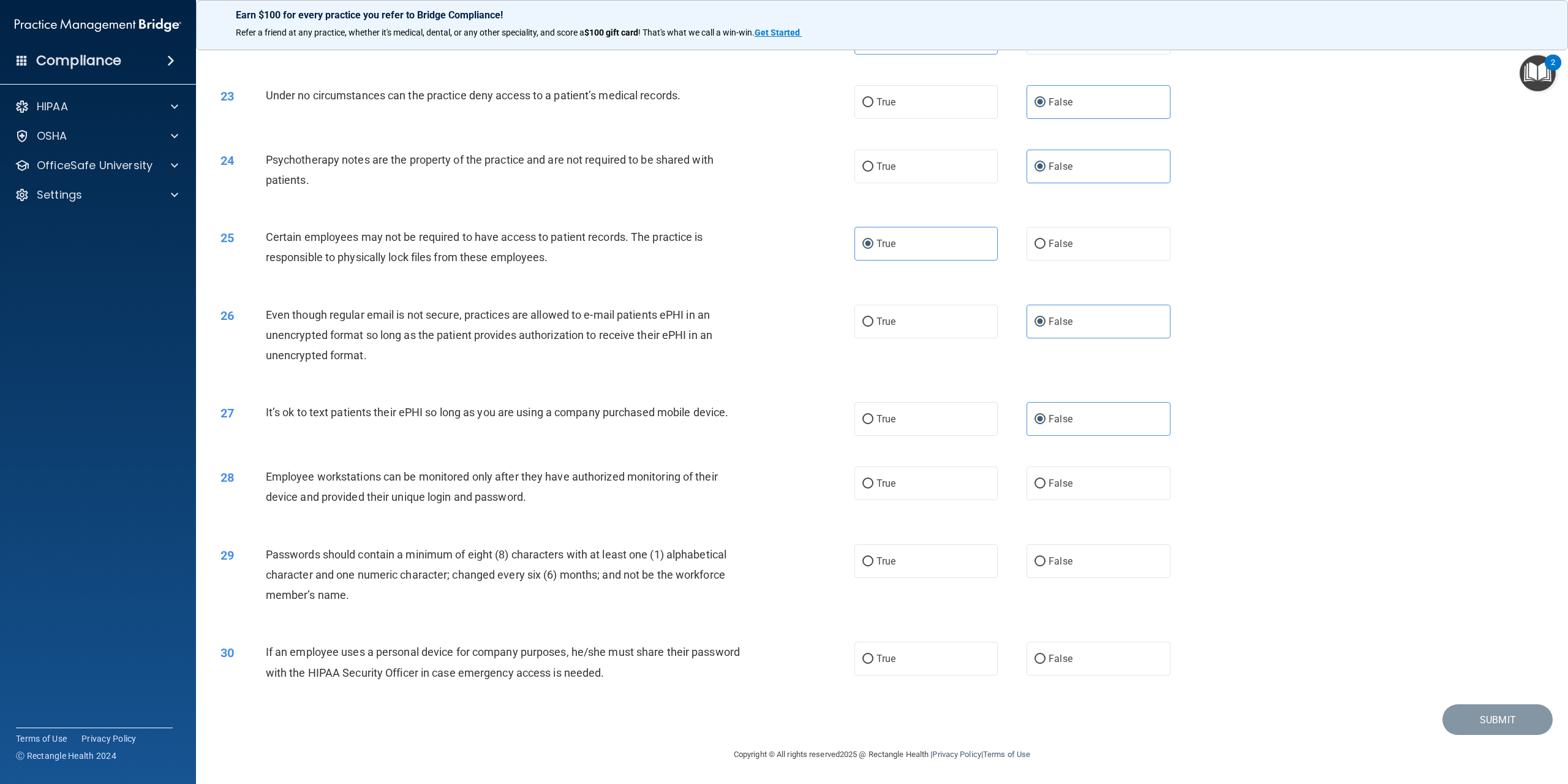
click at [1118, 460] on div "28 Employee workstations can be monitored only after they have authorized monit…" at bounding box center [882, 489] width 1342 height 77
click at [1114, 486] on label "False" at bounding box center [1099, 483] width 143 height 33
click at [1046, 486] on input "False" at bounding box center [1040, 484] width 11 height 9
radio input "true"
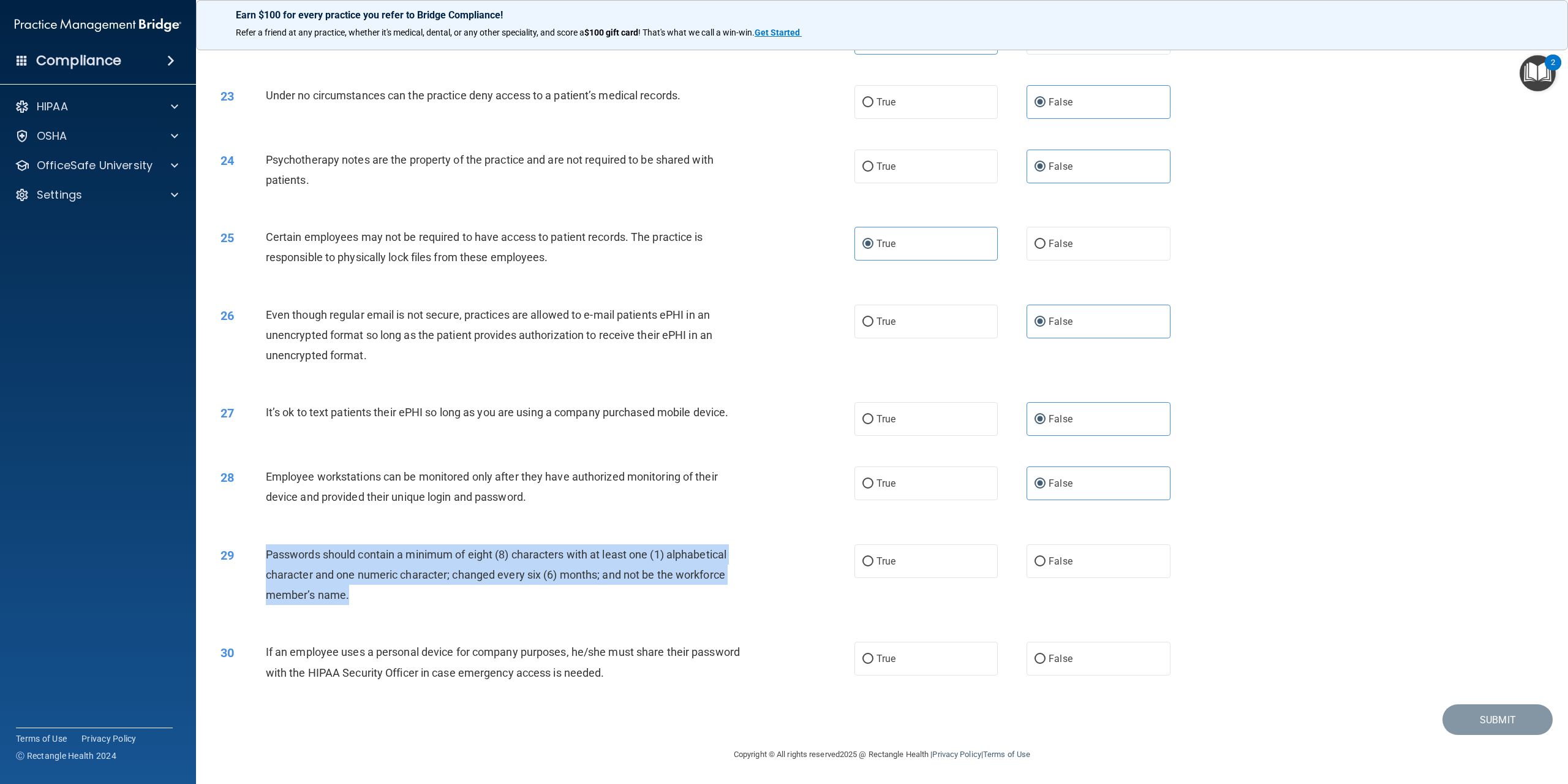
drag, startPoint x: 370, startPoint y: 589, endPoint x: 259, endPoint y: 555, distance: 116.1
click at [259, 555] on div "29 Passwords should contain a minimum of eight (8) characters with at least one…" at bounding box center [538, 578] width 671 height 67
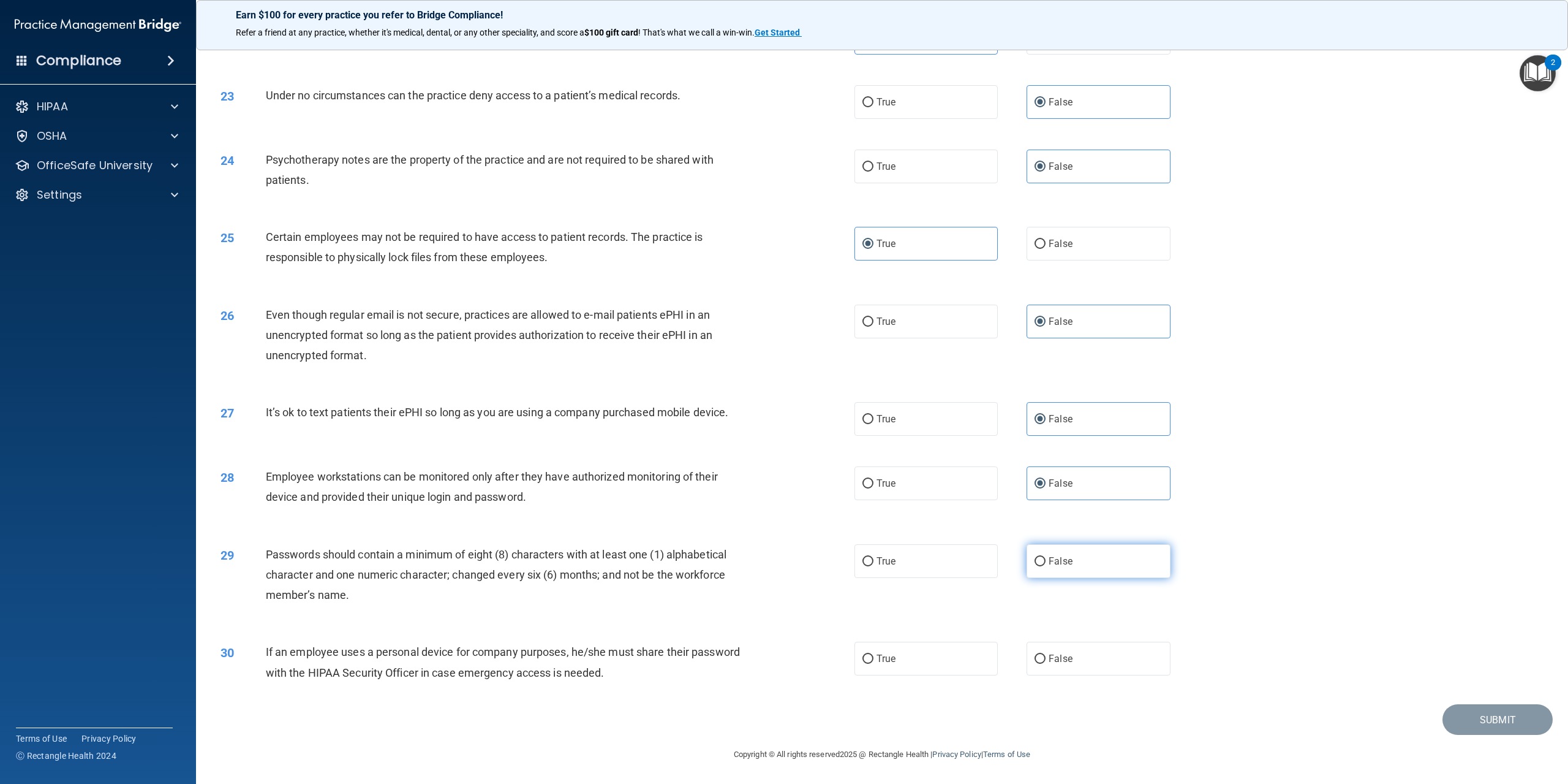
click at [1068, 573] on label "False" at bounding box center [1099, 561] width 143 height 33
click at [1046, 566] on input "False" at bounding box center [1040, 561] width 11 height 9
radio input "true"
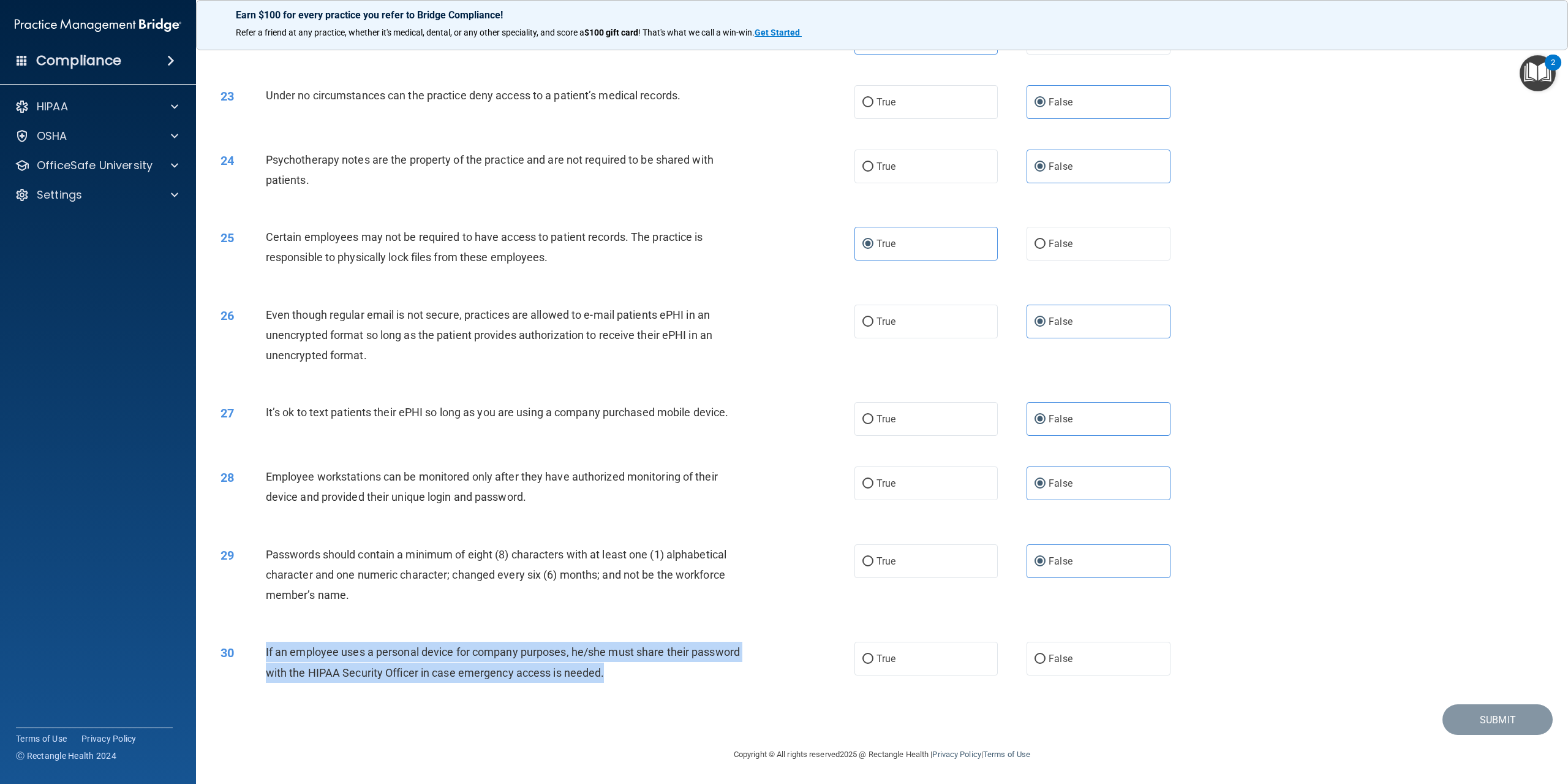
drag, startPoint x: 688, startPoint y: 677, endPoint x: 263, endPoint y: 649, distance: 425.9
click at [263, 649] on div "30 If an employee uses a personal device for company purposes, he/she must shar…" at bounding box center [538, 665] width 671 height 47
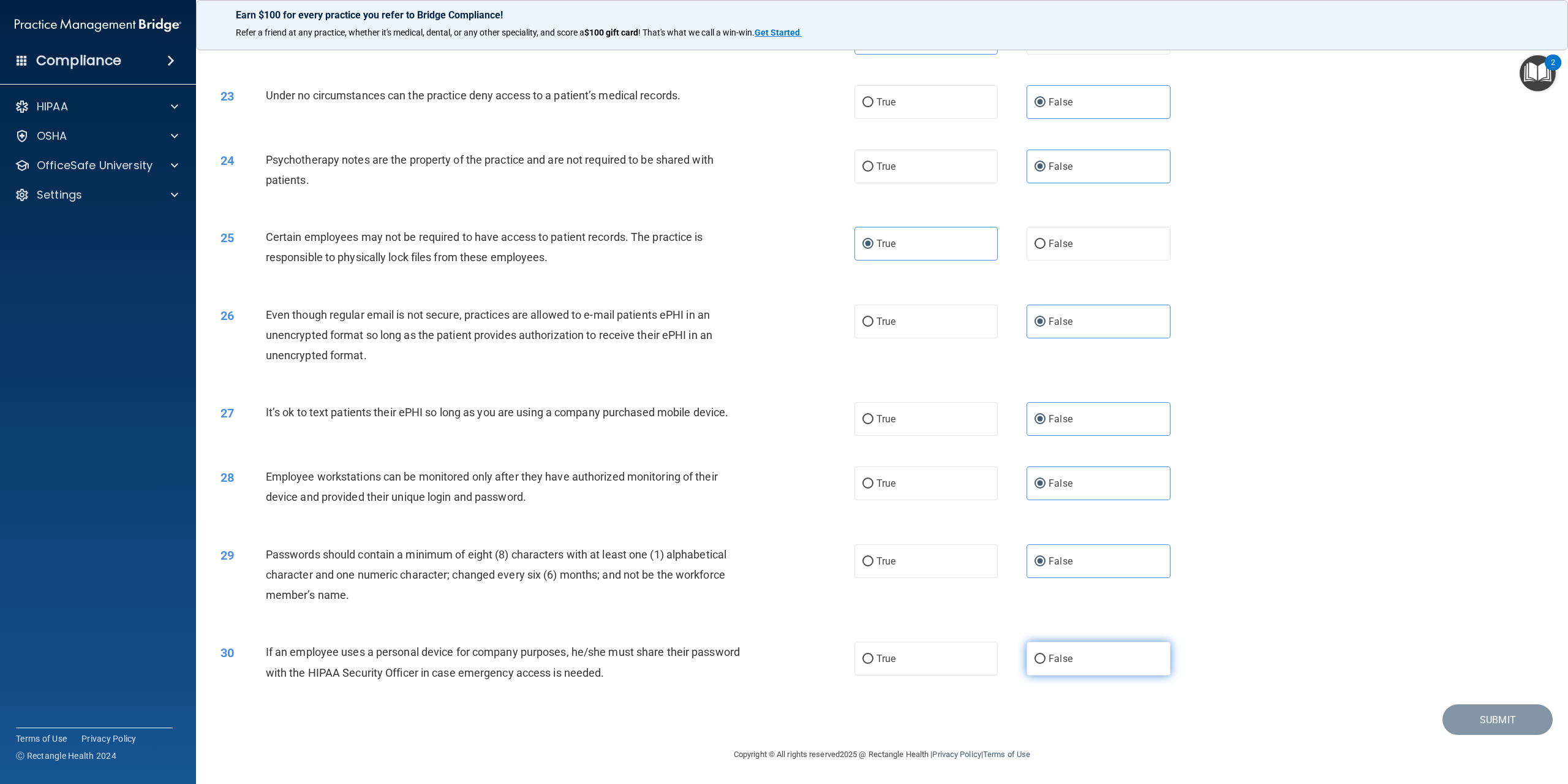
click at [1137, 656] on label "False" at bounding box center [1099, 658] width 143 height 33
click at [1046, 656] on input "False" at bounding box center [1040, 658] width 11 height 9
radio input "true"
click at [1485, 728] on button "Submit" at bounding box center [1498, 720] width 111 height 32
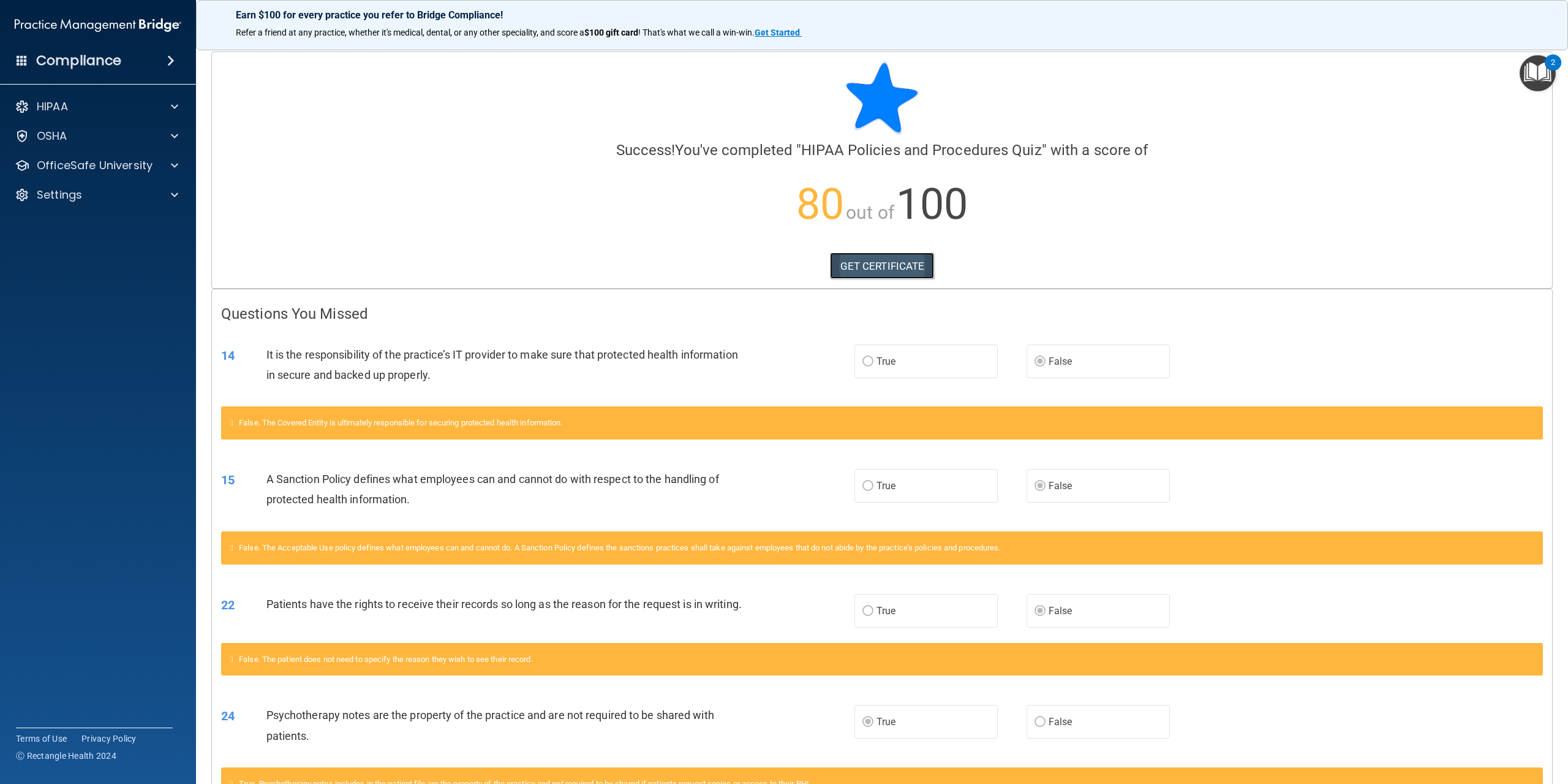
click at [874, 257] on link "GET CERTIFICATE" at bounding box center [882, 265] width 105 height 27
click at [149, 161] on p "OfficeSafe University" at bounding box center [94, 166] width 116 height 15
click at [93, 191] on p "HIPAA Training" at bounding box center [58, 195] width 101 height 12
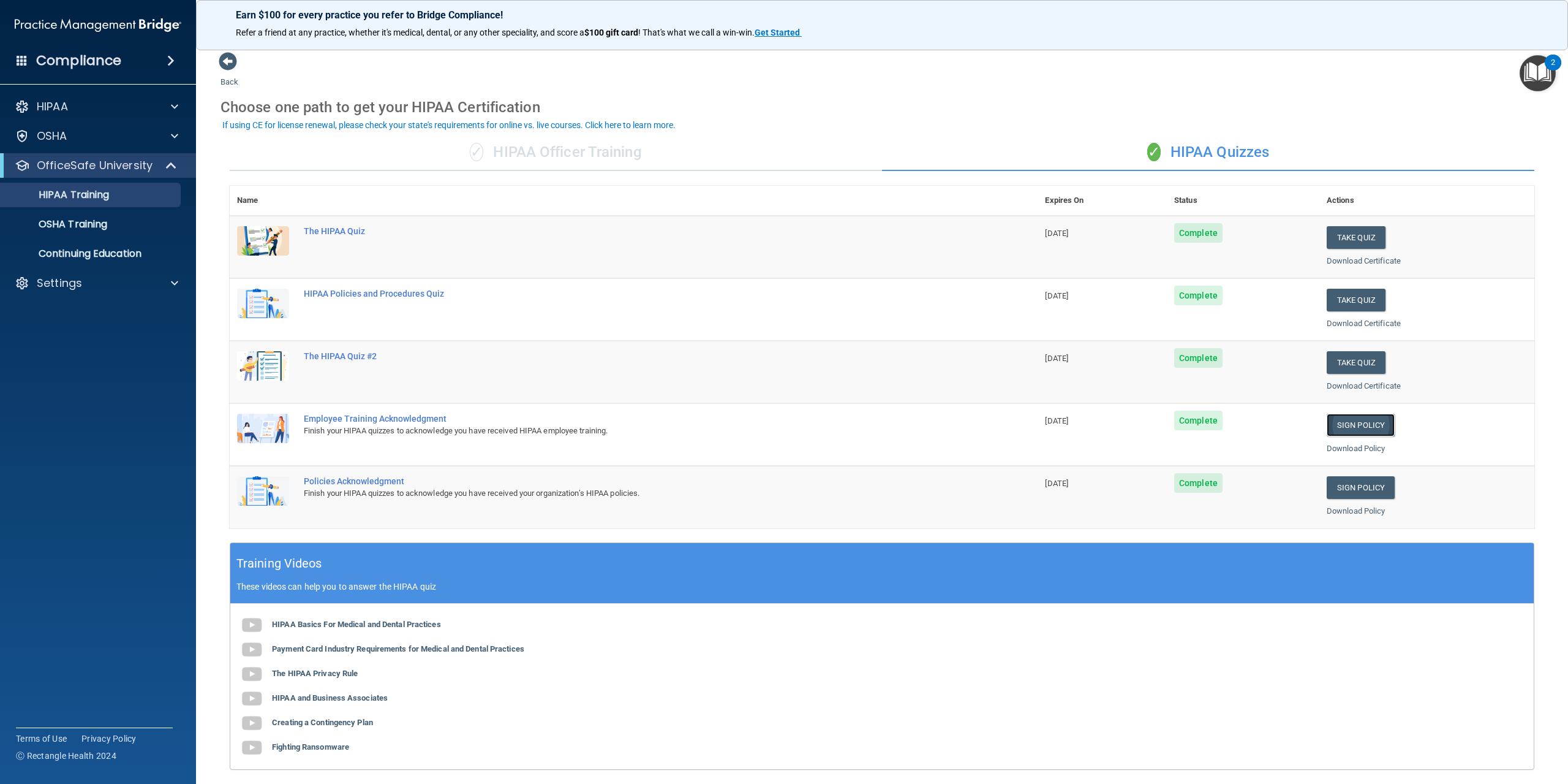
click at [1347, 424] on link "Sign Policy" at bounding box center [1361, 424] width 68 height 22
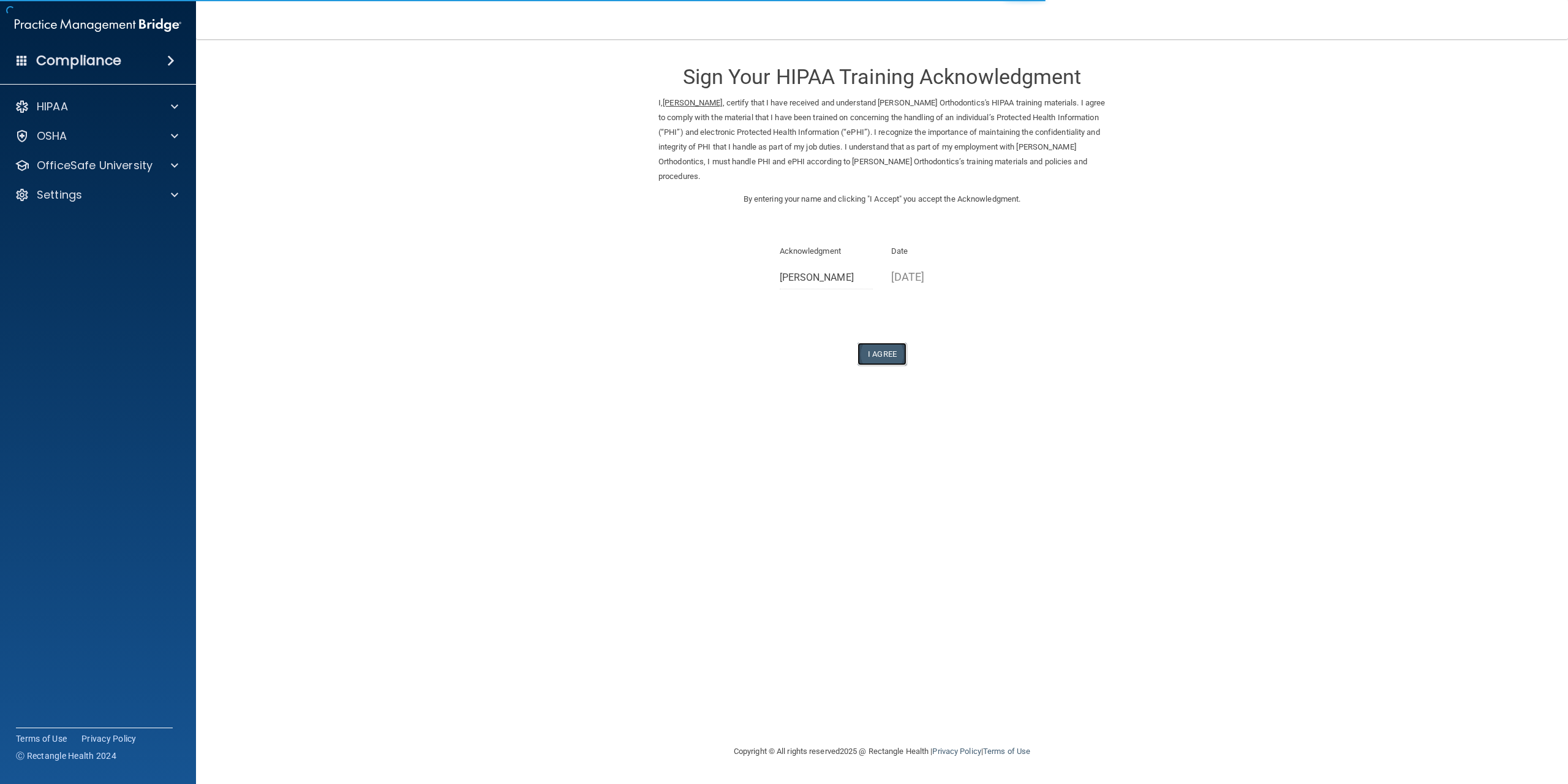
click at [881, 350] on button "I Agree" at bounding box center [882, 353] width 49 height 22
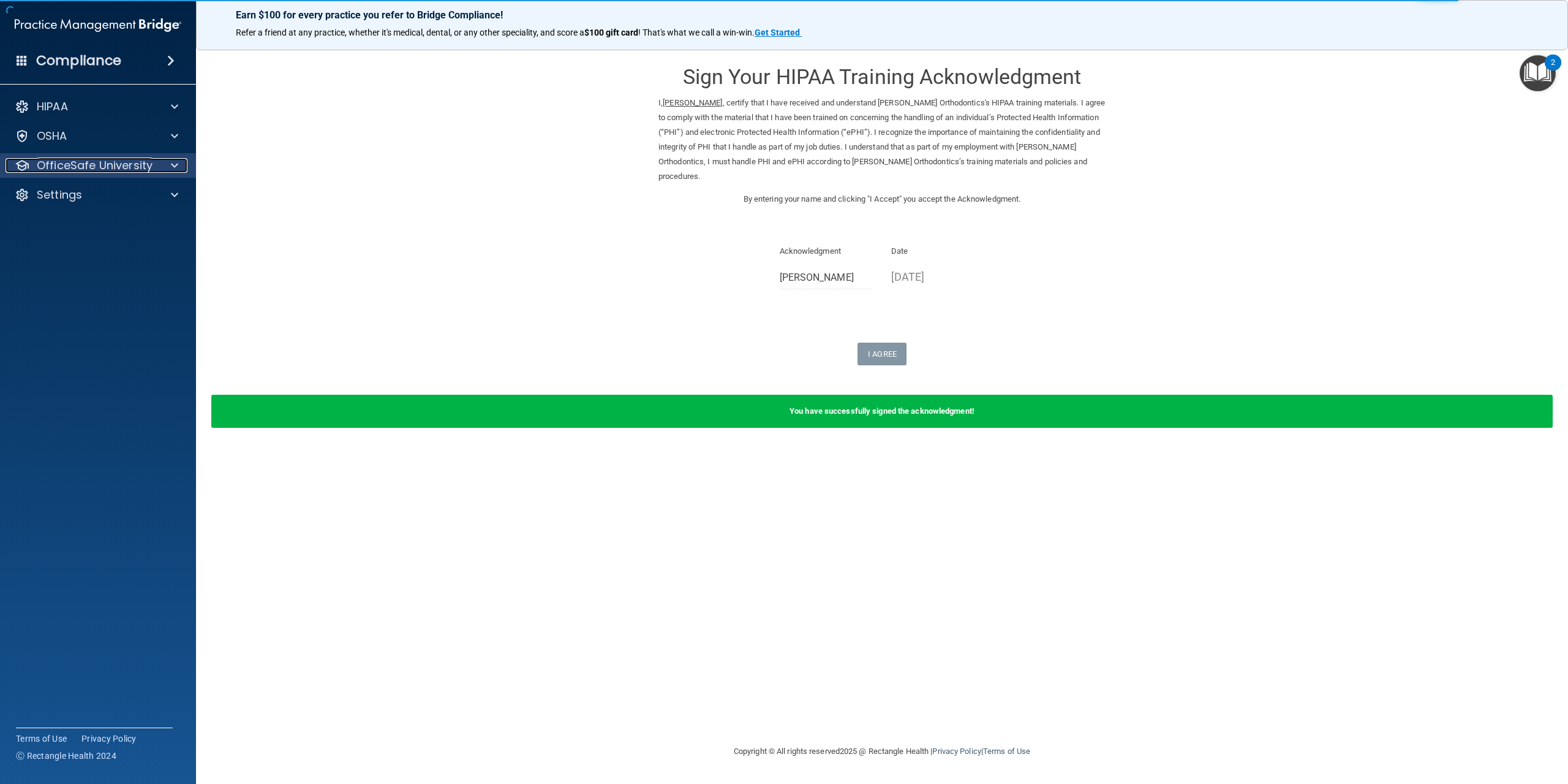
click at [146, 159] on p "OfficeSafe University" at bounding box center [94, 166] width 116 height 15
click at [87, 194] on p "HIPAA Training" at bounding box center [58, 195] width 101 height 12
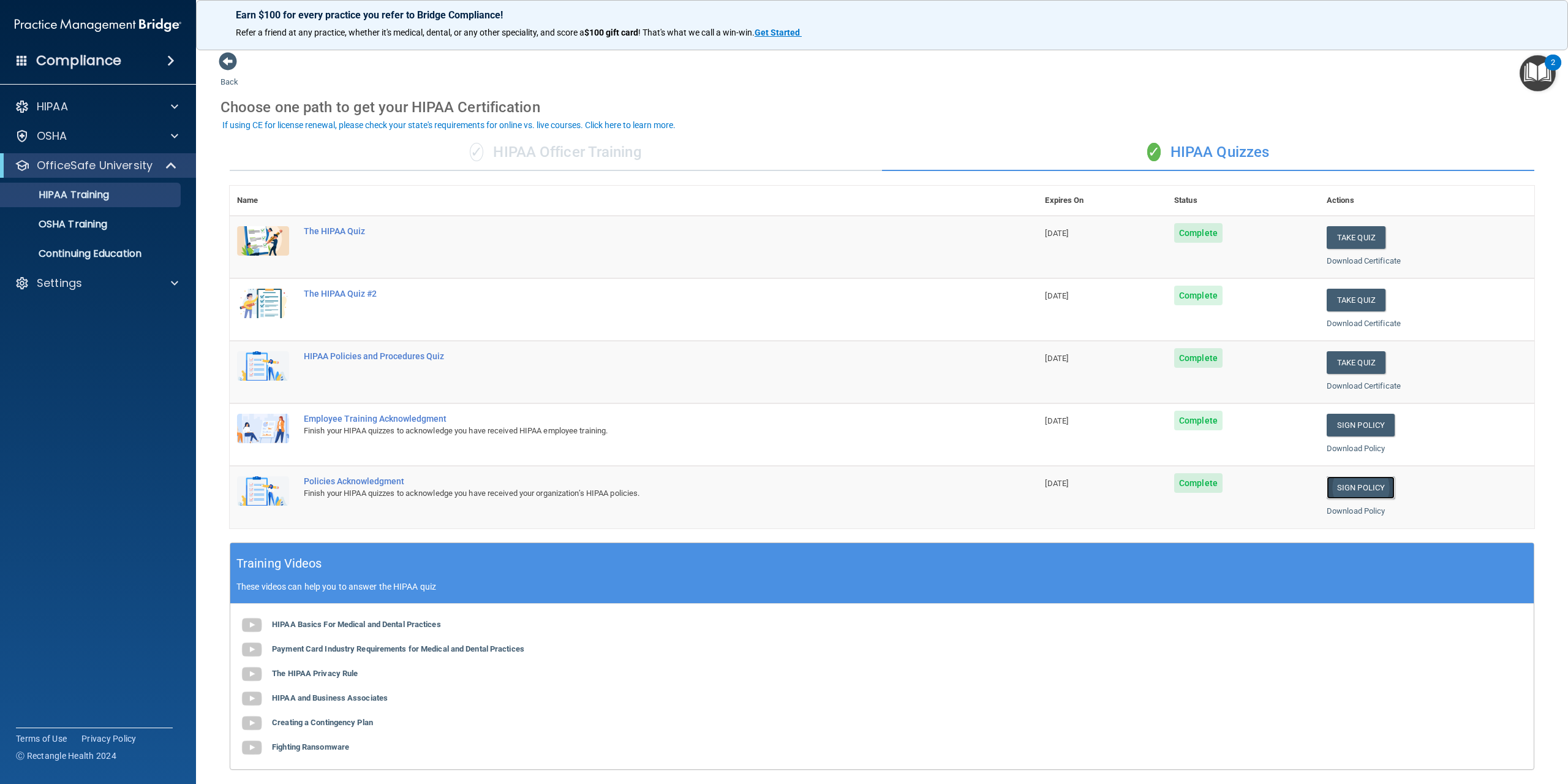
click at [1330, 479] on link "Sign Policy" at bounding box center [1361, 487] width 68 height 22
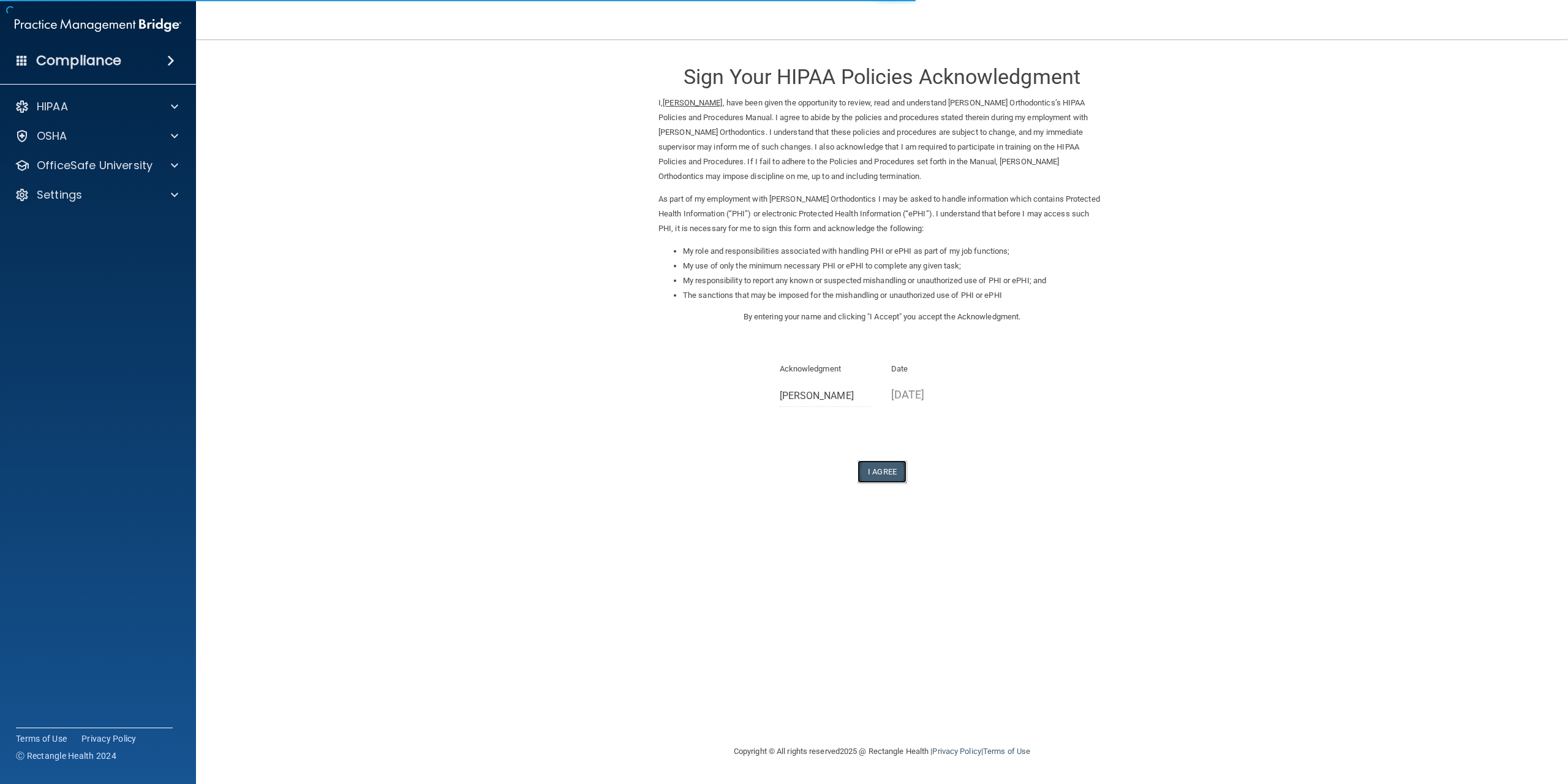
click at [876, 473] on button "I Agree" at bounding box center [882, 471] width 49 height 22
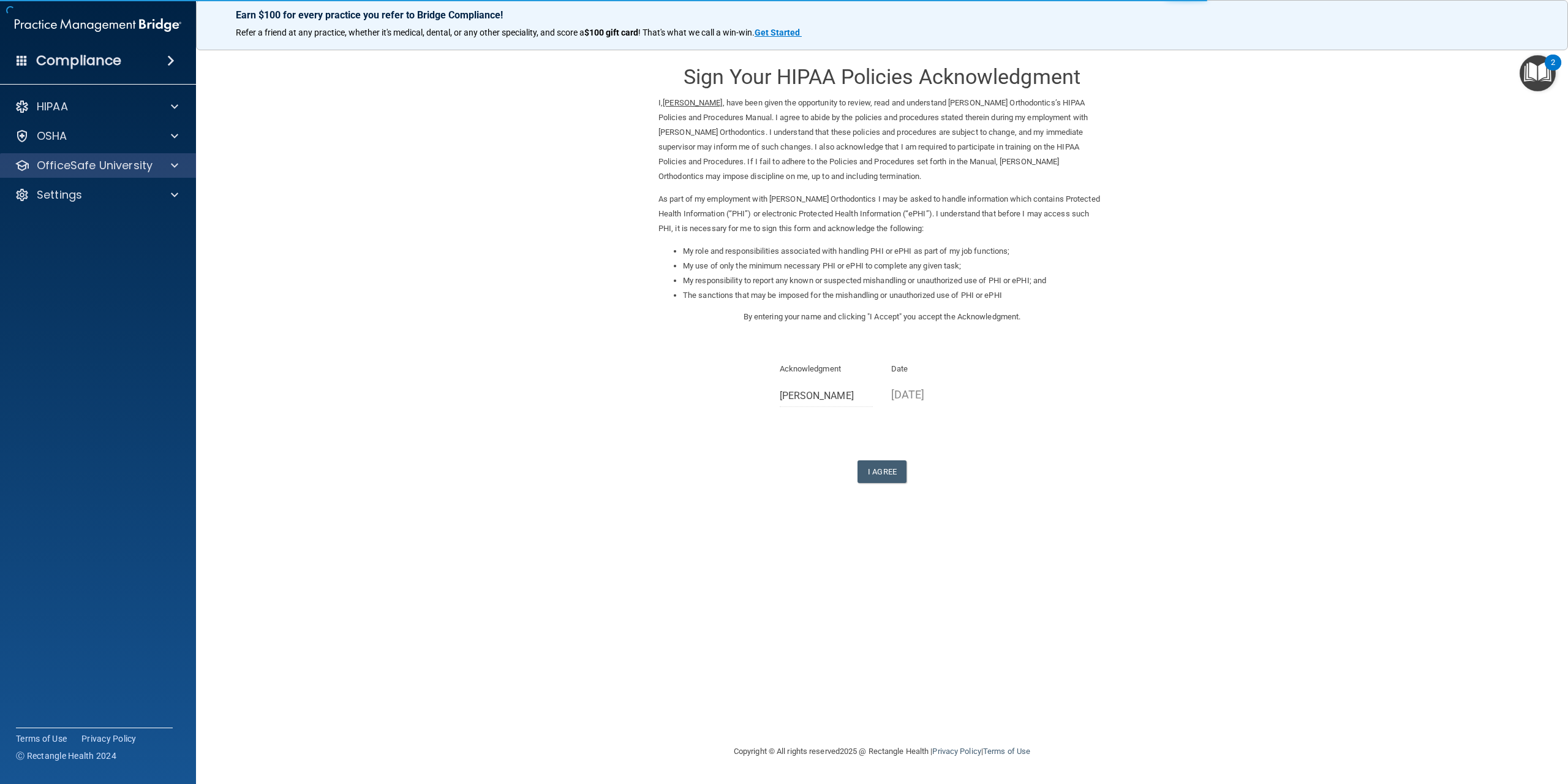
click at [113, 173] on div "OfficeSafe University" at bounding box center [98, 165] width 196 height 24
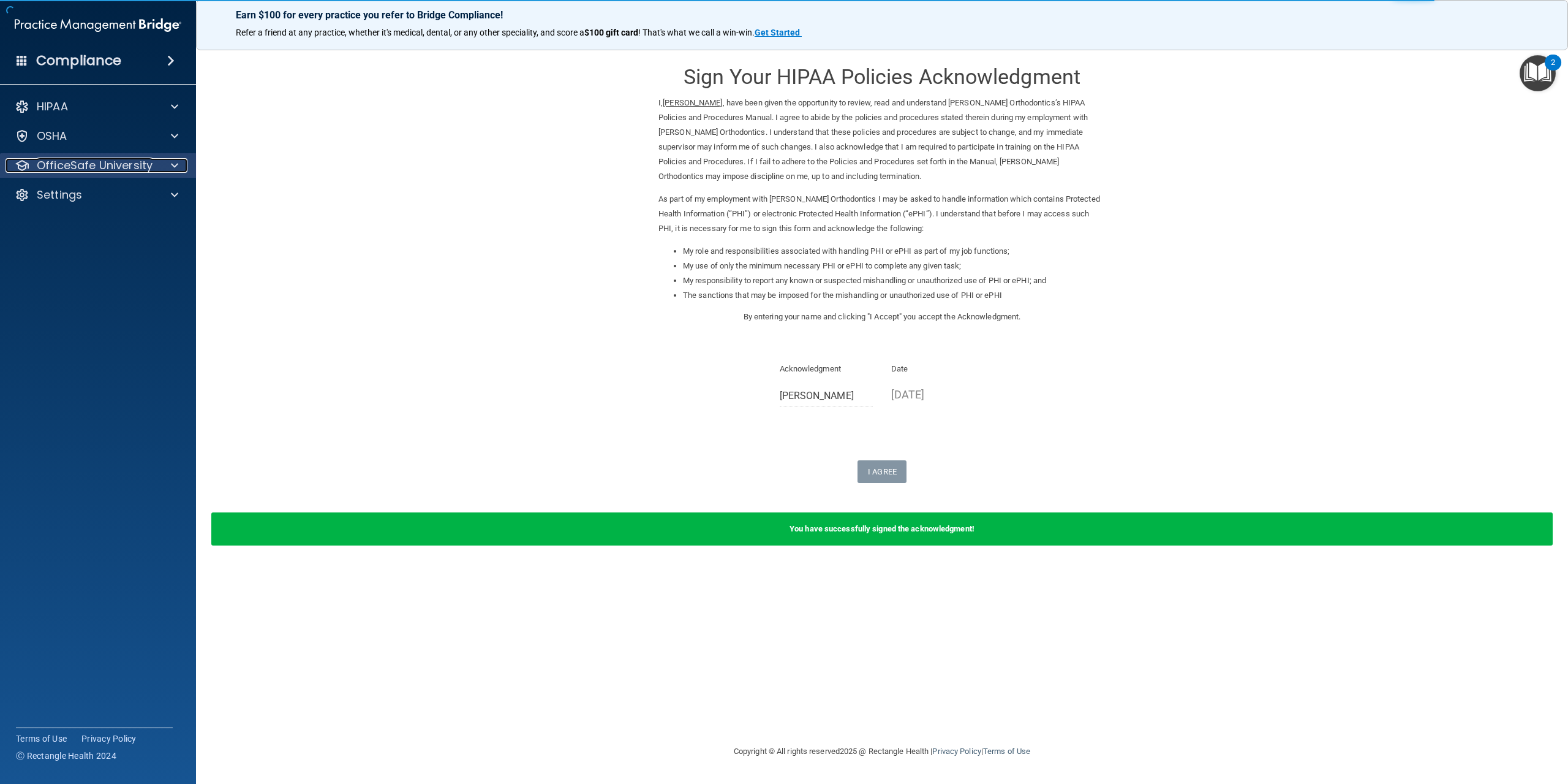
click at [176, 171] on span at bounding box center [174, 166] width 7 height 15
click at [97, 197] on p "HIPAA Training" at bounding box center [58, 195] width 101 height 12
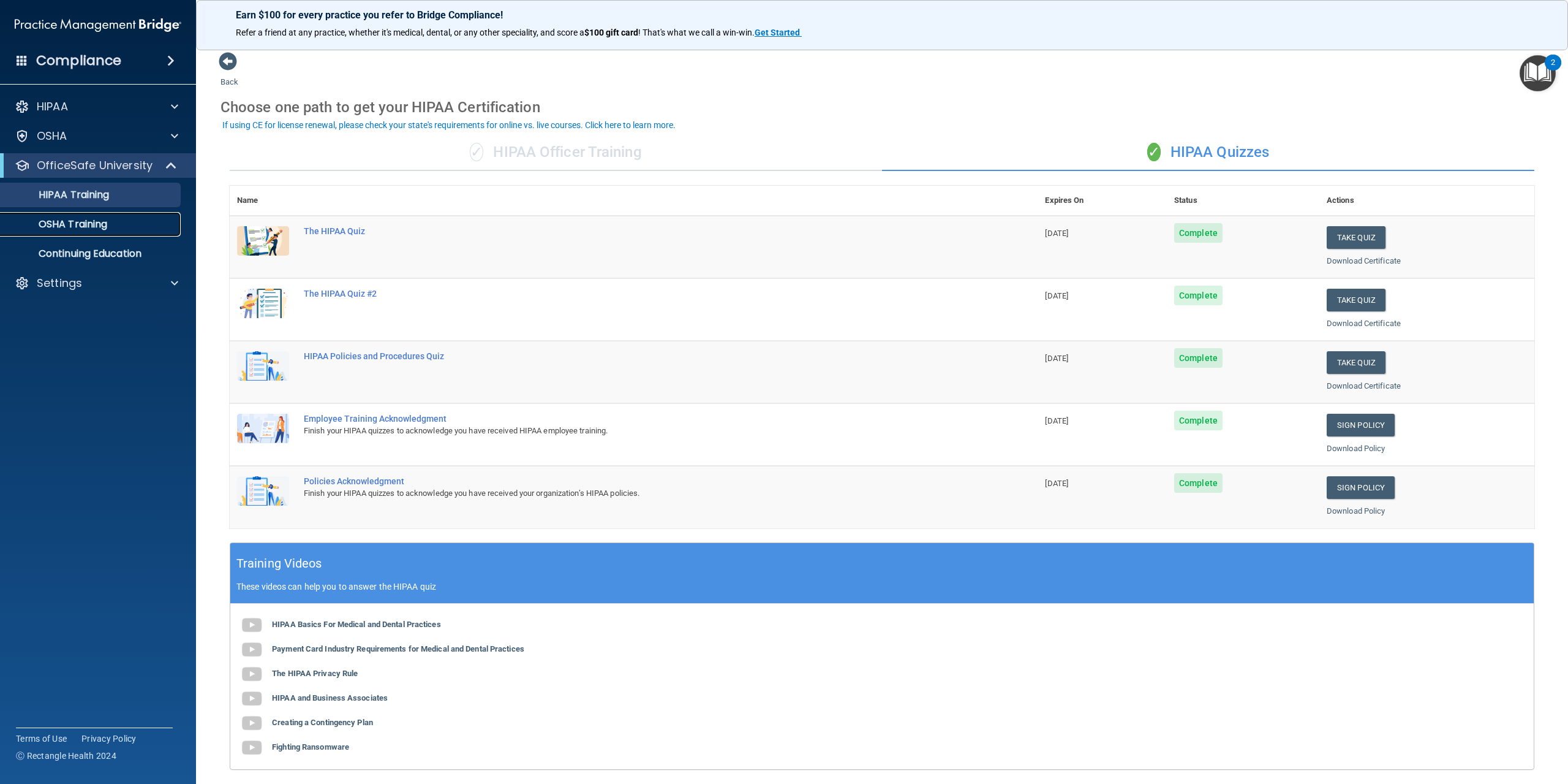
click at [71, 218] on p "OSHA Training" at bounding box center [57, 224] width 99 height 12
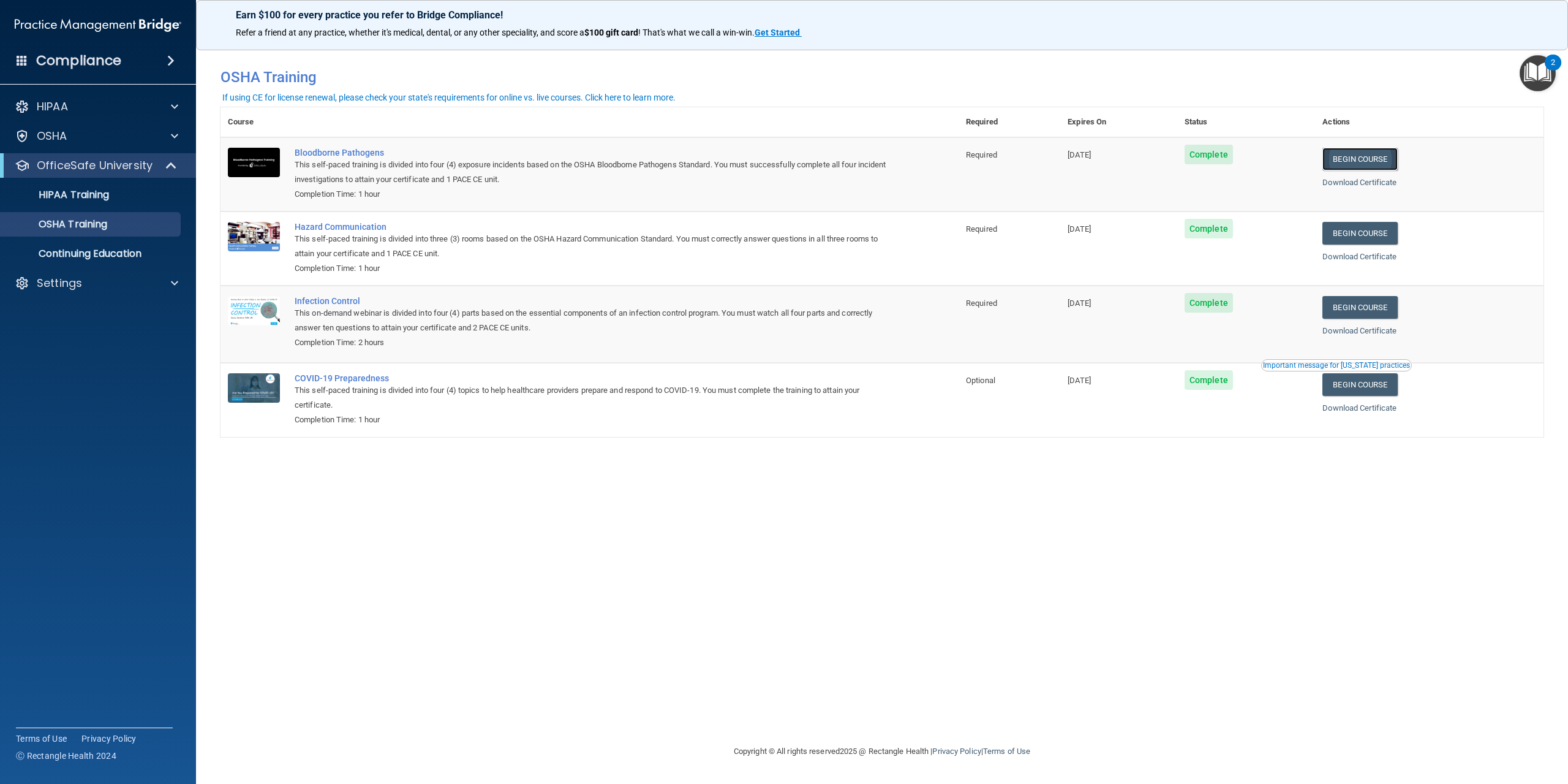
click at [1380, 161] on link "Begin Course" at bounding box center [1360, 158] width 75 height 22
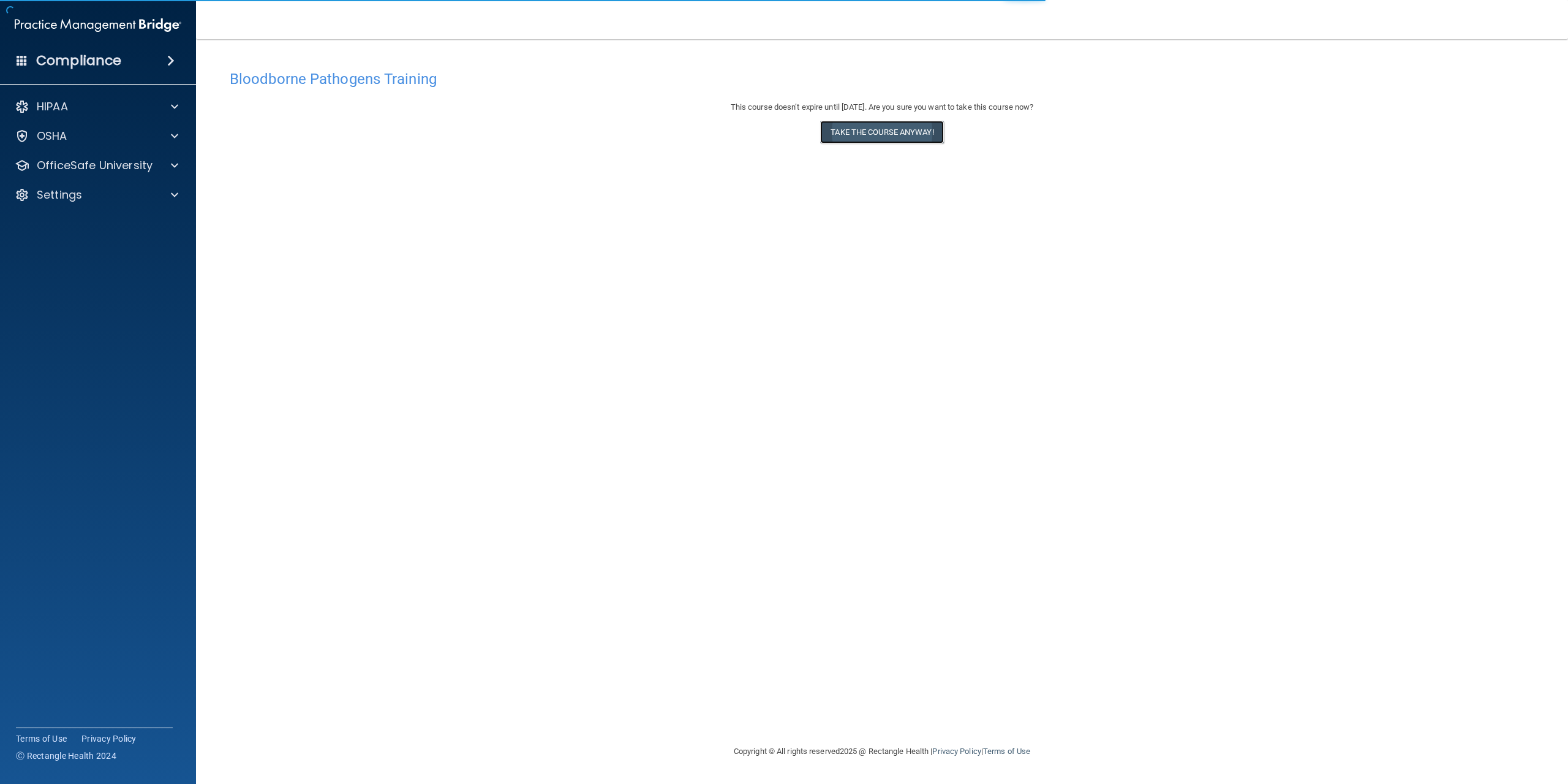
click at [906, 129] on button "Take the course anyway!" at bounding box center [882, 131] width 123 height 22
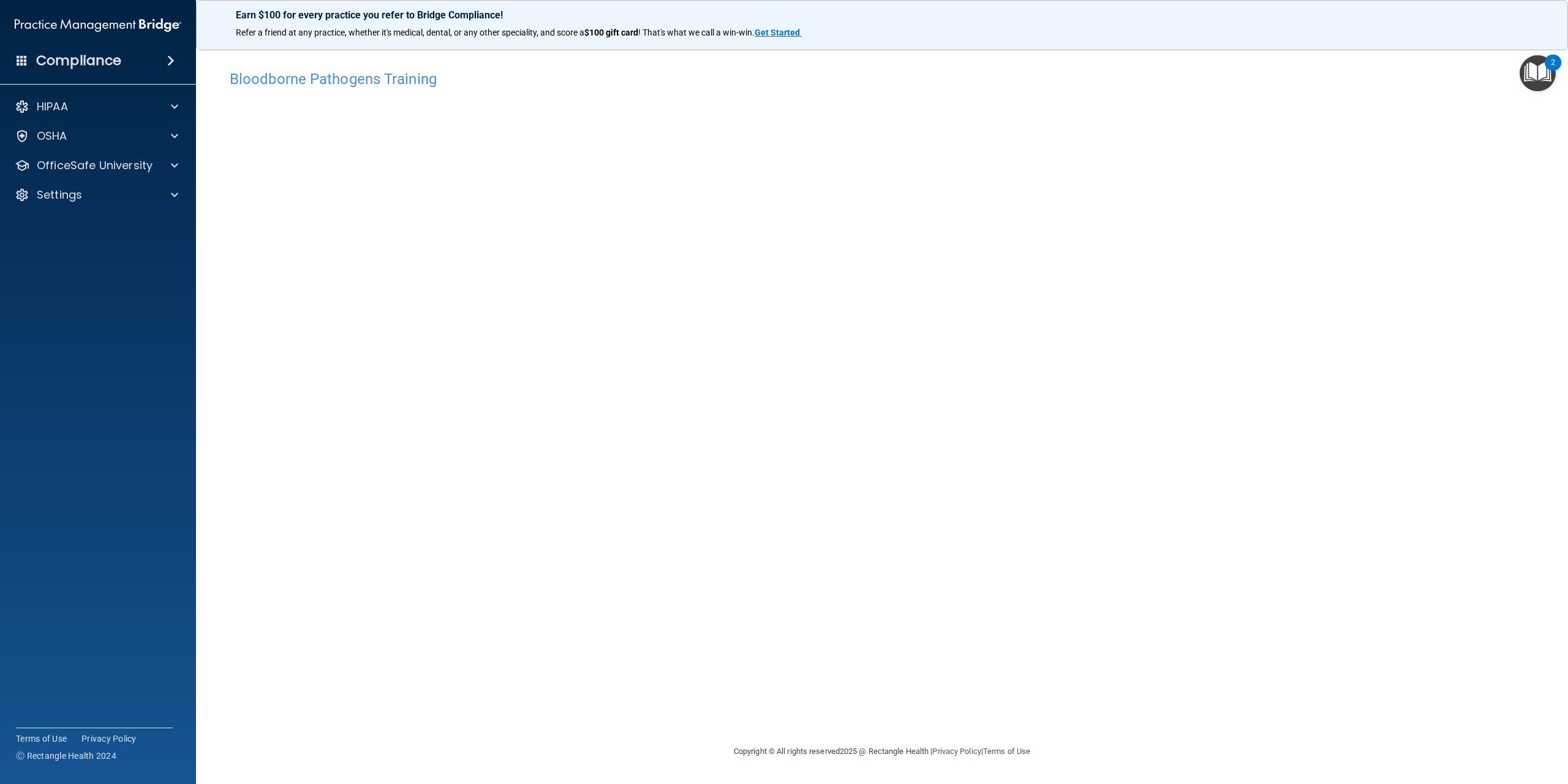
click at [1293, 88] on div "Bloodborne Pathogens Training" at bounding box center [882, 79] width 1323 height 30
click at [186, 163] on div at bounding box center [172, 166] width 31 height 15
click at [772, 514] on div "Bloodborne Pathogens Training This course doesn’t expire until 10/28/2025. Are …" at bounding box center [882, 404] width 1323 height 680
click at [102, 227] on p "OSHA Training" at bounding box center [57, 224] width 99 height 12
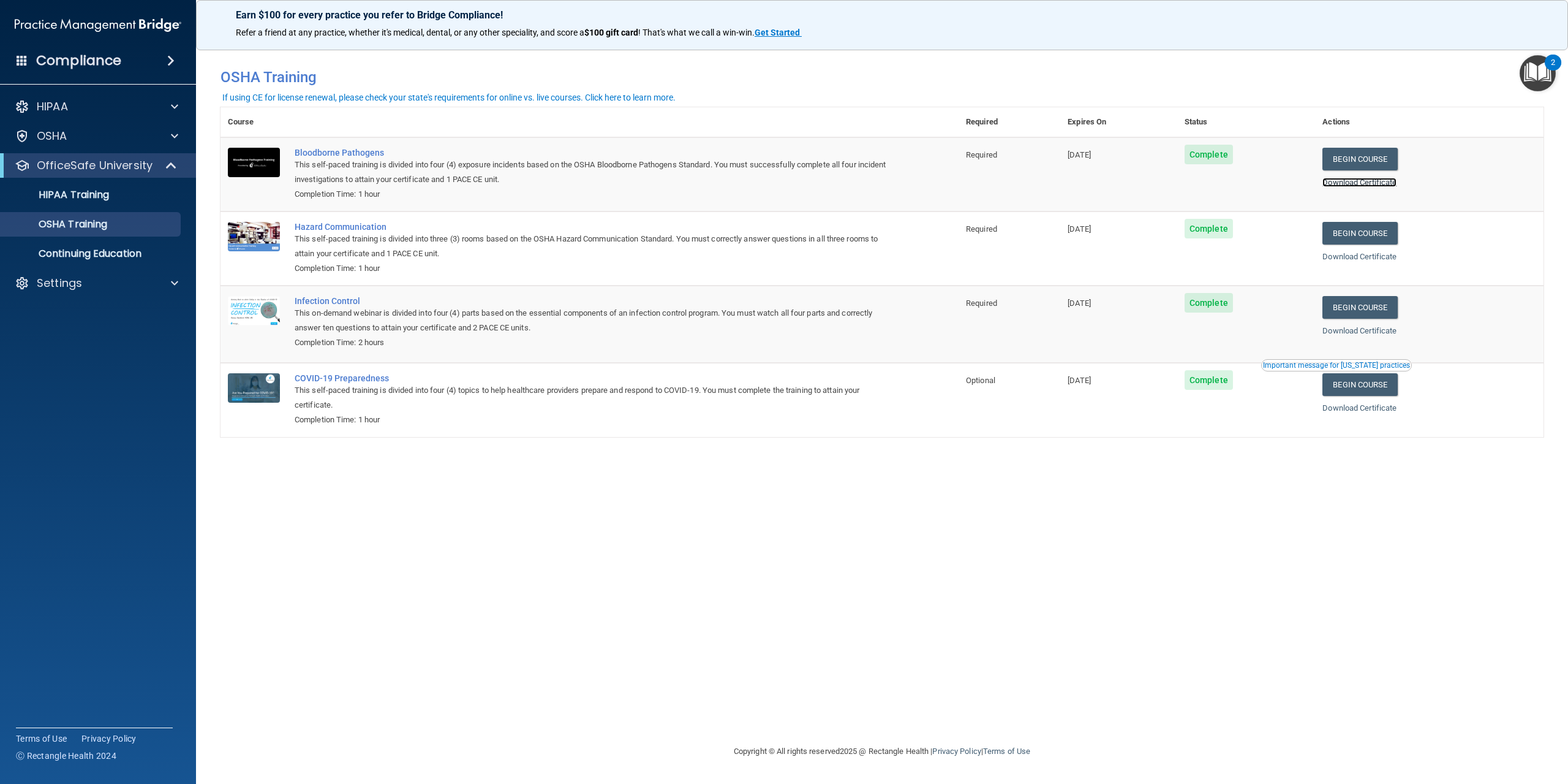
click at [1341, 184] on link "Download Certificate" at bounding box center [1359, 181] width 74 height 9
click at [1355, 237] on link "Begin Course" at bounding box center [1360, 232] width 75 height 22
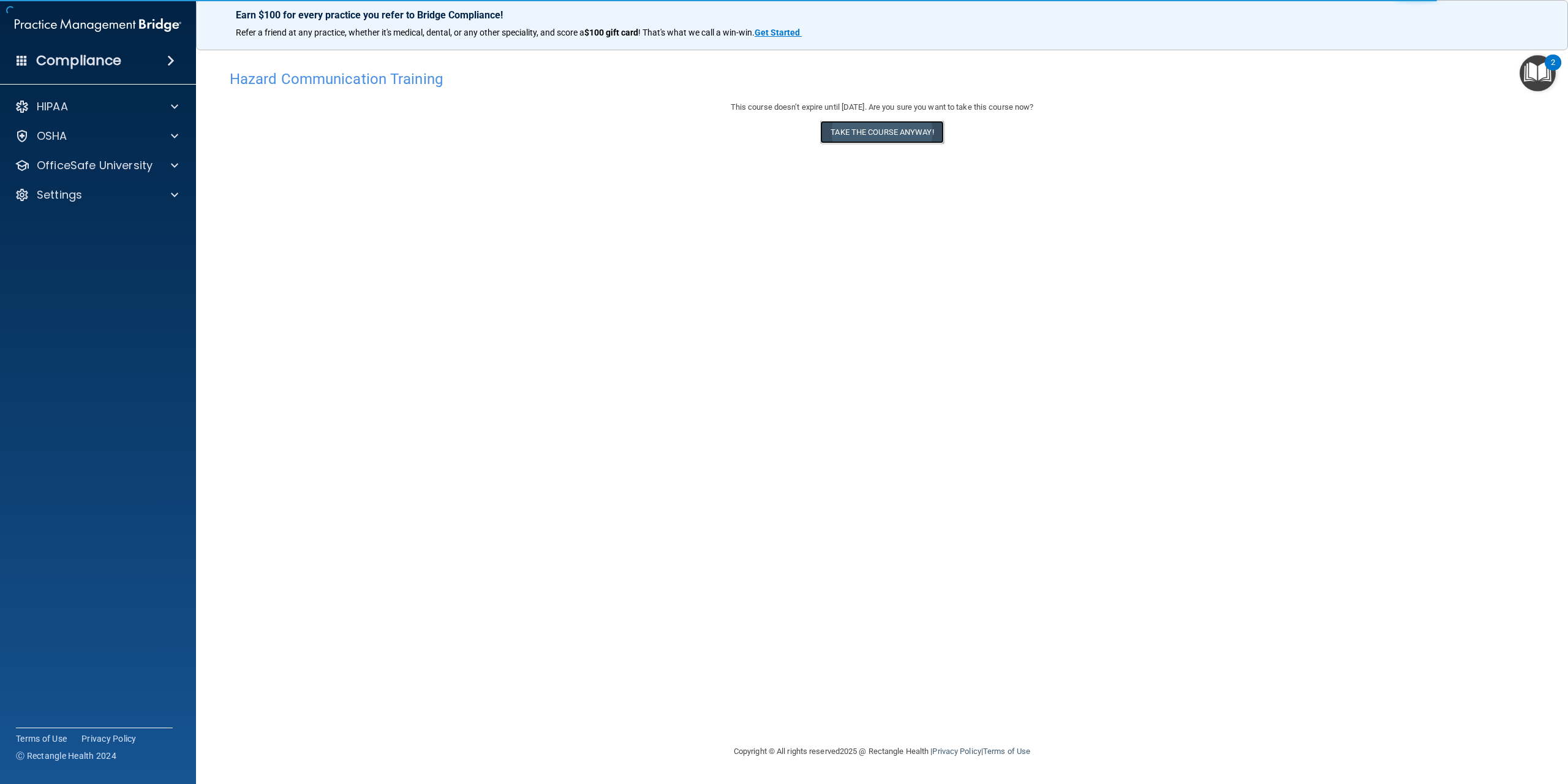
click at [902, 130] on button "Take the course anyway!" at bounding box center [882, 131] width 123 height 22
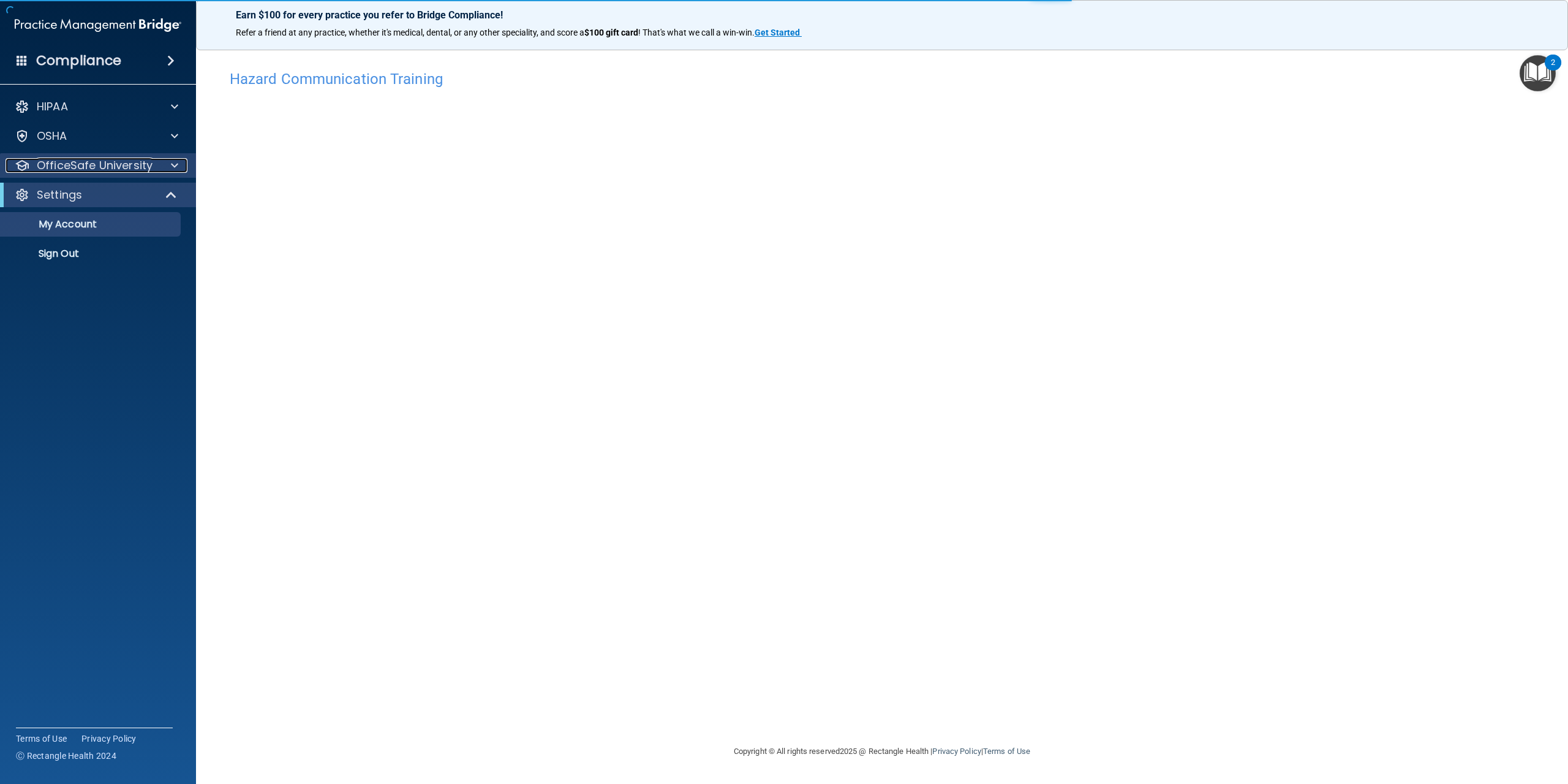
click at [88, 166] on p "OfficeSafe University" at bounding box center [94, 166] width 116 height 15
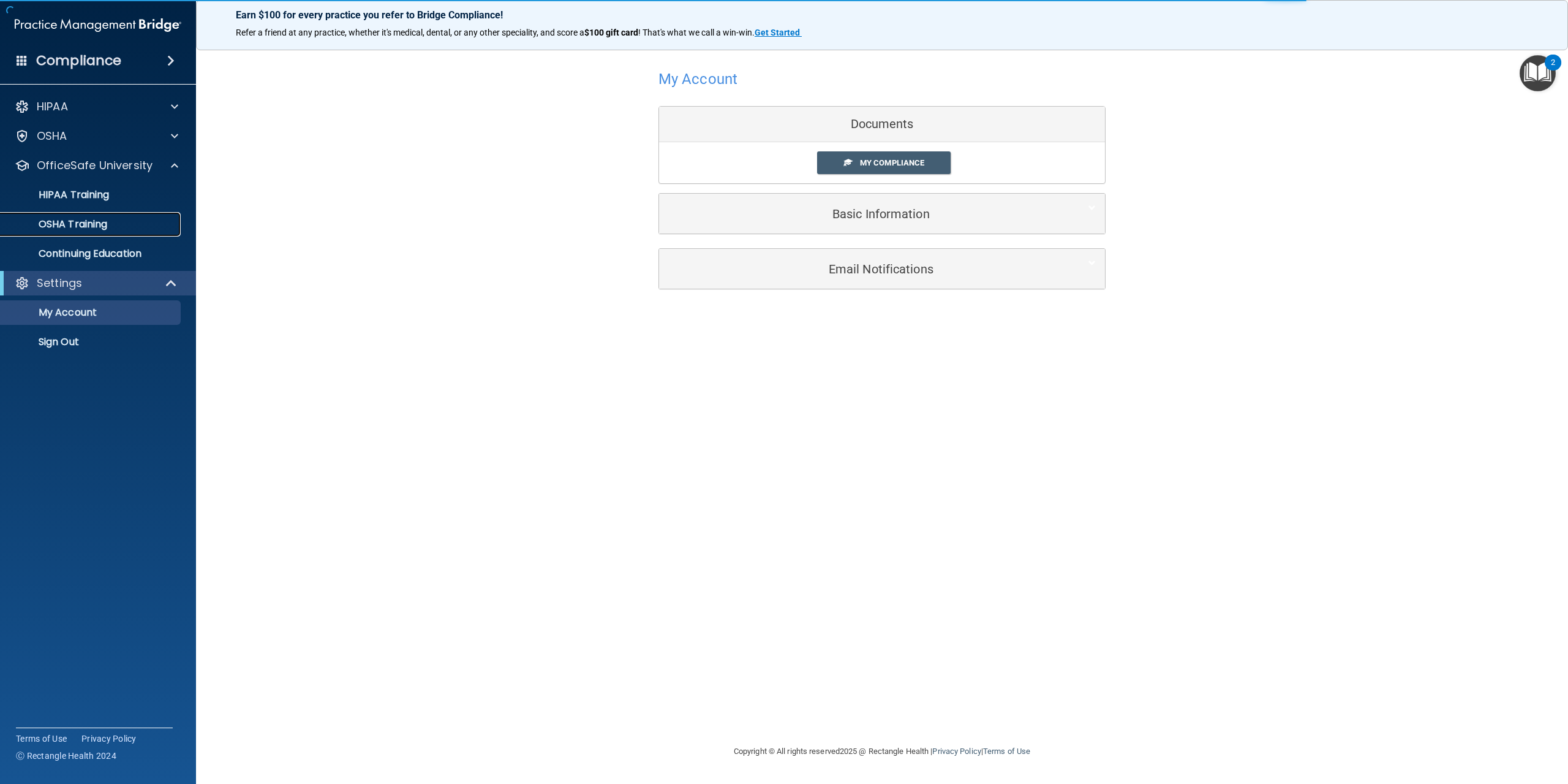
click at [107, 231] on link "OSHA Training" at bounding box center [84, 224] width 193 height 24
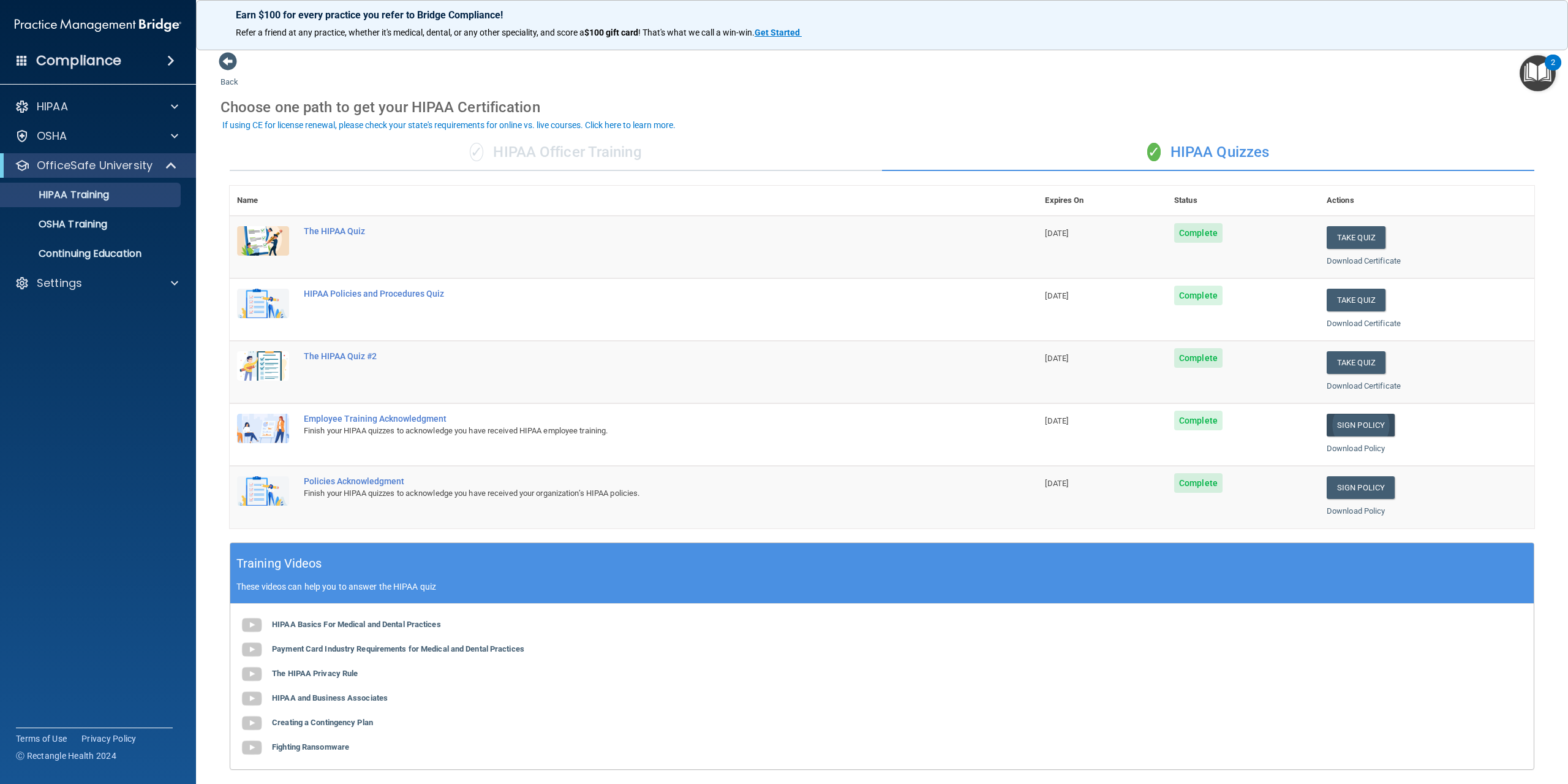
click at [1376, 430] on link "Sign Policy" at bounding box center [1361, 424] width 68 height 22
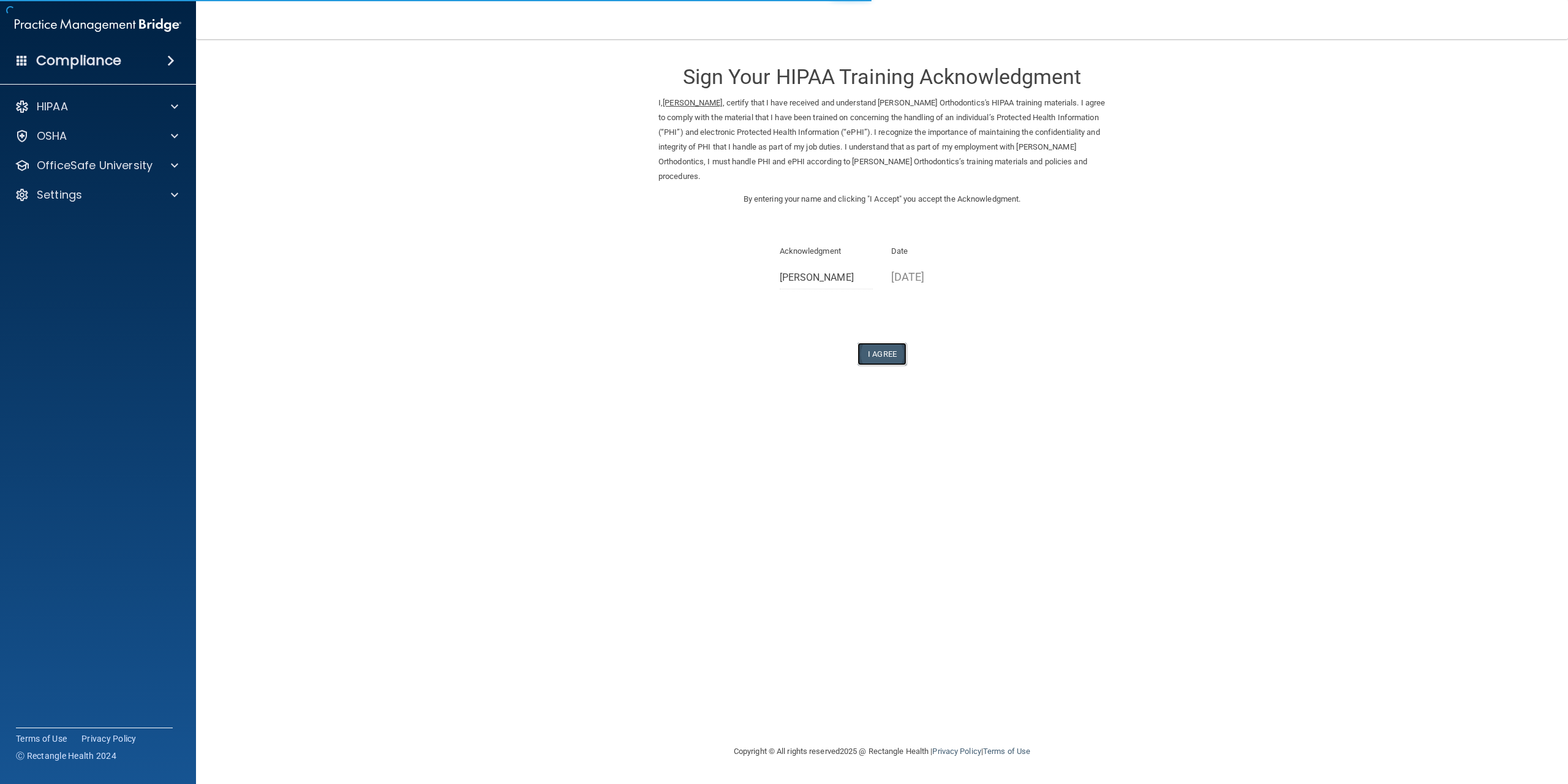
click at [879, 356] on button "I Agree" at bounding box center [882, 353] width 49 height 22
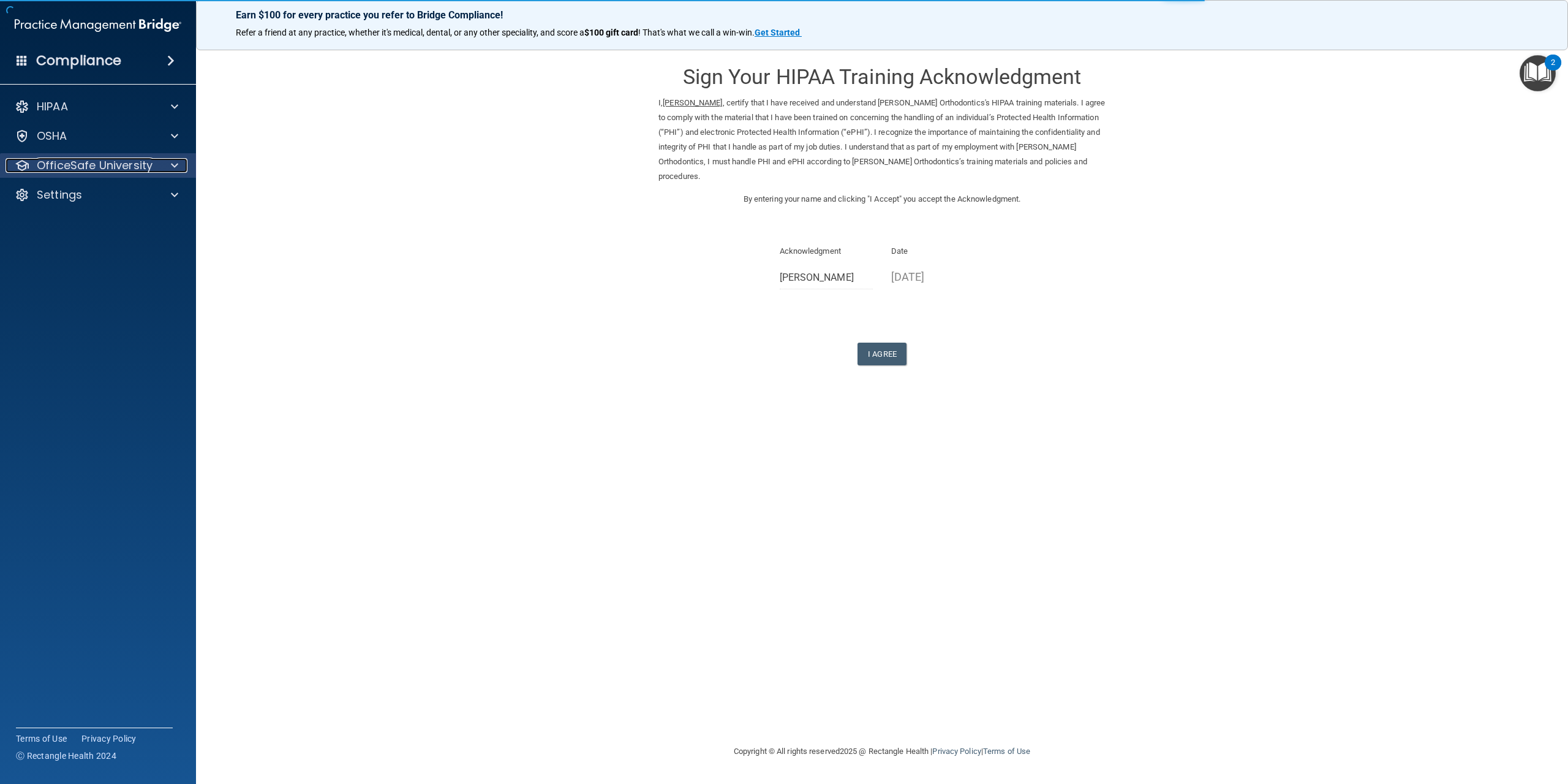
click at [136, 166] on p "OfficeSafe University" at bounding box center [94, 166] width 116 height 15
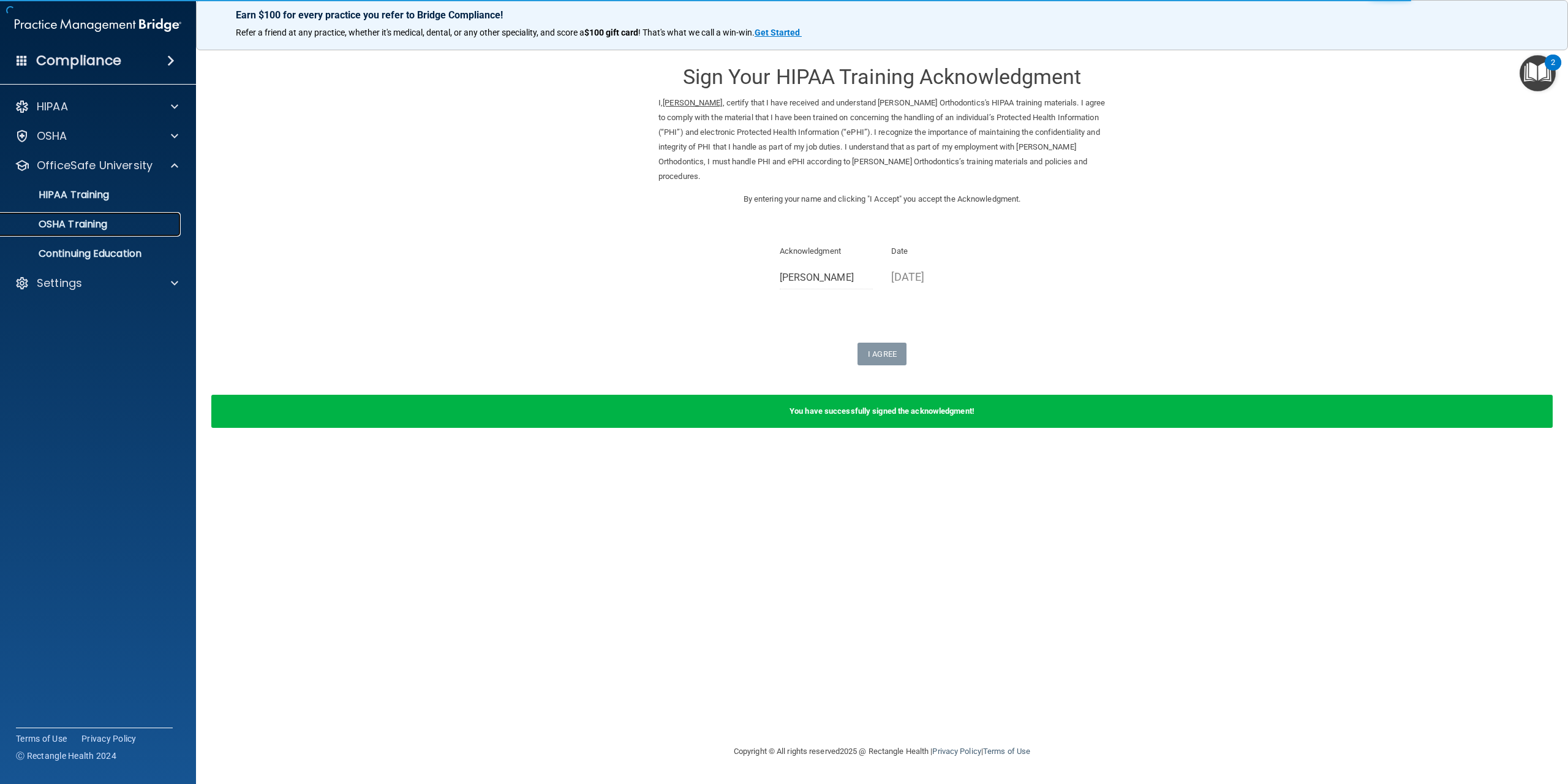
click at [124, 224] on div "OSHA Training" at bounding box center [92, 224] width 167 height 12
click at [87, 226] on p "OSHA Training" at bounding box center [57, 224] width 99 height 12
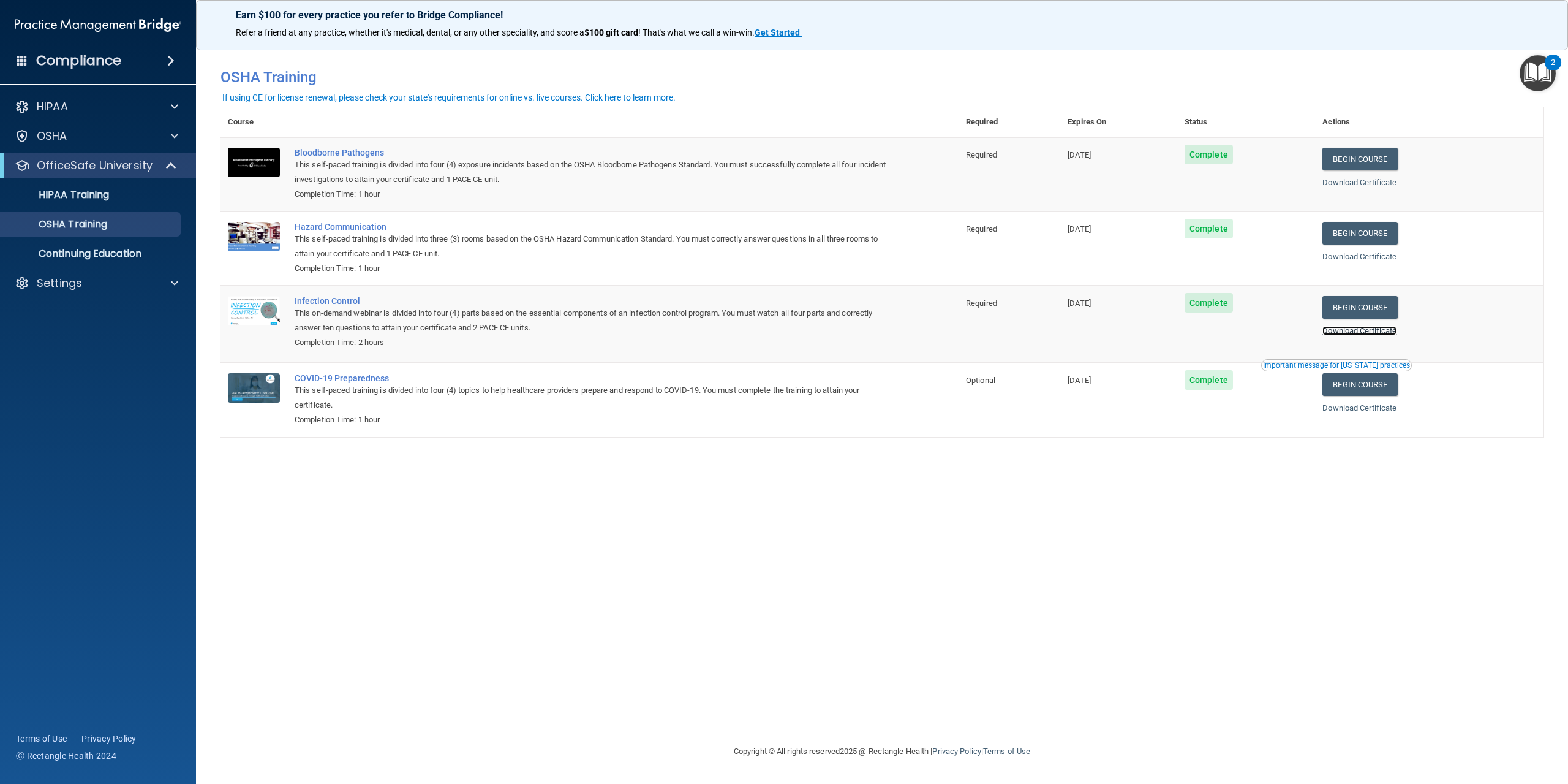
click at [1371, 335] on link "Download Certificate" at bounding box center [1359, 330] width 74 height 9
click at [1359, 308] on link "Begin Course" at bounding box center [1360, 307] width 75 height 22
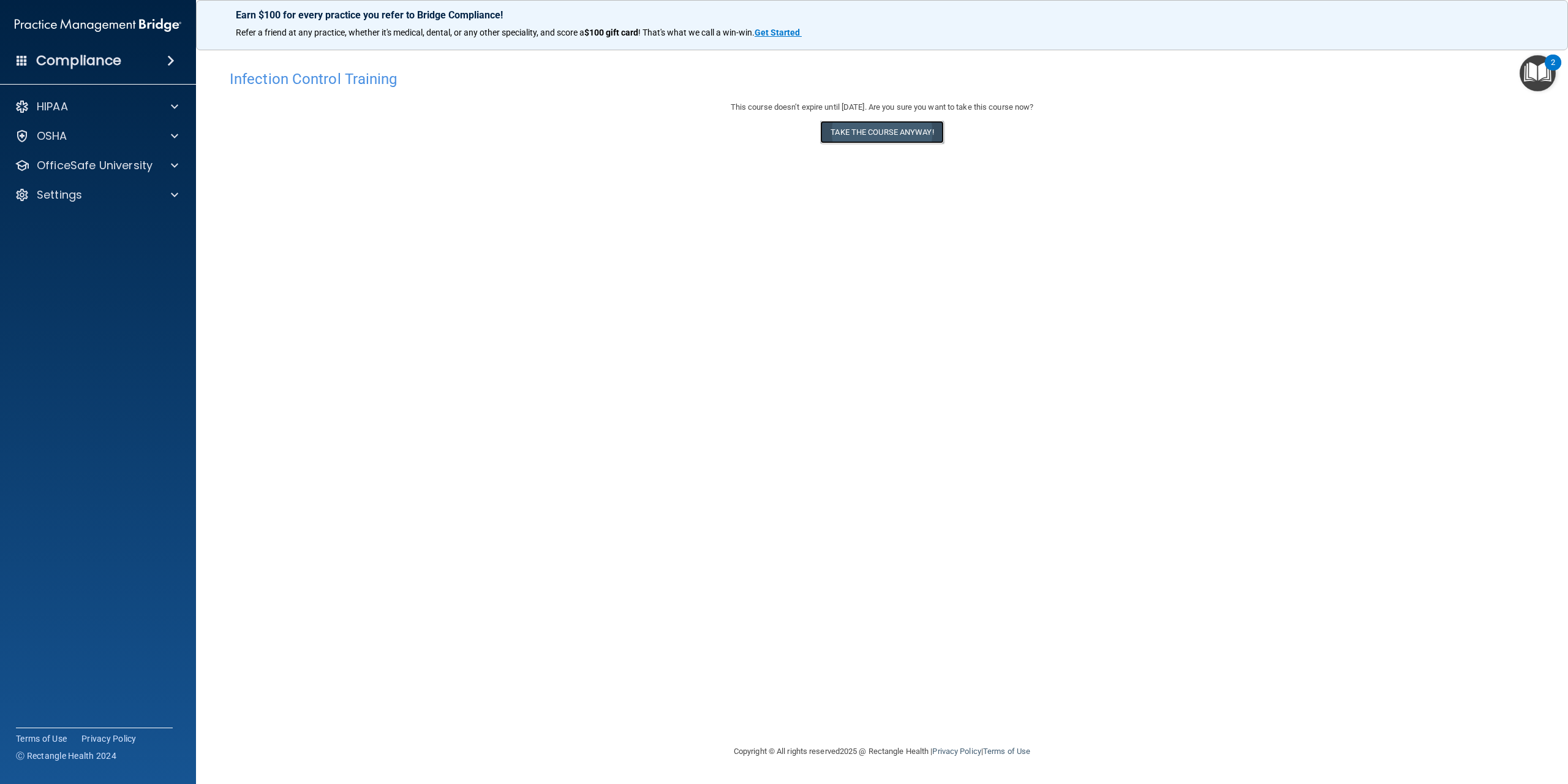
click at [892, 127] on button "Take the course anyway!" at bounding box center [882, 131] width 123 height 22
click at [64, 166] on p "OfficeSafe University" at bounding box center [94, 166] width 116 height 15
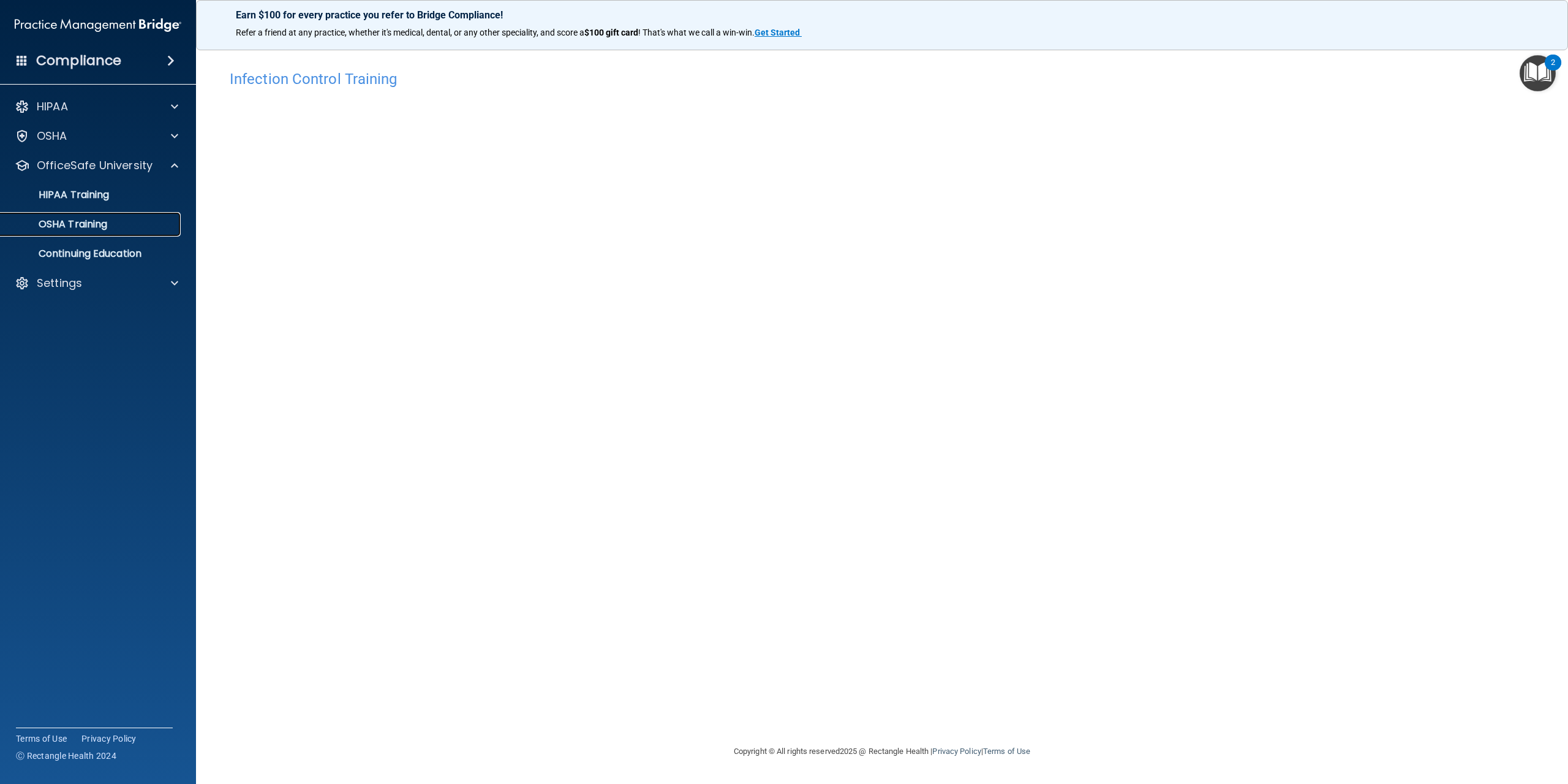
click at [88, 226] on p "OSHA Training" at bounding box center [57, 224] width 99 height 12
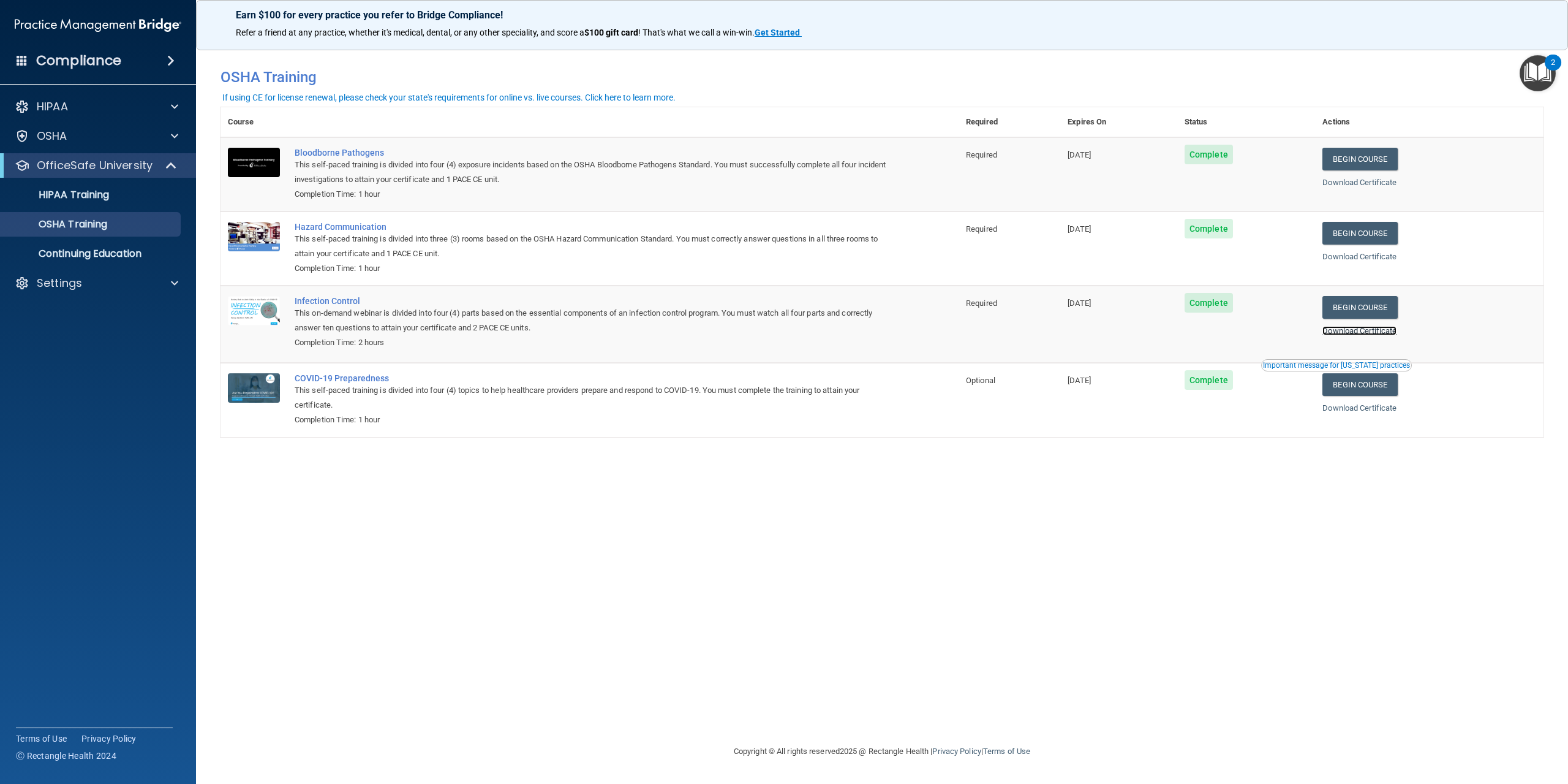
click at [1367, 332] on link "Download Certificate" at bounding box center [1359, 330] width 74 height 9
click at [97, 192] on p "HIPAA Training" at bounding box center [58, 195] width 101 height 12
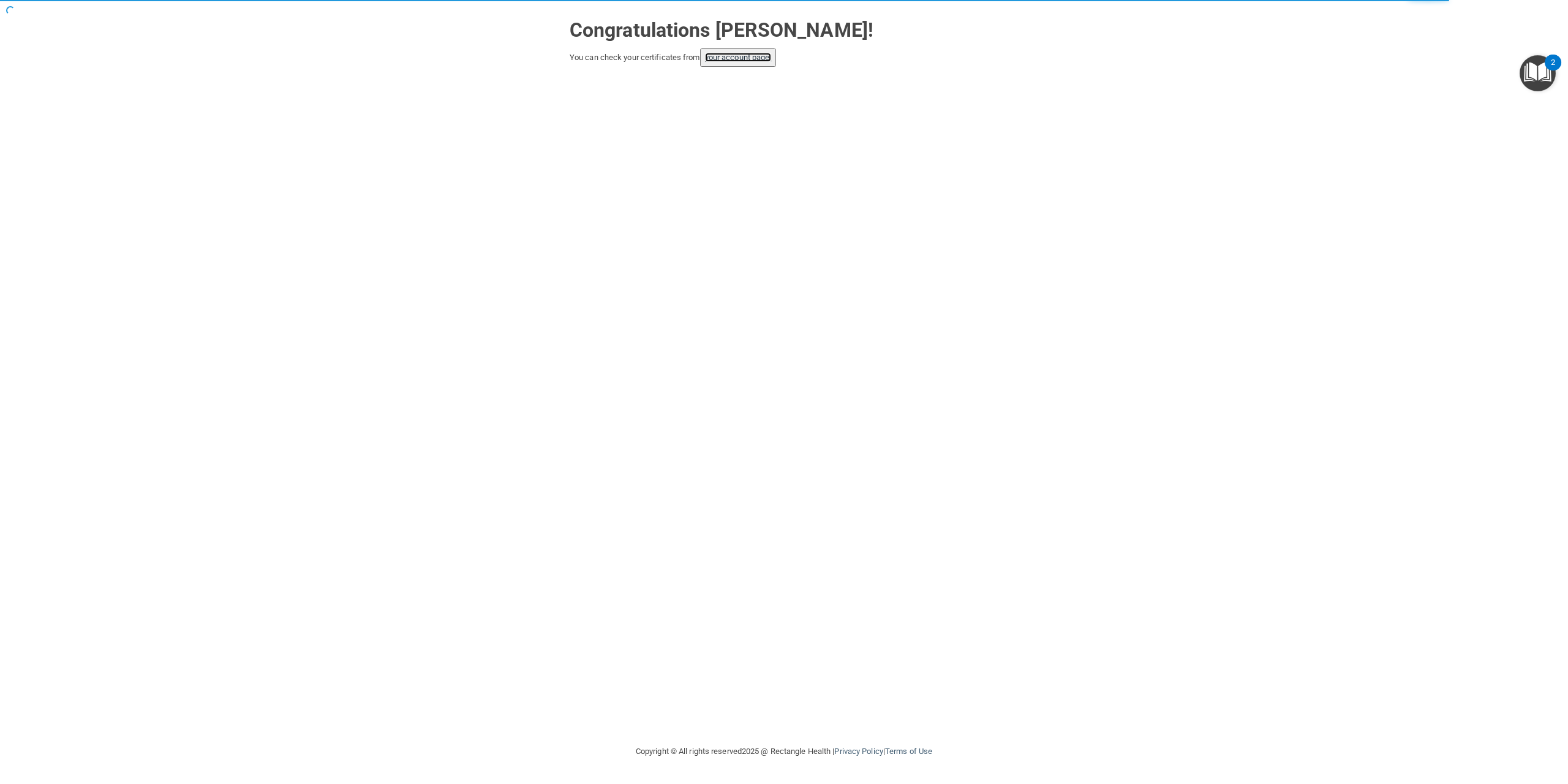
click at [728, 60] on link "your account page!" at bounding box center [738, 57] width 67 height 9
